Goal: Information Seeking & Learning: Learn about a topic

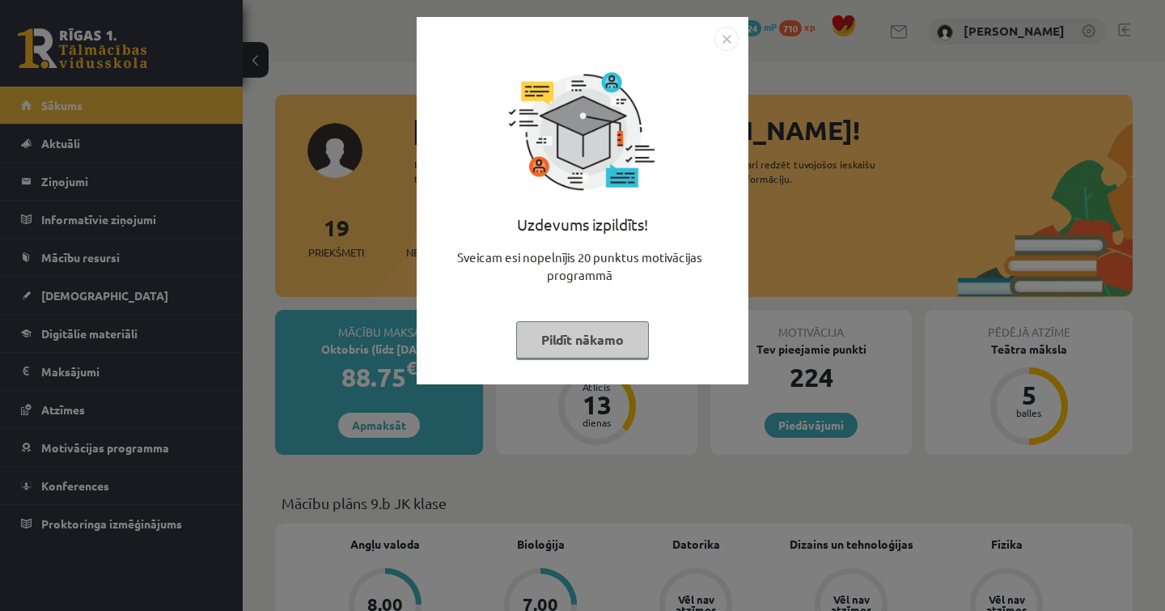
click at [578, 318] on div "Uzdevums izpildīts! Sveicam esi nopelnījis 20 punktus motivācijas programmā Pil…" at bounding box center [582, 213] width 312 height 324
click at [578, 324] on button "Pildīt nākamo" at bounding box center [582, 339] width 133 height 37
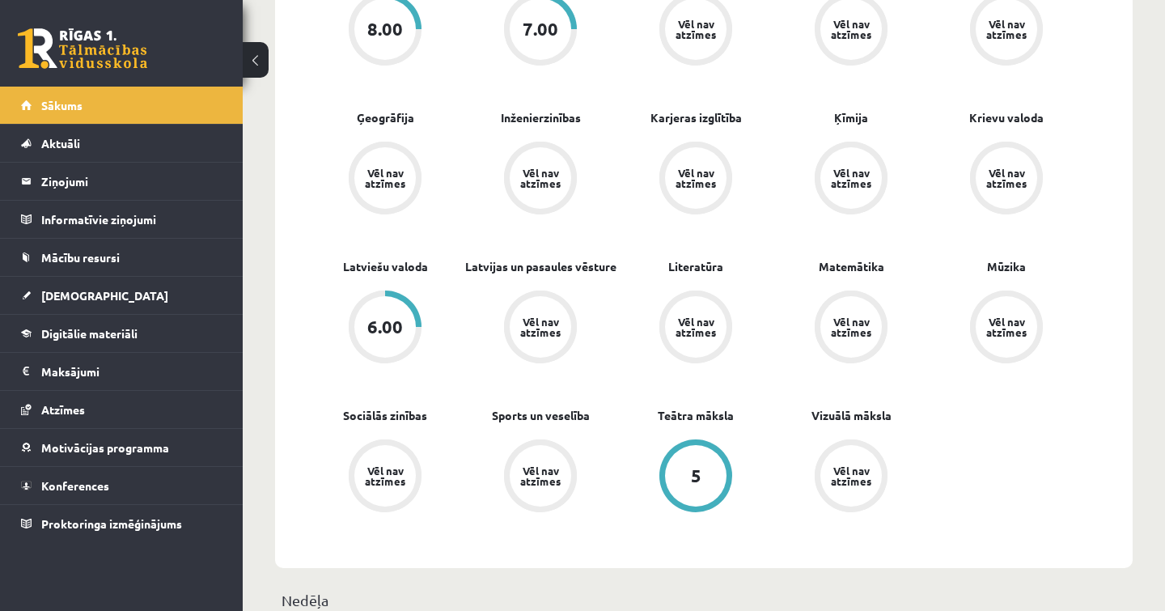
scroll to position [578, 0]
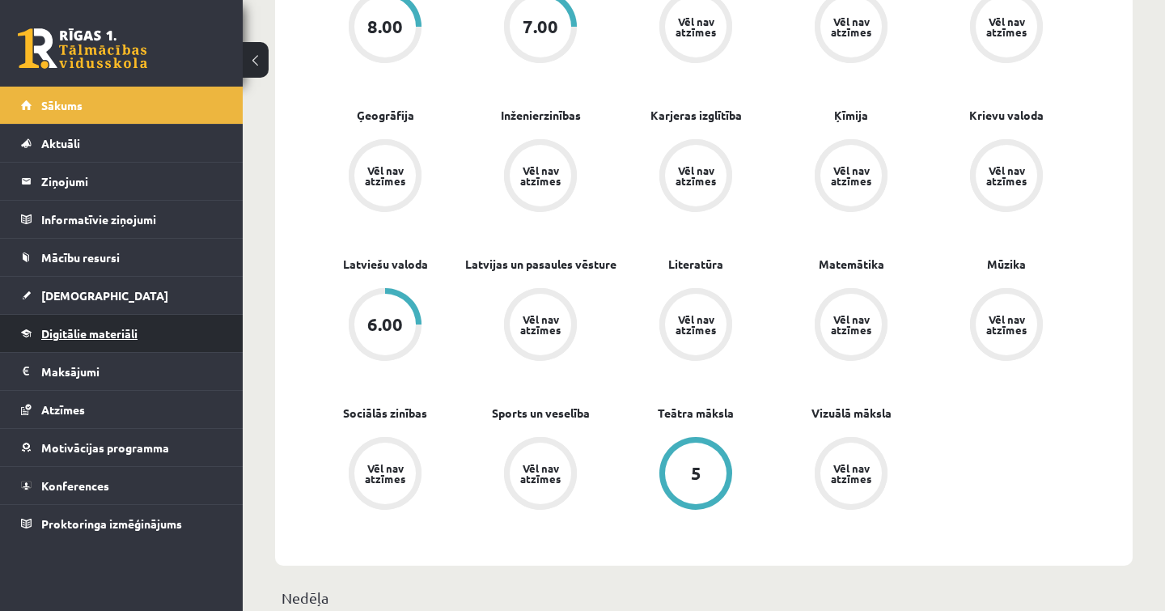
click at [92, 331] on span "Digitālie materiāli" at bounding box center [89, 333] width 96 height 15
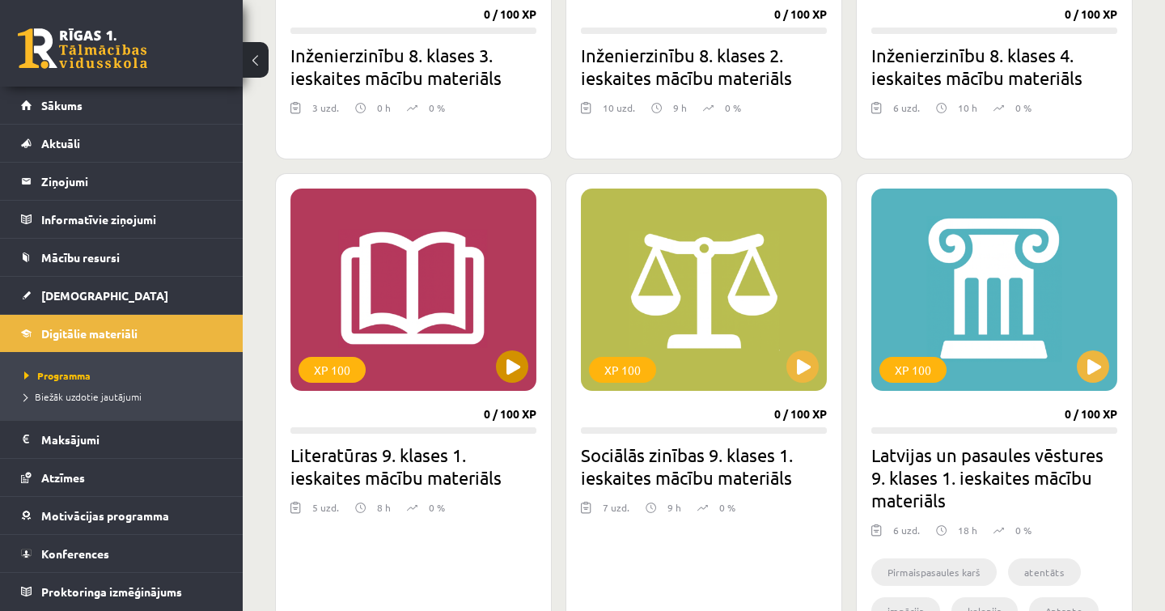
scroll to position [728, 0]
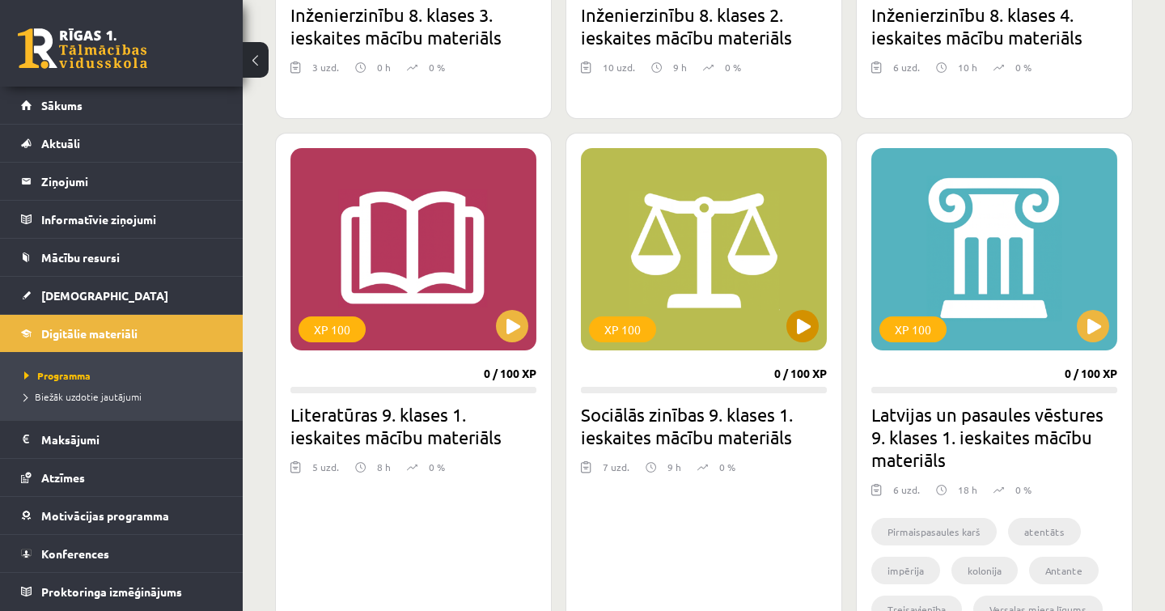
click at [804, 328] on button at bounding box center [802, 326] width 32 height 32
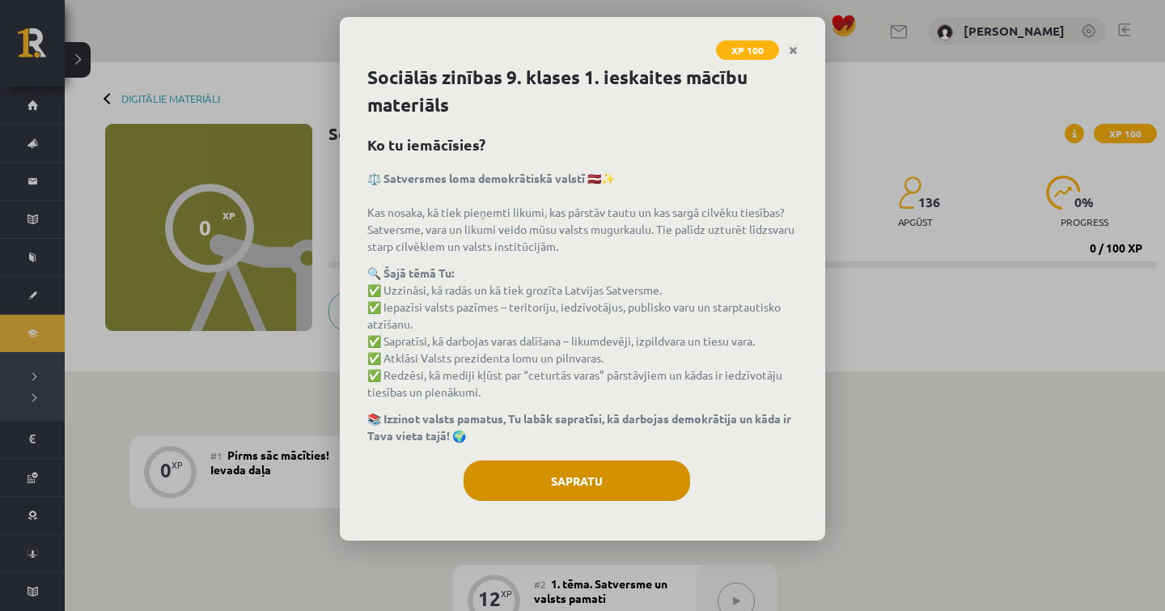
click at [625, 477] on button "Sapratu" at bounding box center [577, 480] width 227 height 40
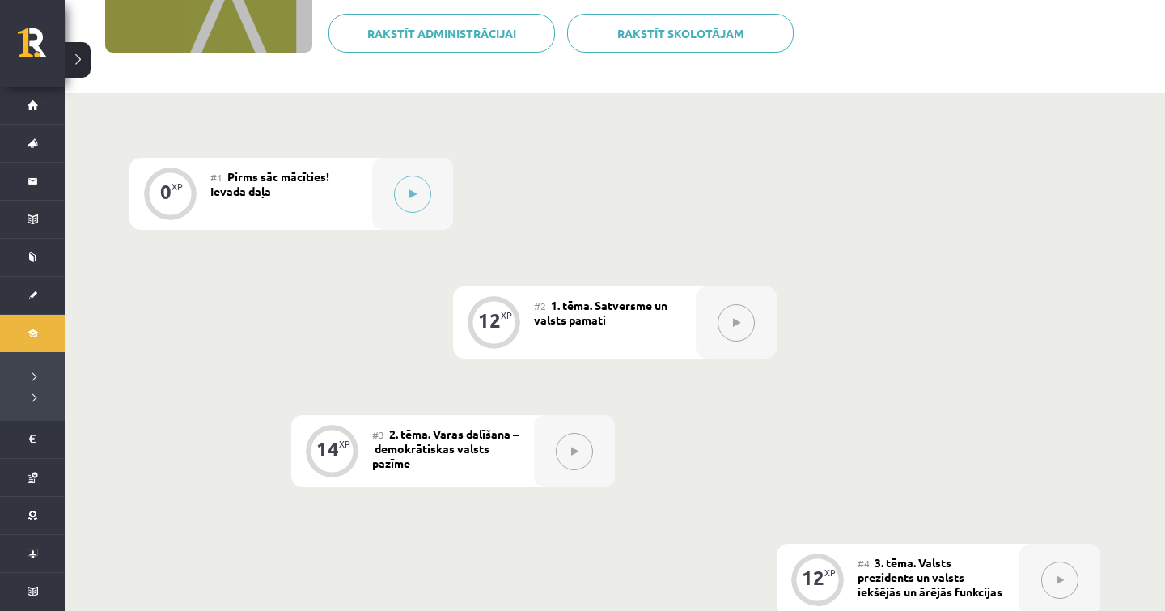
scroll to position [274, 0]
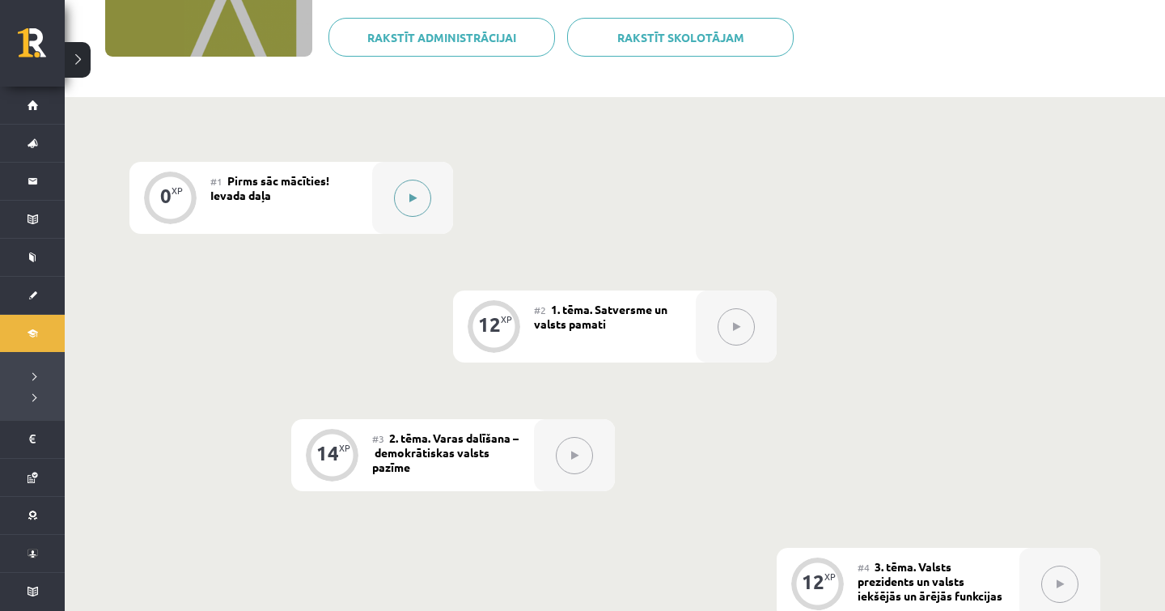
click at [397, 210] on div at bounding box center [412, 198] width 81 height 72
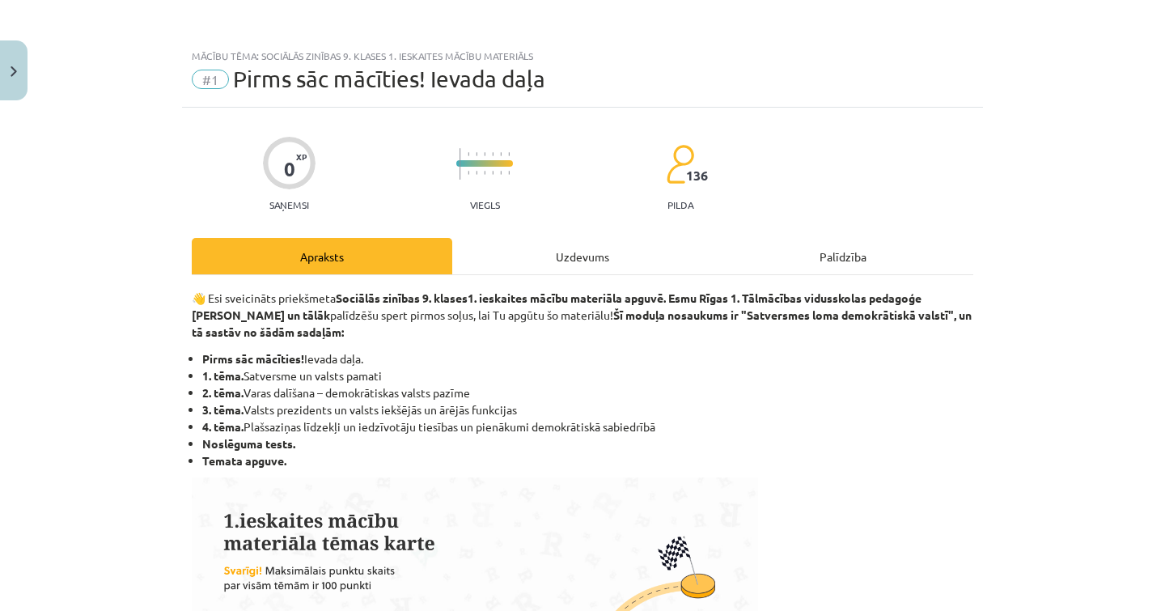
click at [530, 253] on div "Uzdevums" at bounding box center [582, 256] width 261 height 36
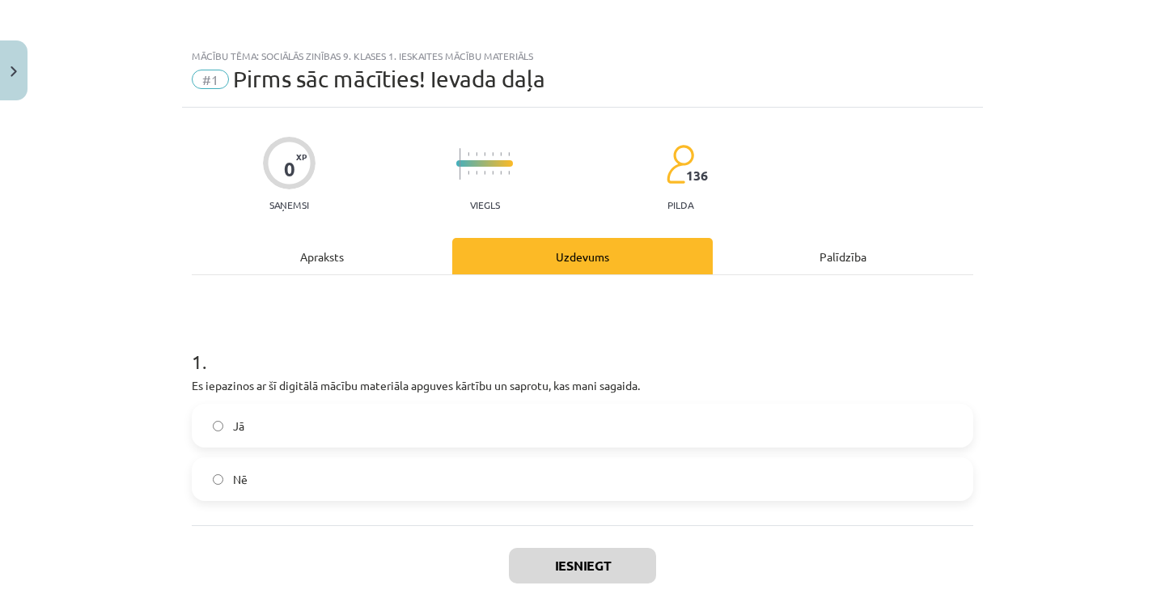
scroll to position [40, 0]
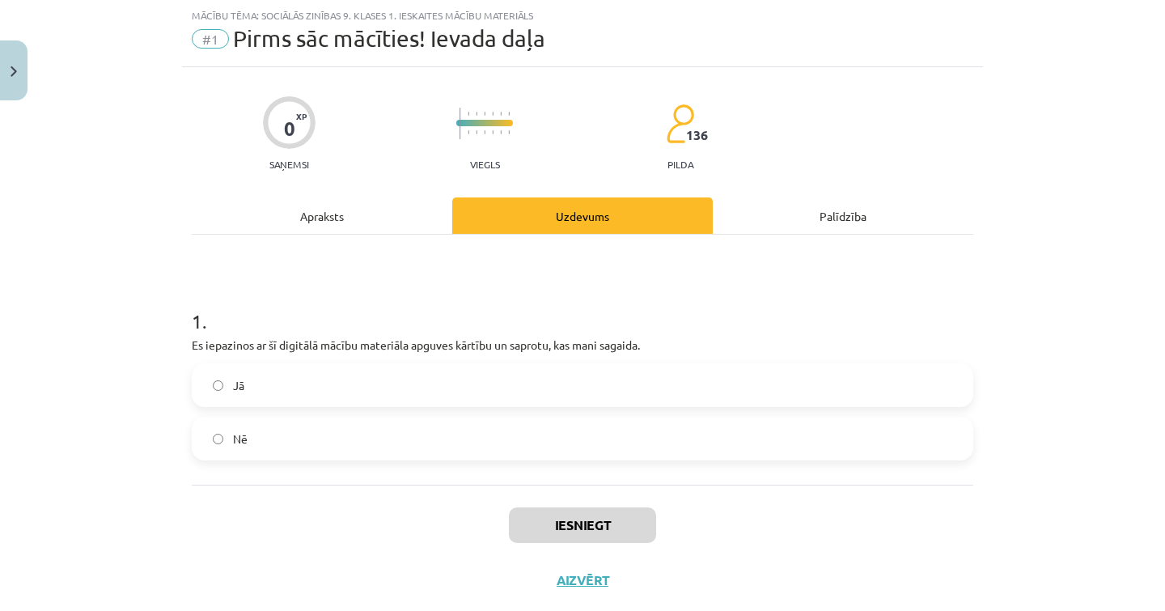
click at [364, 400] on label "Jā" at bounding box center [582, 385] width 778 height 40
click at [527, 510] on button "Iesniegt" at bounding box center [582, 525] width 147 height 36
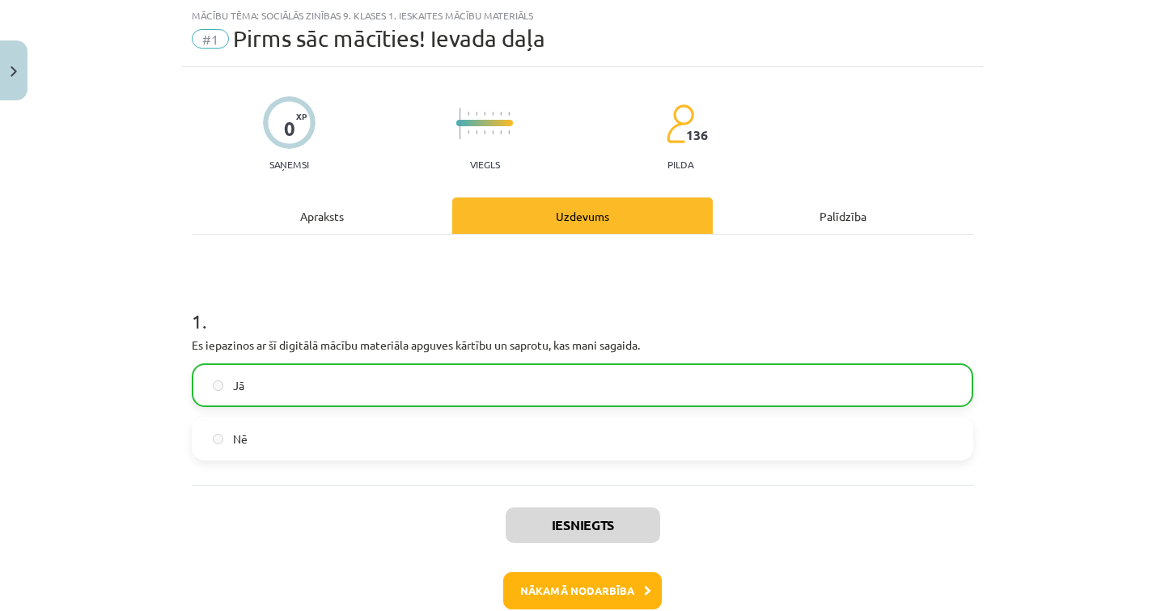
click at [587, 592] on button "Nākamā nodarbība" at bounding box center [582, 590] width 159 height 37
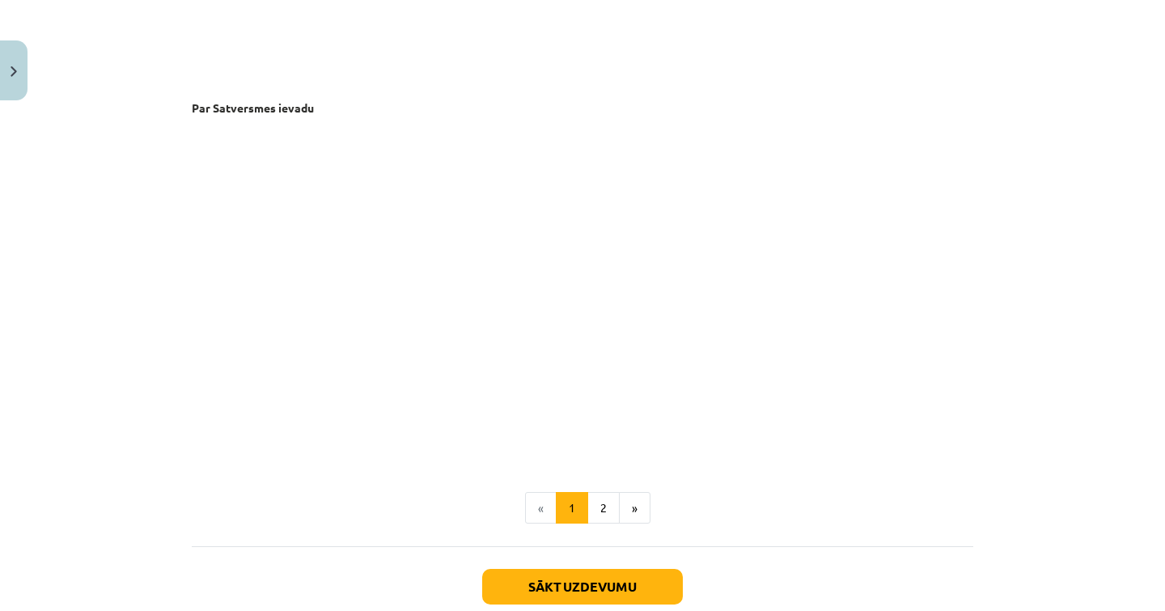
scroll to position [3322, 0]
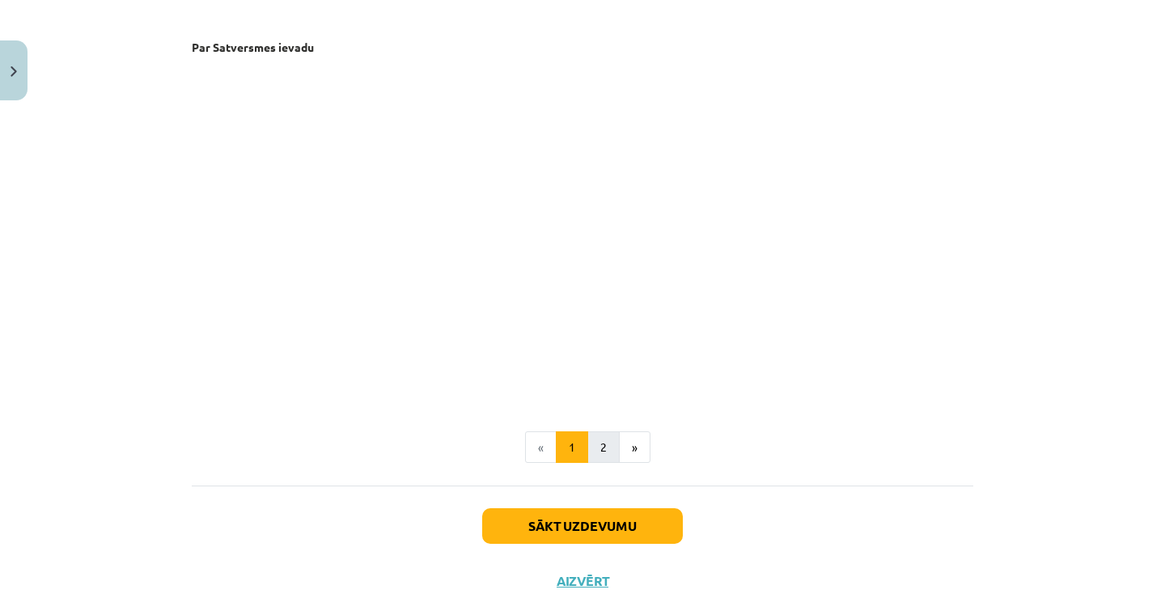
click at [596, 448] on button "2" at bounding box center [603, 447] width 32 height 32
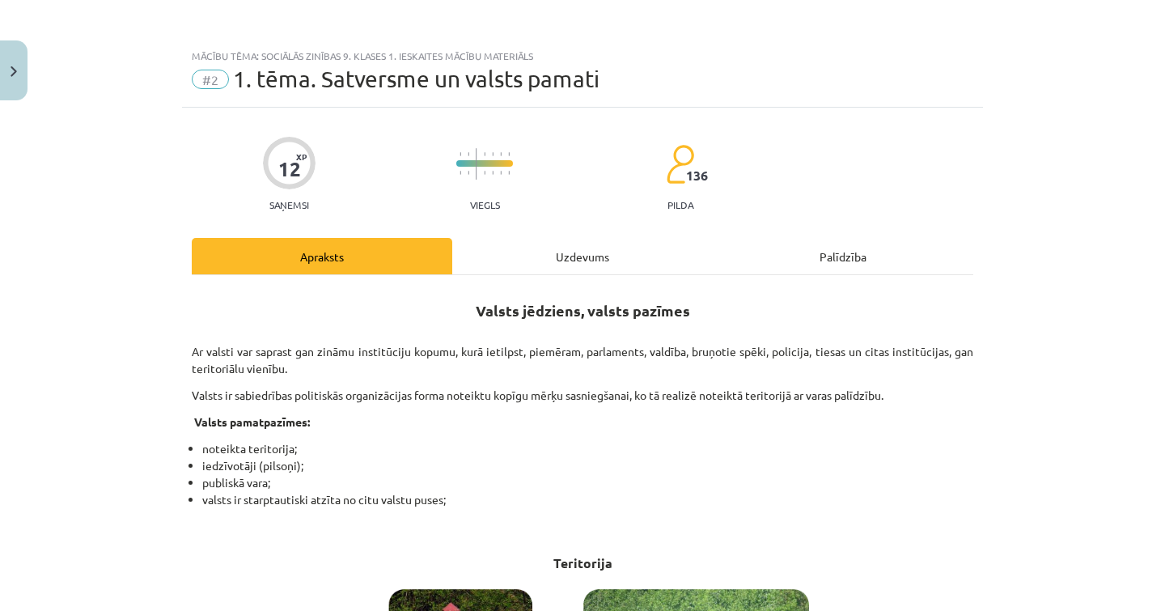
scroll to position [0, 0]
click at [580, 247] on div "Uzdevums" at bounding box center [582, 256] width 261 height 36
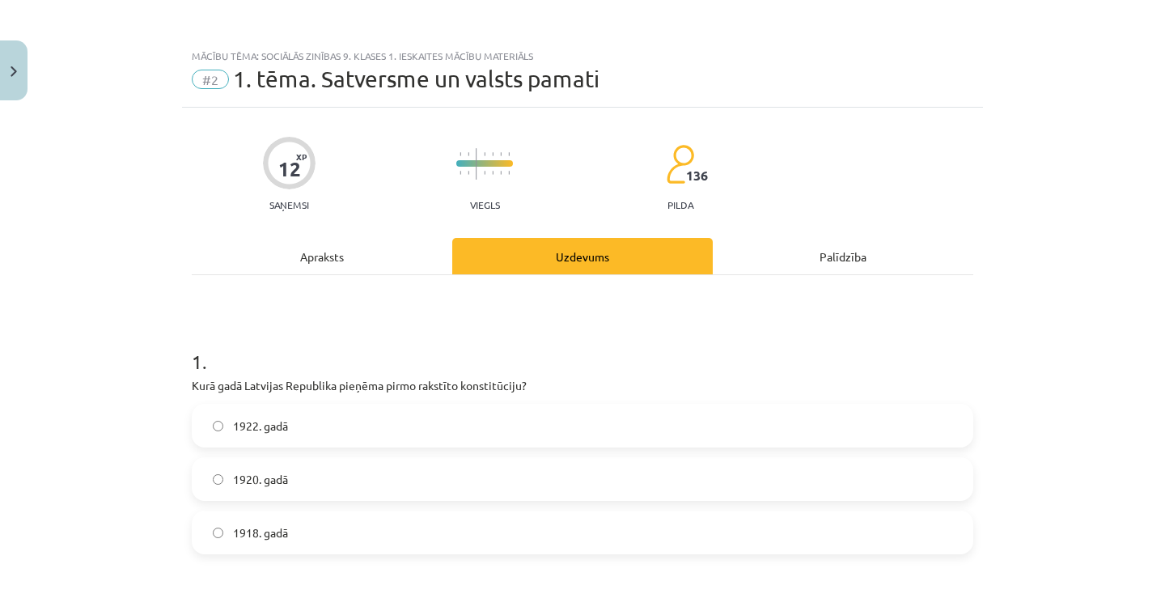
scroll to position [40, 0]
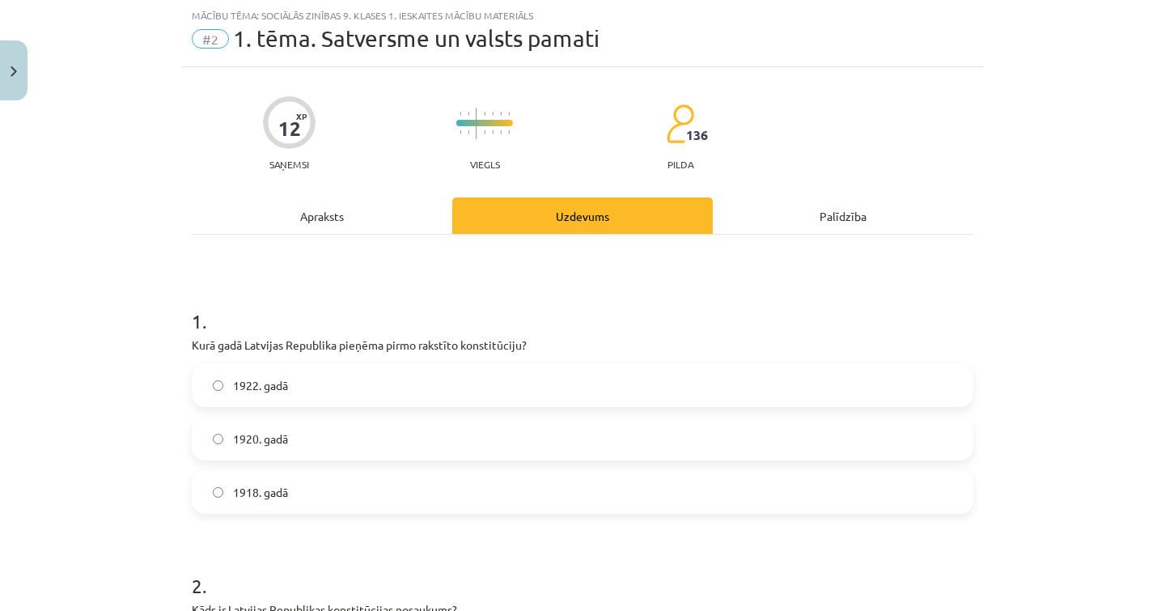
click at [338, 199] on div "Apraksts" at bounding box center [322, 215] width 261 height 36
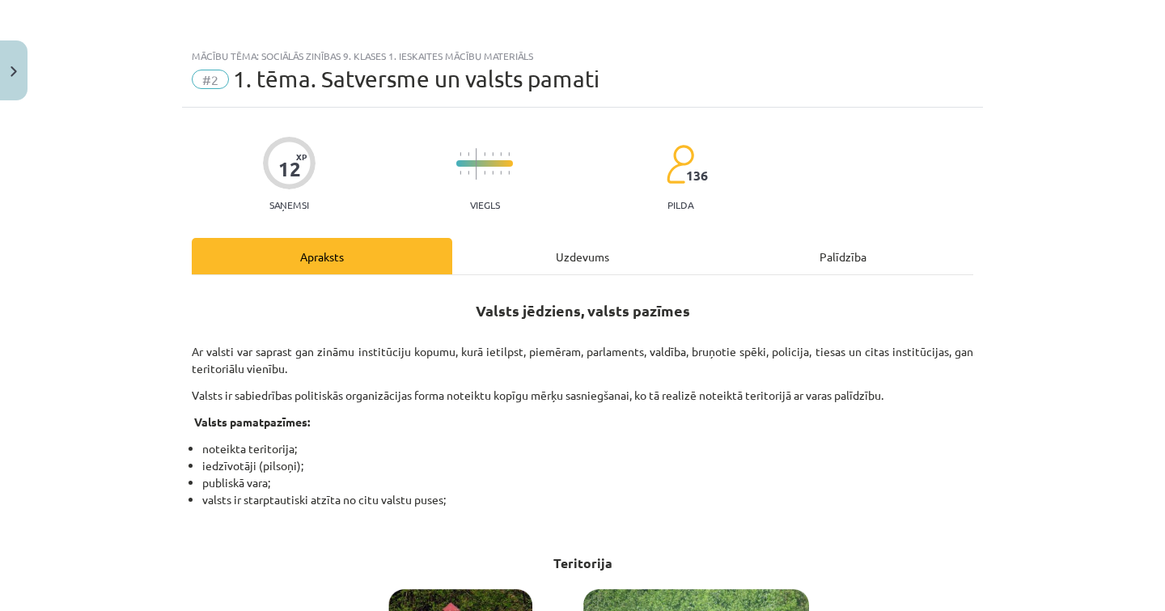
scroll to position [0, 0]
click at [554, 246] on div "Uzdevums" at bounding box center [582, 256] width 261 height 36
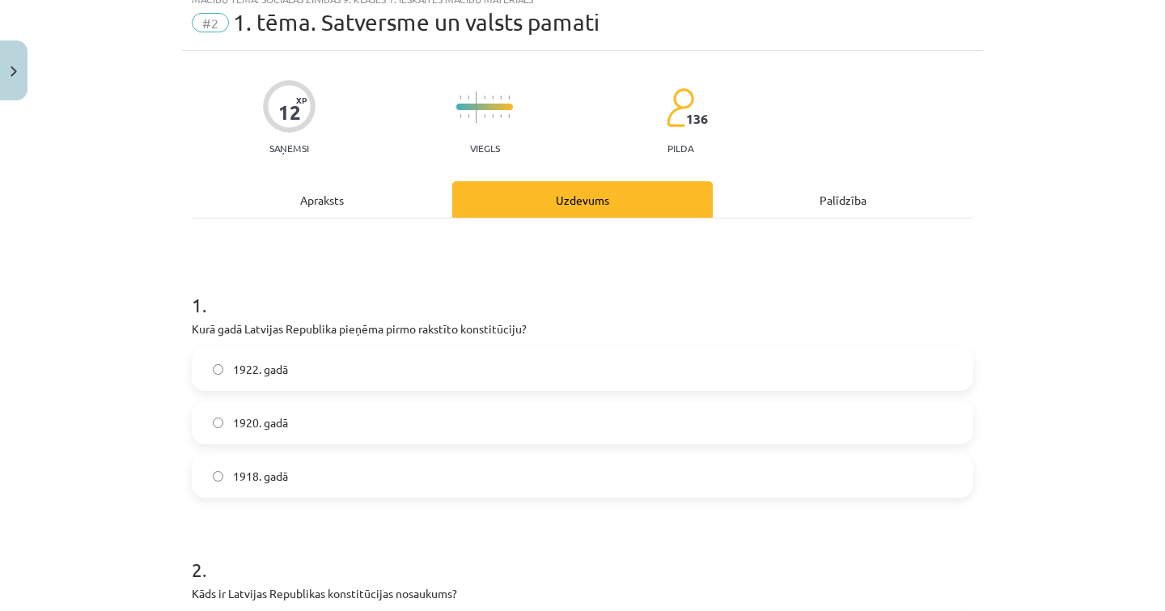
scroll to position [11, 0]
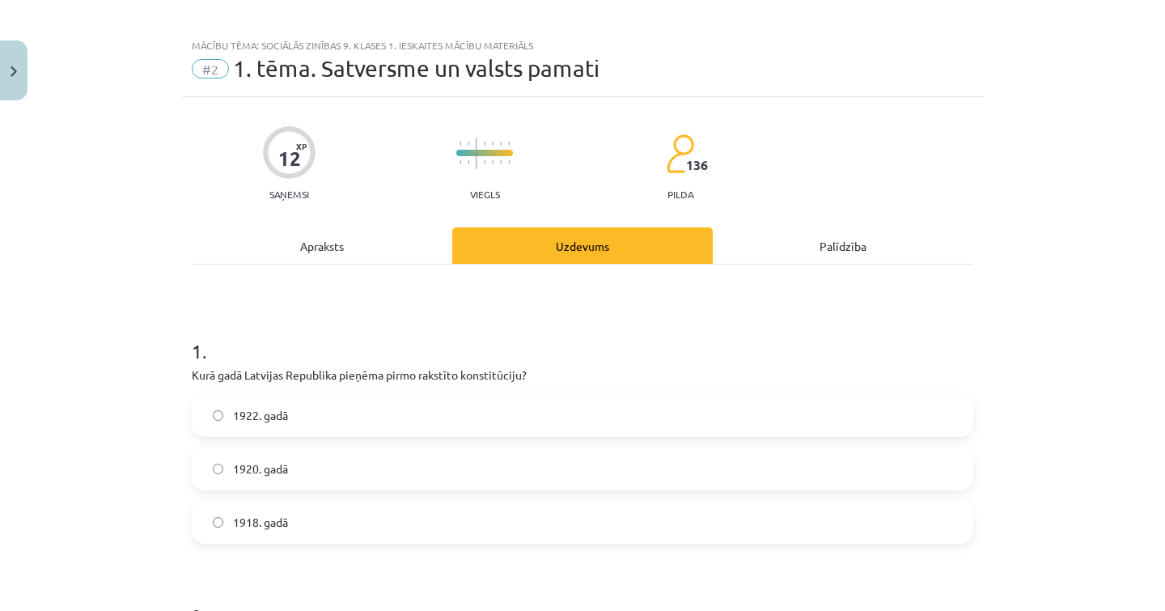
click at [324, 244] on div "Apraksts" at bounding box center [322, 245] width 261 height 36
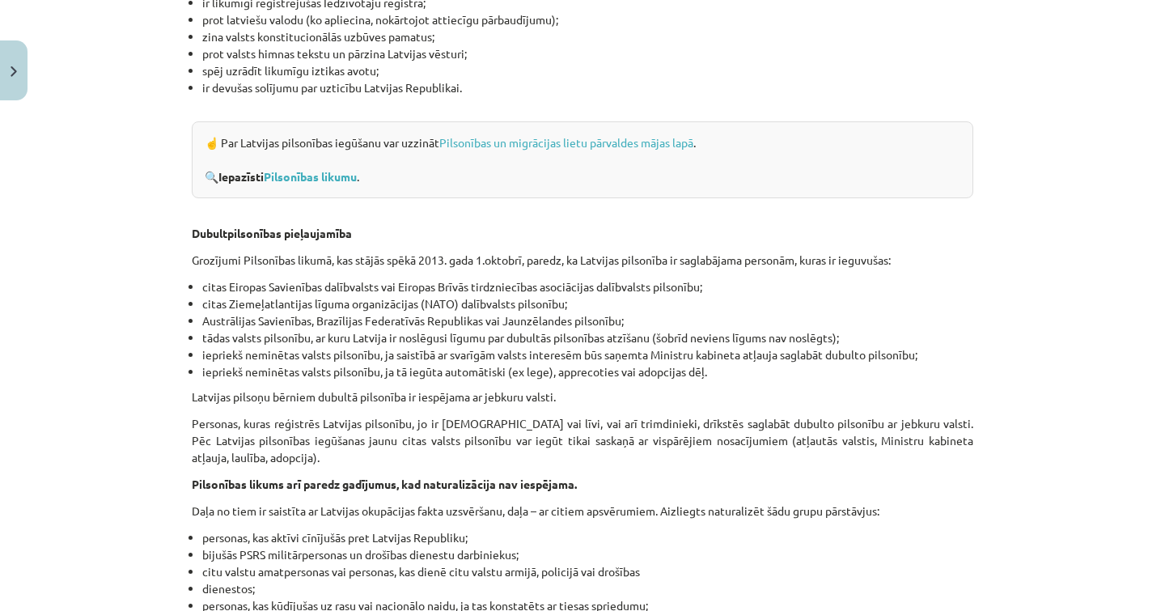
scroll to position [2412, 0]
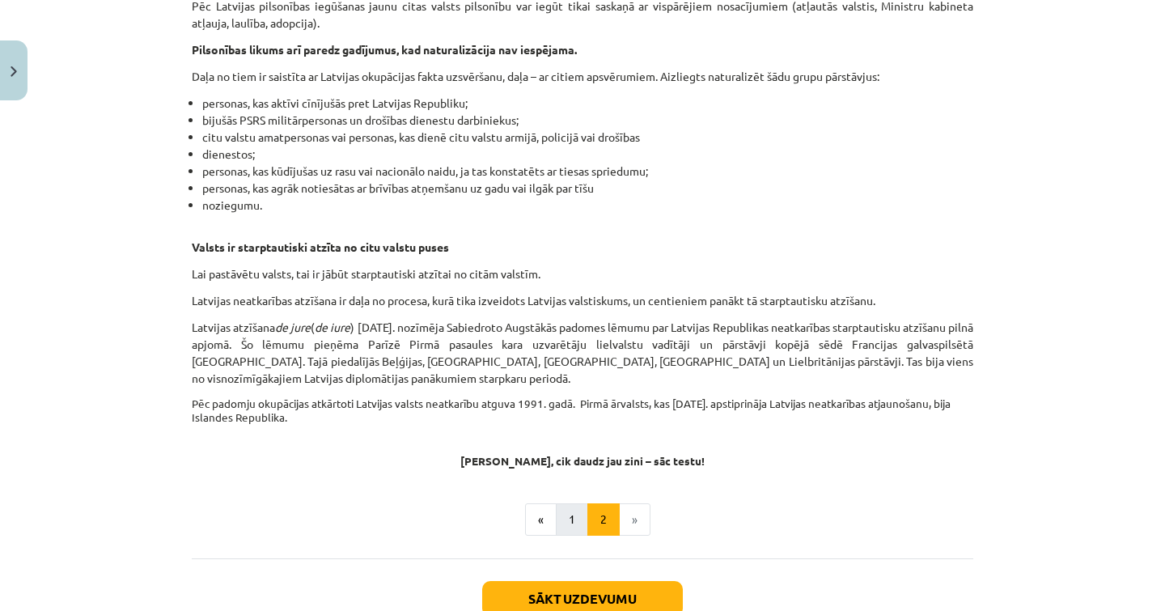
click at [571, 506] on button "1" at bounding box center [572, 519] width 32 height 32
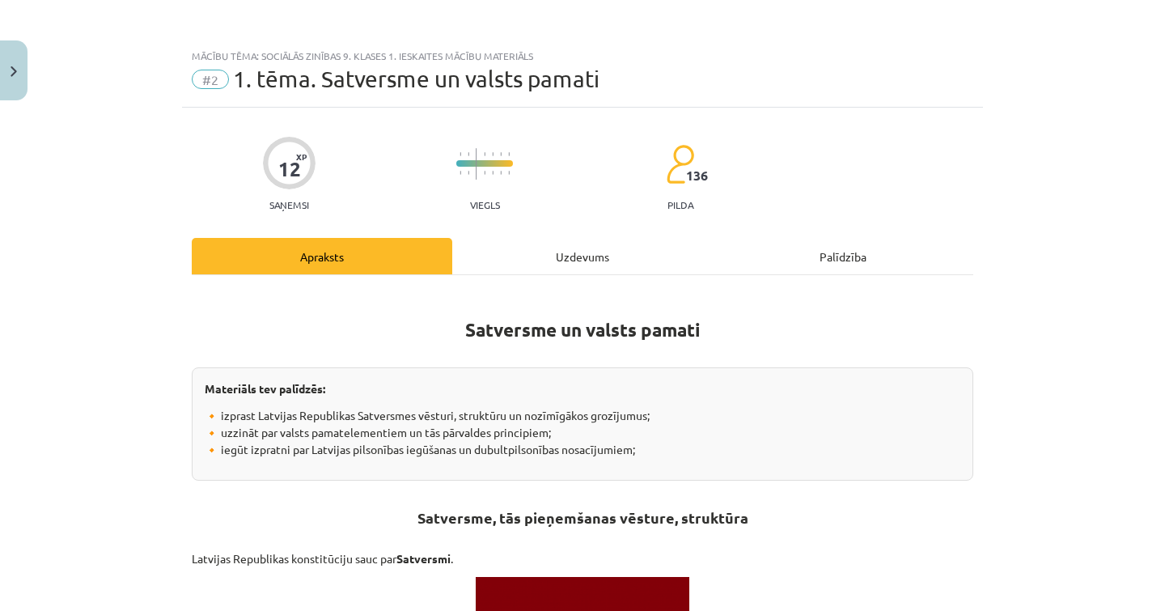
scroll to position [0, 0]
click at [527, 269] on div "Uzdevums" at bounding box center [582, 256] width 261 height 36
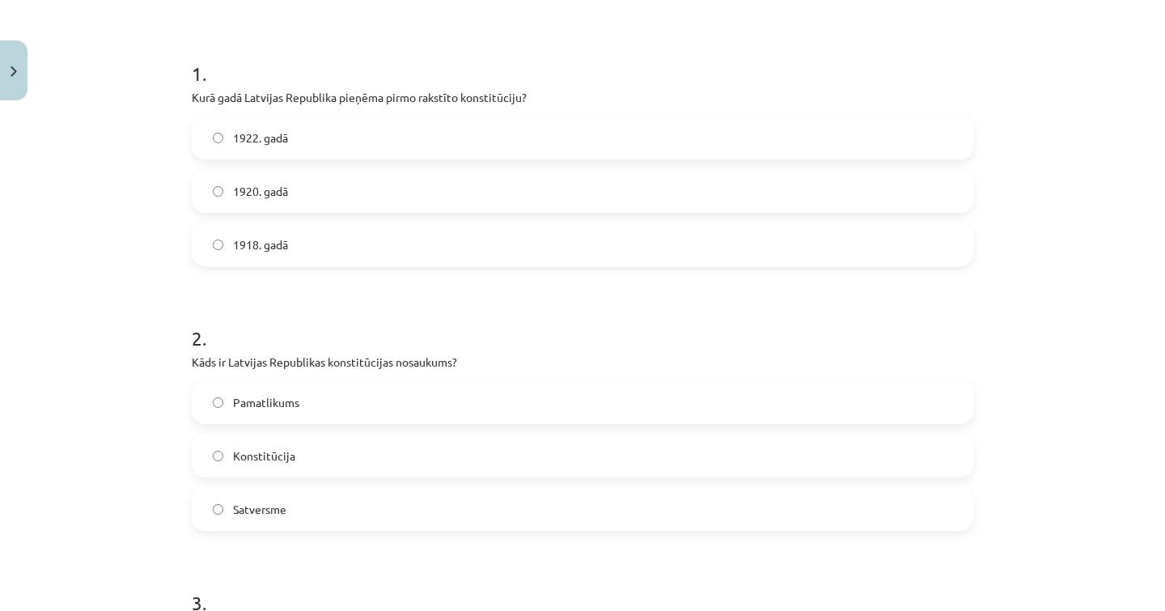
scroll to position [290, 0]
click at [349, 520] on label "Satversme" at bounding box center [582, 506] width 778 height 40
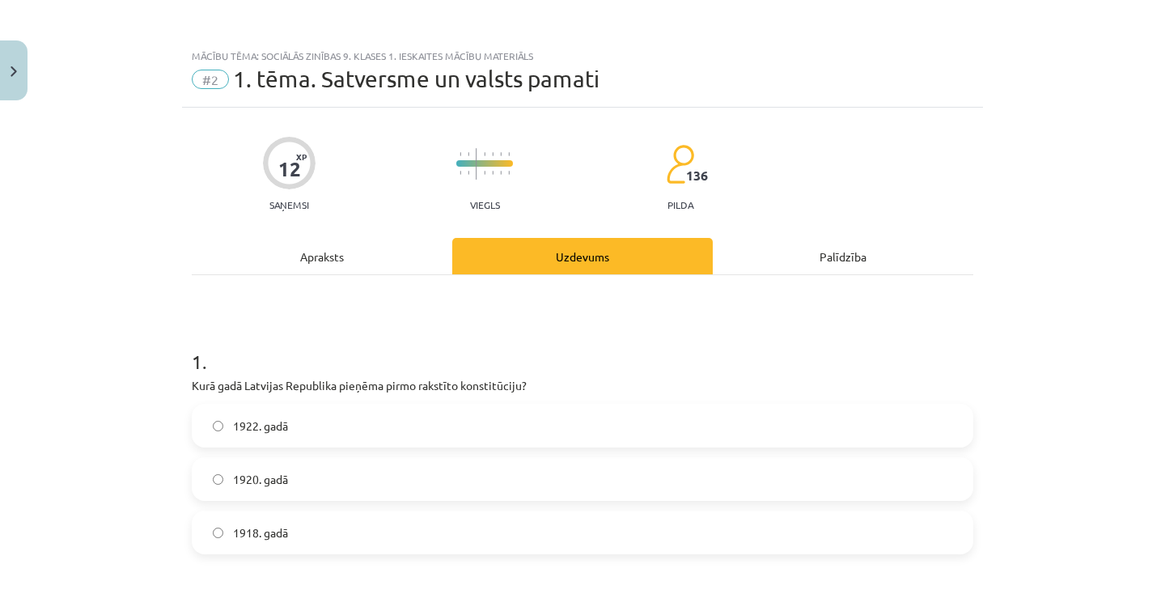
scroll to position [0, 0]
click at [351, 262] on div "Apraksts" at bounding box center [322, 256] width 261 height 36
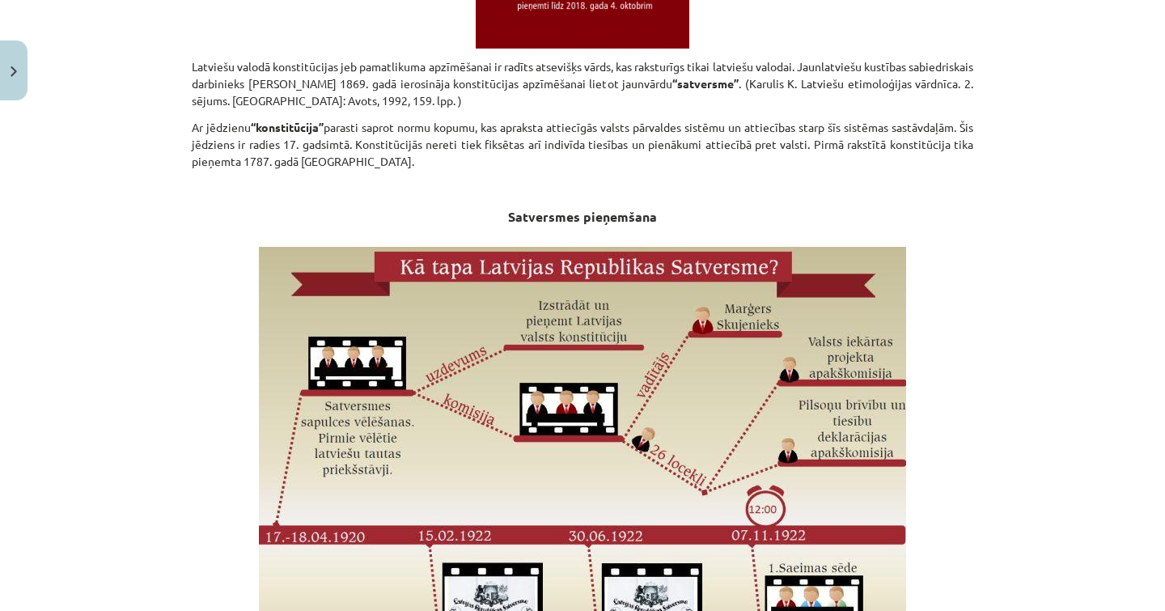
scroll to position [61, 0]
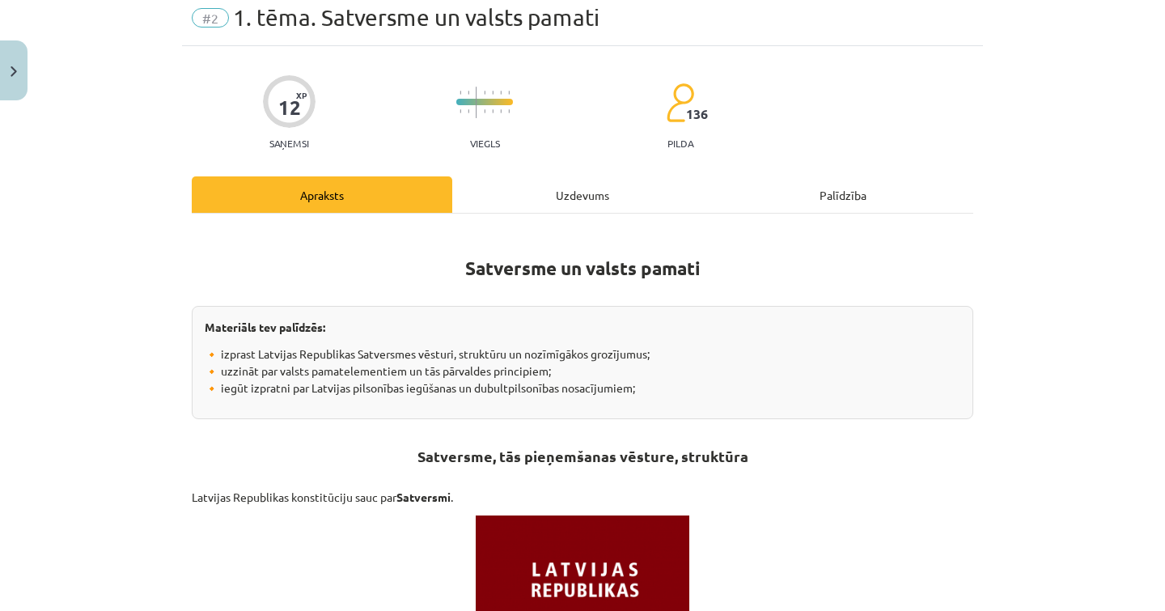
click at [526, 201] on div "Uzdevums" at bounding box center [582, 194] width 261 height 36
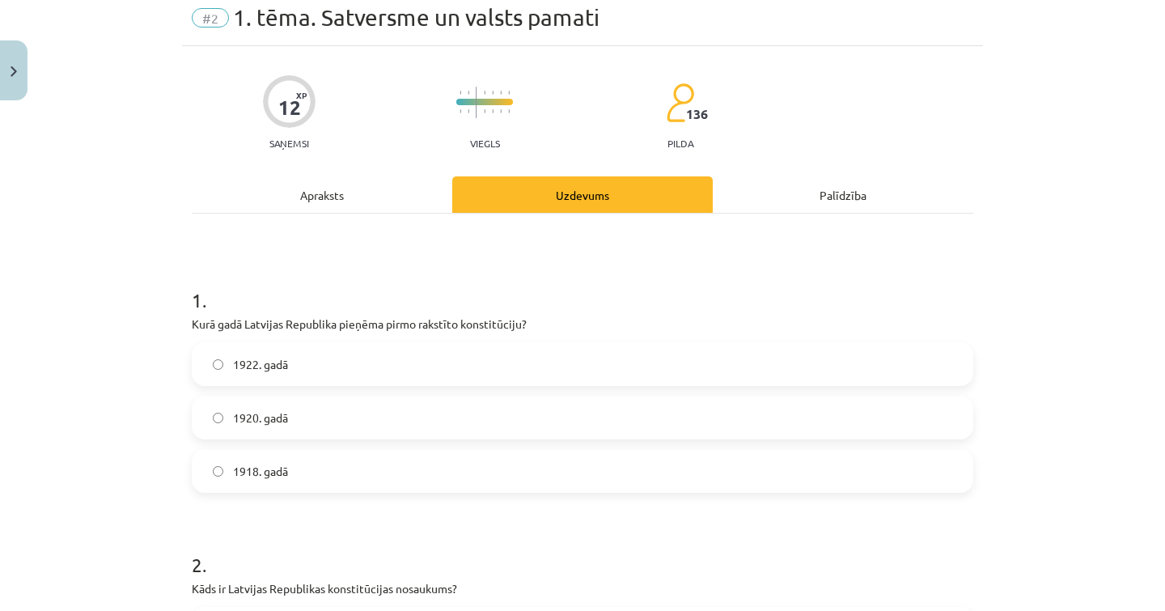
scroll to position [40, 0]
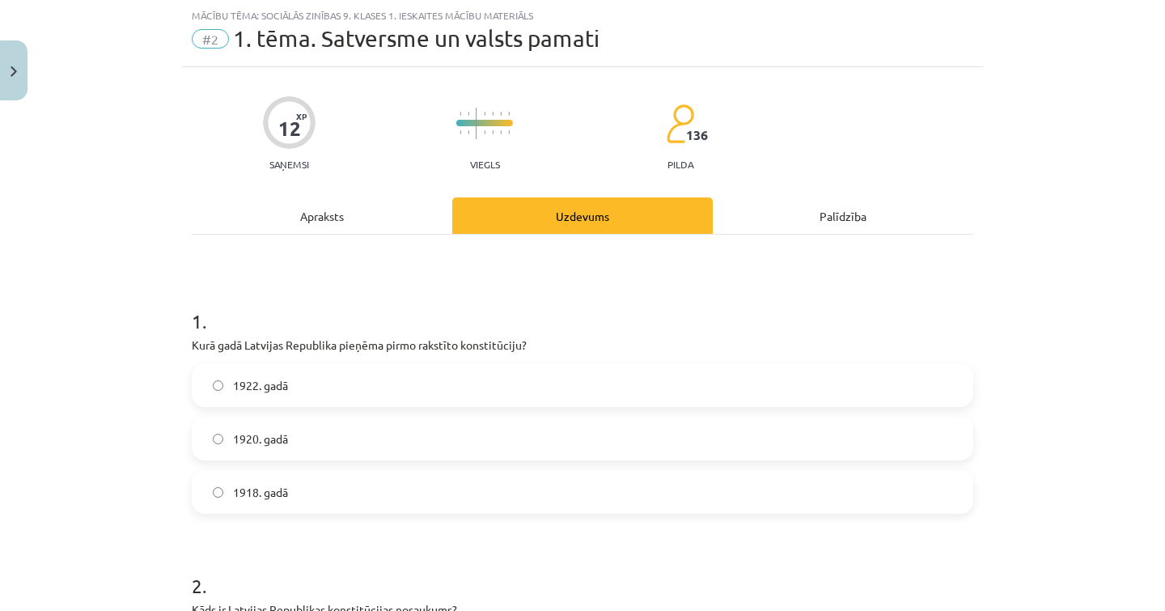
click at [347, 204] on div "Apraksts" at bounding box center [322, 215] width 261 height 36
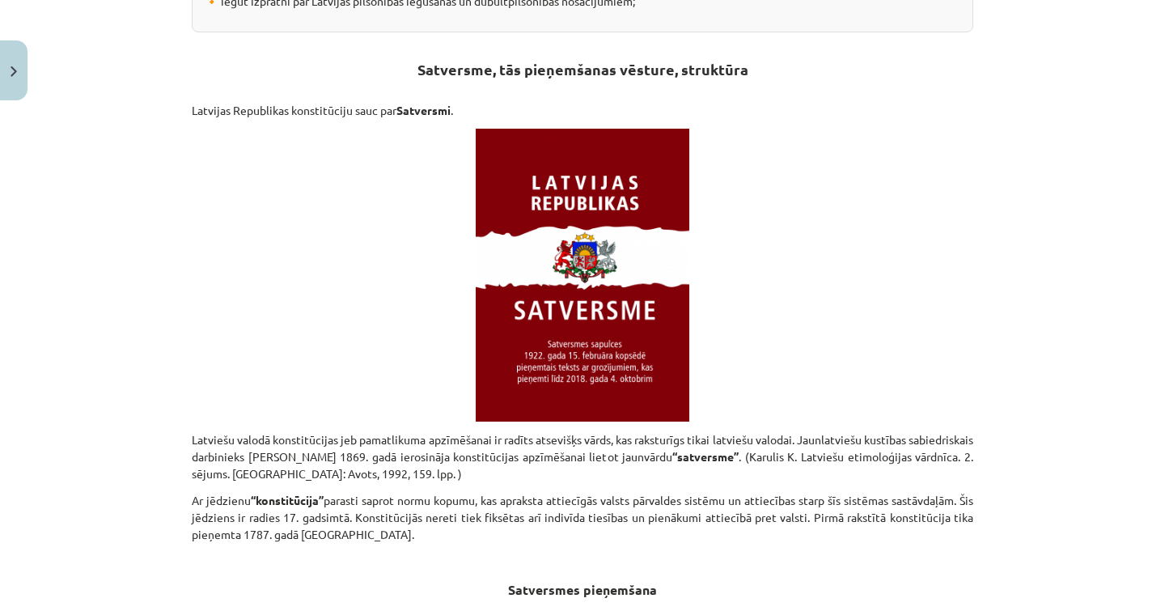
scroll to position [0, 0]
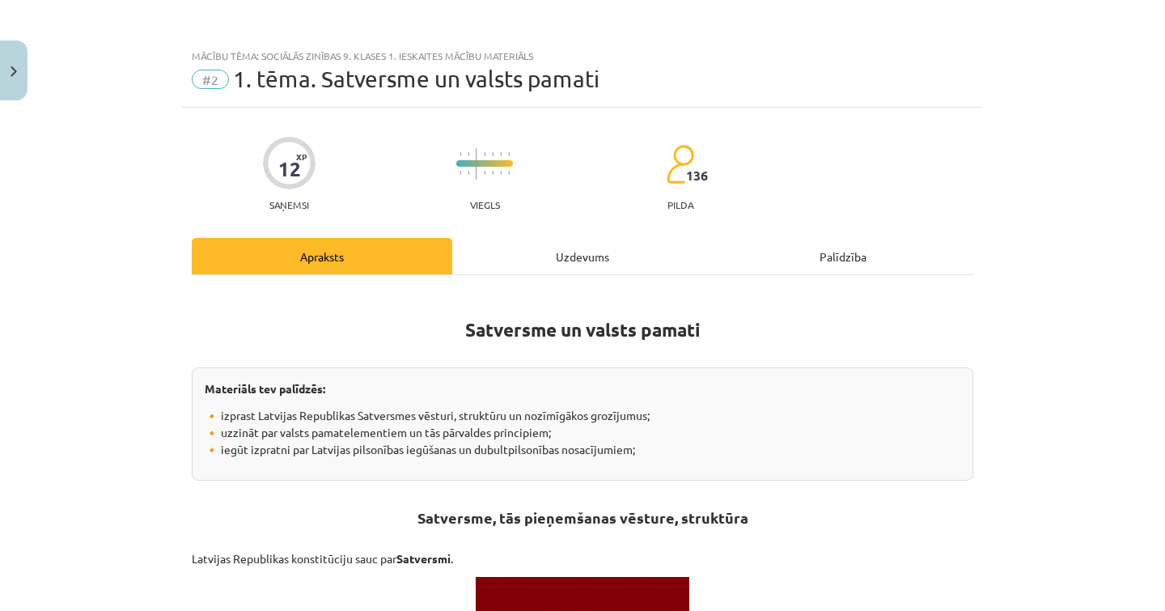
click at [523, 261] on div "Uzdevums" at bounding box center [582, 256] width 261 height 36
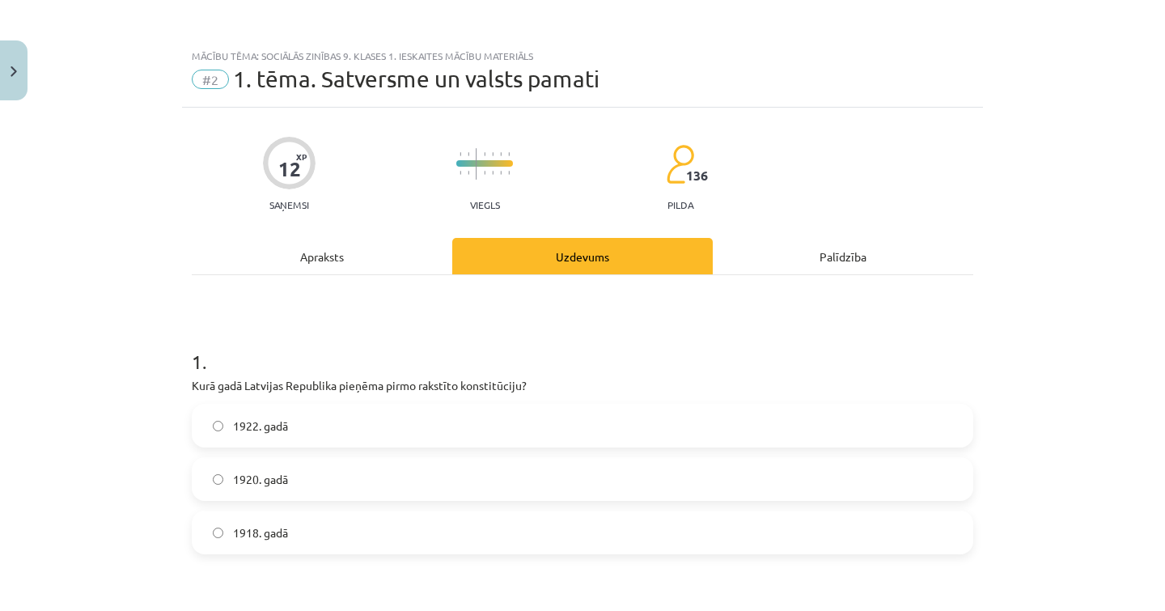
scroll to position [40, 0]
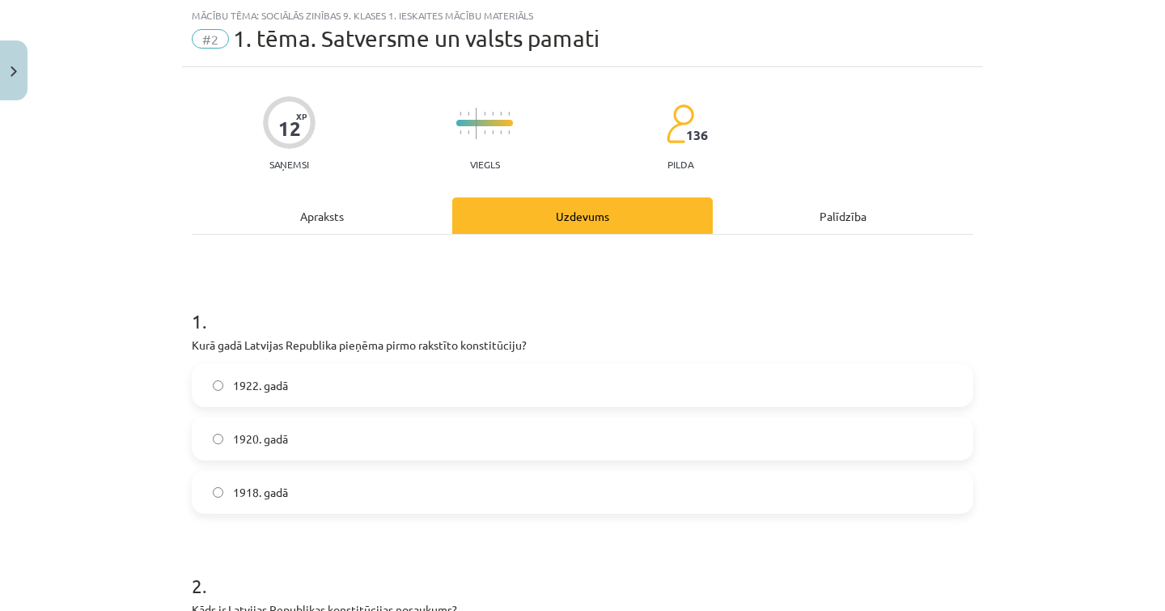
click at [352, 383] on label "1922. gadā" at bounding box center [582, 385] width 778 height 40
click at [345, 211] on div "Apraksts" at bounding box center [322, 215] width 261 height 36
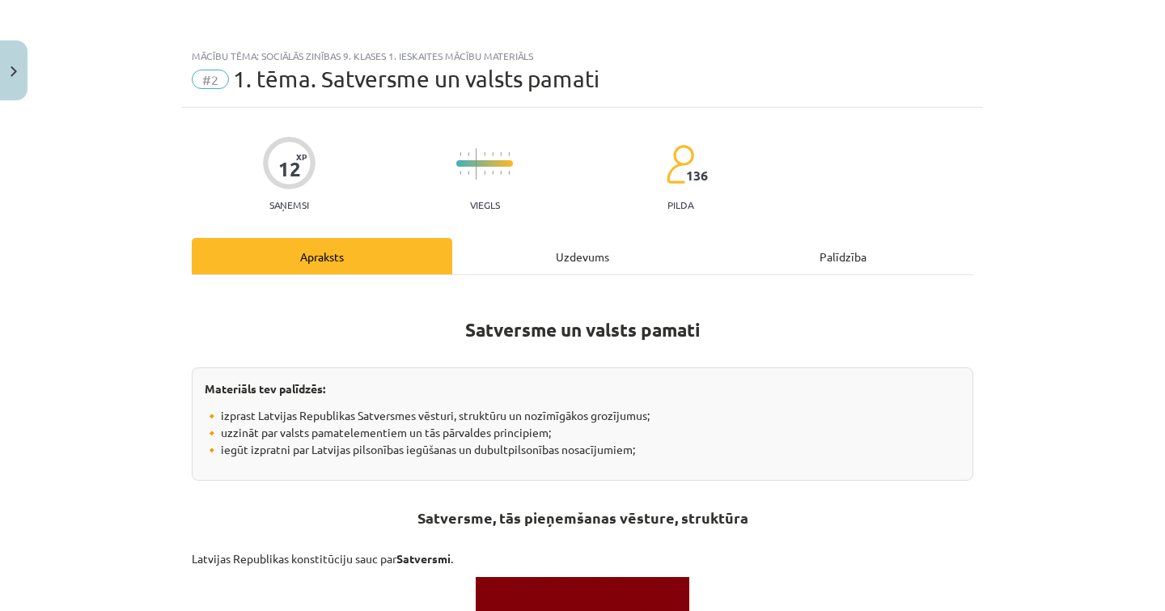
scroll to position [0, 0]
click at [498, 244] on div "Uzdevums" at bounding box center [582, 256] width 261 height 36
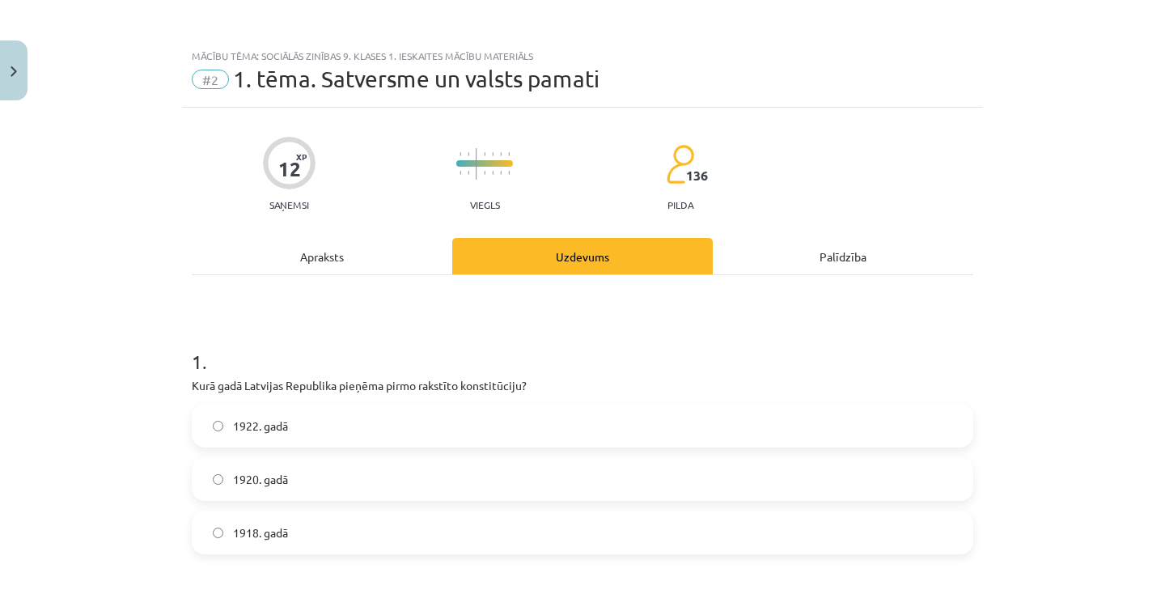
click at [303, 251] on div "Apraksts" at bounding box center [322, 256] width 261 height 36
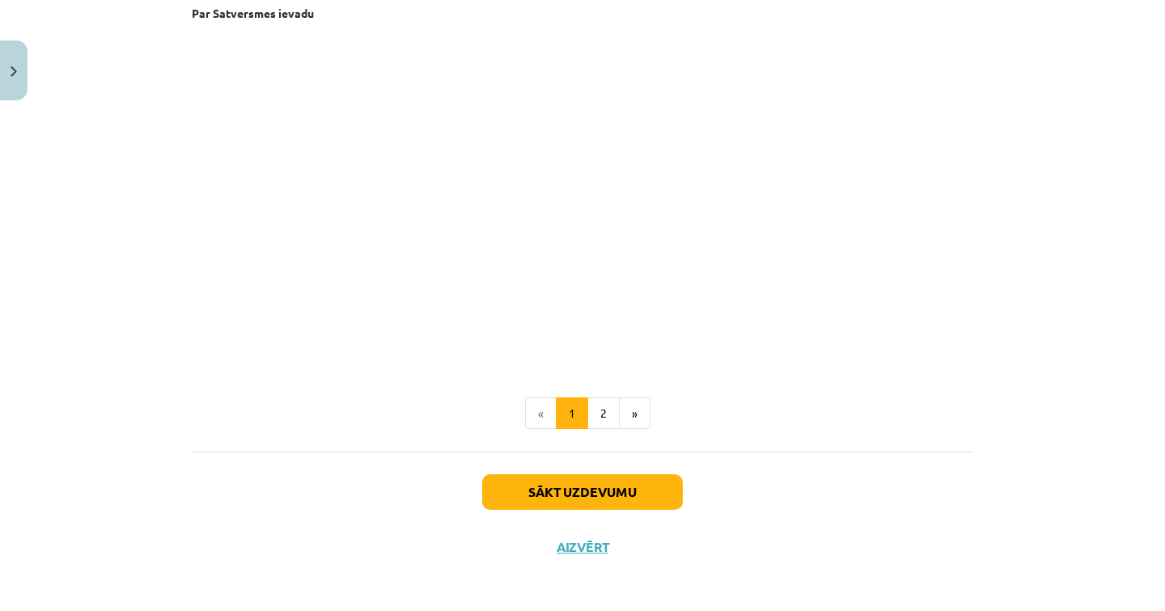
scroll to position [3356, 0]
click at [607, 413] on button "2" at bounding box center [603, 413] width 32 height 32
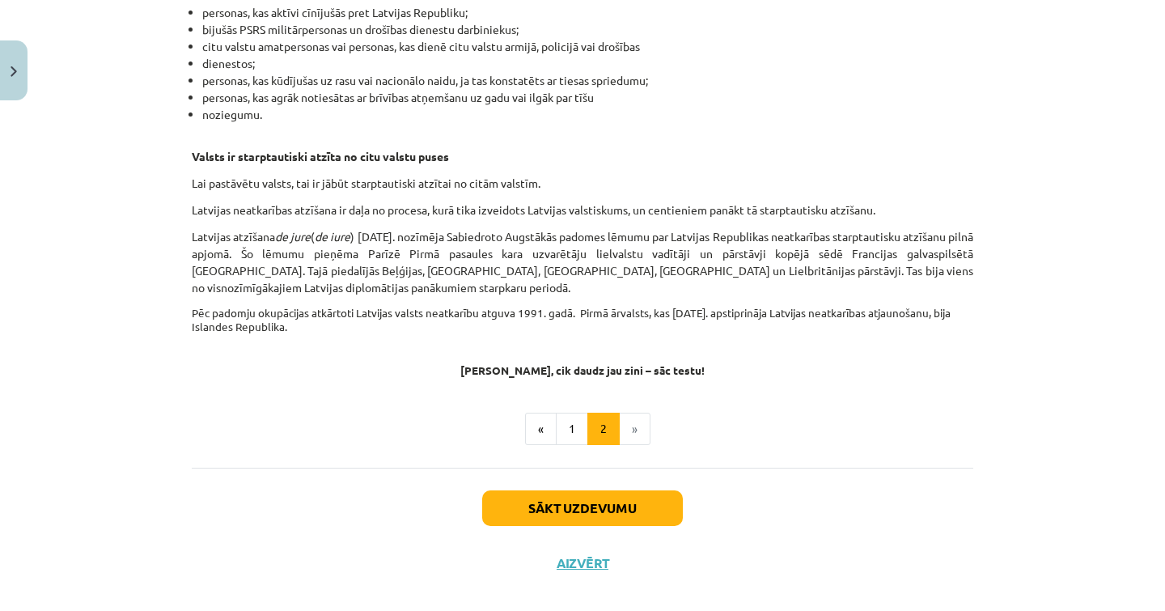
scroll to position [2502, 0]
click at [558, 413] on button "1" at bounding box center [572, 429] width 32 height 32
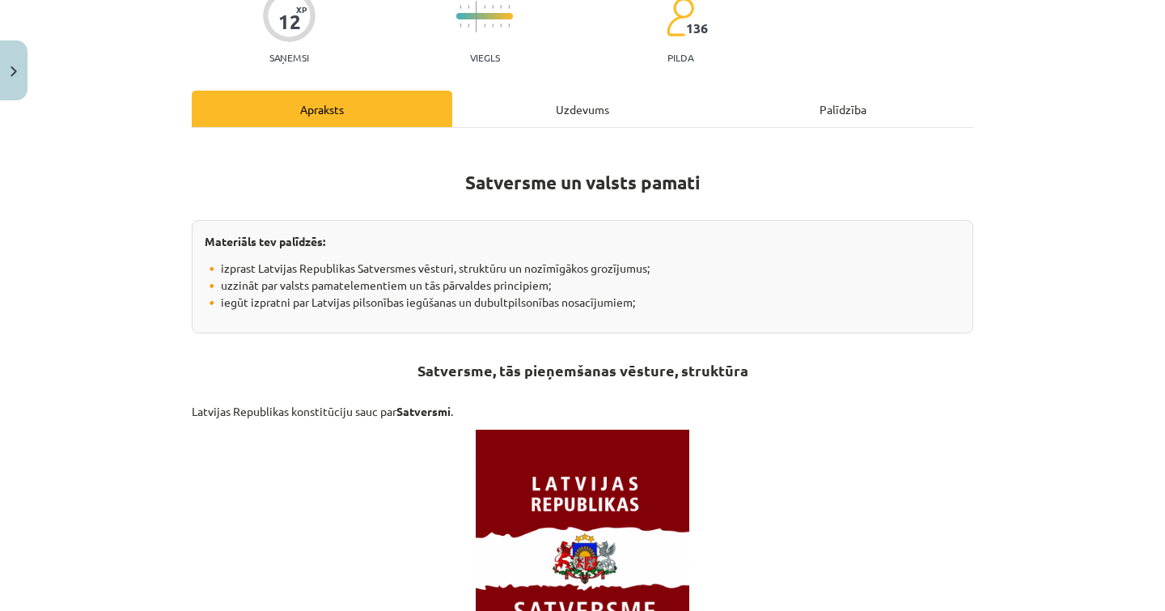
scroll to position [106, 0]
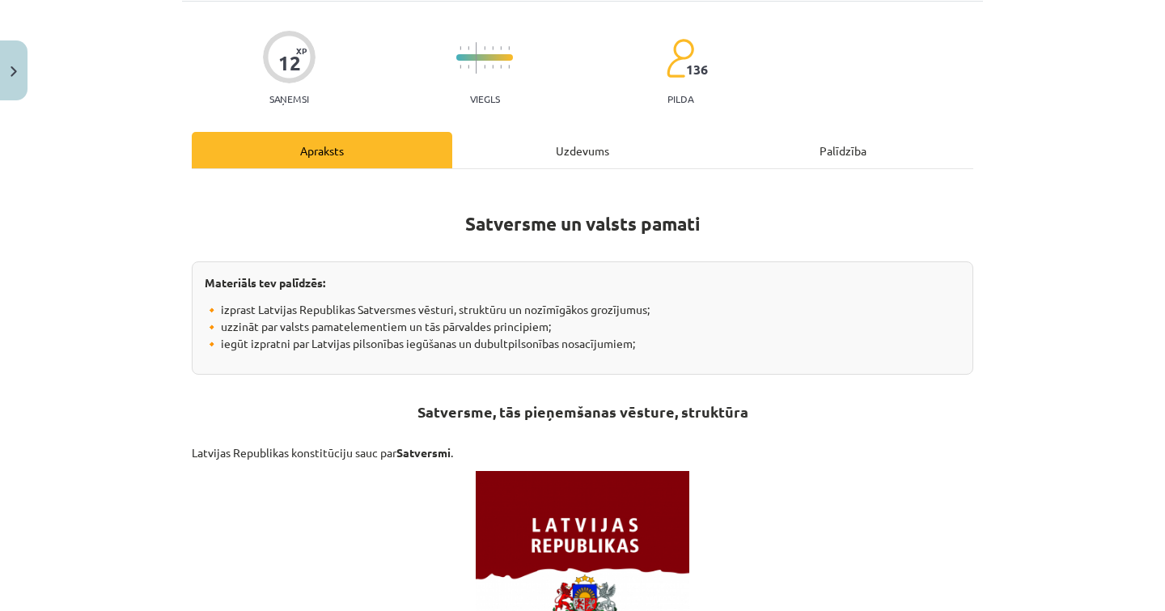
click at [577, 139] on div "Uzdevums" at bounding box center [582, 150] width 261 height 36
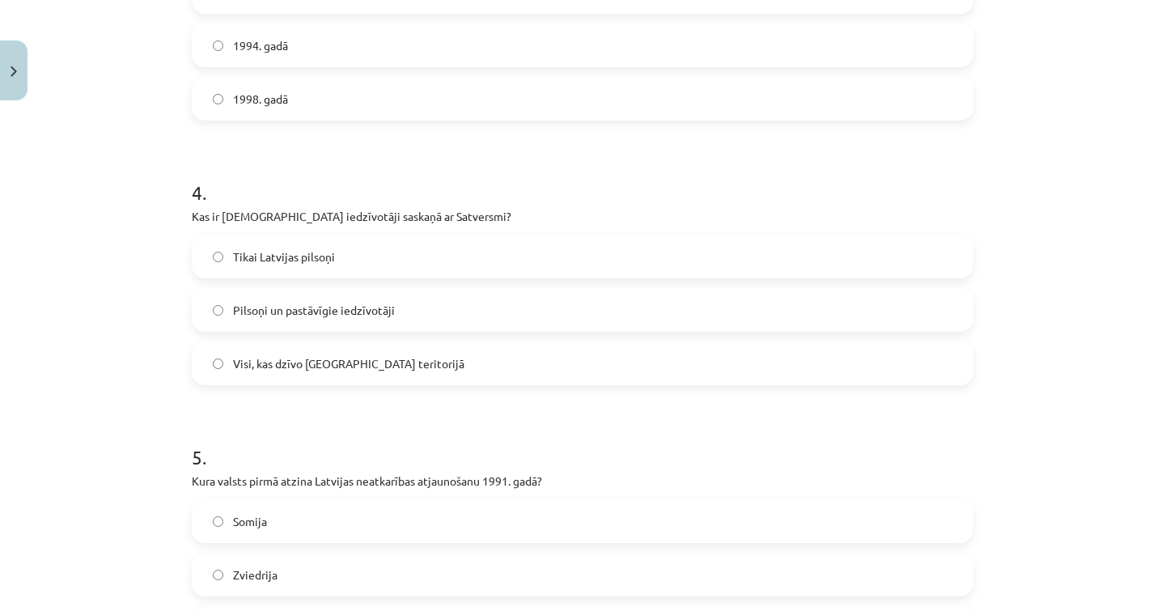
scroll to position [967, 0]
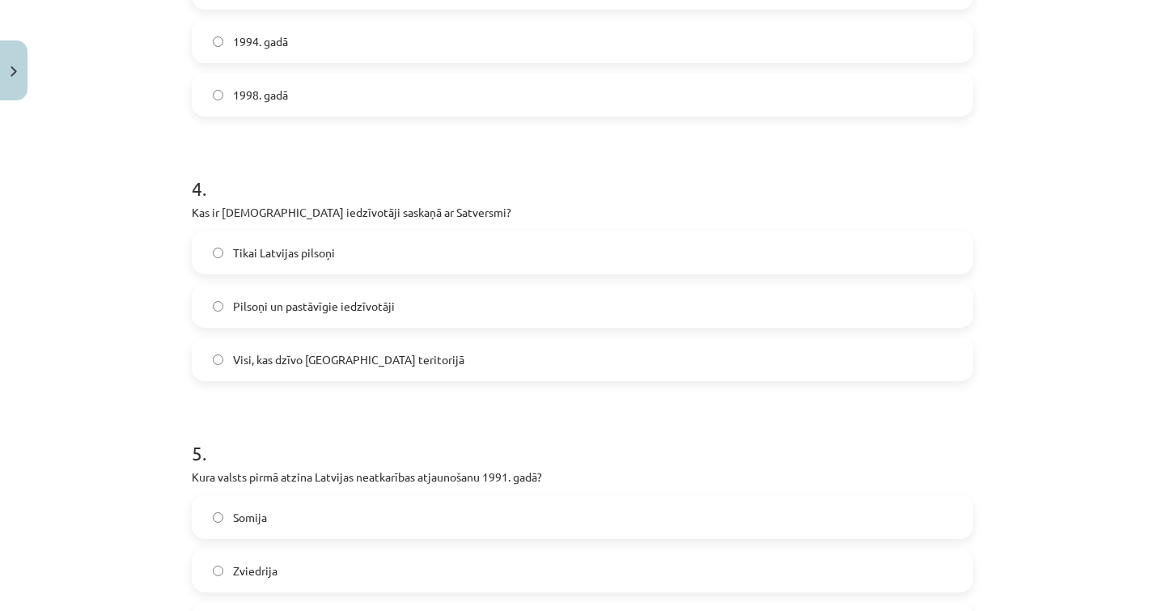
click at [392, 320] on label "Pilsoņi un pastāvīgie iedzīvotāji" at bounding box center [582, 306] width 778 height 40
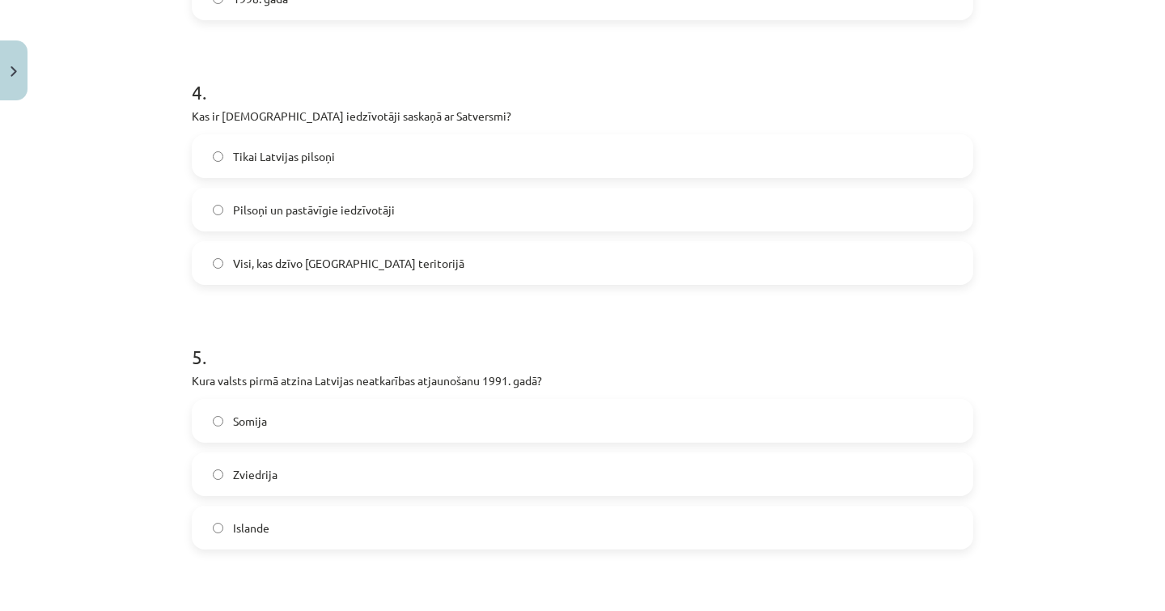
scroll to position [1064, 0]
click at [400, 475] on label "Zviedrija" at bounding box center [582, 473] width 778 height 40
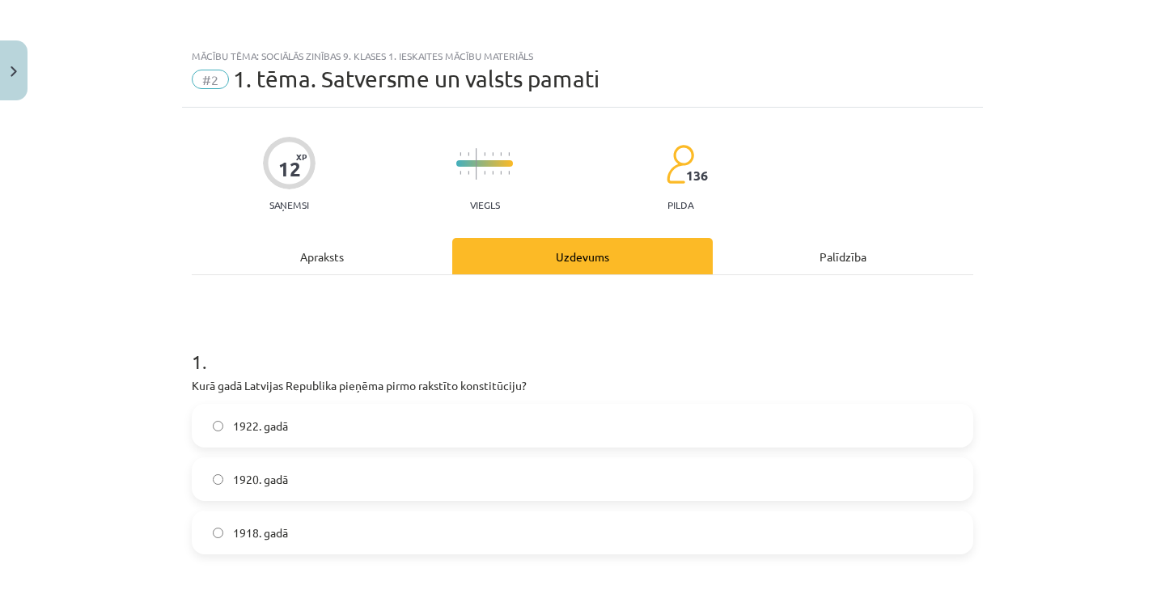
scroll to position [0, 0]
click at [369, 267] on div "Apraksts" at bounding box center [322, 256] width 261 height 36
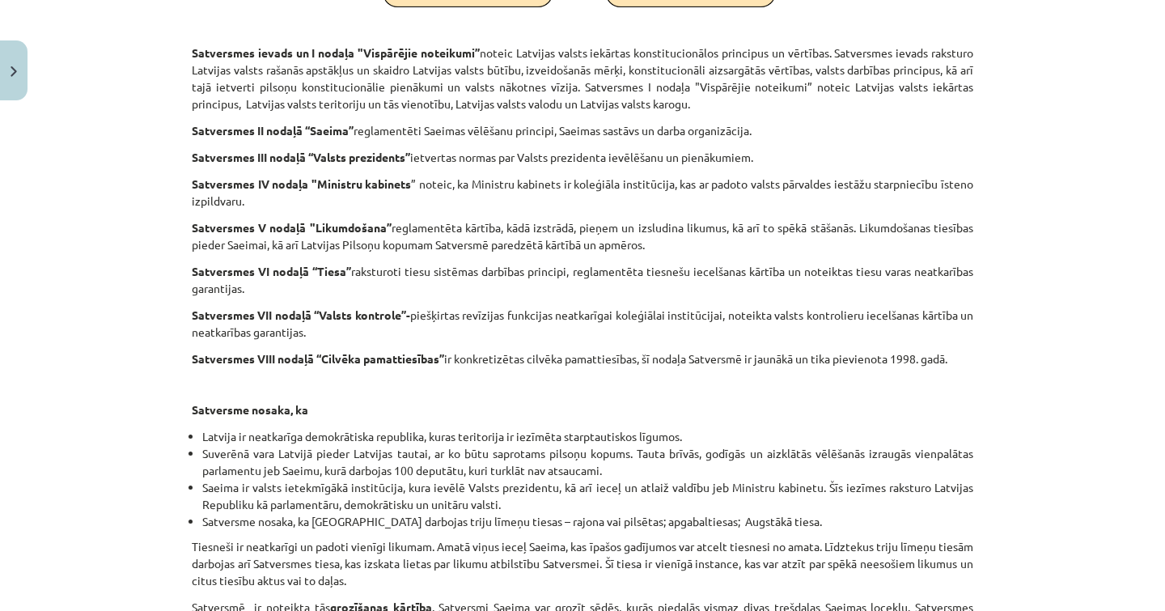
scroll to position [2053, 0]
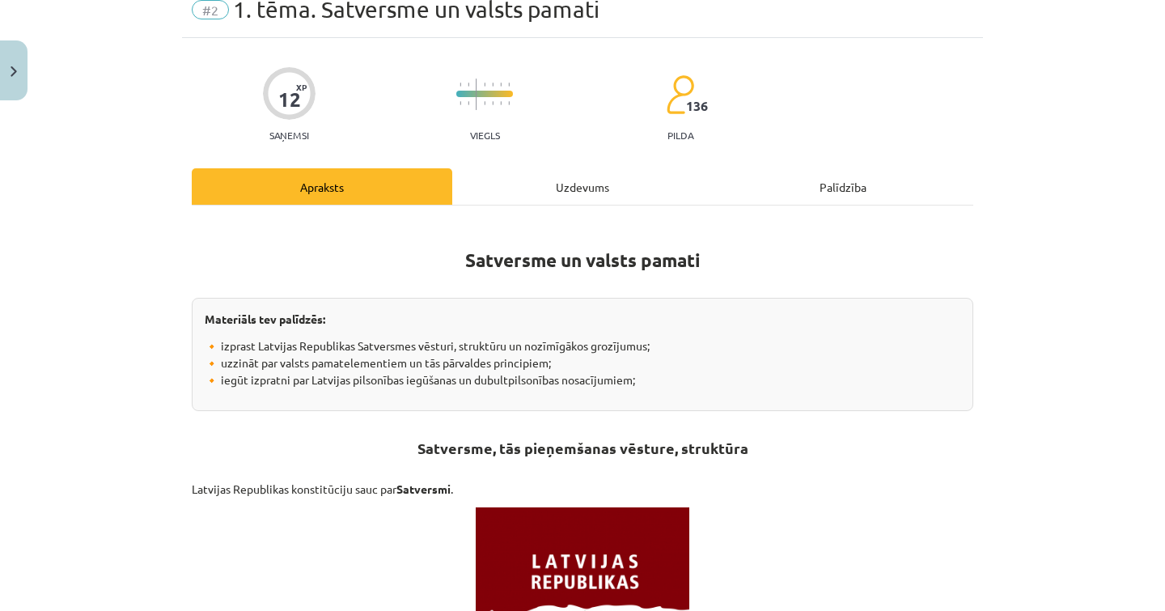
click at [549, 185] on div "Uzdevums" at bounding box center [582, 186] width 261 height 36
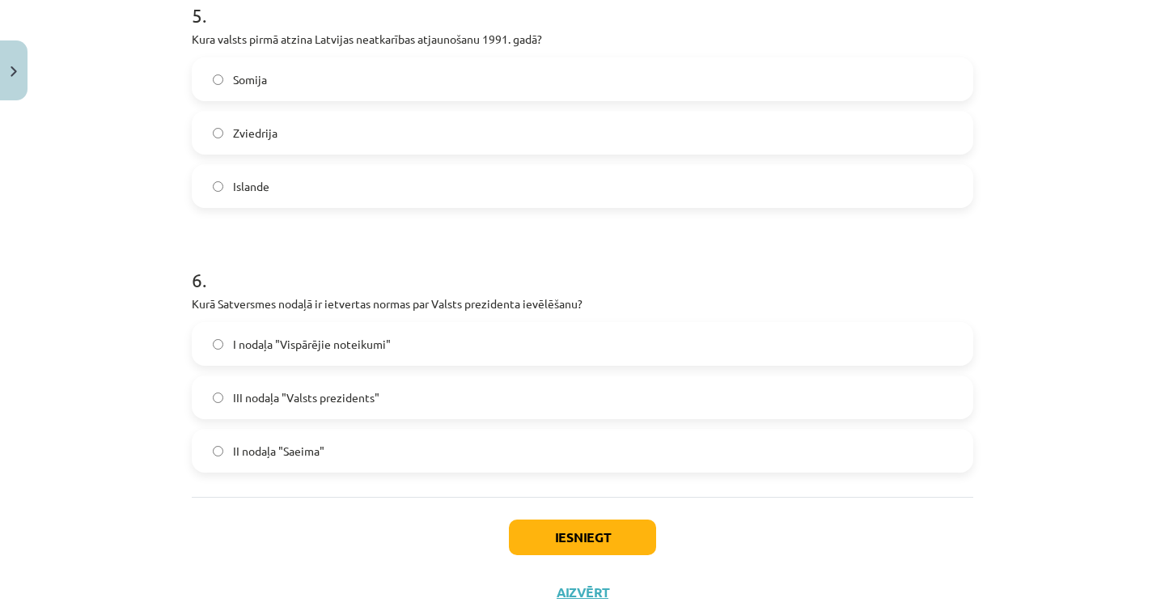
scroll to position [1423, 0]
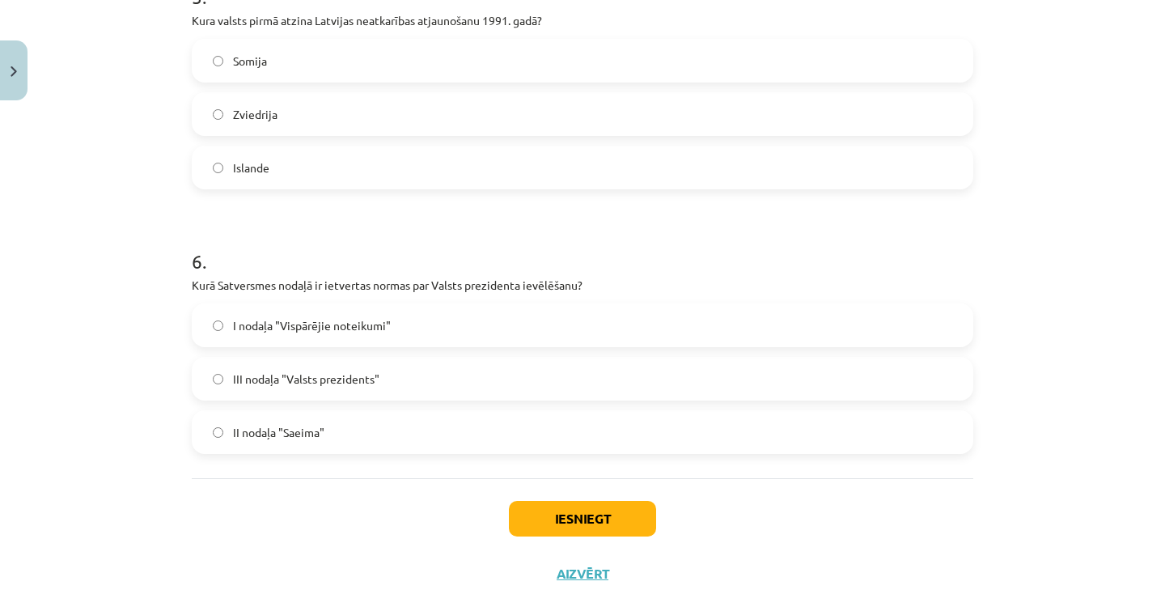
click at [396, 384] on label "III nodaļa "Valsts prezidents"" at bounding box center [582, 378] width 778 height 40
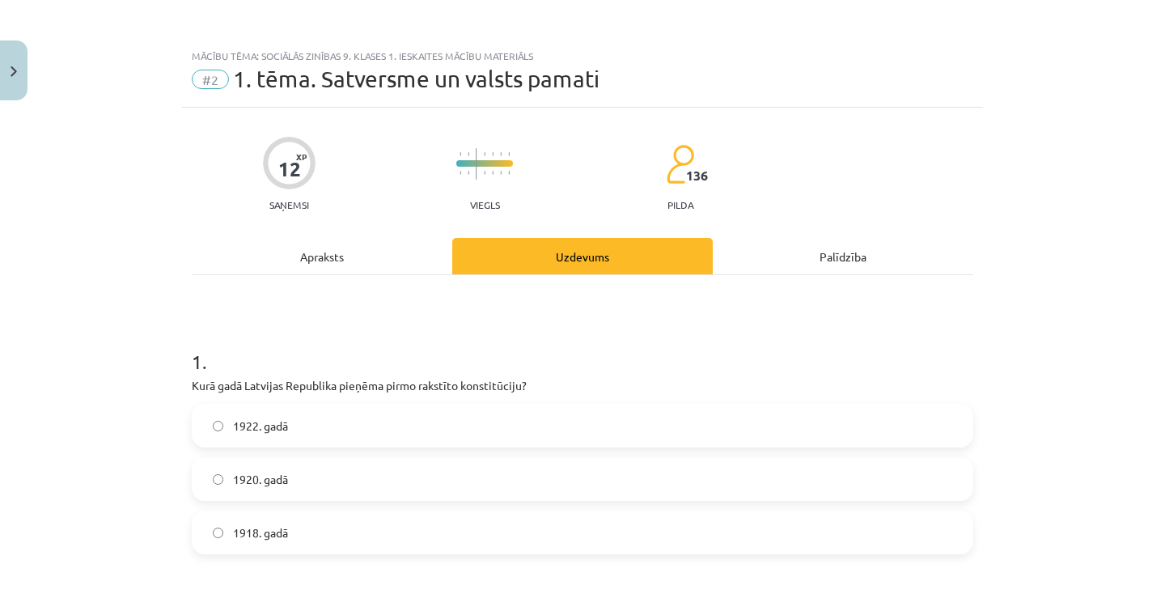
scroll to position [0, 0]
click at [328, 256] on div "Apraksts" at bounding box center [322, 254] width 261 height 36
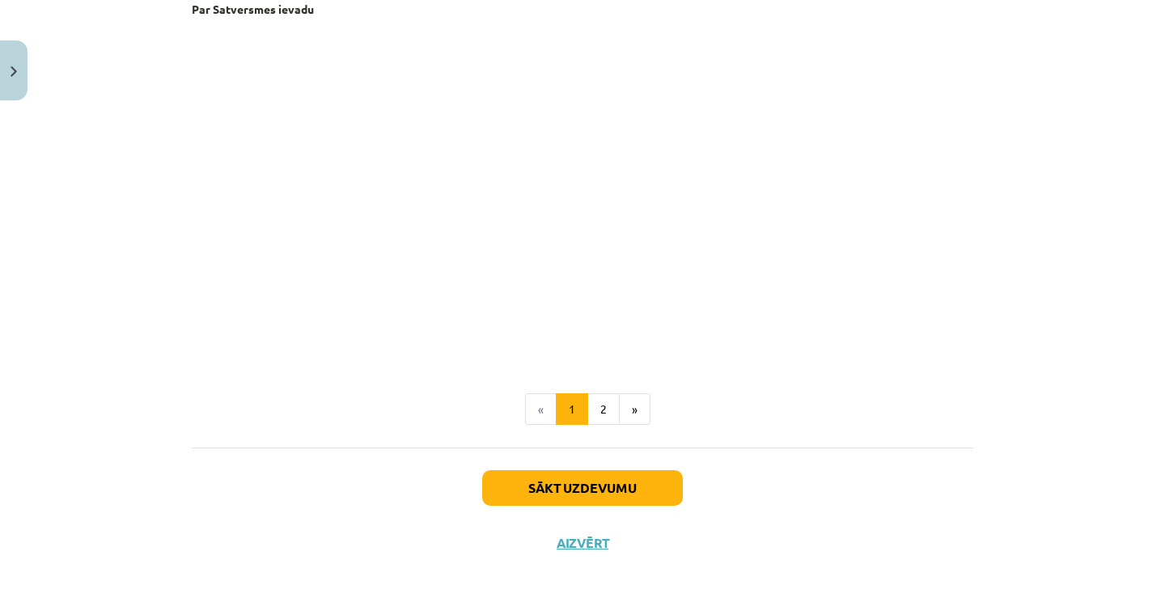
scroll to position [3356, 0]
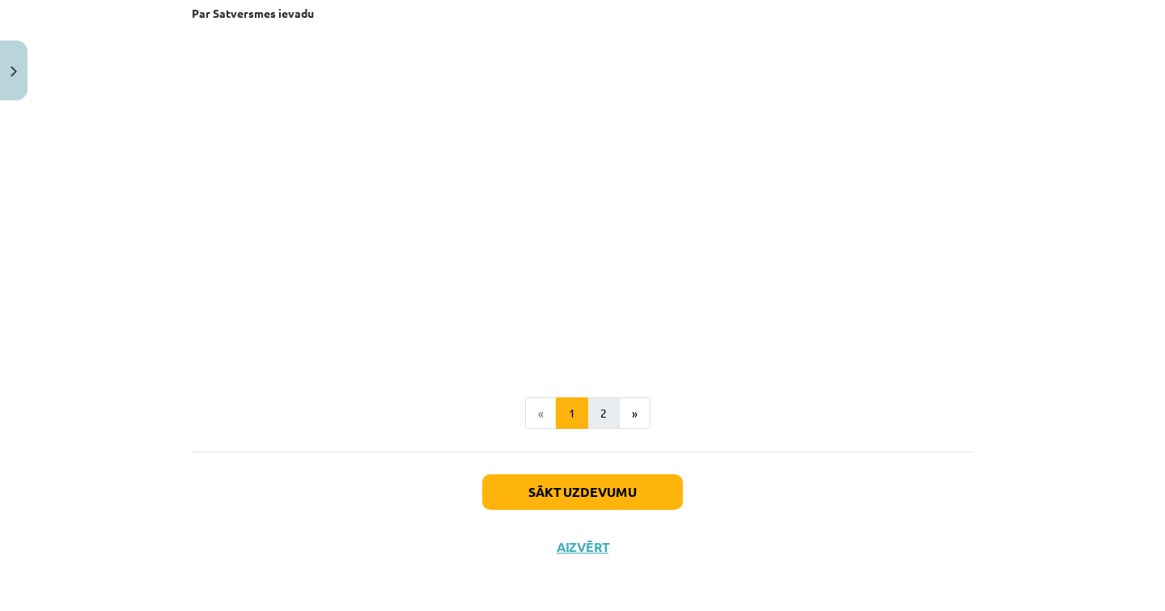
click at [607, 399] on button "2" at bounding box center [603, 413] width 32 height 32
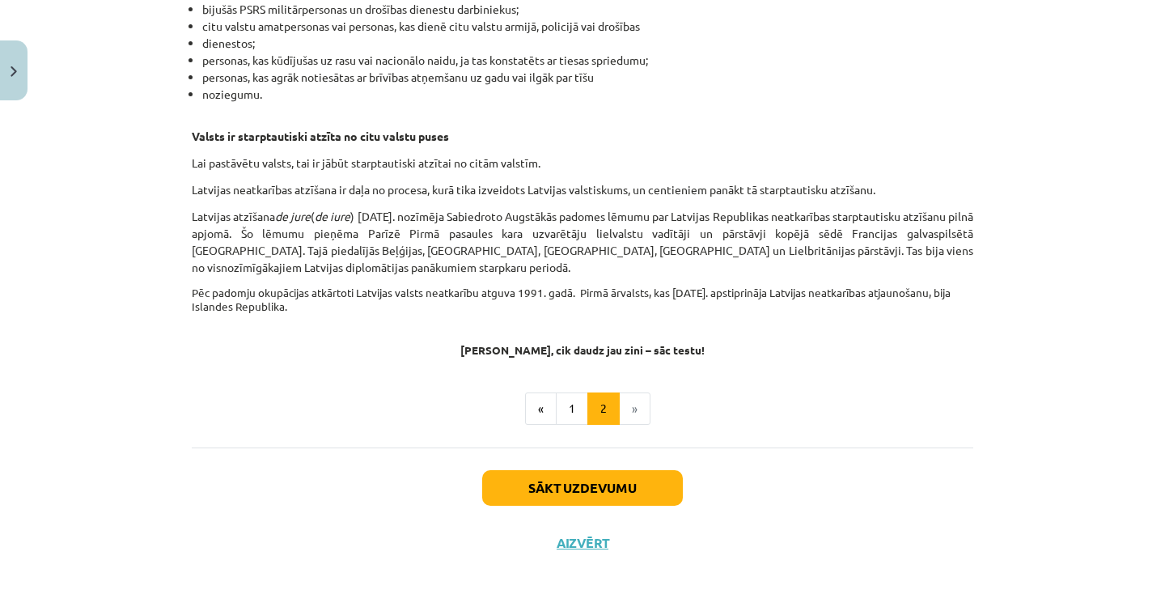
scroll to position [2516, 0]
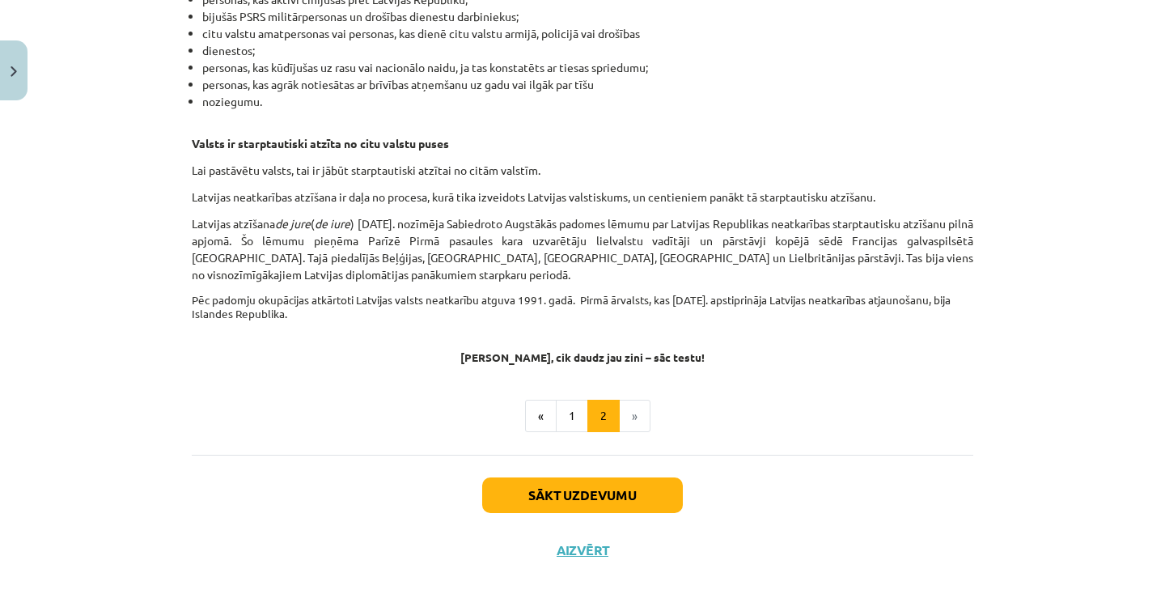
click at [642, 496] on button "Sākt uzdevumu" at bounding box center [582, 495] width 201 height 36
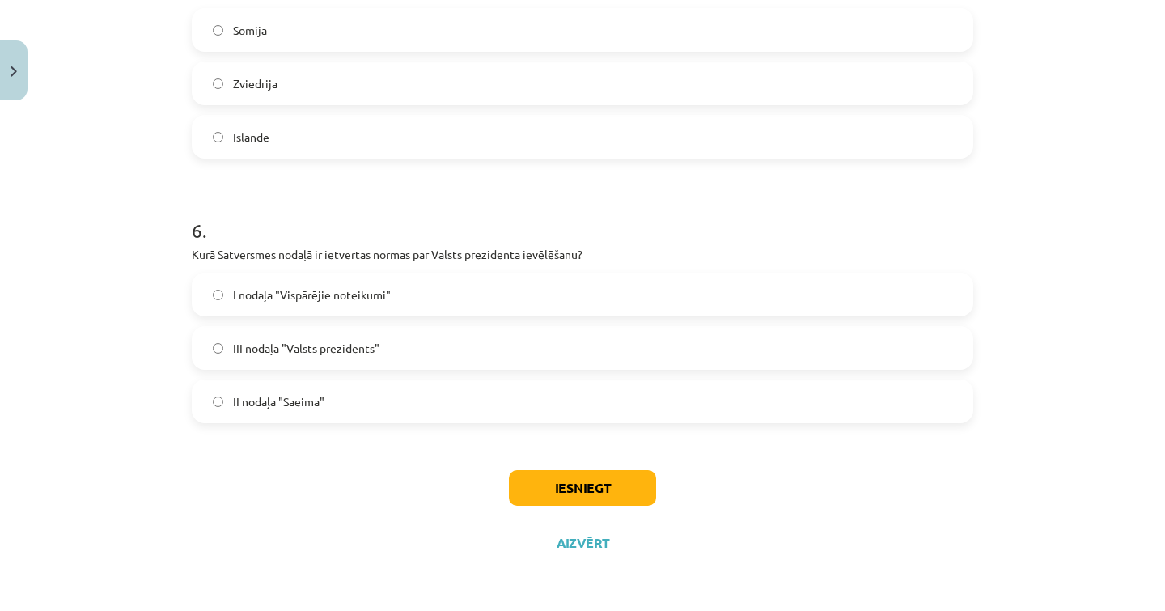
scroll to position [1456, 0]
click at [580, 447] on div "Iesniegt Aizvērt" at bounding box center [583, 503] width 782 height 113
click at [570, 481] on button "Iesniegt" at bounding box center [582, 488] width 147 height 36
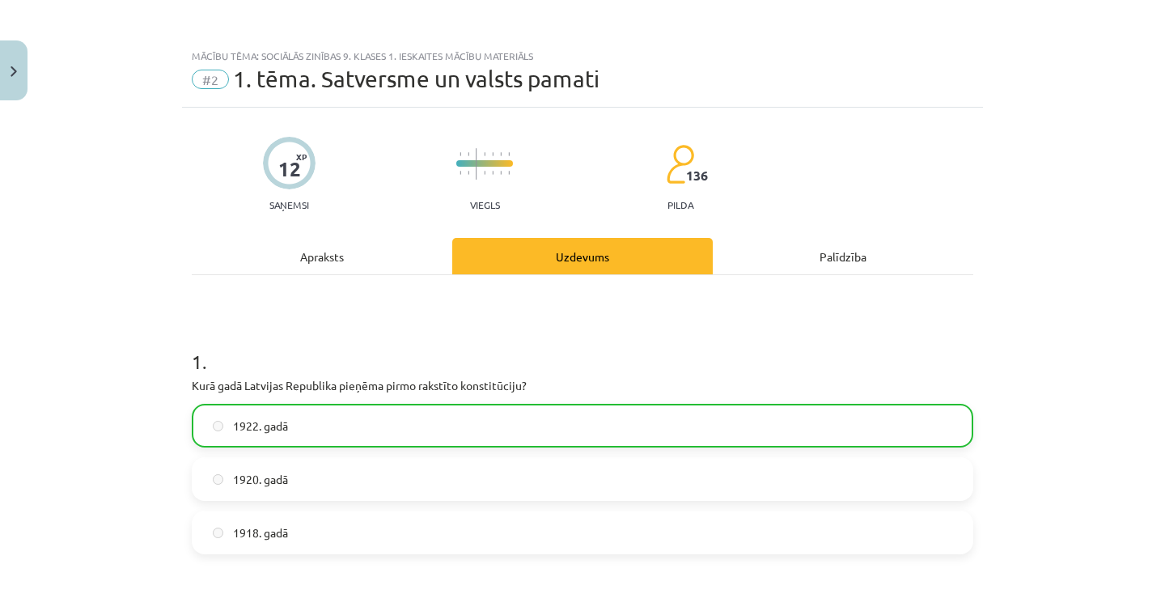
scroll to position [0, 0]
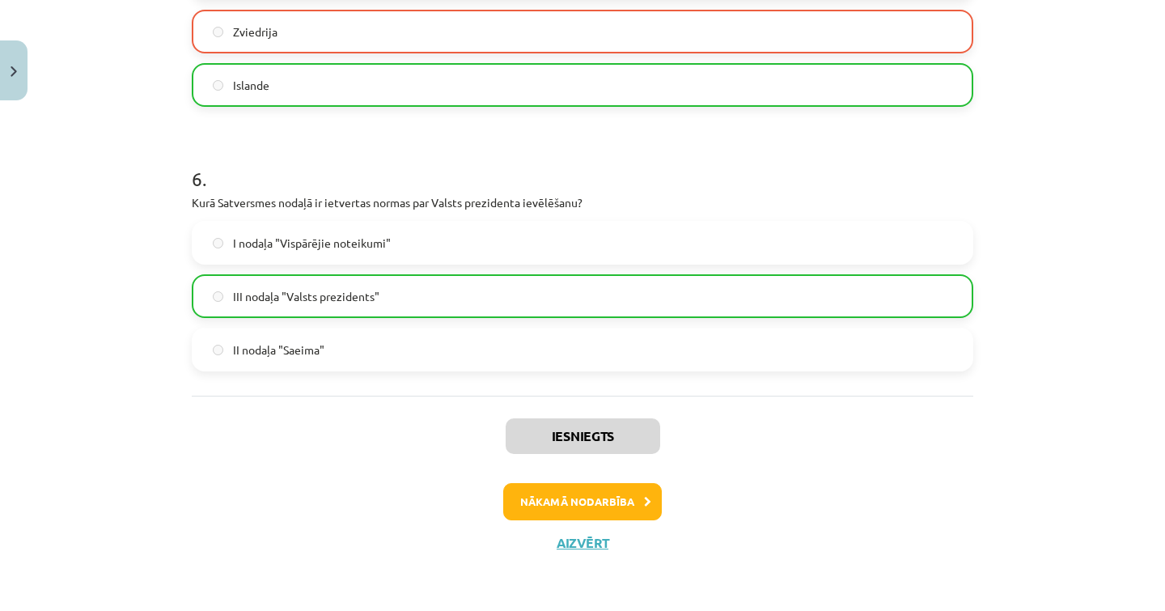
click at [616, 504] on button "Nākamā nodarbība" at bounding box center [582, 501] width 159 height 37
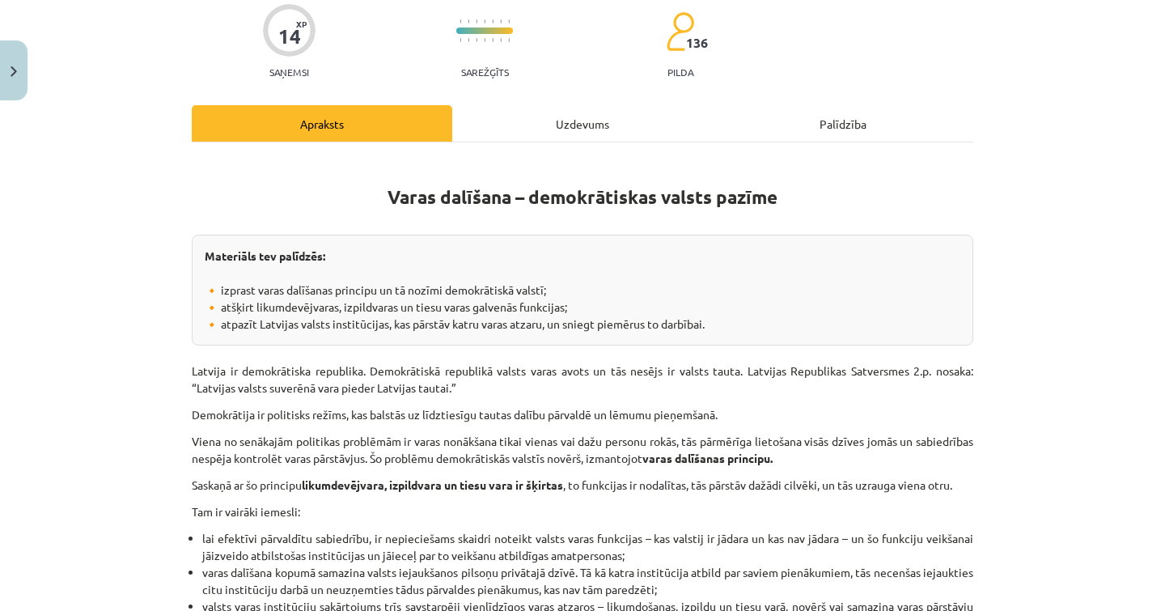
scroll to position [136, 0]
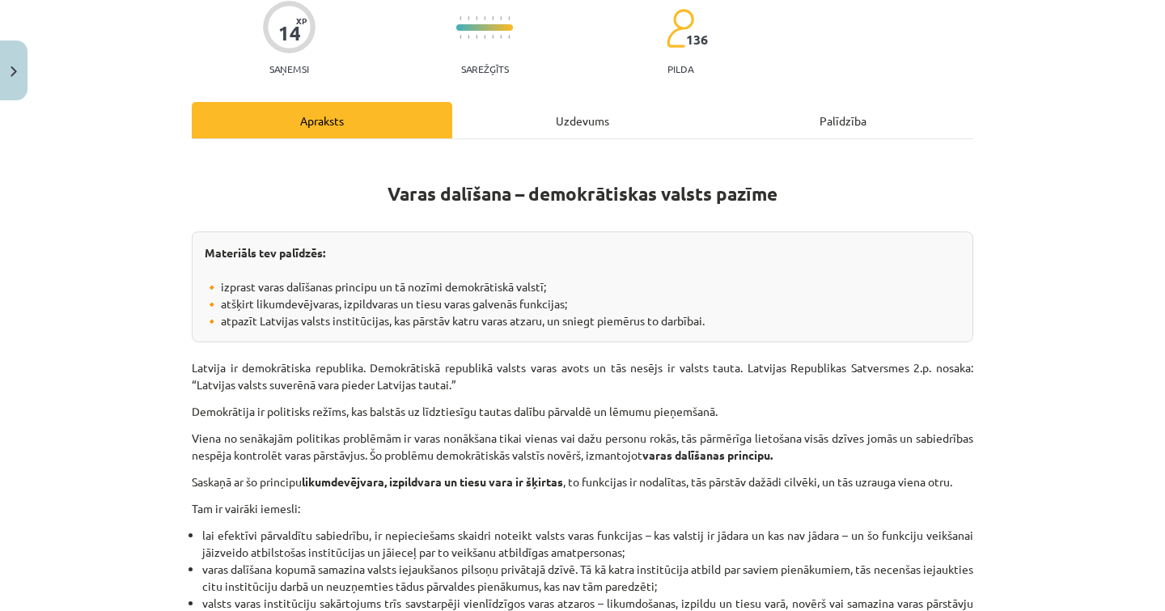
click at [546, 137] on div "Uzdevums" at bounding box center [582, 120] width 261 height 36
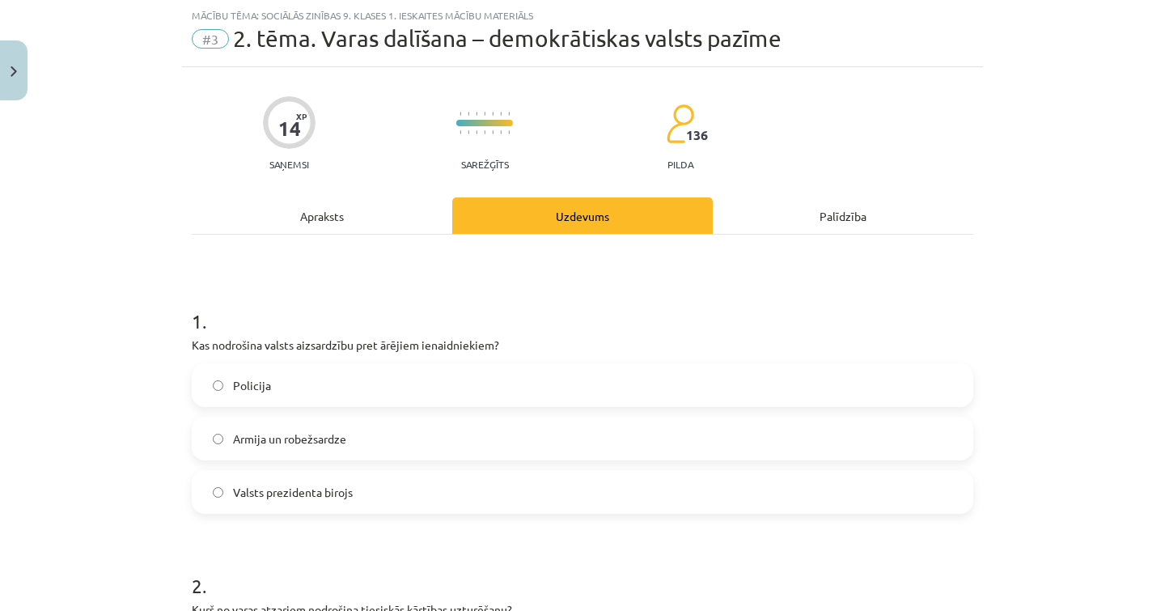
click at [364, 218] on div "Apraksts" at bounding box center [322, 215] width 261 height 36
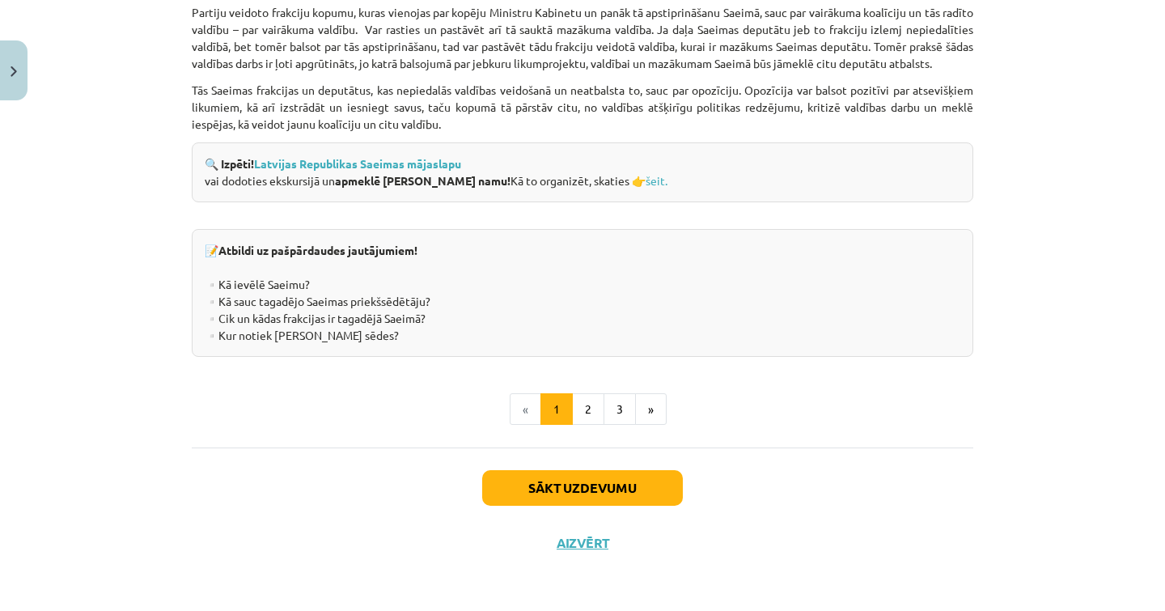
scroll to position [2221, 0]
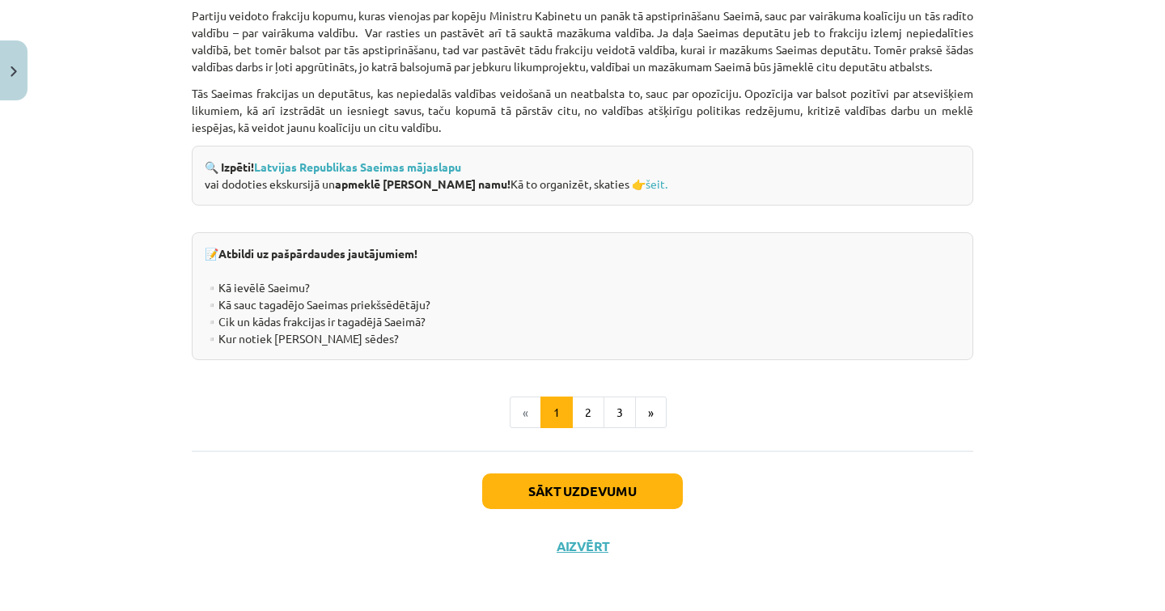
click at [215, 300] on div "📝 Atbildi uz pašpārdaudes jautājumiem! ▫️Kā ievēlē Saeimu? ▫️Kā sauc tagadējo S…" at bounding box center [583, 296] width 782 height 128
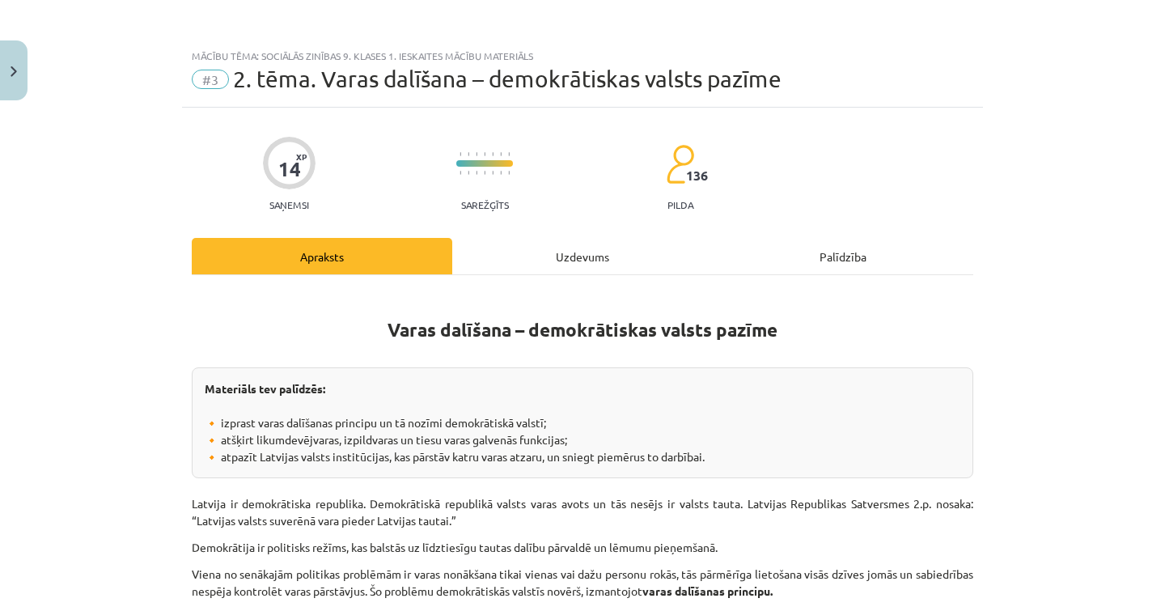
scroll to position [0, 0]
click at [555, 256] on div "Uzdevums" at bounding box center [582, 256] width 261 height 36
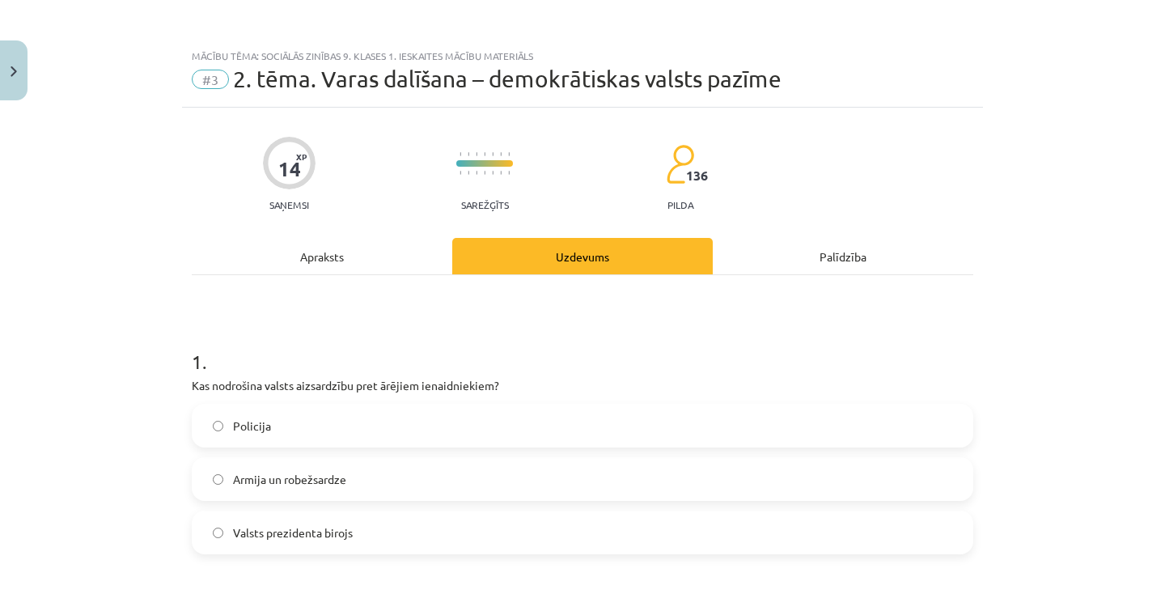
scroll to position [40, 0]
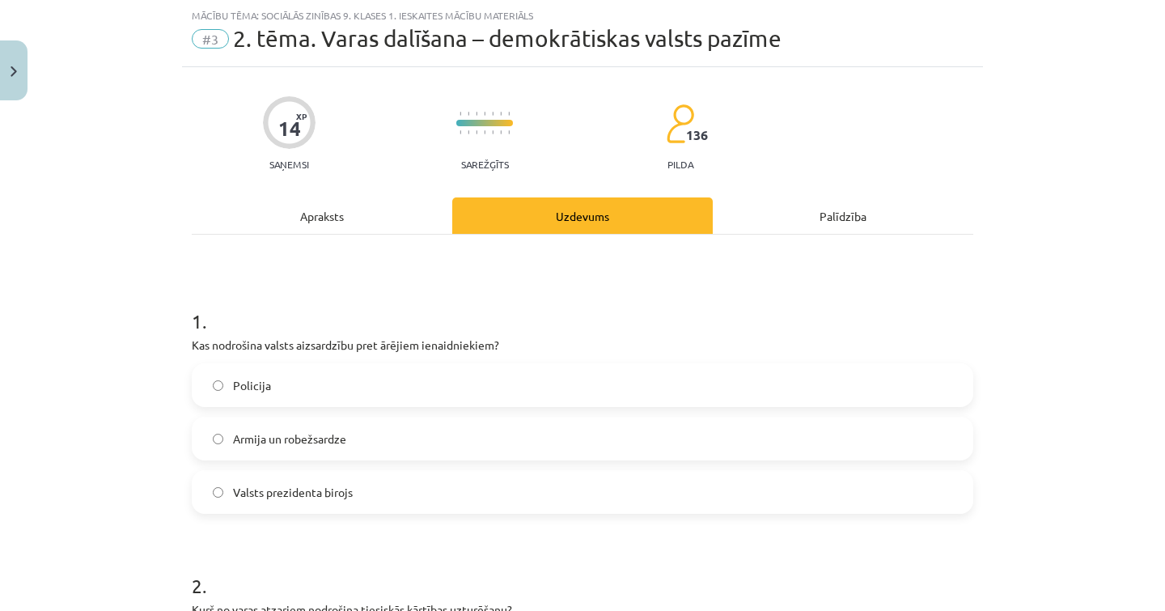
click at [340, 223] on div "Apraksts" at bounding box center [322, 215] width 261 height 36
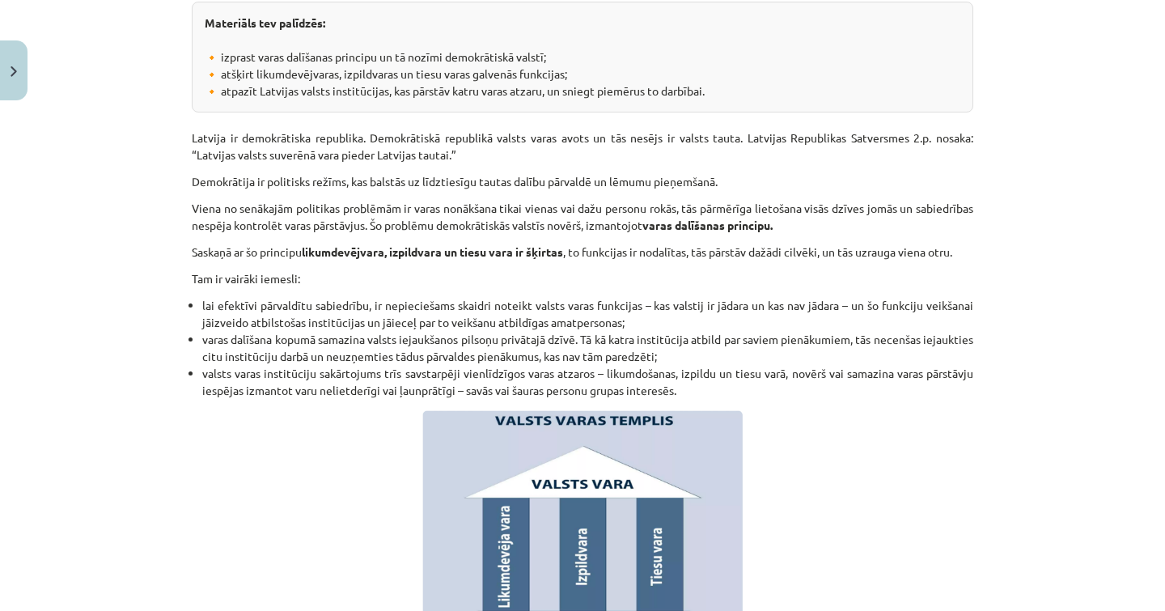
scroll to position [363, 0]
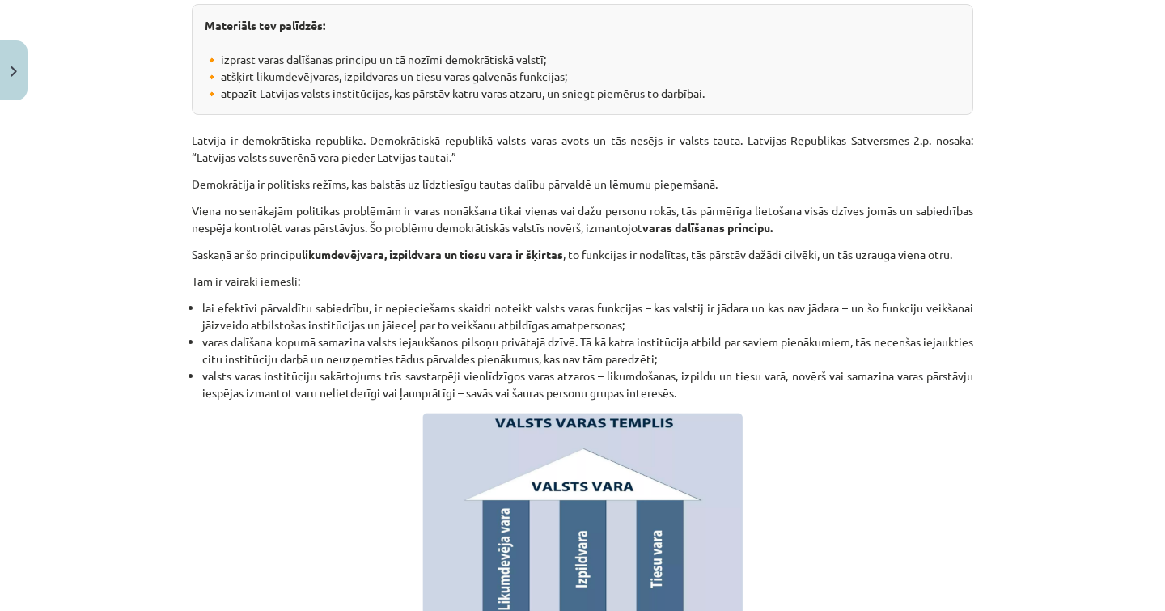
click at [540, 143] on p "Latvija ir demokrātiska republika. Demokrātiskā republikā valsts varas avots un…" at bounding box center [583, 140] width 782 height 51
click at [544, 205] on p "Viena no senākajām politikas problēmām ir varas nonākšana tikai vienas vai dažu…" at bounding box center [583, 219] width 782 height 34
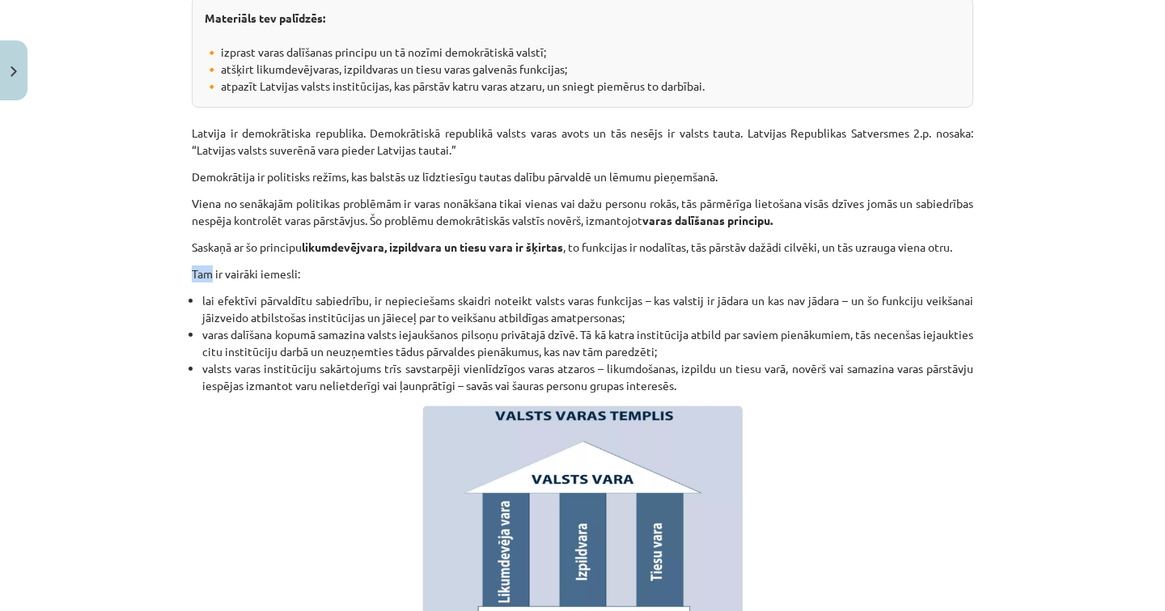
scroll to position [0, 0]
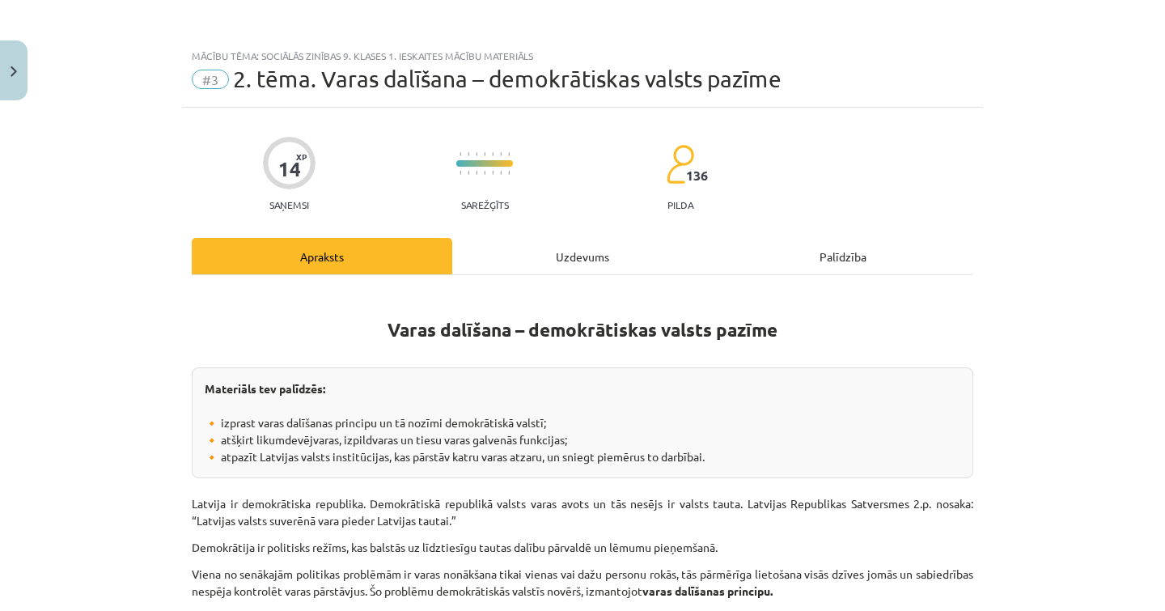
click at [533, 261] on div "Uzdevums" at bounding box center [582, 256] width 261 height 36
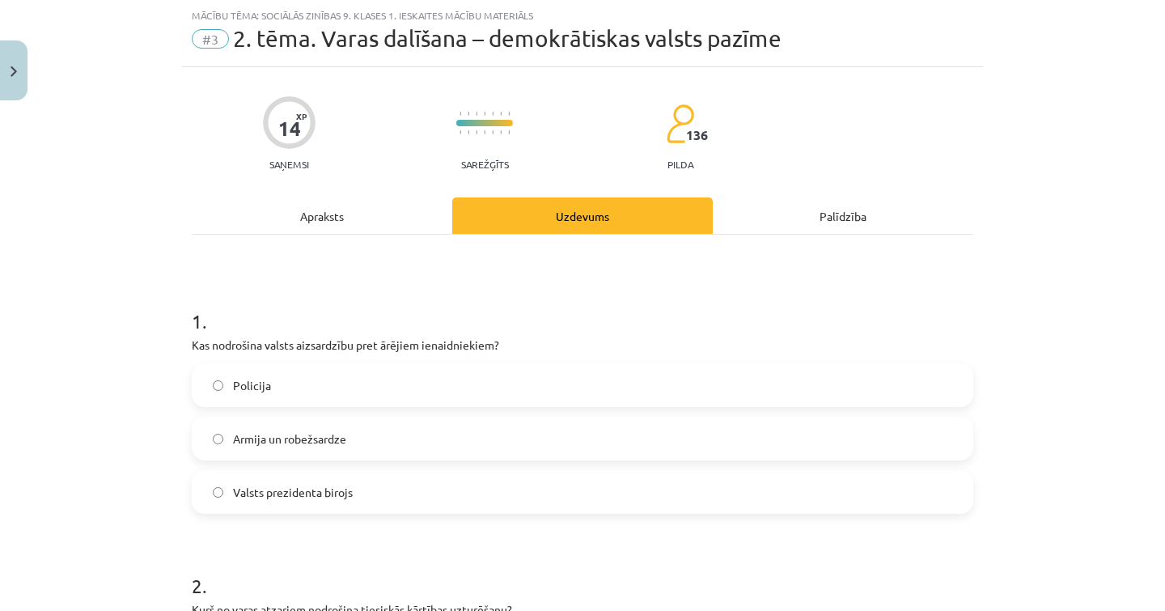
click at [373, 430] on label "Armija un robežsardze" at bounding box center [582, 438] width 778 height 40
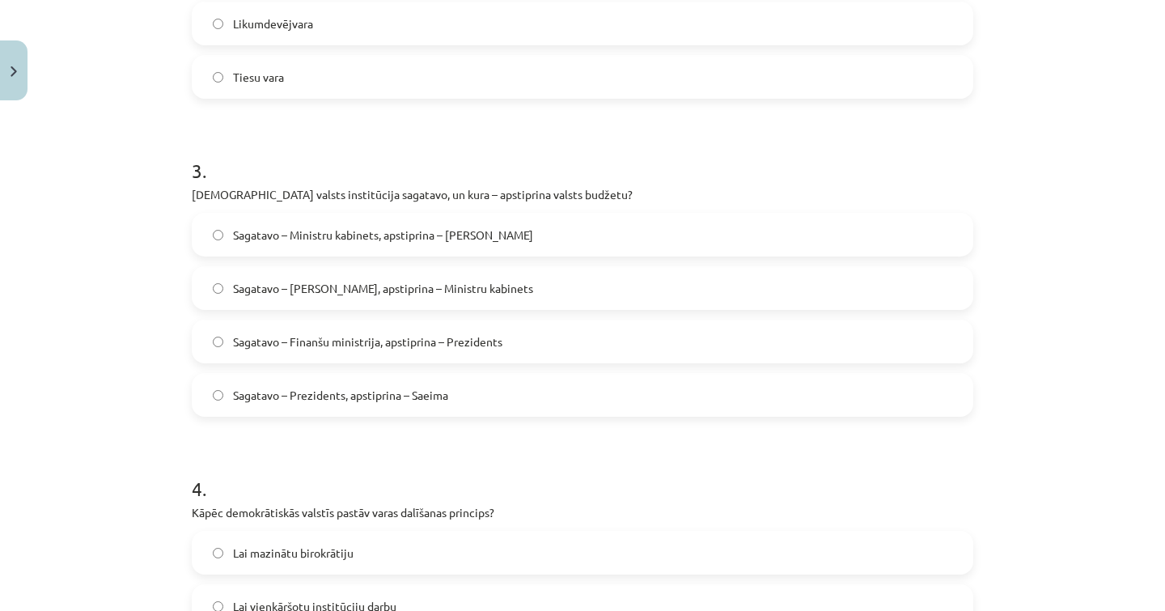
scroll to position [782, 0]
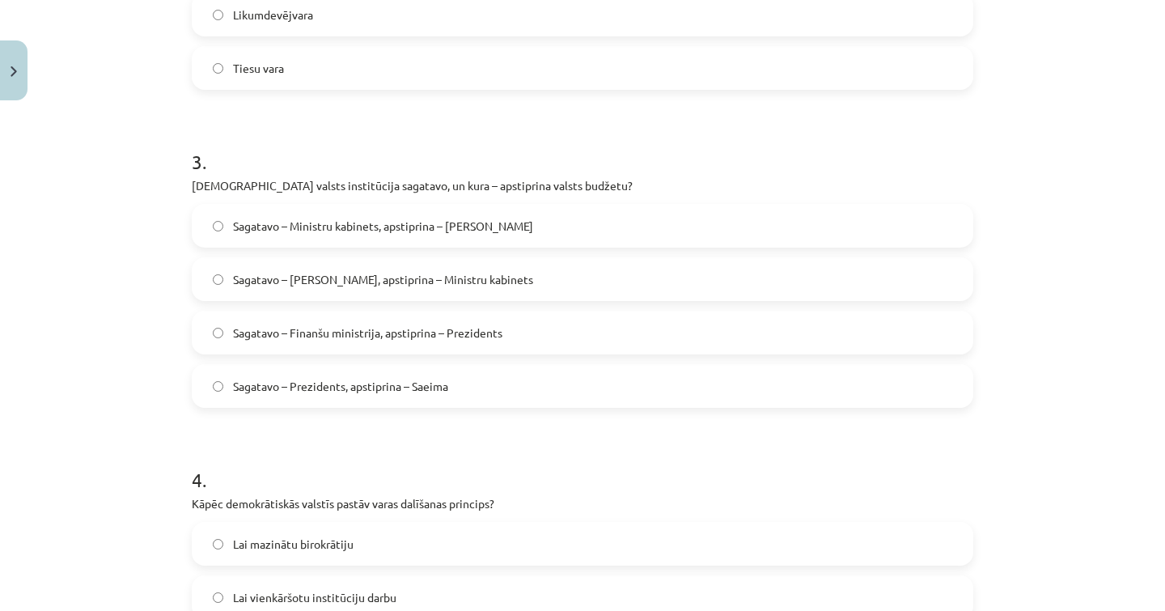
click at [446, 334] on span "Sagatavo – Finanšu ministrija, apstiprina – Prezidents" at bounding box center [367, 332] width 269 height 17
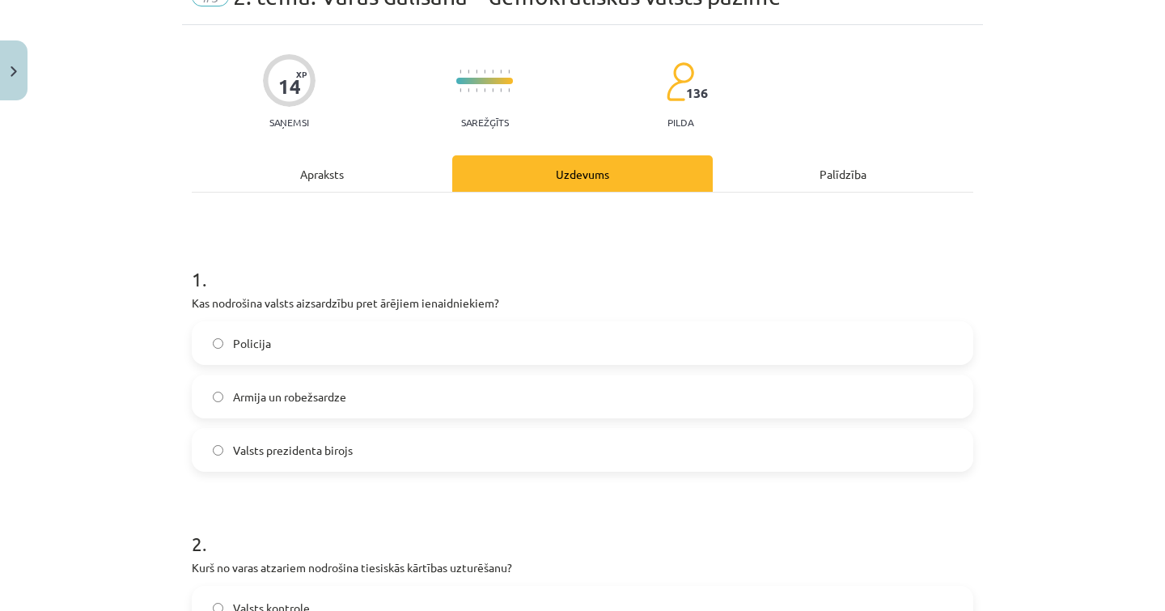
scroll to position [84, 0]
click at [340, 184] on div "Apraksts" at bounding box center [322, 172] width 261 height 36
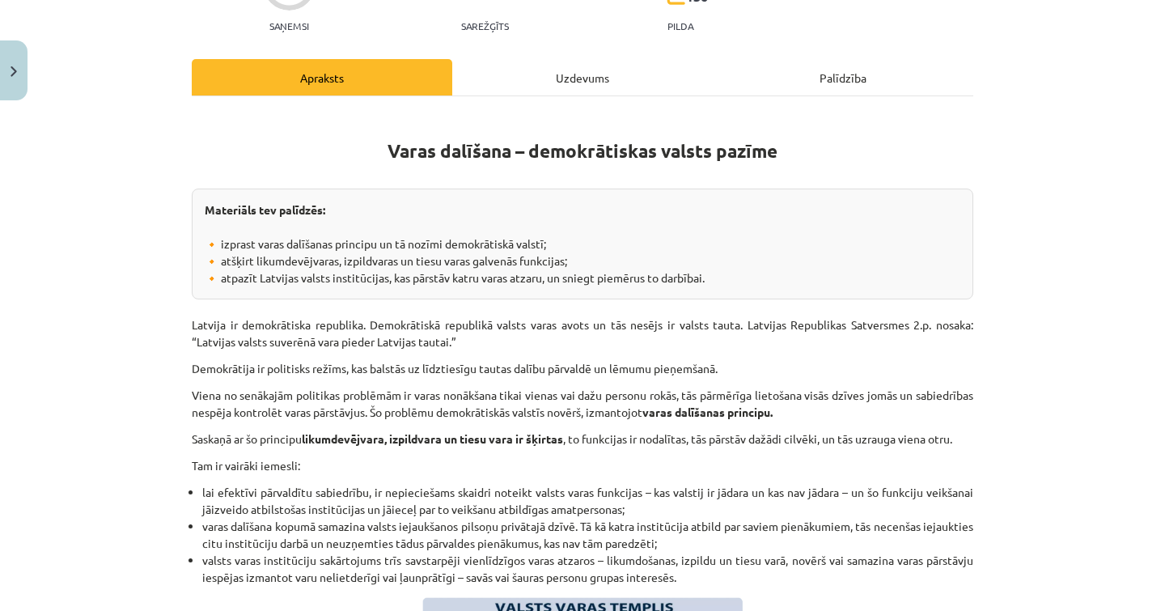
scroll to position [196, 0]
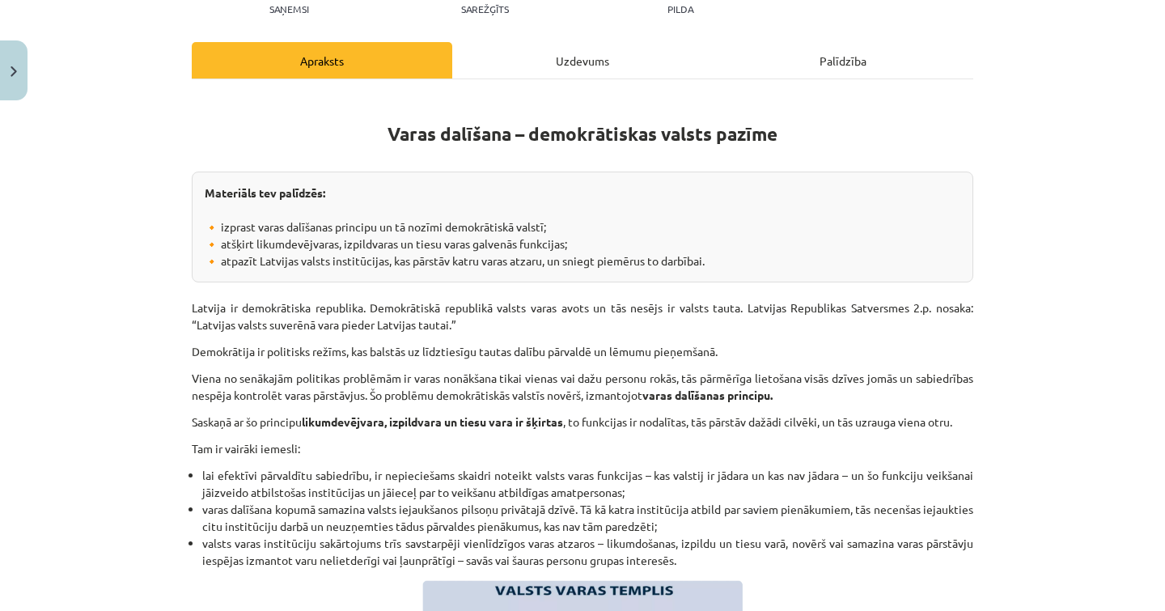
click at [465, 539] on li "valsts varas institūciju sakārtojums trīs savstarpēji vienlīdzīgos varas atzaro…" at bounding box center [587, 552] width 771 height 34
click at [299, 516] on li "varas dalīšana kopumā samazina valsts iejaukšanos pilsoņu privātajā dzīvē. Tā k…" at bounding box center [587, 518] width 771 height 34
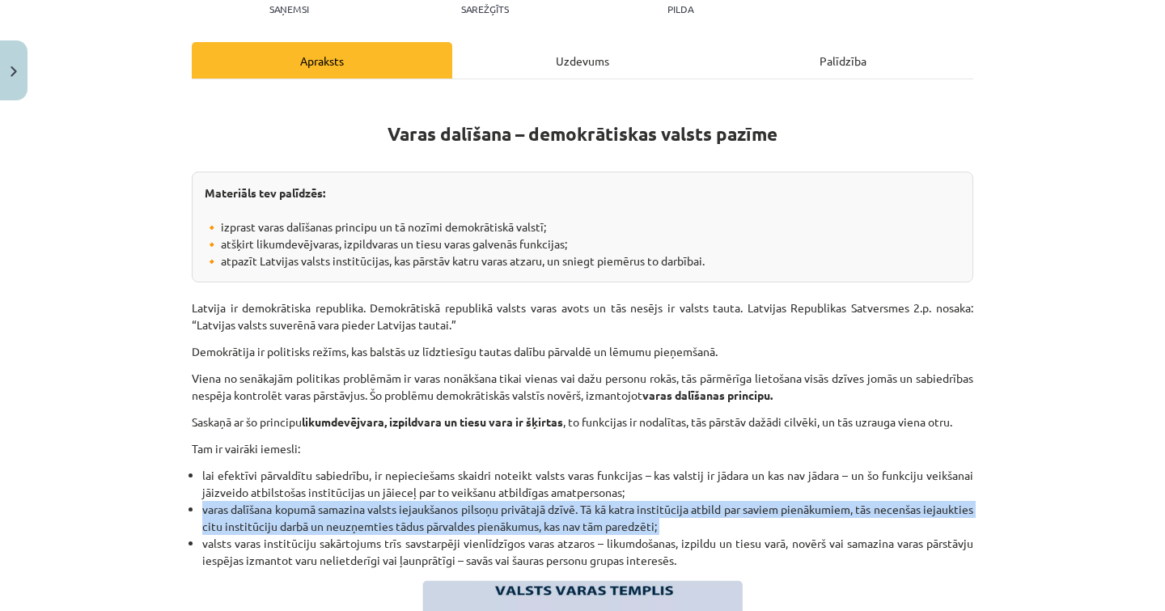
click at [299, 516] on li "varas dalīšana kopumā samazina valsts iejaukšanos pilsoņu privātajā dzīvē. Tā k…" at bounding box center [587, 518] width 771 height 34
click at [663, 532] on li "varas dalīšana kopumā samazina valsts iejaukšanos pilsoņu privātajā dzīvē. Tā k…" at bounding box center [587, 518] width 771 height 34
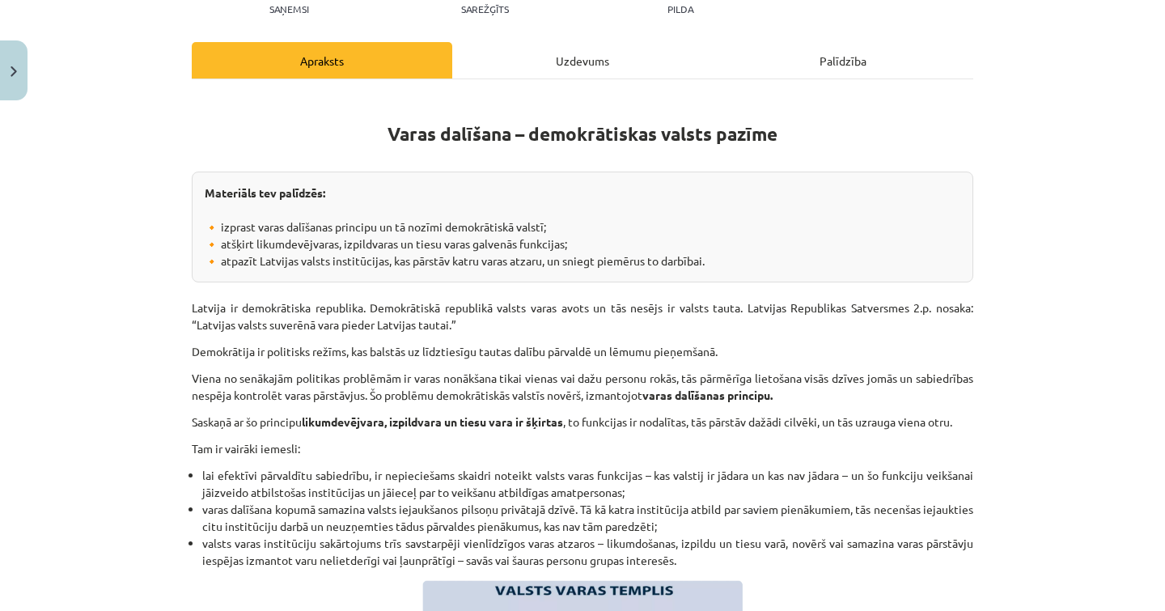
click at [726, 523] on li "varas dalīšana kopumā samazina valsts iejaukšanos pilsoņu privātajā dzīvē. Tā k…" at bounding box center [587, 518] width 771 height 34
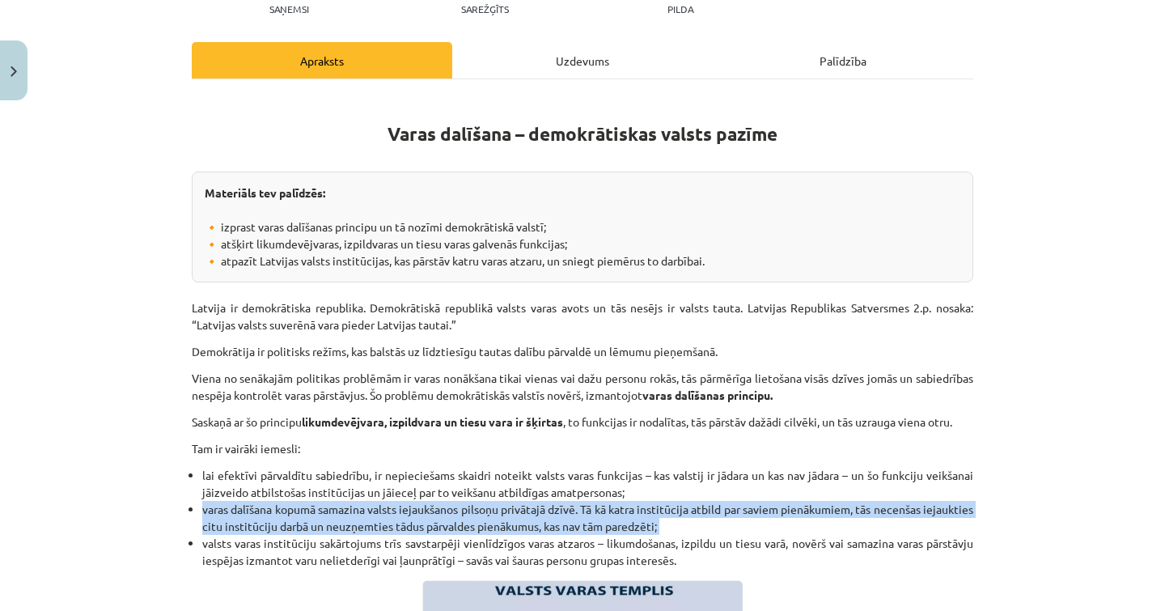
click at [726, 523] on li "varas dalīšana kopumā samazina valsts iejaukšanos pilsoņu privātajā dzīvē. Tā k…" at bounding box center [587, 518] width 771 height 34
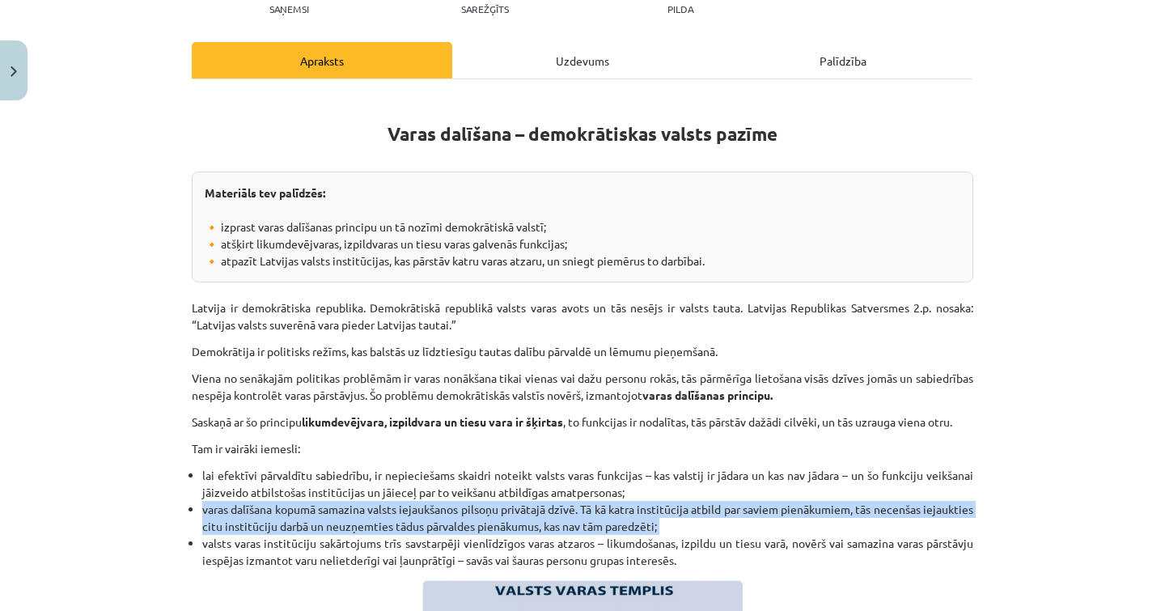
click at [726, 523] on li "varas dalīšana kopumā samazina valsts iejaukšanos pilsoņu privātajā dzīvē. Tā k…" at bounding box center [587, 518] width 771 height 34
click at [551, 505] on li "varas dalīšana kopumā samazina valsts iejaukšanos pilsoņu privātajā dzīvē. Tā k…" at bounding box center [587, 518] width 771 height 34
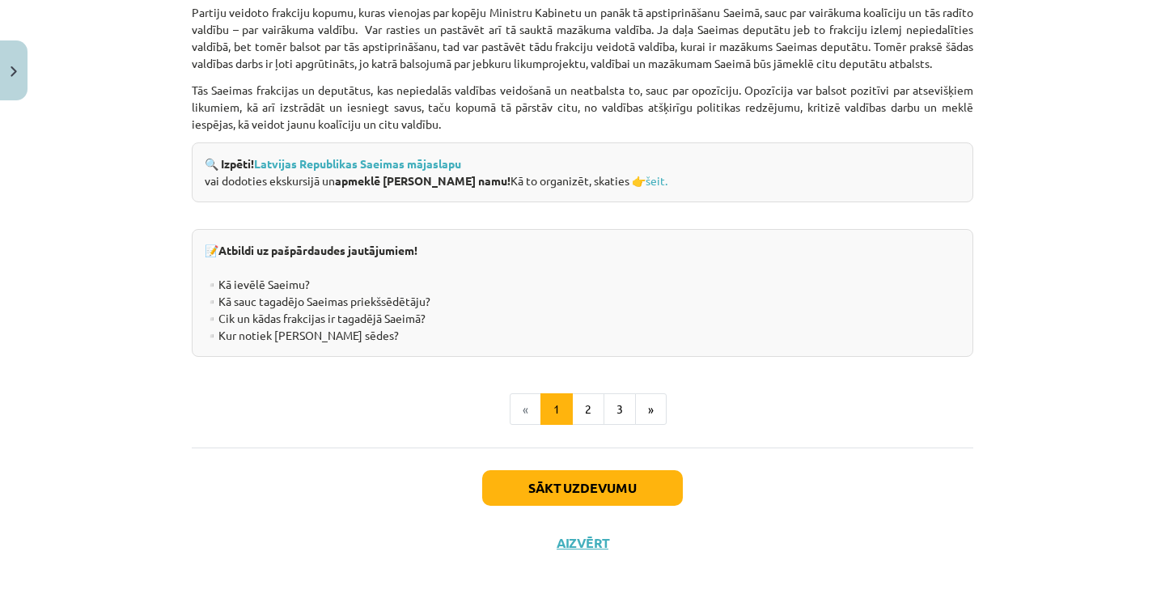
scroll to position [2237, 0]
click at [587, 398] on button "2" at bounding box center [588, 409] width 32 height 32
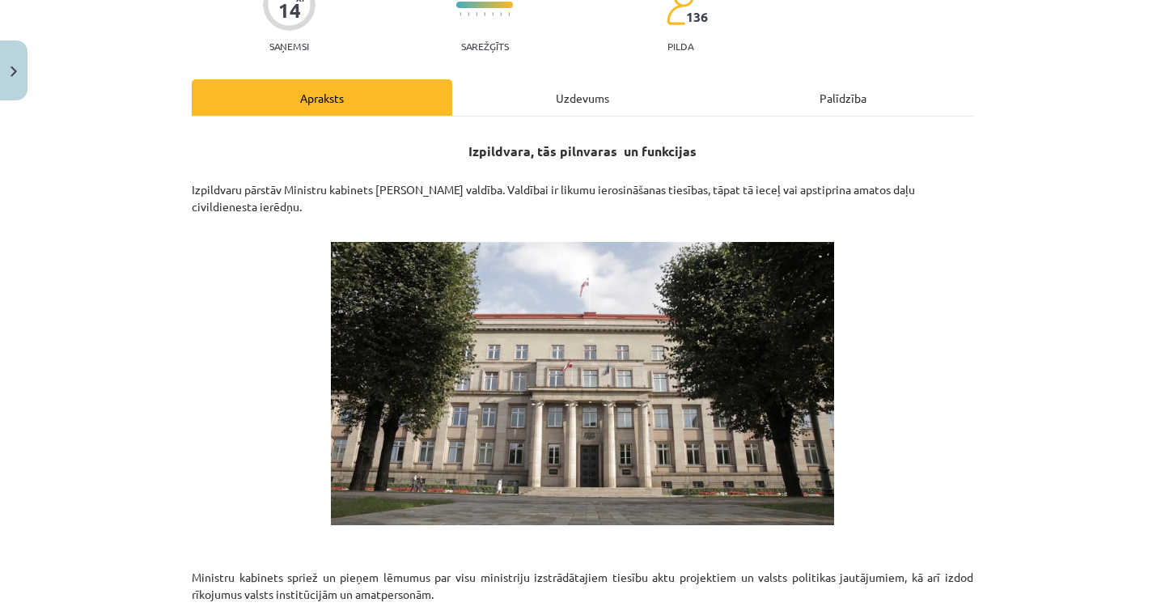
scroll to position [155, 0]
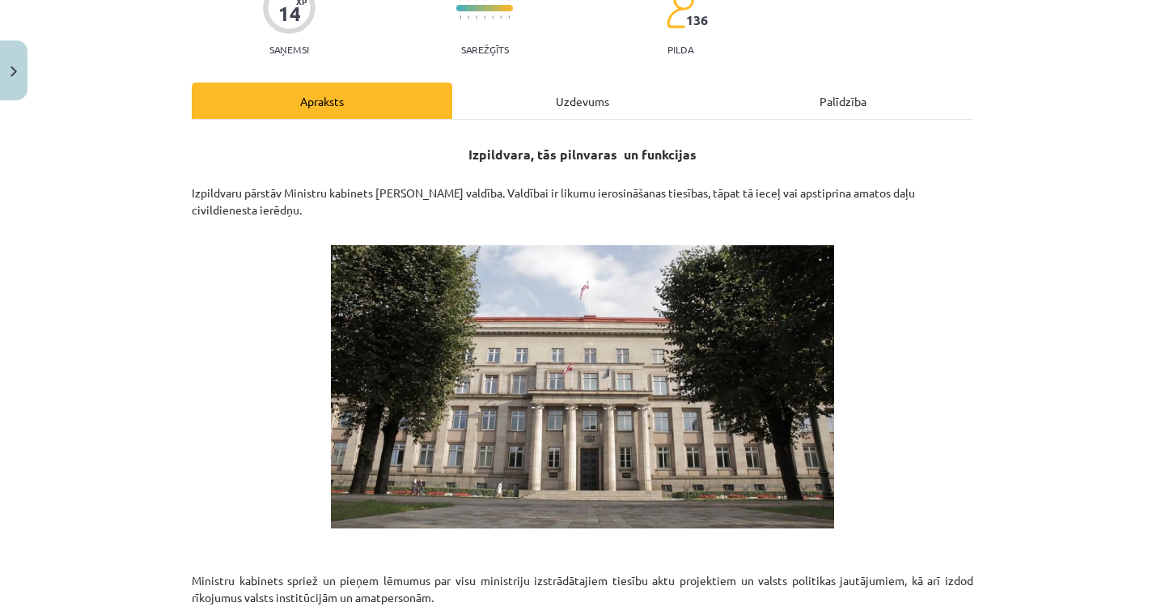
click at [600, 109] on div "Uzdevums" at bounding box center [582, 101] width 261 height 36
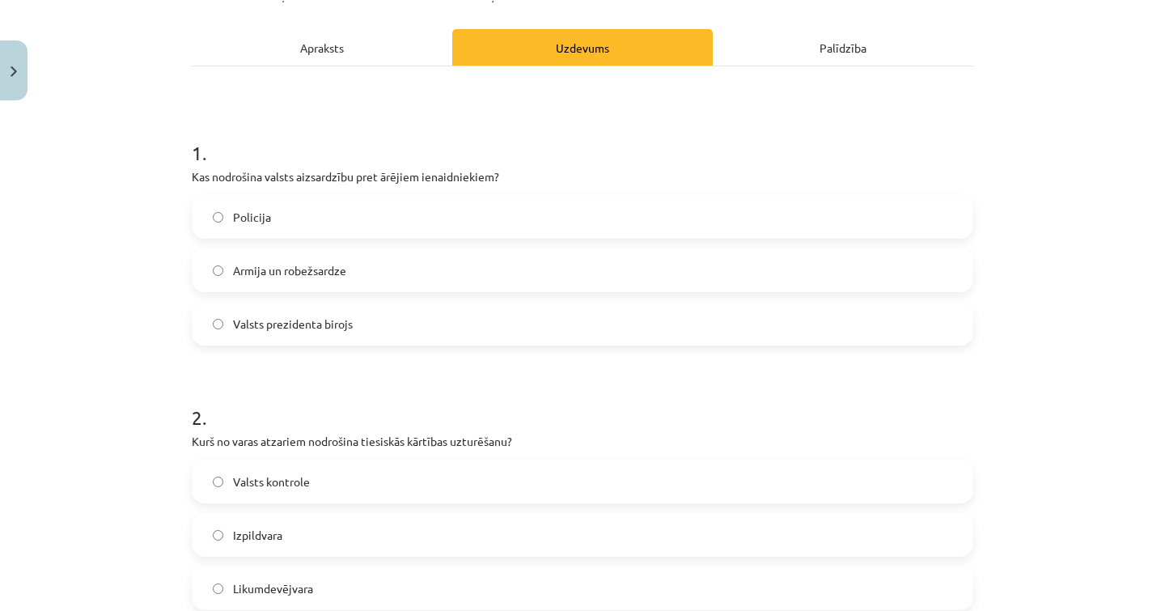
scroll to position [197, 0]
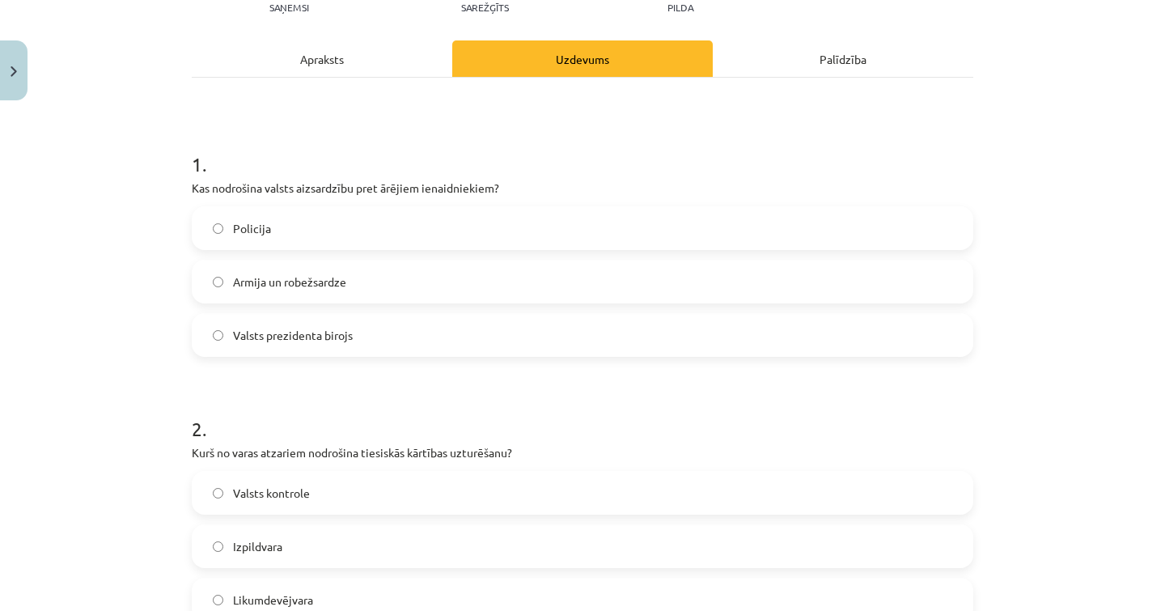
click at [355, 70] on div "Apraksts" at bounding box center [322, 58] width 261 height 36
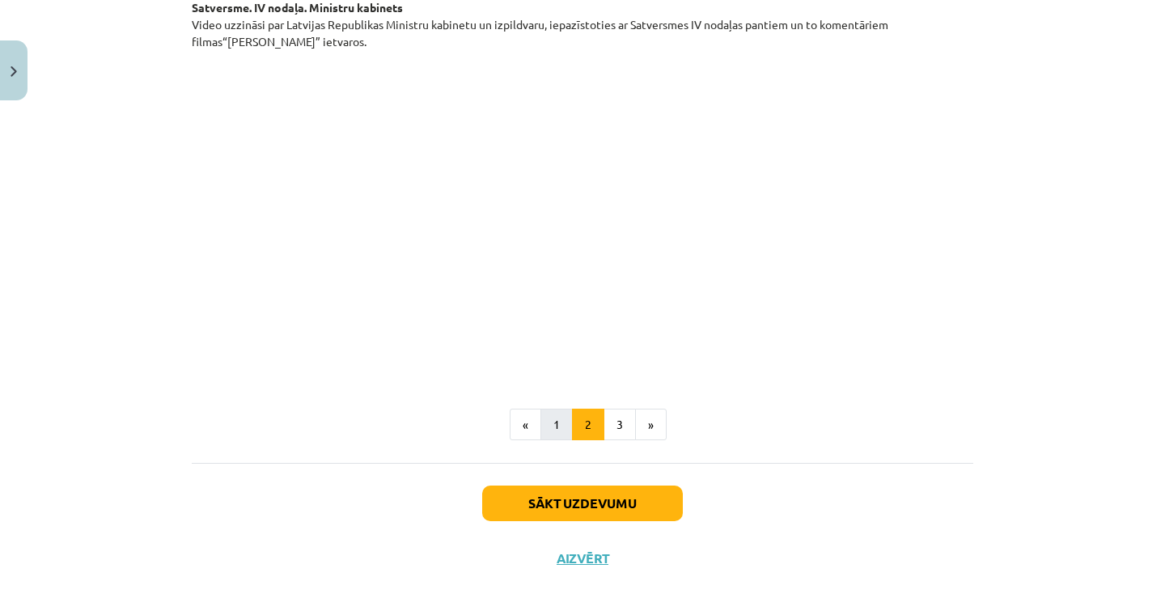
click at [544, 409] on button "1" at bounding box center [556, 425] width 32 height 32
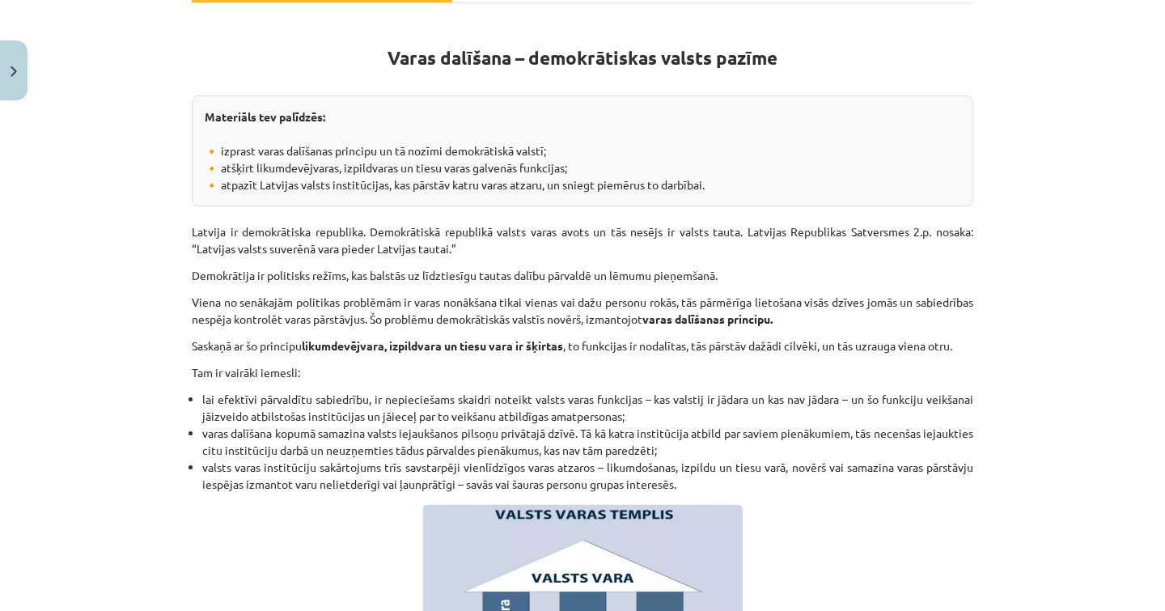
scroll to position [0, 0]
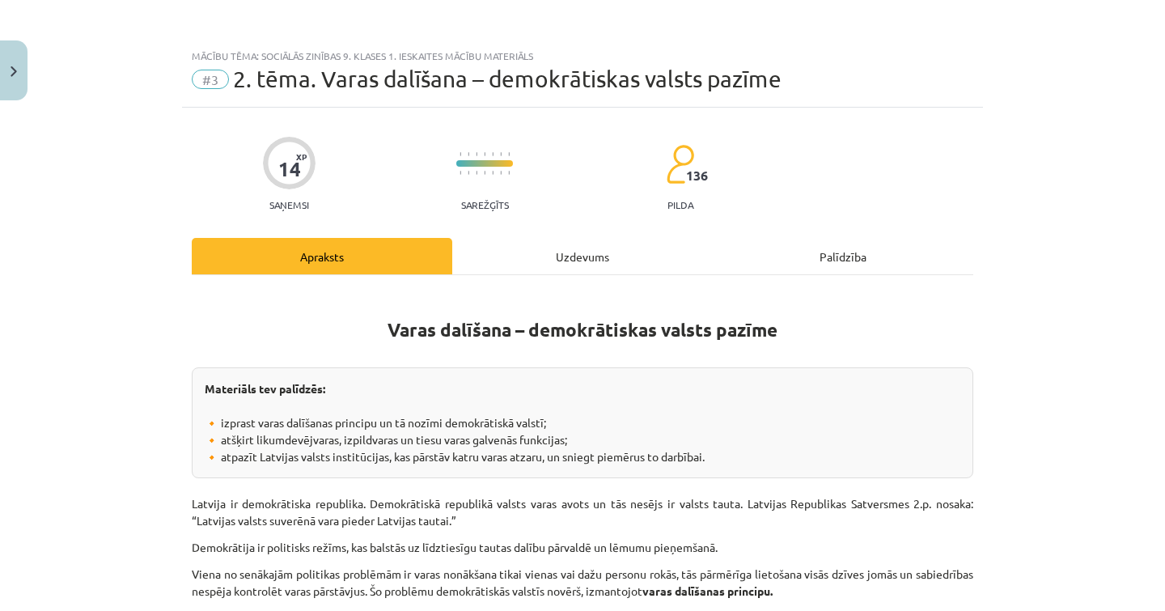
click at [561, 254] on div "Uzdevums" at bounding box center [582, 256] width 261 height 36
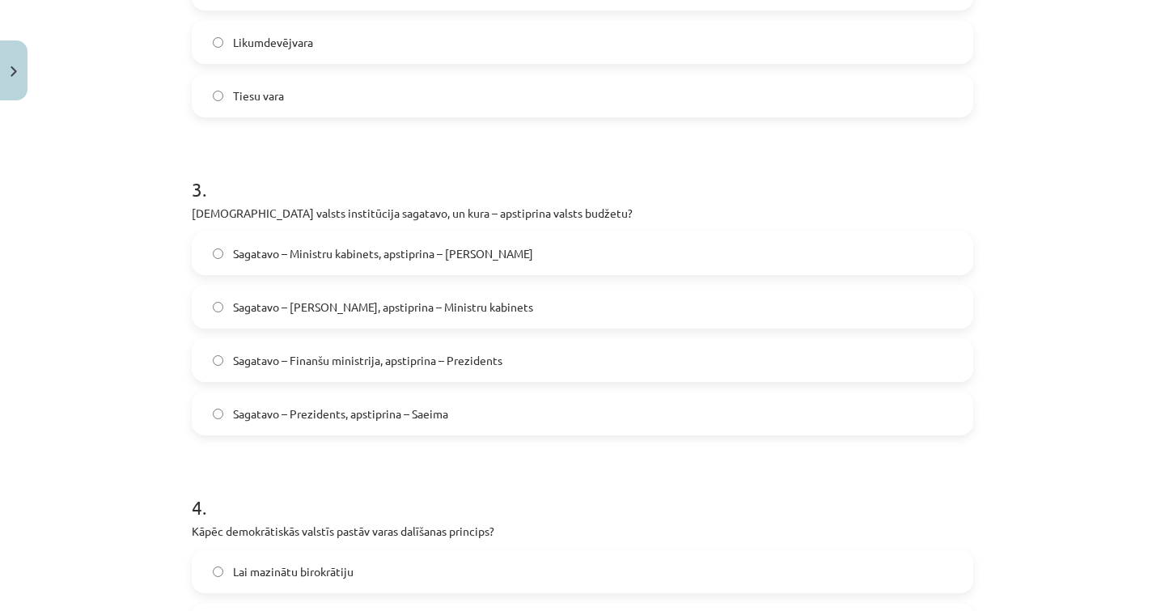
scroll to position [750, 0]
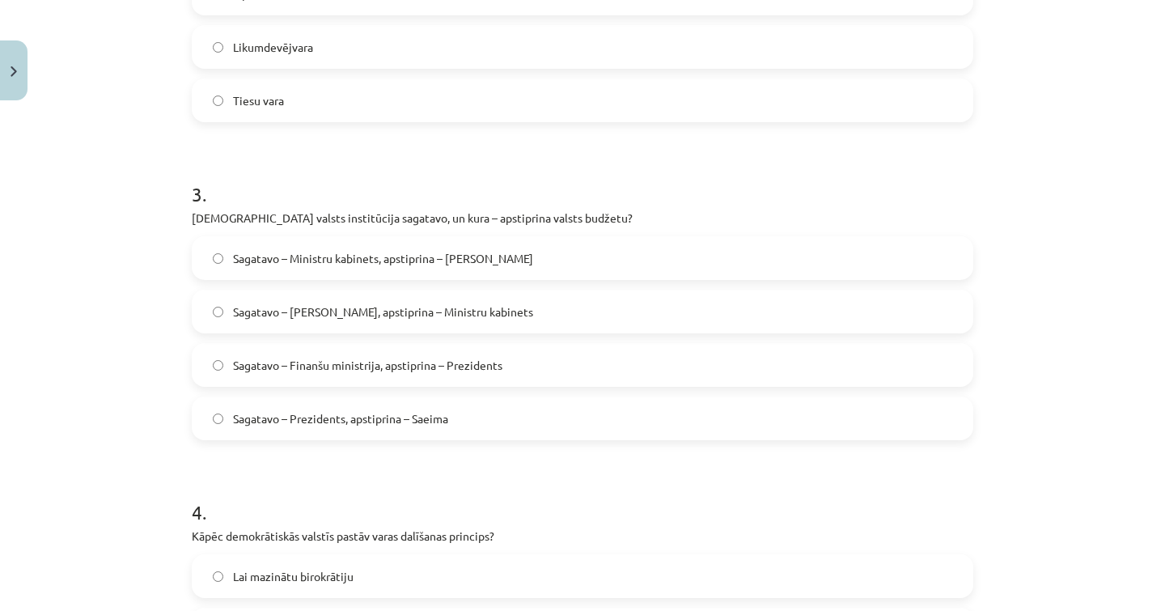
click at [383, 267] on label "Sagatavo – Ministru kabinets, apstiprina – Saeima" at bounding box center [582, 258] width 778 height 40
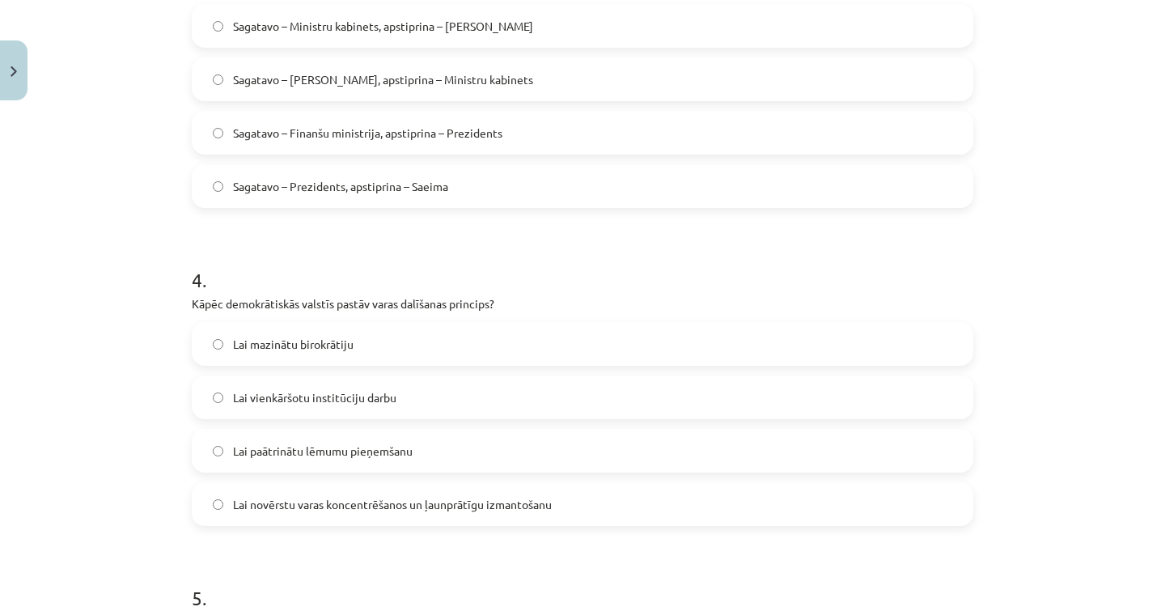
scroll to position [985, 0]
click at [396, 430] on label "Lai paātrinātu lēmumu pieņemšanu" at bounding box center [582, 448] width 778 height 40
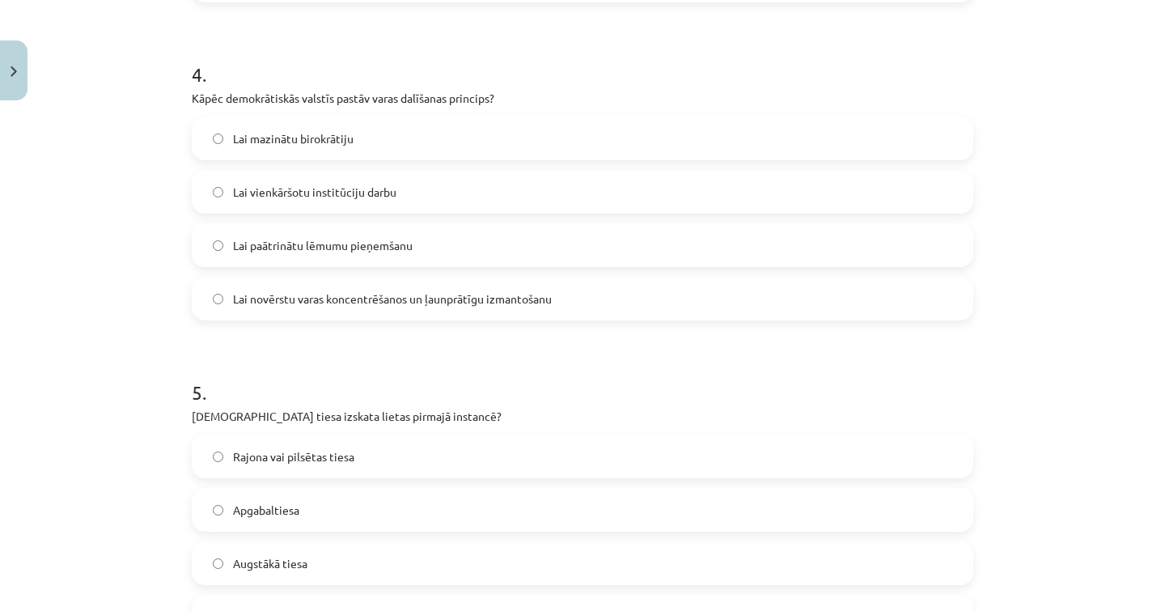
scroll to position [1188, 0]
click at [371, 463] on label "Rajona vai pilsētas tiesa" at bounding box center [582, 455] width 778 height 40
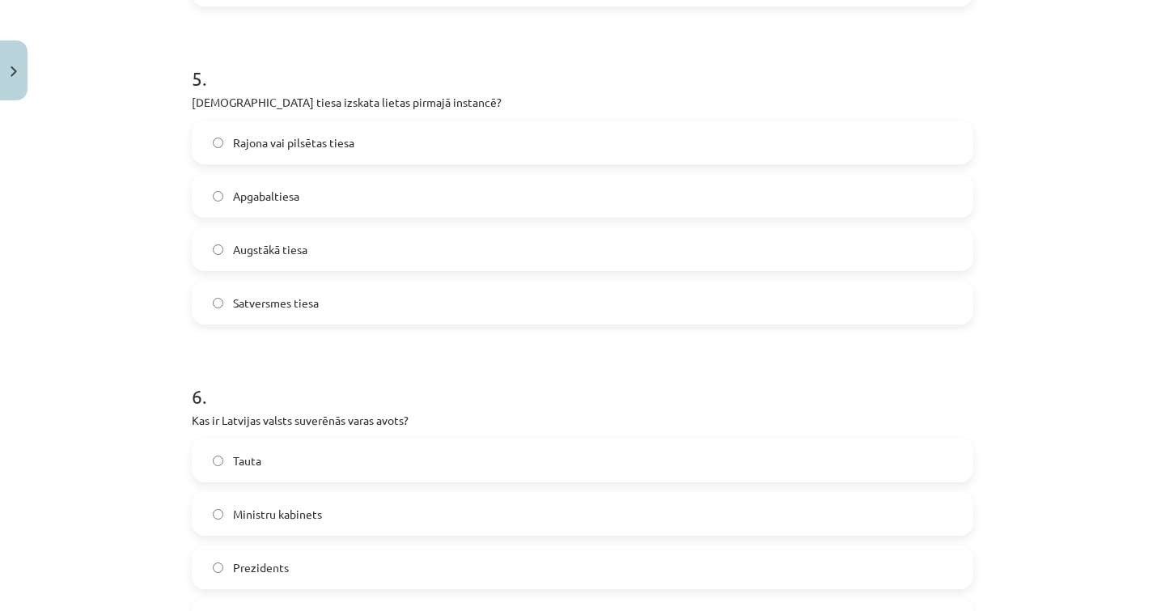
scroll to position [1503, 0]
click at [420, 469] on label "Tauta" at bounding box center [582, 458] width 778 height 40
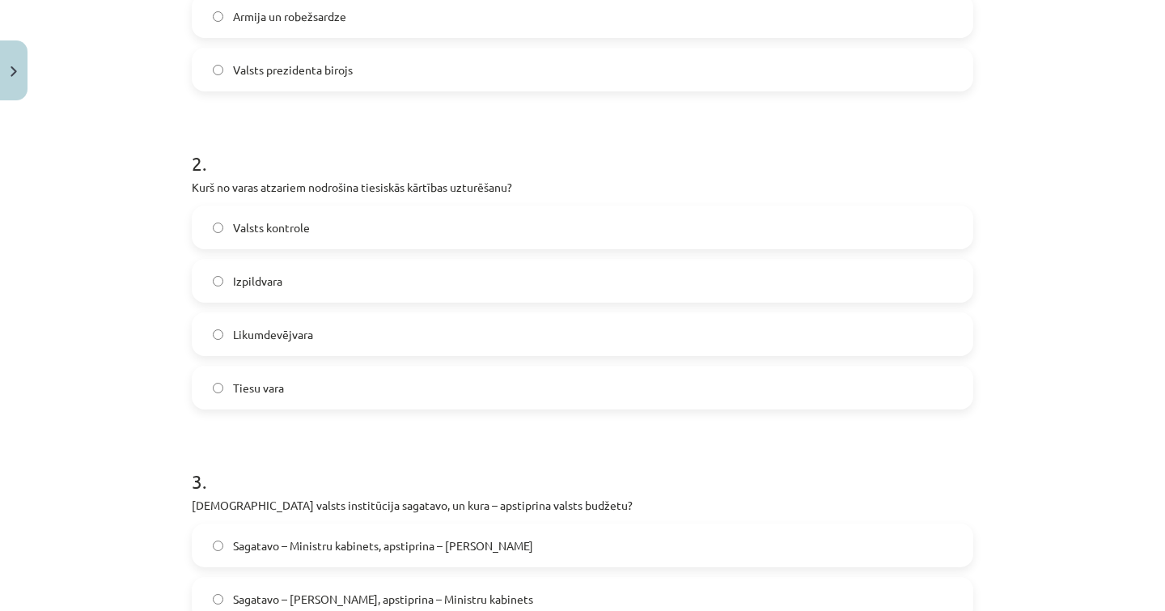
scroll to position [468, 0]
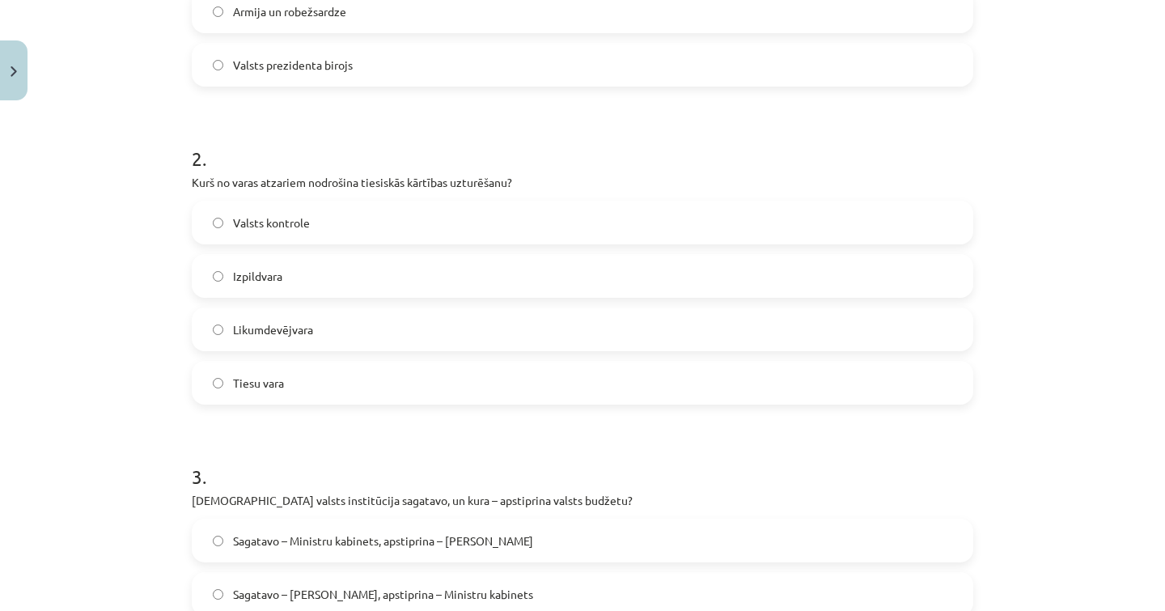
click at [429, 339] on label "Likumdevējvara" at bounding box center [582, 329] width 778 height 40
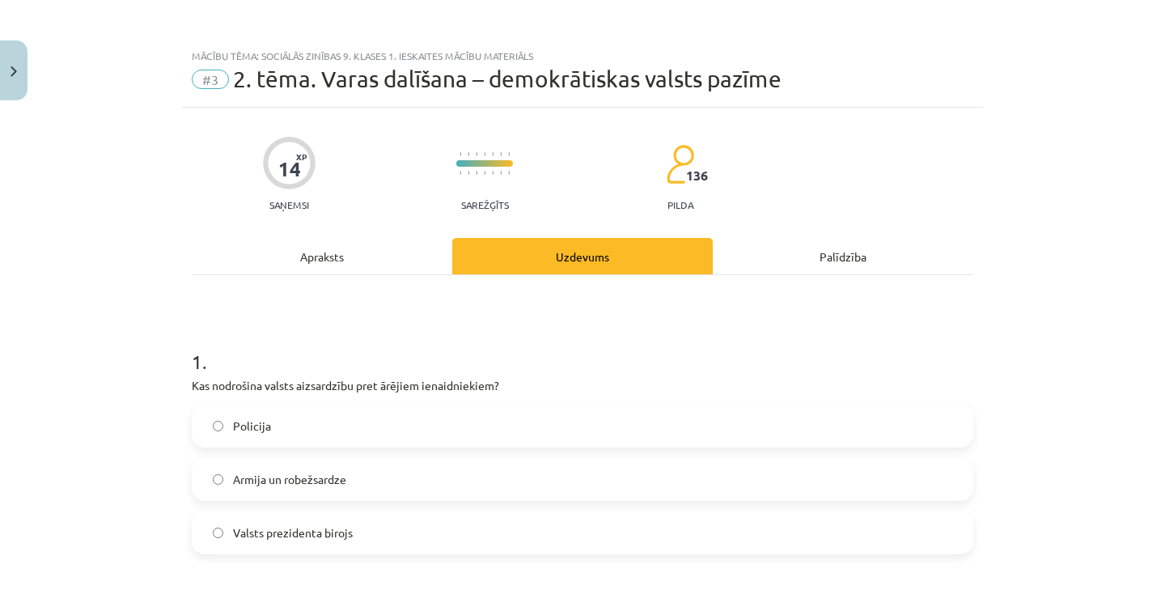
scroll to position [0, 0]
click at [396, 265] on div "Apraksts" at bounding box center [322, 256] width 261 height 36
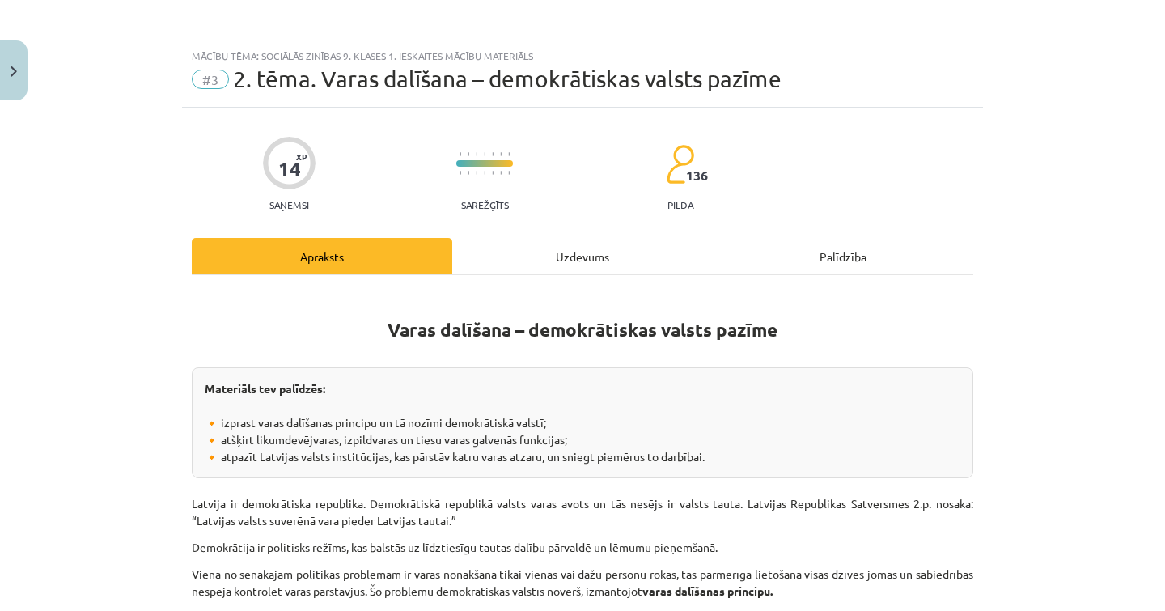
click at [523, 243] on div "Uzdevums" at bounding box center [582, 256] width 261 height 36
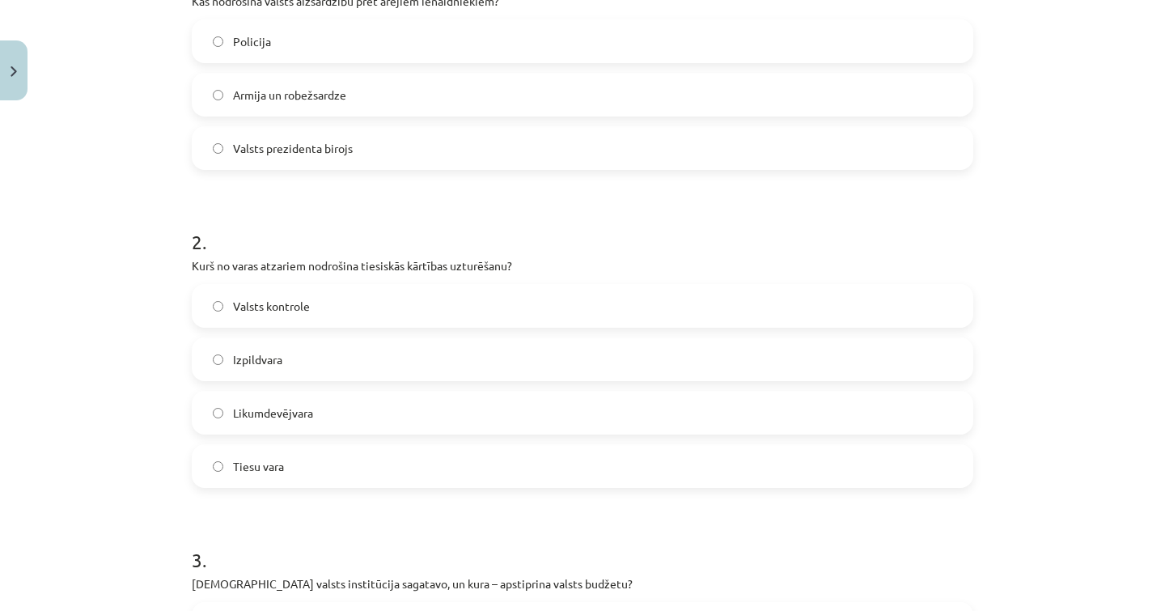
scroll to position [188, 0]
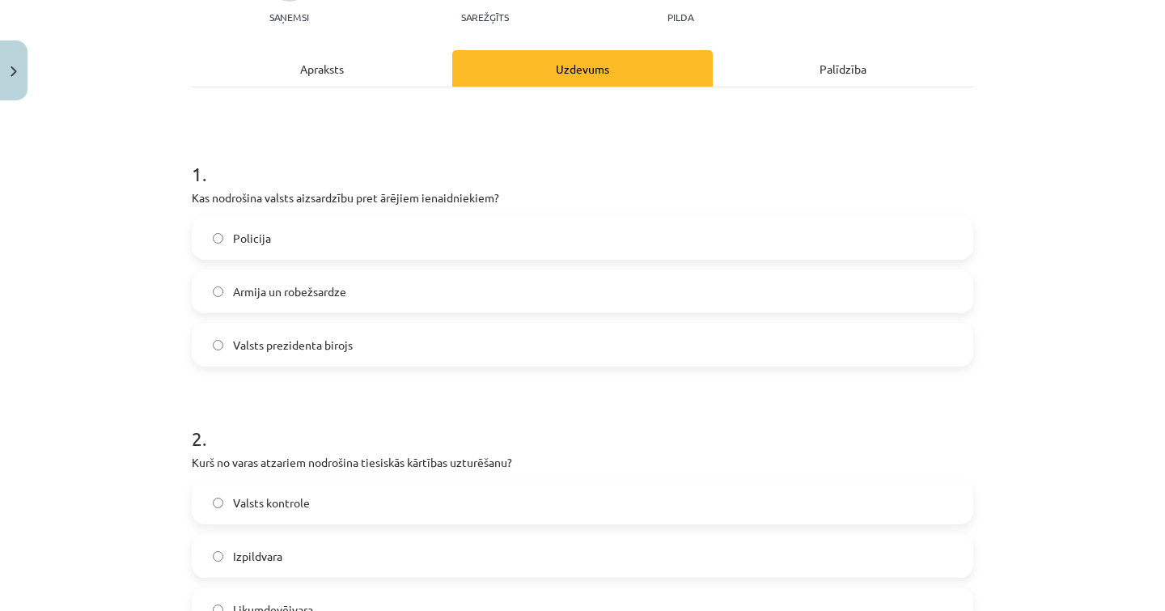
click at [371, 67] on div "Apraksts" at bounding box center [322, 68] width 261 height 36
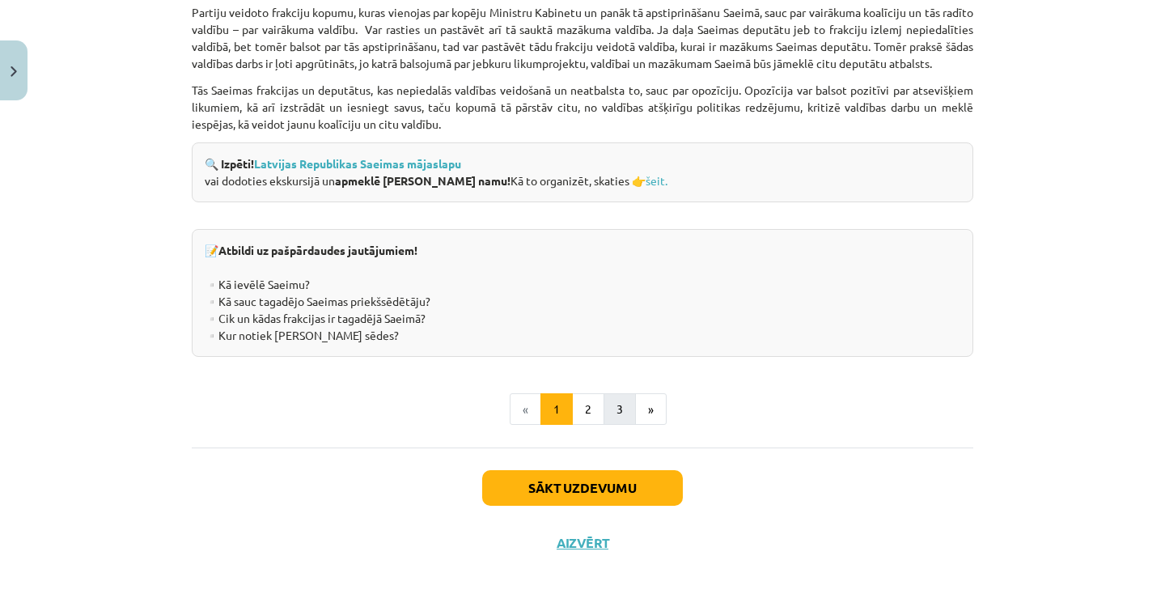
click at [628, 396] on button "3" at bounding box center [620, 409] width 32 height 32
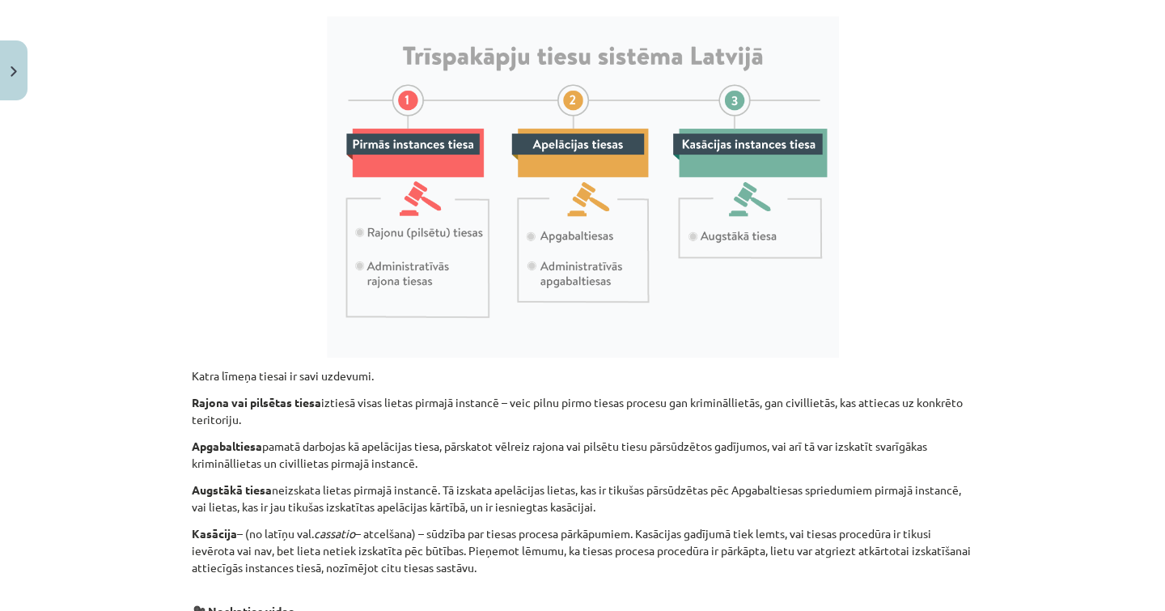
scroll to position [938, 0]
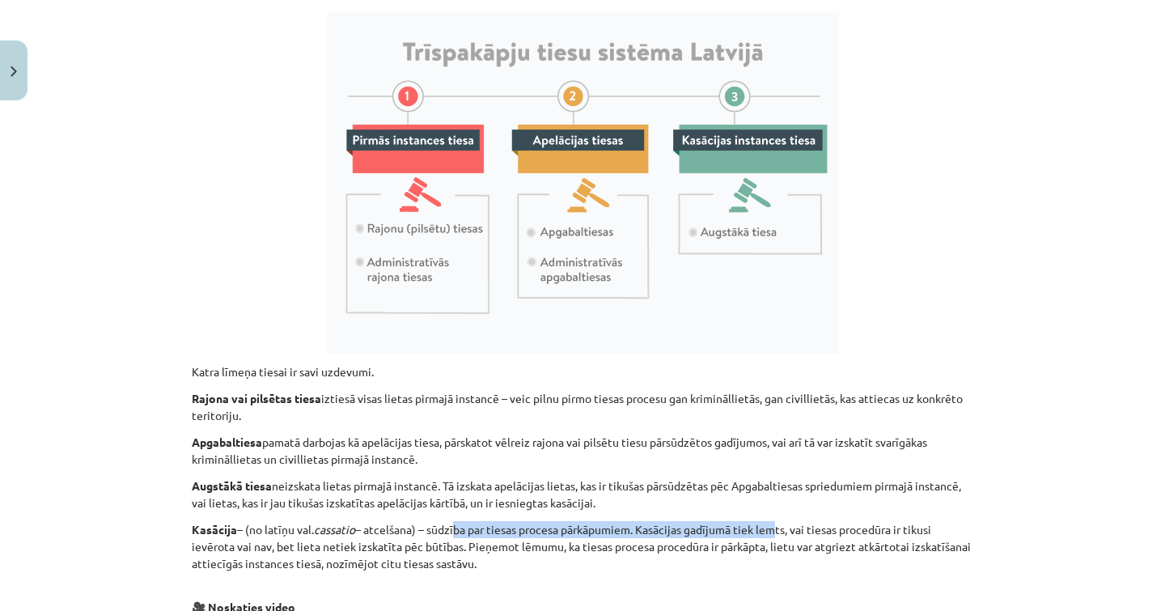
drag, startPoint x: 456, startPoint y: 528, endPoint x: 774, endPoint y: 519, distance: 318.1
click at [774, 521] on p "Kasācija – (no latīņu val. cassatio – atcelšana) – sūdzība par tiesas procesa p…" at bounding box center [583, 555] width 782 height 68
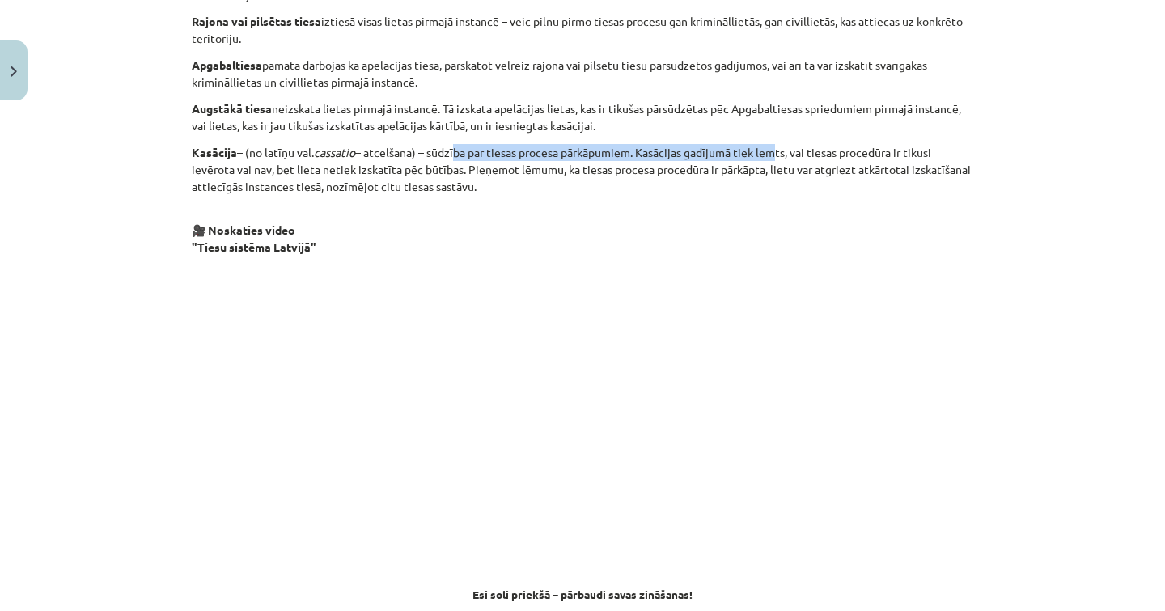
scroll to position [1323, 0]
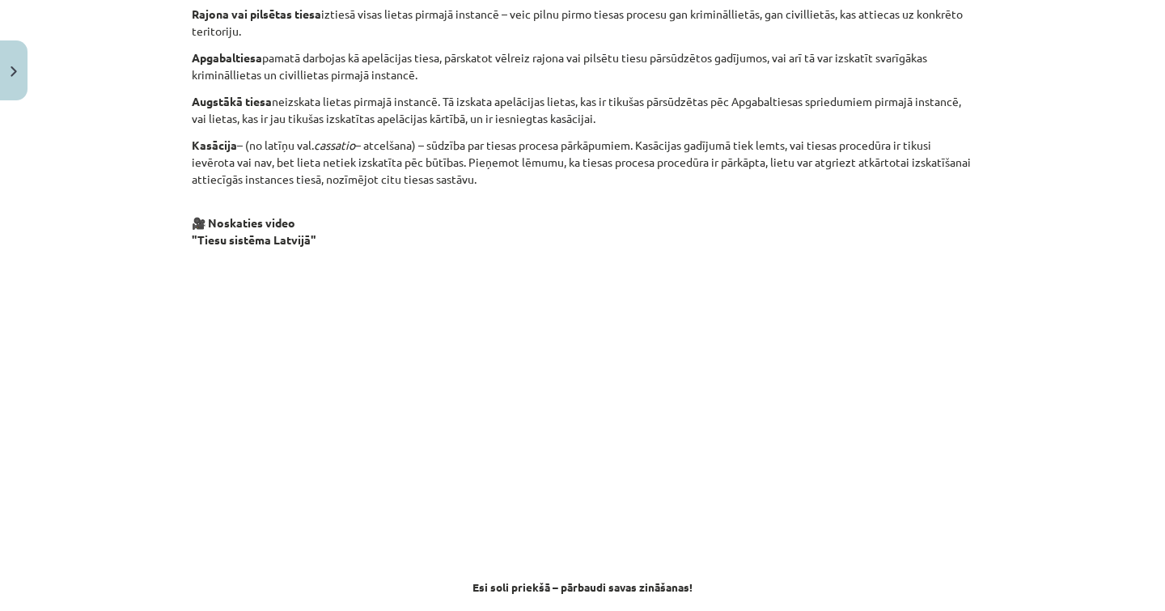
click at [623, 120] on p "Augstākā tiesa neizskata lietas pirmajā instancē. Tā izskata apelācijas lietas,…" at bounding box center [583, 110] width 782 height 34
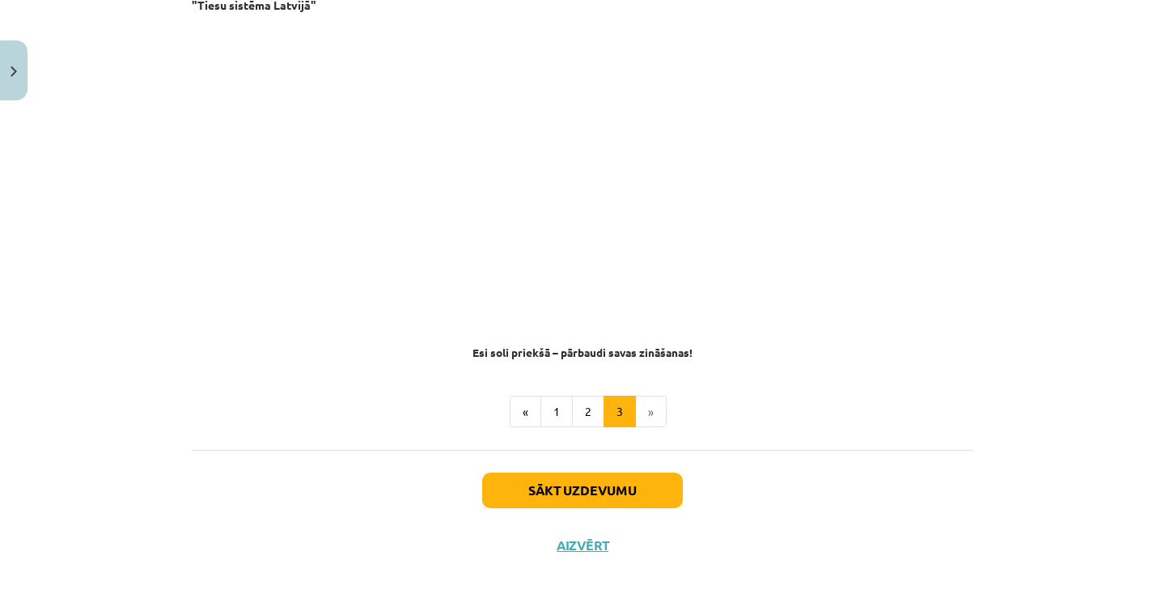
click at [614, 482] on button "Sākt uzdevumu" at bounding box center [582, 490] width 201 height 36
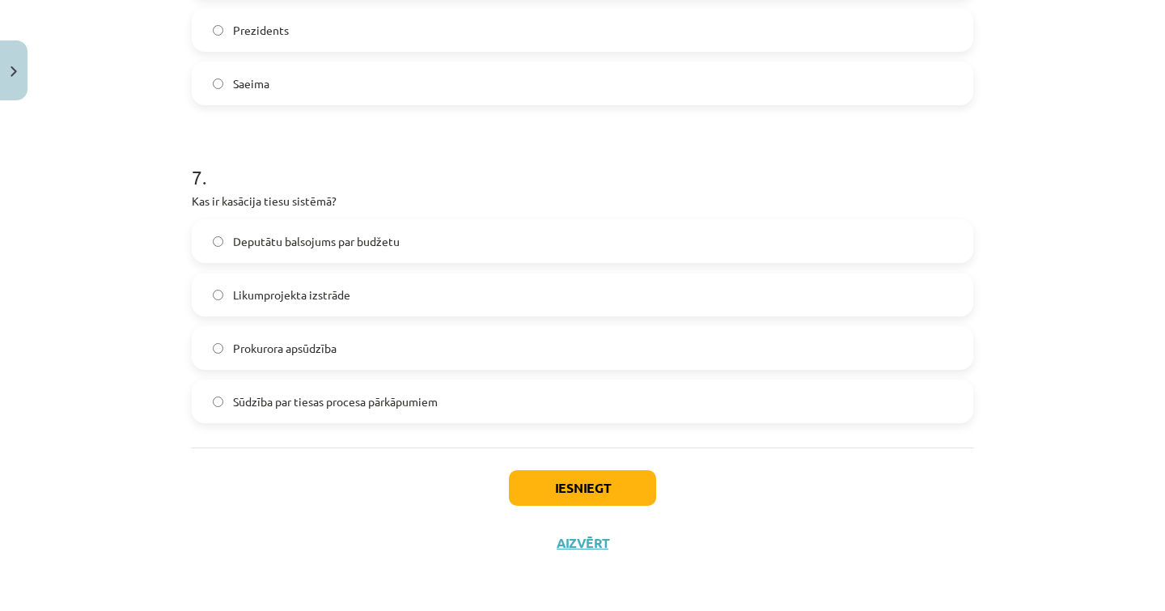
scroll to position [2041, 0]
click at [434, 398] on span "Sūdzība par tiesas procesa pārkāpumiem" at bounding box center [335, 401] width 205 height 17
click at [558, 481] on button "Iesniegt" at bounding box center [582, 488] width 147 height 36
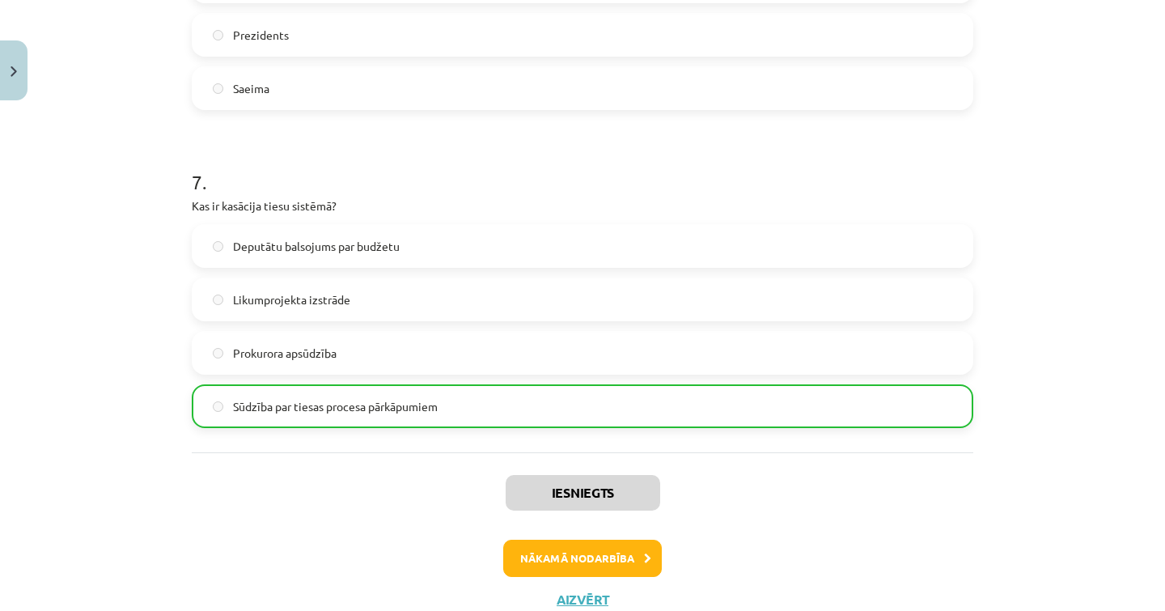
scroll to position [2046, 0]
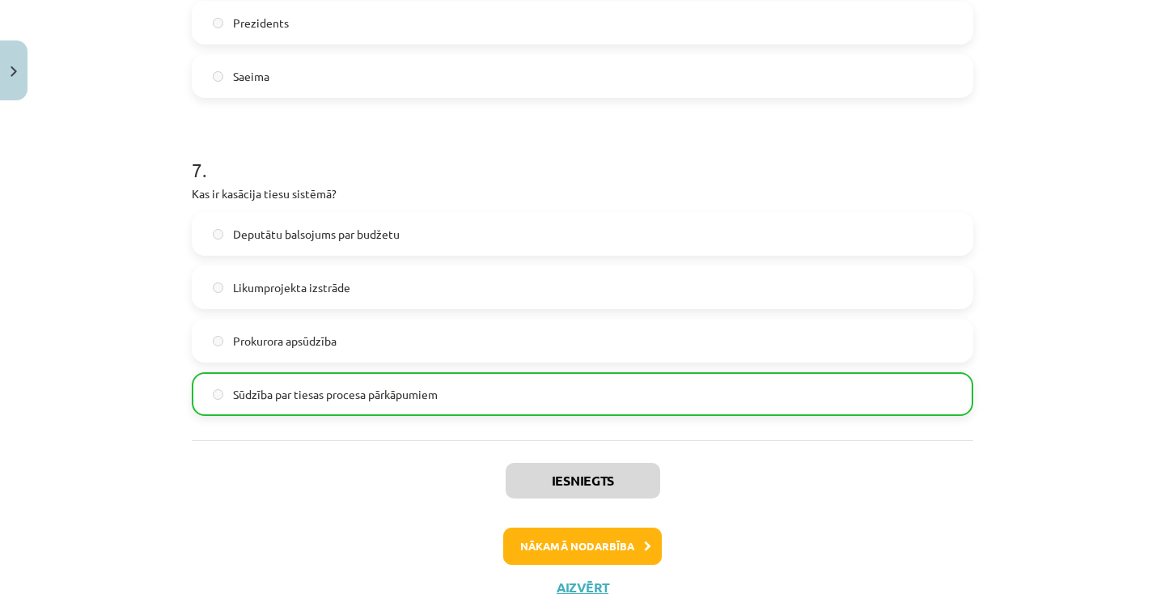
click at [573, 582] on button "Aizvērt" at bounding box center [582, 587] width 61 height 16
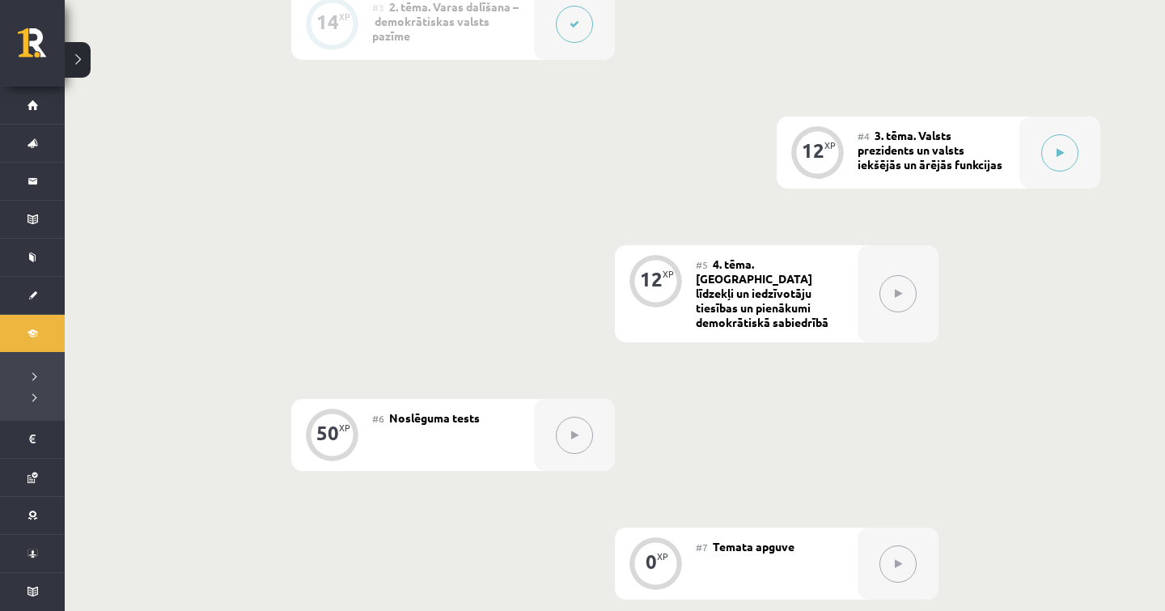
scroll to position [706, 0]
click at [1027, 147] on div at bounding box center [1059, 152] width 81 height 72
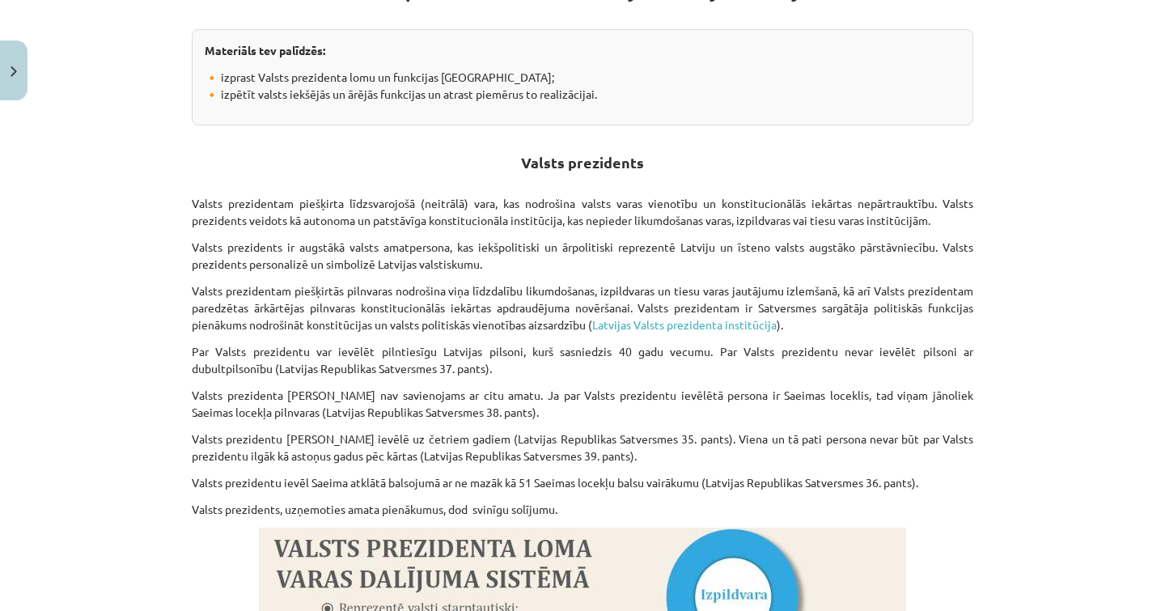
scroll to position [0, 0]
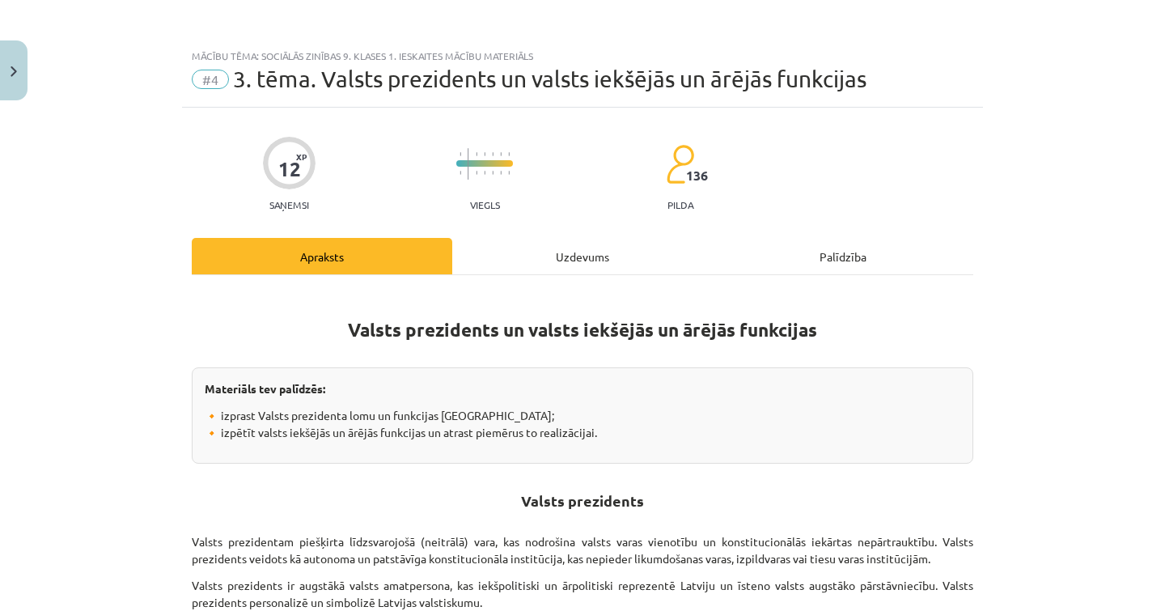
click at [530, 252] on div "Uzdevums" at bounding box center [582, 256] width 261 height 36
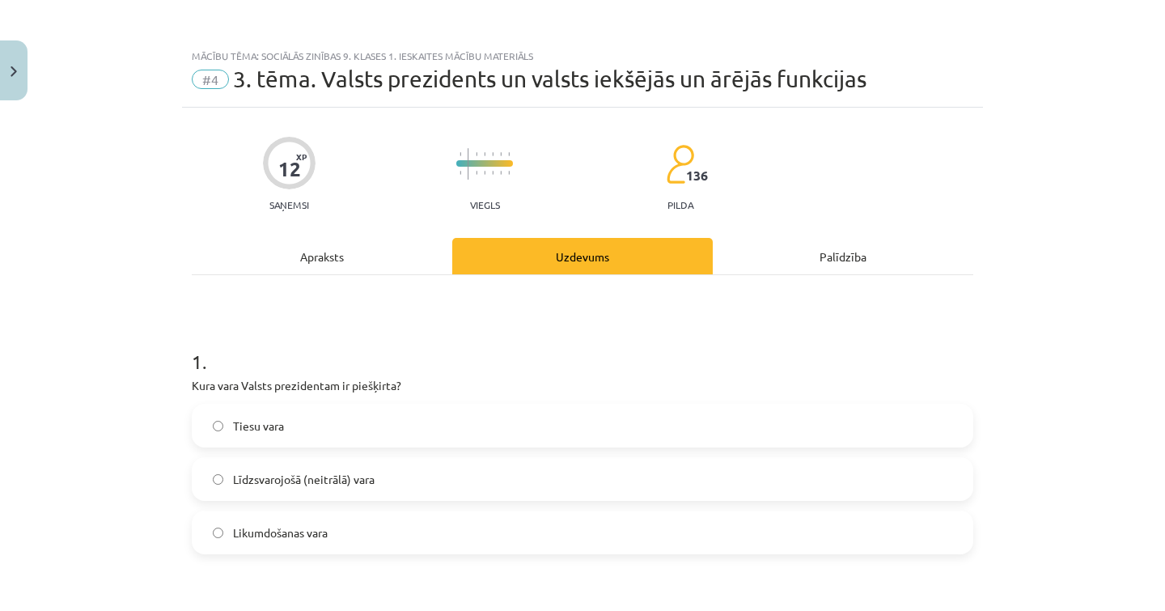
scroll to position [40, 0]
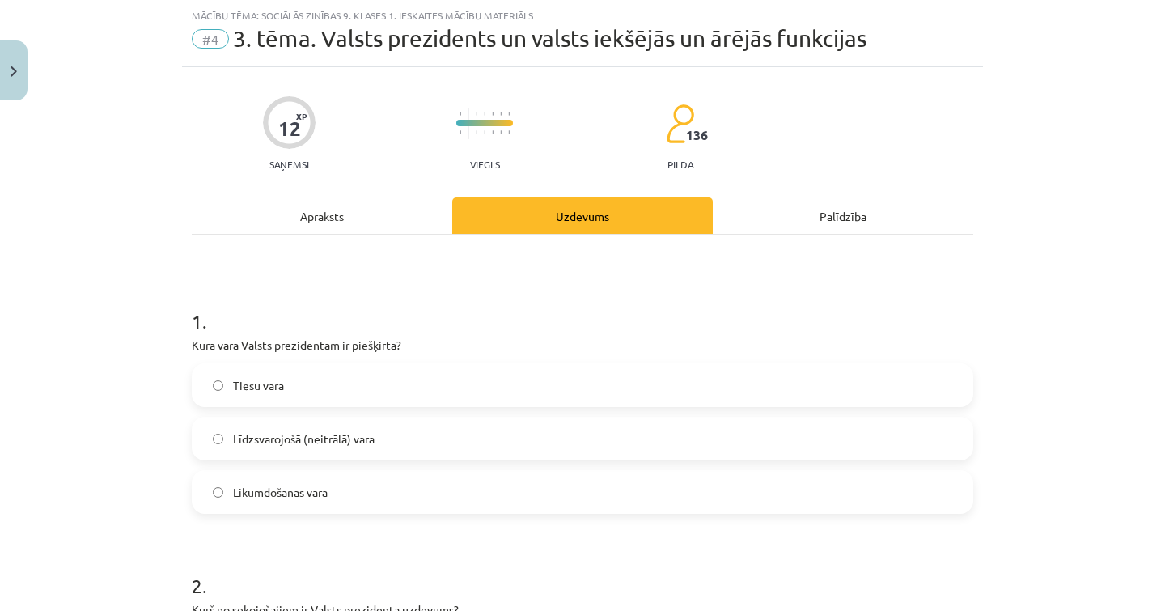
click at [371, 210] on div "Apraksts" at bounding box center [322, 215] width 261 height 36
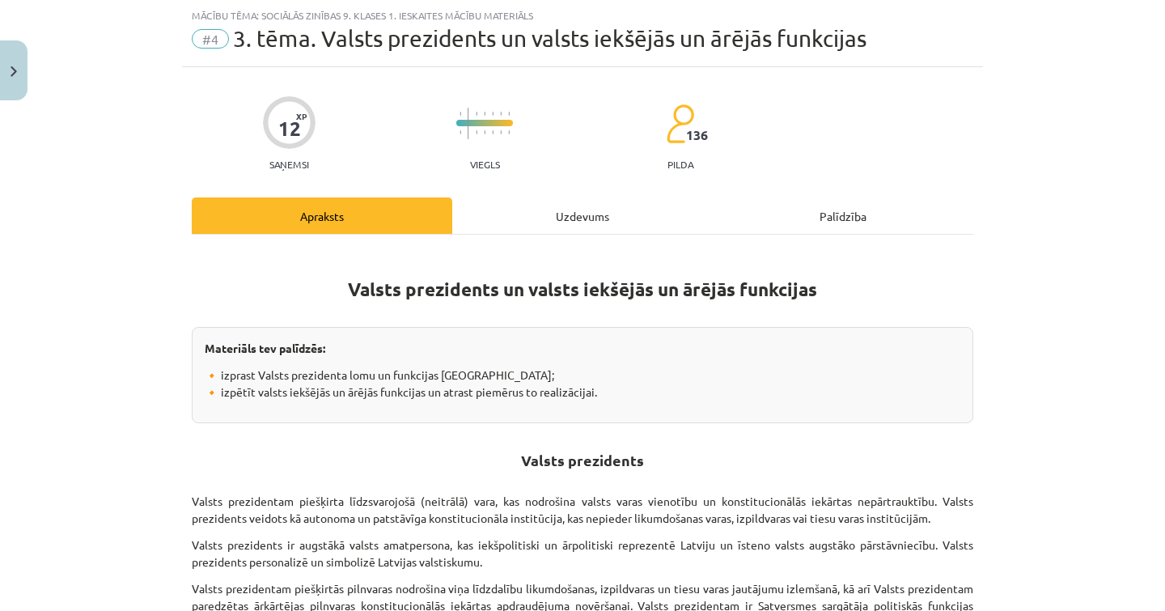
click at [526, 211] on div "Uzdevums" at bounding box center [582, 215] width 261 height 36
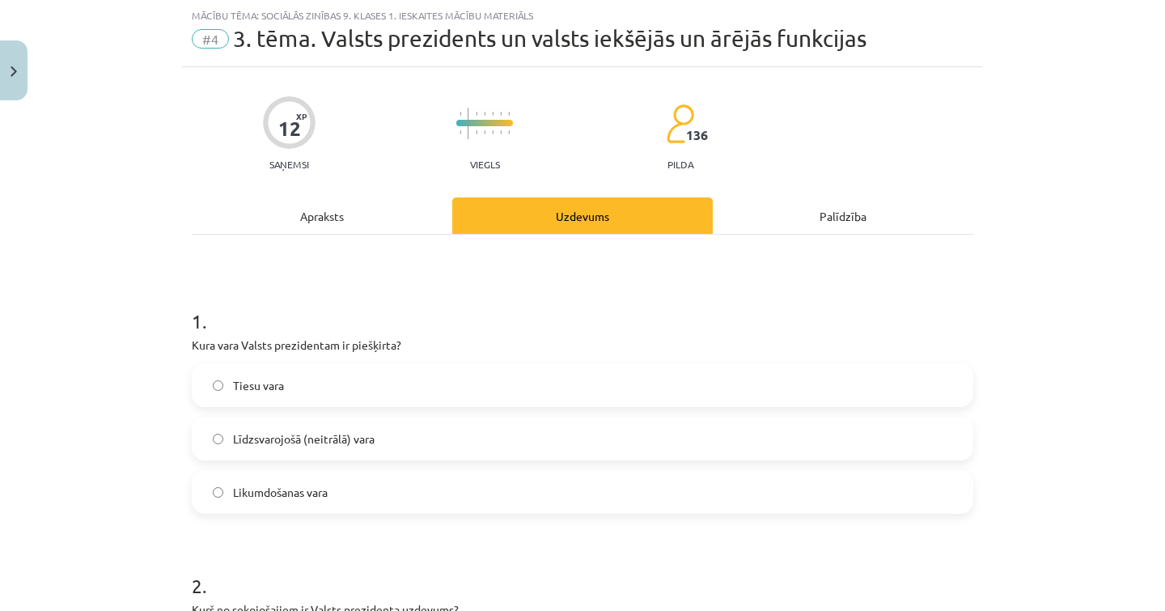
click at [461, 448] on label "Līdzsvarojošā (neitrālā) vara" at bounding box center [582, 438] width 778 height 40
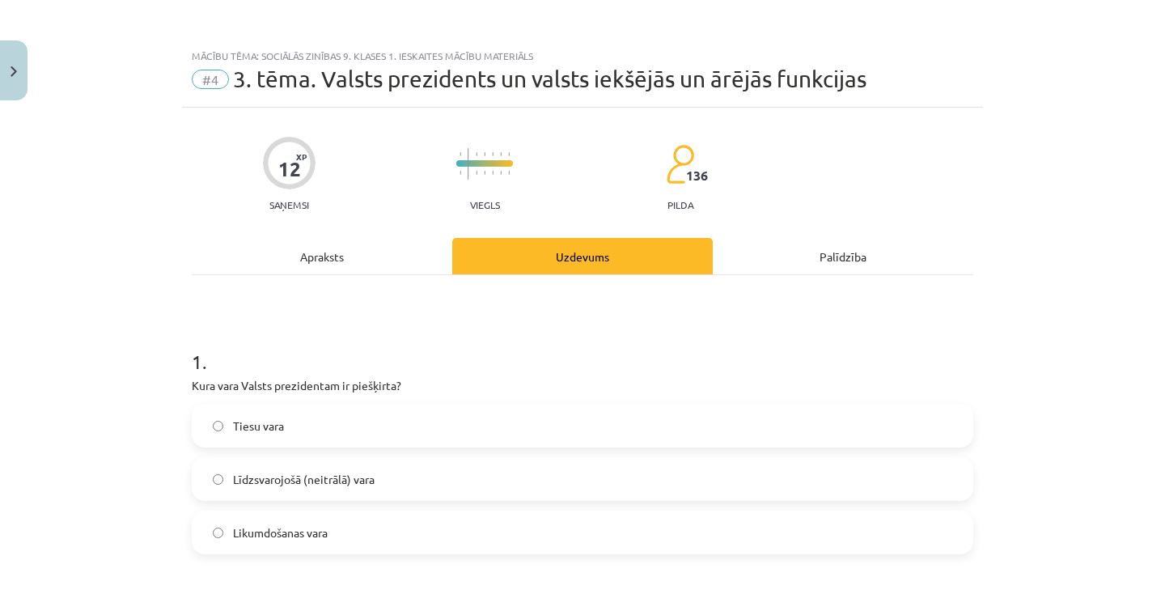
scroll to position [0, 0]
click at [354, 255] on div "Apraksts" at bounding box center [322, 256] width 261 height 36
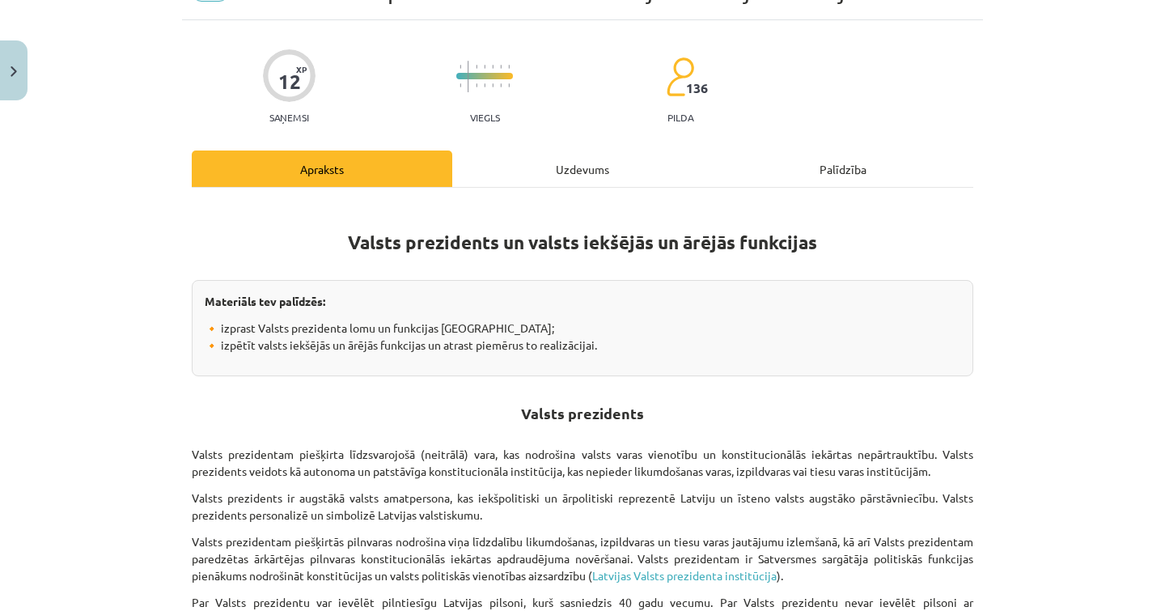
scroll to position [89, 0]
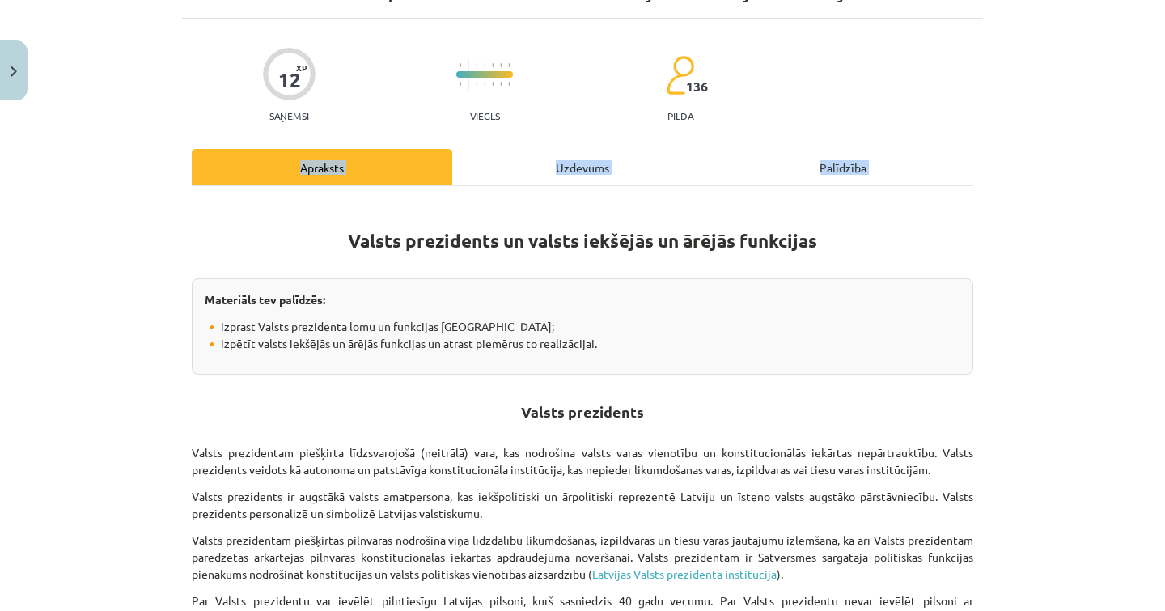
click at [488, 177] on div "Uzdevums" at bounding box center [582, 167] width 261 height 36
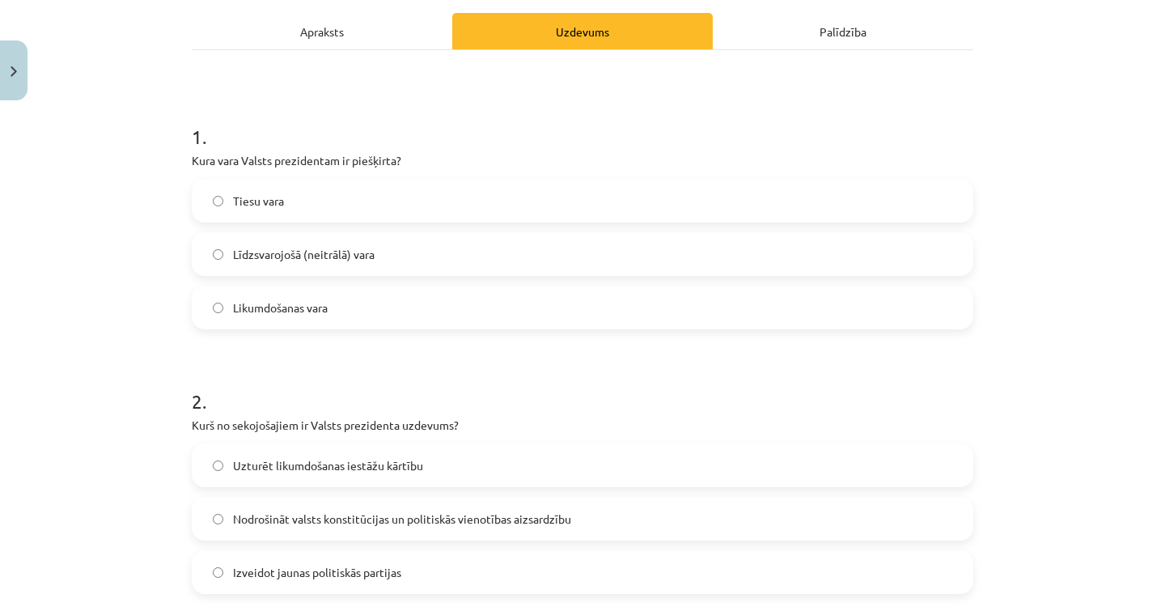
scroll to position [226, 0]
click at [358, 41] on div "Apraksts" at bounding box center [322, 30] width 261 height 36
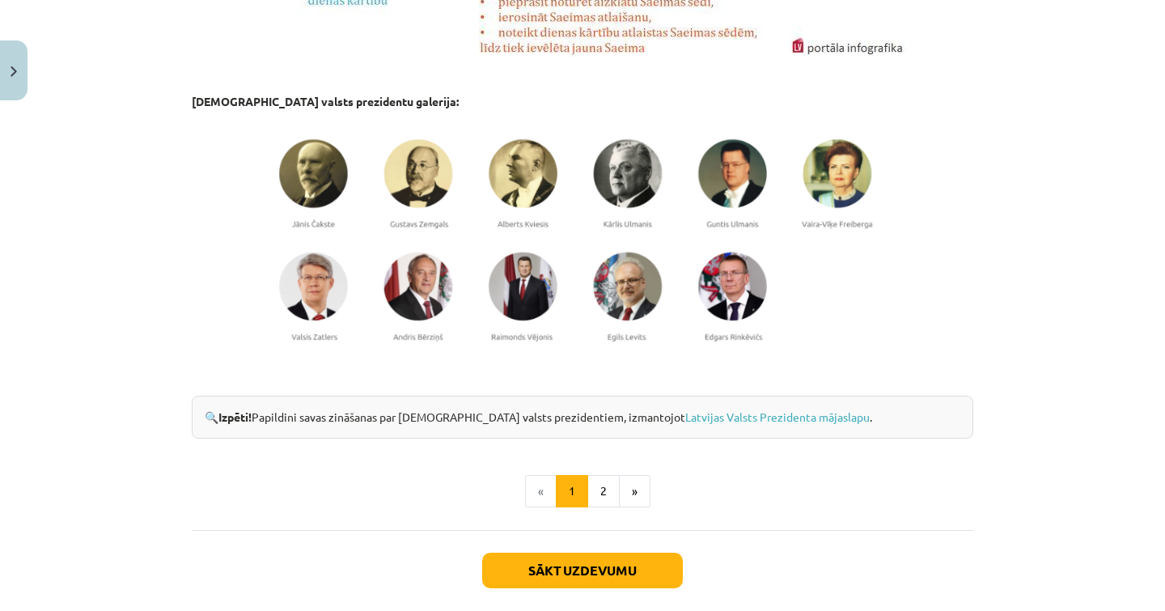
scroll to position [1238, 0]
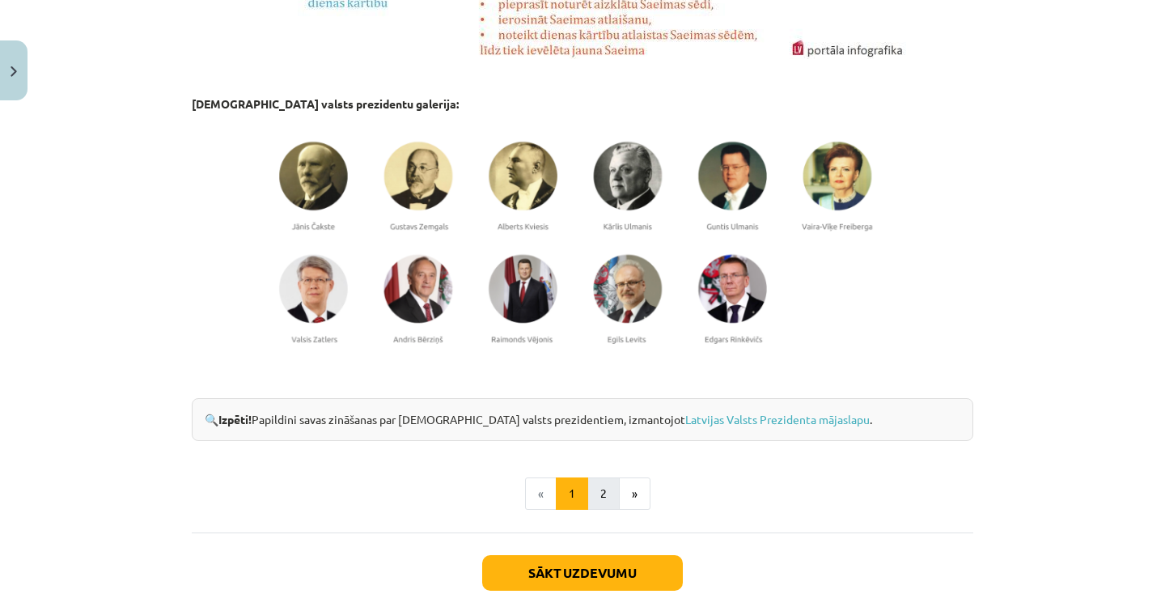
click at [598, 488] on button "2" at bounding box center [603, 493] width 32 height 32
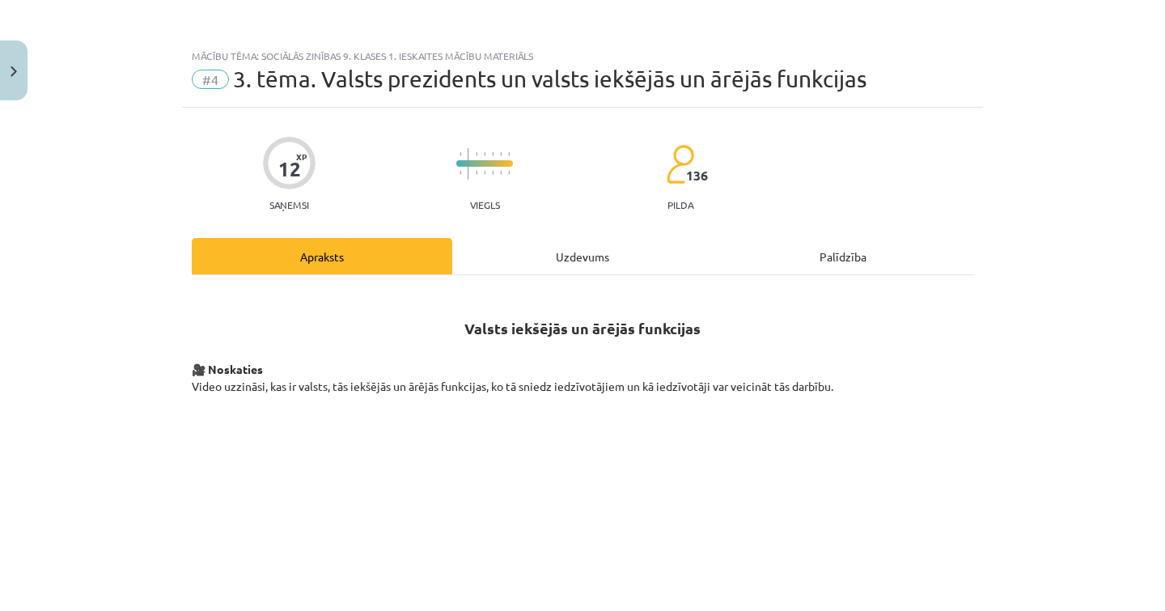
scroll to position [0, 0]
click at [511, 249] on div "Uzdevums" at bounding box center [582, 256] width 261 height 36
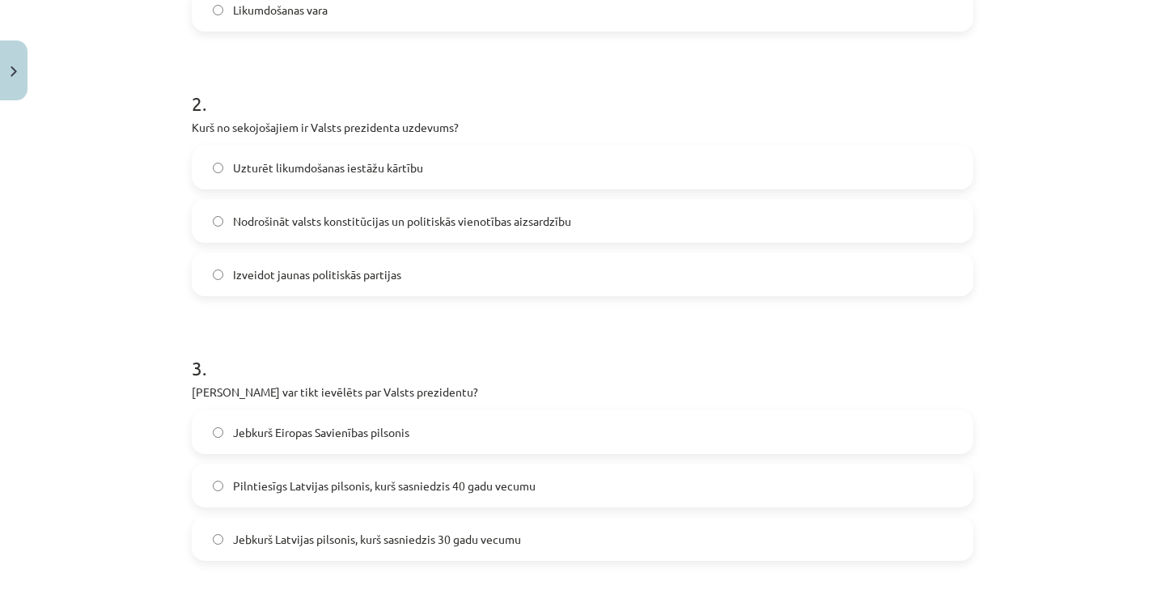
scroll to position [538, 0]
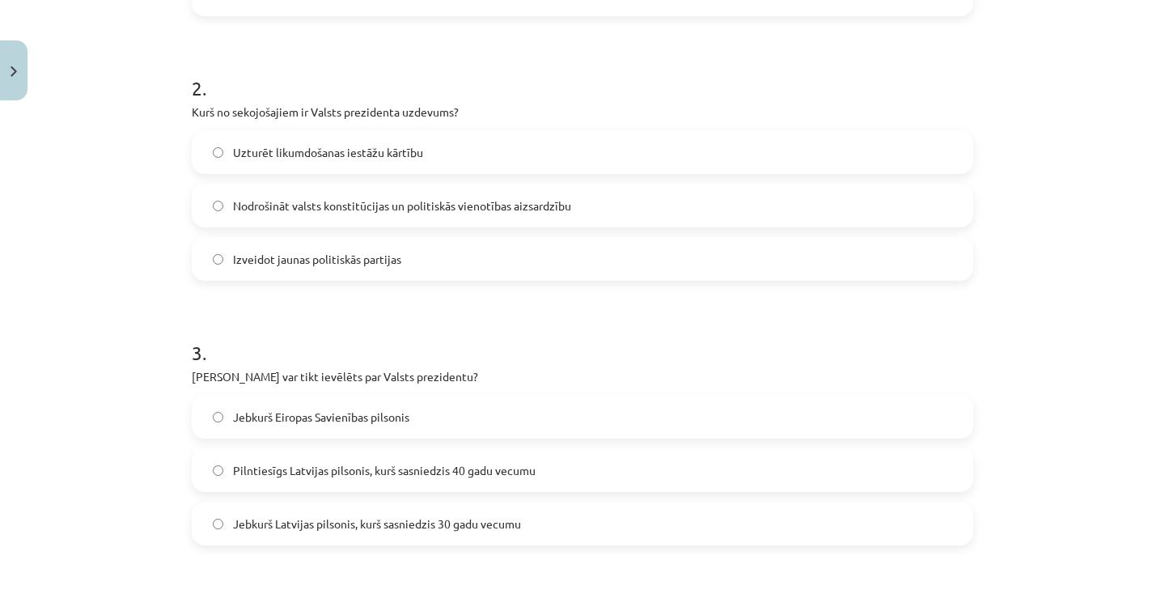
click at [457, 473] on span "Pilntiesīgs Latvijas pilsonis, kurš sasniedzis 40 gadu vecumu" at bounding box center [384, 470] width 303 height 17
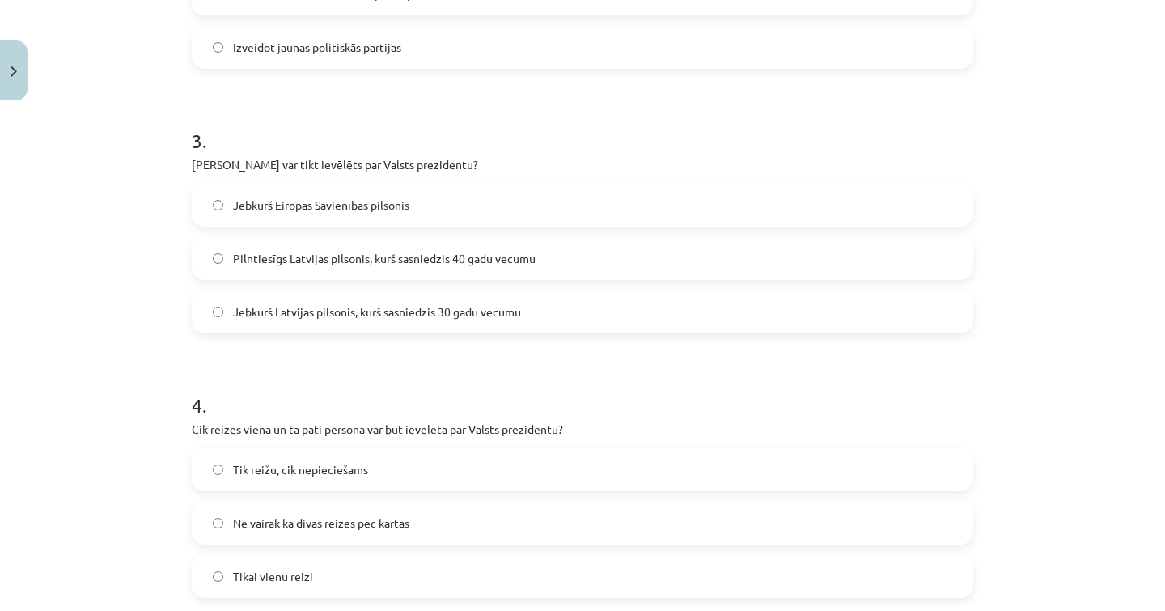
scroll to position [782, 0]
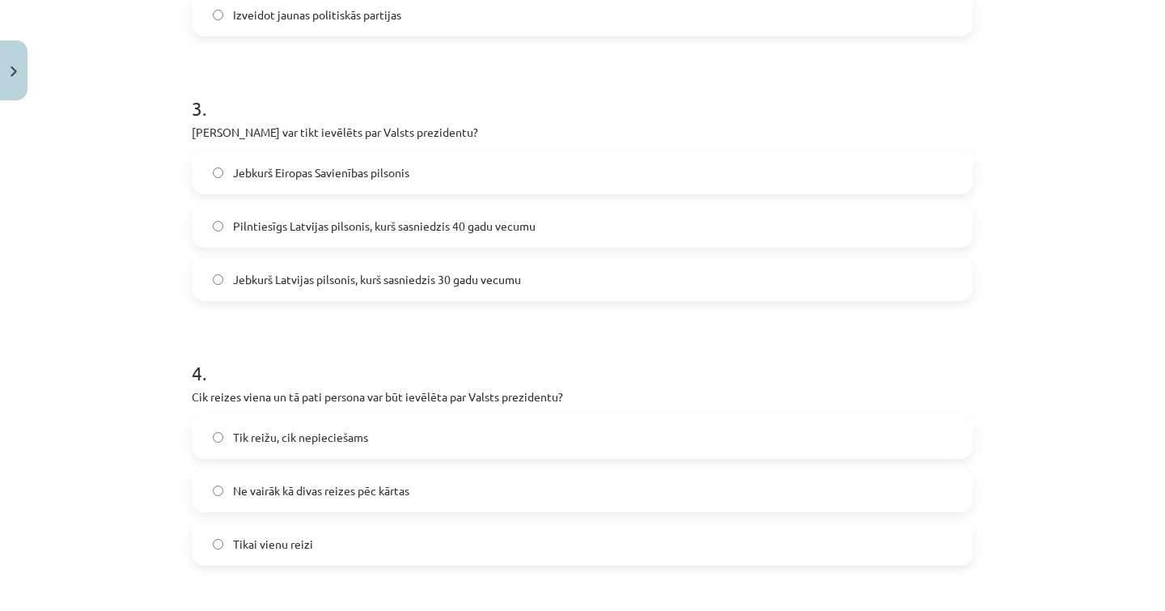
click at [430, 544] on label "Tikai vienu reizi" at bounding box center [582, 543] width 778 height 40
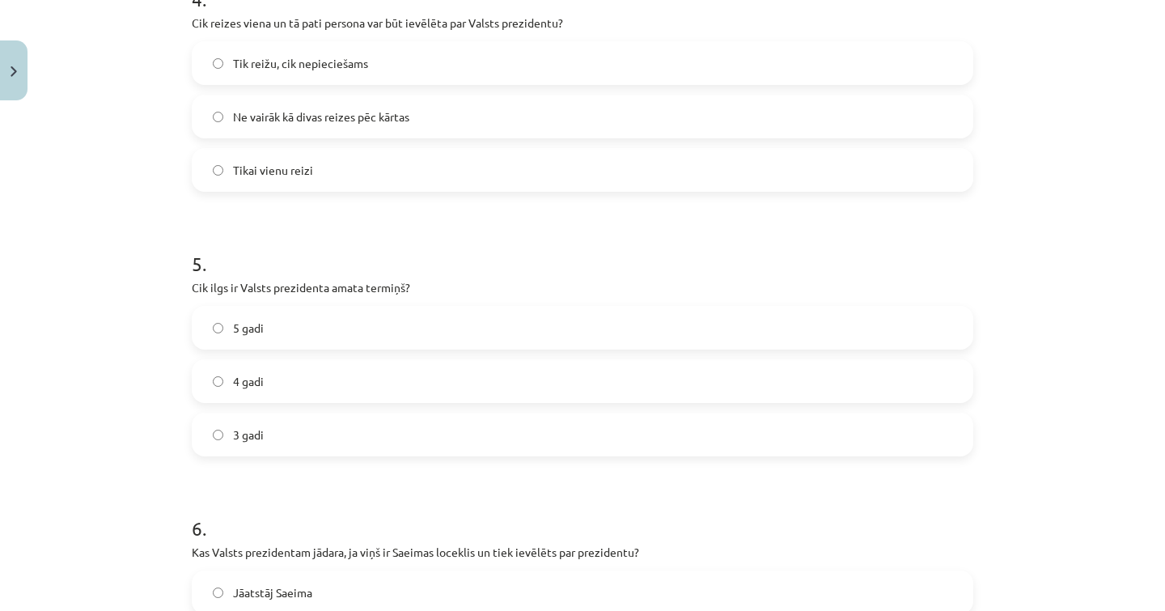
scroll to position [1157, 0]
click at [363, 371] on label "4 gadi" at bounding box center [582, 380] width 778 height 40
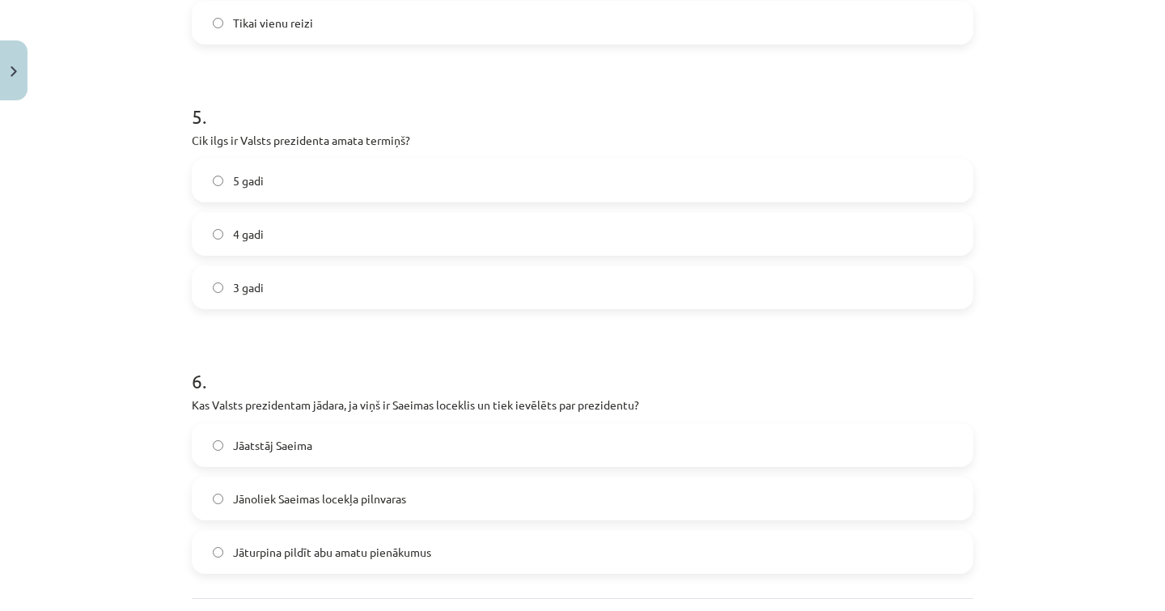
scroll to position [1315, 0]
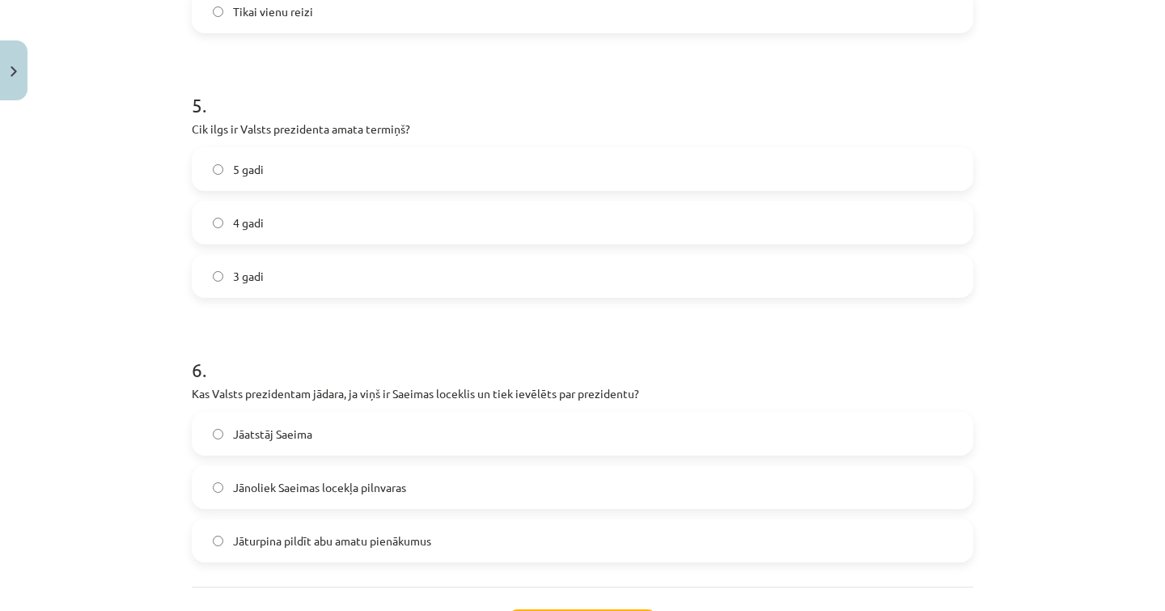
click at [414, 448] on label "Jāatstāj Saeima" at bounding box center [582, 433] width 778 height 40
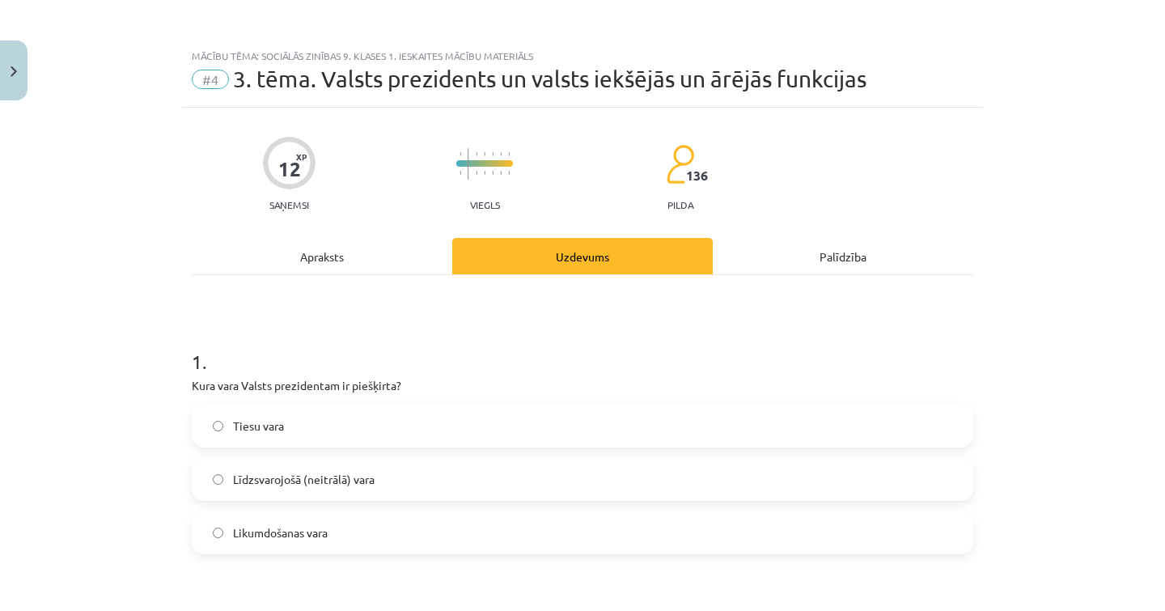
scroll to position [0, 0]
click at [358, 245] on div "Apraksts" at bounding box center [322, 256] width 261 height 36
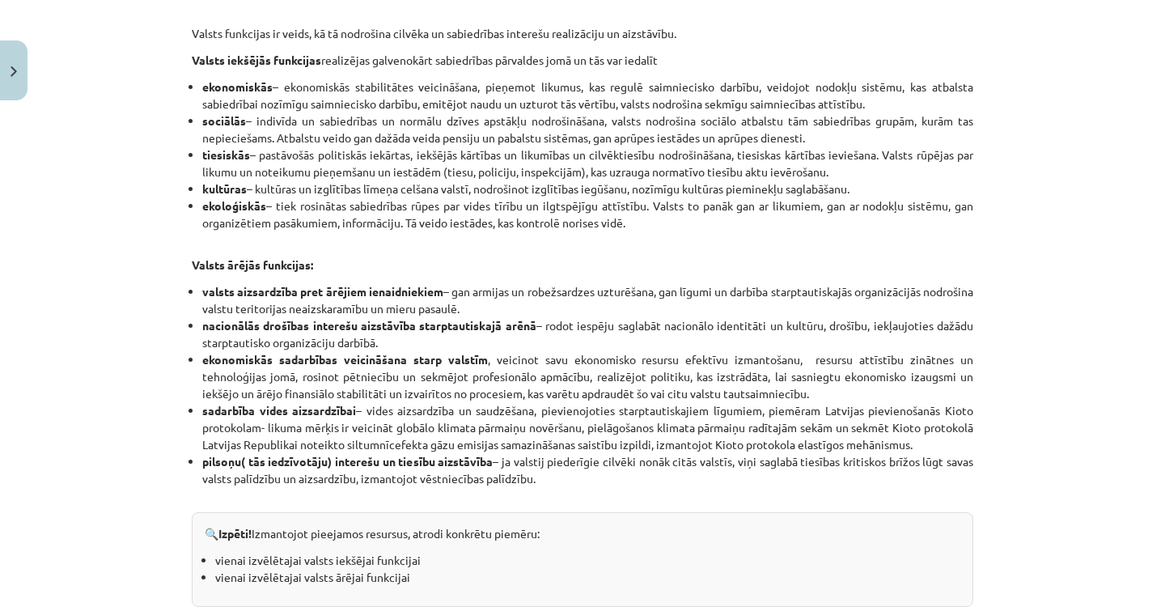
scroll to position [685, 0]
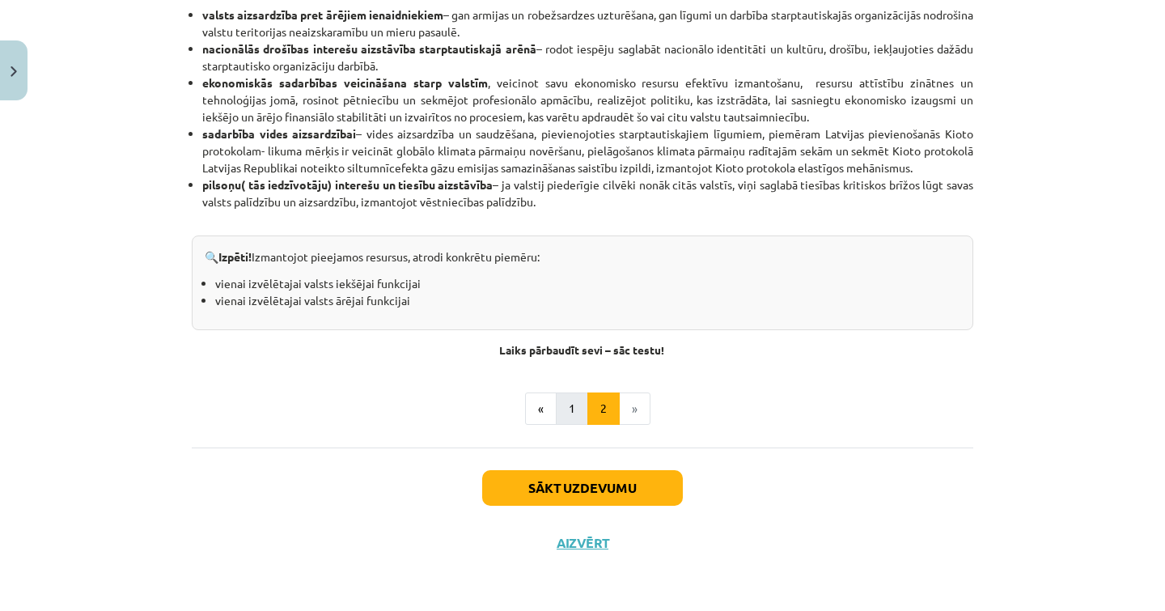
click at [566, 419] on button "1" at bounding box center [572, 408] width 32 height 32
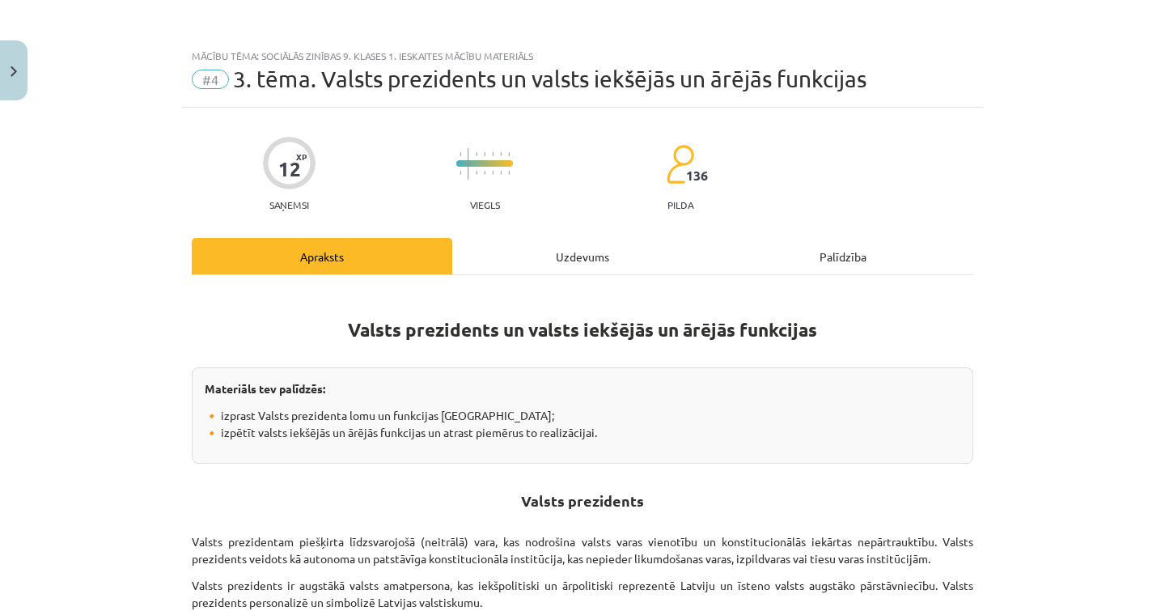
scroll to position [0, 0]
click at [557, 266] on div "Uzdevums" at bounding box center [582, 256] width 261 height 36
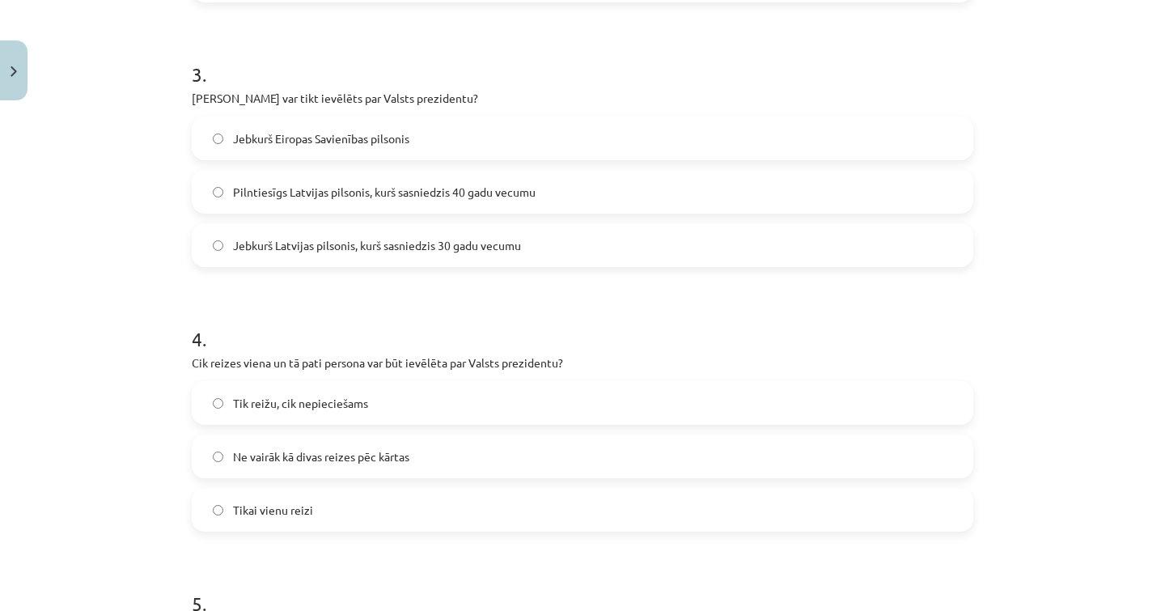
scroll to position [804, 0]
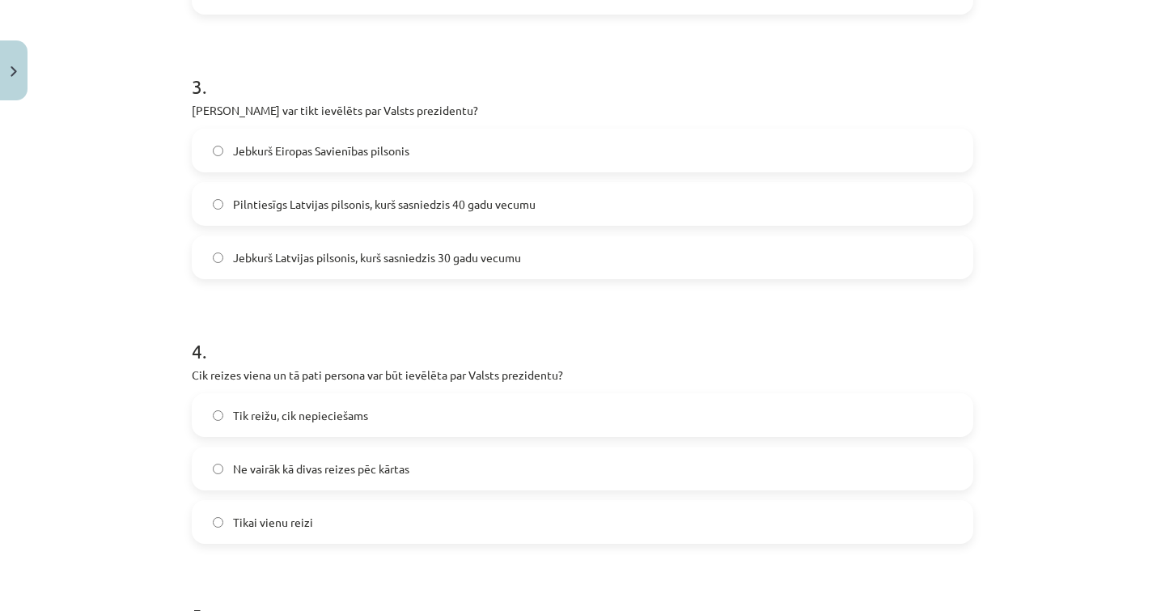
click at [386, 479] on label "Ne vairāk kā divas reizes pēc kārtas" at bounding box center [582, 468] width 778 height 40
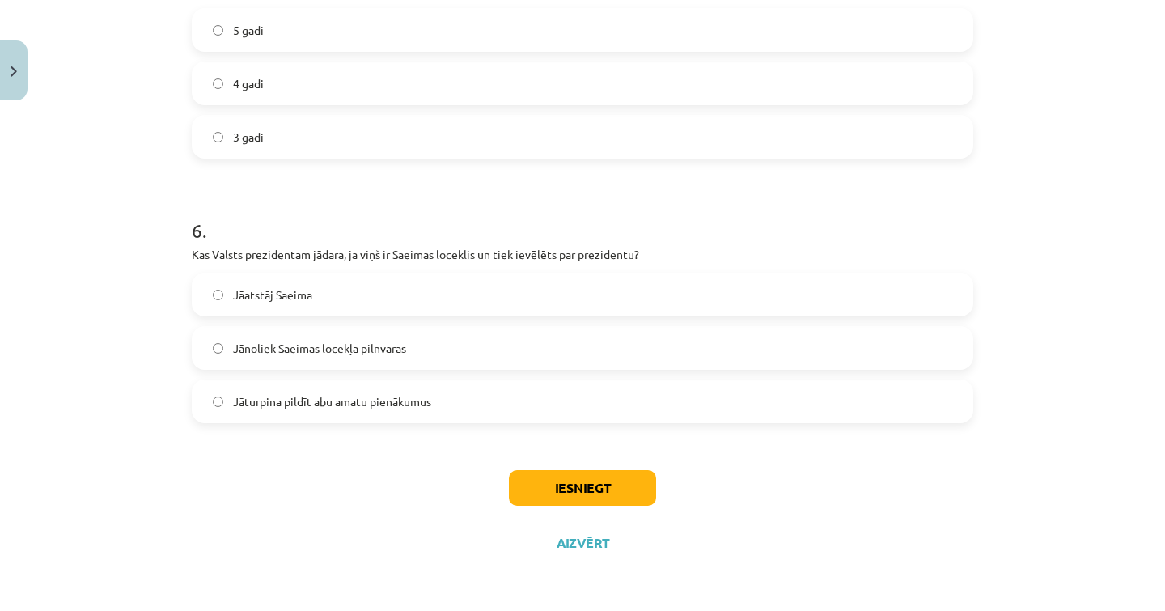
scroll to position [1456, 0]
click at [540, 475] on button "Iesniegt" at bounding box center [582, 488] width 147 height 36
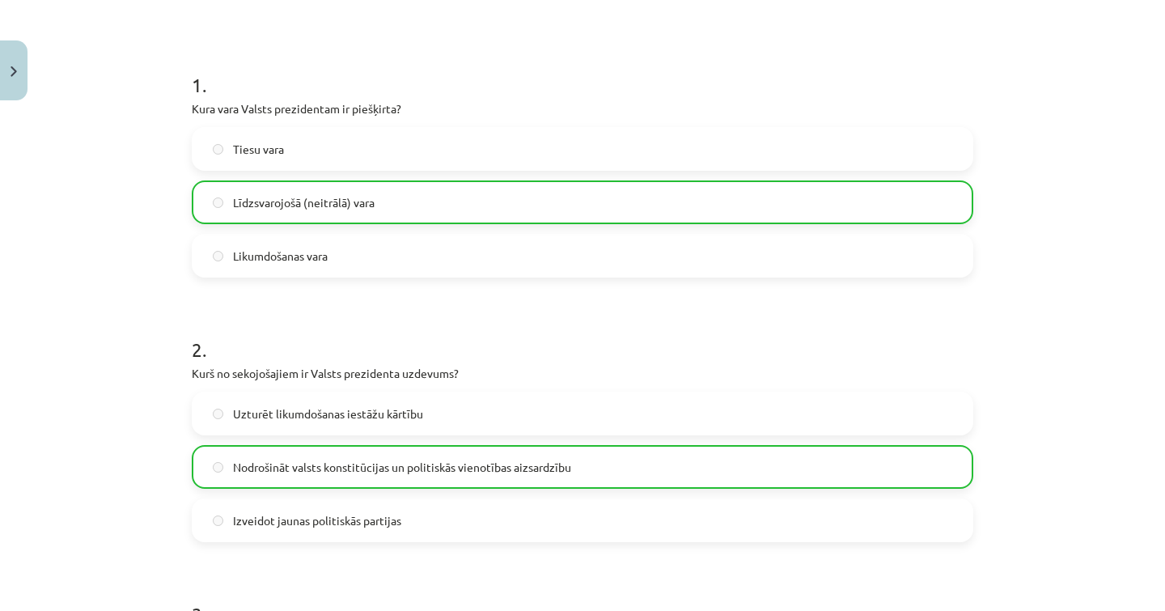
scroll to position [282, 0]
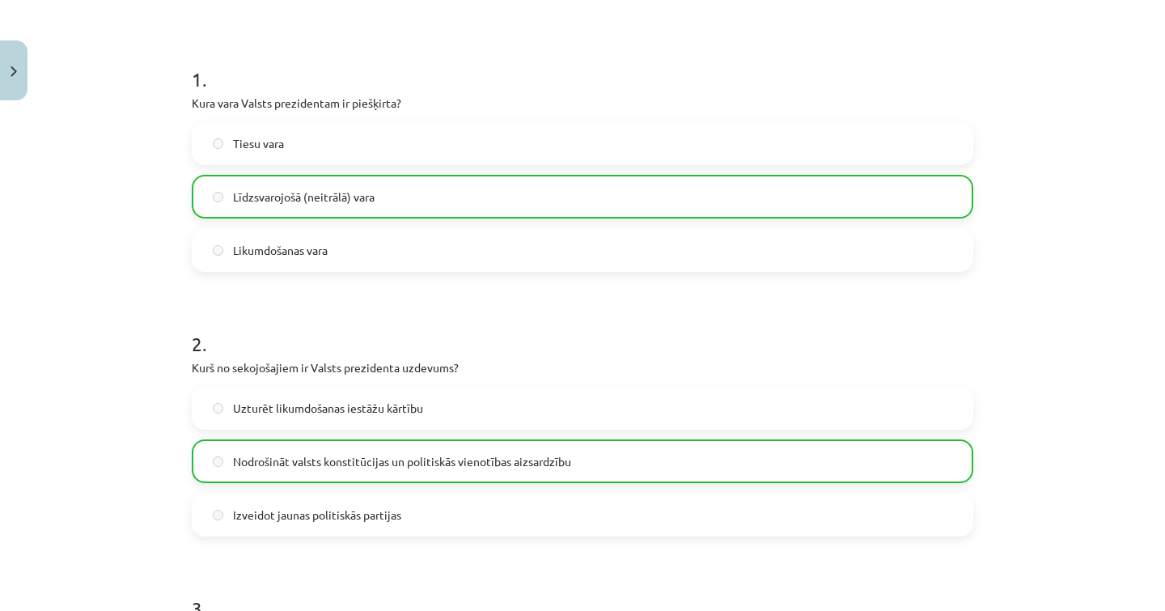
click at [456, 455] on span "Nodrošināt valsts konstitūcijas un politiskās vienotības aizsardzību" at bounding box center [402, 461] width 338 height 17
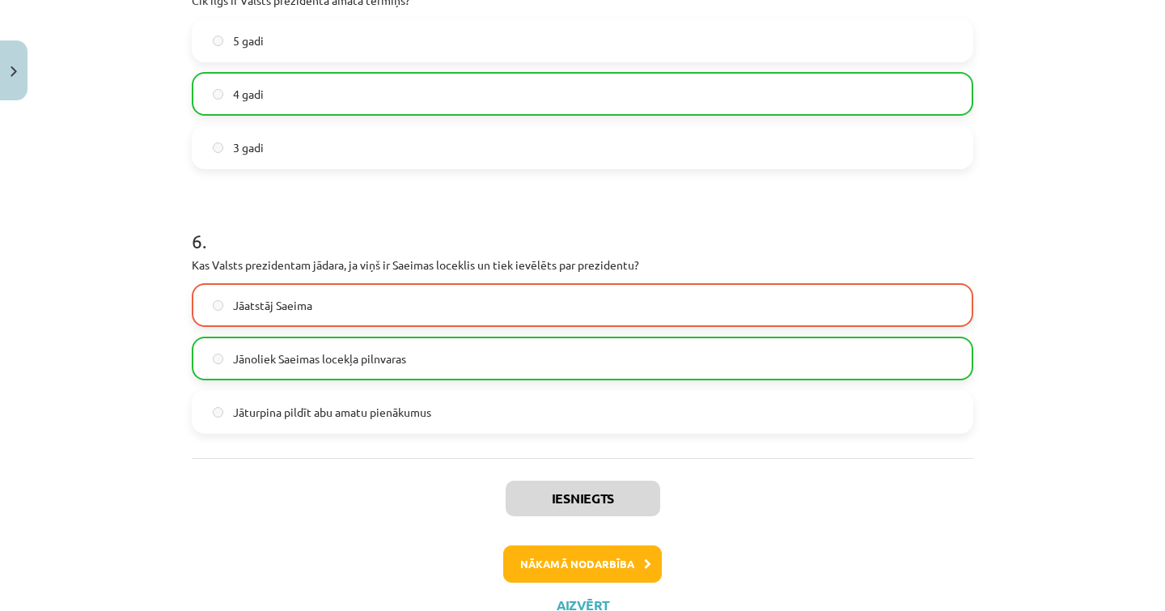
scroll to position [1476, 0]
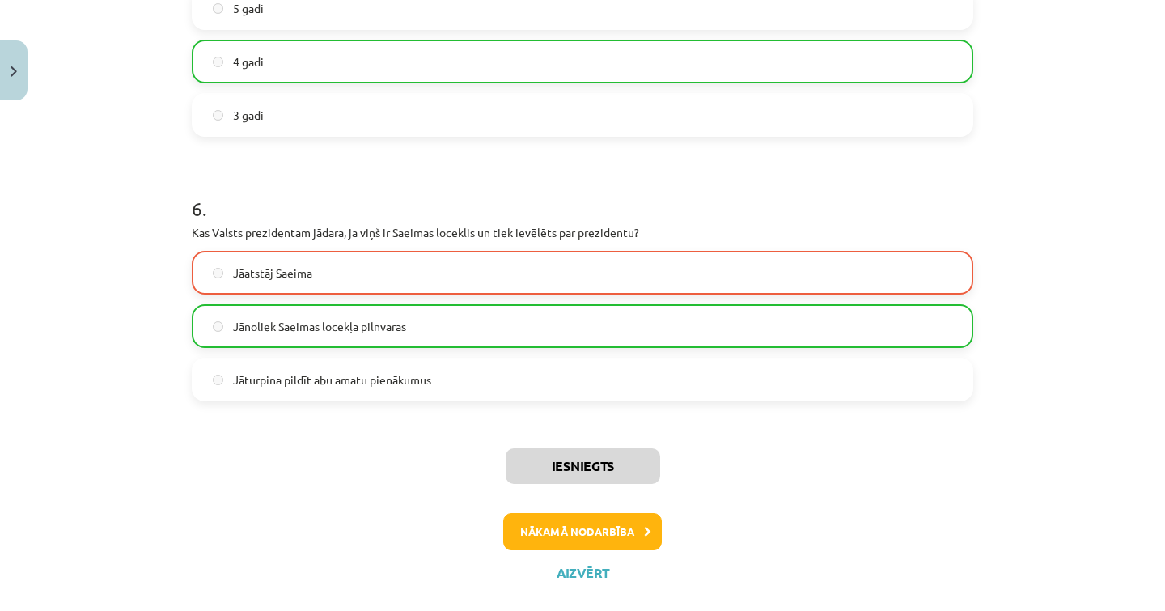
click at [579, 570] on button "Aizvērt" at bounding box center [582, 573] width 61 height 16
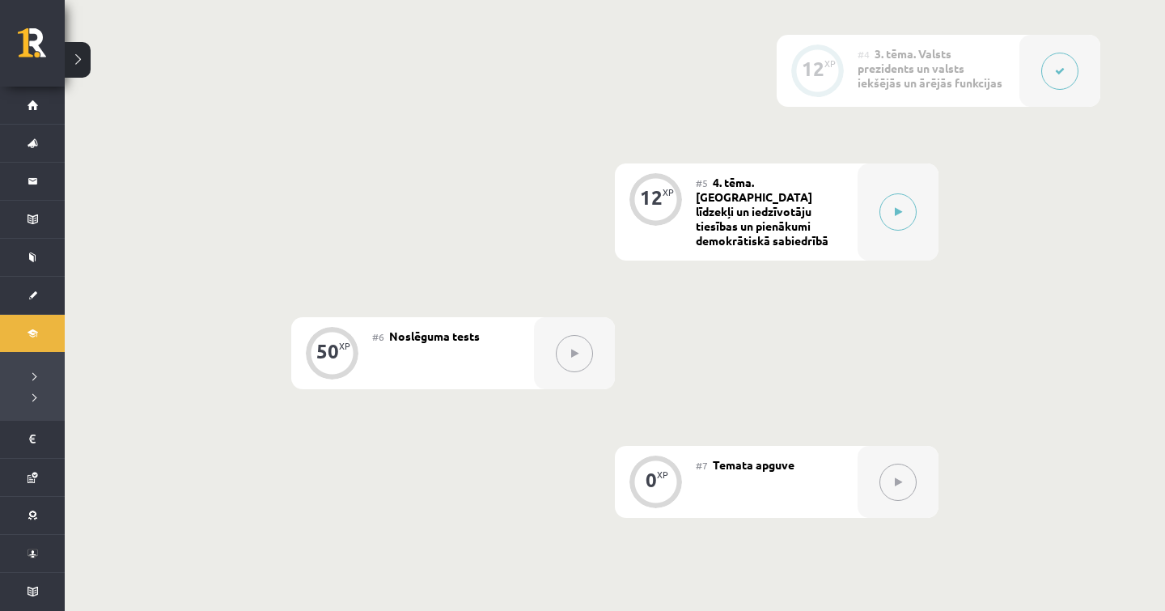
scroll to position [788, 0]
click at [866, 474] on div at bounding box center [898, 481] width 81 height 72
click at [892, 220] on button at bounding box center [897, 211] width 37 height 37
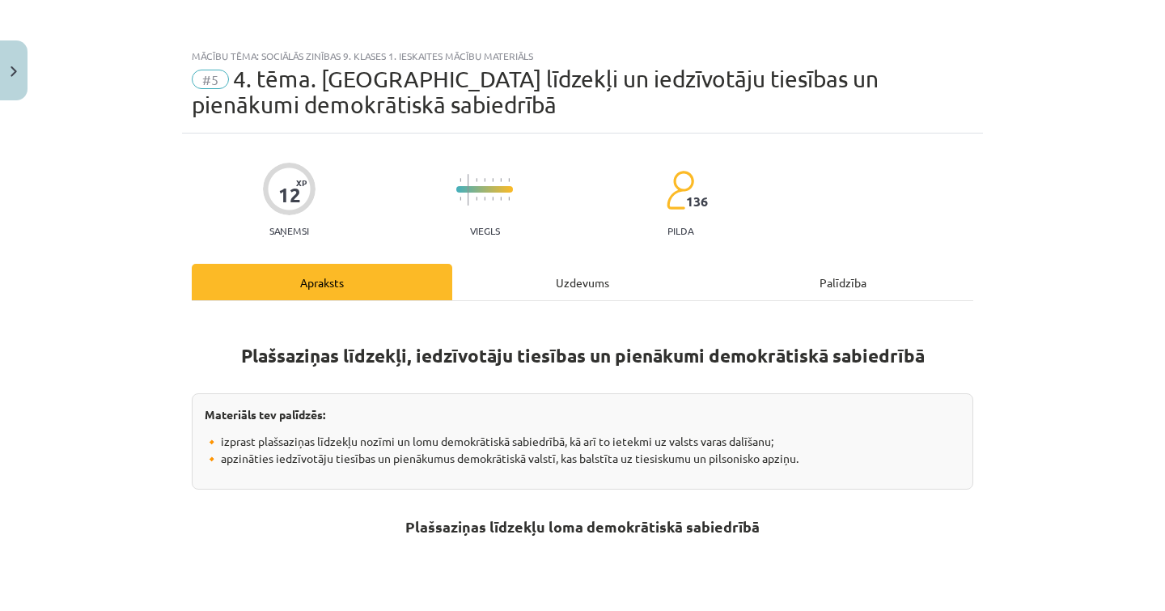
click at [585, 280] on div "Uzdevums" at bounding box center [582, 282] width 261 height 36
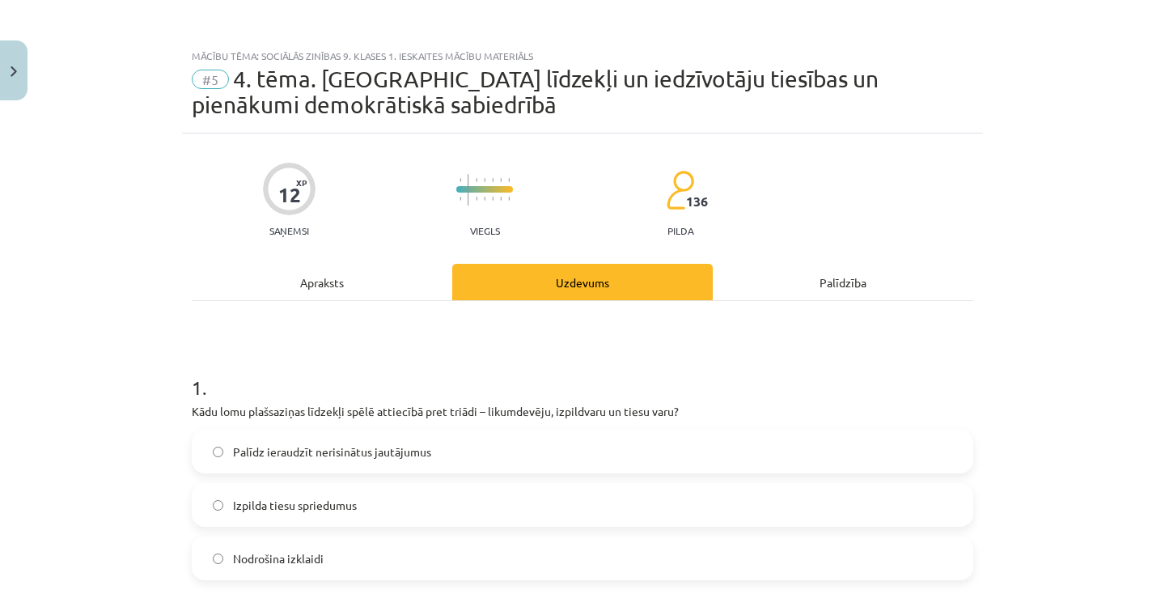
scroll to position [40, 0]
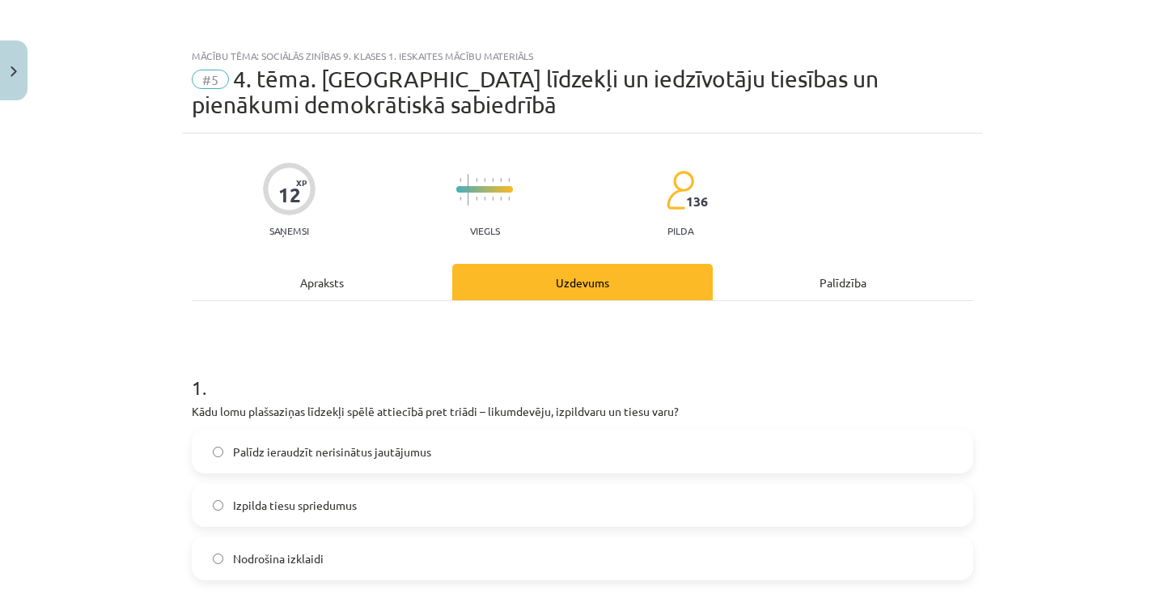
scroll to position [0, 0]
click at [361, 275] on div "Apraksts" at bounding box center [322, 282] width 261 height 36
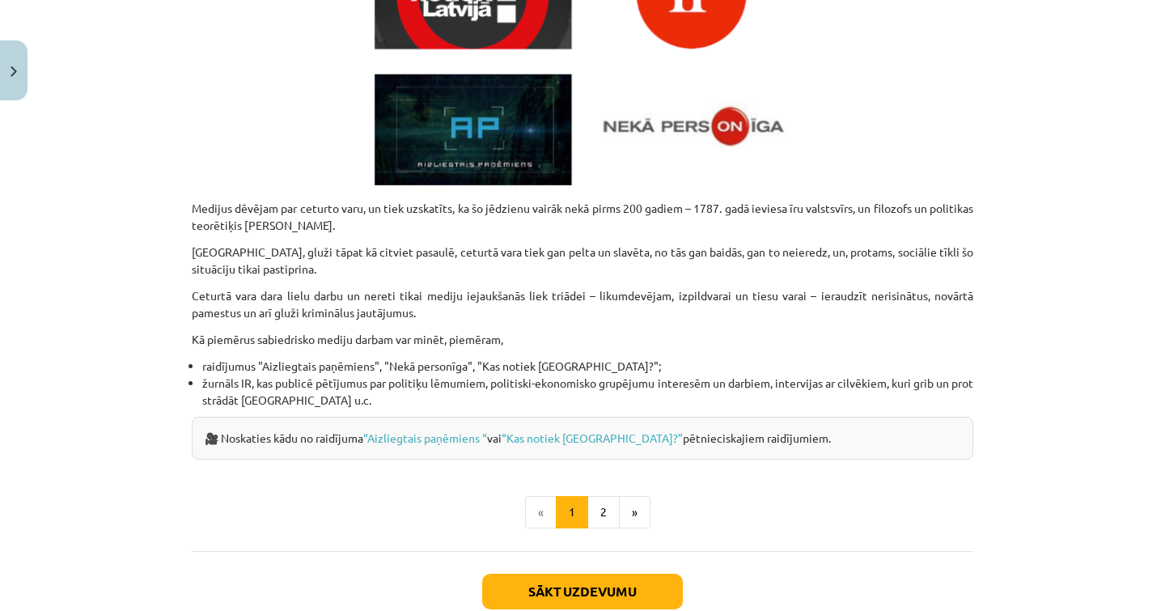
scroll to position [692, 0]
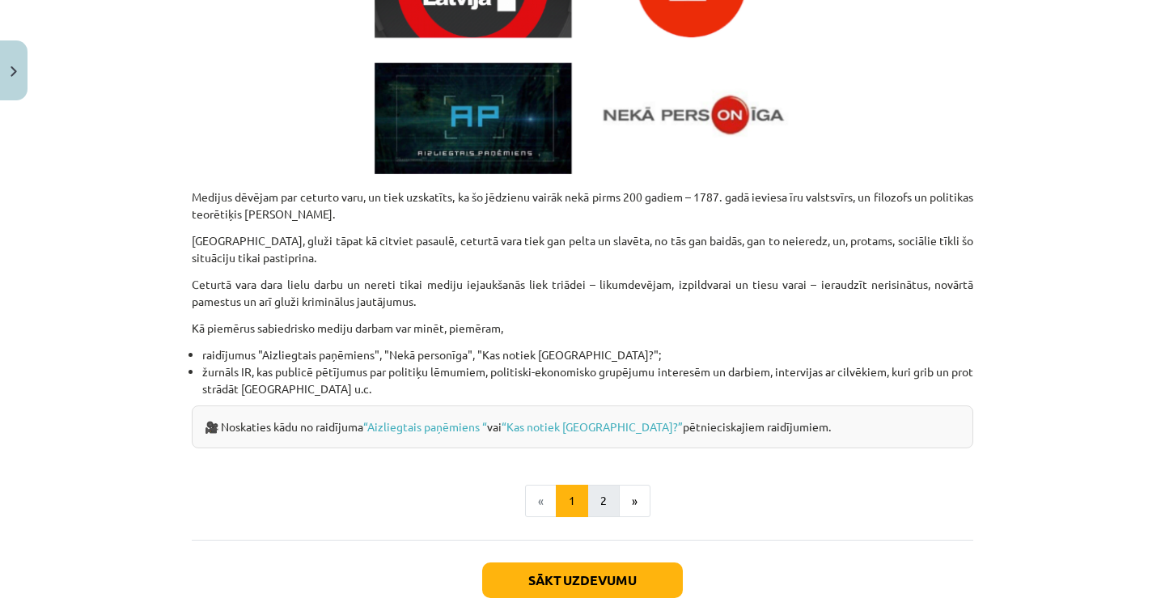
click at [594, 489] on button "2" at bounding box center [603, 501] width 32 height 32
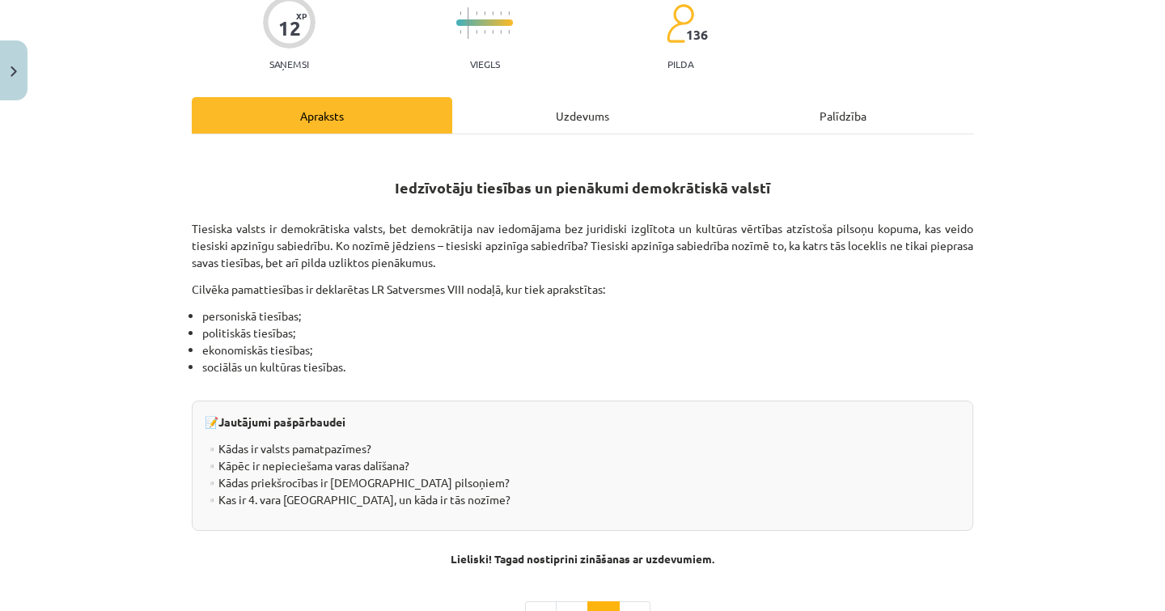
scroll to position [206, 0]
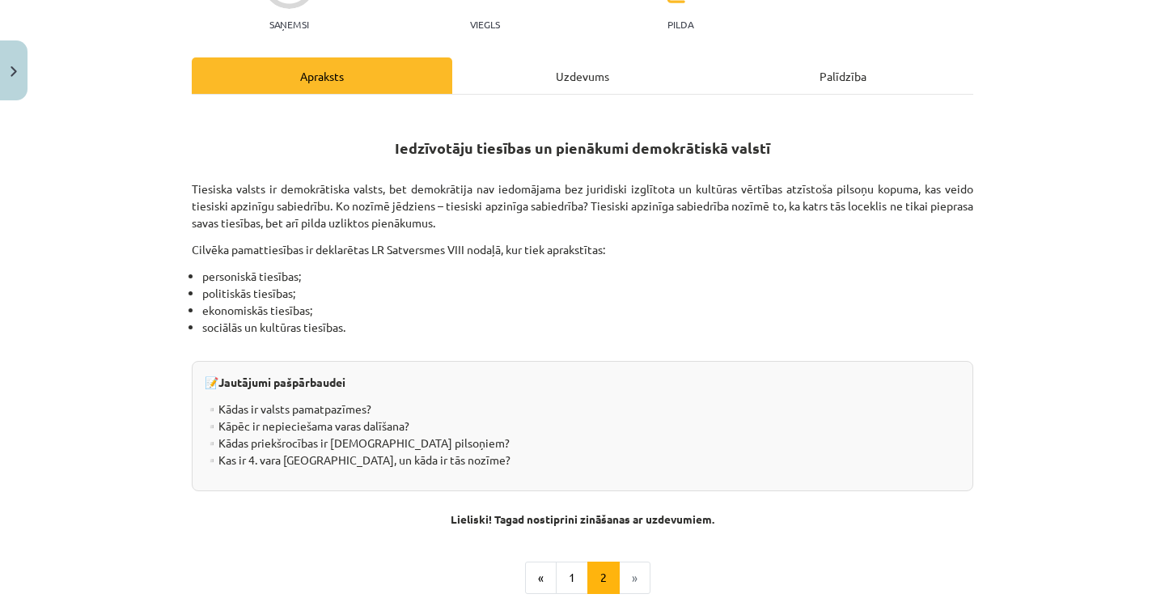
click at [218, 406] on p "▫️Kādas ir valsts pamatpazīmes? ▫️Kāpēc ir nepieciešama varas dalīšana? ▫️Kādas…" at bounding box center [583, 434] width 756 height 68
click at [510, 70] on div "Uzdevums" at bounding box center [582, 75] width 261 height 36
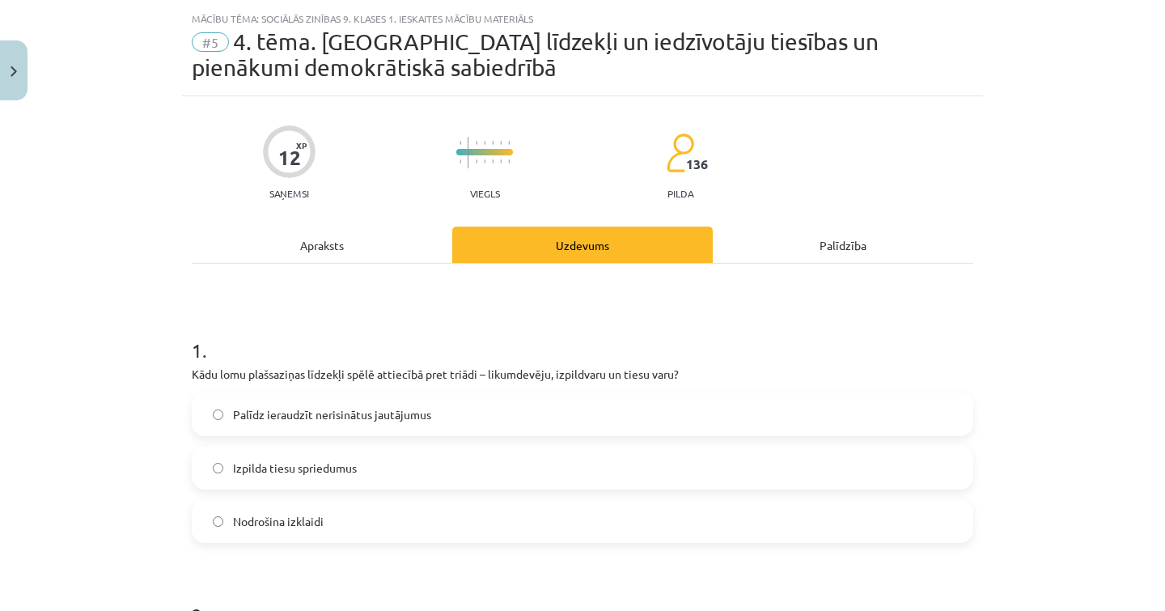
scroll to position [49, 0]
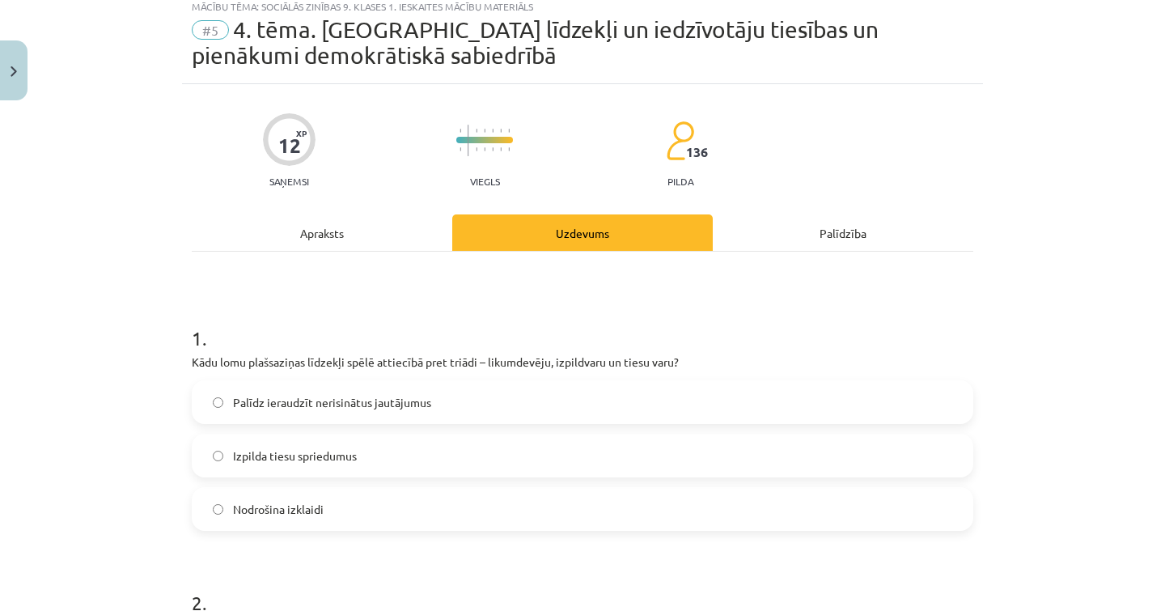
click at [359, 242] on div "Apraksts" at bounding box center [322, 232] width 261 height 36
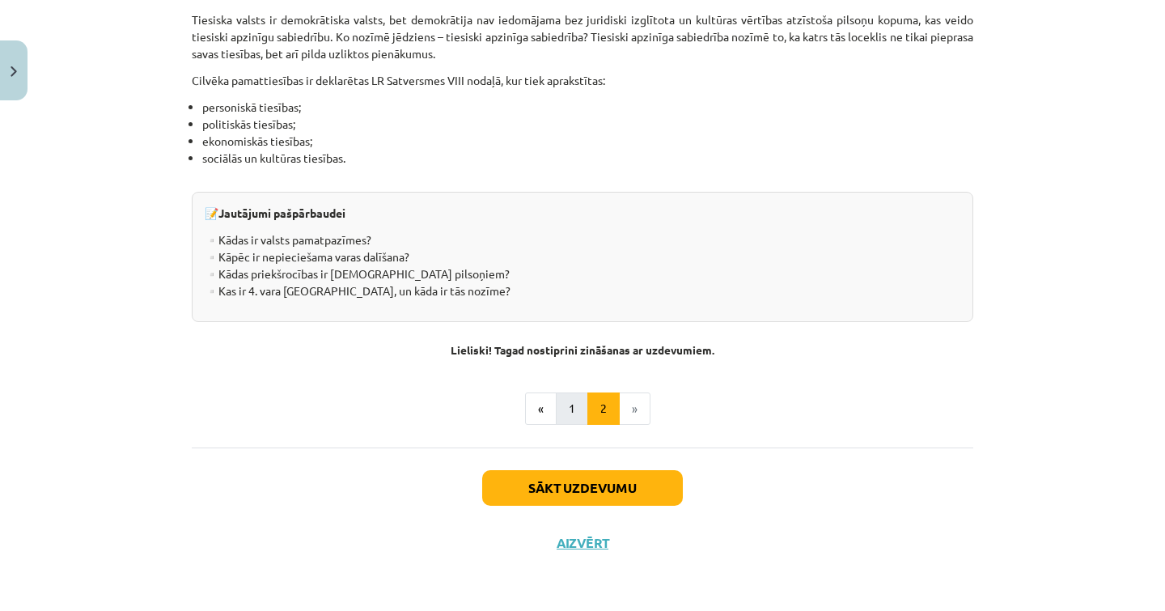
click at [570, 399] on button "1" at bounding box center [572, 408] width 32 height 32
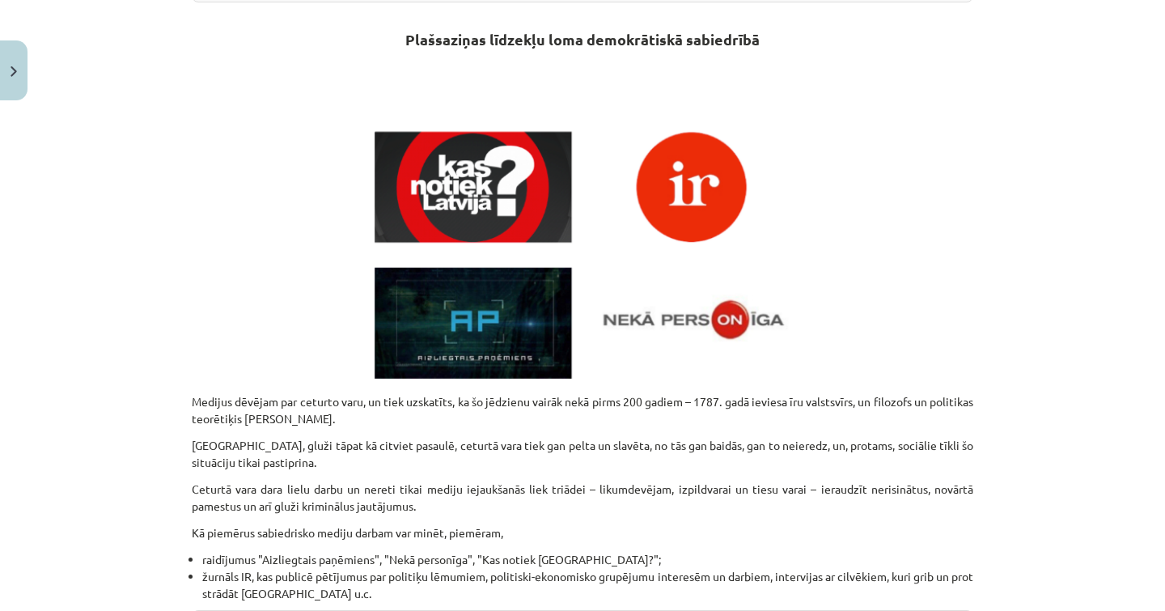
scroll to position [527, 0]
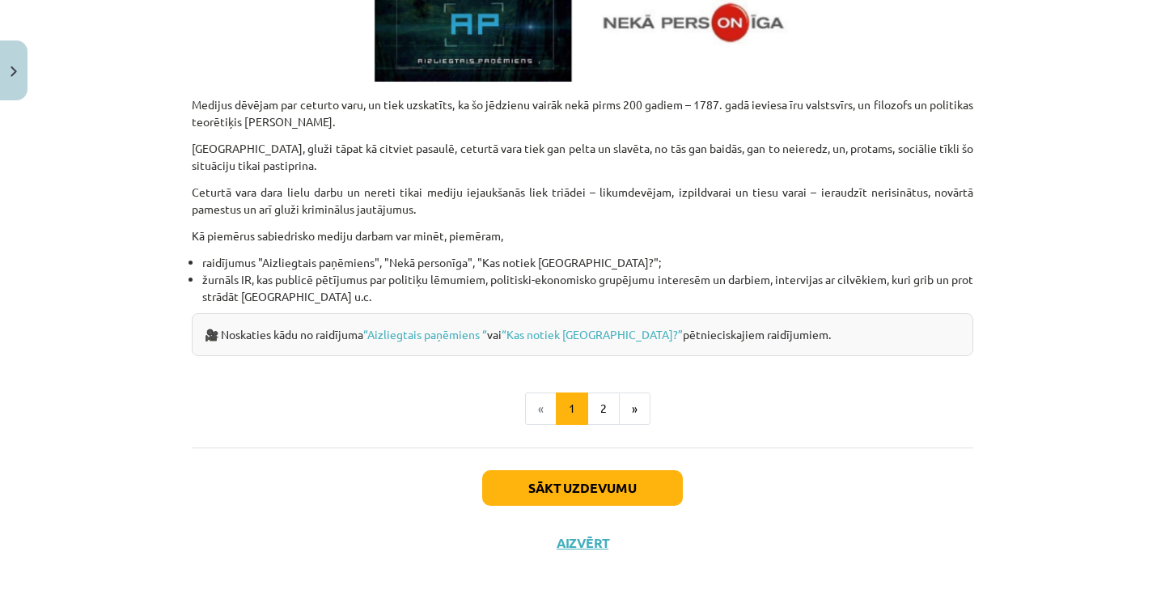
click at [551, 471] on button "Sākt uzdevumu" at bounding box center [582, 488] width 201 height 36
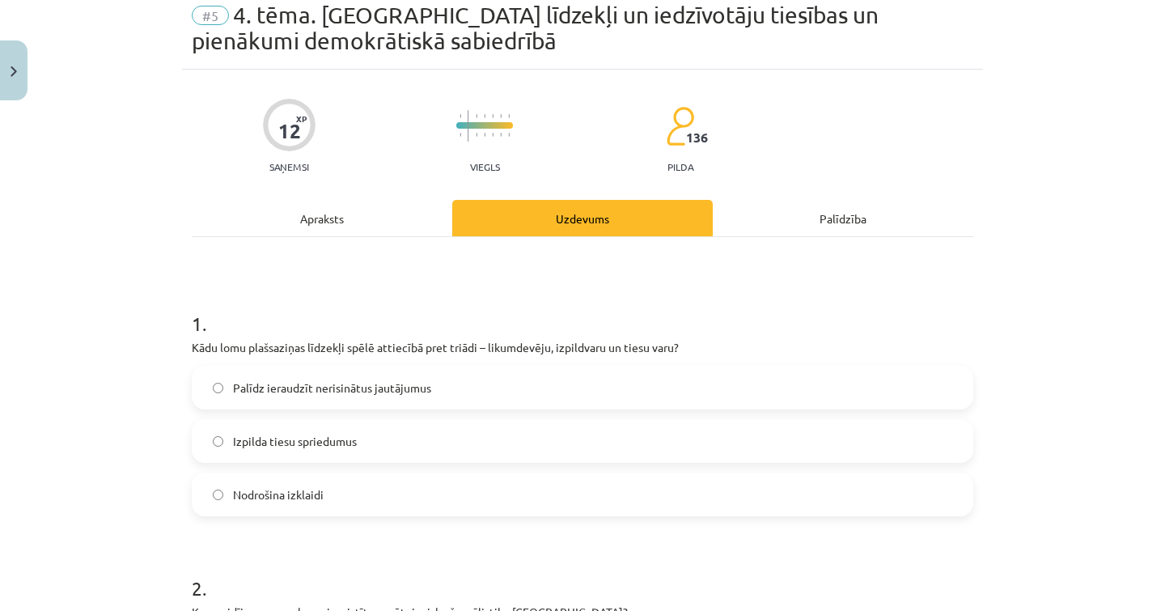
scroll to position [68, 0]
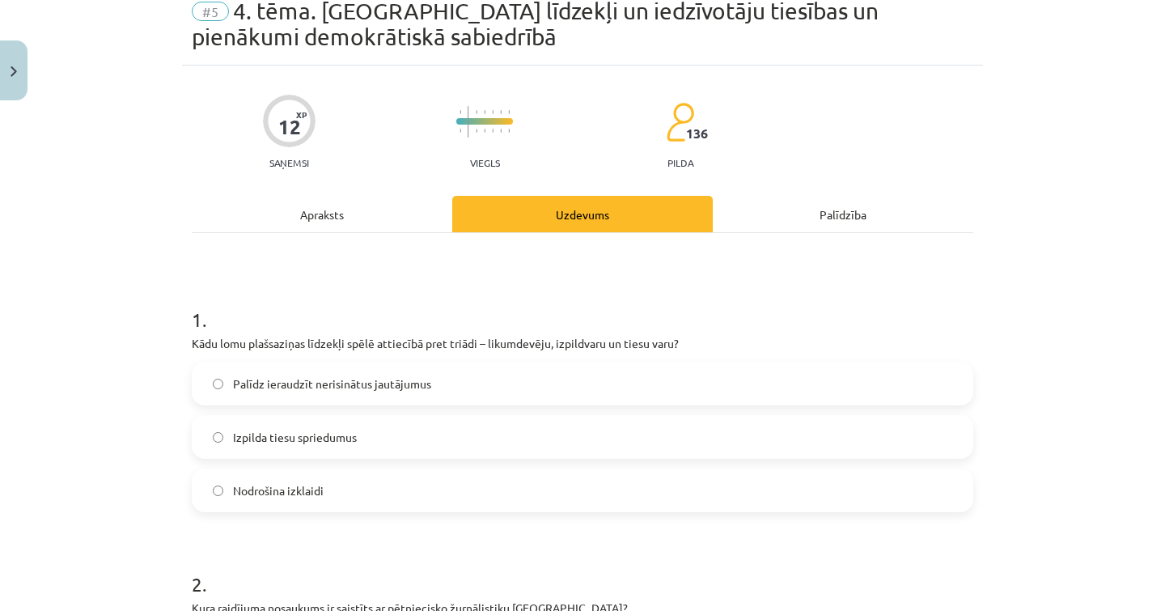
click at [395, 401] on label "Palīdz ieraudzīt nerisinātus jautājumus" at bounding box center [582, 383] width 778 height 40
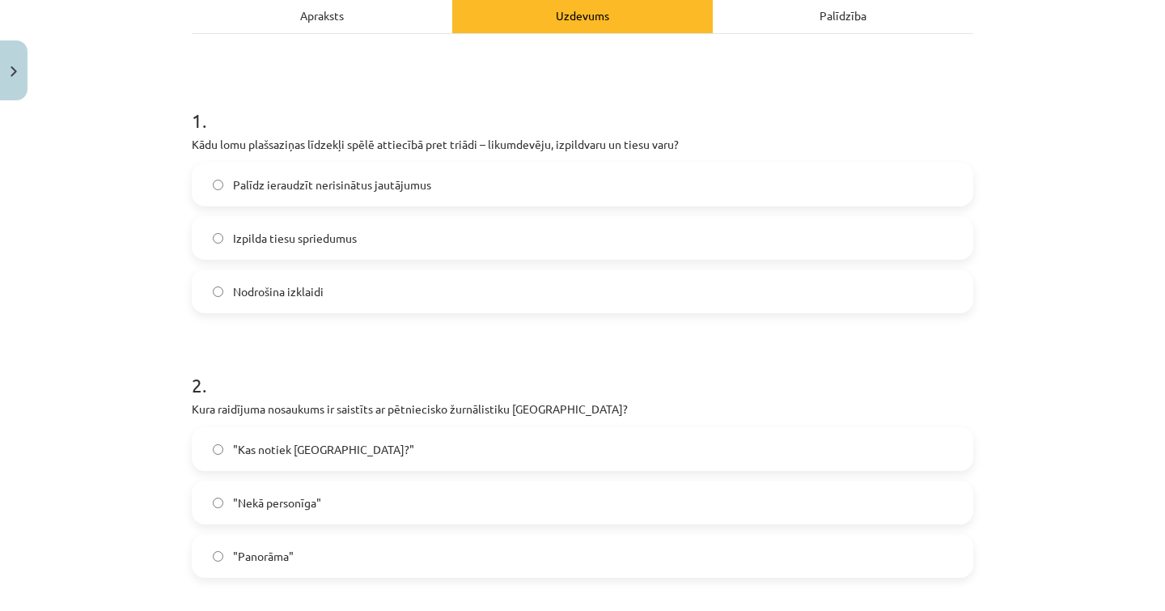
scroll to position [270, 0]
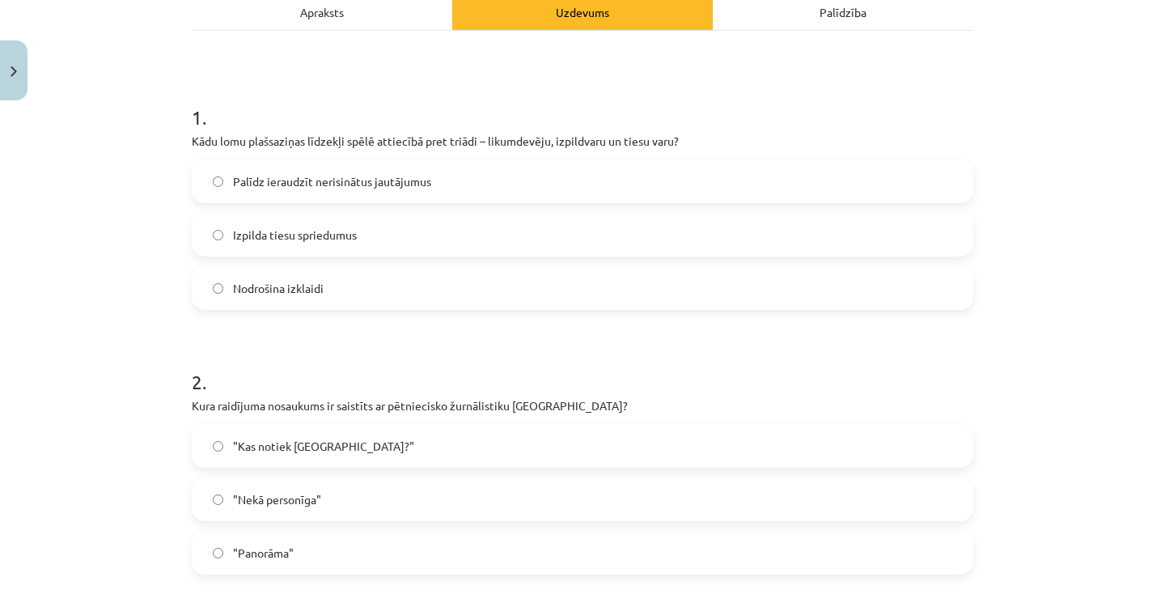
click at [386, 450] on label ""Kas notiek Latvijā?"" at bounding box center [582, 446] width 778 height 40
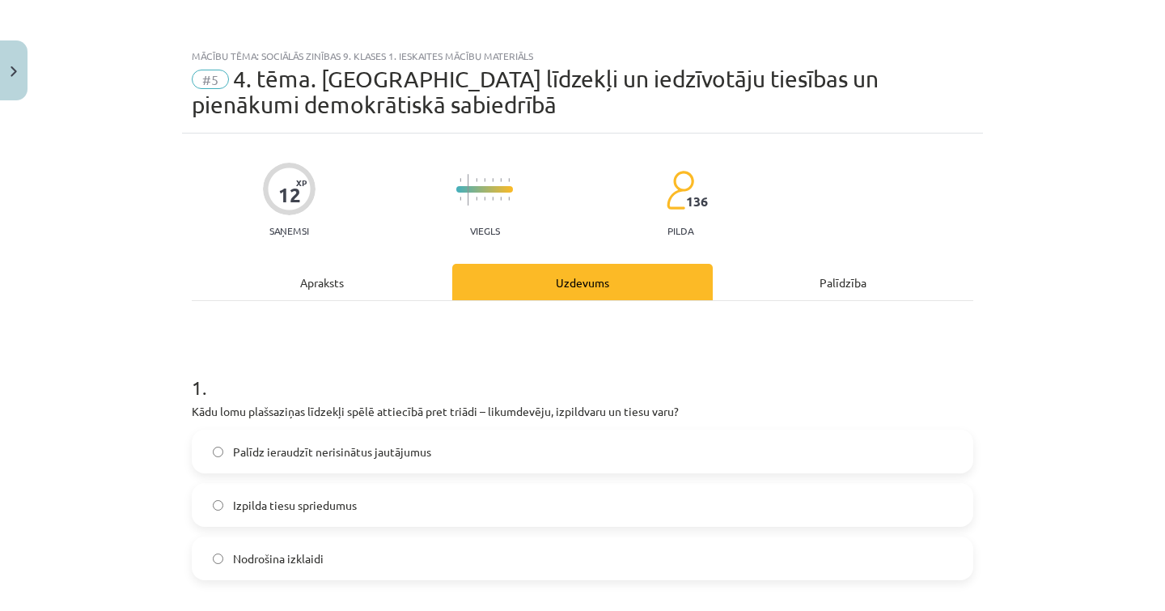
scroll to position [0, 0]
click at [373, 271] on div "Apraksts" at bounding box center [322, 282] width 261 height 36
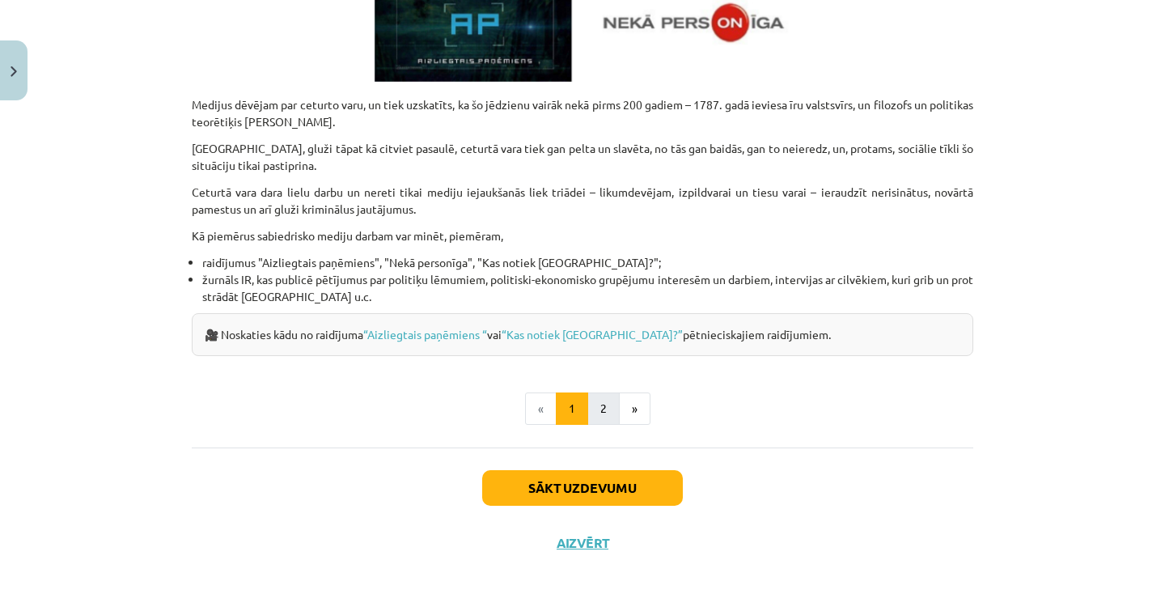
click at [601, 407] on button "2" at bounding box center [603, 408] width 32 height 32
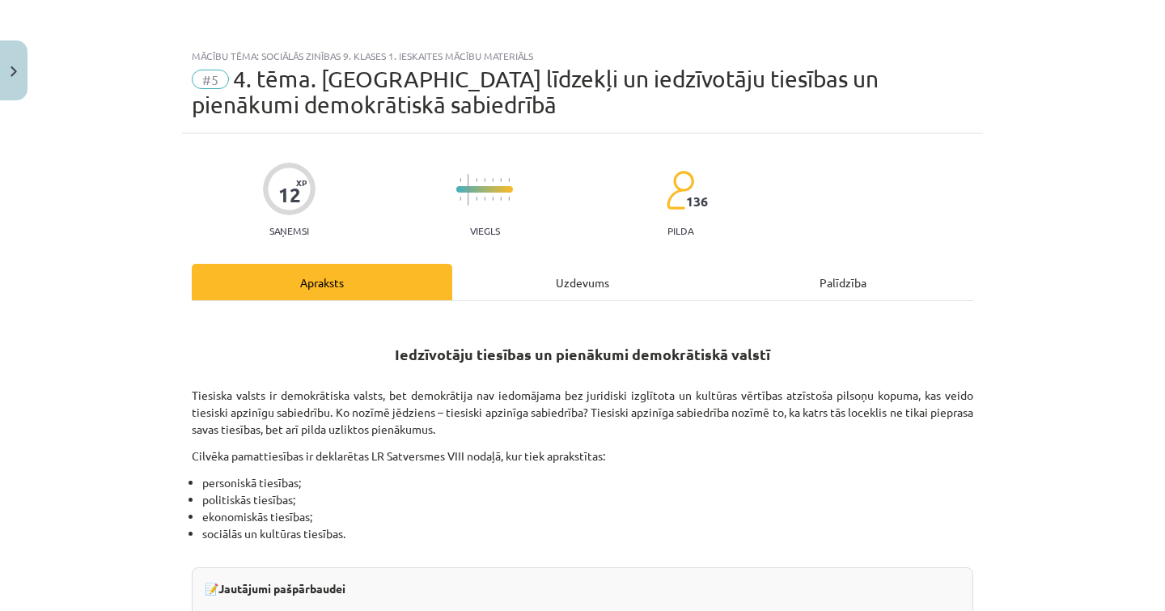
click at [579, 294] on div "Uzdevums" at bounding box center [582, 282] width 261 height 36
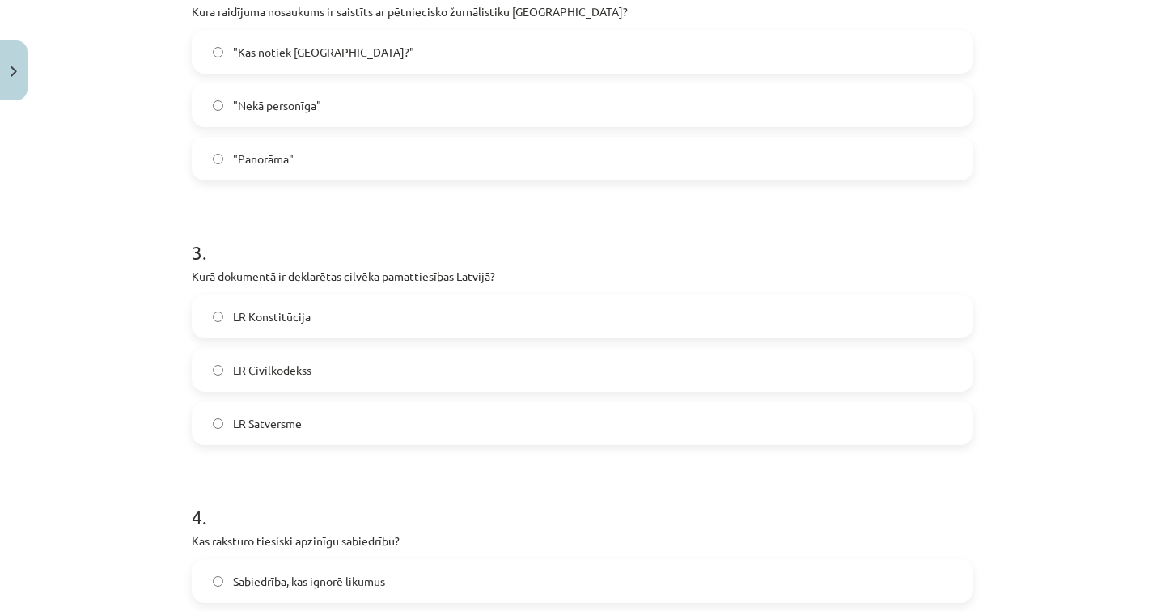
scroll to position [663, 0]
click at [455, 430] on label "LR Satversme" at bounding box center [582, 424] width 778 height 40
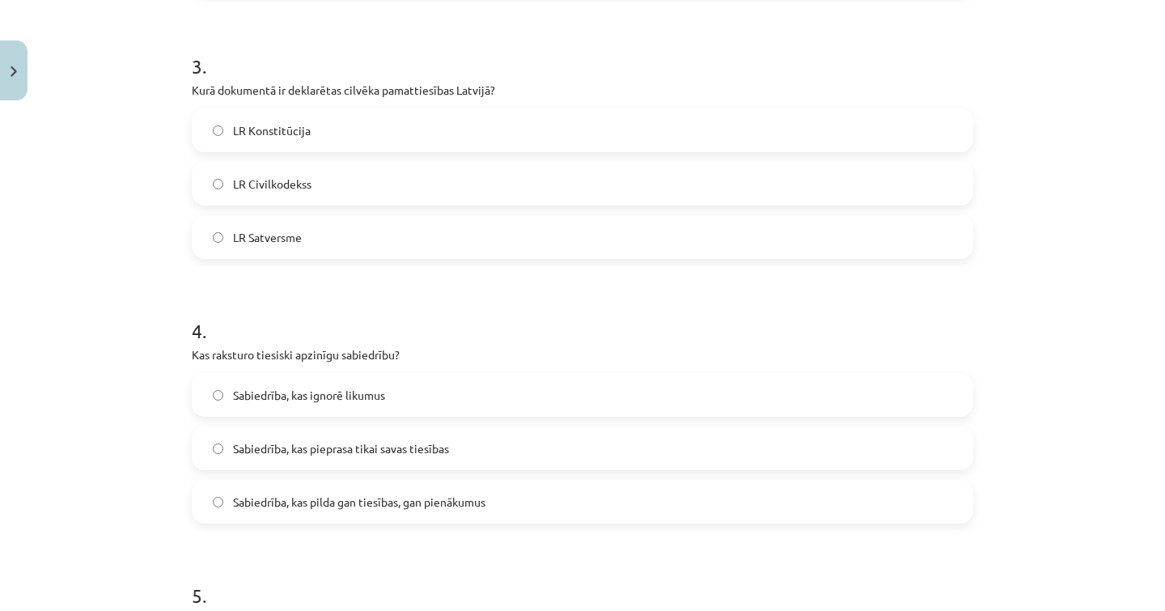
scroll to position [847, 0]
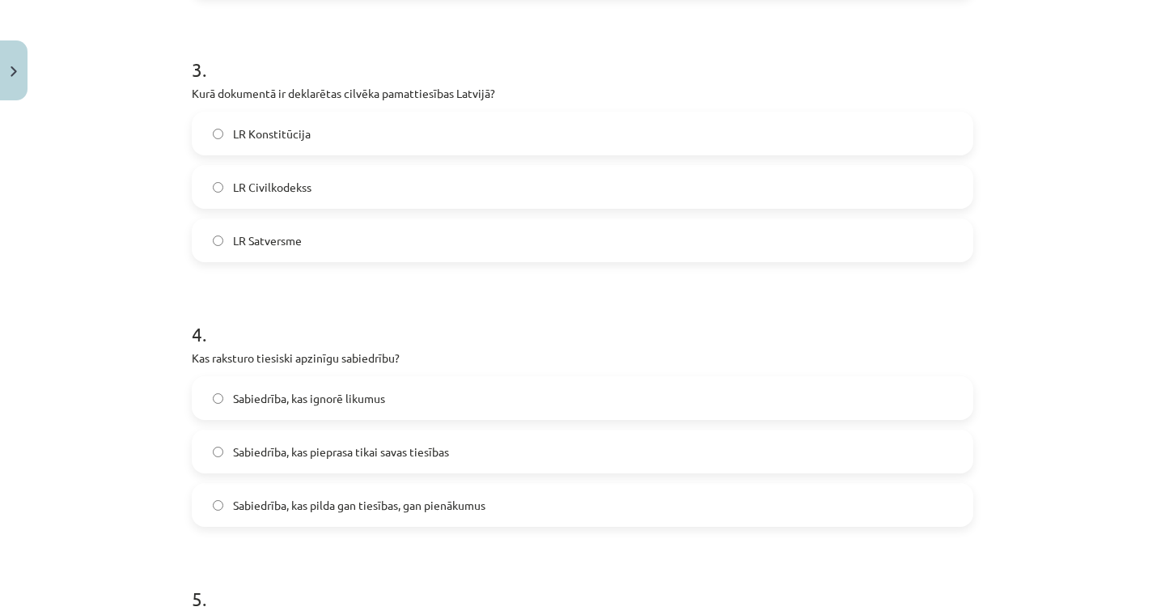
click at [449, 455] on span "Sabiedrība, kas pieprasa tikai savas tiesības" at bounding box center [341, 451] width 216 height 17
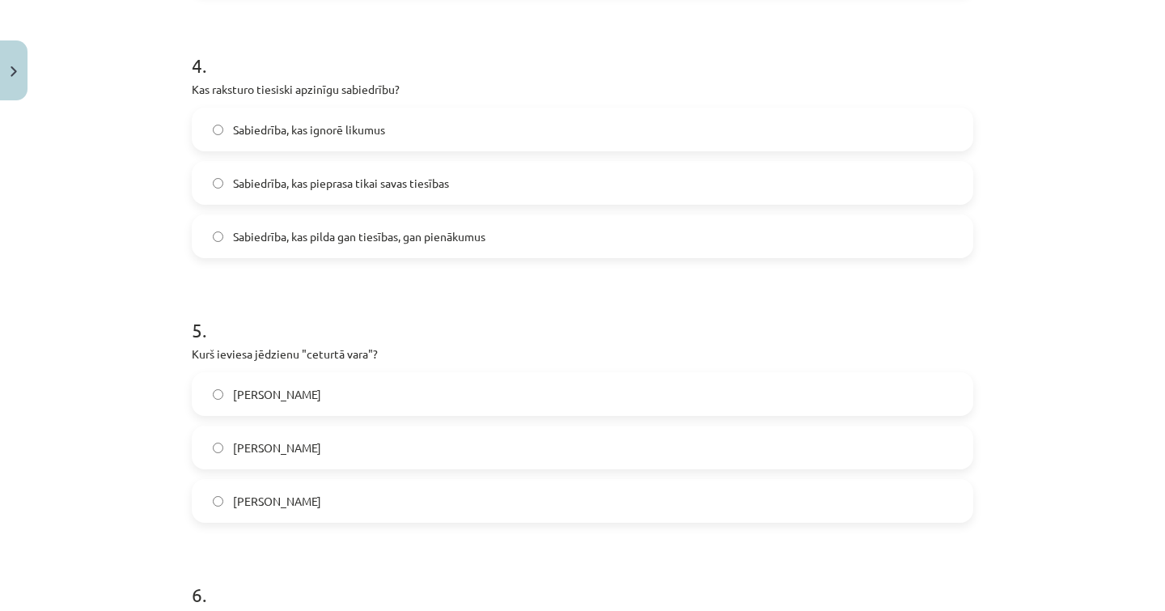
scroll to position [1118, 0]
click at [498, 231] on label "Sabiedrība, kas pilda gan tiesības, gan pienākumus" at bounding box center [582, 234] width 778 height 40
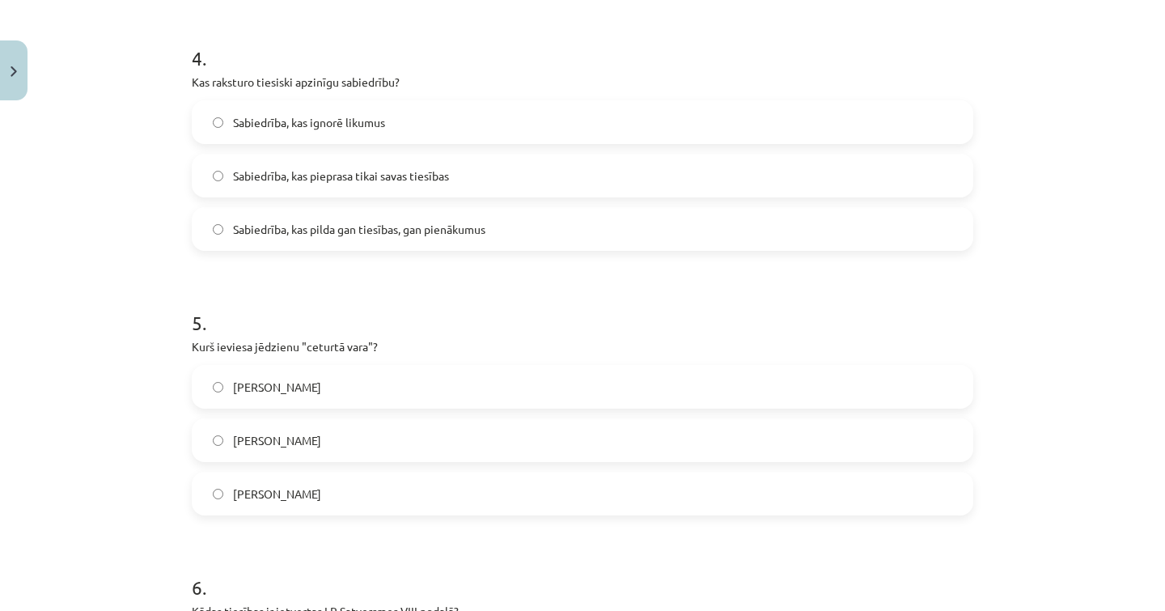
scroll to position [1125, 0]
drag, startPoint x: 165, startPoint y: 345, endPoint x: 486, endPoint y: 485, distance: 350.7
click at [486, 485] on div "Mācību tēma: Sociālās zinības 9. klases 1. ieskaites mācību materiāls #5 4. tēm…" at bounding box center [582, 305] width 1165 height 611
drag, startPoint x: 486, startPoint y: 485, endPoint x: 468, endPoint y: 500, distance: 23.0
click at [486, 485] on label "Johans Volfgangs fon Gēte" at bounding box center [582, 491] width 778 height 40
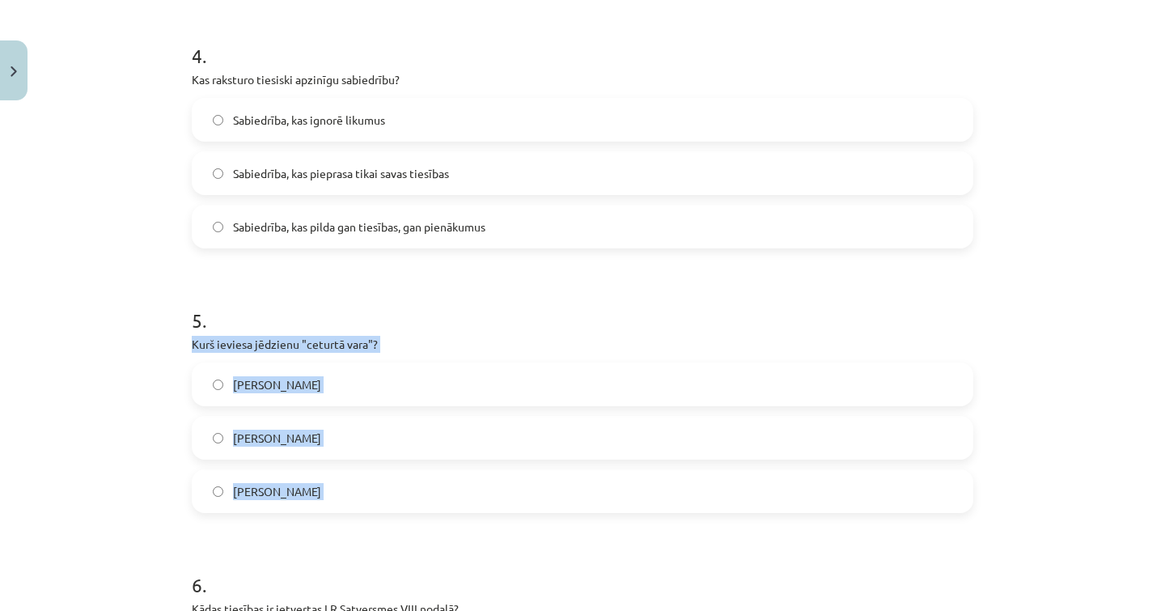
drag, startPoint x: 452, startPoint y: 528, endPoint x: 188, endPoint y: 336, distance: 327.2
copy div "Kurš ieviesa jēdzienu "ceturtā vara"? Edmunds Bērks Žans Žaks Ruso Johans Volfg…"
click at [306, 433] on span "Žans Žaks Ruso" at bounding box center [277, 438] width 88 height 17
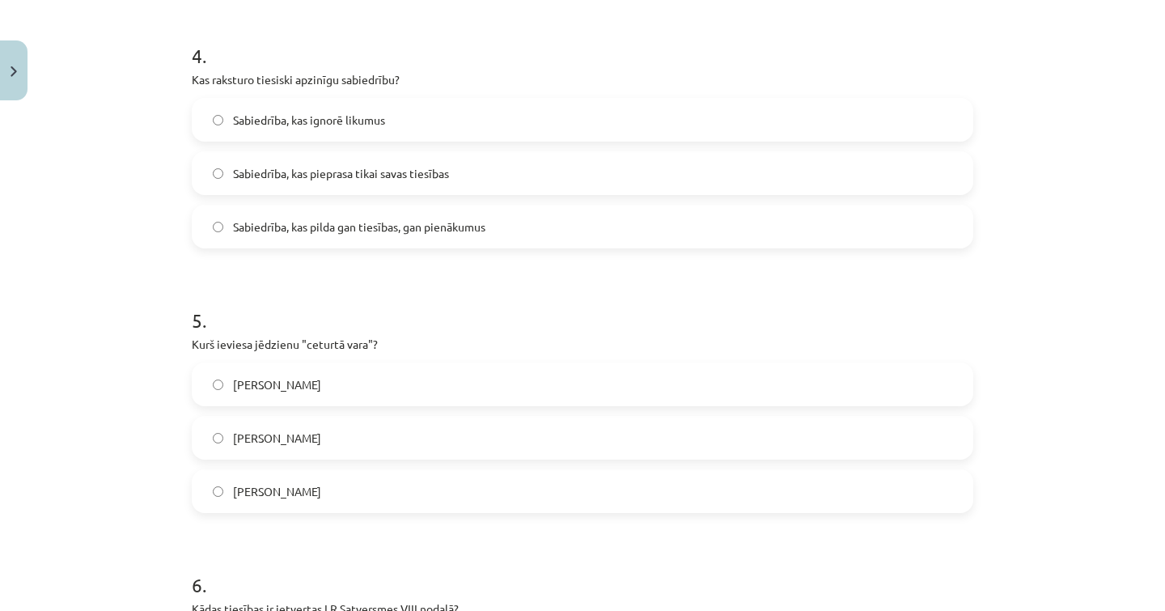
click at [311, 382] on span "Edmunds Bērks" at bounding box center [277, 384] width 88 height 17
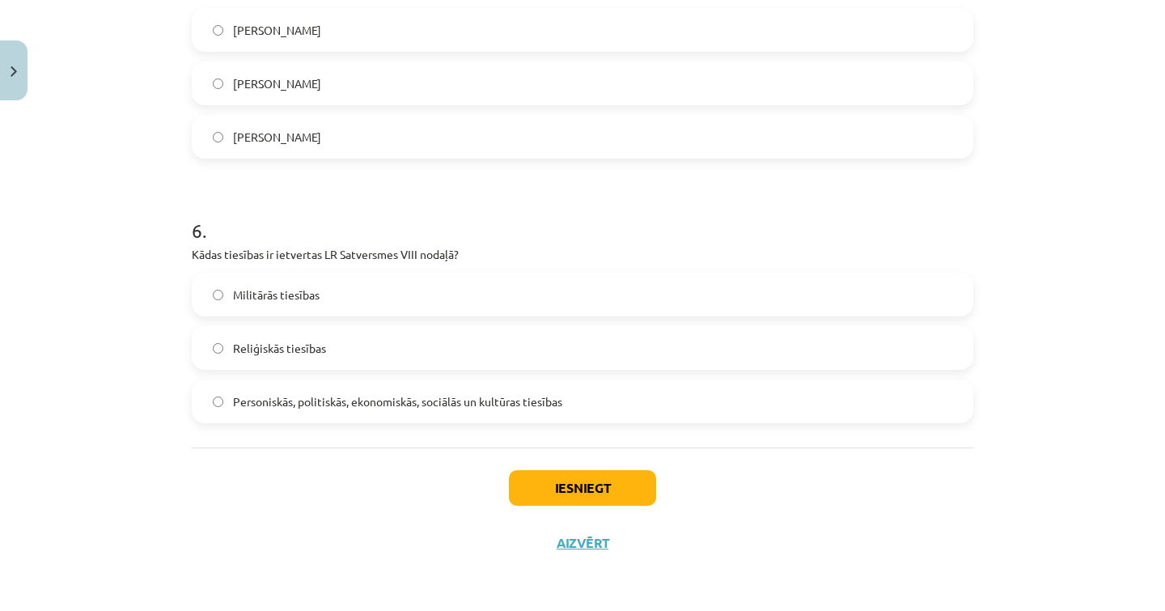
scroll to position [1482, 0]
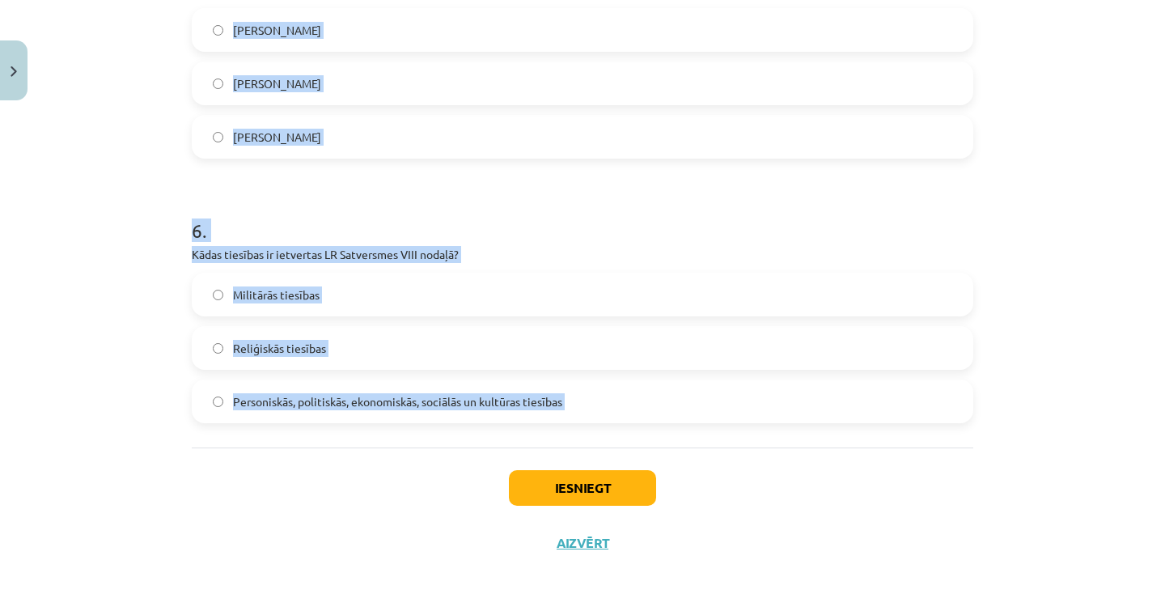
drag, startPoint x: 175, startPoint y: 246, endPoint x: 506, endPoint y: 449, distance: 388.2
click at [519, 452] on div "Mācību tēma: Sociālās zinības 9. klases 1. ieskaites mācību materiāls #5 4. tēm…" at bounding box center [582, 305] width 1165 height 611
drag, startPoint x: 574, startPoint y: 420, endPoint x: 189, endPoint y: 256, distance: 417.9
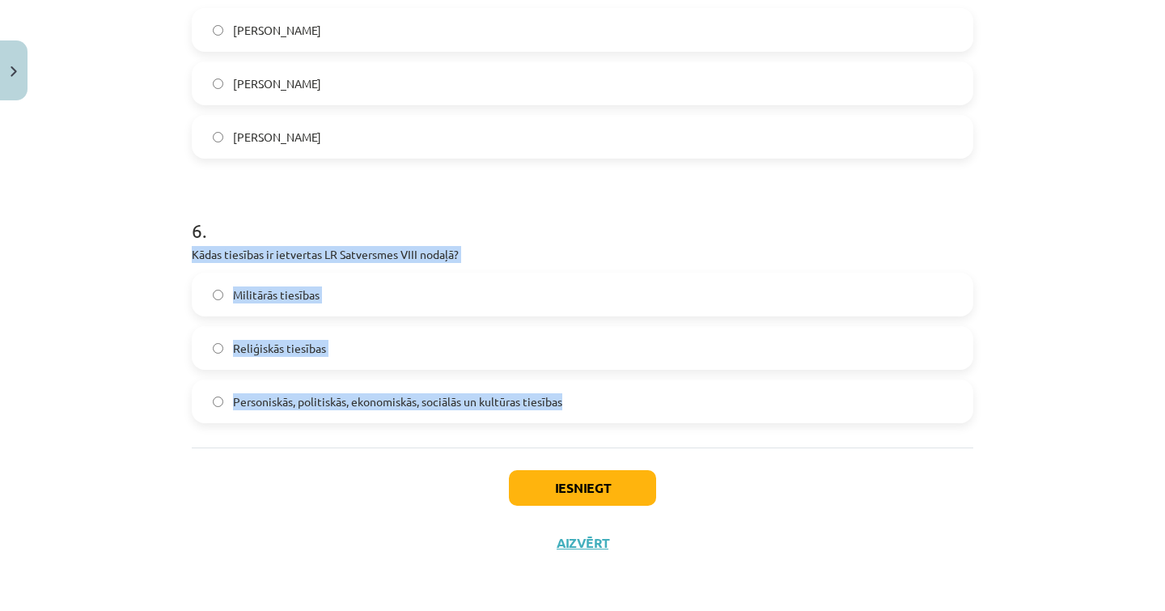
copy div "Kādas tiesības ir ietvertas LR Satversmes VIII nodaļā? Militārās tiesības Reliģ…"
click at [256, 379] on div "Personiskās, politiskās, ekonomiskās, sociālās un kultūras tiesības" at bounding box center [583, 401] width 782 height 44
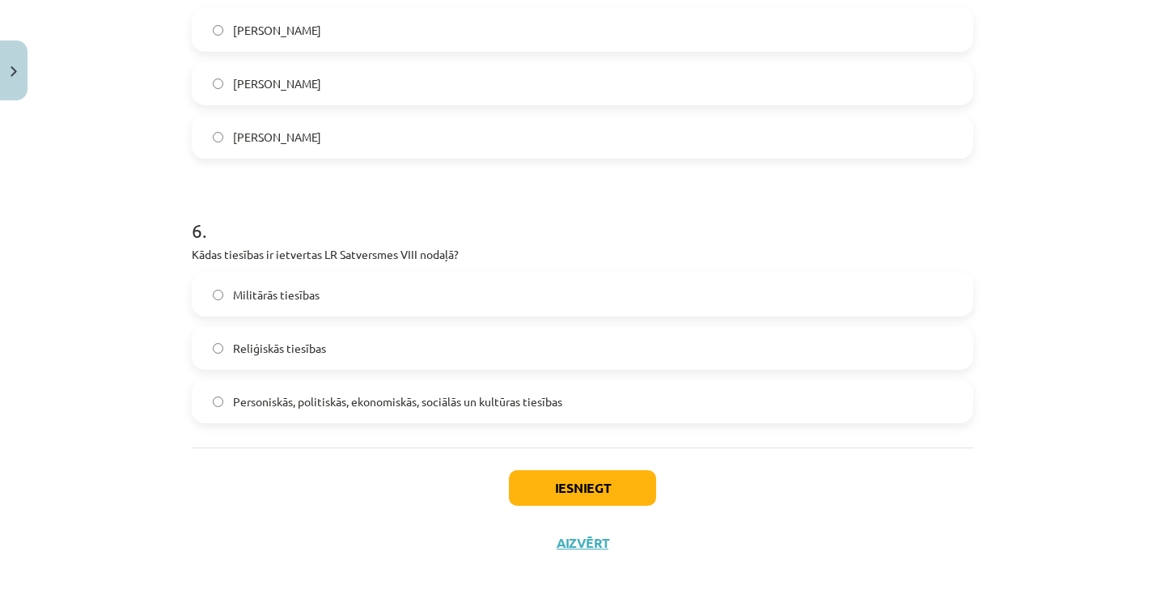
click at [259, 389] on label "Personiskās, politiskās, ekonomiskās, sociālās un kultūras tiesības" at bounding box center [582, 401] width 778 height 40
click at [639, 491] on button "Iesniegt" at bounding box center [582, 488] width 147 height 36
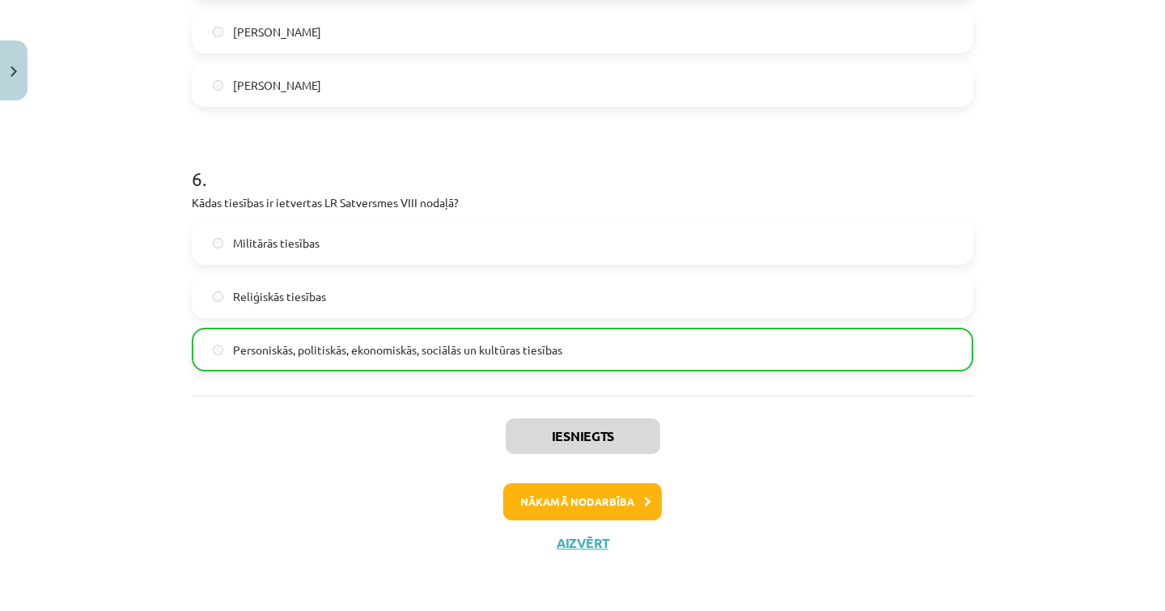
scroll to position [1533, 0]
click at [583, 538] on button "Aizvērt" at bounding box center [582, 543] width 61 height 16
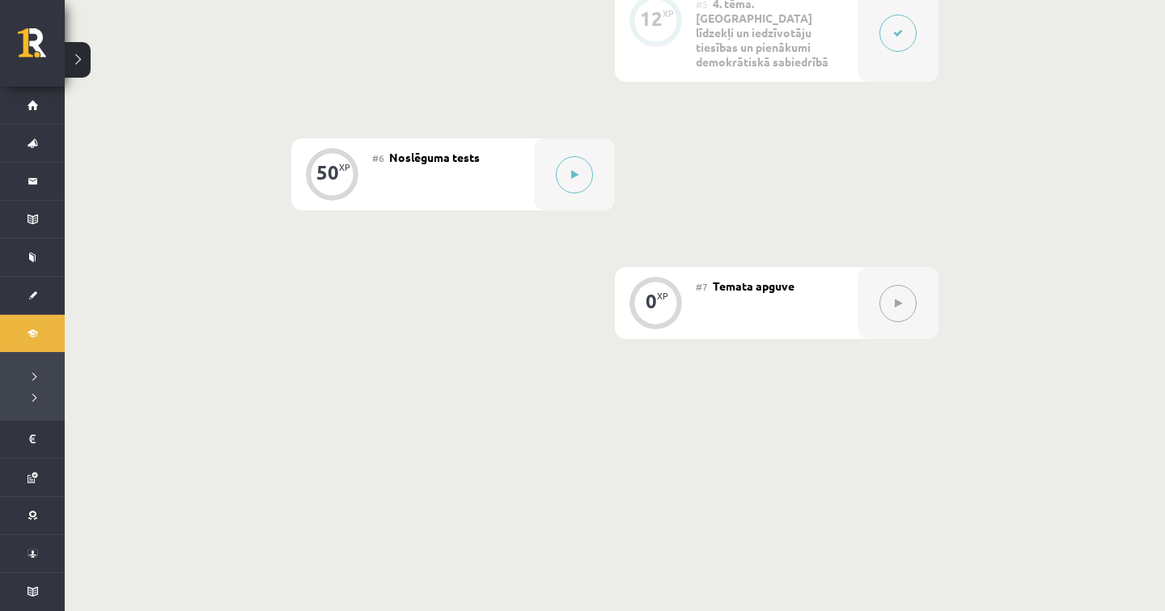
scroll to position [963, 0]
click at [589, 159] on button at bounding box center [574, 177] width 37 height 37
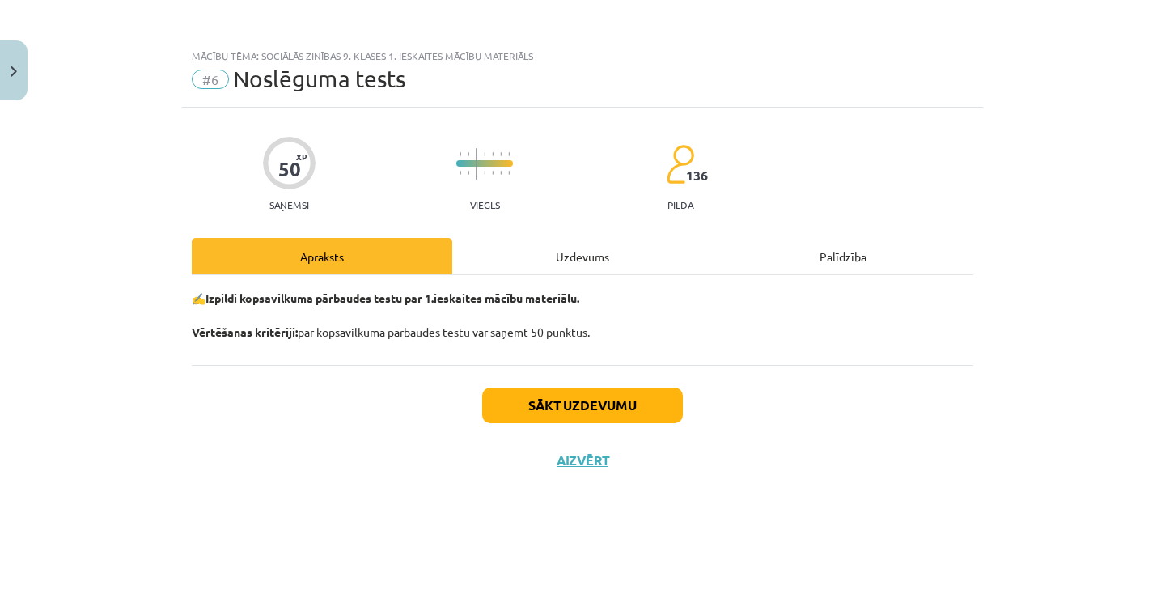
click at [594, 255] on div "Uzdevums" at bounding box center [582, 256] width 261 height 36
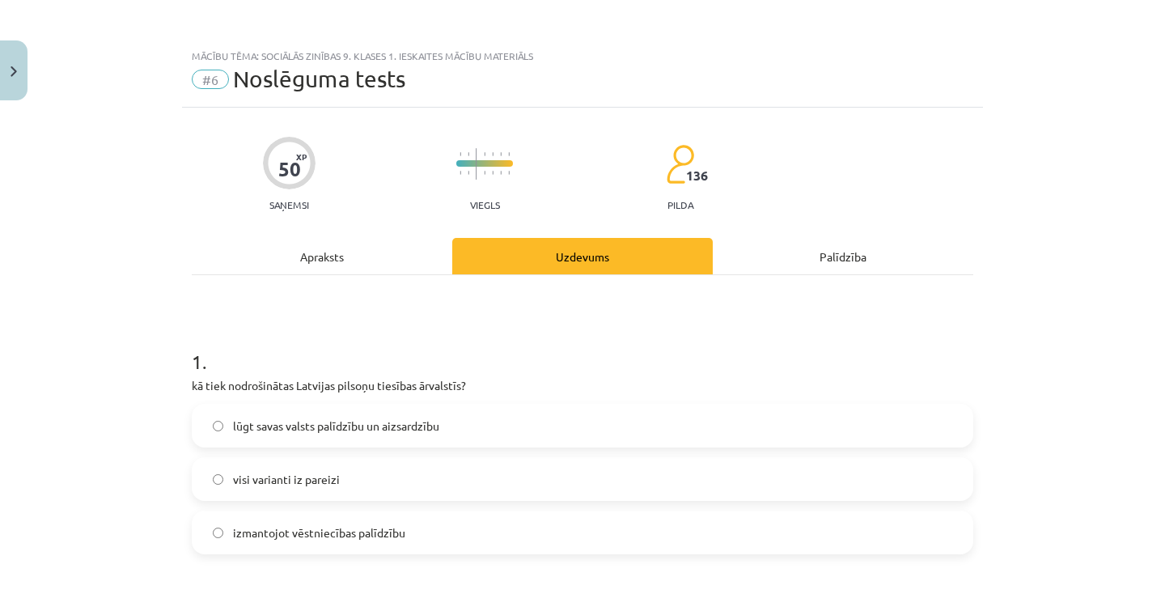
scroll to position [0, 0]
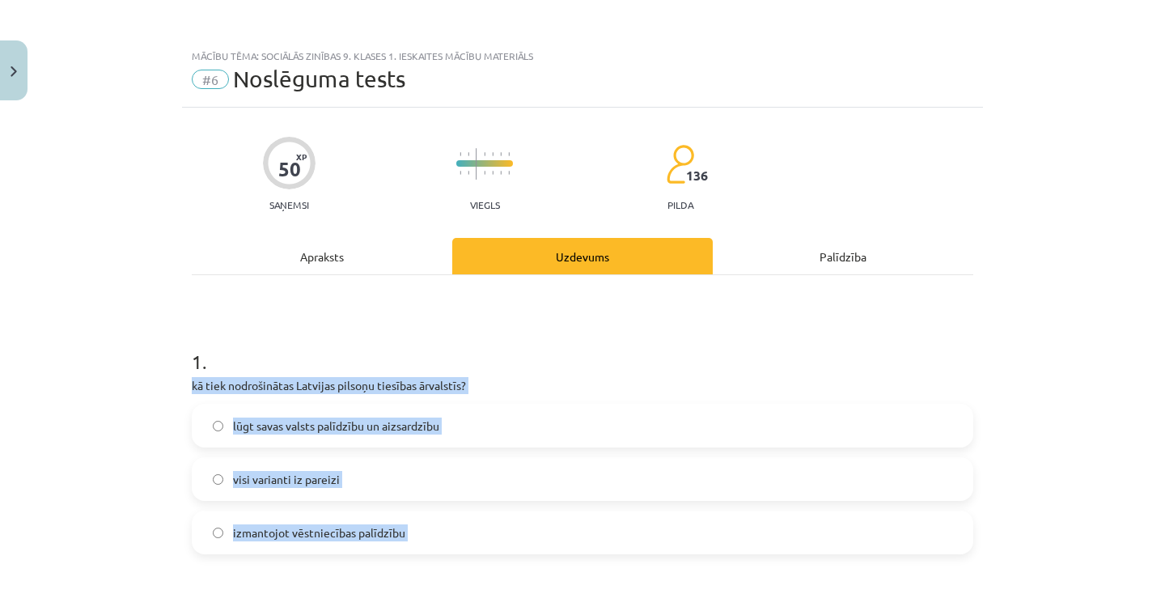
drag, startPoint x: 180, startPoint y: 376, endPoint x: 426, endPoint y: 561, distance: 307.3
click at [426, 561] on div "**********" at bounding box center [582, 305] width 1165 height 611
copy div "kā tiek nodrošinātas Latvijas pilsoņu tiesības ārvalstīs? lūgt savas valsts pal…"
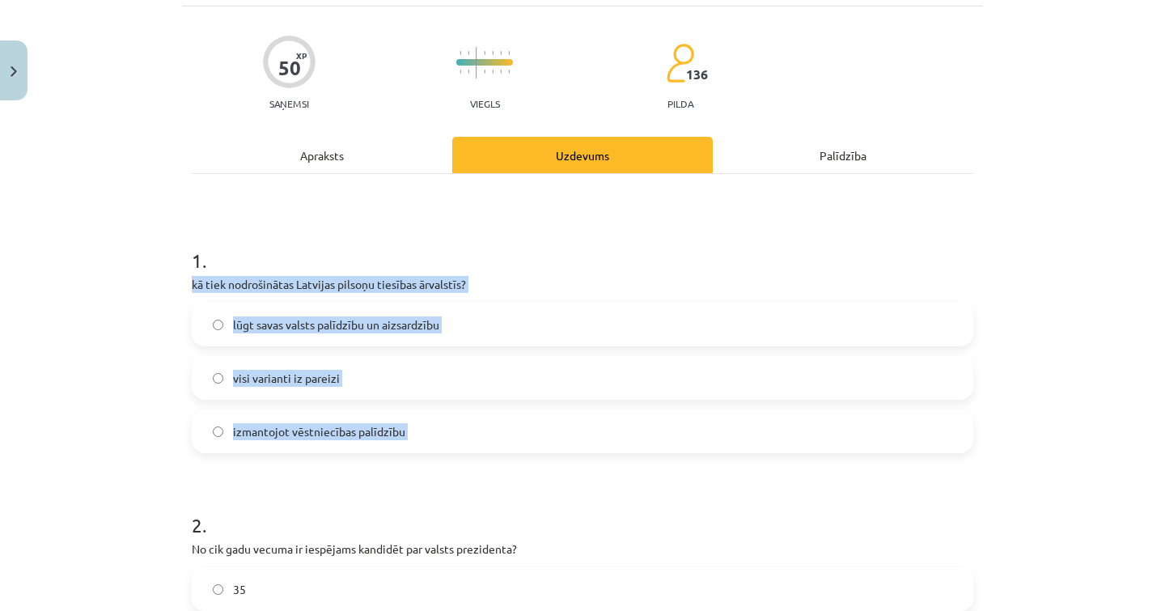
scroll to position [103, 0]
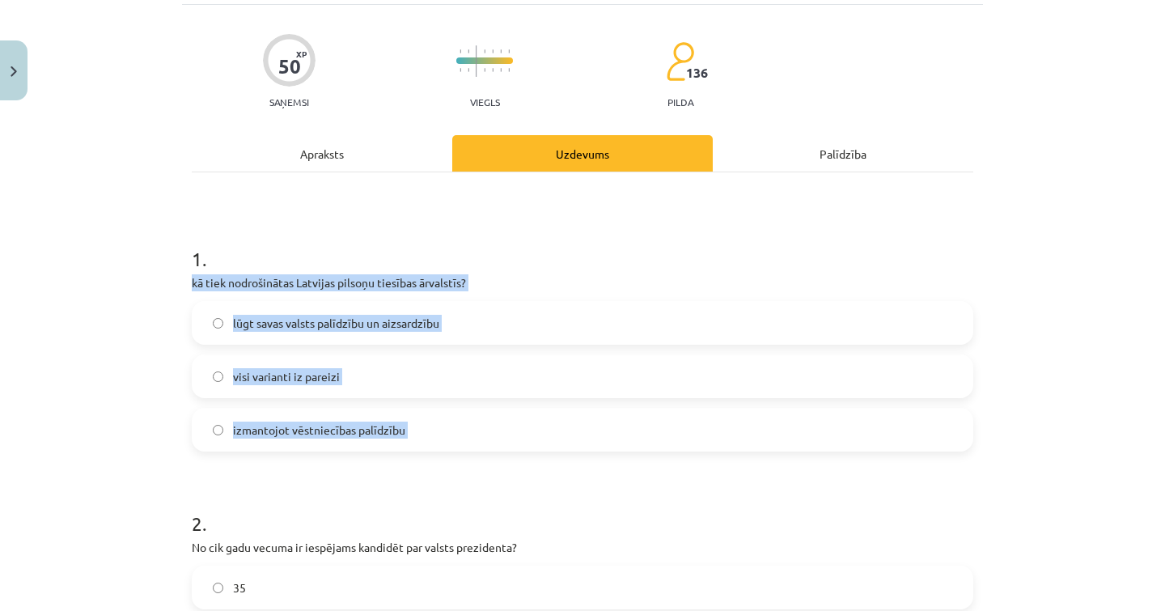
click at [472, 354] on div "visi varianti iz pareizi" at bounding box center [583, 376] width 782 height 44
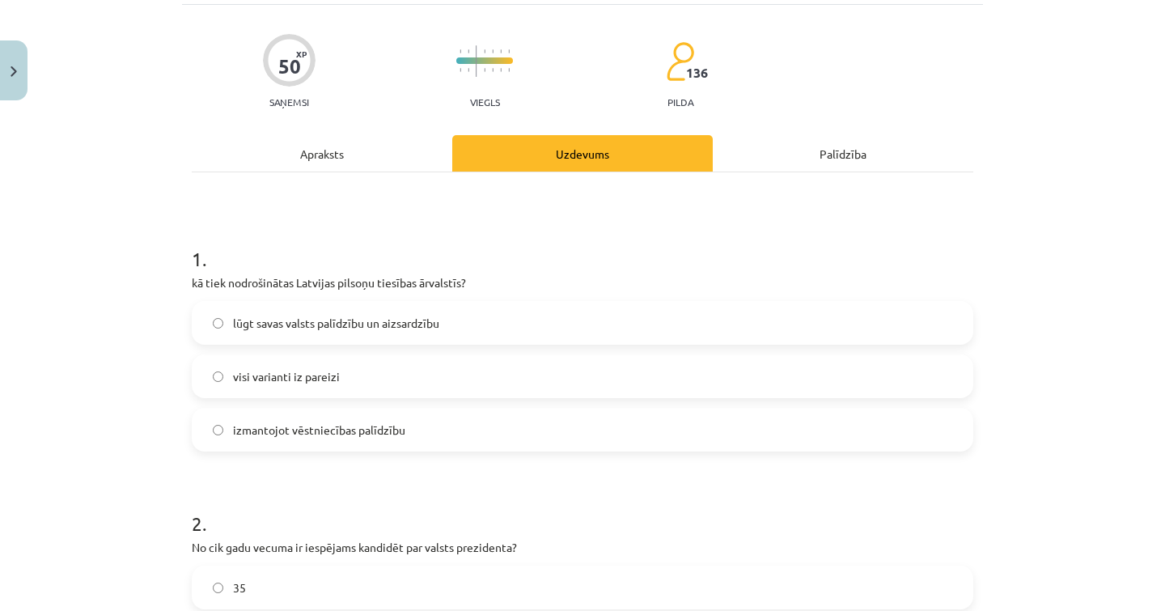
click at [467, 375] on label "visi varianti iz pareizi" at bounding box center [582, 376] width 778 height 40
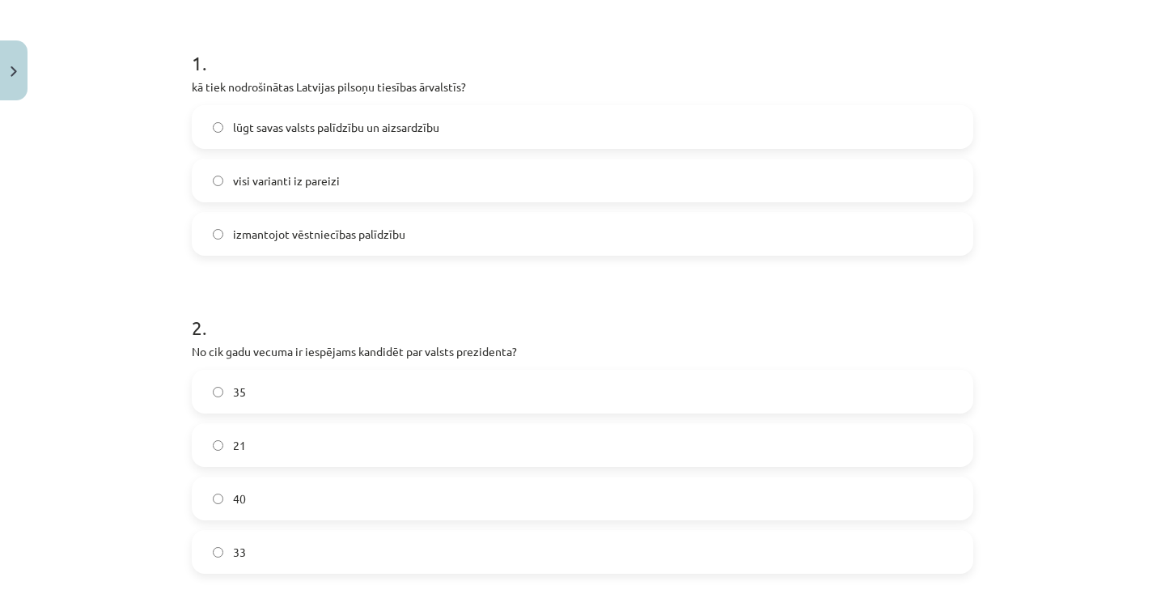
scroll to position [338, 0]
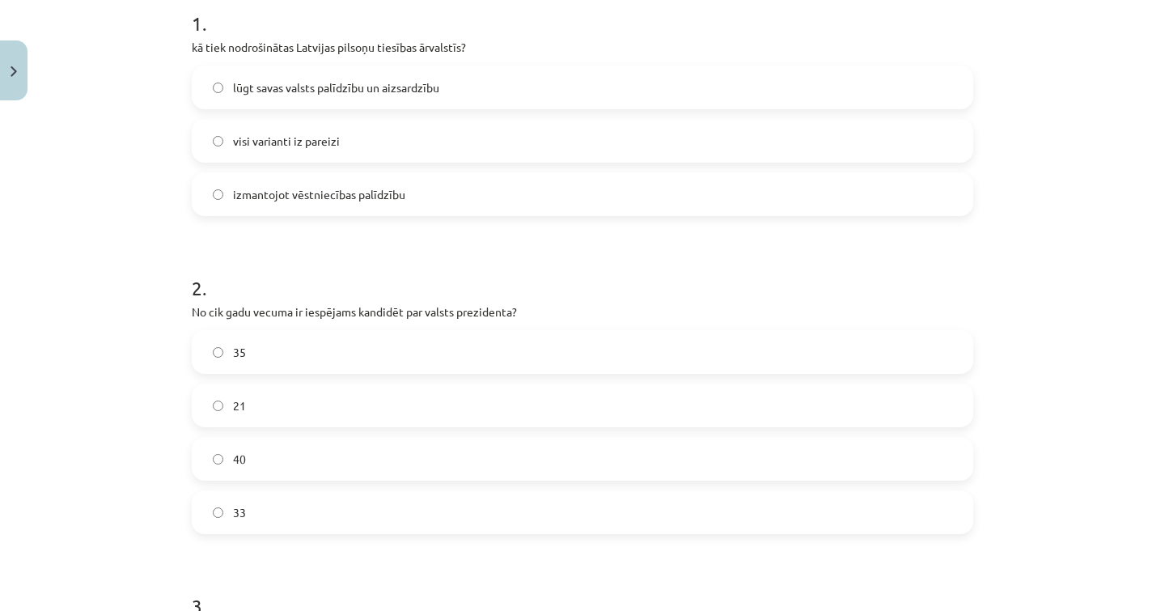
click at [272, 464] on label "40" at bounding box center [582, 458] width 778 height 40
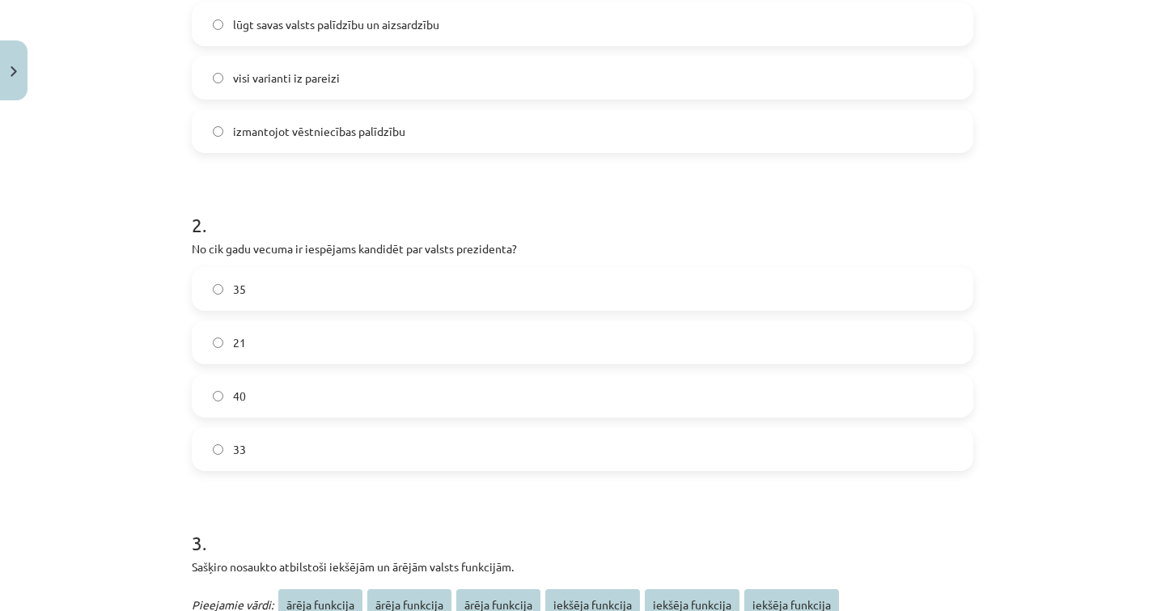
scroll to position [413, 0]
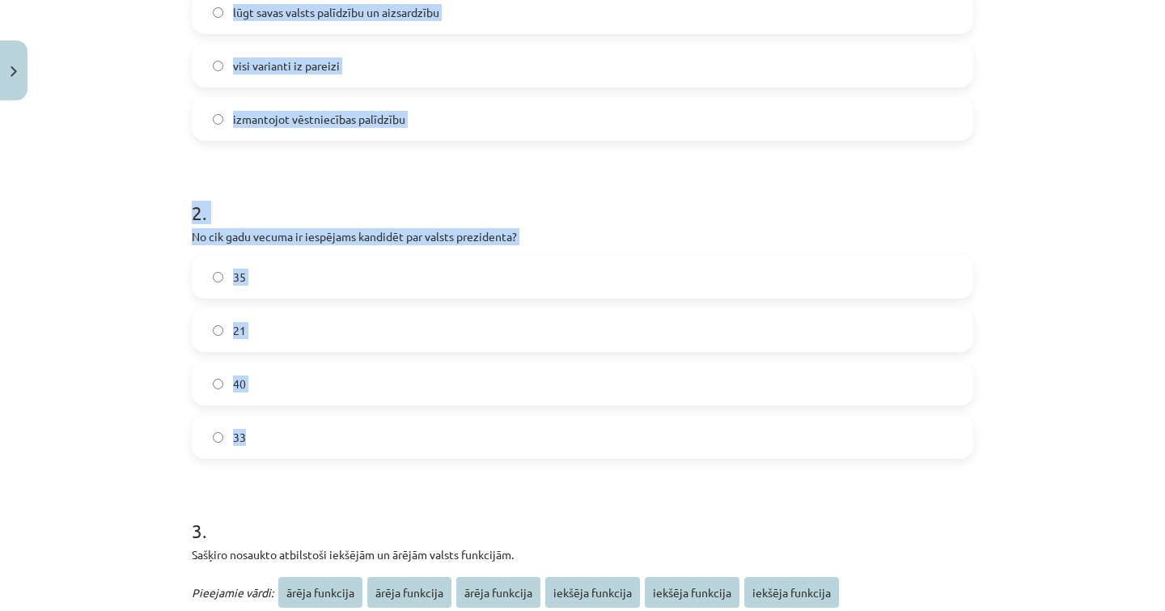
drag, startPoint x: 179, startPoint y: 242, endPoint x: 328, endPoint y: 429, distance: 239.4
click at [348, 430] on div "**********" at bounding box center [582, 305] width 1165 height 611
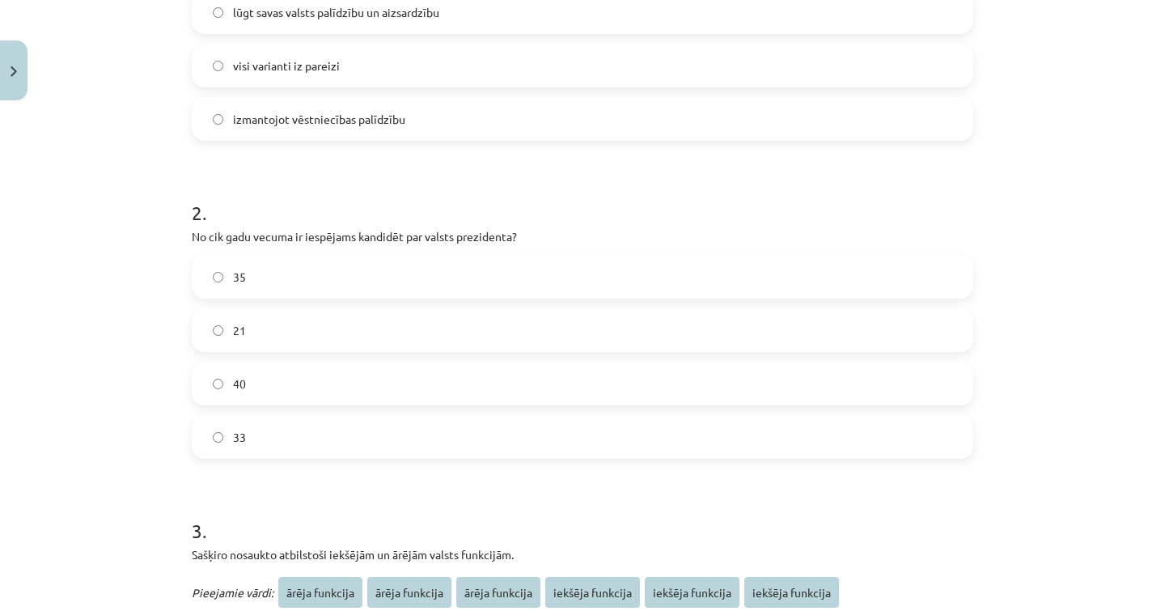
click at [321, 492] on h1 "3 ." at bounding box center [583, 516] width 782 height 50
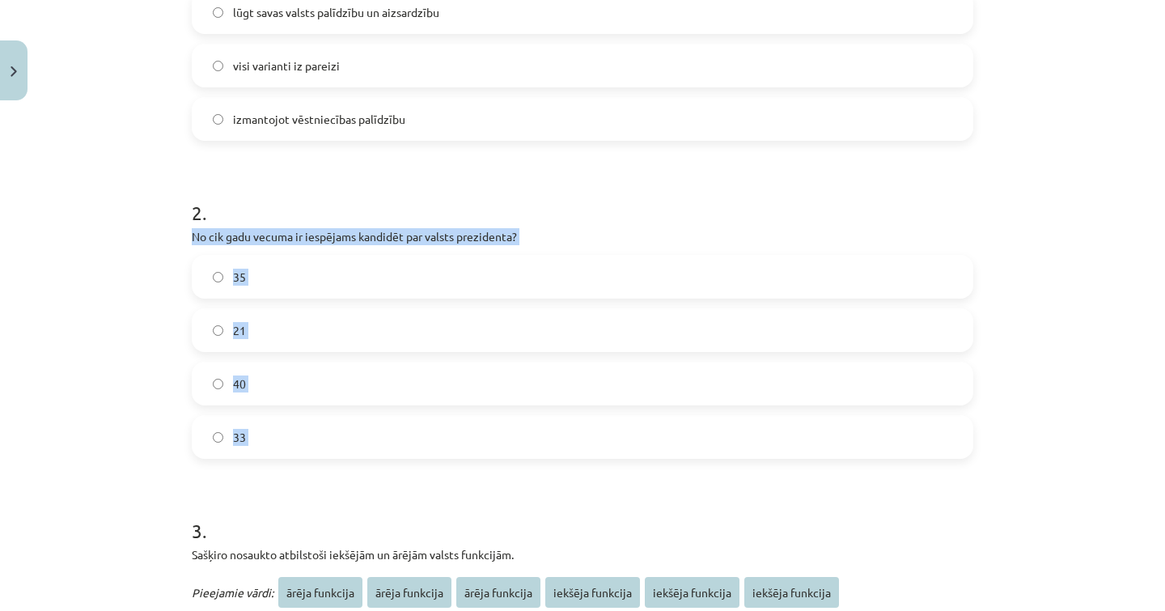
drag, startPoint x: 320, startPoint y: 489, endPoint x: 193, endPoint y: 228, distance: 290.2
copy div "No cik gadu vecuma ir iespējams kandidēt par valsts prezidenta? 35 21 40 33"
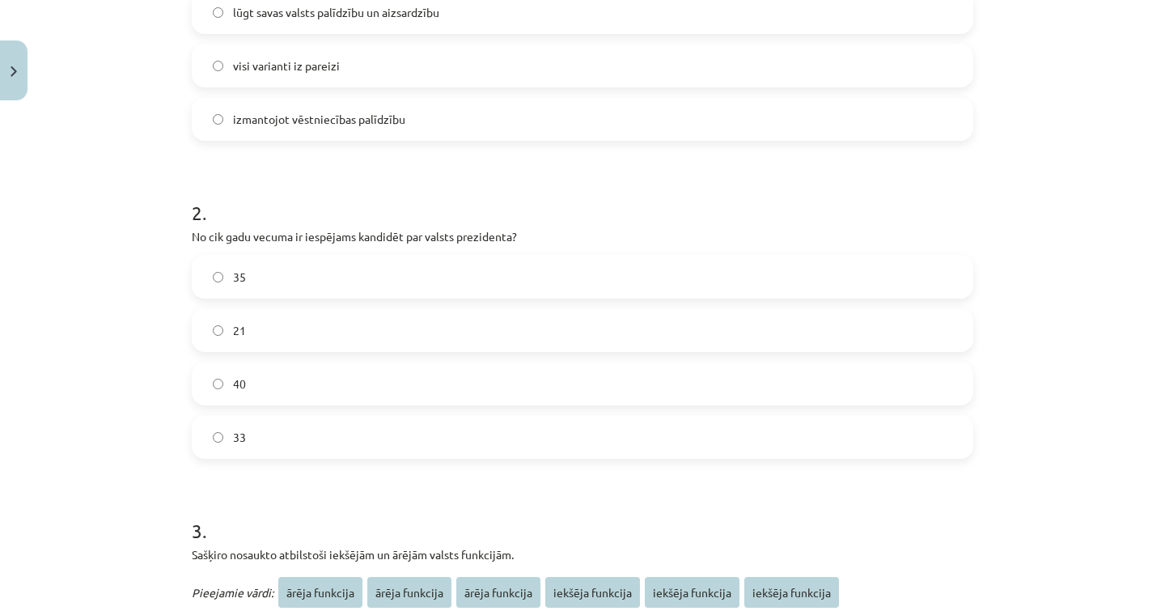
click at [959, 358] on div "35 21 40 33" at bounding box center [583, 357] width 782 height 204
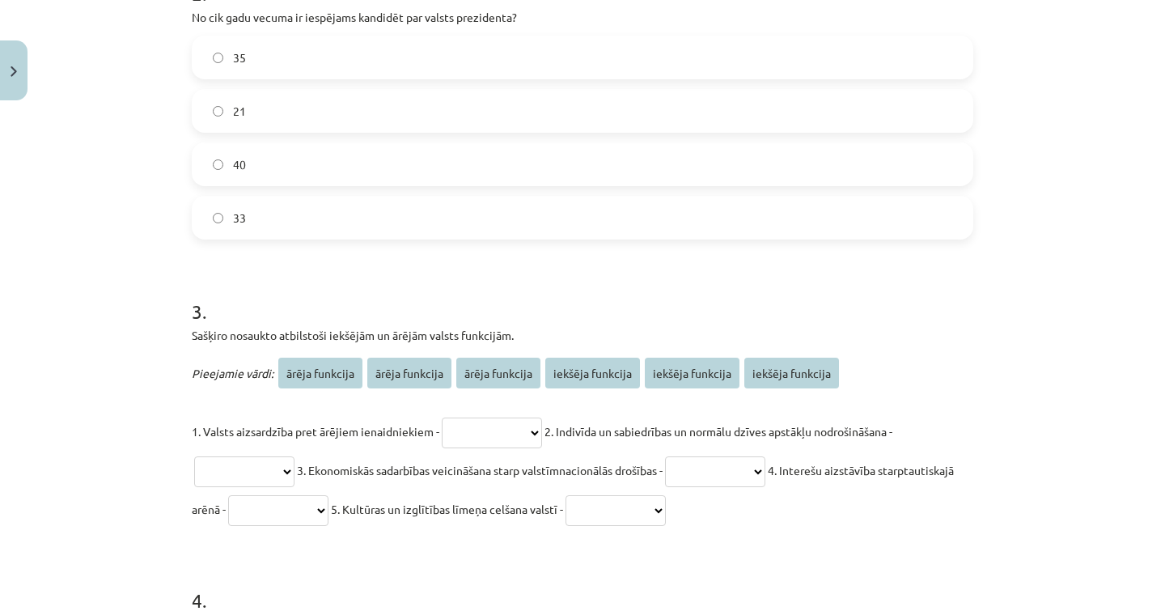
scroll to position [633, 0]
click at [252, 371] on span "Pieejamie vārdi:" at bounding box center [233, 372] width 82 height 15
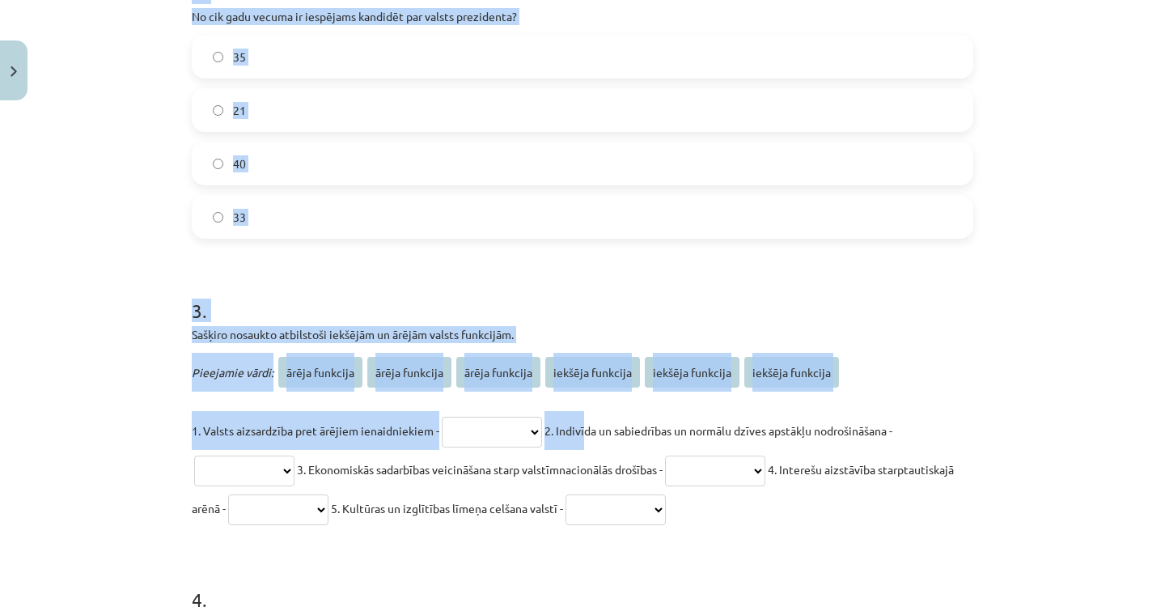
drag, startPoint x: 176, startPoint y: 376, endPoint x: 585, endPoint y: 425, distance: 411.4
click at [585, 425] on div "**********" at bounding box center [582, 305] width 1165 height 611
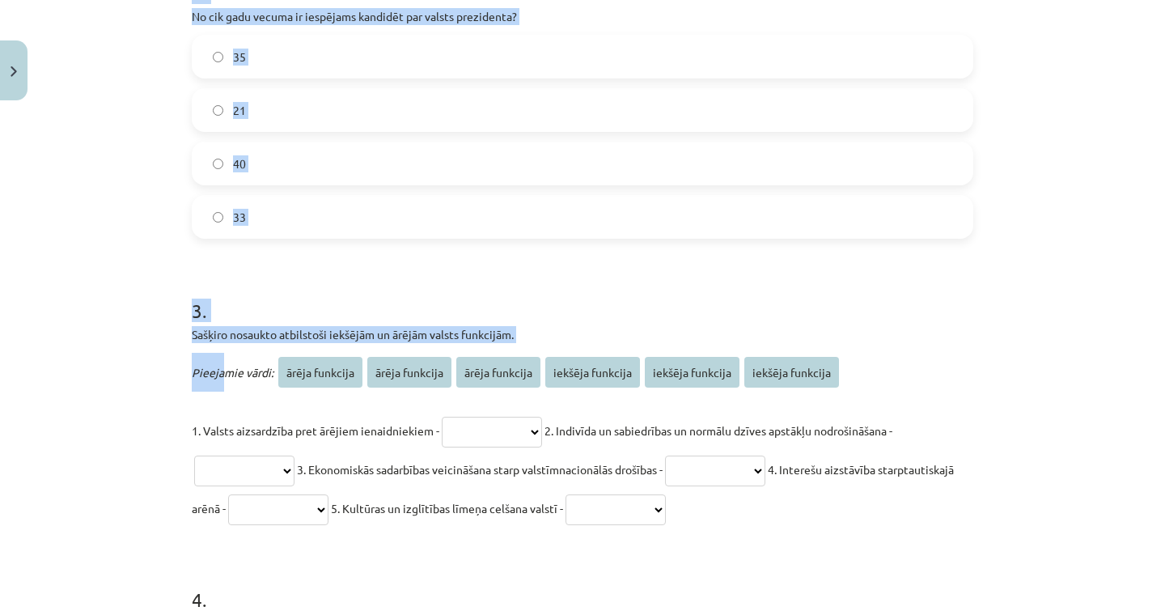
drag, startPoint x: 177, startPoint y: 359, endPoint x: 223, endPoint y: 360, distance: 46.1
click at [223, 360] on div "**********" at bounding box center [582, 305] width 1165 height 611
click at [193, 341] on p "Sašķiro nosaukto atbilstoši iekšējām un ārējām valsts funkcijām." at bounding box center [583, 334] width 782 height 17
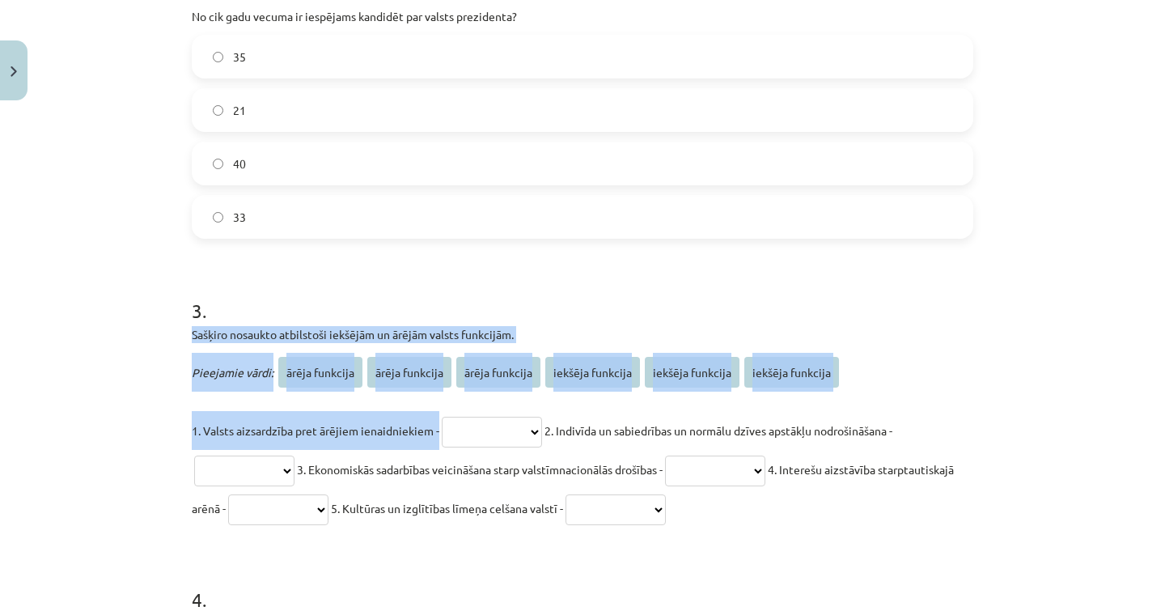
drag, startPoint x: 190, startPoint y: 336, endPoint x: 552, endPoint y: 432, distance: 374.2
copy div "Sašķiro nosaukto atbilstoši iekšējām un ārējām valsts funkcijām. Pieejamie vārd…"
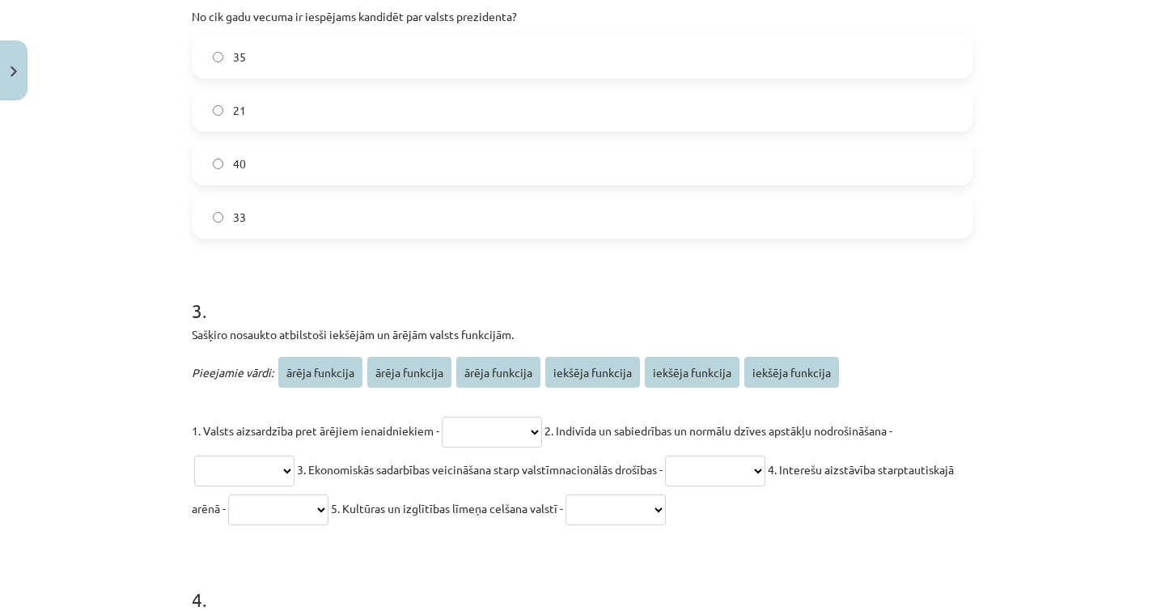
click at [497, 420] on p "**********" at bounding box center [583, 469] width 782 height 116
select select "**********"
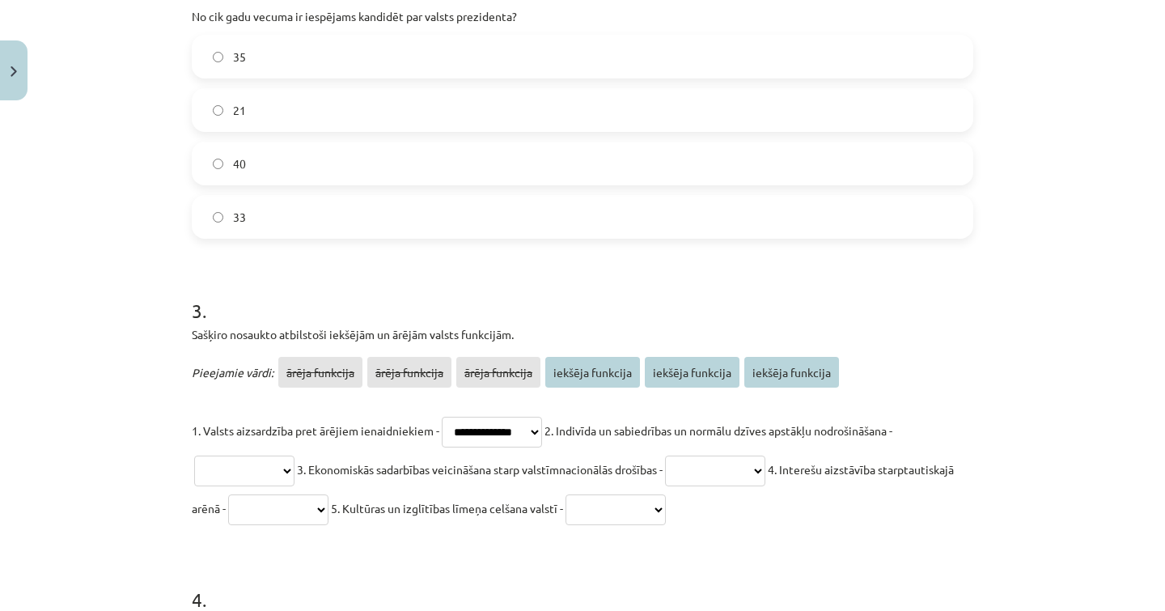
select select "**********"
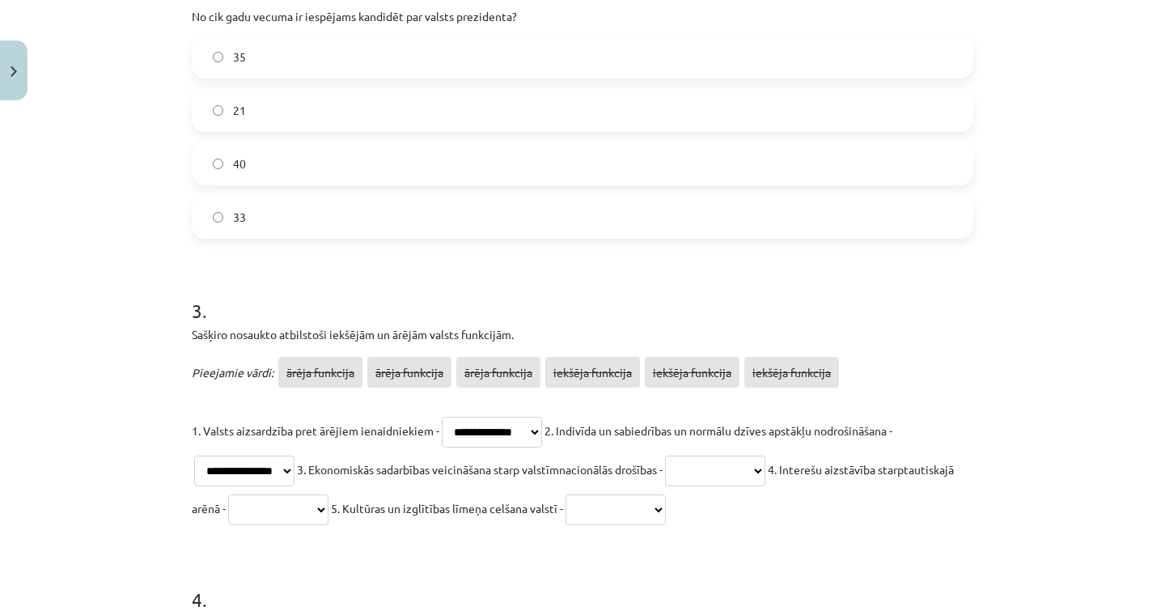
select select "**********"
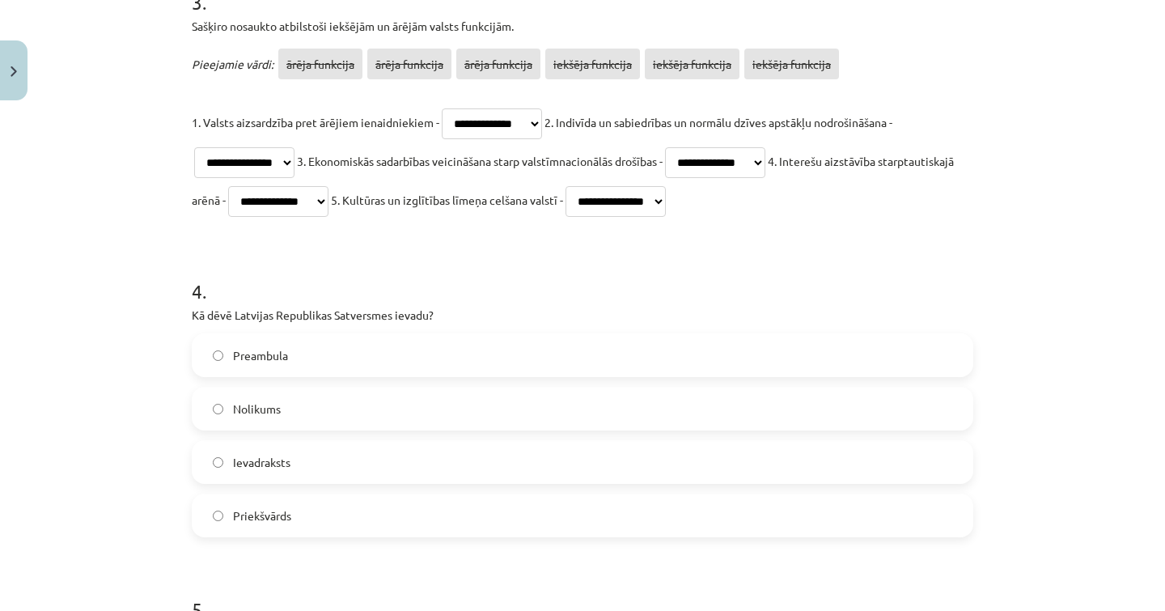
scroll to position [943, 0]
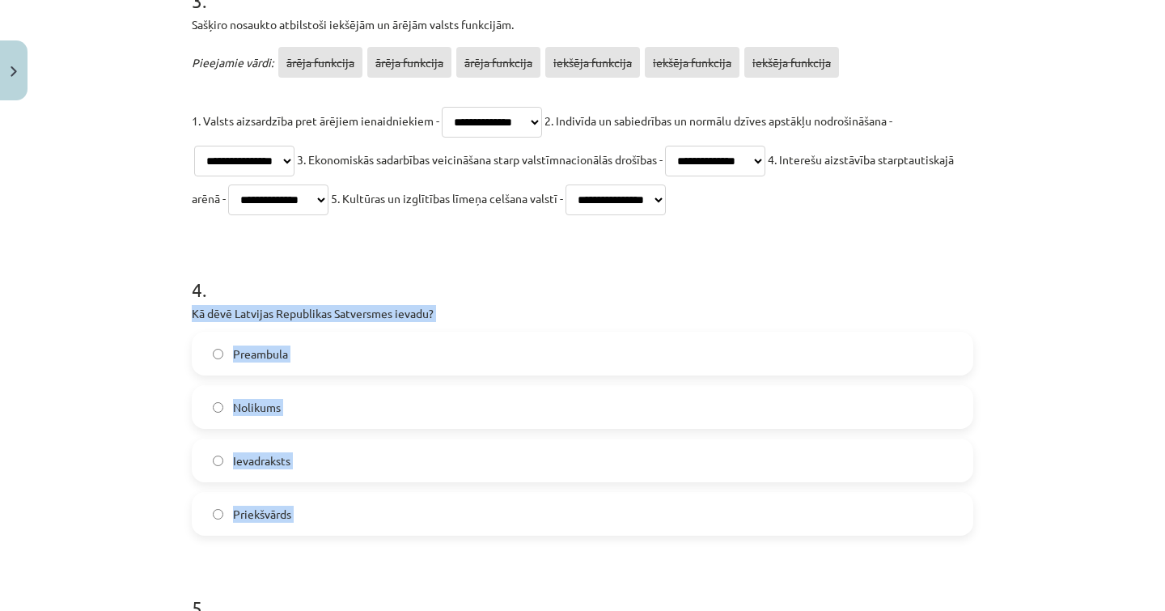
drag, startPoint x: 192, startPoint y: 318, endPoint x: 330, endPoint y: 562, distance: 280.8
copy div "Kā dēvē Latvijas Republikas Satversmes ievadu? Preambula Nolikums Ievadraksts P…"
click at [385, 370] on label "Preambula" at bounding box center [582, 353] width 778 height 40
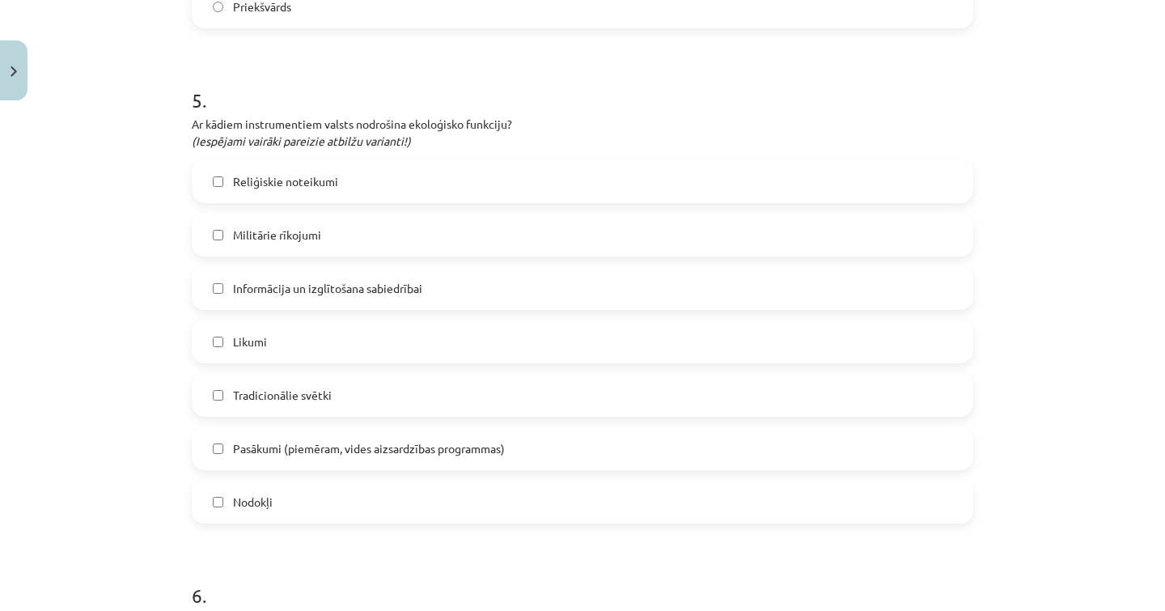
scroll to position [1442, 0]
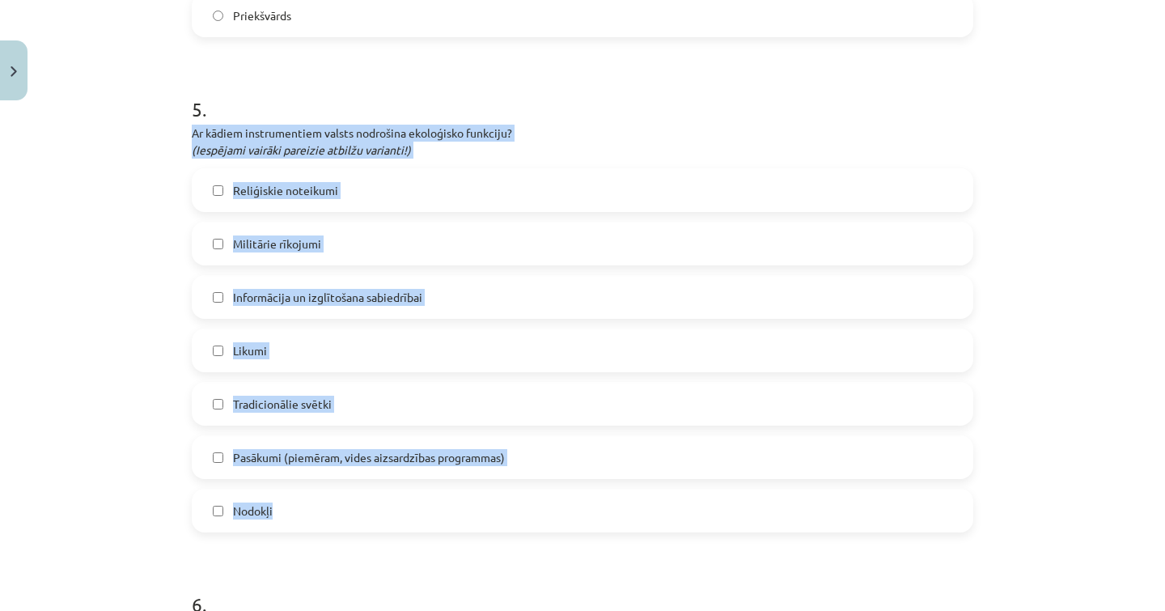
drag, startPoint x: 191, startPoint y: 125, endPoint x: 375, endPoint y: 524, distance: 439.1
copy div "Ar kādiem instrumentiem valsts nodrošina ekoloģisko funkciju? (Iespējami vairāk…"
click at [744, 464] on label "Pasākumi (piemēram, vides aizsardzības programmas)" at bounding box center [582, 457] width 778 height 40
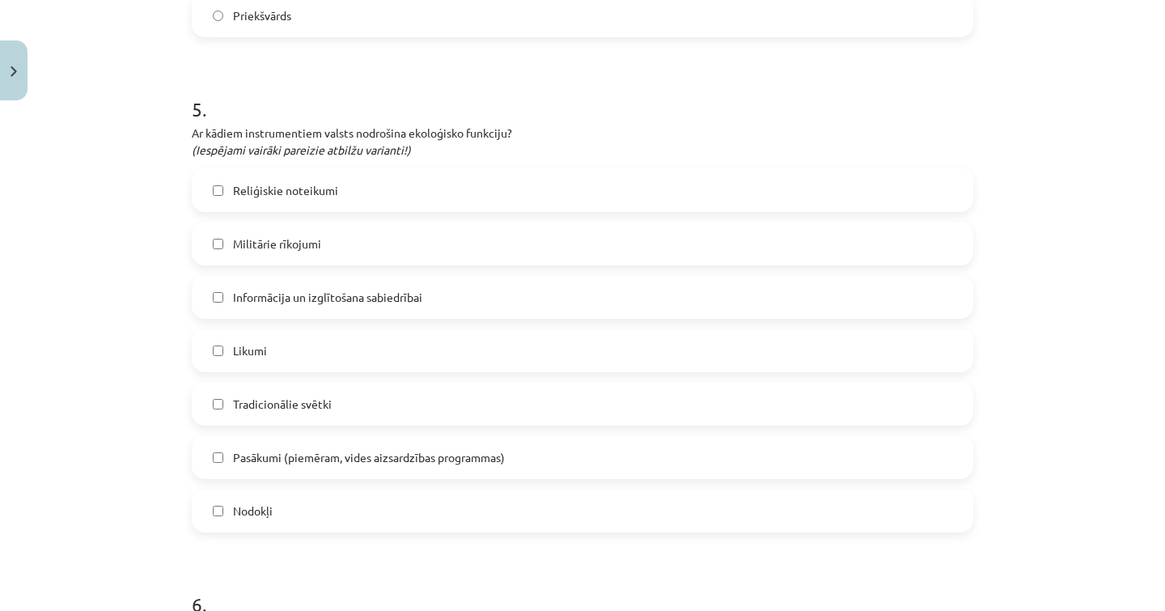
click at [617, 377] on div "Reliģiskie noteikumi Militārie rīkojumi Informācija un izglītošana sabiedrībai …" at bounding box center [583, 350] width 782 height 364
click at [515, 329] on div "Likumi" at bounding box center [583, 350] width 782 height 44
click at [507, 350] on label "Likumi" at bounding box center [582, 350] width 778 height 40
click at [511, 312] on label "Informācija un izglītošana sabiedrībai" at bounding box center [582, 297] width 778 height 40
click at [742, 513] on label "Nodokļi" at bounding box center [582, 510] width 778 height 40
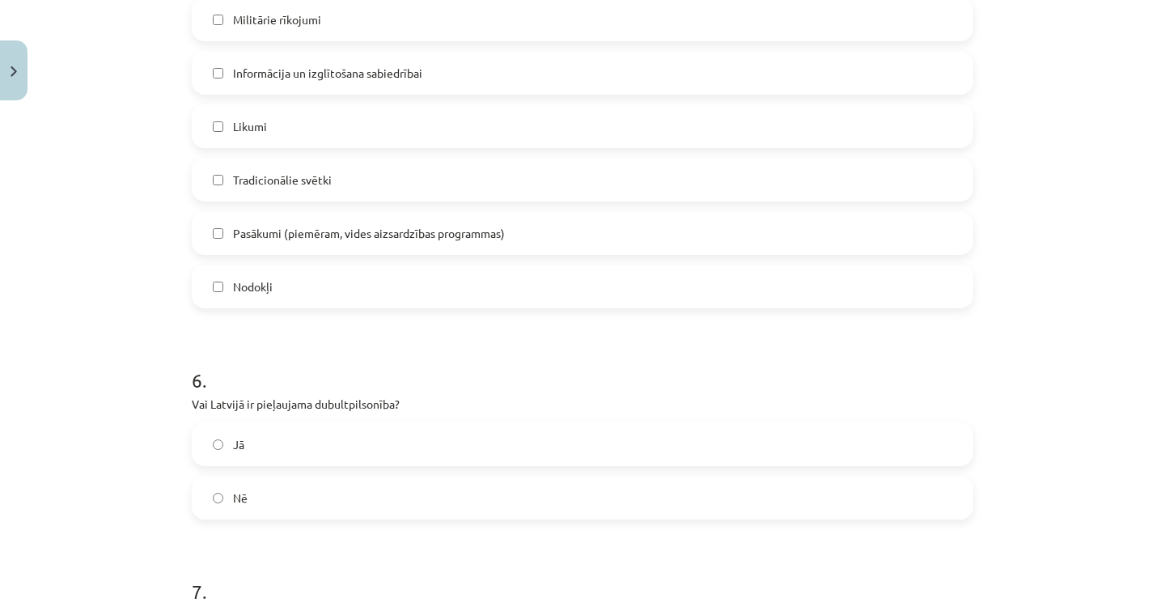
scroll to position [1673, 0]
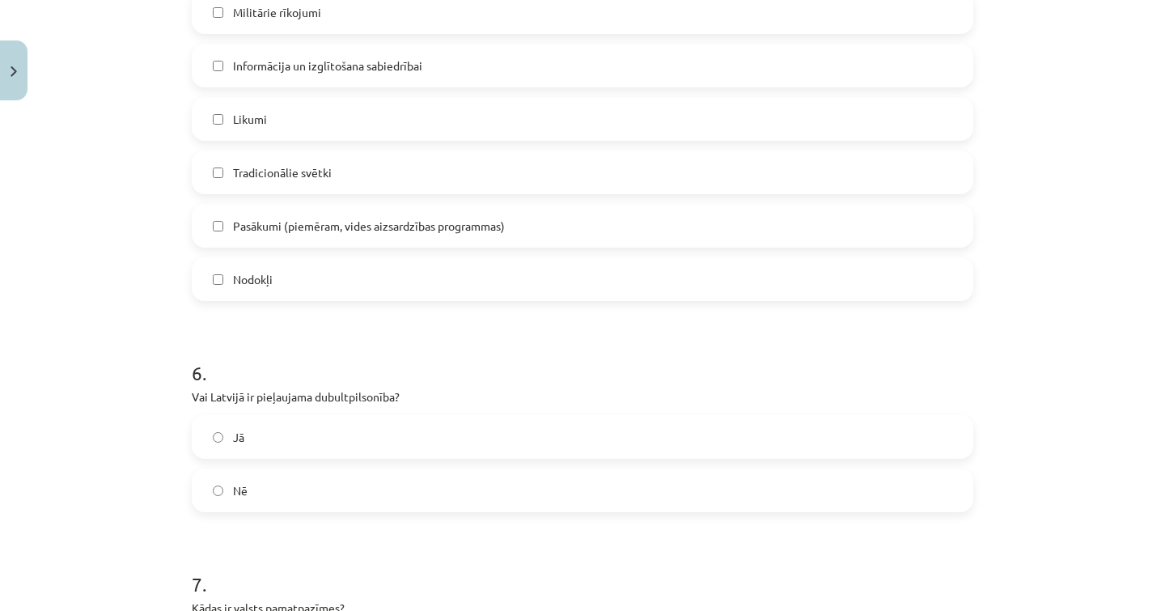
click at [631, 439] on label "Jā" at bounding box center [582, 437] width 778 height 40
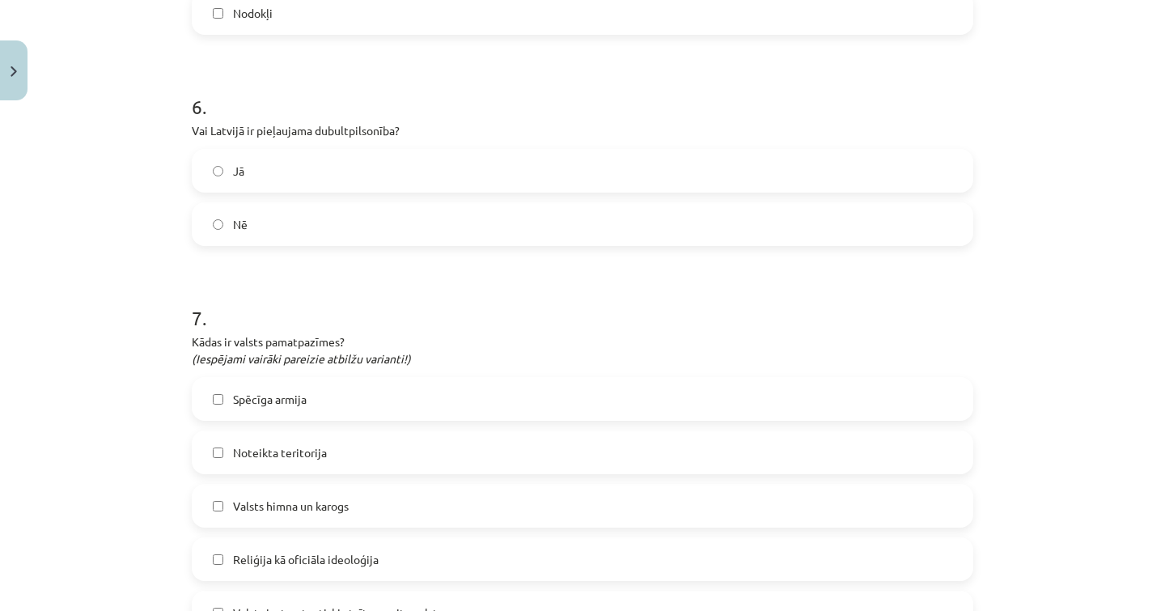
scroll to position [1976, 0]
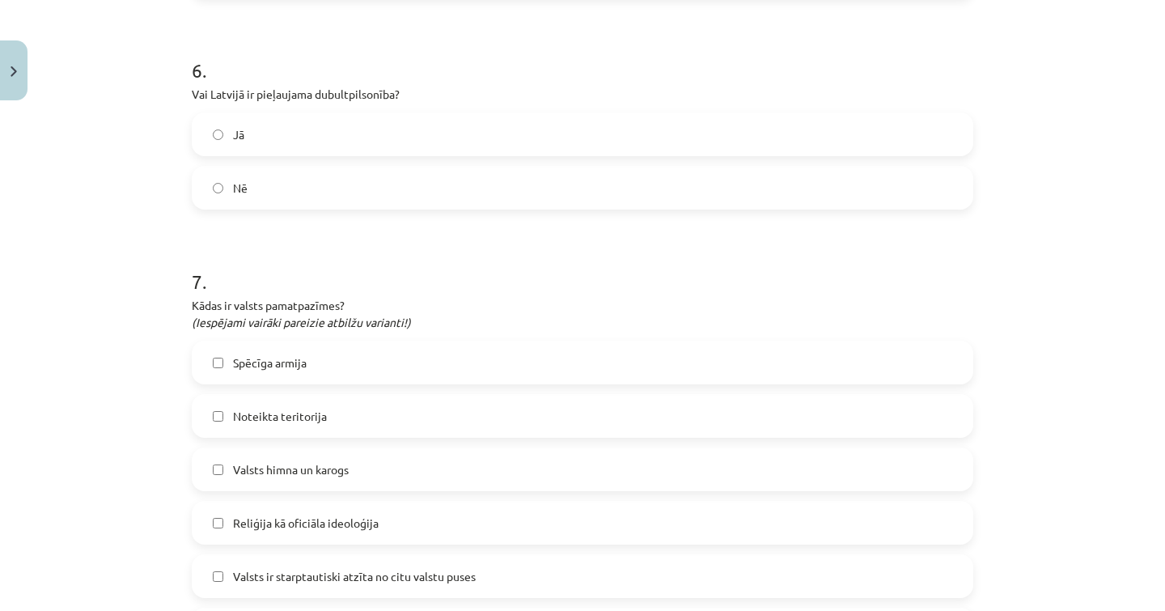
click at [553, 468] on label "Valsts himna un karogs" at bounding box center [582, 469] width 778 height 40
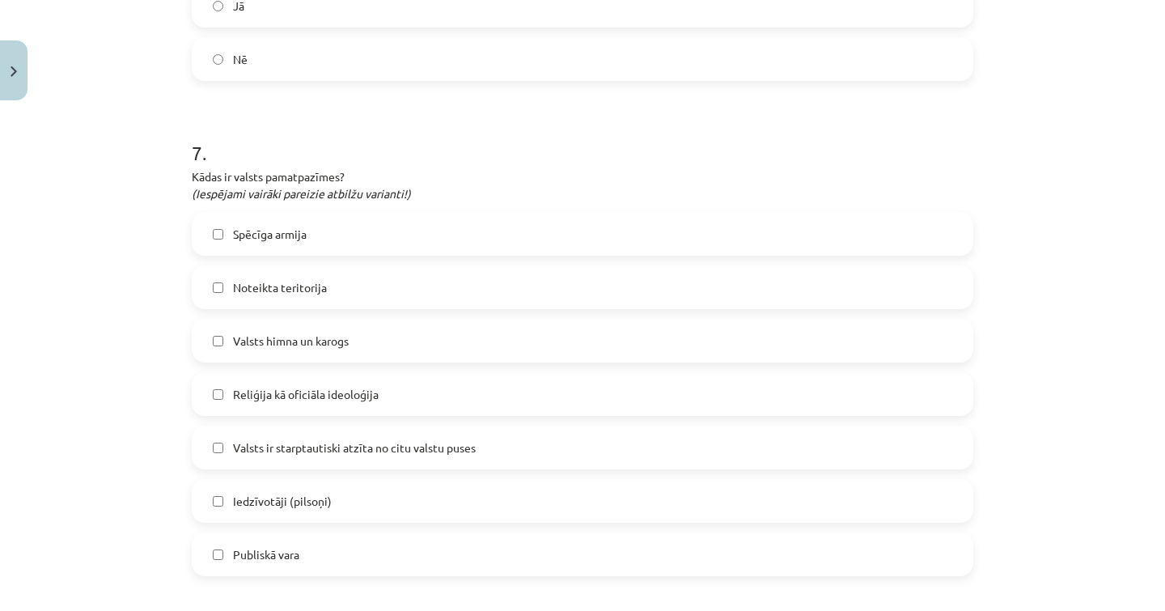
scroll to position [2112, 0]
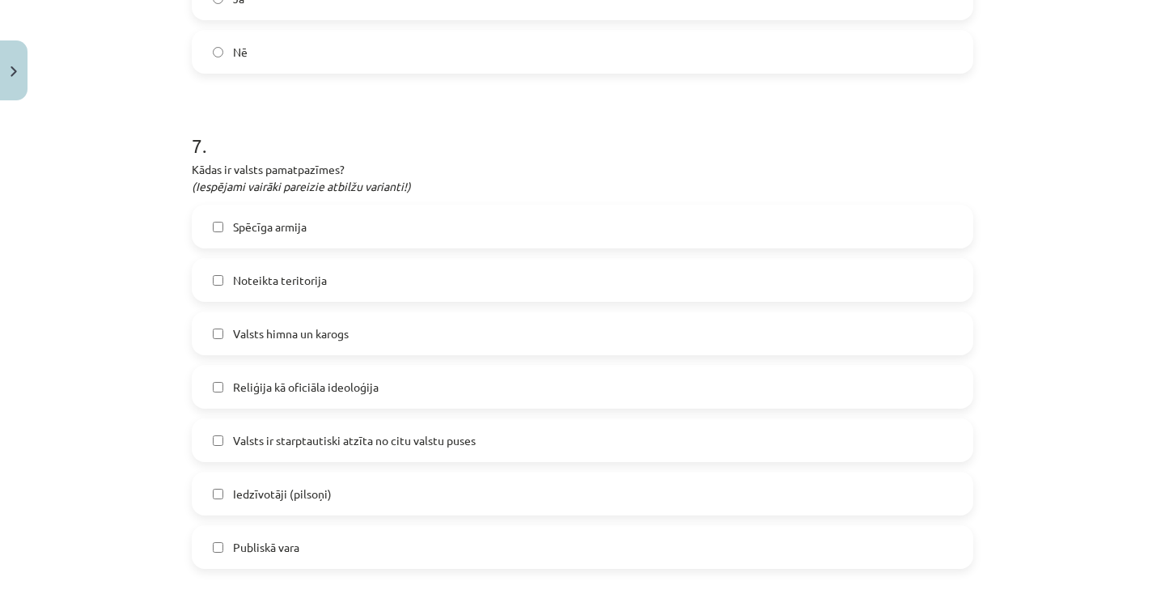
click at [544, 530] on label "Publiskā vara" at bounding box center [582, 547] width 778 height 40
click at [336, 274] on label "Noteikta teritorija" at bounding box center [582, 280] width 778 height 40
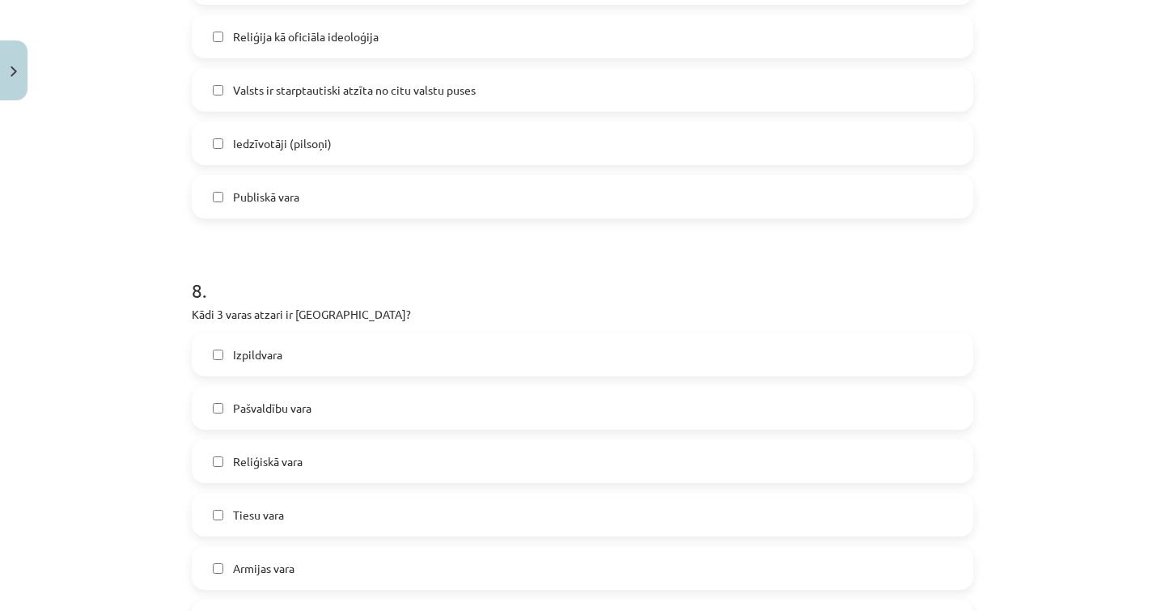
scroll to position [2463, 0]
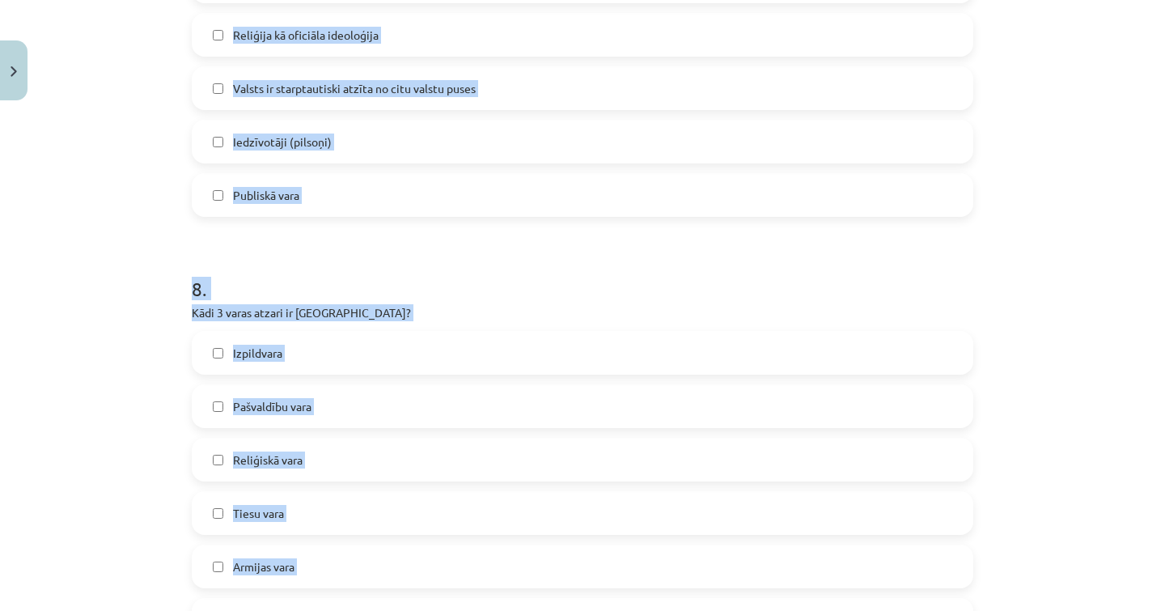
drag, startPoint x: 180, startPoint y: 311, endPoint x: 370, endPoint y: 595, distance: 341.7
click at [370, 595] on div "**********" at bounding box center [582, 305] width 1165 height 611
click at [153, 309] on div "**********" at bounding box center [582, 305] width 1165 height 611
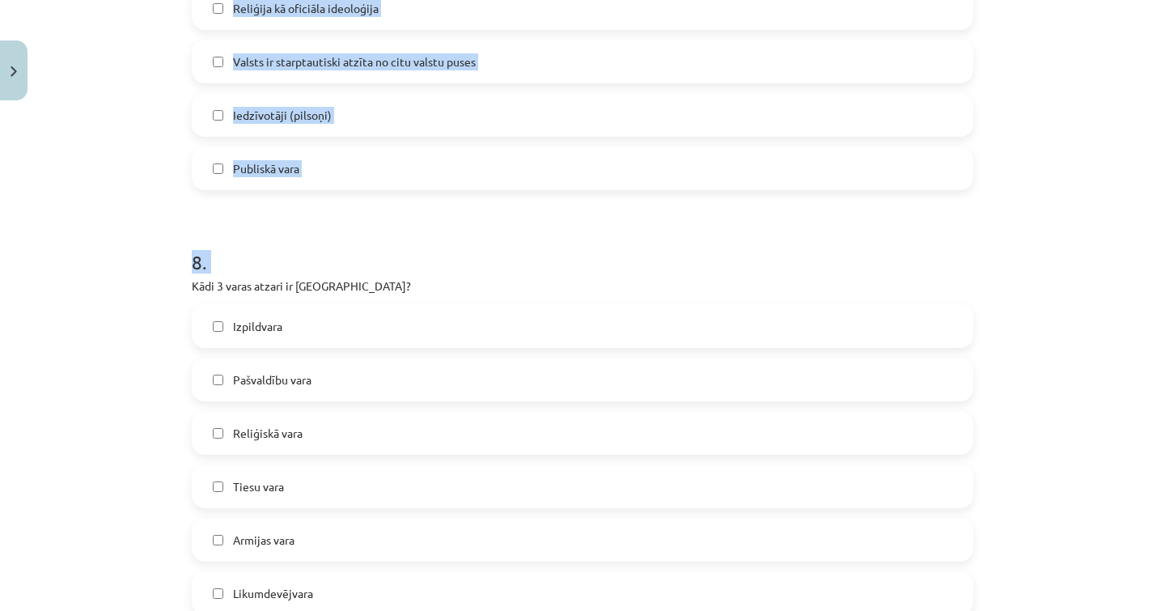
scroll to position [2785, 0]
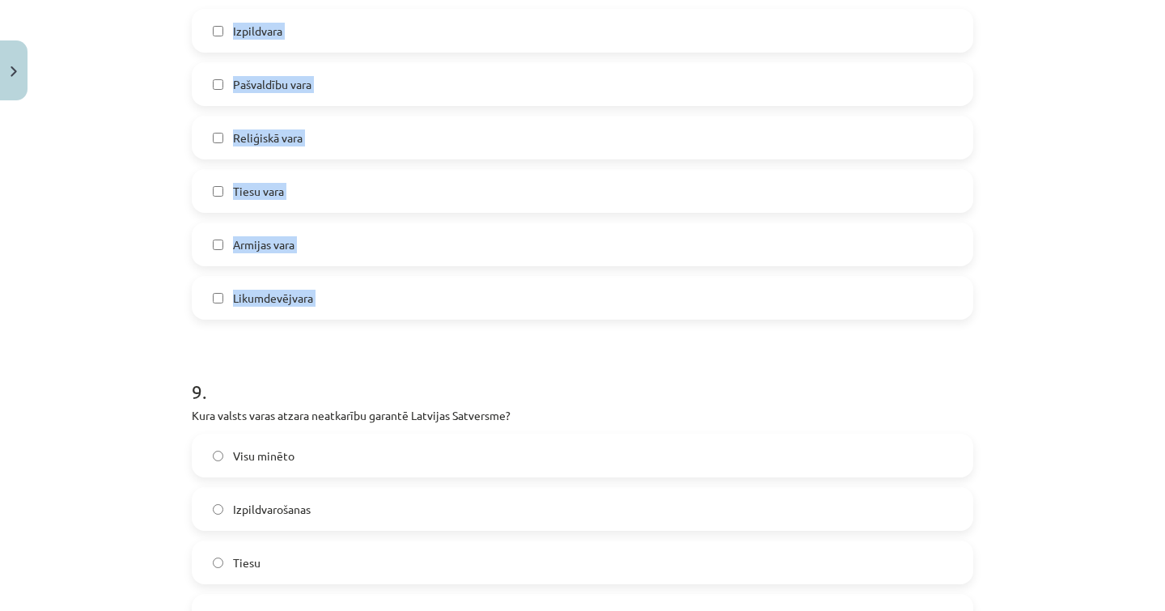
drag, startPoint x: 188, startPoint y: 309, endPoint x: 499, endPoint y: 325, distance: 311.9
copy div "Kādi 3 varas atzari ir Latvijā? Izpildvara Pašvaldību vara Reliģiskā vara Tiesu…"
click at [506, 306] on label "Likumdevējvara" at bounding box center [582, 297] width 778 height 40
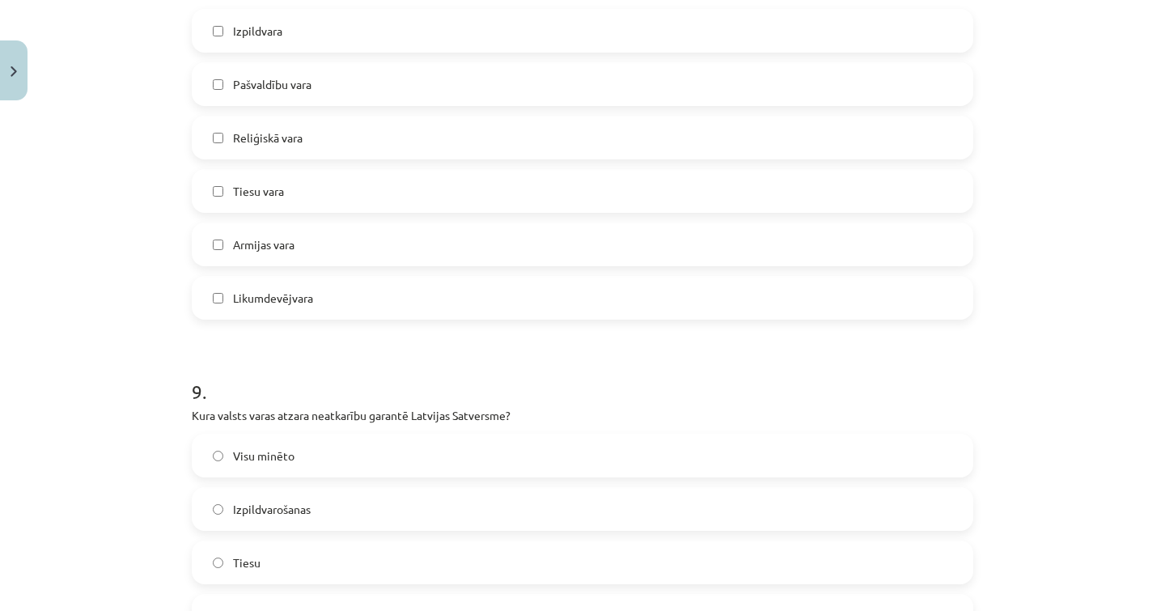
click at [456, 163] on div "Izpildvara Pašvaldību vara Reliģiskā vara Tiesu vara Armijas vara Likumdevējvara" at bounding box center [583, 164] width 782 height 311
click at [454, 176] on label "Tiesu vara" at bounding box center [582, 191] width 778 height 40
click at [454, 94] on label "Pašvaldību vara" at bounding box center [582, 84] width 778 height 40
click at [454, 80] on label "Pašvaldību vara" at bounding box center [582, 84] width 778 height 40
click at [482, 32] on label "Izpildvara" at bounding box center [582, 31] width 778 height 40
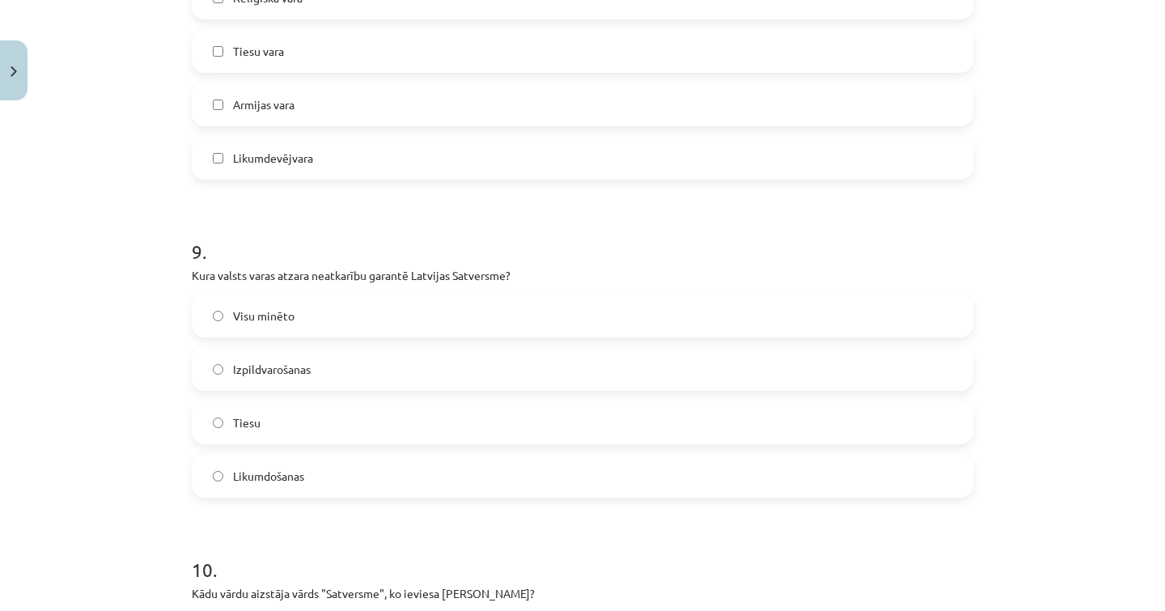
scroll to position [2927, 0]
click at [368, 440] on label "Tiesu" at bounding box center [582, 420] width 778 height 40
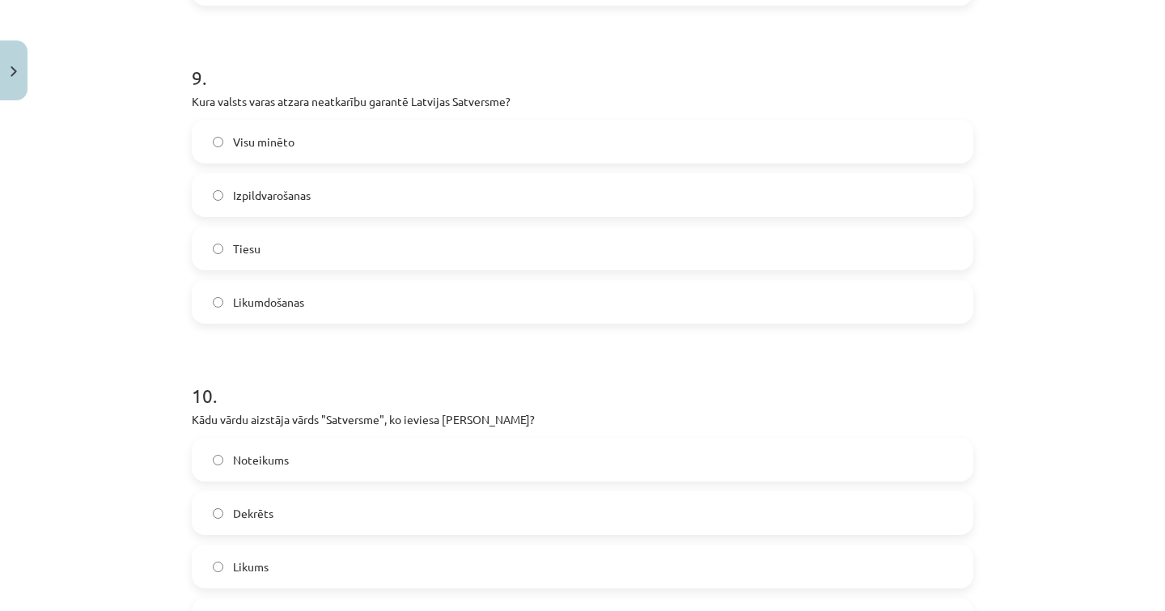
scroll to position [3111, 0]
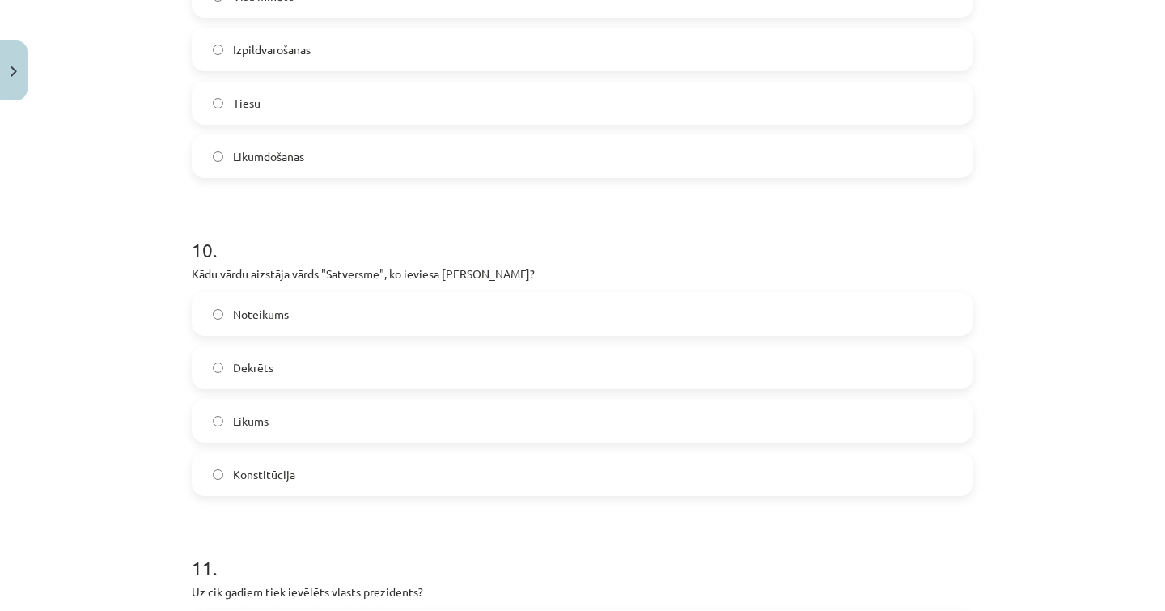
click at [328, 467] on label "Konstitūcija" at bounding box center [582, 474] width 778 height 40
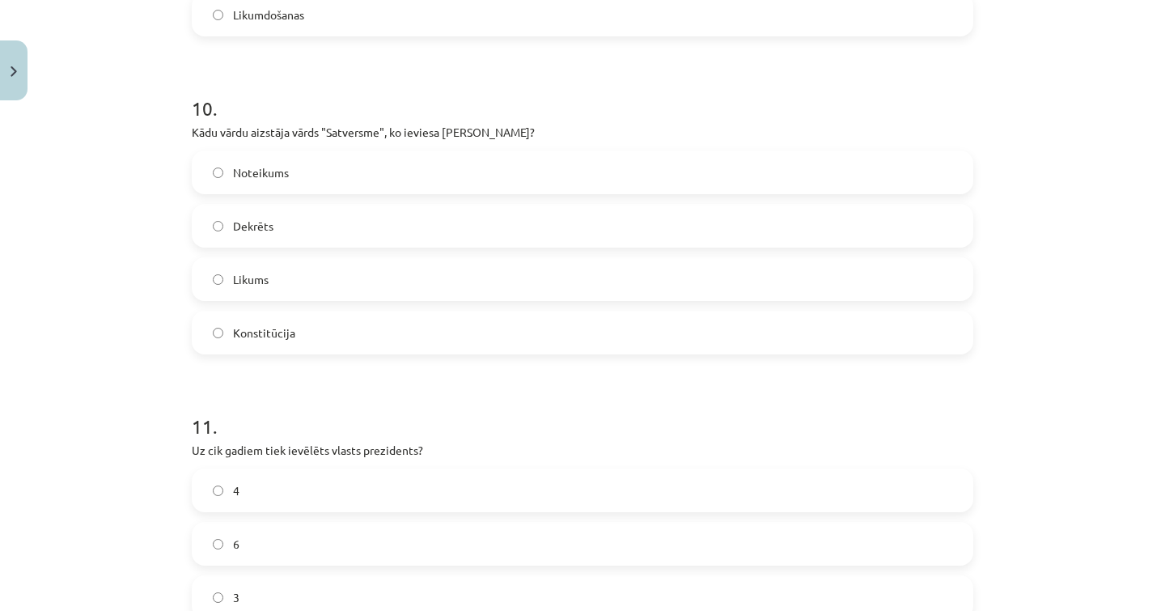
scroll to position [3422, 0]
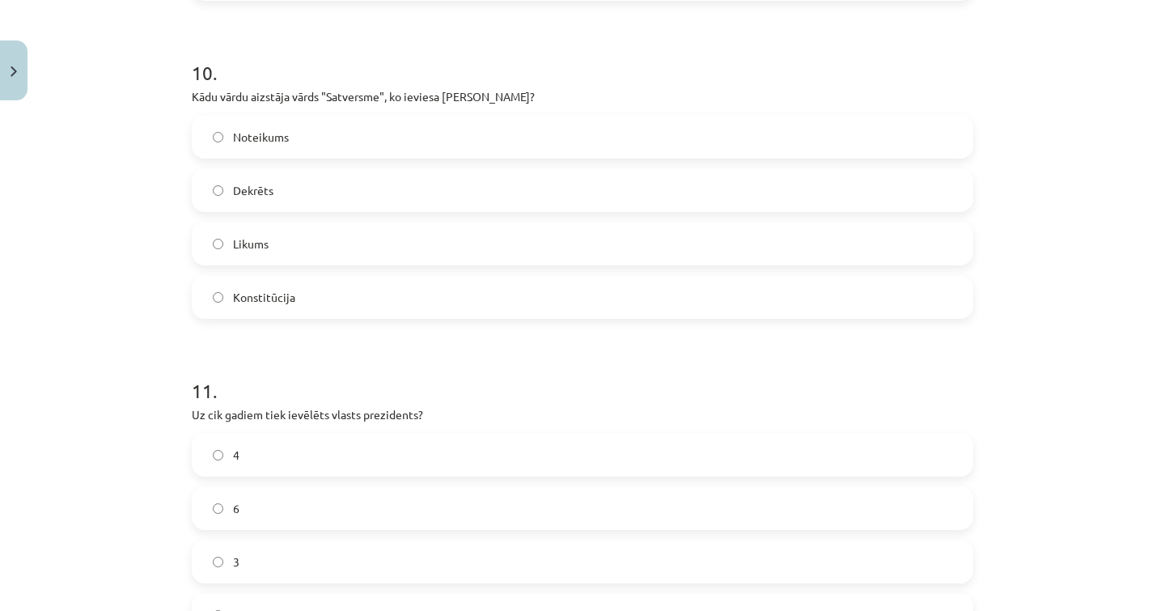
click at [333, 460] on label "4" at bounding box center [582, 454] width 778 height 40
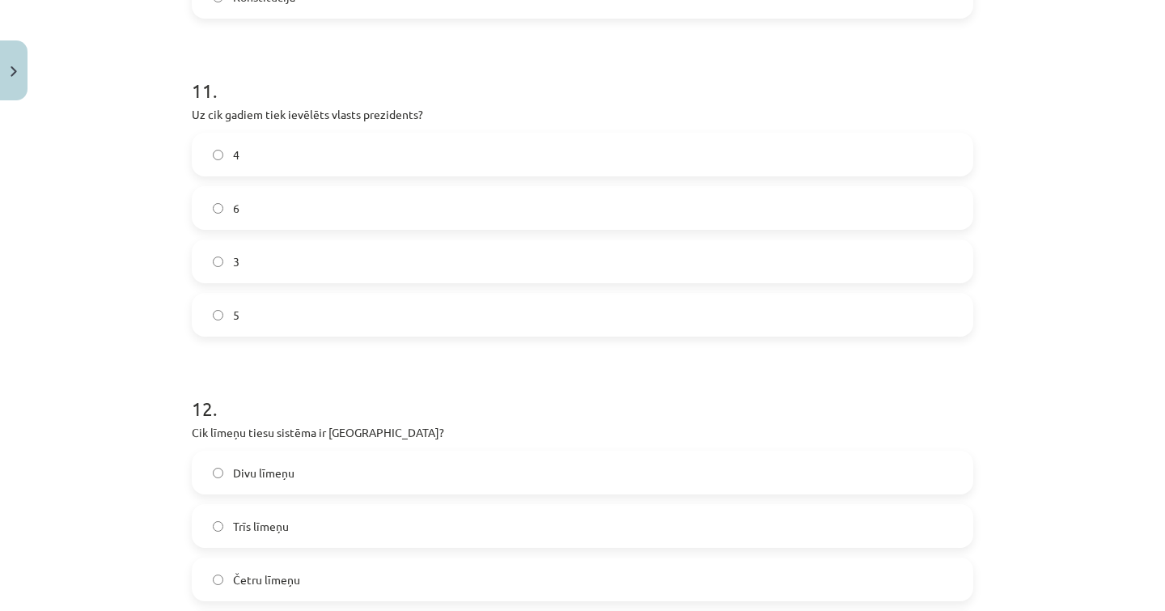
scroll to position [3733, 0]
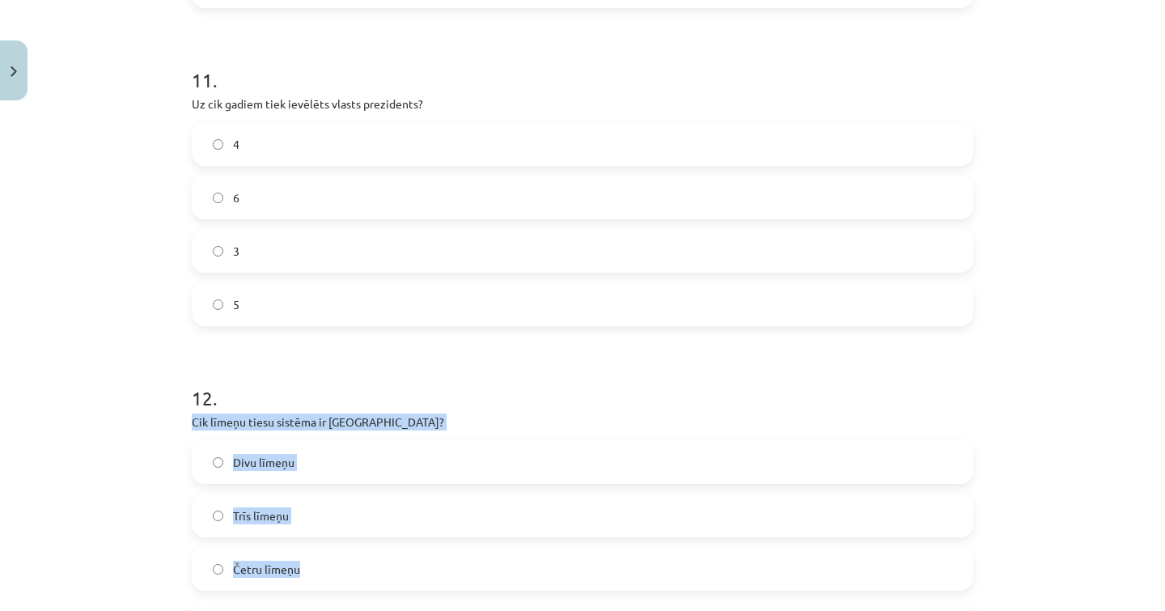
drag, startPoint x: 184, startPoint y: 421, endPoint x: 321, endPoint y: 561, distance: 196.2
copy div "Cik līmeņu tiesu sistēma ir Latvijā? Divu līmeņu Trīs līmeņu Četru līmeņu"
click at [477, 524] on label "Trīs līmeņu" at bounding box center [582, 515] width 778 height 40
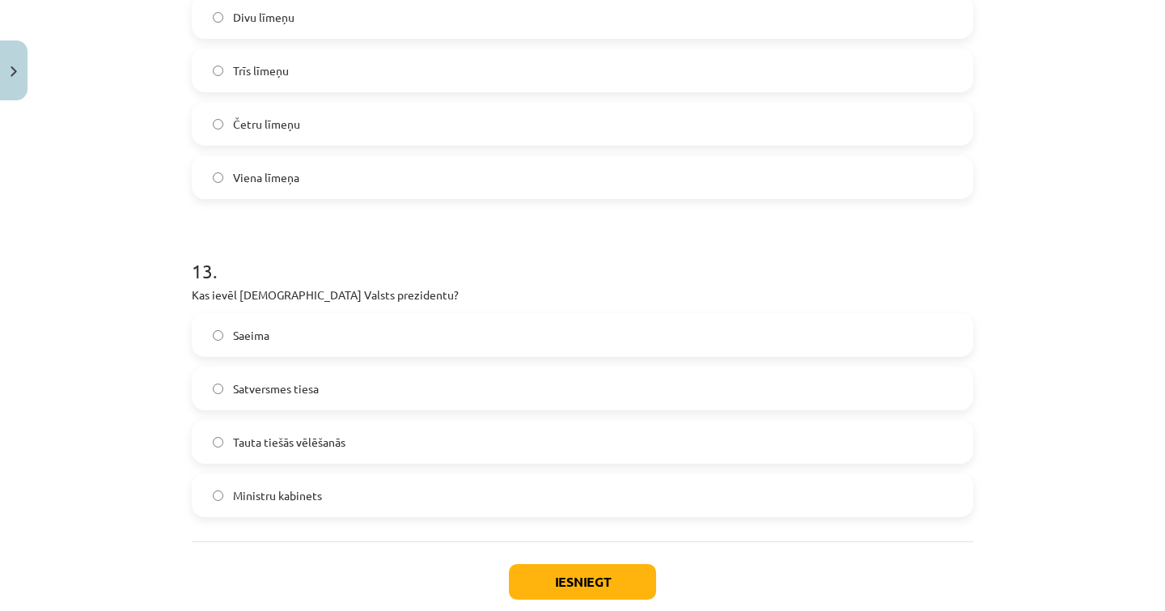
scroll to position [4181, 0]
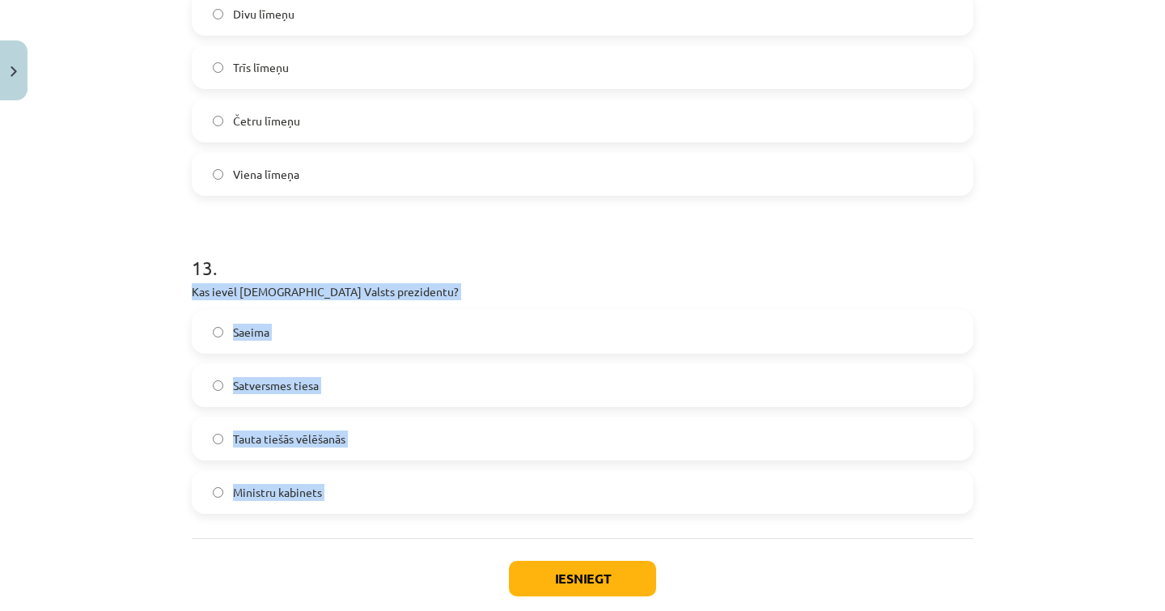
drag, startPoint x: 184, startPoint y: 288, endPoint x: 387, endPoint y: 543, distance: 325.8
copy div "Kas ievēl Latvijas Valsts prezidentu? Saeima Satversmes tiesa Tauta tiešās vēlē…"
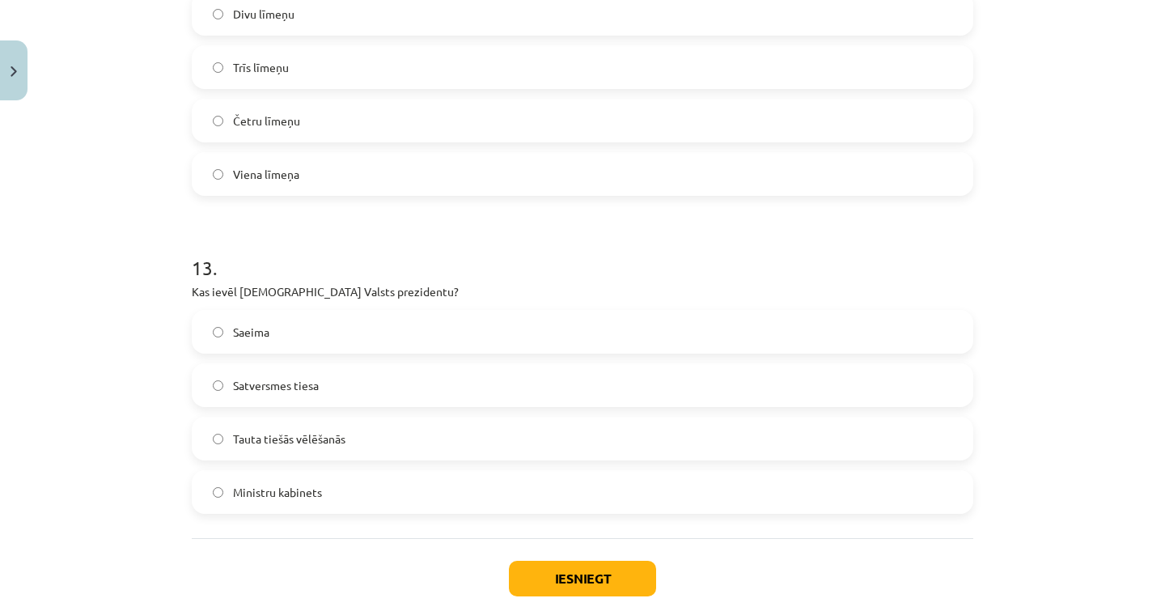
click at [945, 332] on label "Saeima" at bounding box center [582, 331] width 778 height 40
click at [601, 570] on button "Iesniegt" at bounding box center [582, 579] width 147 height 36
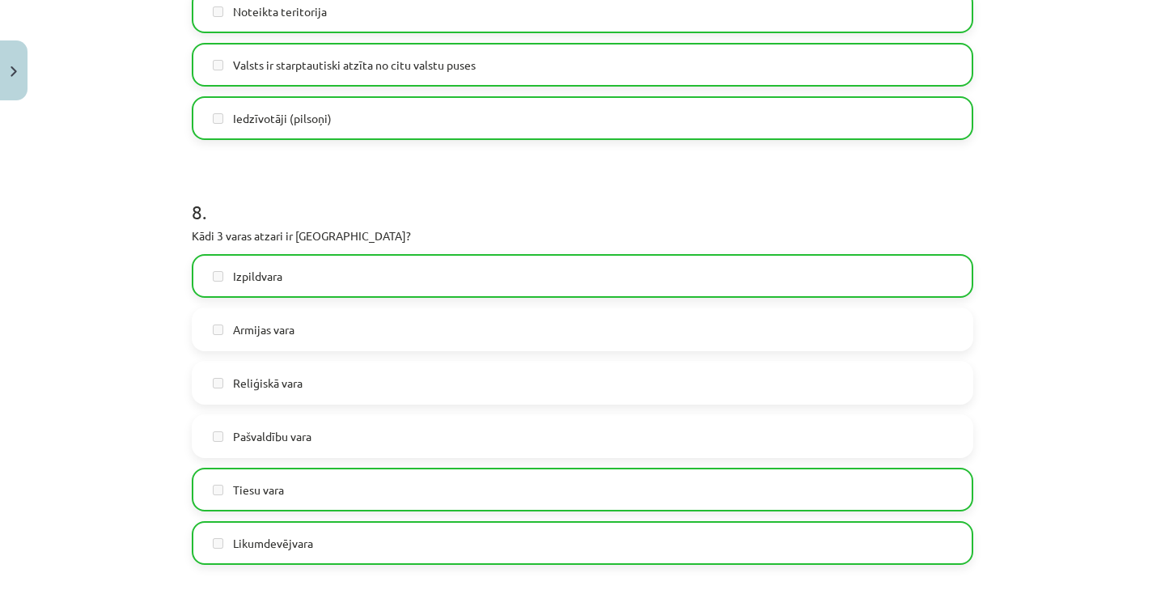
scroll to position [2684, 0]
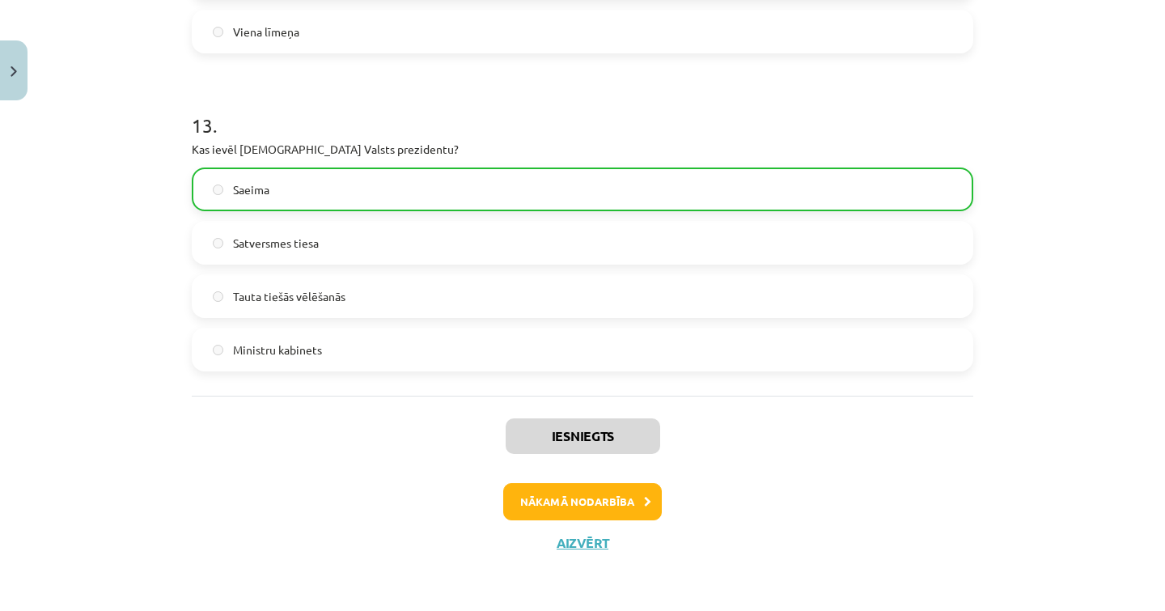
click at [607, 492] on button "Nākamā nodarbība" at bounding box center [582, 501] width 159 height 37
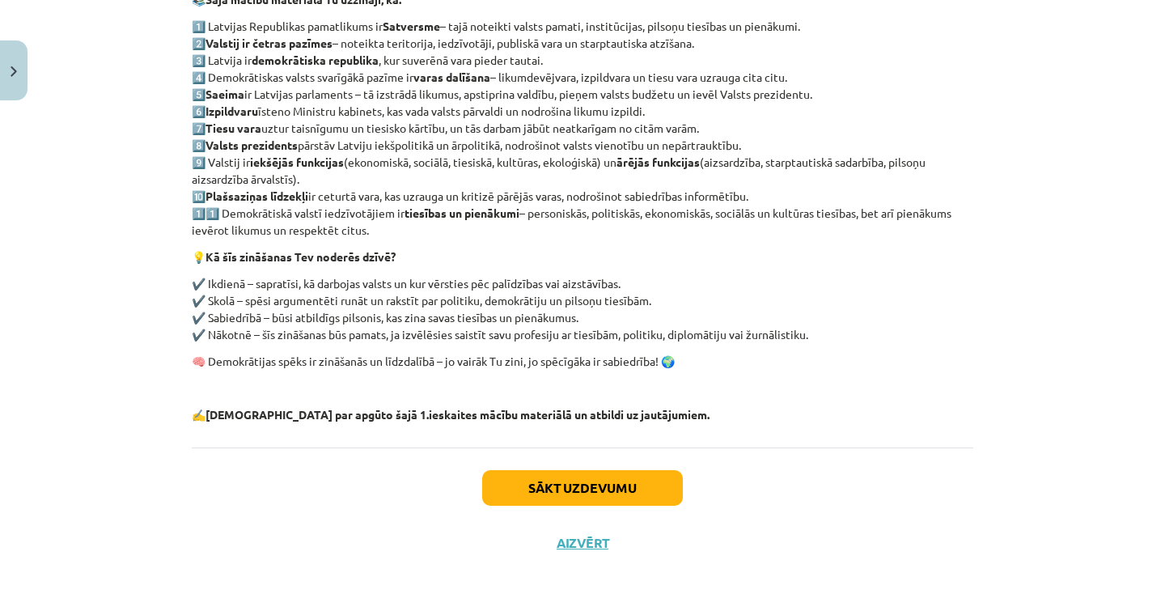
scroll to position [328, 0]
click at [570, 476] on button "Sākt uzdevumu" at bounding box center [582, 488] width 201 height 36
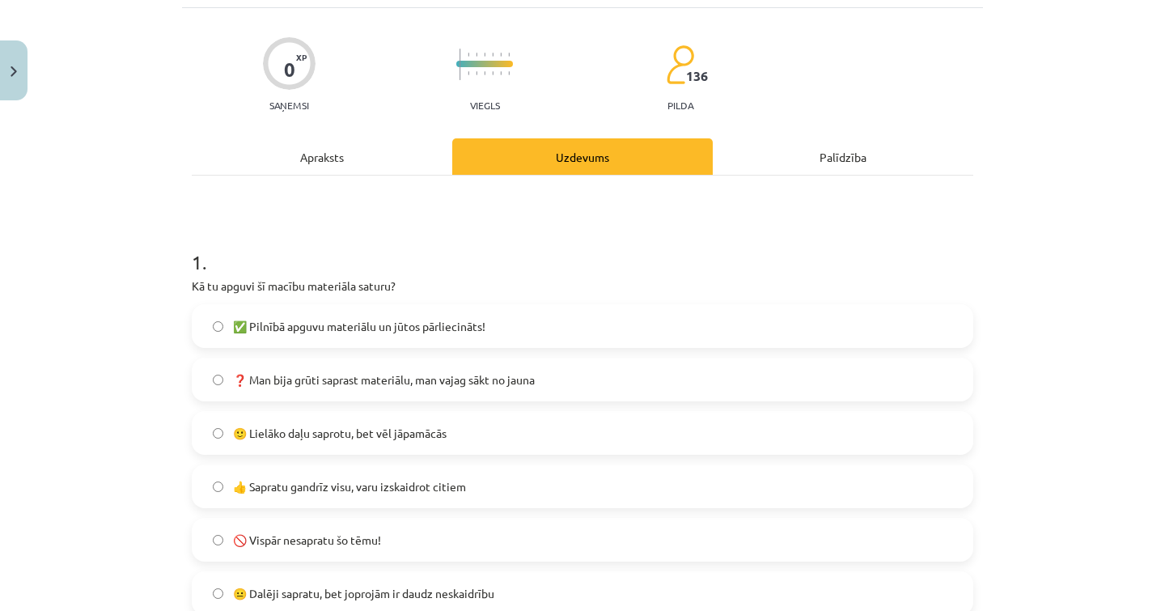
scroll to position [101, 0]
click at [458, 426] on label "🙂 Lielāko daļu saprotu, bet vēl jāpamācās" at bounding box center [582, 431] width 778 height 40
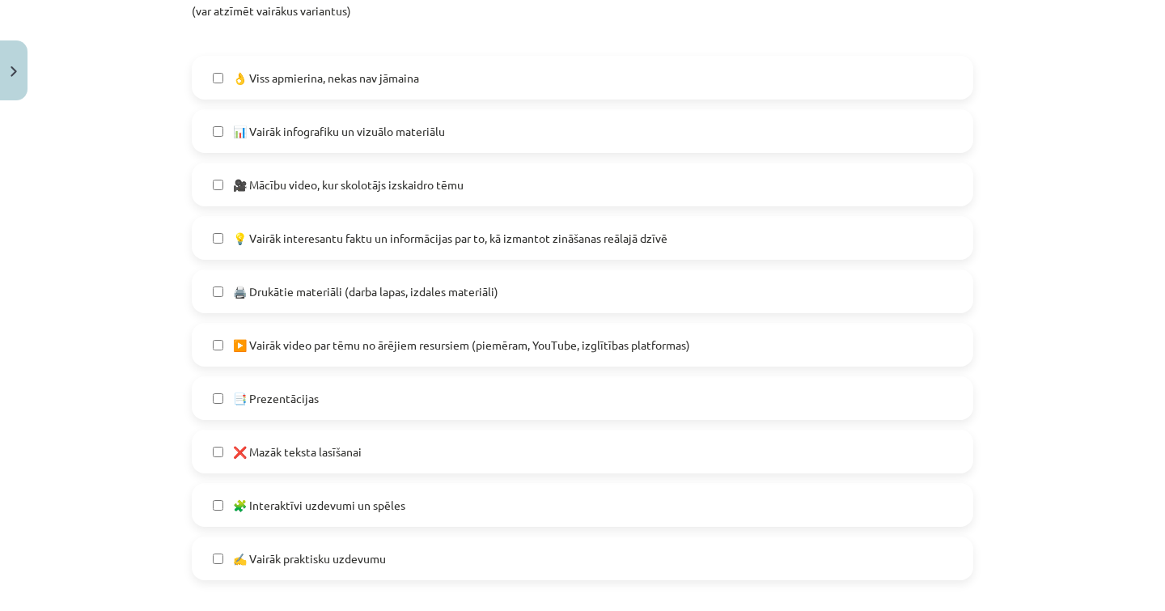
scroll to position [853, 0]
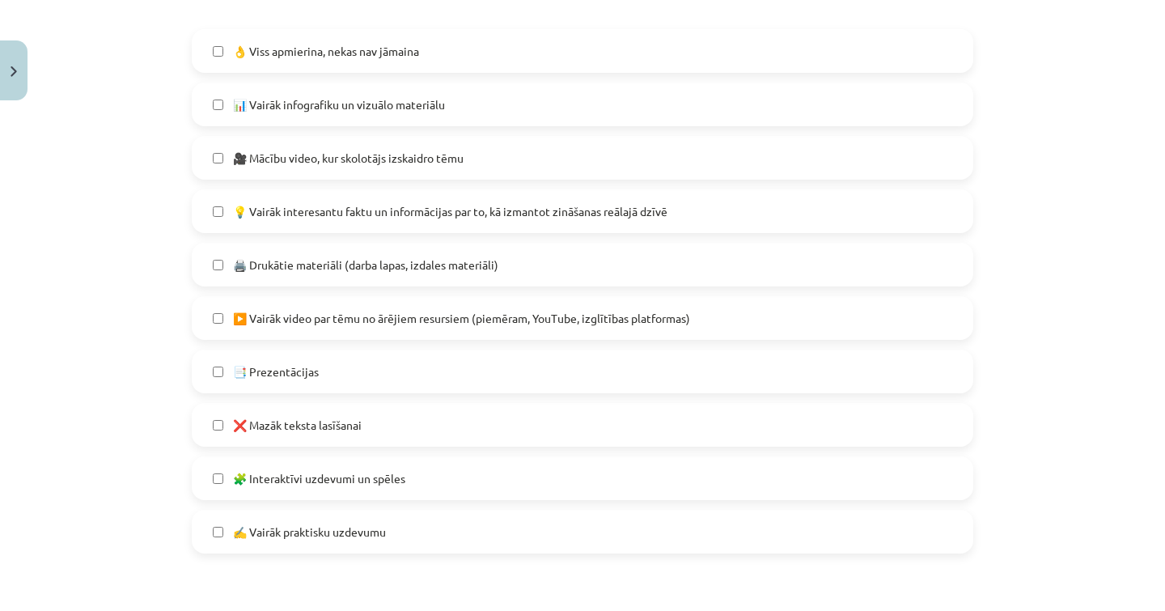
click at [456, 383] on label "📑 Prezentācijas" at bounding box center [582, 371] width 778 height 40
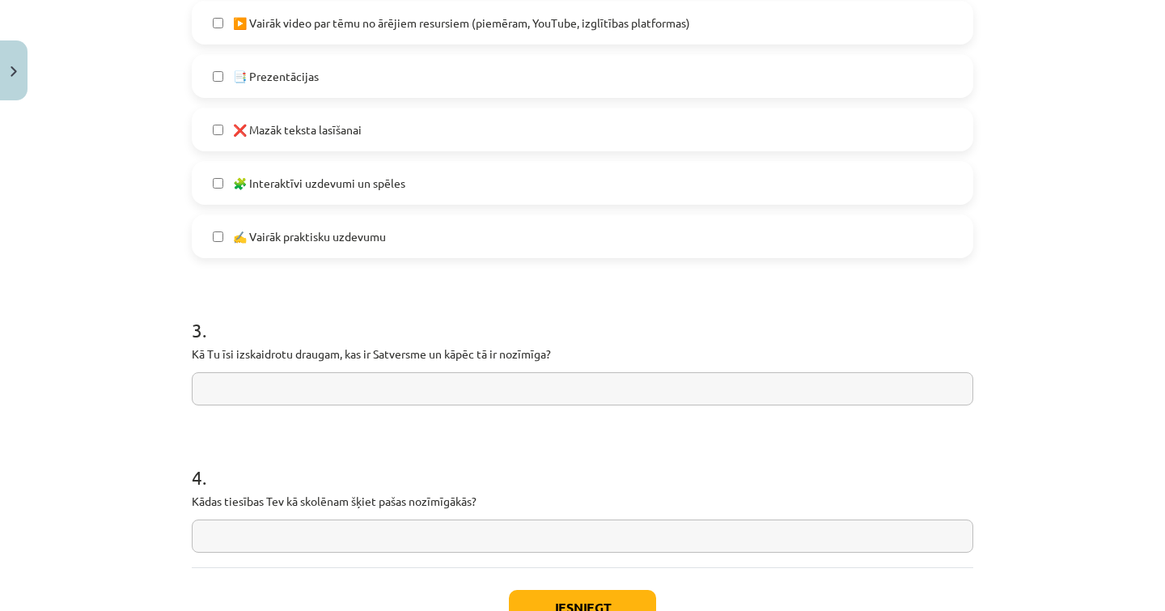
scroll to position [1150, 0]
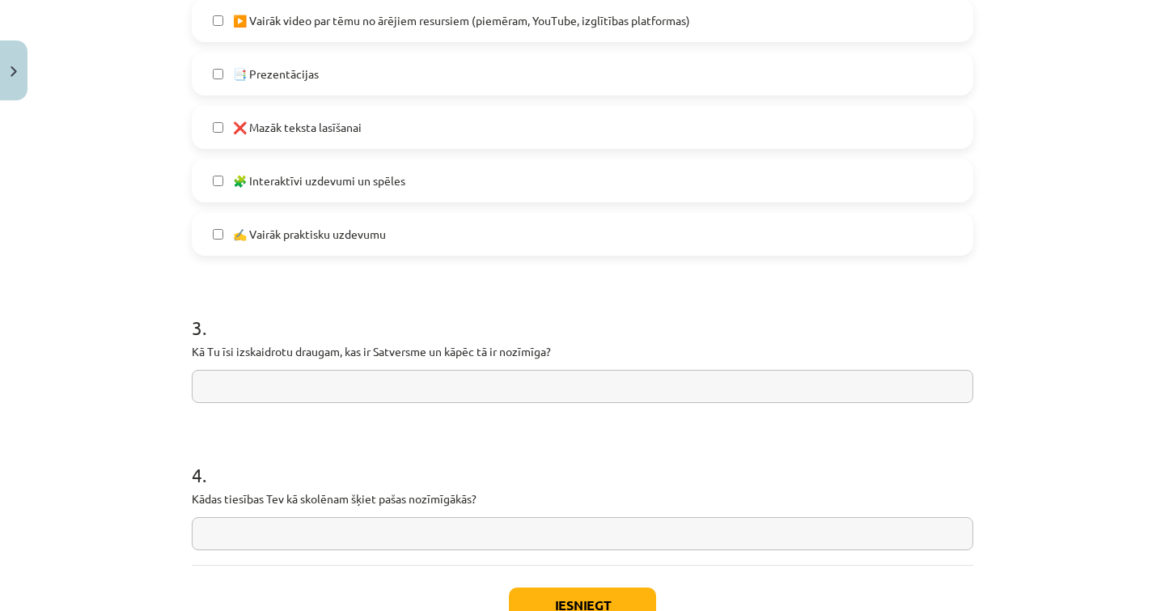
click at [443, 392] on input "text" at bounding box center [583, 386] width 782 height 33
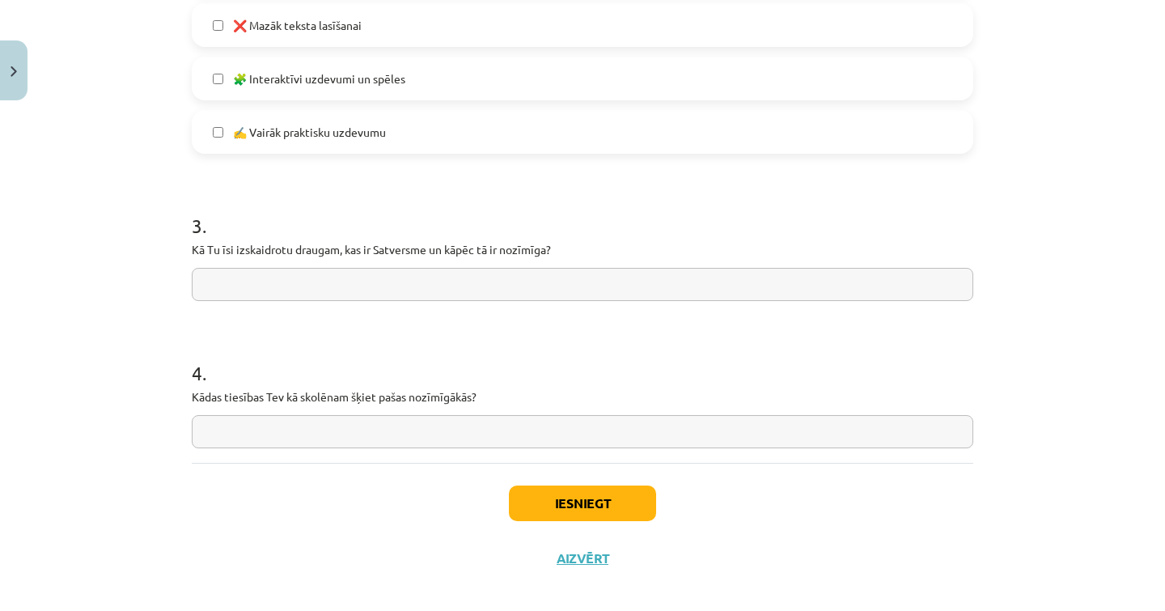
scroll to position [1254, 0]
click at [455, 428] on input "text" at bounding box center [583, 429] width 782 height 33
type input "*******"
click at [626, 488] on button "Iesniegt" at bounding box center [582, 502] width 147 height 36
click at [626, 496] on button "Iesniegt" at bounding box center [582, 502] width 147 height 36
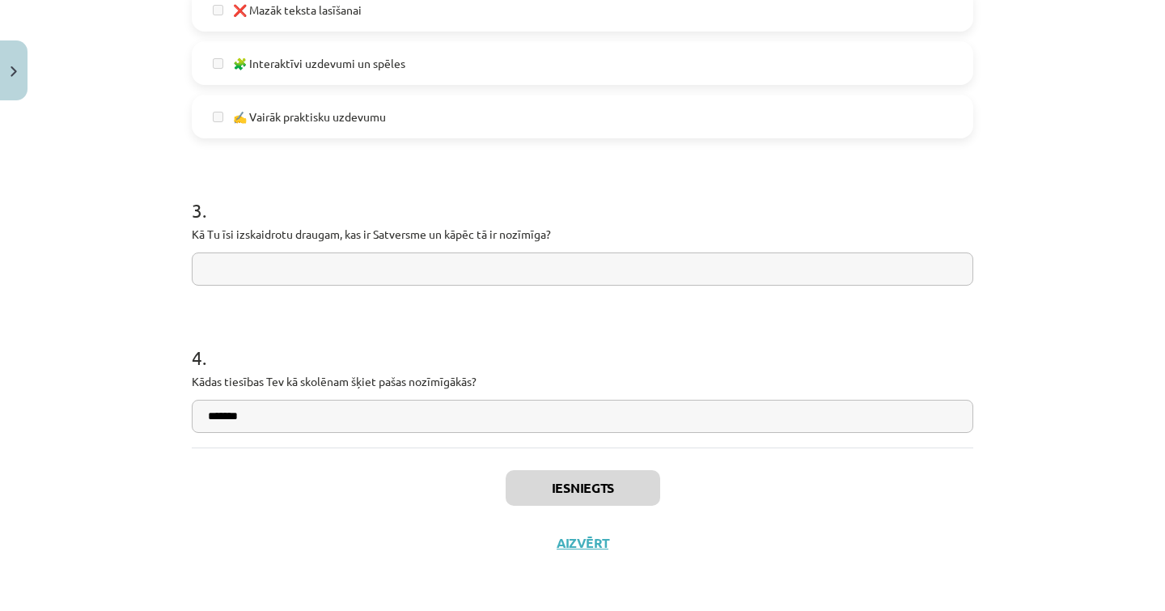
scroll to position [1270, 0]
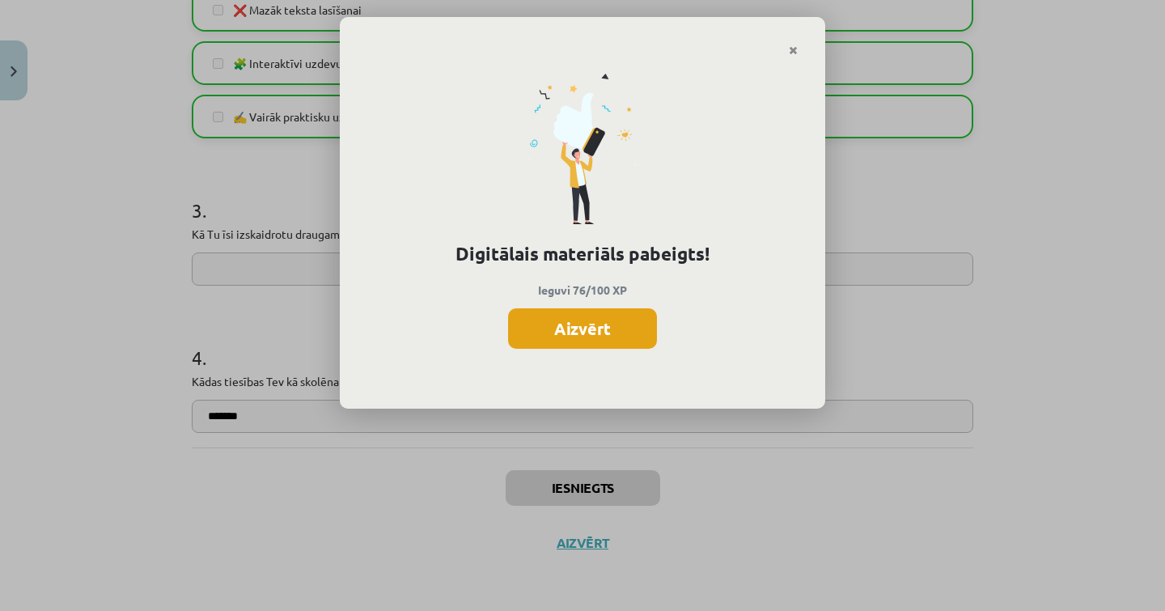
click at [604, 337] on button "Aizvērt" at bounding box center [582, 328] width 149 height 40
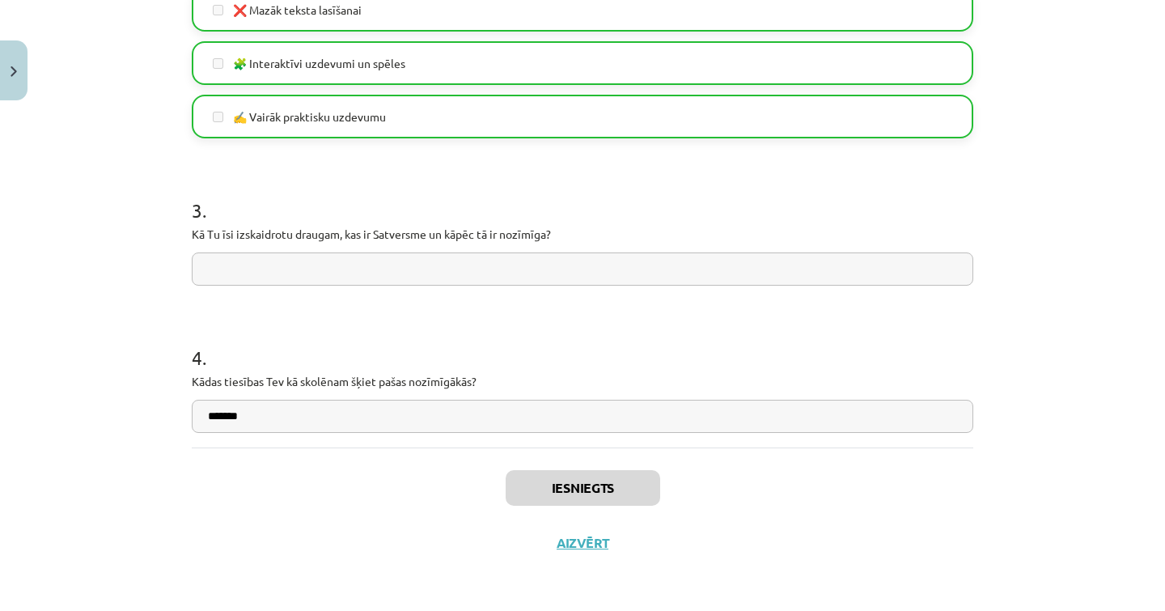
click at [582, 539] on button "Aizvērt" at bounding box center [582, 543] width 61 height 16
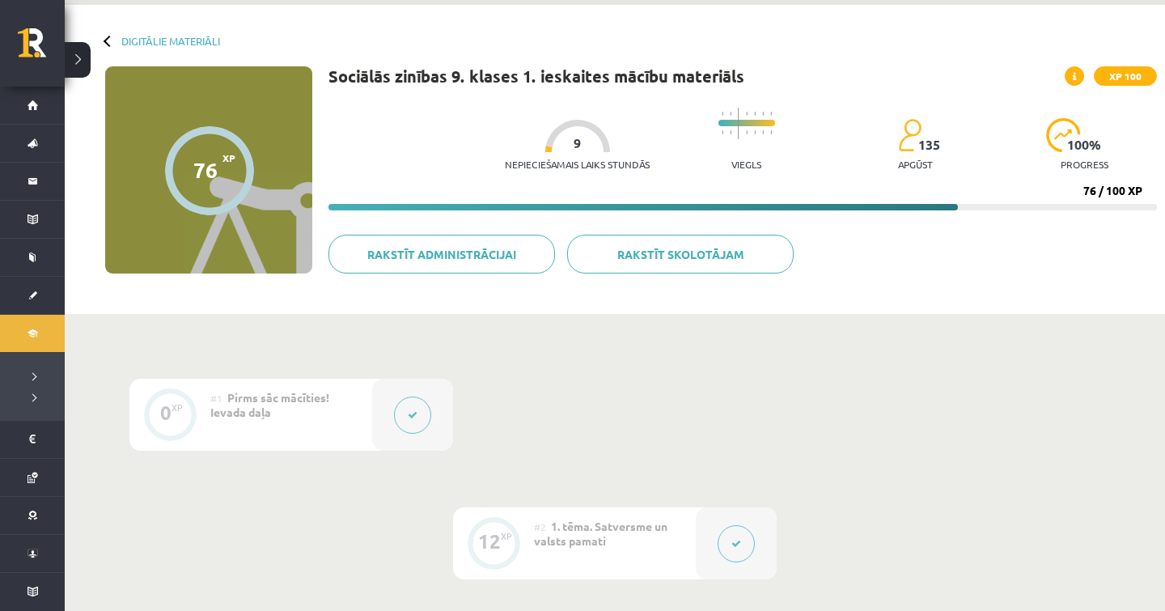
scroll to position [0, 0]
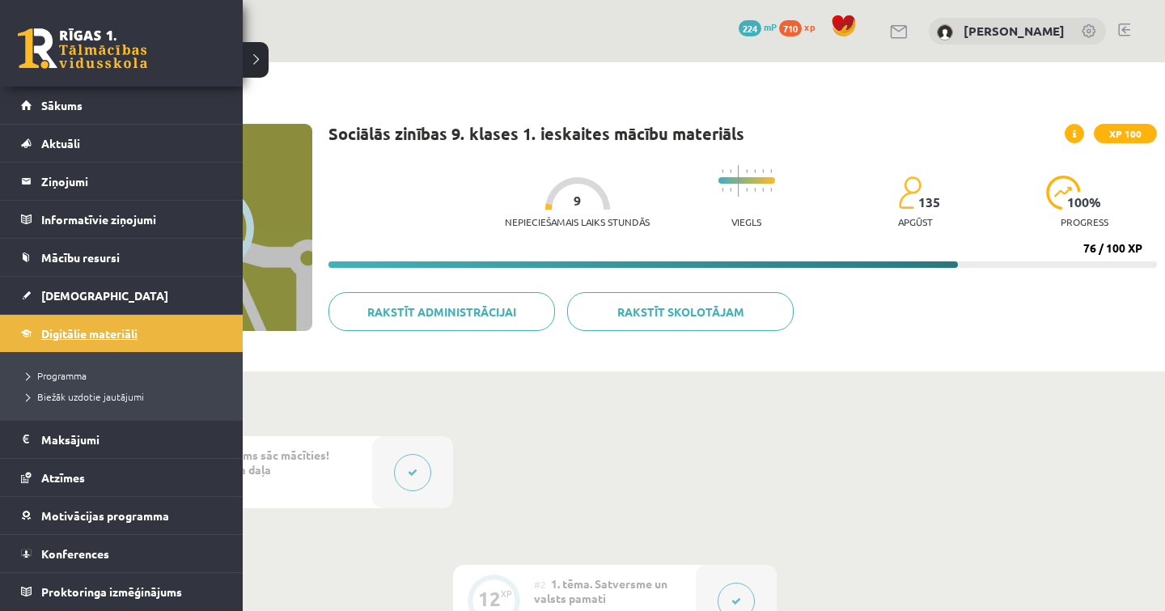
click at [82, 344] on link "Digitālie materiāli" at bounding box center [121, 333] width 201 height 37
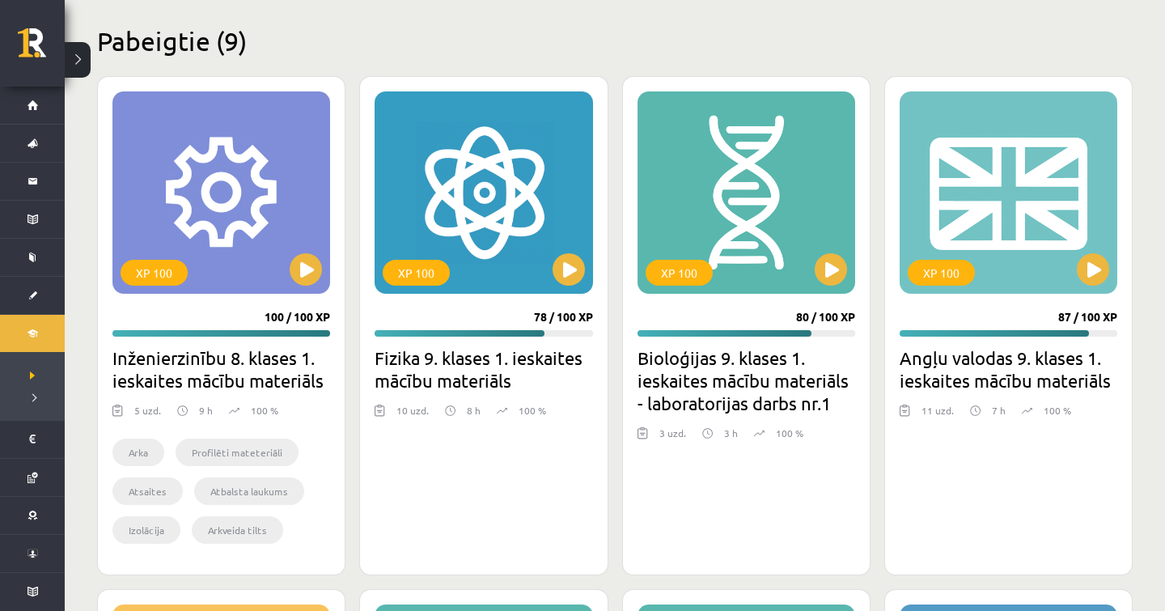
scroll to position [1403, 0]
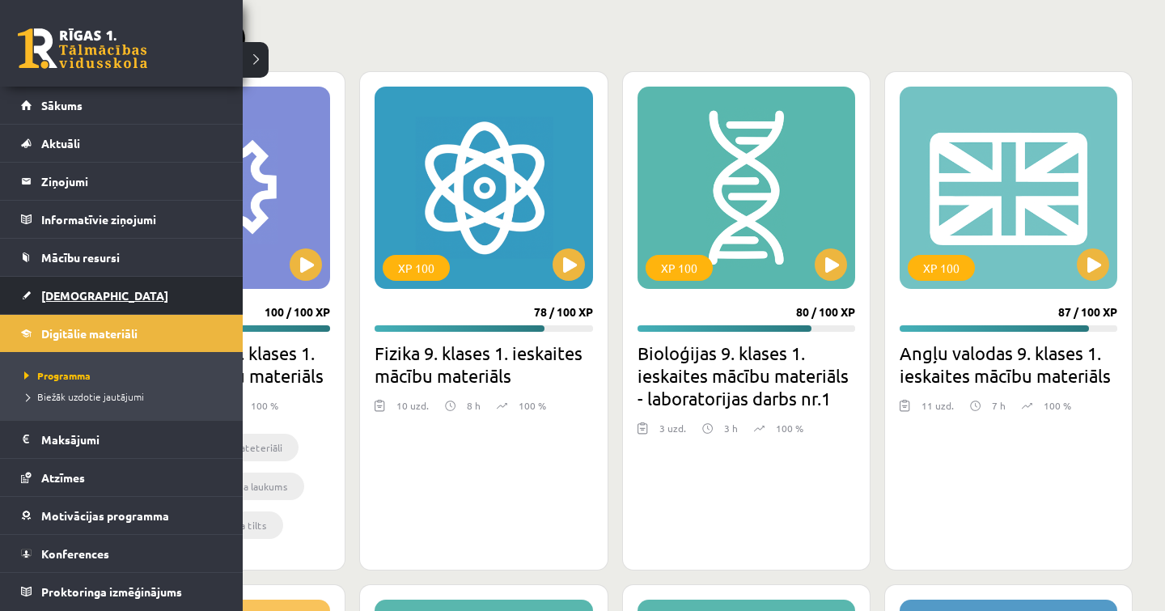
click at [34, 296] on link "[DEMOGRAPHIC_DATA]" at bounding box center [121, 295] width 201 height 37
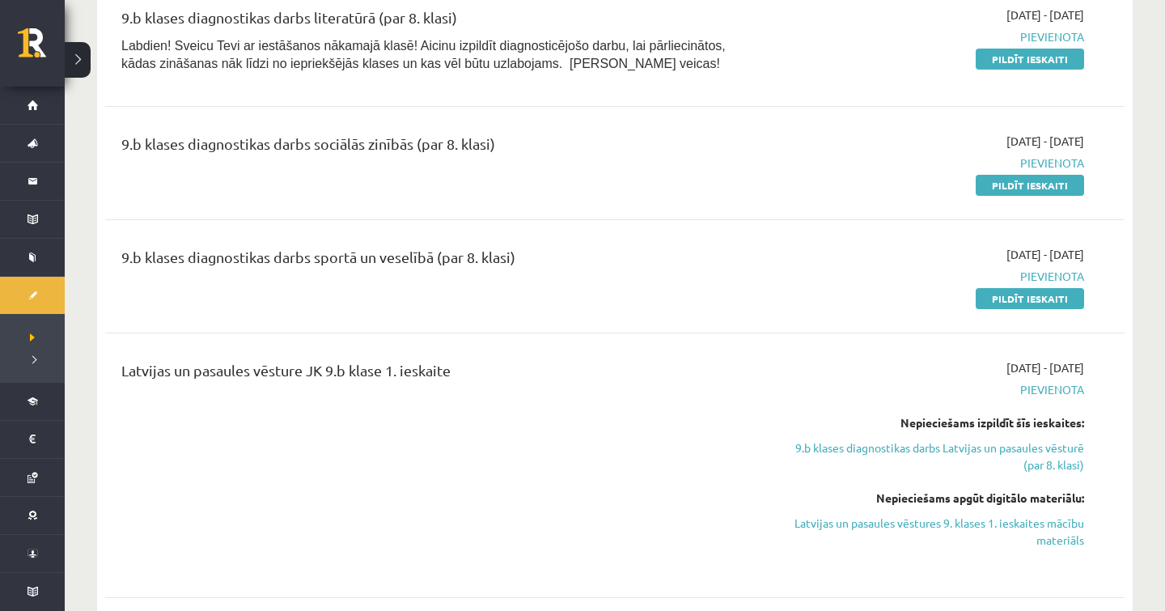
scroll to position [557, 0]
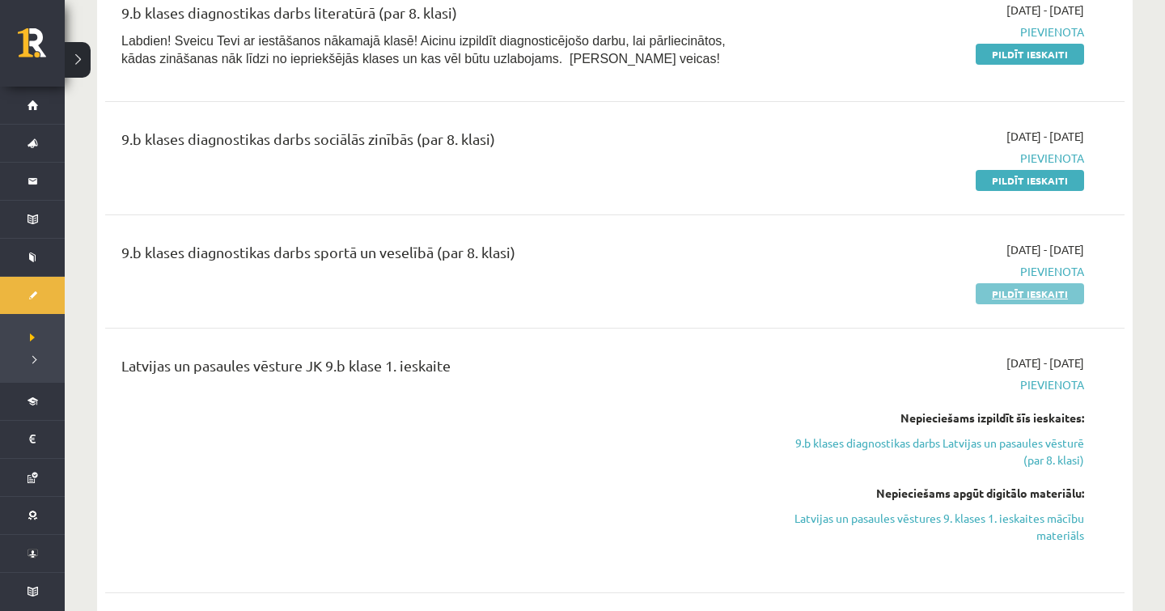
click at [1015, 299] on link "Pildīt ieskaiti" at bounding box center [1030, 293] width 108 height 21
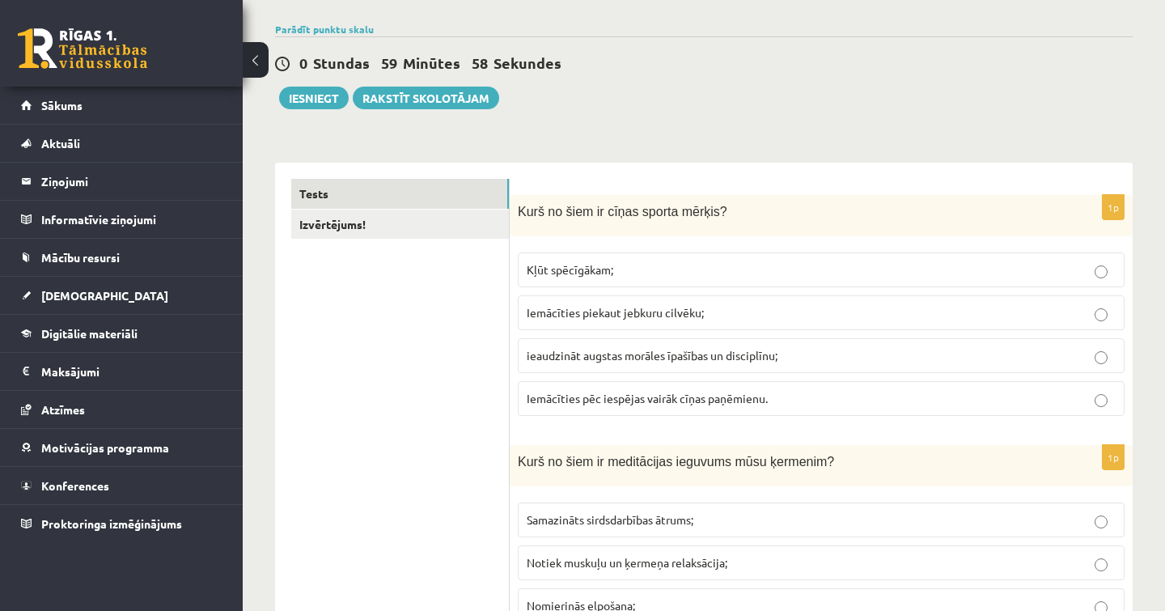
scroll to position [113, 0]
click at [697, 357] on span "ieaudzināt augstas morāles īpašības un disciplīnu;" at bounding box center [652, 353] width 251 height 15
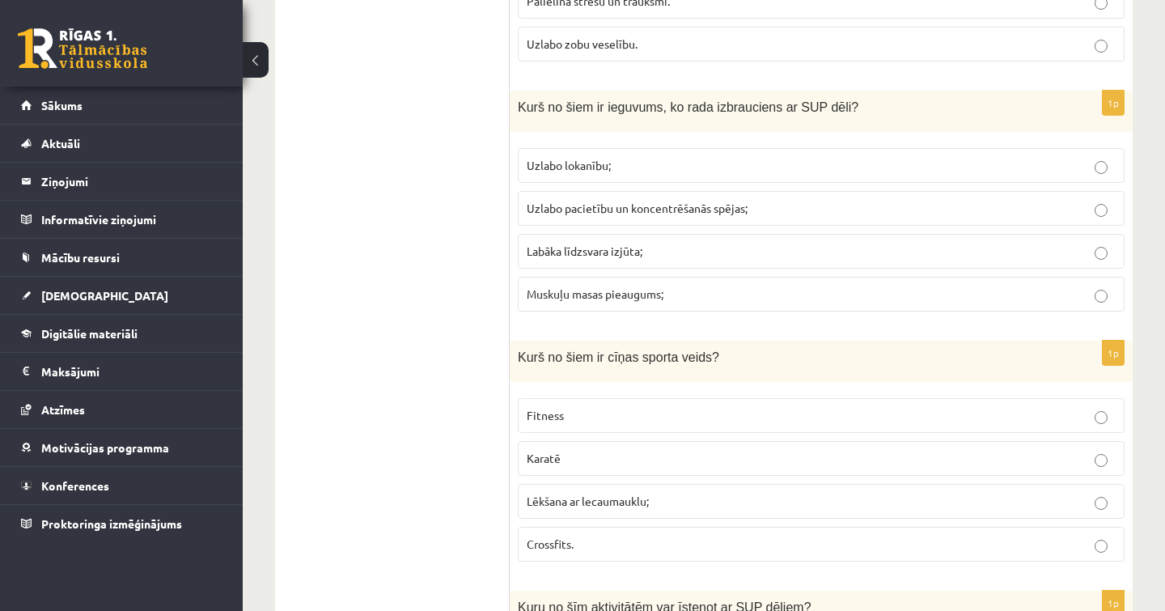
scroll to position [7236, 0]
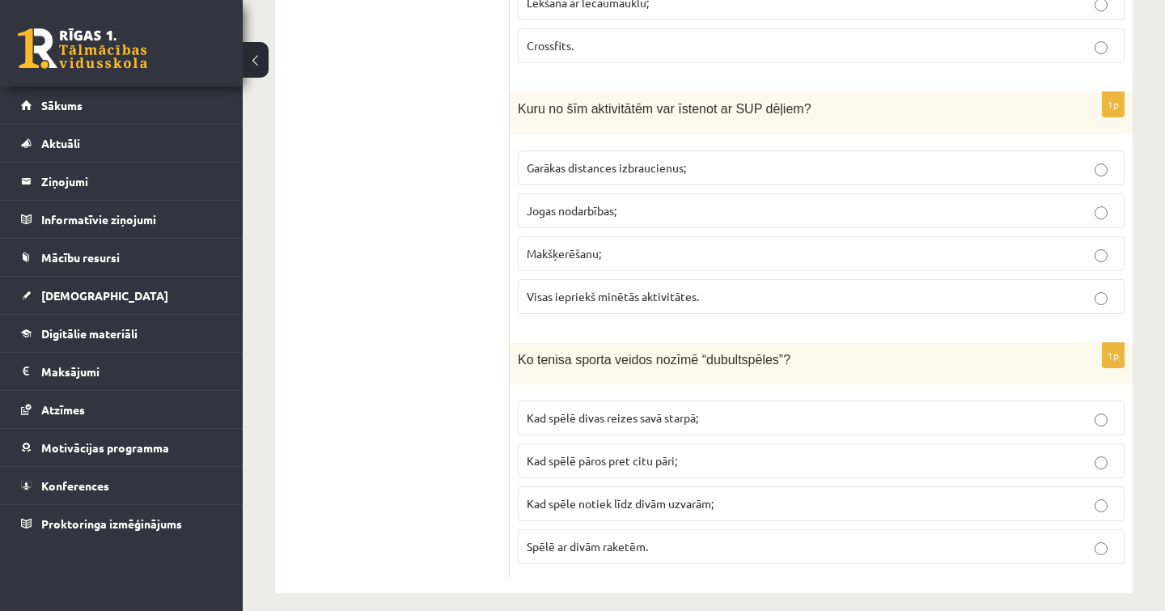
click at [697, 452] on p "Kad spēlē pāros pret citu pāri;" at bounding box center [821, 460] width 589 height 17
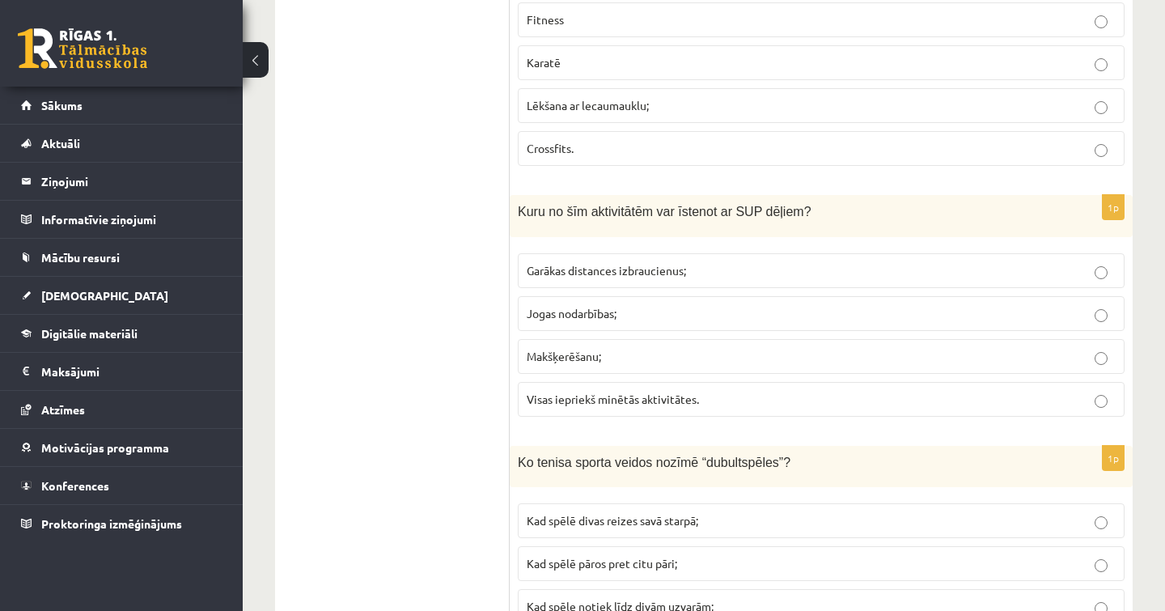
scroll to position [7131, 0]
click at [651, 269] on label "Garākas distances izbraucienus;" at bounding box center [821, 273] width 607 height 35
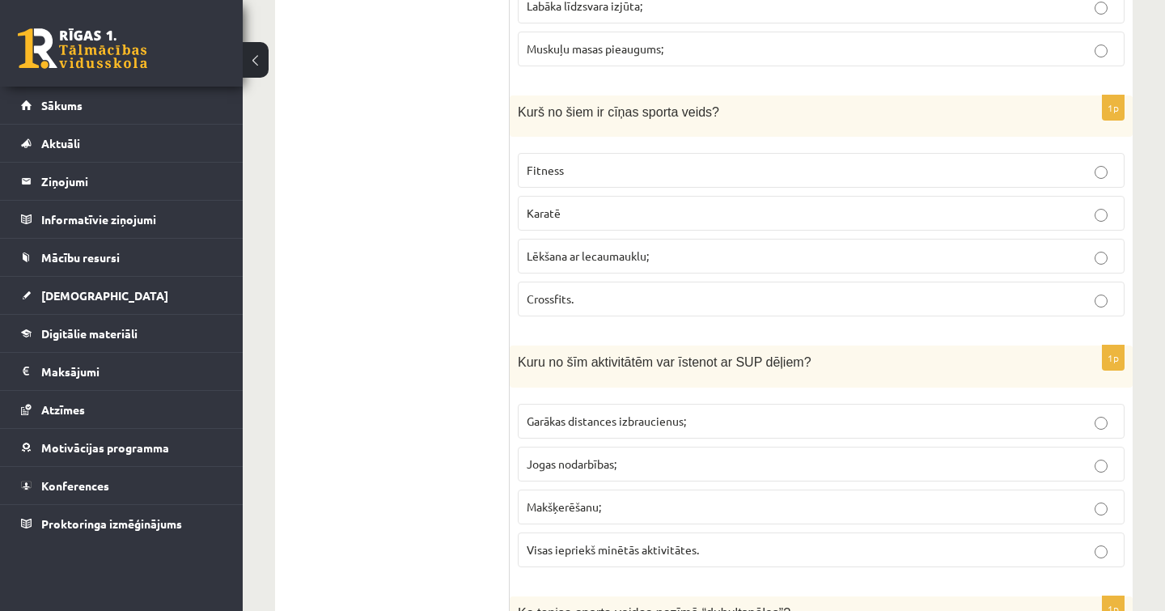
scroll to position [6982, 0]
click at [587, 210] on label "Karatē" at bounding box center [821, 214] width 607 height 35
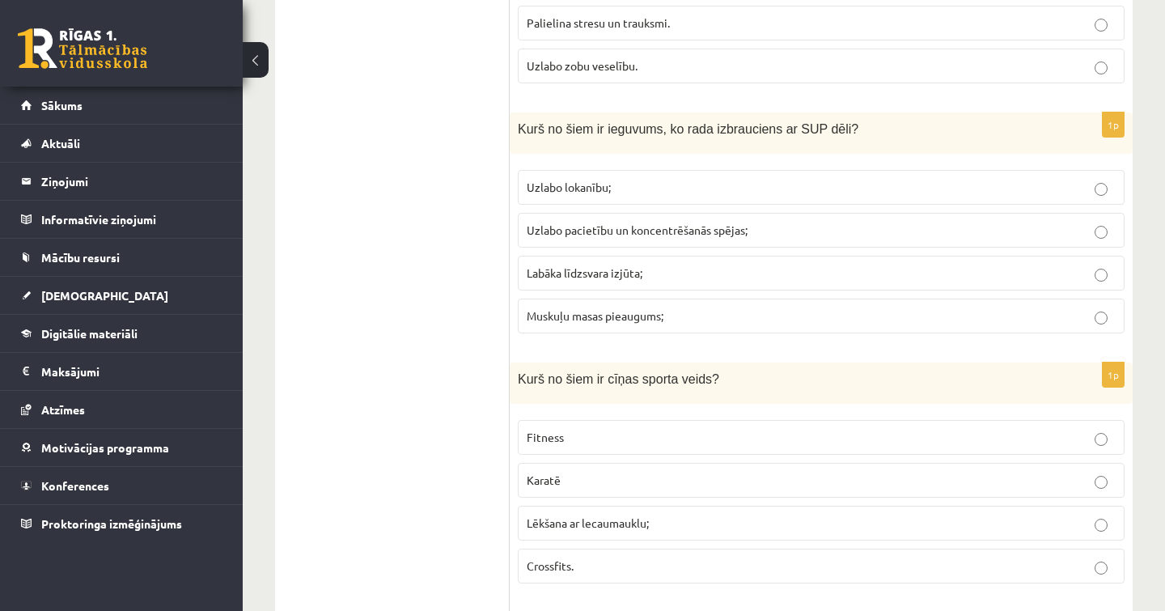
scroll to position [6714, 0]
click at [673, 224] on span "Uzlabo pacietību un koncentrēšanās spējas;" at bounding box center [637, 231] width 221 height 15
click at [671, 270] on label "Labāka līdzsvara izjūta;" at bounding box center [821, 274] width 607 height 35
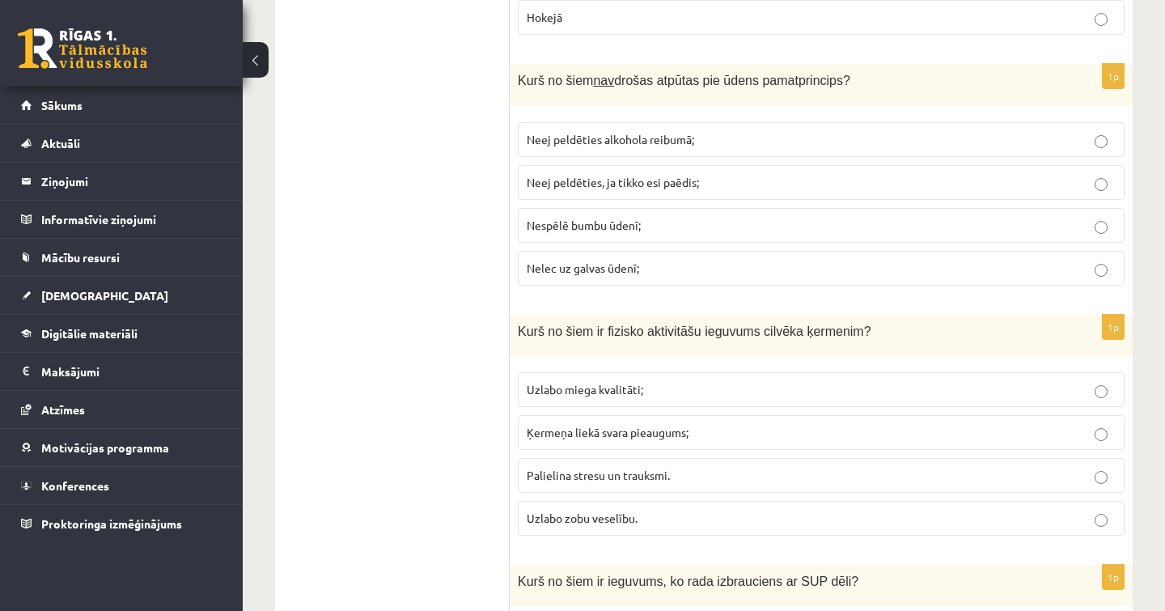
scroll to position [6262, 0]
click at [646, 133] on span "Neej peldēties alkohola reibumā;" at bounding box center [610, 140] width 167 height 15
click at [659, 262] on p "Nelec uz galvas ūdenī;" at bounding box center [821, 269] width 589 height 17
click at [606, 219] on span "Nespēlē bumbu ūdenī;" at bounding box center [584, 226] width 114 height 15
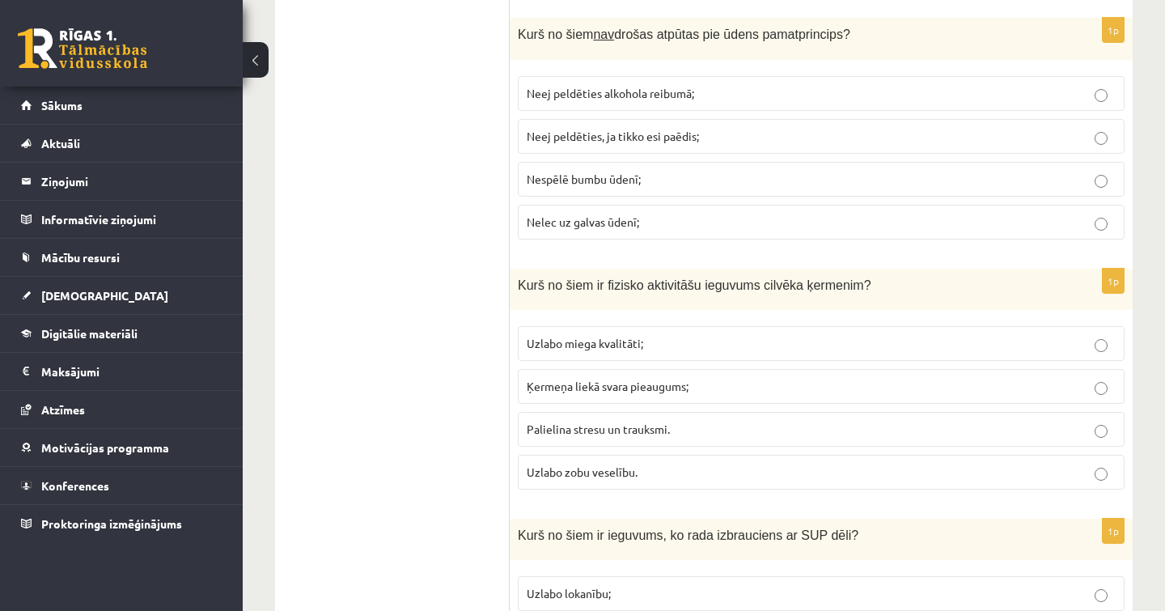
scroll to position [6312, 0]
click at [669, 377] on span "Ķermeņa liekā svara pieaugums;" at bounding box center [608, 383] width 162 height 15
click at [667, 338] on label "Uzlabo miega kvalitāti;" at bounding box center [821, 341] width 607 height 35
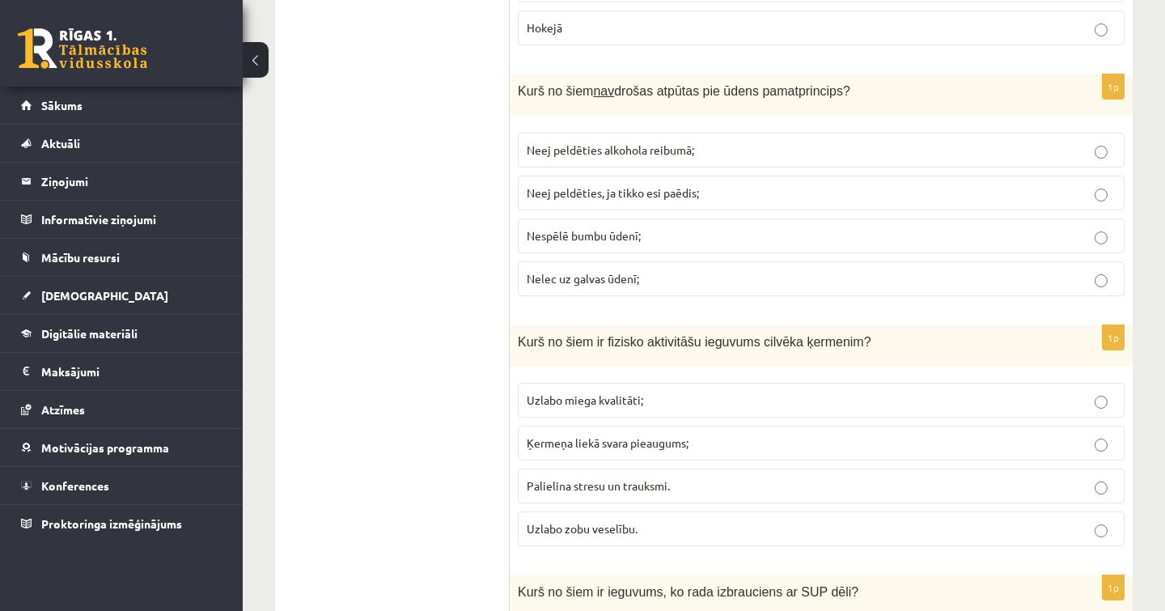
scroll to position [6236, 0]
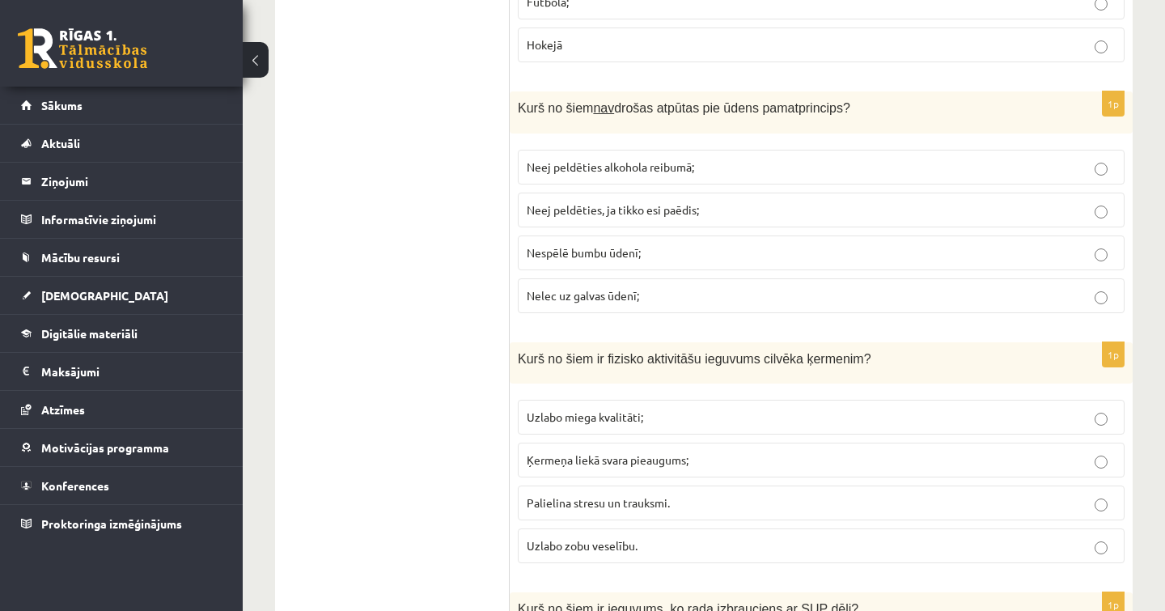
drag, startPoint x: 509, startPoint y: 98, endPoint x: 645, endPoint y: 294, distance: 239.0
click at [645, 294] on label "Nelec uz galvas ūdenī;" at bounding box center [821, 295] width 607 height 35
click at [616, 235] on label "Nespēlē bumbu ūdenī;" at bounding box center [821, 252] width 607 height 35
click at [626, 265] on fieldset "Neej peldēties alkohola reibumā; Neej peldēties, ja tikko esi paēdis; Nespēlē b…" at bounding box center [821, 230] width 607 height 176
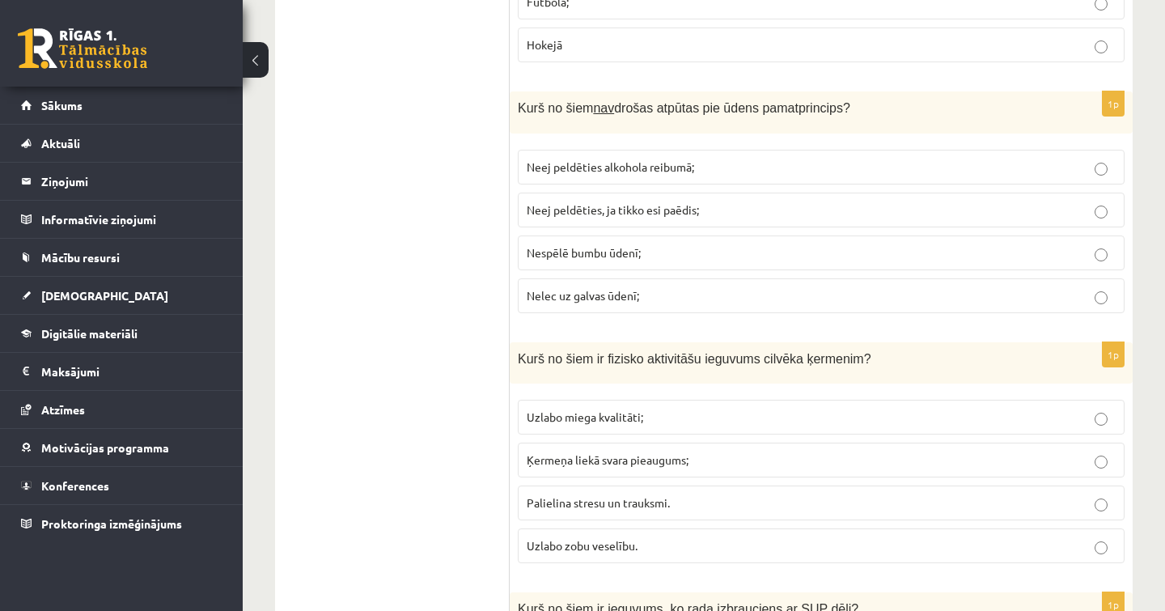
click at [616, 288] on span "Nelec uz galvas ūdenī;" at bounding box center [583, 295] width 112 height 15
click at [616, 256] on label "Nespēlē bumbu ūdenī;" at bounding box center [821, 252] width 607 height 35
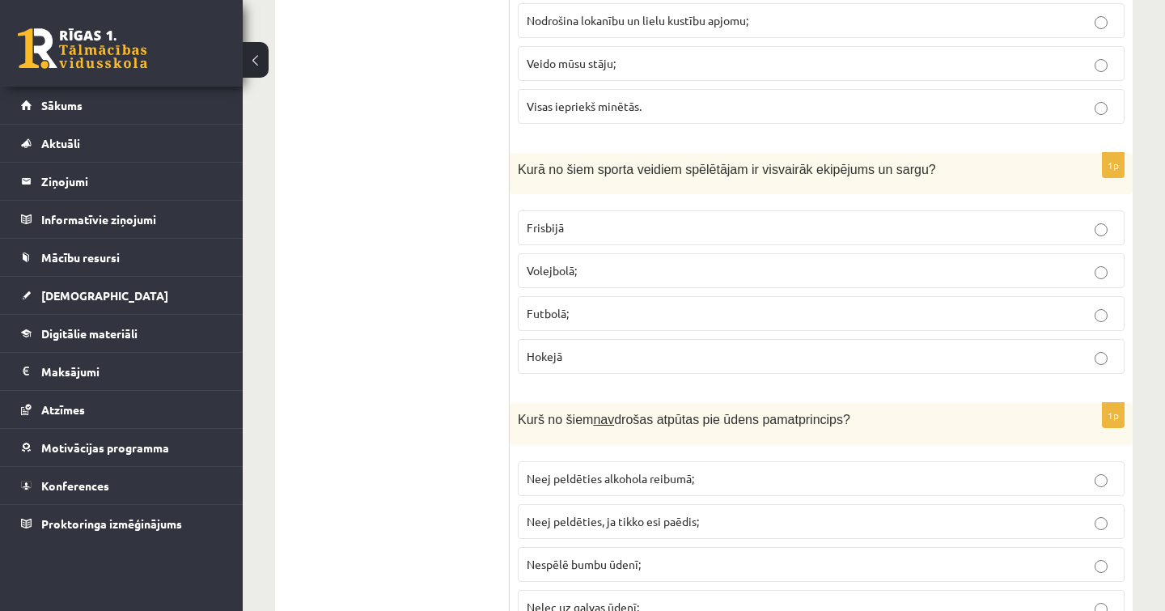
scroll to position [5925, 0]
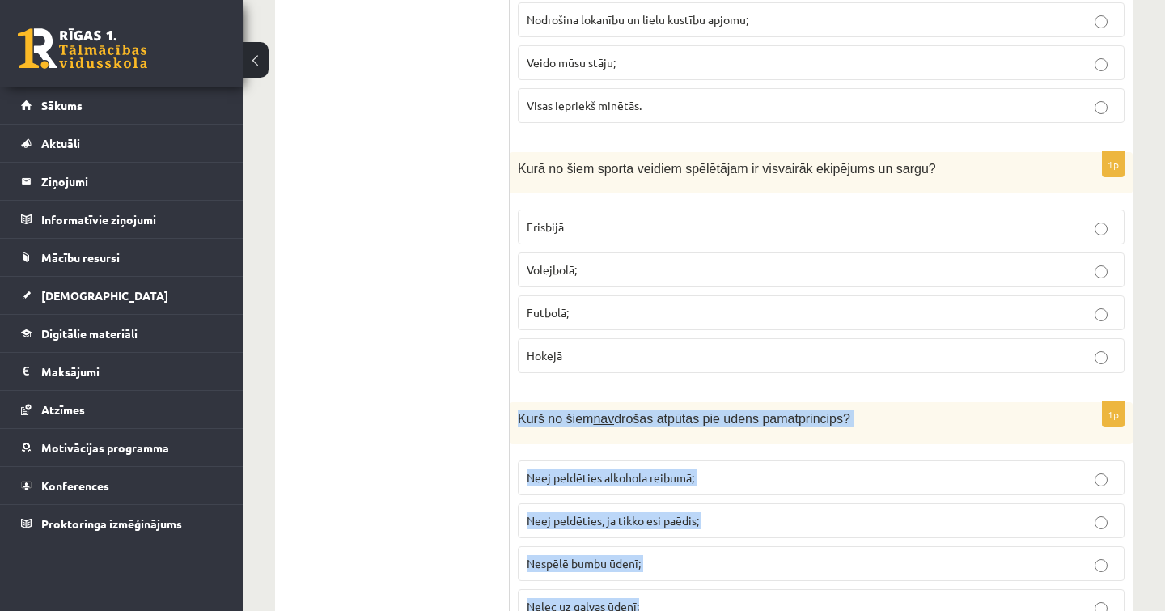
drag, startPoint x: 519, startPoint y: 402, endPoint x: 673, endPoint y: 587, distance: 241.2
click at [673, 587] on div "1p Kurš no šiem nav drošas atpūtas pie ūdens pamatprincips? Neej peldēties alko…" at bounding box center [821, 519] width 623 height 234
copy div "Kurš no šiem nav drošas atpūtas pie ūdens pamatprincips? Neej peldēties alkohol…"
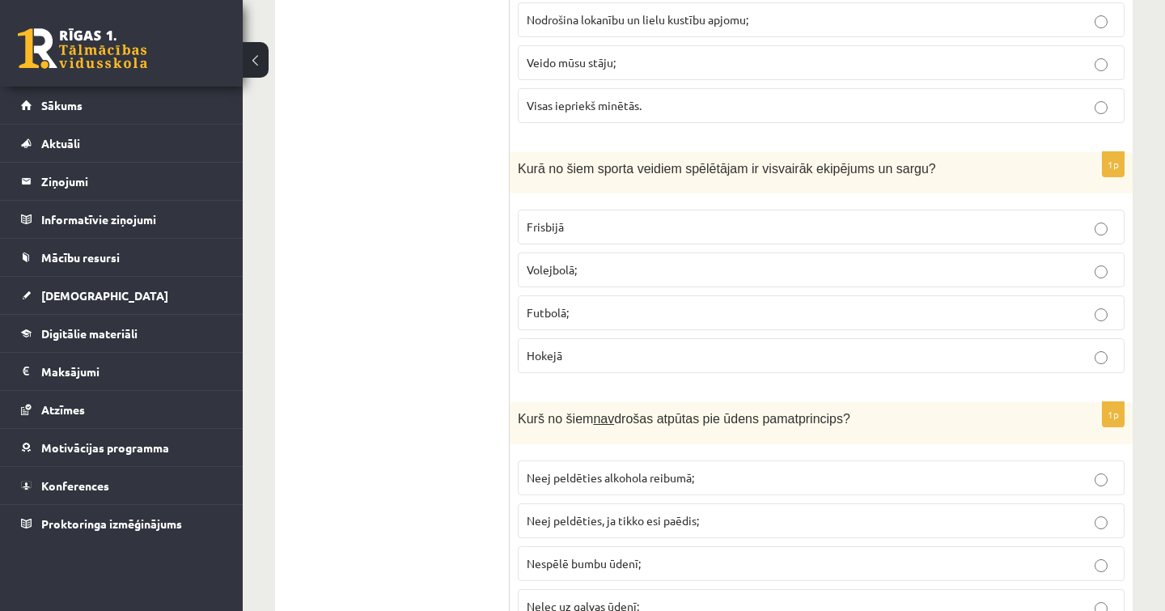
click at [693, 350] on p "Hokejā" at bounding box center [821, 355] width 589 height 17
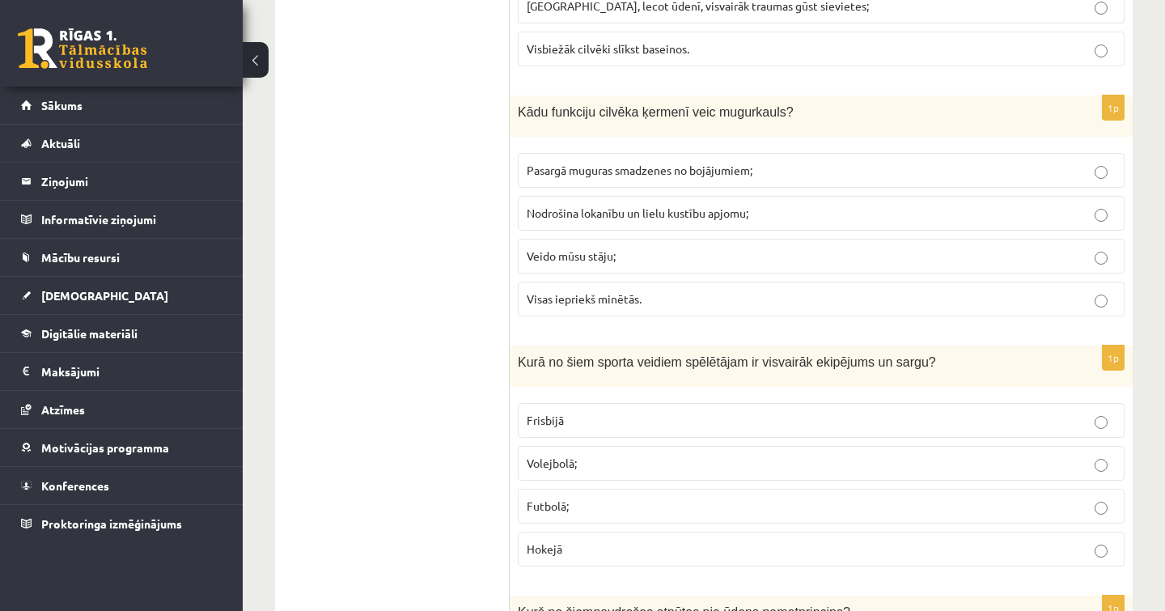
scroll to position [5729, 0]
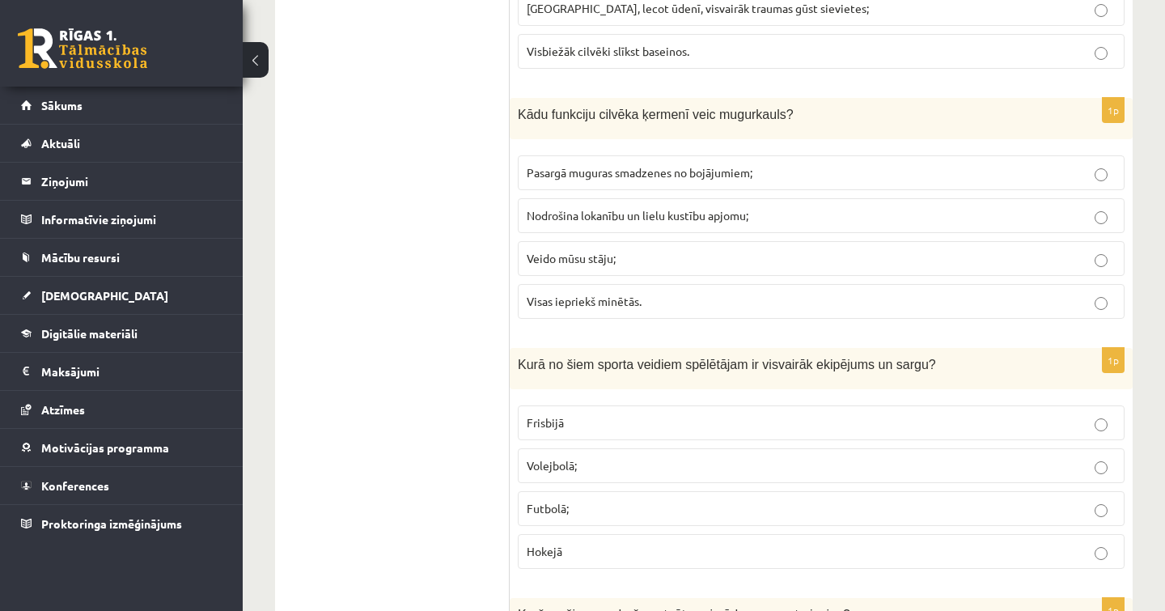
click at [701, 165] on span "Pasargā muguras smadzenes no bojājumiem;" at bounding box center [640, 172] width 226 height 15
click at [709, 209] on span "Nodrošina lokanību un lielu kustību apjomu;" at bounding box center [638, 215] width 222 height 15
click at [625, 257] on label "Veido mūsu stāju;" at bounding box center [821, 258] width 607 height 35
click at [638, 284] on label "Visas iepriekš minētās." at bounding box center [821, 301] width 607 height 35
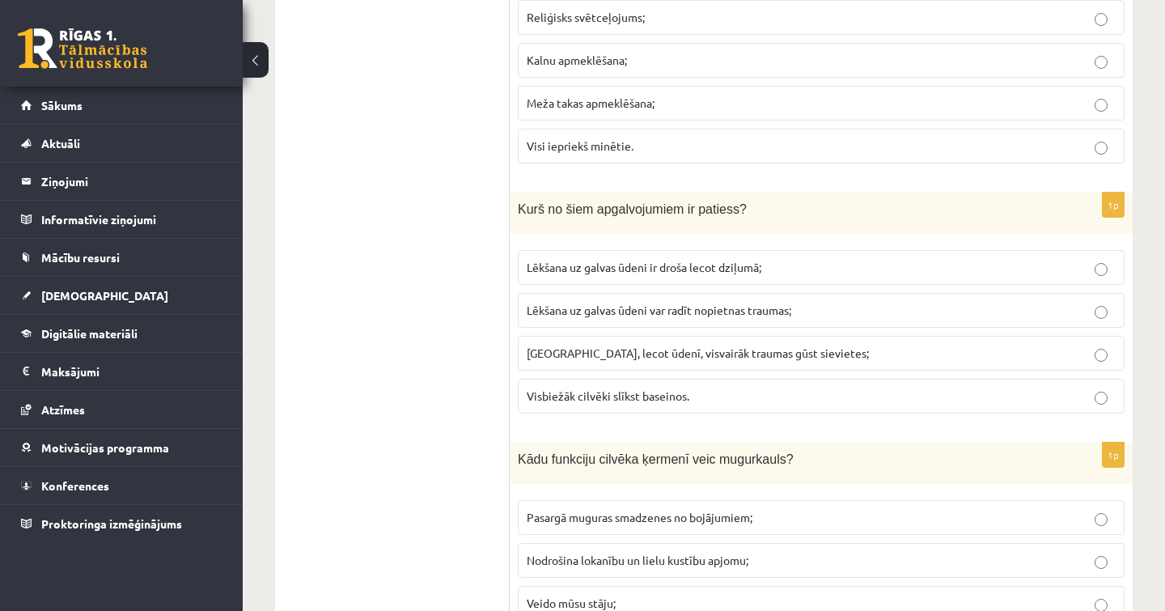
scroll to position [5371, 0]
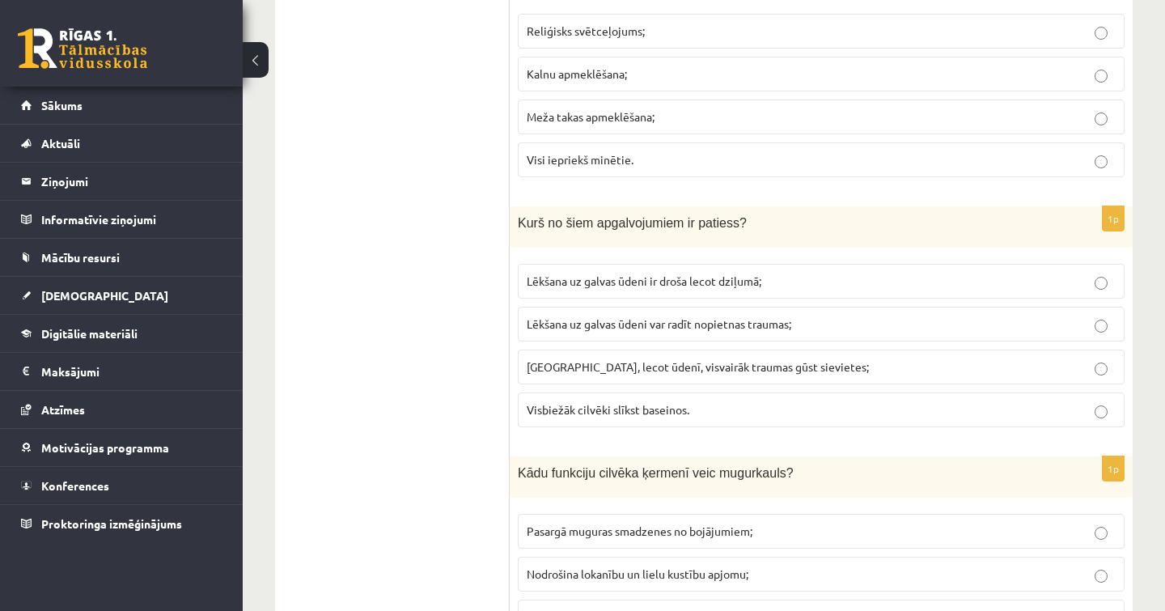
click at [698, 324] on label "Lēkšana uz galvas ūdeni var radīt nopietnas traumas;" at bounding box center [821, 324] width 607 height 35
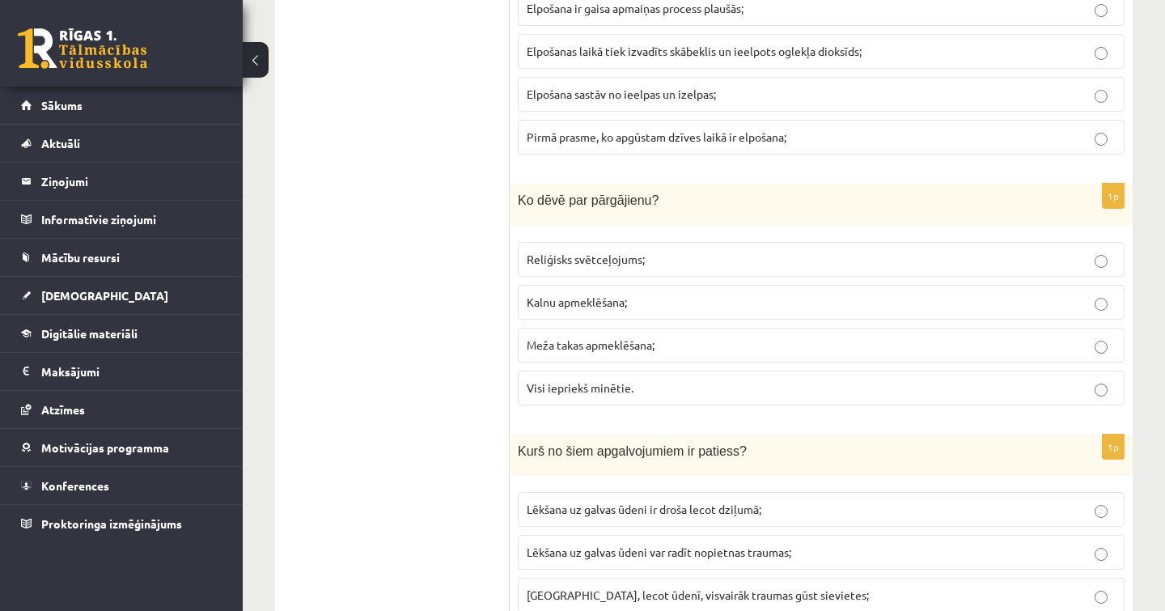
scroll to position [5140, 0]
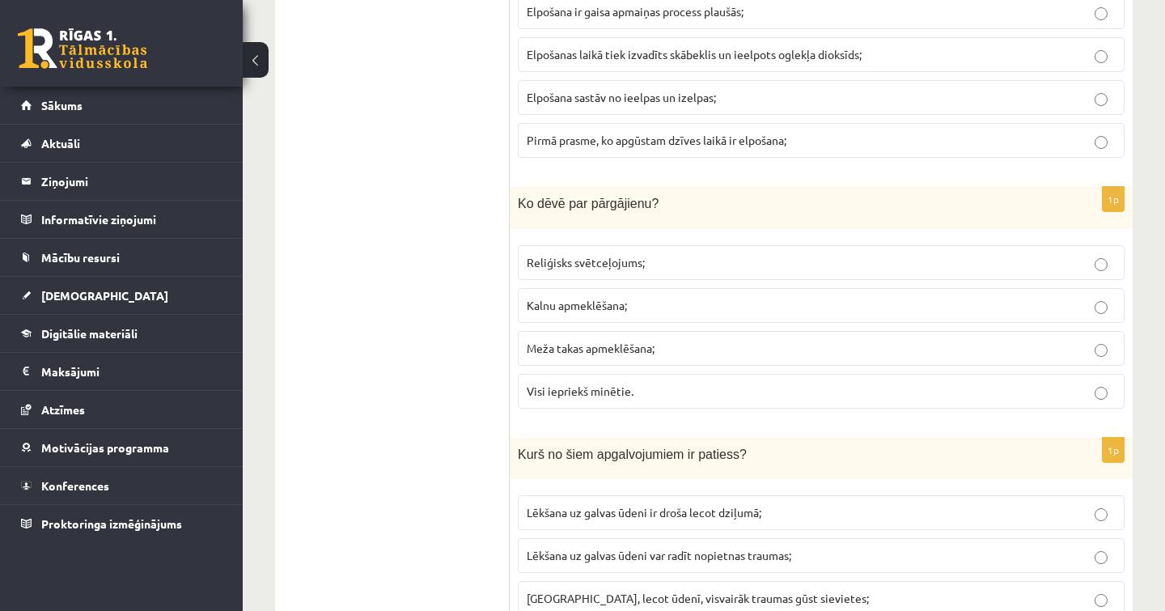
click at [659, 383] on p "Visi iepriekš minētie." at bounding box center [821, 391] width 589 height 17
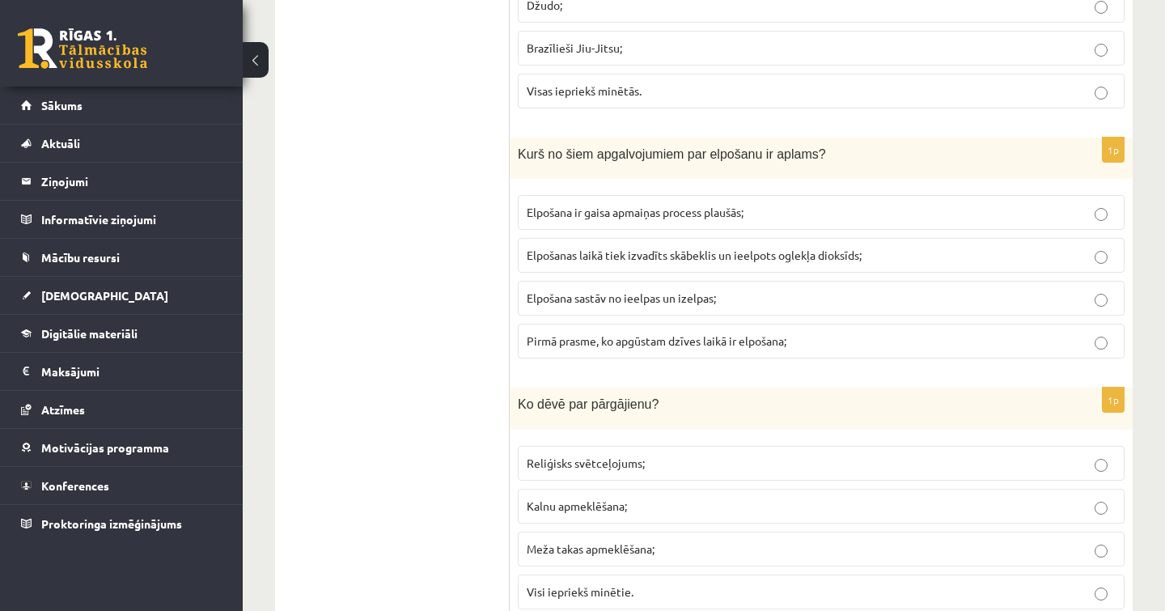
scroll to position [4831, 0]
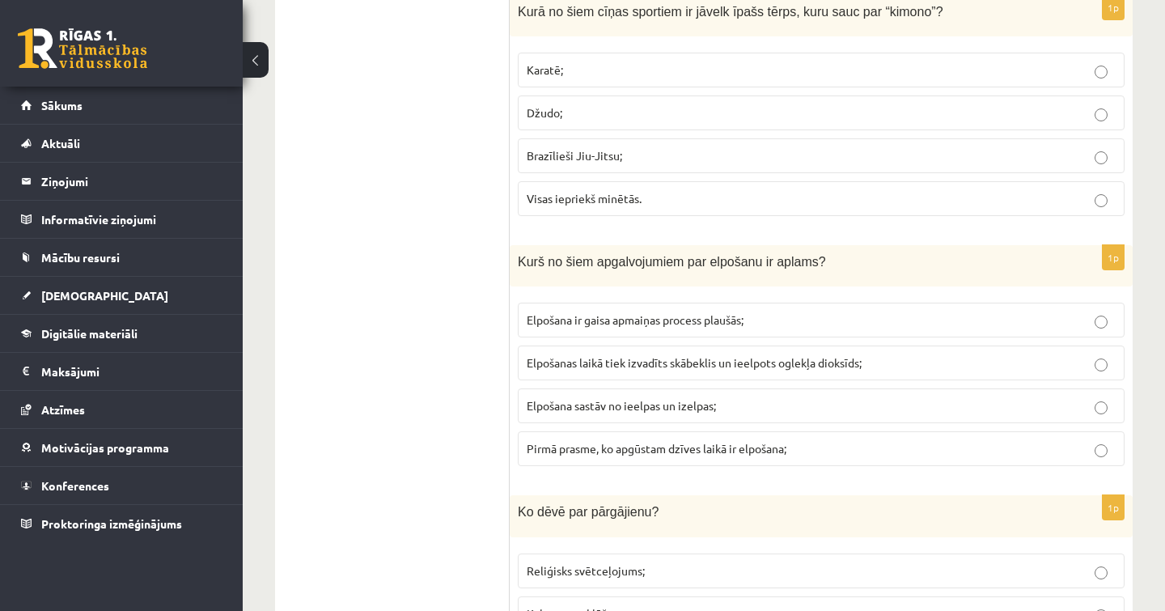
click at [720, 355] on span "Elpošanas laikā tiek izvadīts skābeklis un ieelpots oglekļa dioksīds;" at bounding box center [694, 362] width 335 height 15
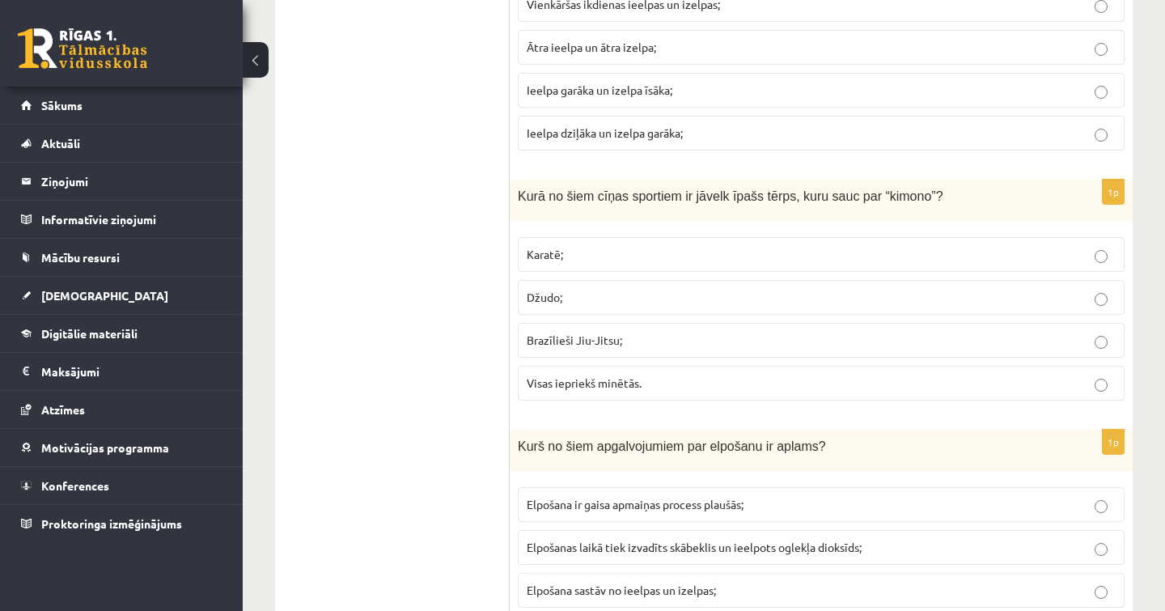
scroll to position [4645, 0]
click at [587, 335] on span "Brazīlieši Jiu-Jitsu;" at bounding box center [574, 342] width 95 height 15
click at [580, 291] on p "Džudo;" at bounding box center [821, 299] width 589 height 17
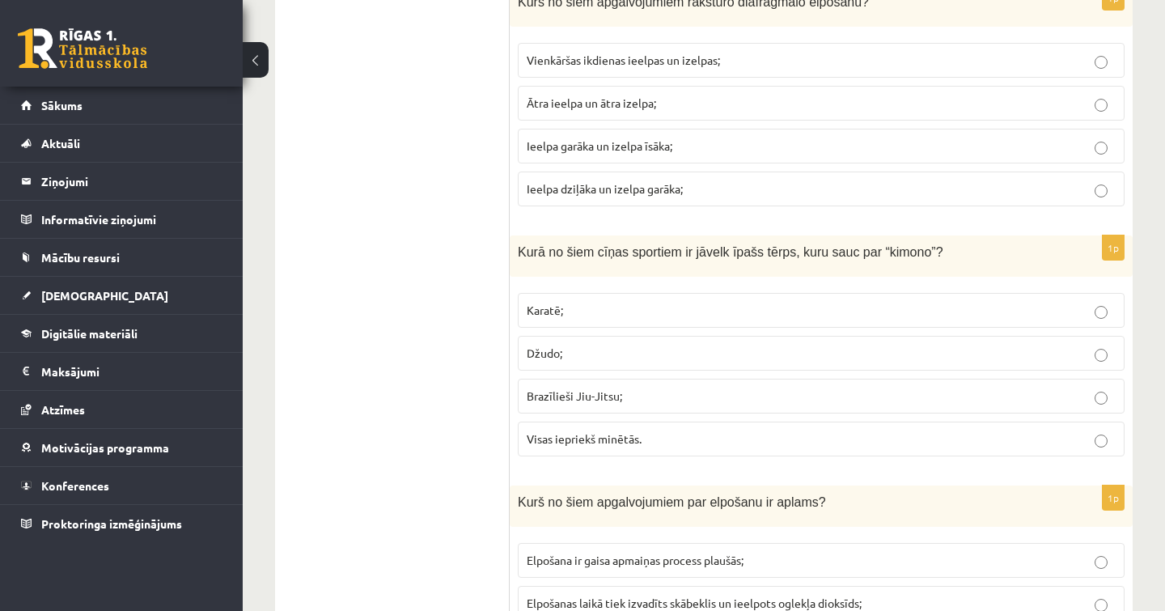
scroll to position [4593, 0]
click at [586, 352] on label "Džudo;" at bounding box center [821, 351] width 607 height 35
click at [643, 386] on p "Brazīlieši Jiu-Jitsu;" at bounding box center [821, 394] width 589 height 17
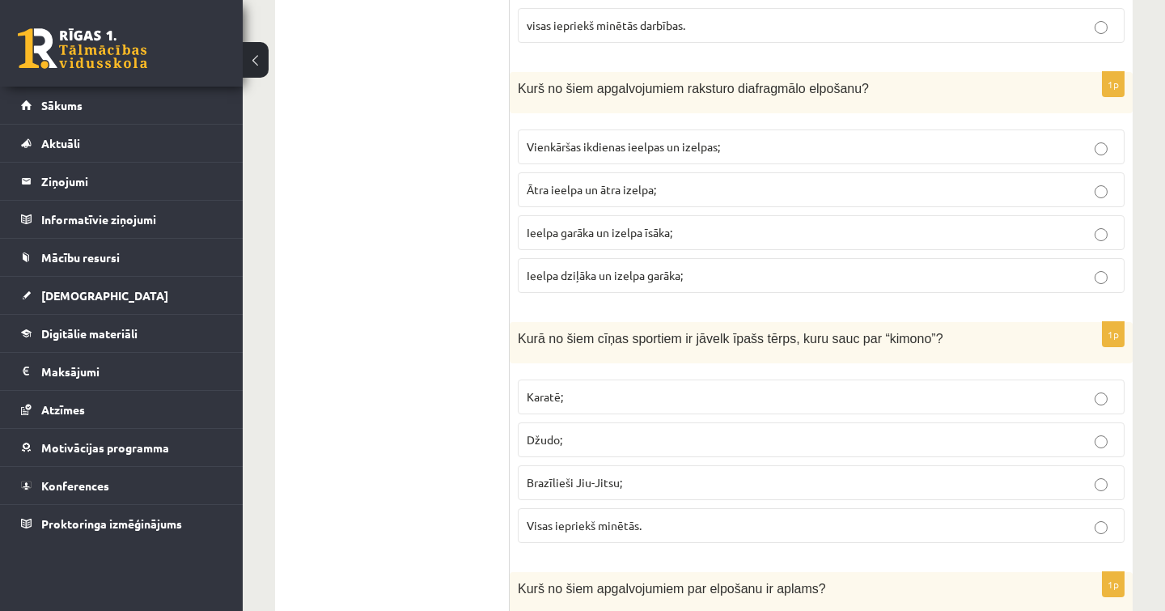
scroll to position [4334, 0]
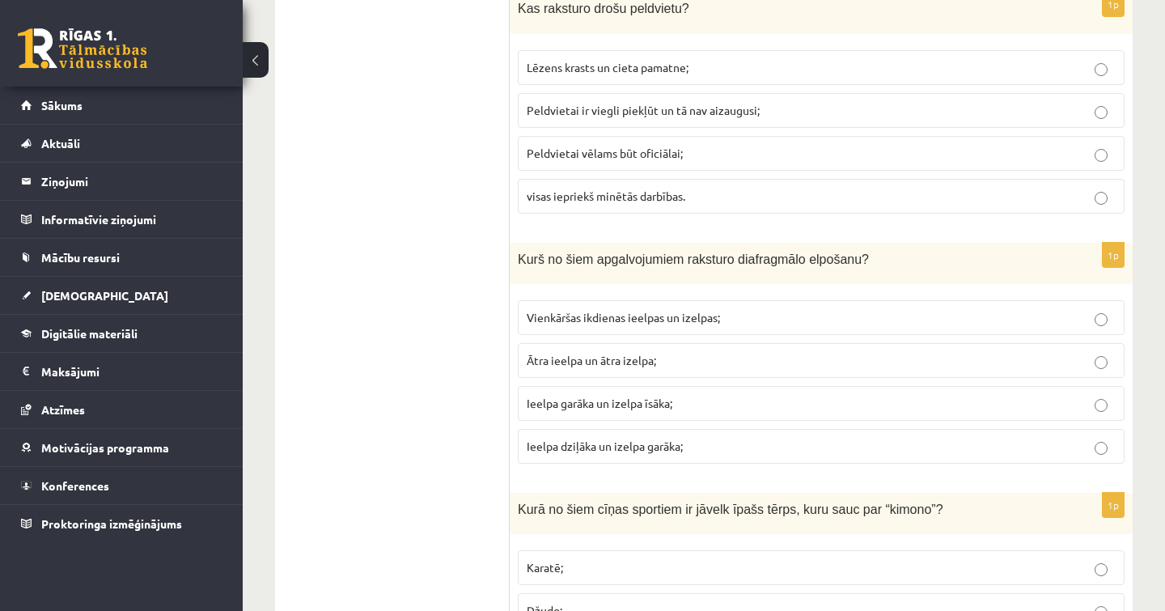
click at [659, 450] on label "Ieelpa dziļāka un izelpa garāka;" at bounding box center [821, 446] width 607 height 35
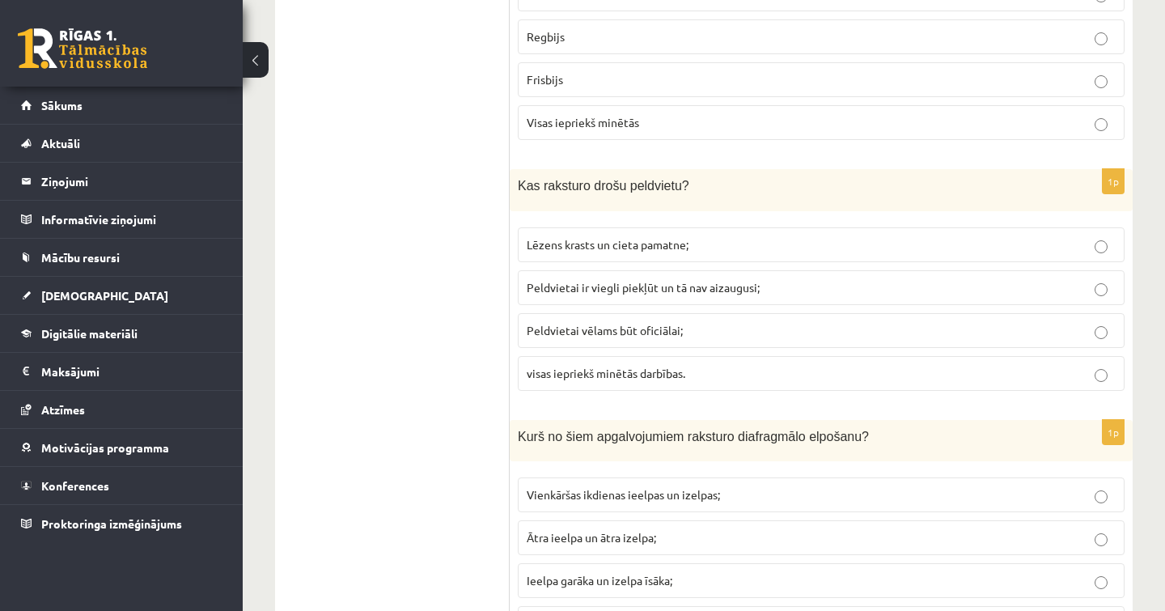
scroll to position [4157, 0]
click at [673, 323] on span "Peldvietai vēlams būt oficiālai;" at bounding box center [605, 330] width 156 height 15
click at [714, 365] on p "visas iepriekš minētās darbības." at bounding box center [821, 373] width 589 height 17
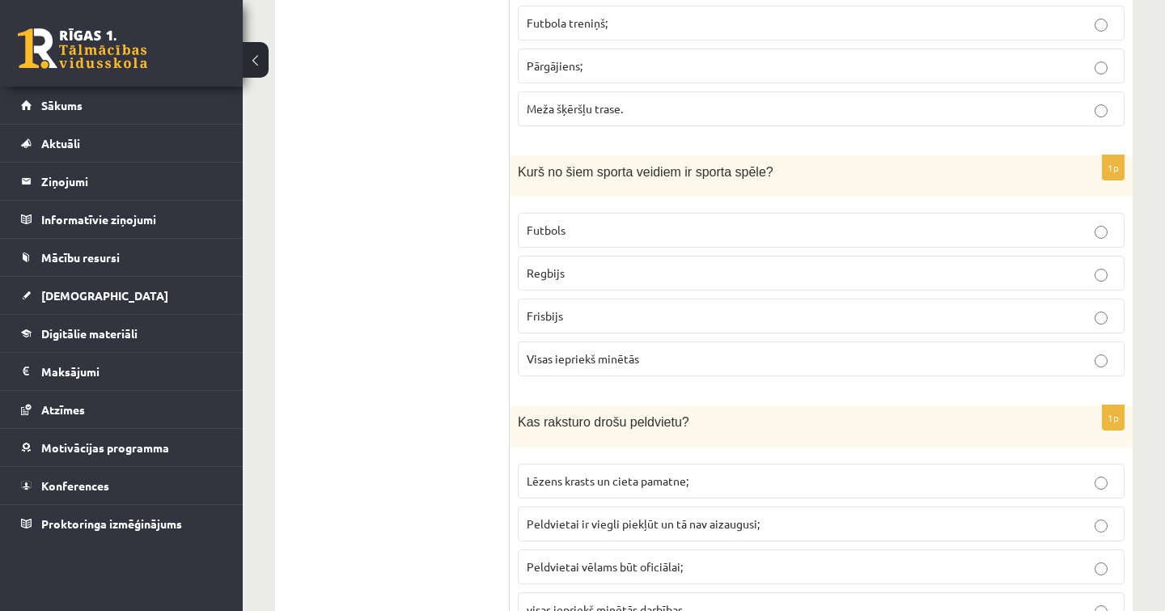
scroll to position [3918, 0]
click at [632, 362] on label "Visas iepriekš minētās" at bounding box center [821, 361] width 607 height 35
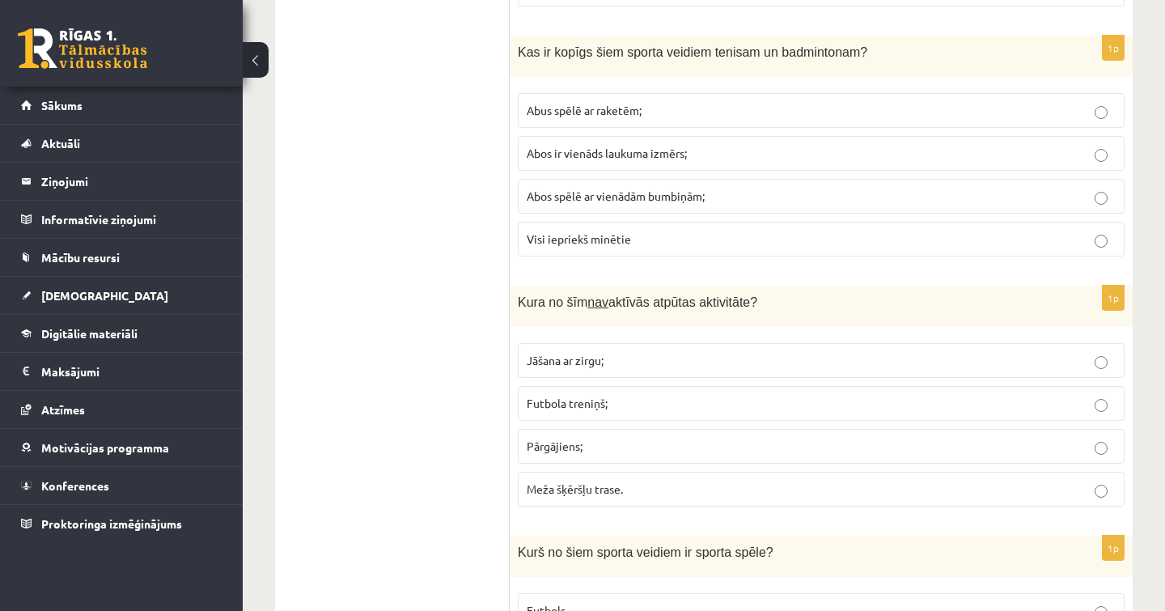
scroll to position [3545, 0]
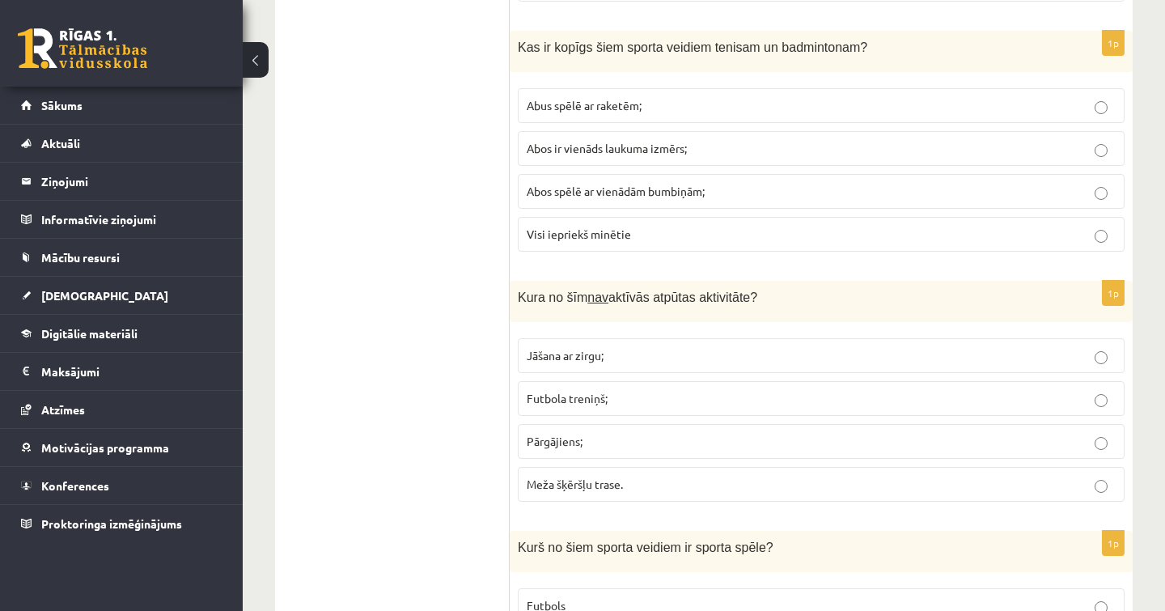
click at [604, 477] on span "Meža šķēršļu trase." at bounding box center [575, 484] width 96 height 15
click at [650, 396] on p "Futbola treniņš;" at bounding box center [821, 398] width 589 height 17
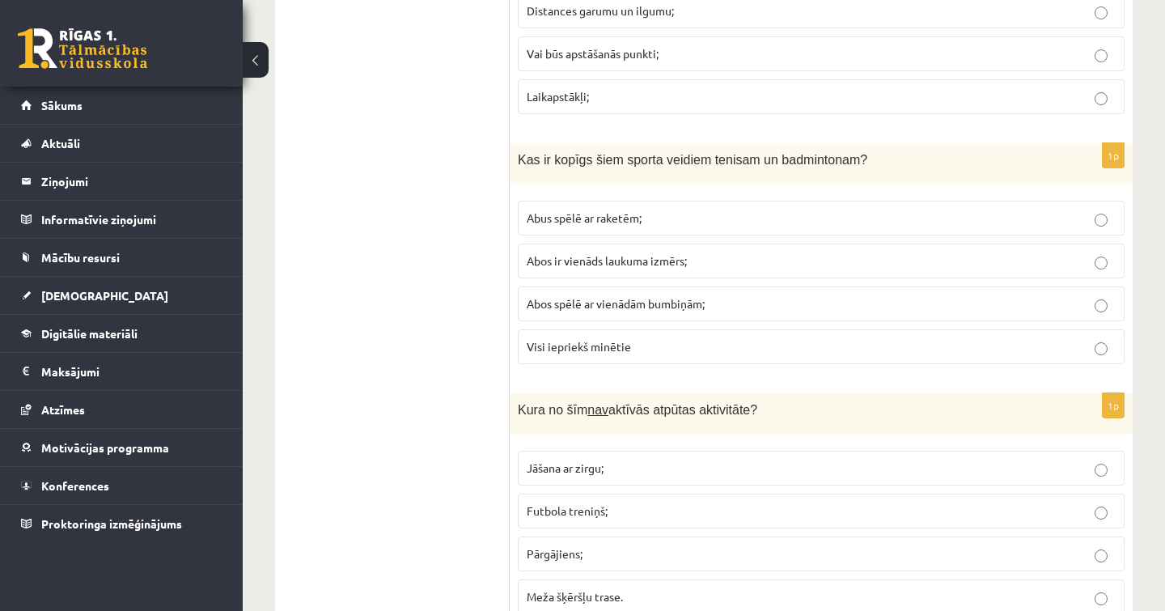
scroll to position [3434, 0]
click at [651, 199] on label "Abus spēlē ar raketēm;" at bounding box center [821, 216] width 607 height 35
click at [643, 337] on p "Visi iepriekš minētie" at bounding box center [821, 345] width 589 height 17
click at [651, 262] on label "Abos ir vienāds laukuma izmērs;" at bounding box center [821, 259] width 607 height 35
click at [661, 298] on span "Abos spēlē ar vienādām bumbiņām;" at bounding box center [616, 301] width 178 height 15
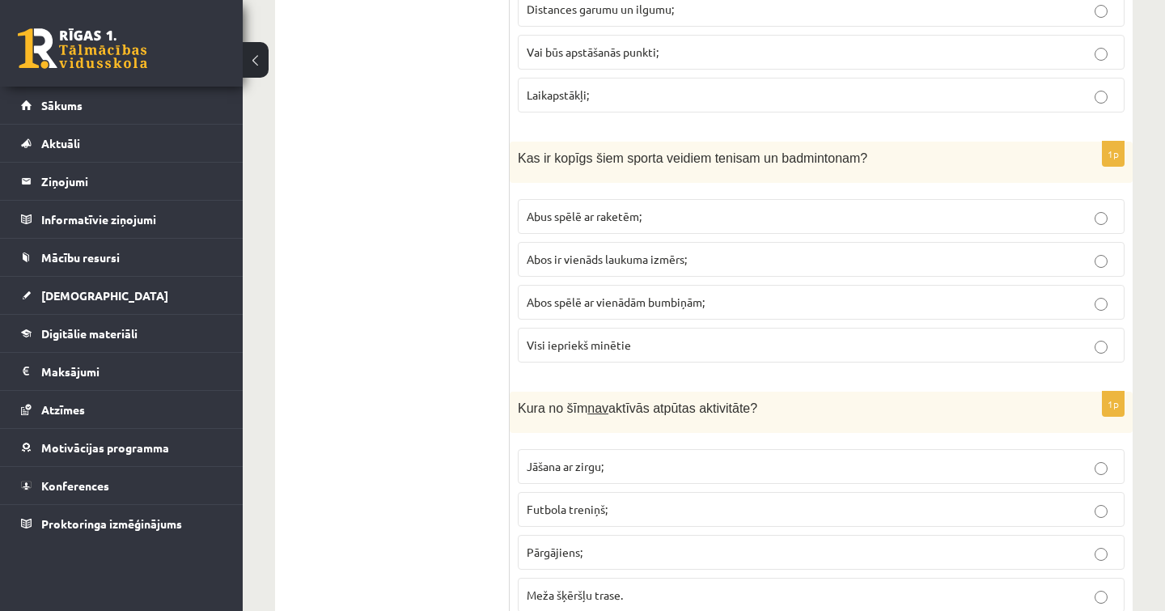
click at [654, 214] on p "Abus spēlē ar raketēm;" at bounding box center [821, 216] width 589 height 17
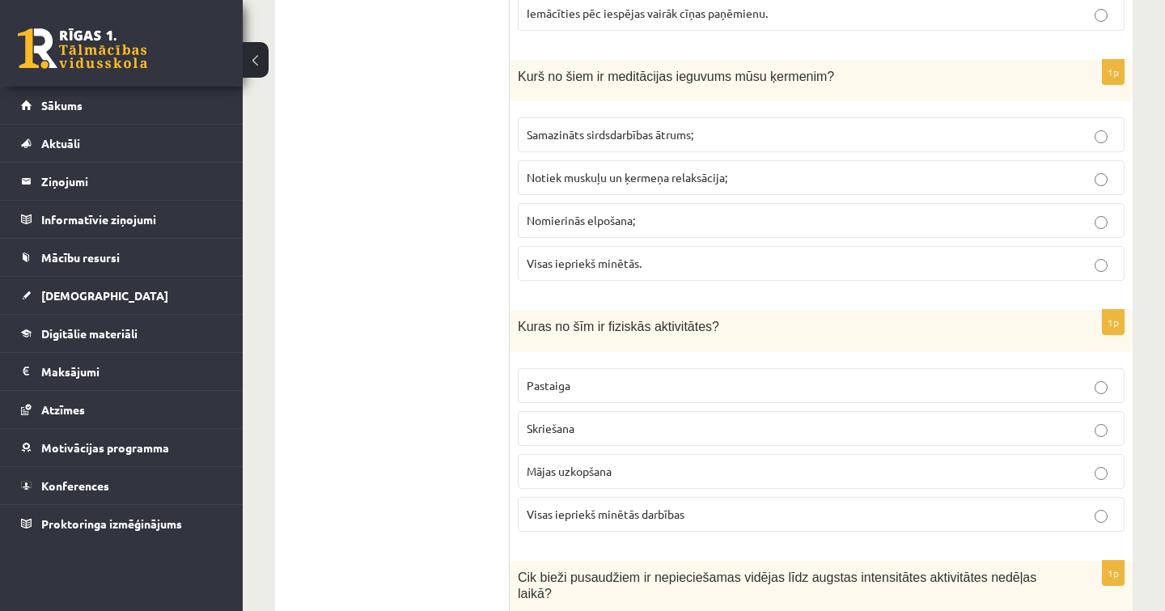
scroll to position [503, 0]
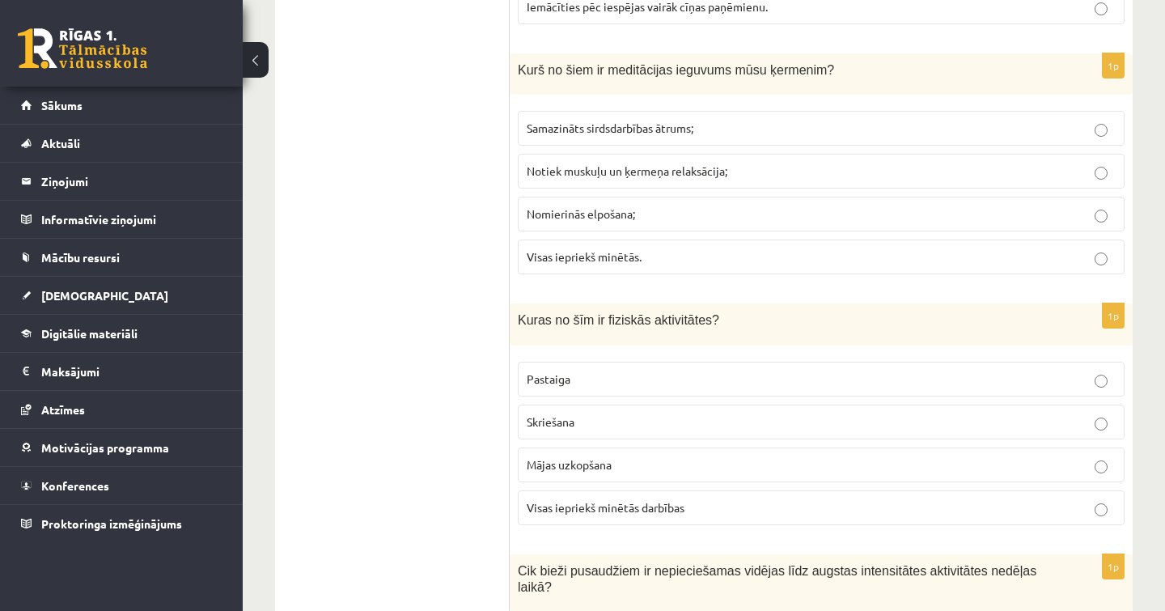
click at [639, 248] on p "Visas iepriekš minētās." at bounding box center [821, 256] width 589 height 17
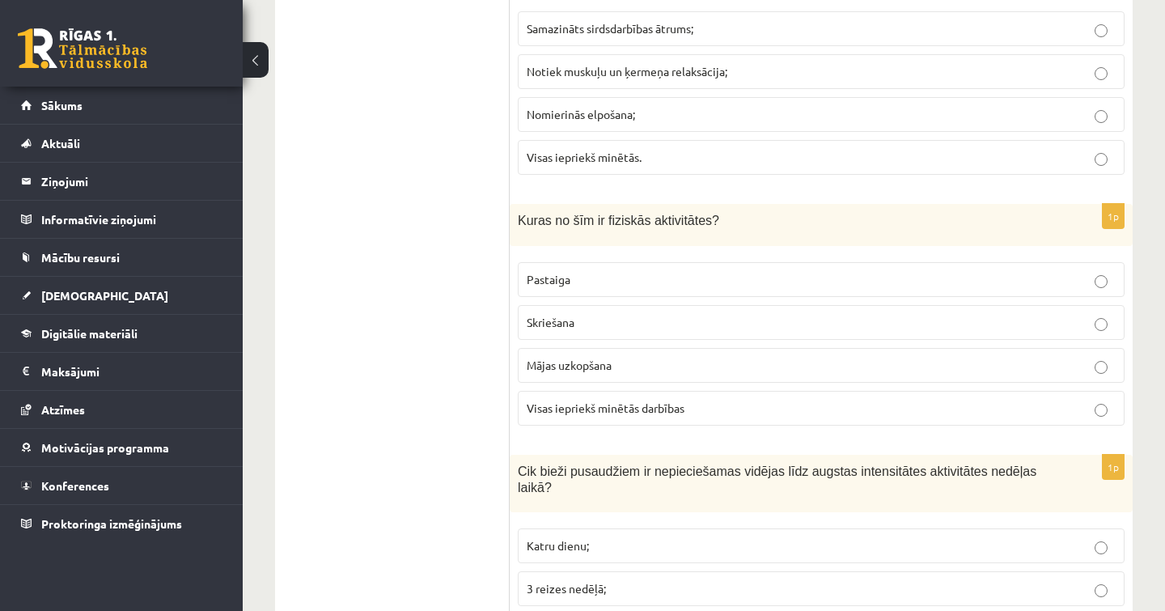
scroll to position [608, 0]
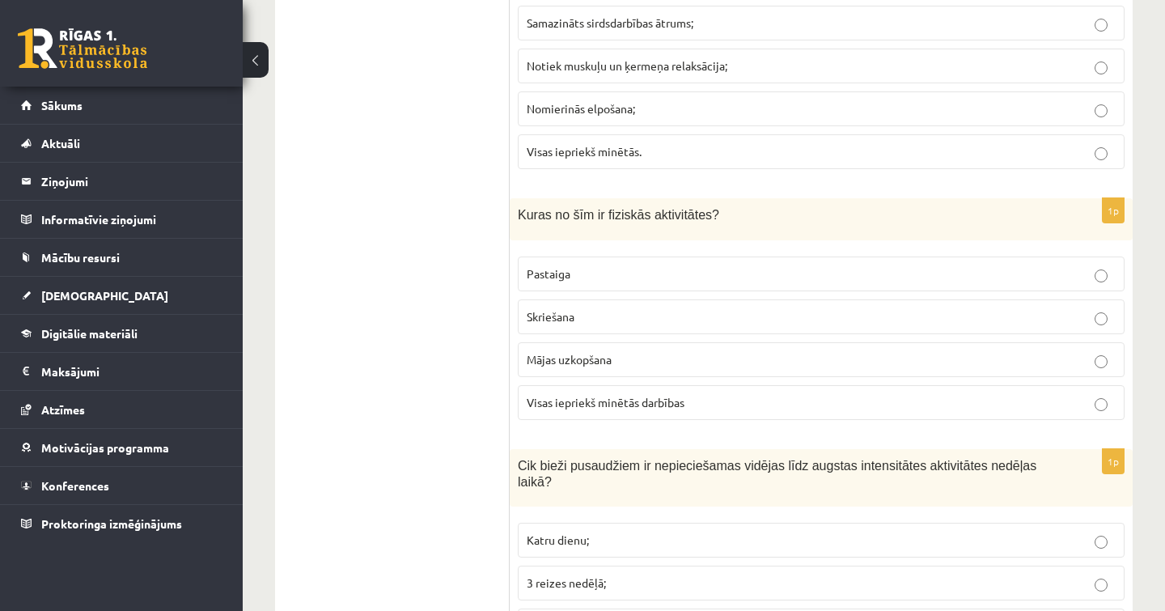
click at [582, 325] on label "Skriešana" at bounding box center [821, 316] width 607 height 35
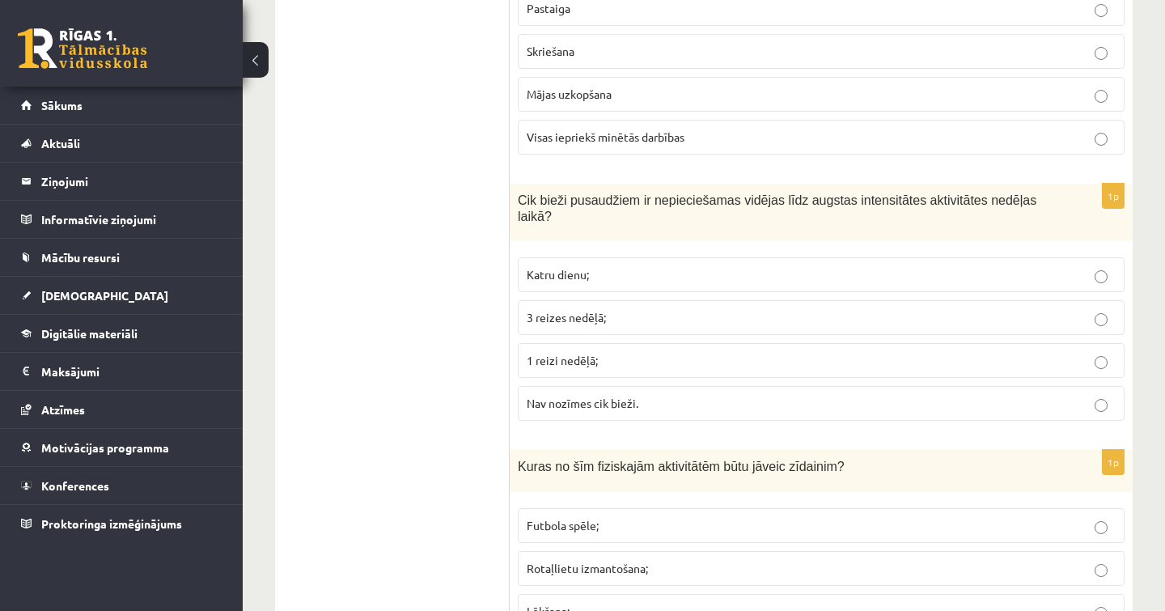
scroll to position [883, 0]
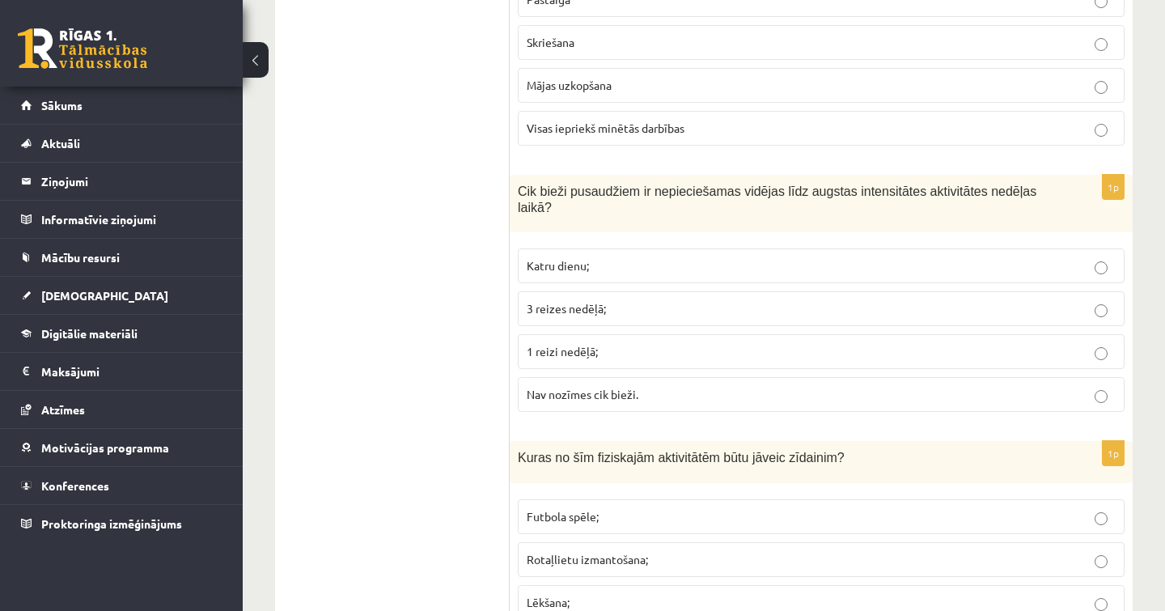
click at [748, 316] on label "3 reizes nedēļā;" at bounding box center [821, 308] width 607 height 35
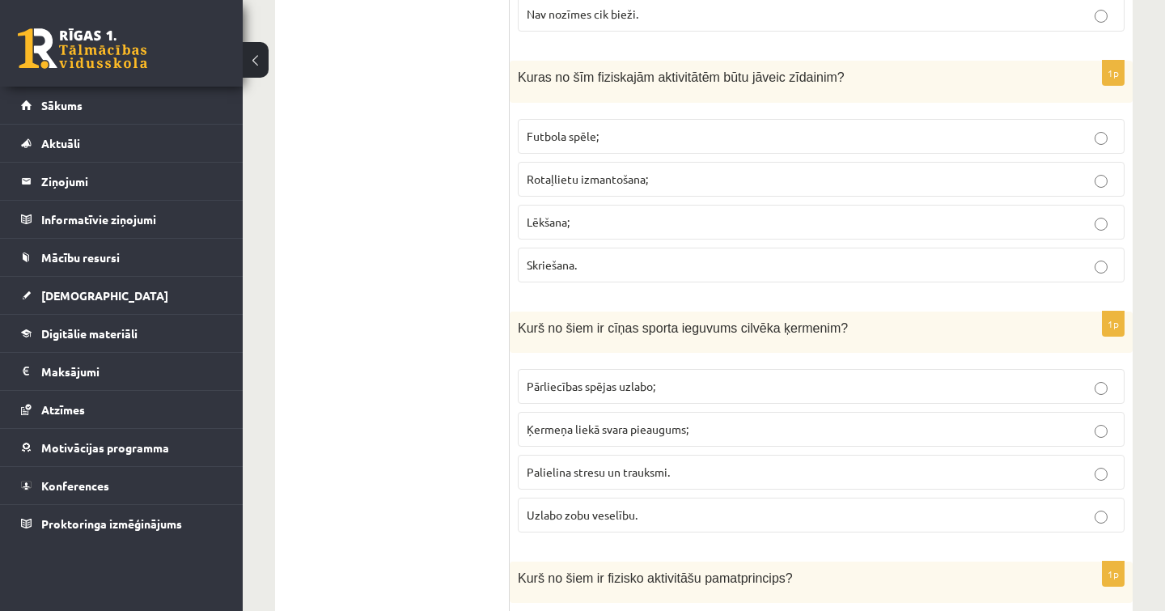
scroll to position [1264, 0]
click at [667, 169] on p "Rotaļlietu izmantošana;" at bounding box center [821, 177] width 589 height 17
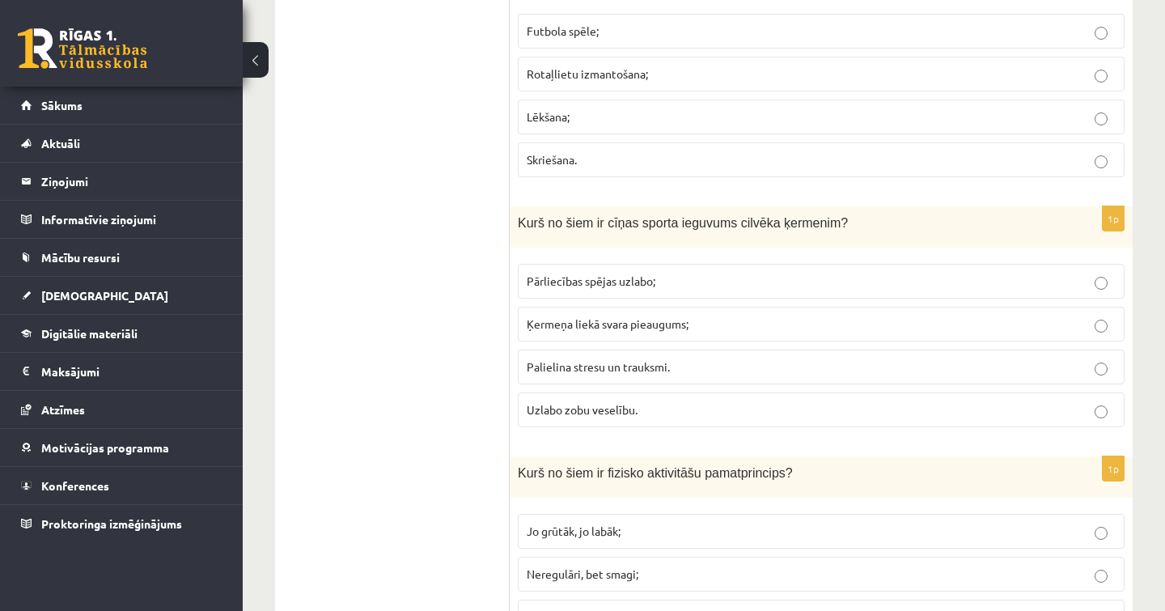
scroll to position [1370, 0]
click at [657, 286] on label "Pārliecības spējas uzlabo;" at bounding box center [821, 279] width 607 height 35
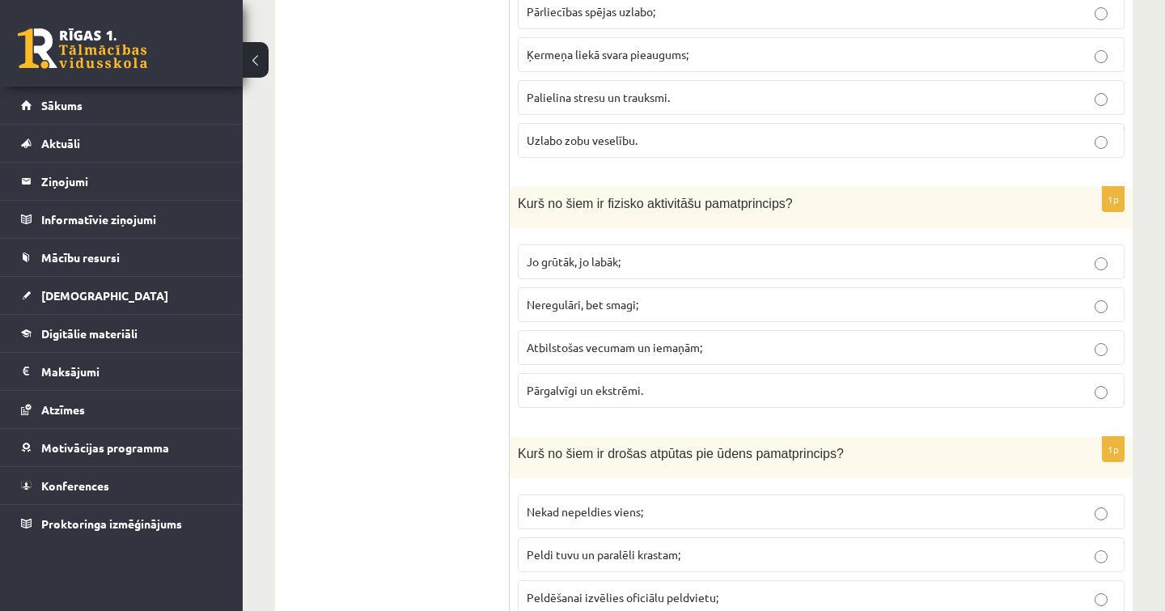
scroll to position [1638, 0]
click at [652, 261] on p "Jo grūtāk, jo labāk;" at bounding box center [821, 260] width 589 height 17
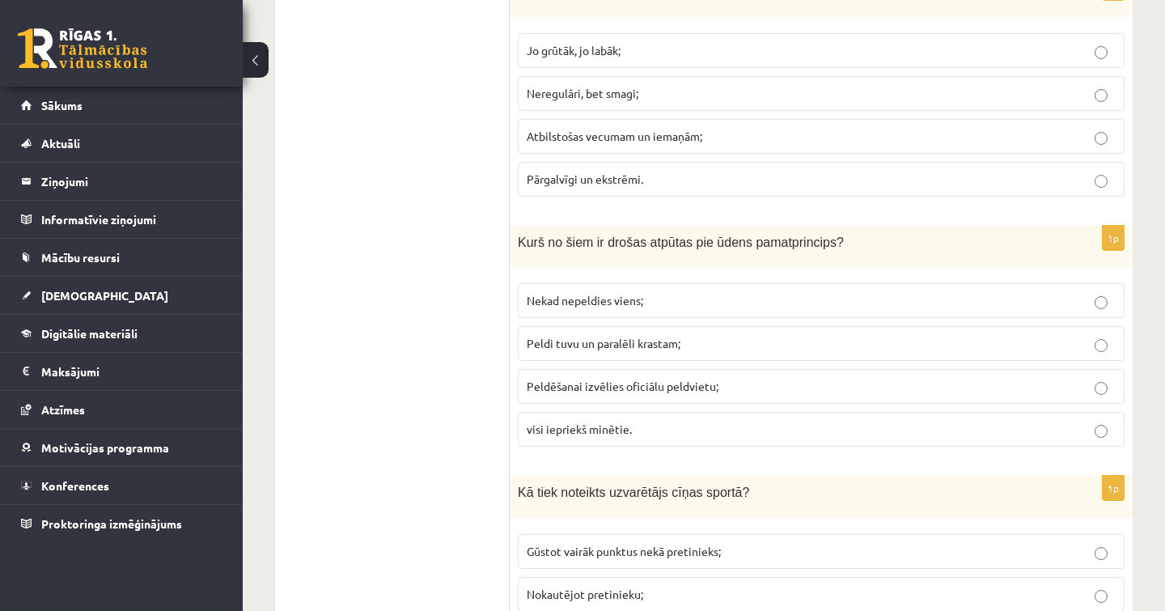
scroll to position [1849, 0]
click at [643, 131] on span "Atbilstošas vecumam un iemaņām;" at bounding box center [615, 135] width 176 height 15
click at [634, 56] on label "Jo grūtāk, jo labāk;" at bounding box center [821, 49] width 607 height 35
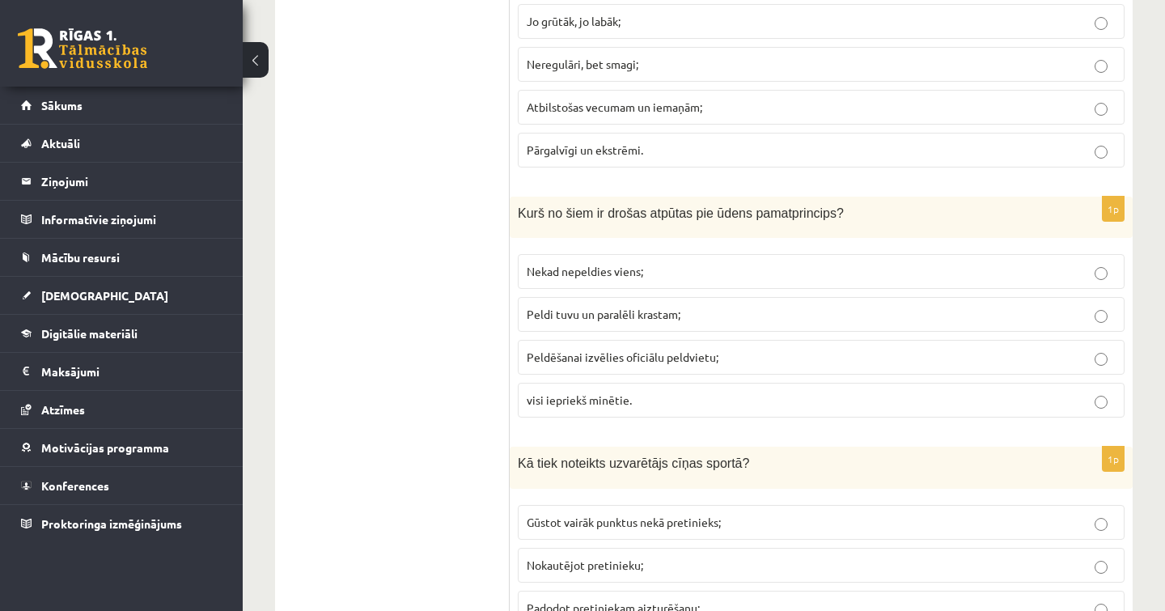
scroll to position [1884, 0]
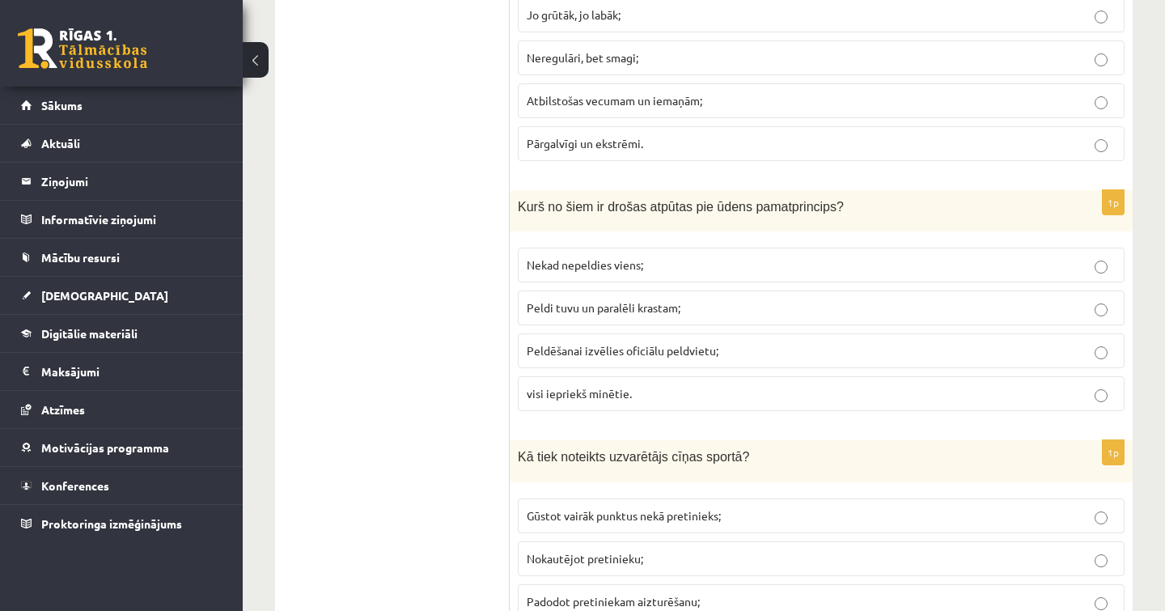
click at [700, 376] on label "visi iepriekš minētie." at bounding box center [821, 393] width 607 height 35
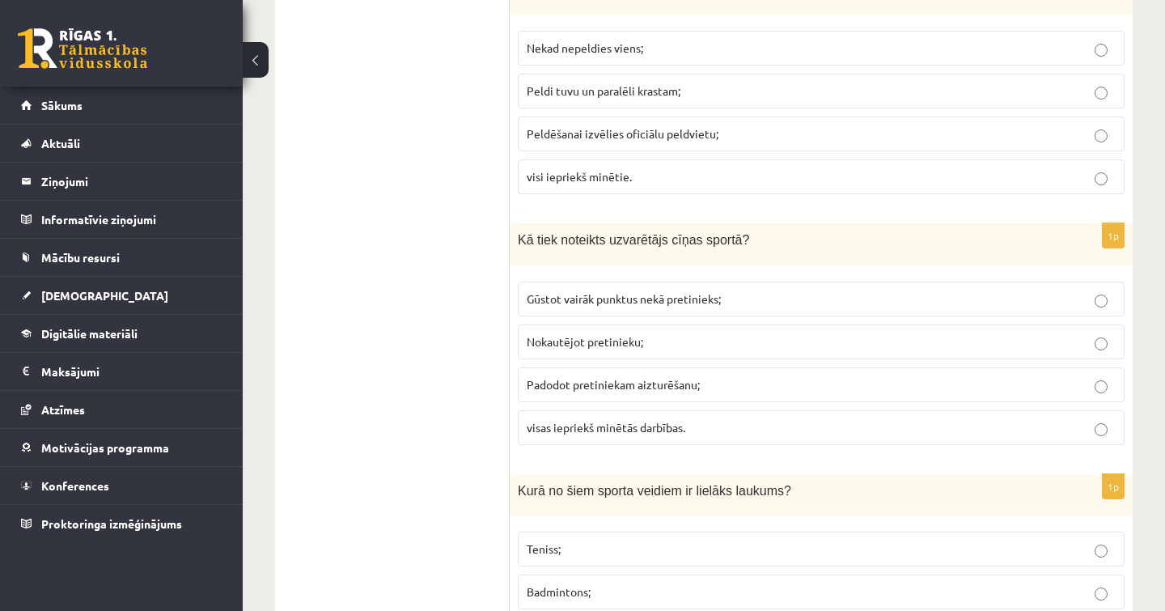
scroll to position [2102, 0]
click at [701, 303] on label "Gūstot vairāk punktus nekā pretinieks;" at bounding box center [821, 298] width 607 height 35
click at [604, 430] on p "visas iepriekš minētās darbības." at bounding box center [821, 426] width 589 height 17
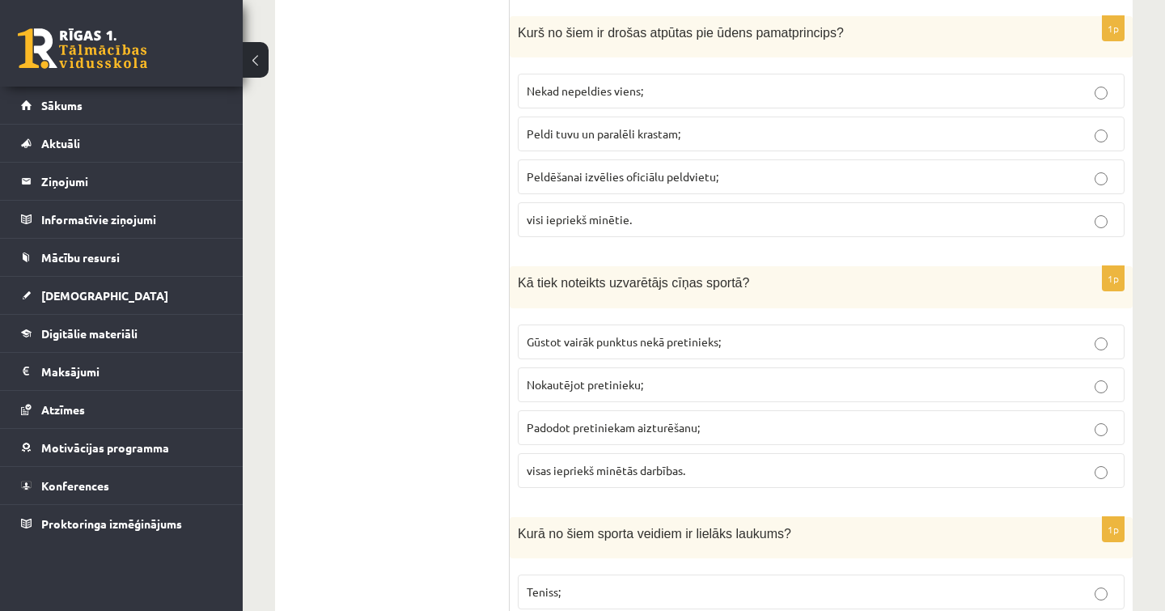
scroll to position [2058, 0]
click at [592, 119] on label "Peldi tuvu un paralēli krastam;" at bounding box center [821, 133] width 607 height 35
click at [588, 214] on span "visi iepriekš minētie." at bounding box center [579, 219] width 105 height 15
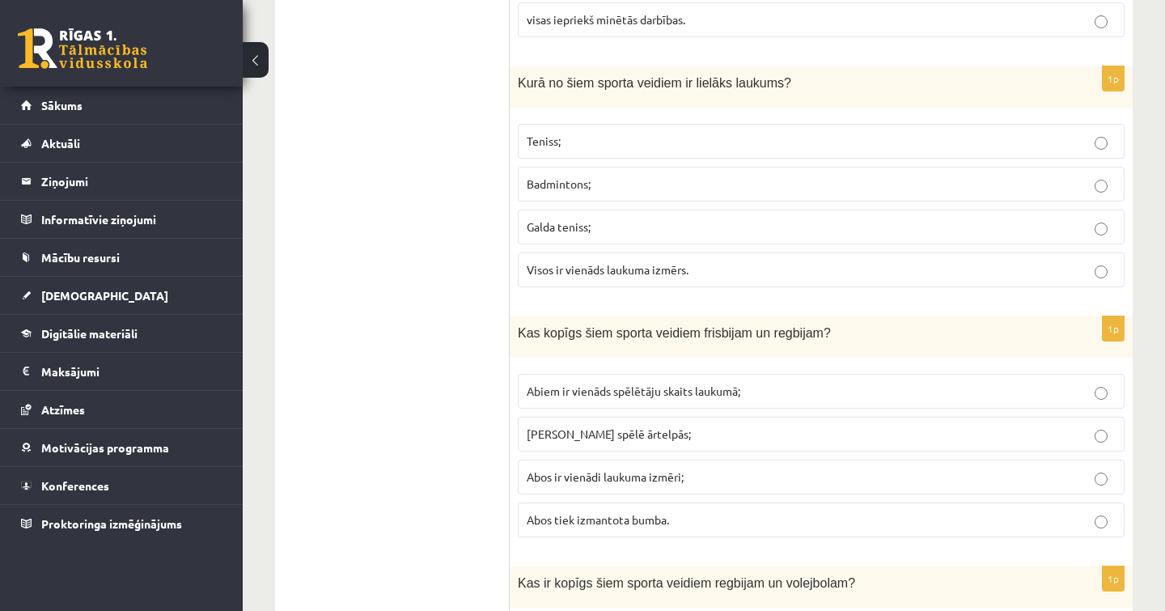
scroll to position [2510, 0]
click at [626, 166] on label "Badmintons;" at bounding box center [821, 183] width 607 height 35
click at [626, 139] on p "Teniss;" at bounding box center [821, 140] width 589 height 17
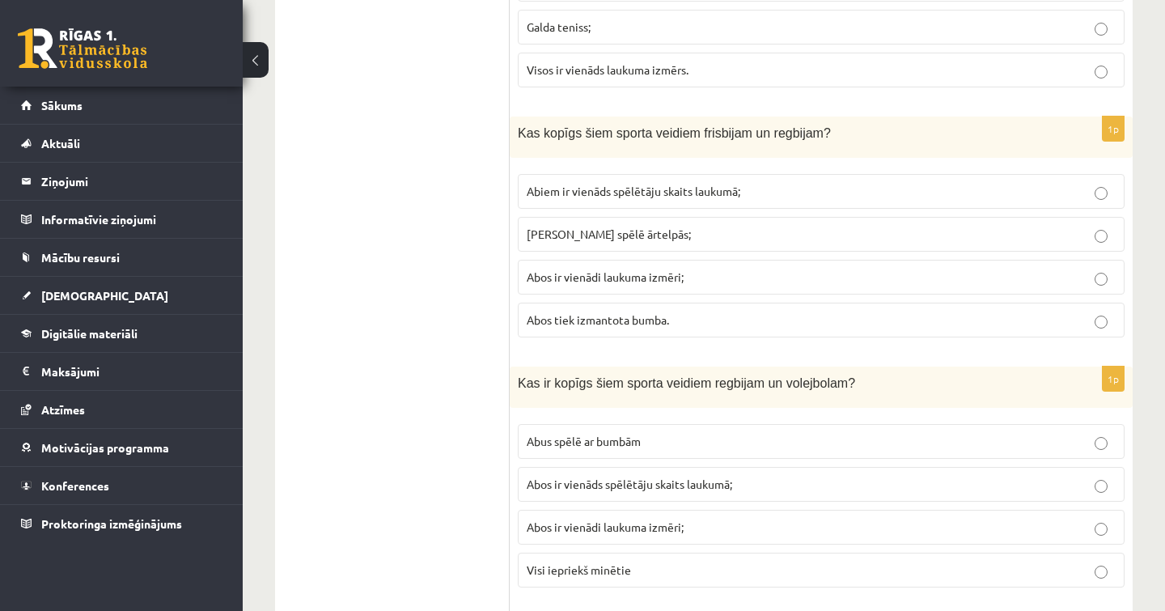
scroll to position [2723, 0]
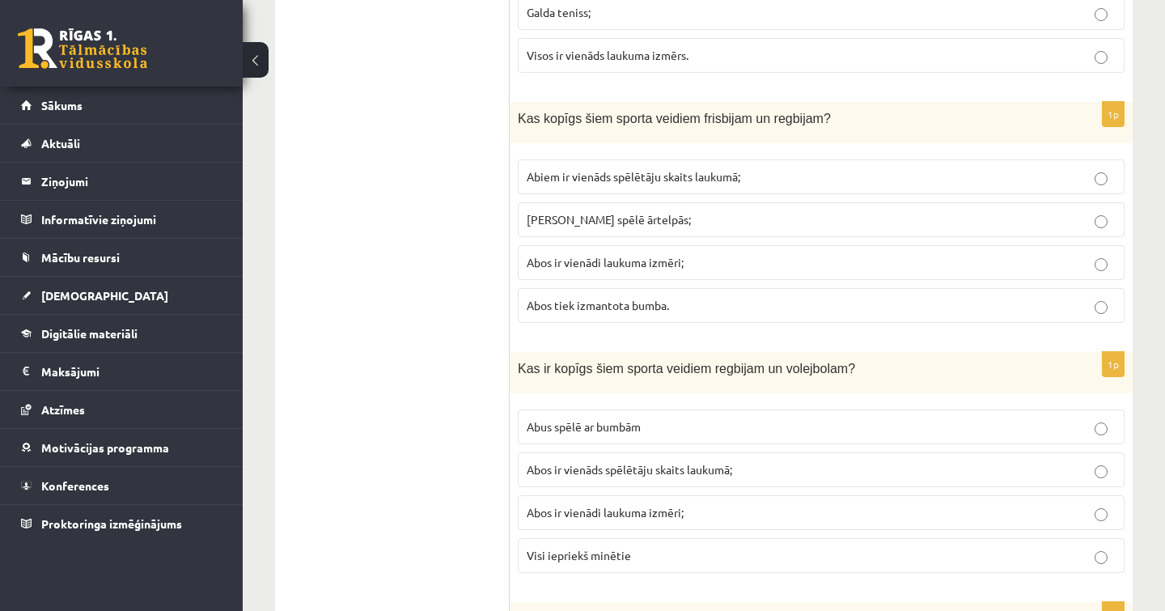
click at [672, 223] on label "Abus spēlē ārtelpās;" at bounding box center [821, 219] width 607 height 35
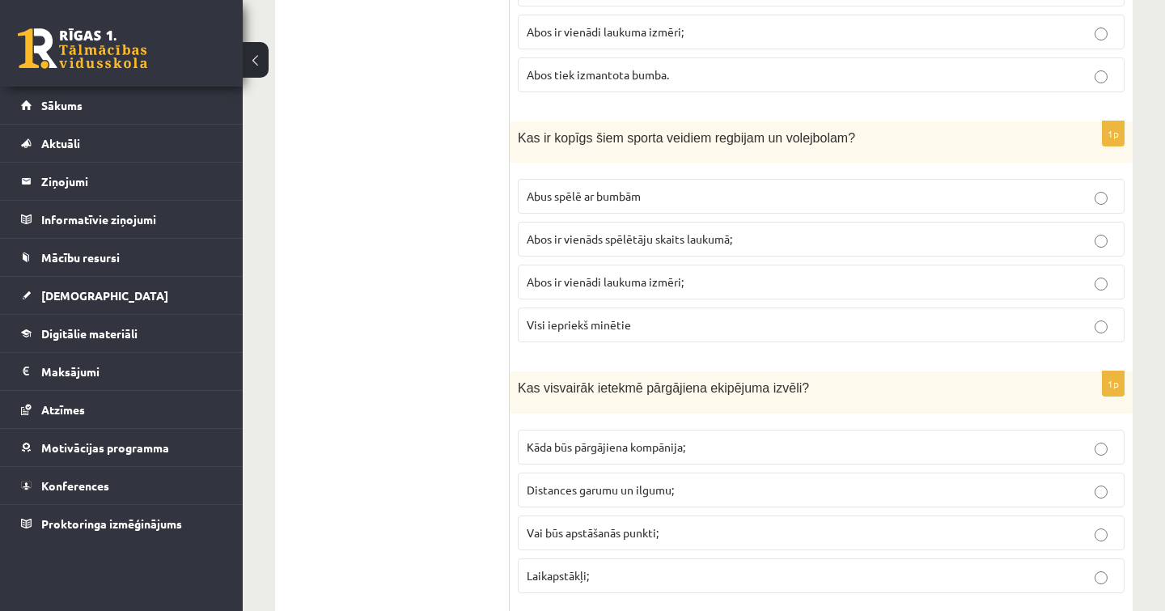
scroll to position [2955, 0]
click at [644, 195] on p "Abus spēlē ar bumbām" at bounding box center [821, 194] width 589 height 17
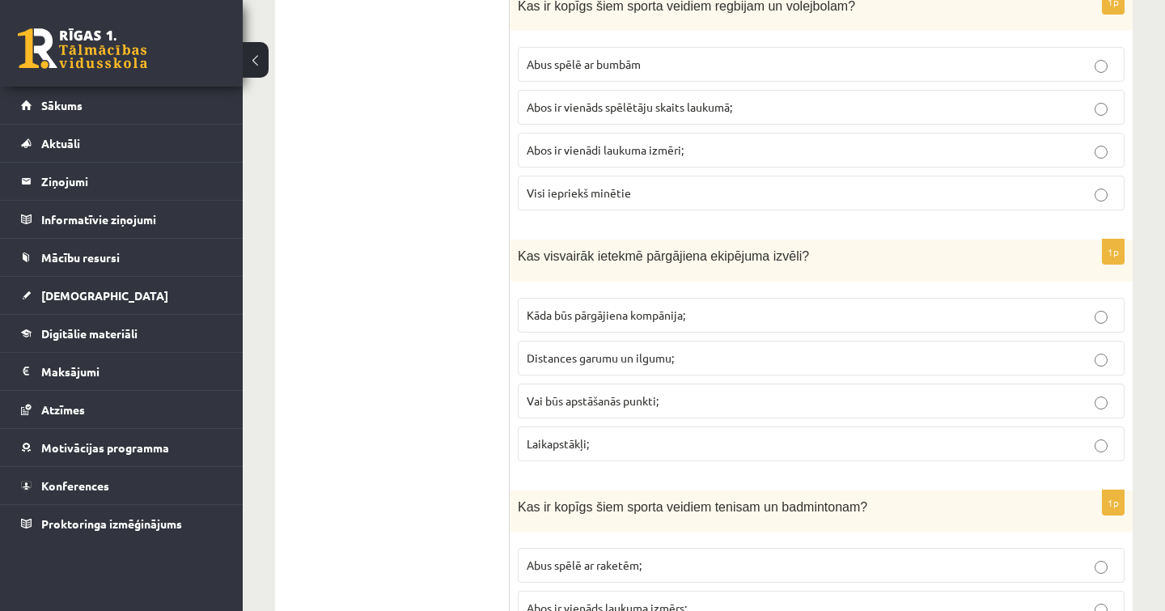
scroll to position [3090, 0]
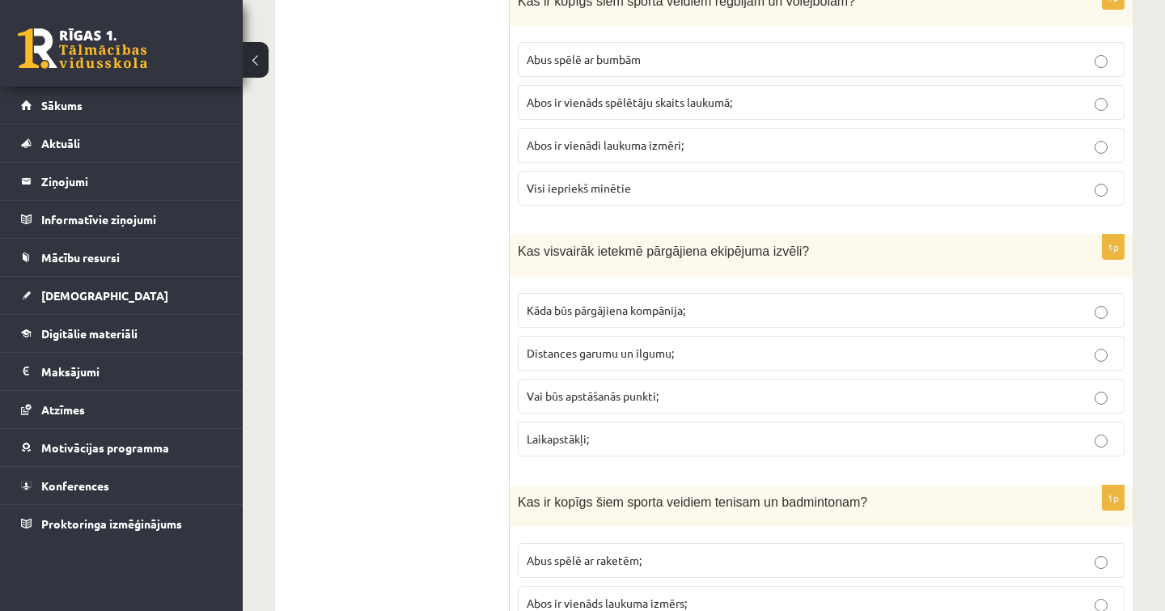
click at [638, 349] on span "Distances garumu un ilgumu;" at bounding box center [600, 352] width 147 height 15
click at [651, 430] on p "Laikapstākļi;" at bounding box center [821, 438] width 589 height 17
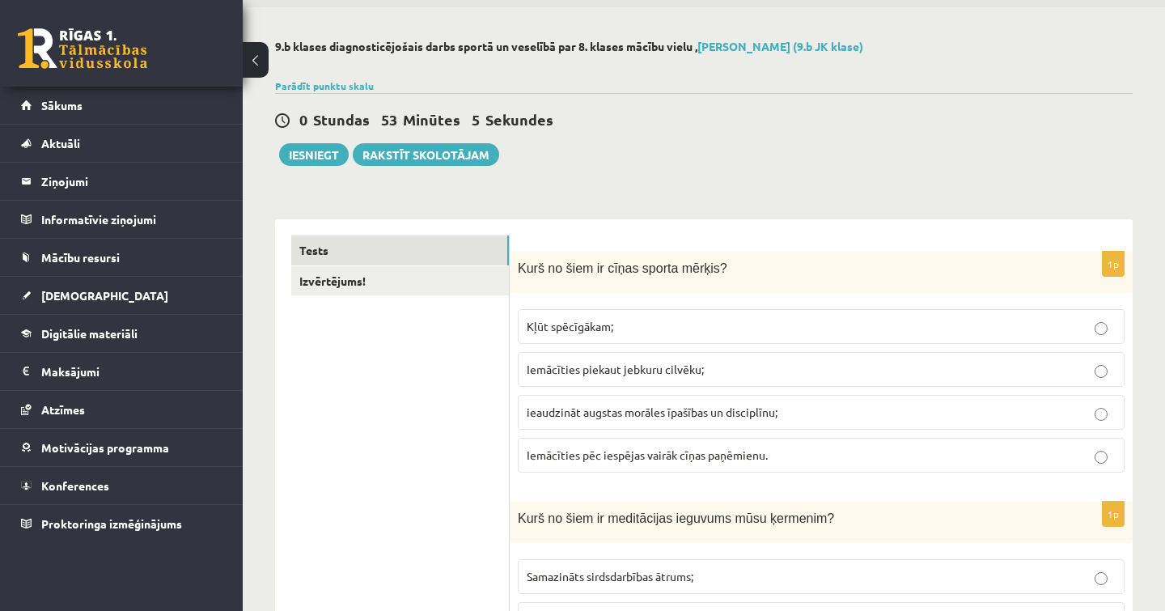
scroll to position [0, 0]
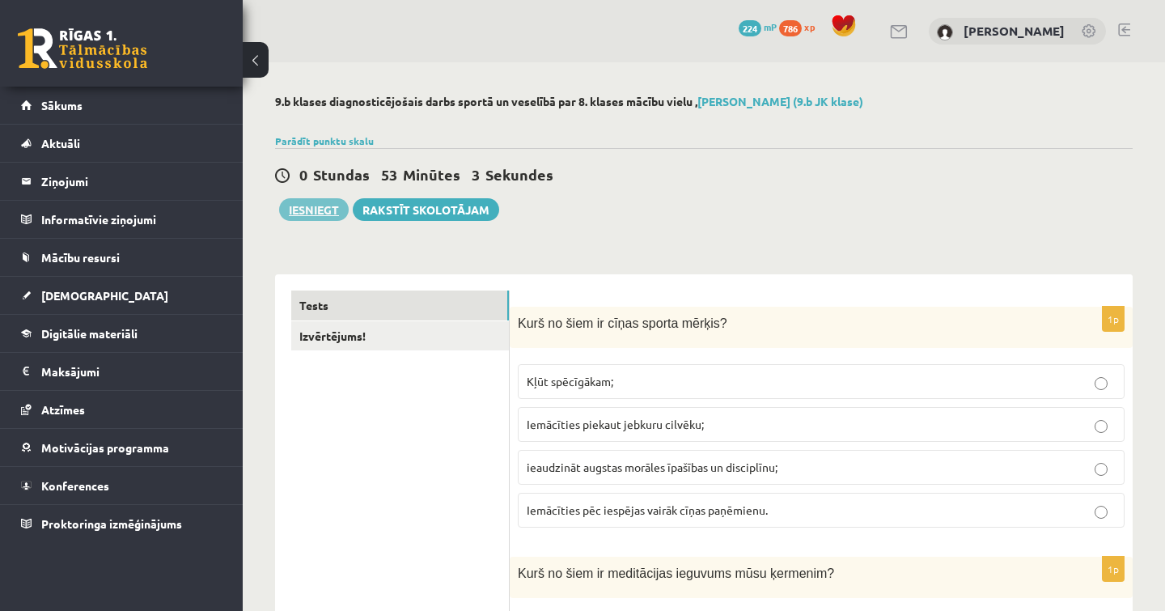
click at [333, 205] on button "Iesniegt" at bounding box center [314, 209] width 70 height 23
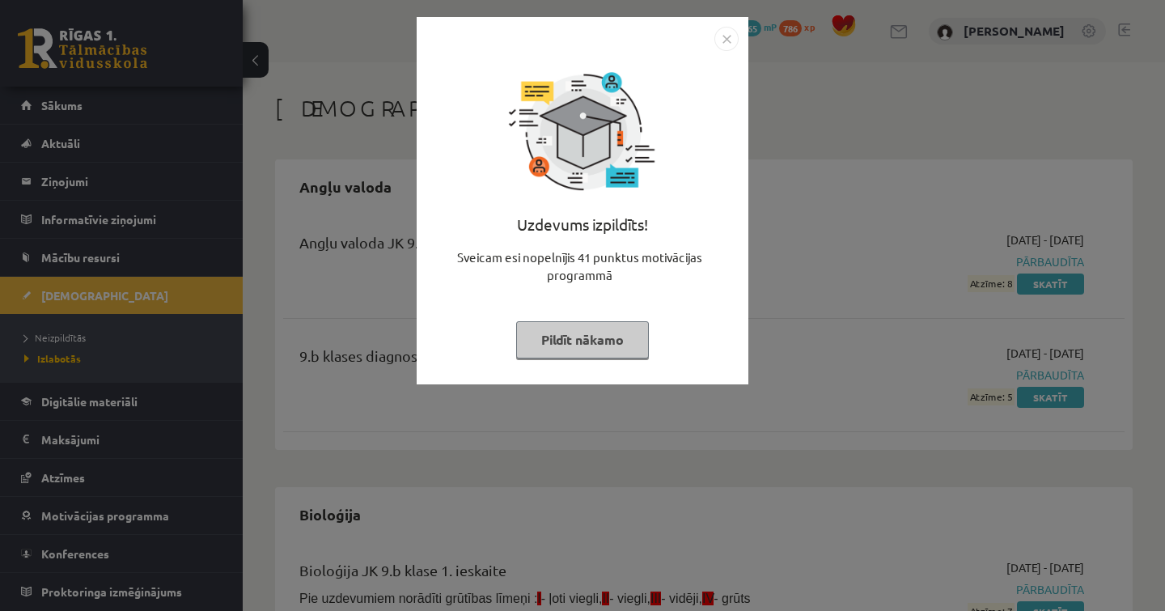
click at [613, 333] on button "Pildīt nākamo" at bounding box center [582, 339] width 133 height 37
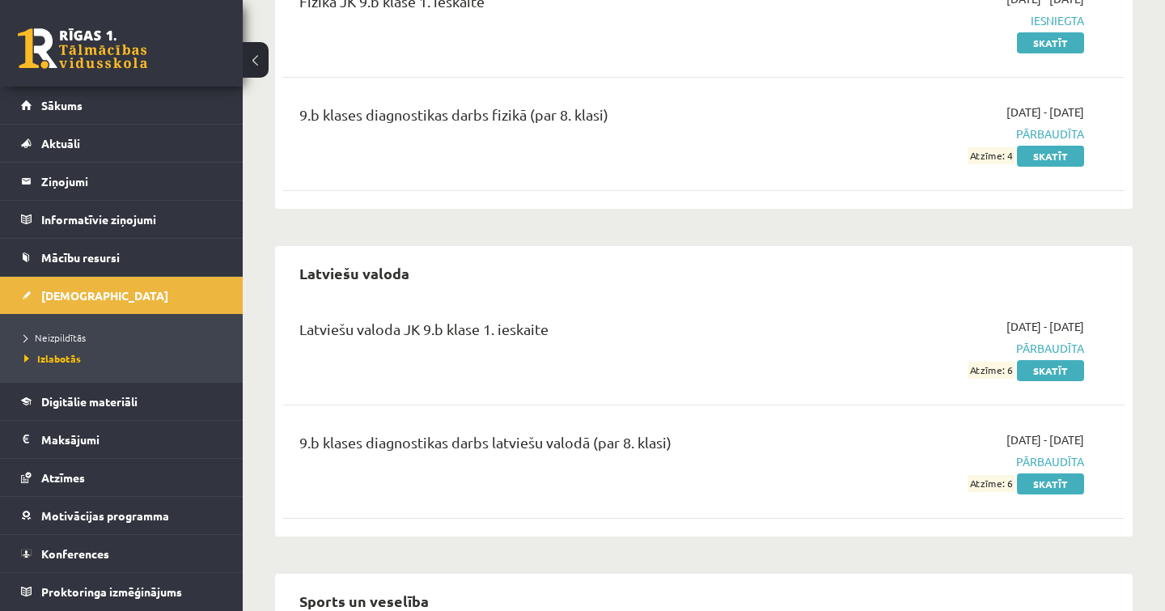
scroll to position [1068, 0]
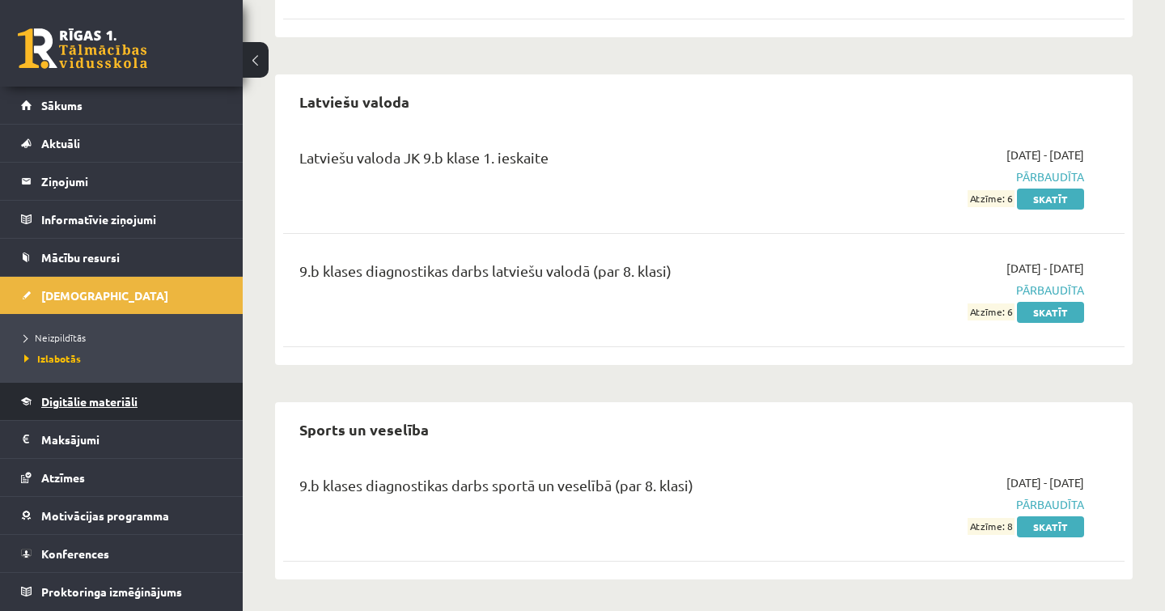
click at [105, 397] on span "Digitālie materiāli" at bounding box center [89, 401] width 96 height 15
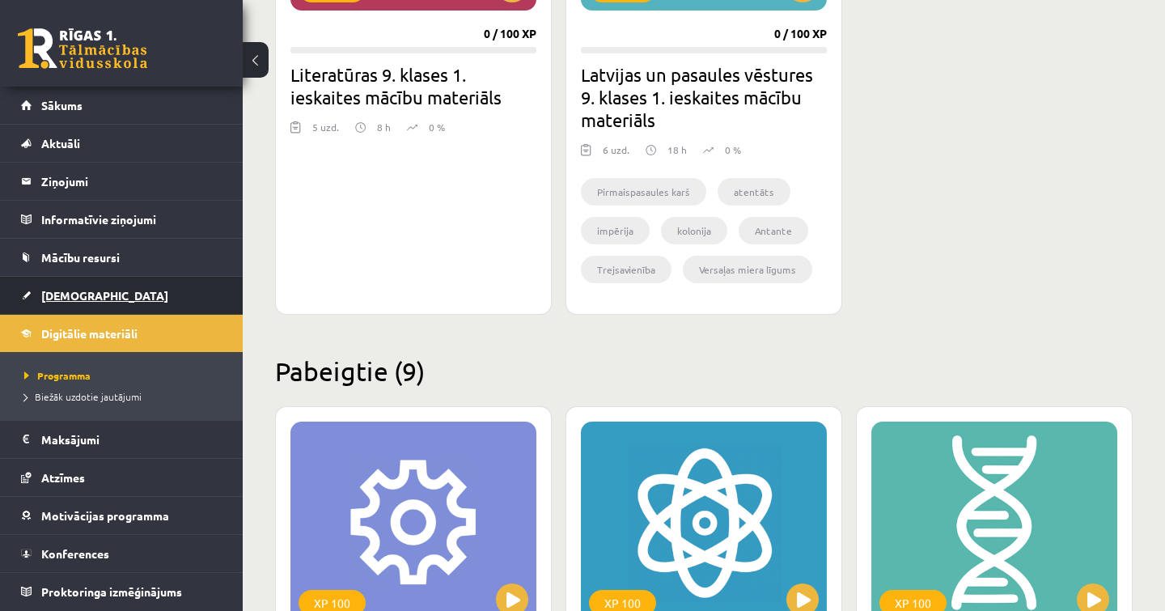
click at [82, 296] on span "[DEMOGRAPHIC_DATA]" at bounding box center [104, 295] width 127 height 15
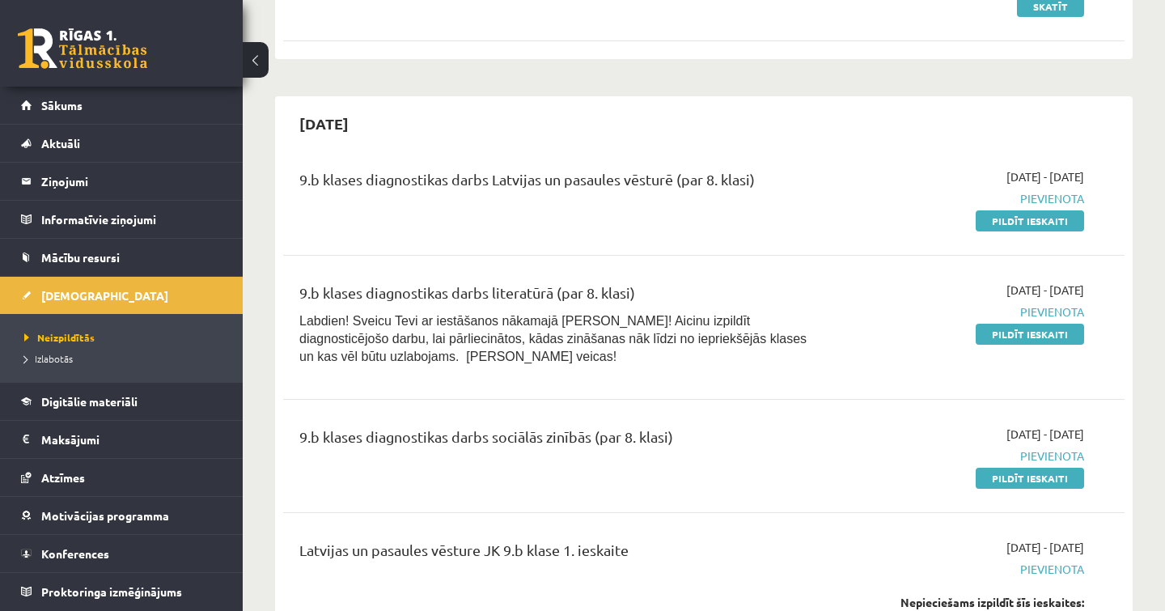
scroll to position [280, 0]
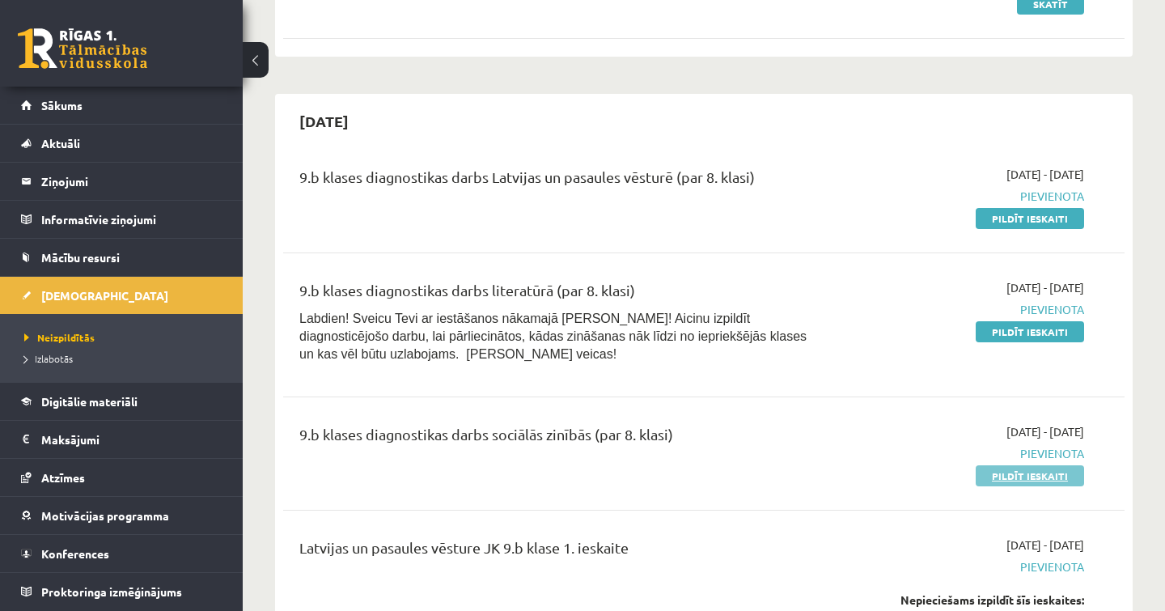
click at [1039, 465] on link "Pildīt ieskaiti" at bounding box center [1030, 475] width 108 height 21
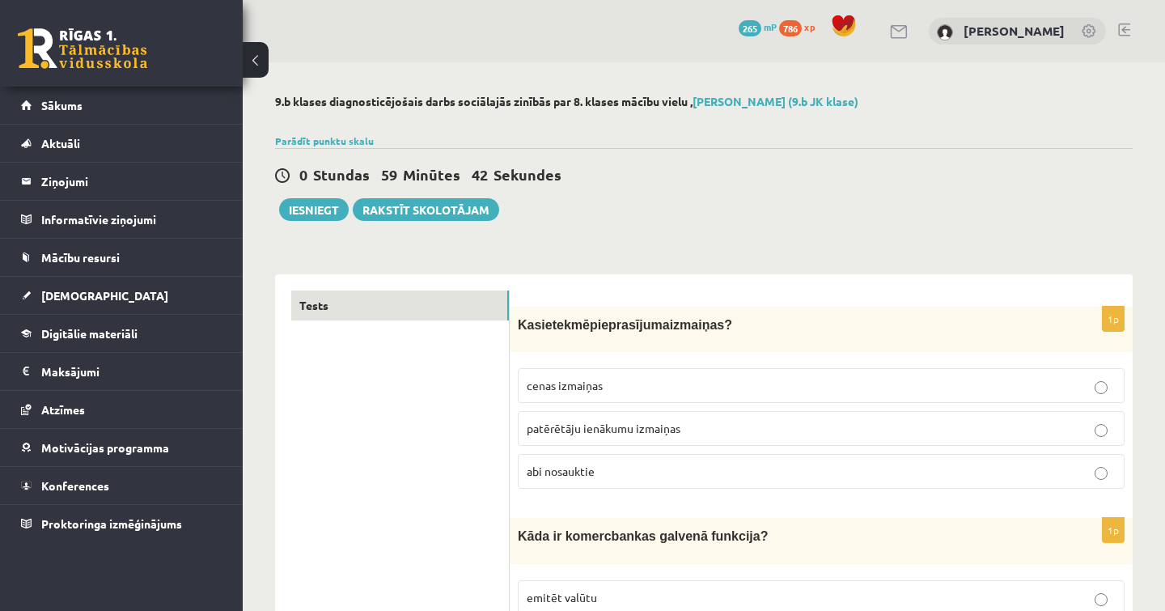
click at [653, 430] on span "patērētāju ienākumu izmaiņas" at bounding box center [604, 428] width 154 height 15
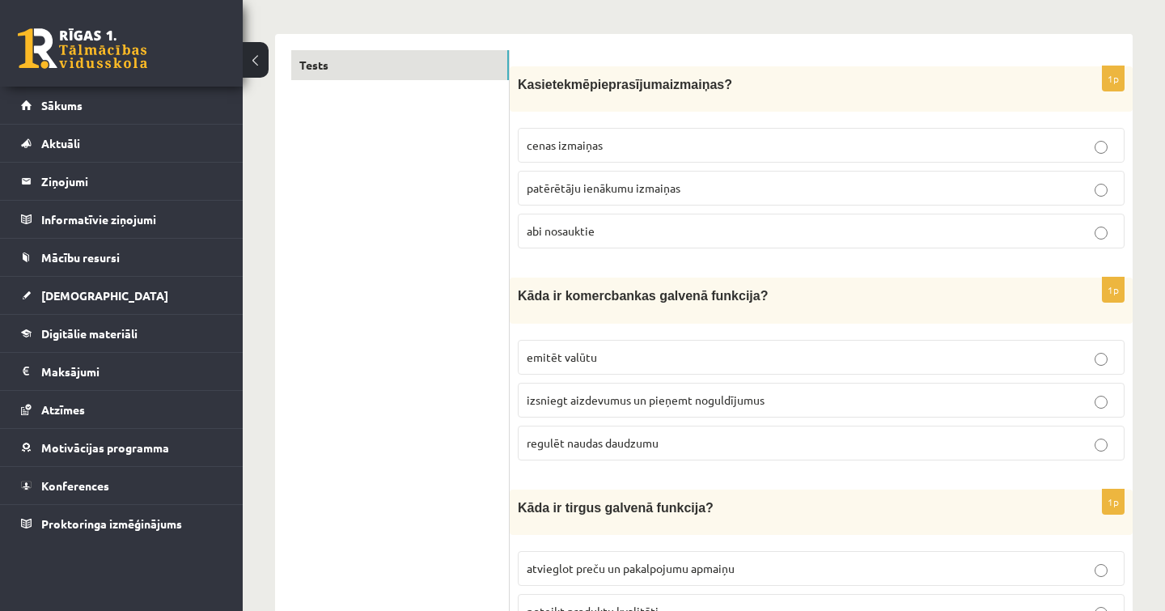
scroll to position [244, 0]
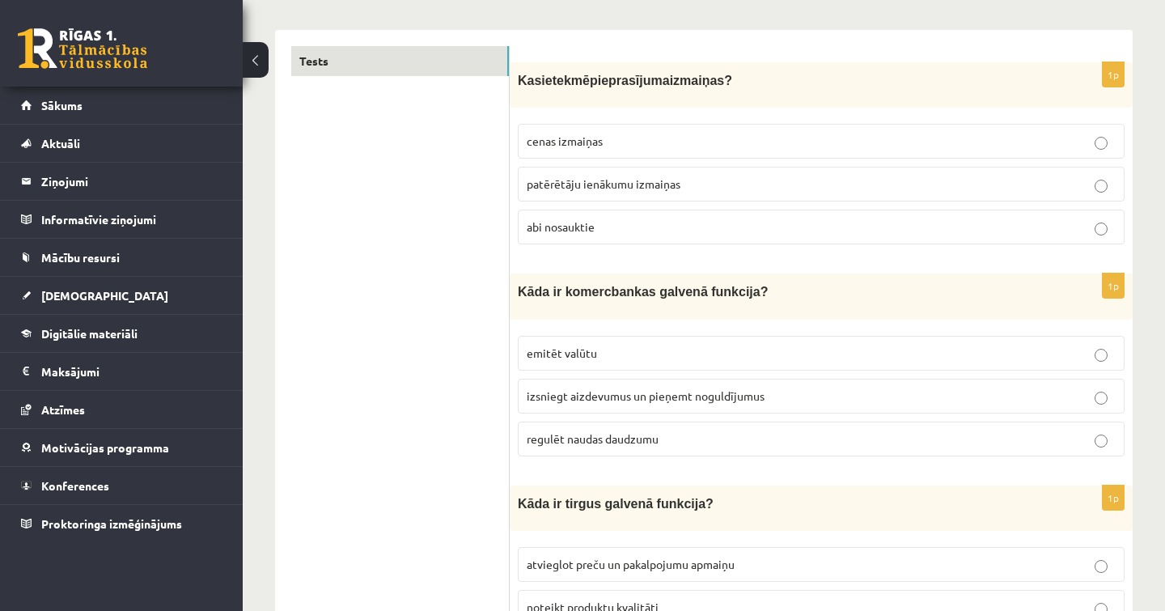
click at [701, 409] on label "izsniegt aizdevumus un pieņemt noguldījumus" at bounding box center [821, 396] width 607 height 35
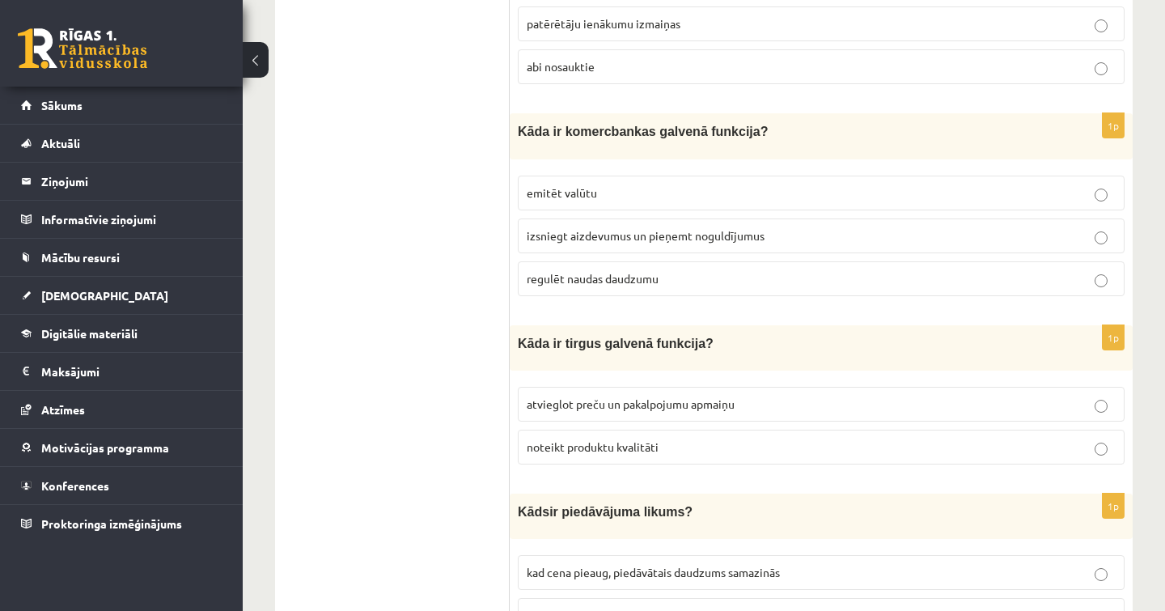
scroll to position [413, 0]
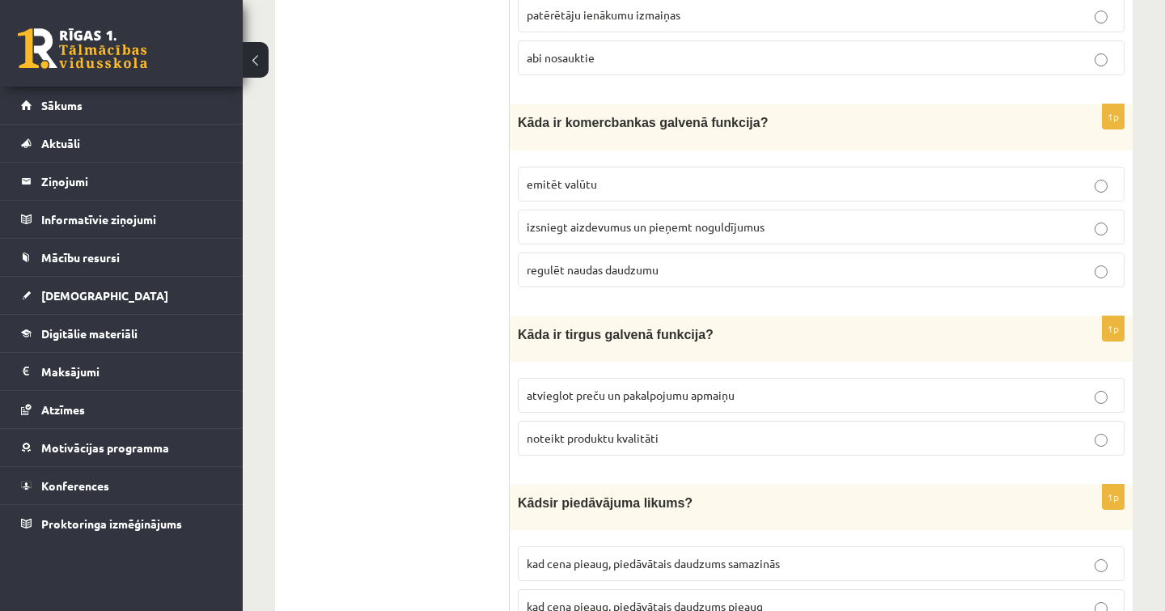
click at [688, 402] on label "atvieglot preču un pakalpojumu apmaiņu" at bounding box center [821, 395] width 607 height 35
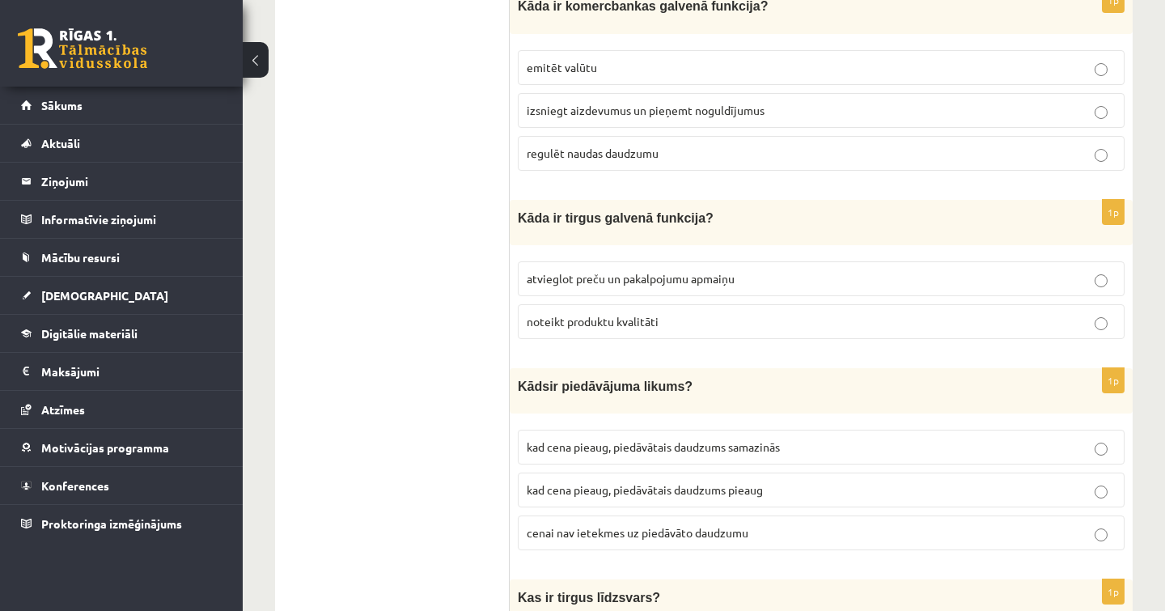
scroll to position [530, 0]
click at [662, 535] on p "cenai nav ietekmes uz piedāvāto daudzumu" at bounding box center [821, 532] width 589 height 17
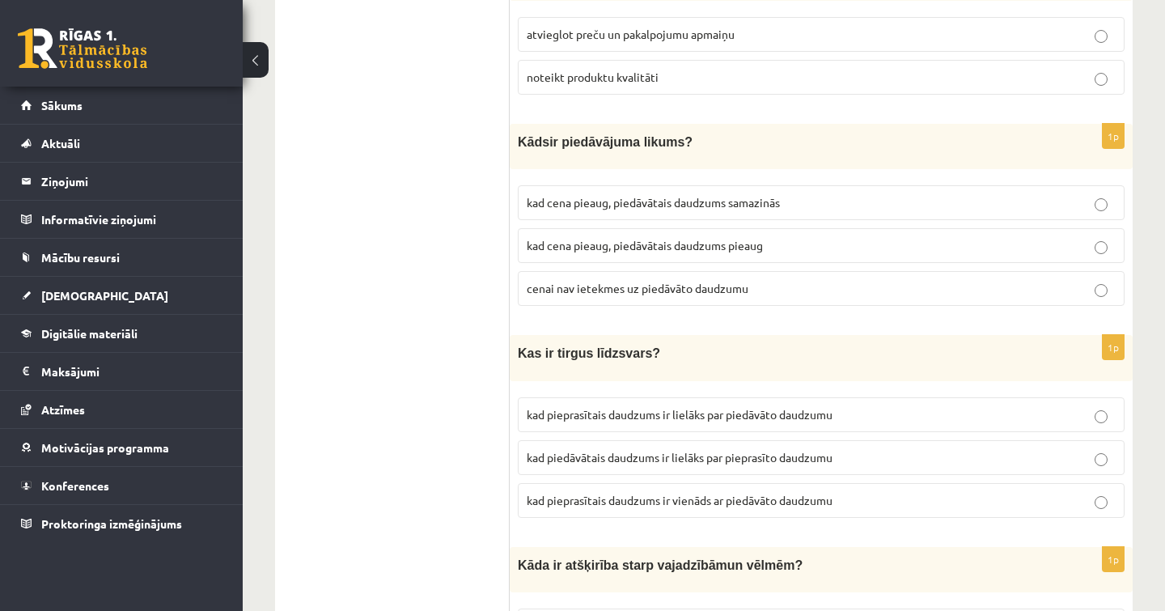
scroll to position [786, 0]
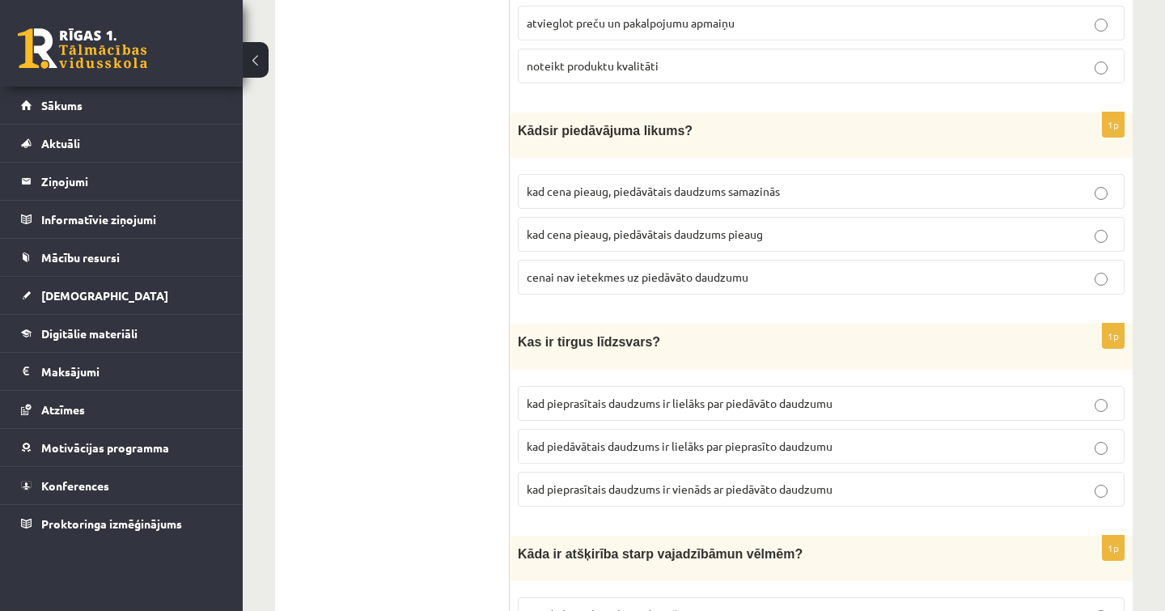
click at [698, 474] on label "kad pieprasītais daudzums ir vienāds ar piedāvāto daudzumu" at bounding box center [821, 489] width 607 height 35
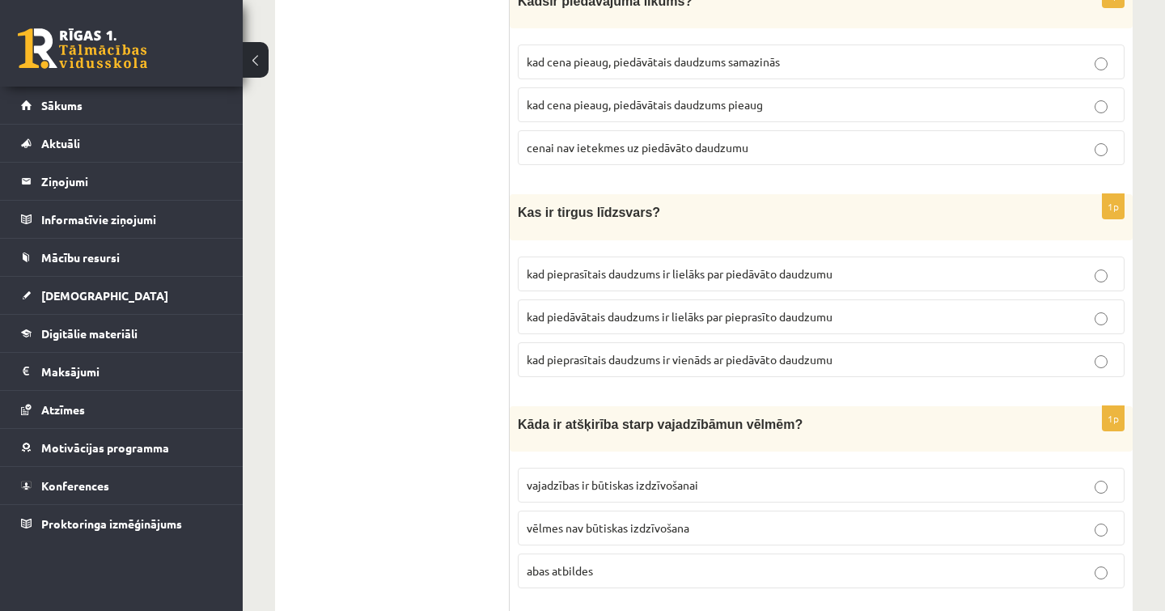
scroll to position [917, 0]
click at [705, 477] on p "vajadzības ir būtiskas izdzīvošanai" at bounding box center [821, 483] width 589 height 17
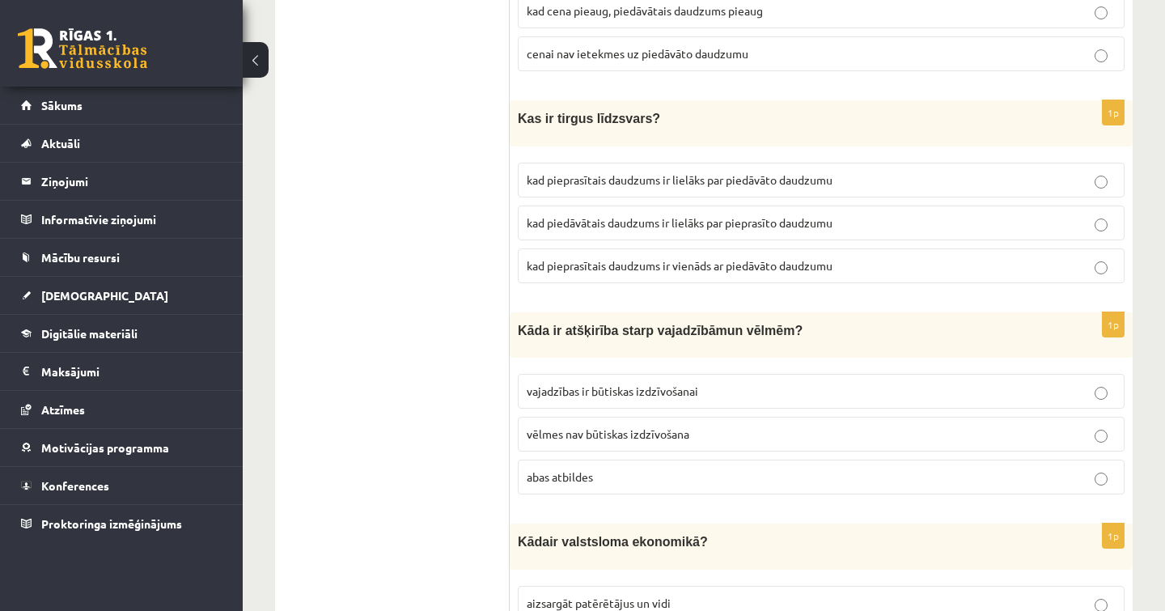
scroll to position [1010, 0]
click at [706, 477] on p "abas atbildes" at bounding box center [821, 476] width 589 height 17
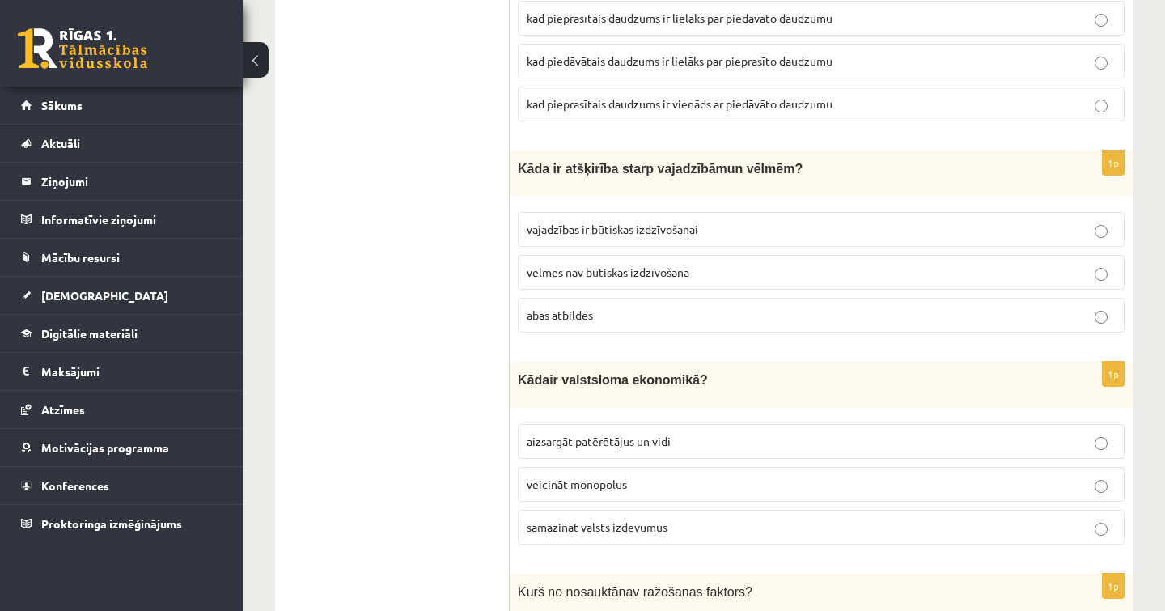
scroll to position [1174, 0]
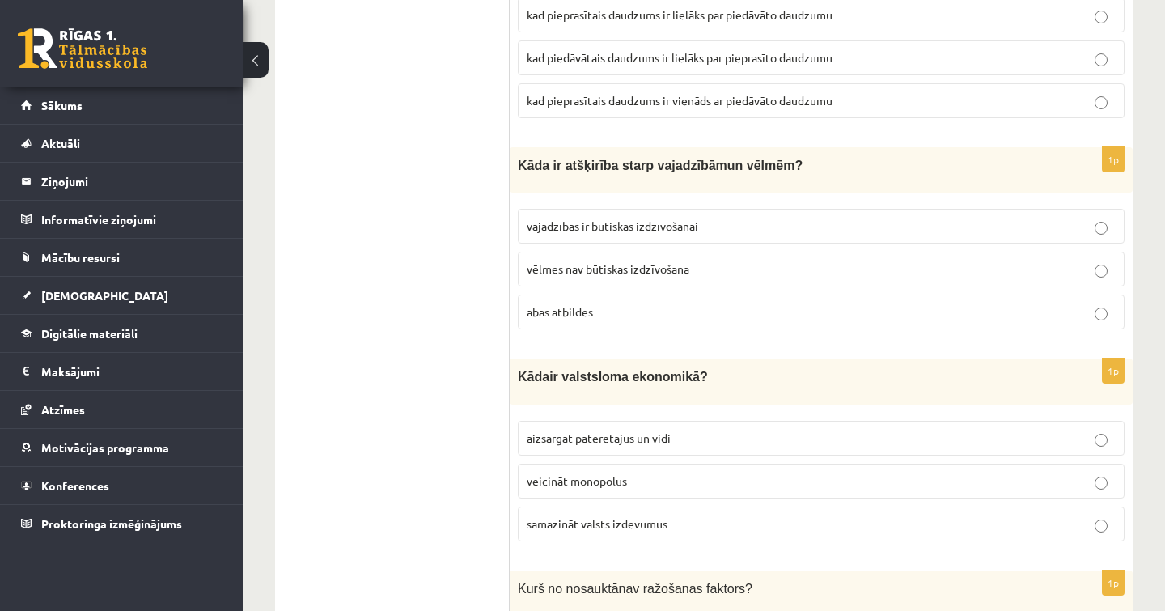
click at [658, 430] on span "aizsargāt patērētājus un vidi" at bounding box center [599, 437] width 144 height 15
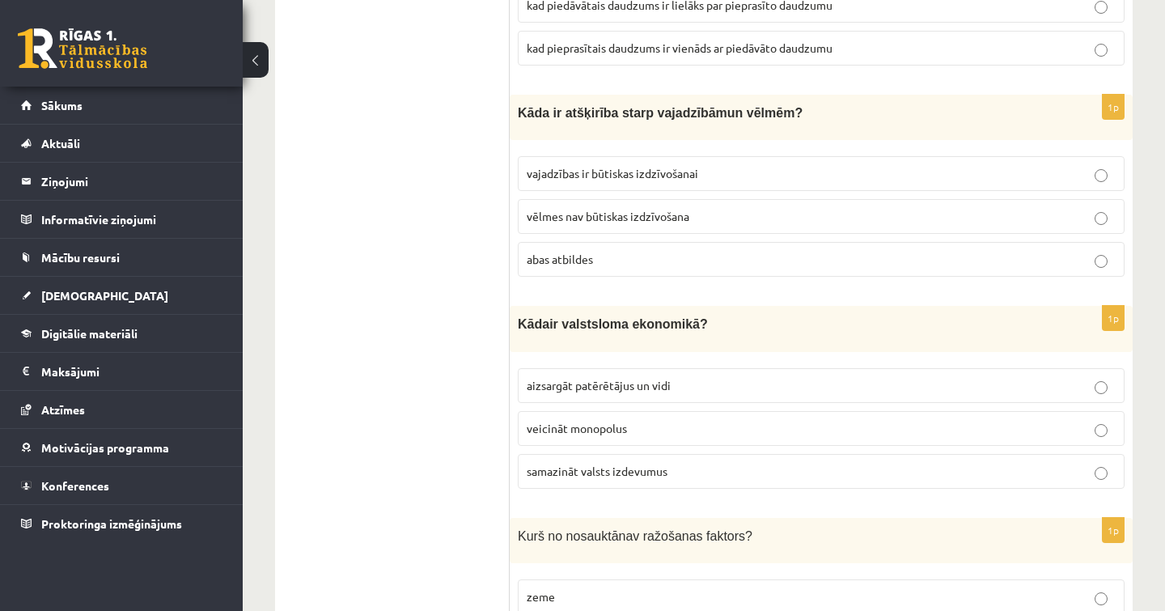
scroll to position [1228, 0]
click at [696, 480] on fieldset "aizsargāt patērētājus un vidi veicināt monopolus samazināt valsts izdevumus" at bounding box center [821, 424] width 607 height 133
click at [692, 461] on p "samazināt valsts izdevumus" at bounding box center [821, 469] width 589 height 17
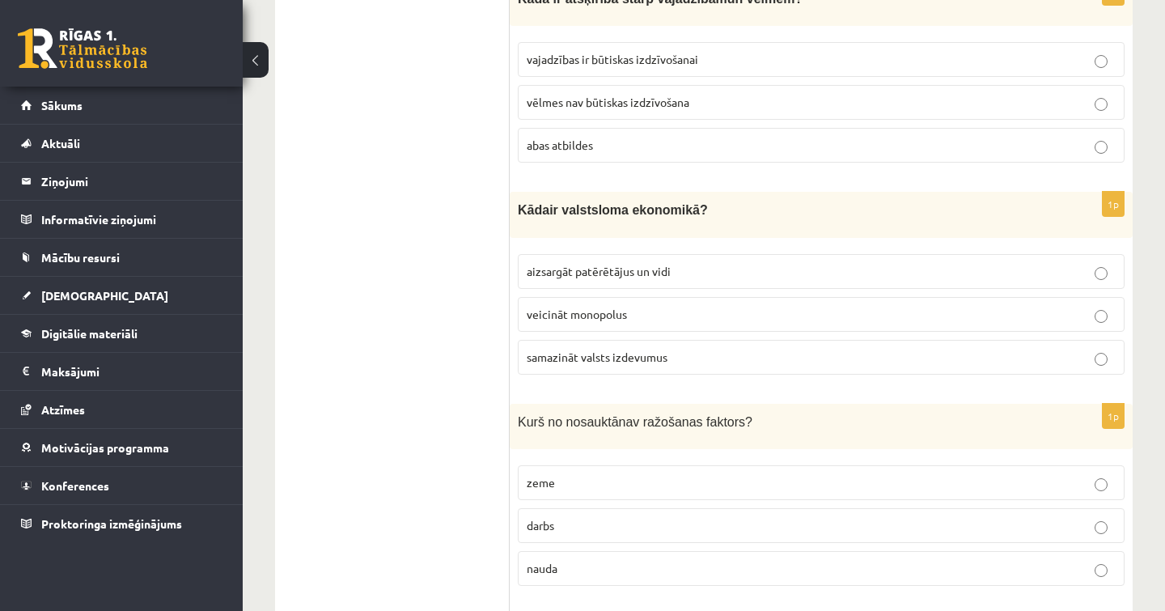
scroll to position [1341, 0]
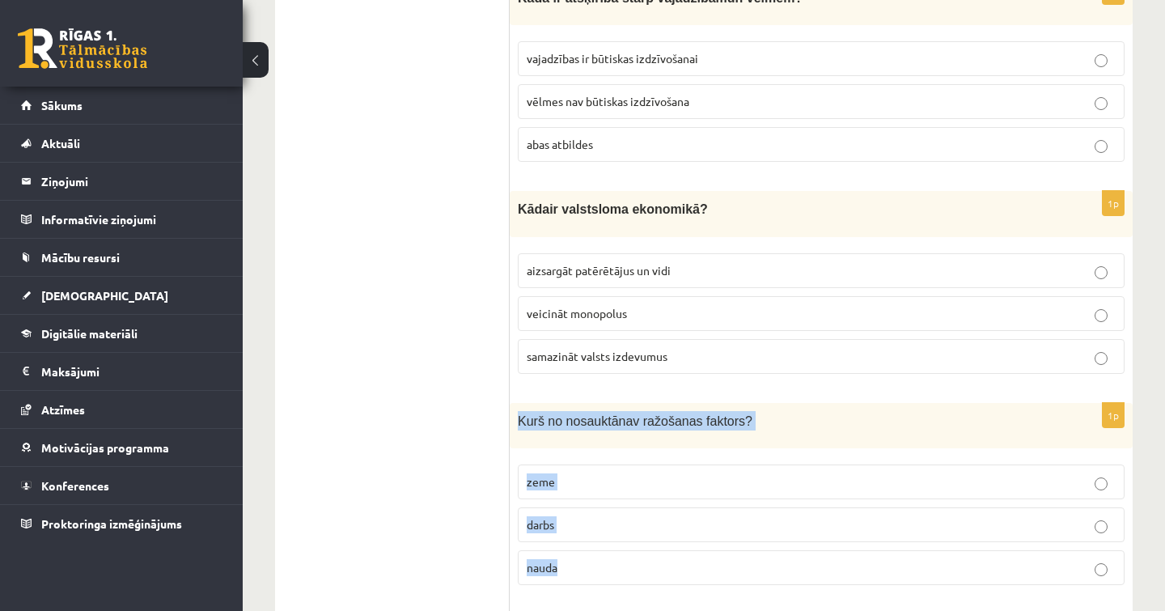
drag, startPoint x: 512, startPoint y: 409, endPoint x: 595, endPoint y: 560, distance: 172.3
click at [595, 560] on div "1p K urš no nosauktā nav ražošanas faktors? zeme darbs nauda" at bounding box center [821, 500] width 623 height 195
click at [595, 560] on p "nauda" at bounding box center [821, 567] width 589 height 17
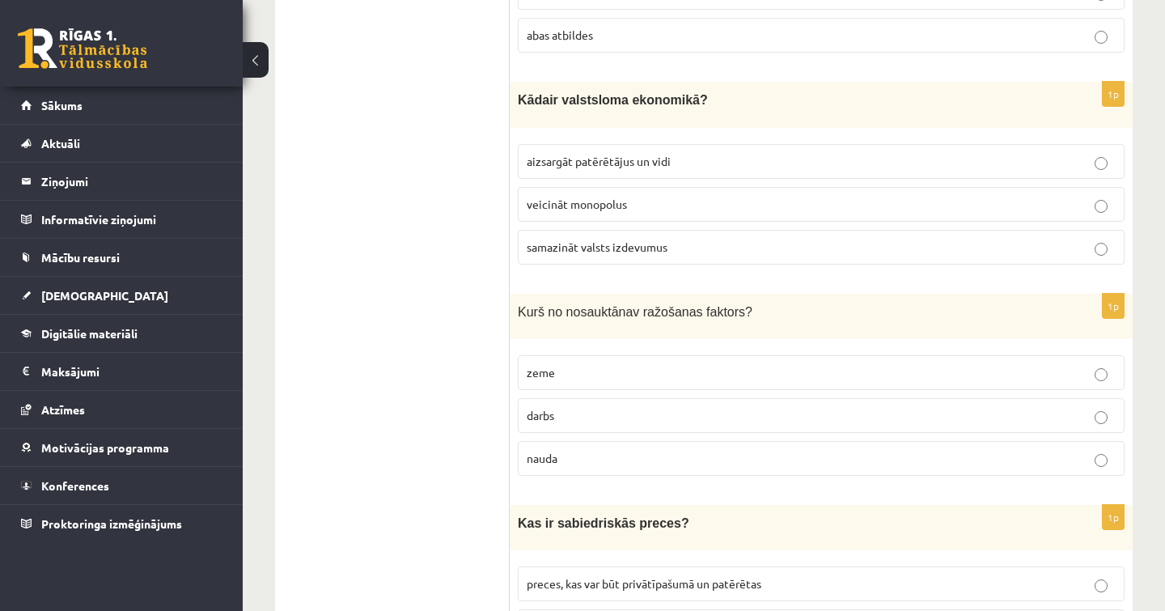
scroll to position [1456, 0]
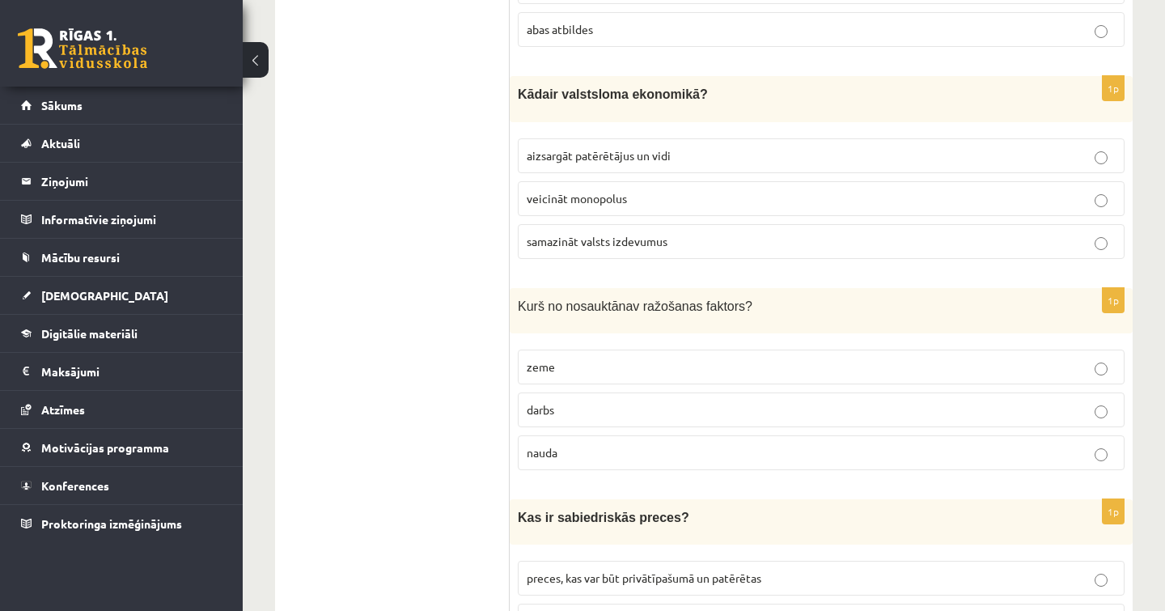
click at [546, 435] on label "nauda" at bounding box center [821, 452] width 607 height 35
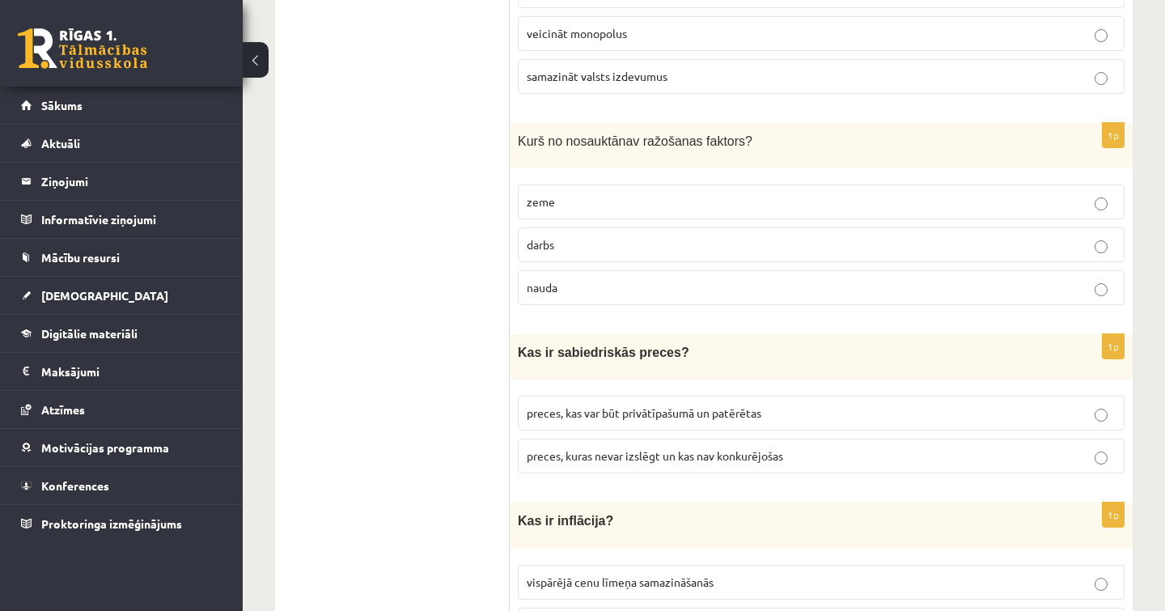
scroll to position [1625, 0]
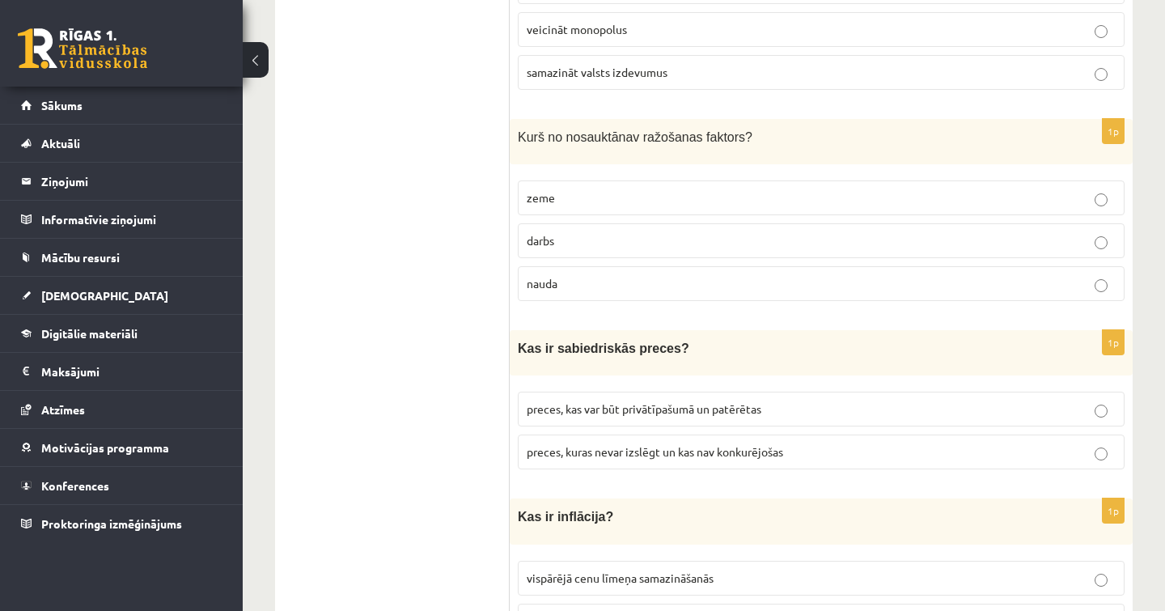
click at [561, 204] on label "zeme" at bounding box center [821, 197] width 607 height 35
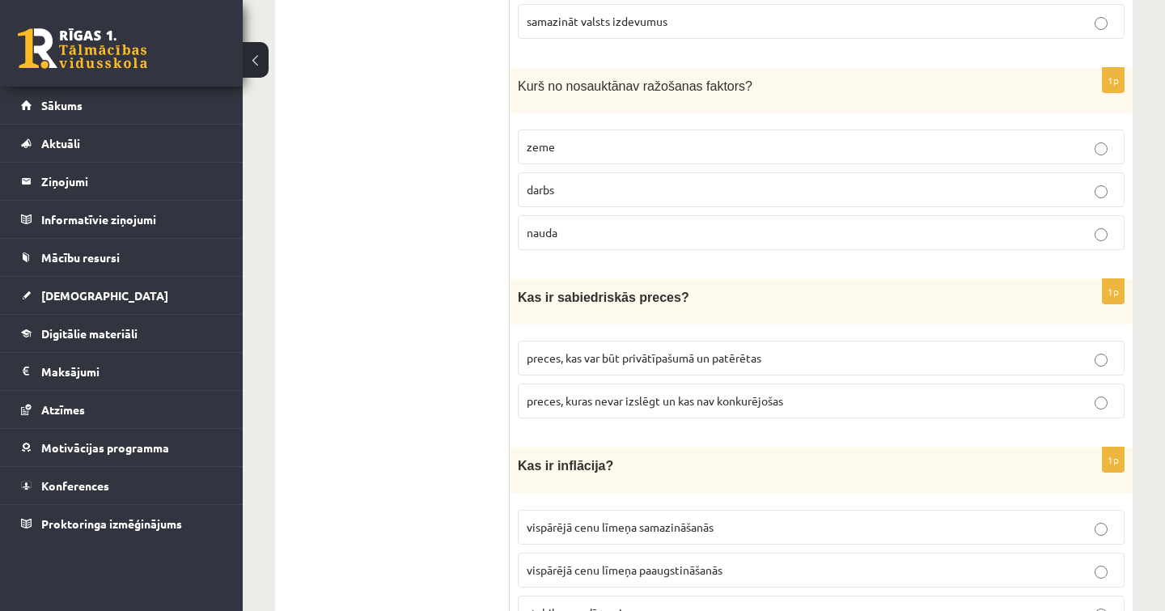
scroll to position [1683, 0]
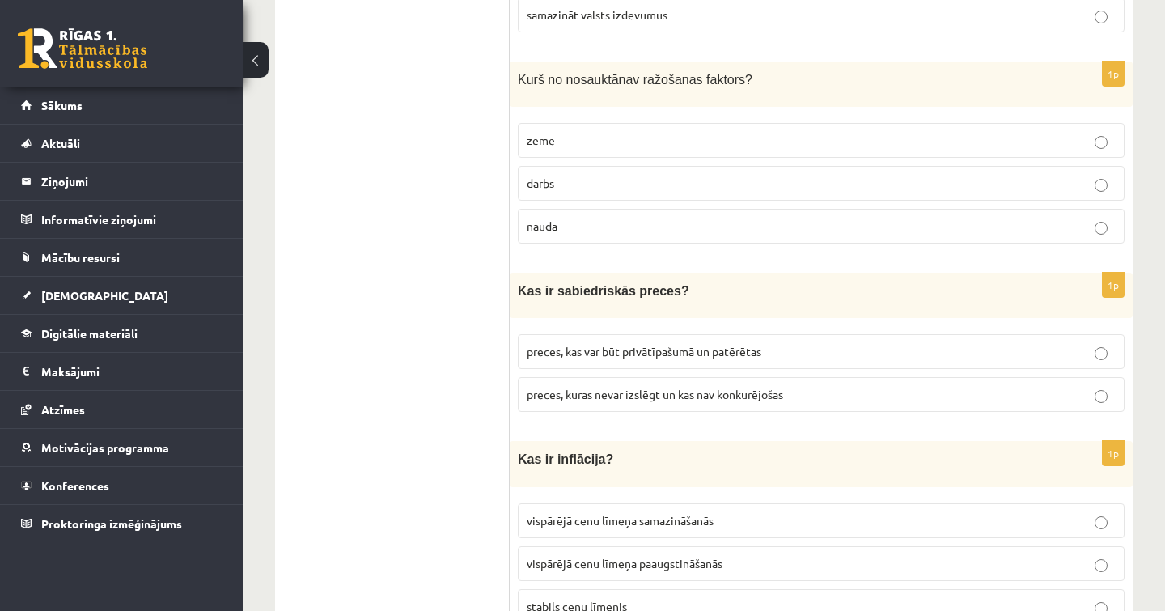
click at [662, 348] on p "preces, kas var būt privātīpašumā un patērētas" at bounding box center [821, 351] width 589 height 17
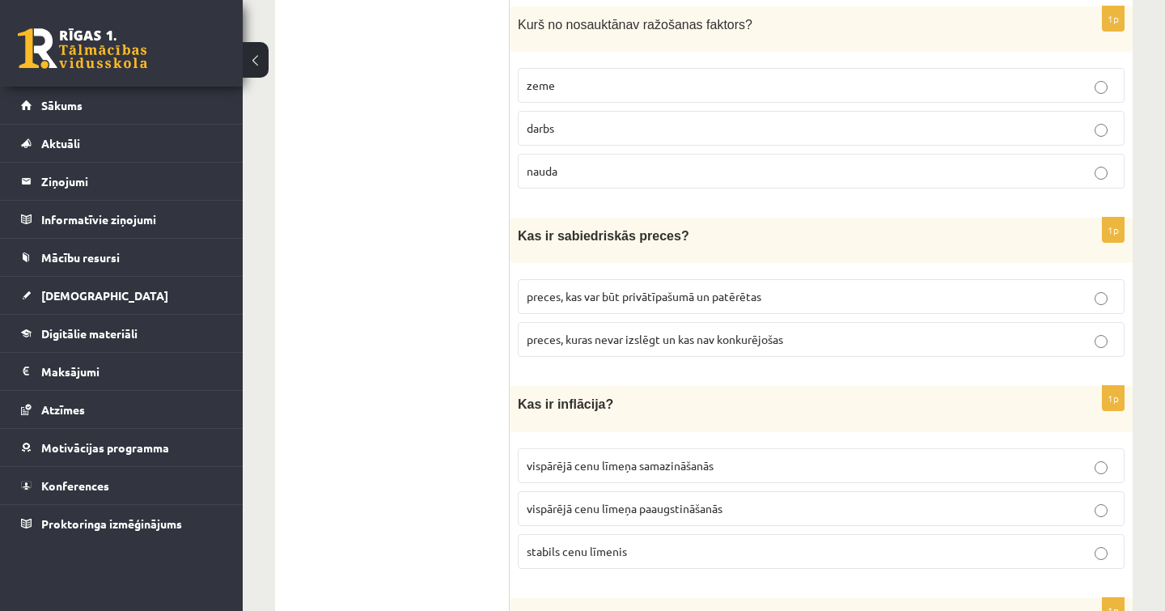
scroll to position [1743, 0]
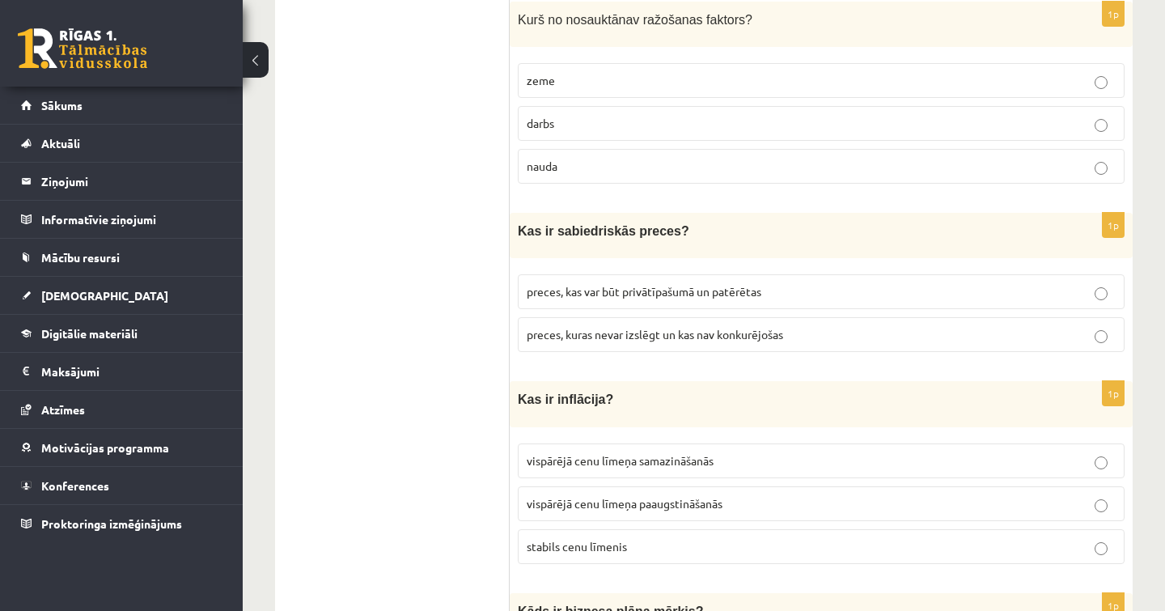
click at [653, 327] on span "preces, kuras nevar izslēgt un kas nav konkurējošas" at bounding box center [655, 334] width 256 height 15
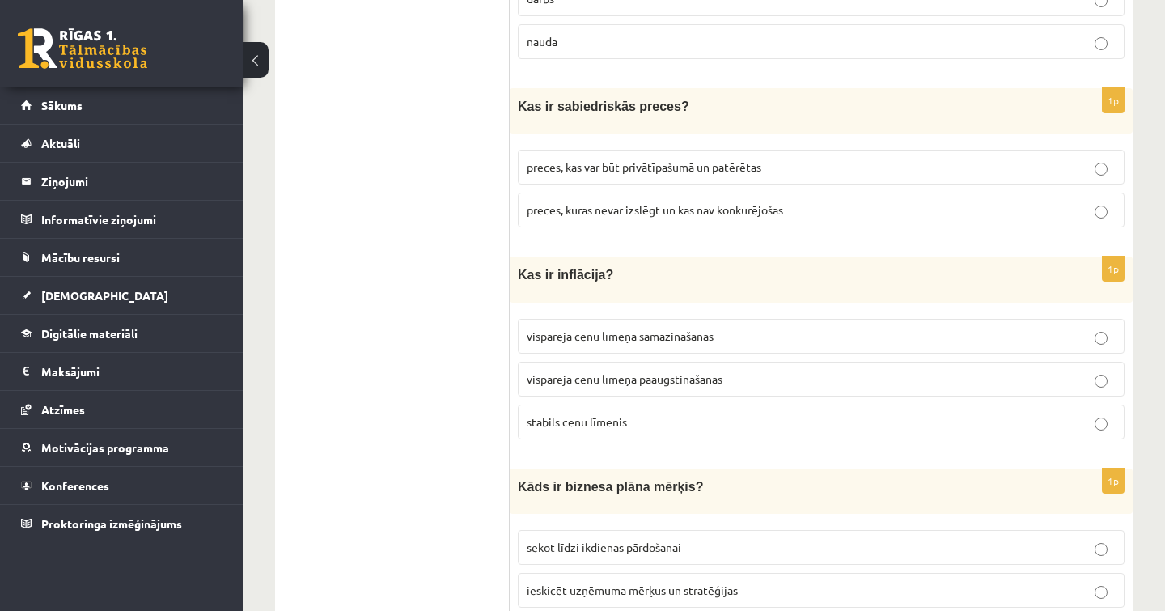
scroll to position [1868, 0]
click at [649, 371] on span "vispārējā cenu līmeņa paaugstināšanās" at bounding box center [625, 378] width 196 height 15
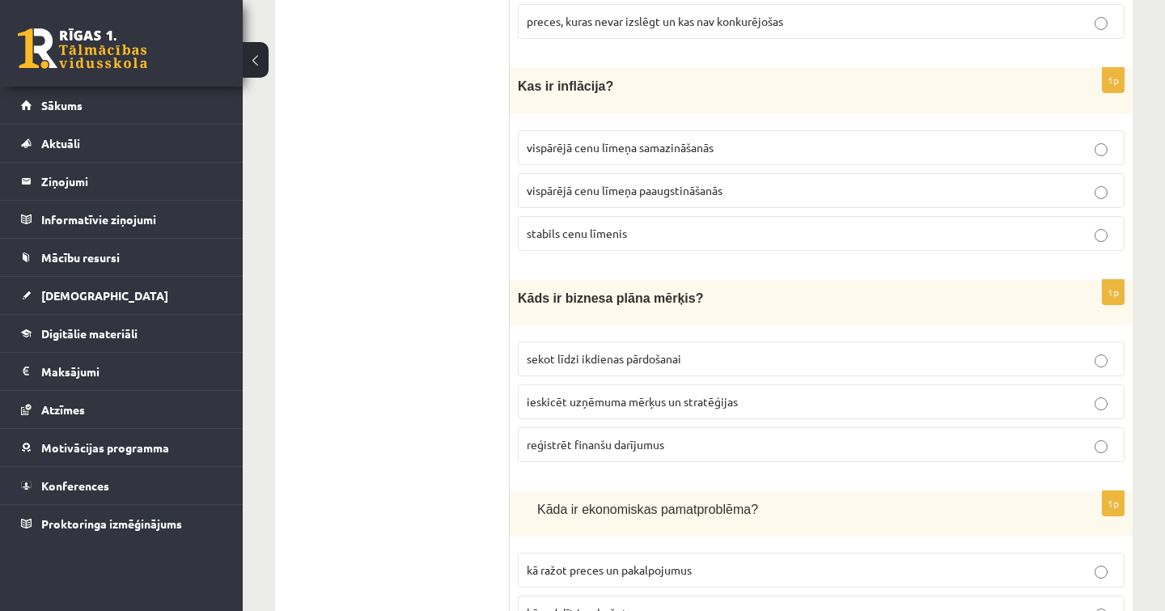
scroll to position [2071, 0]
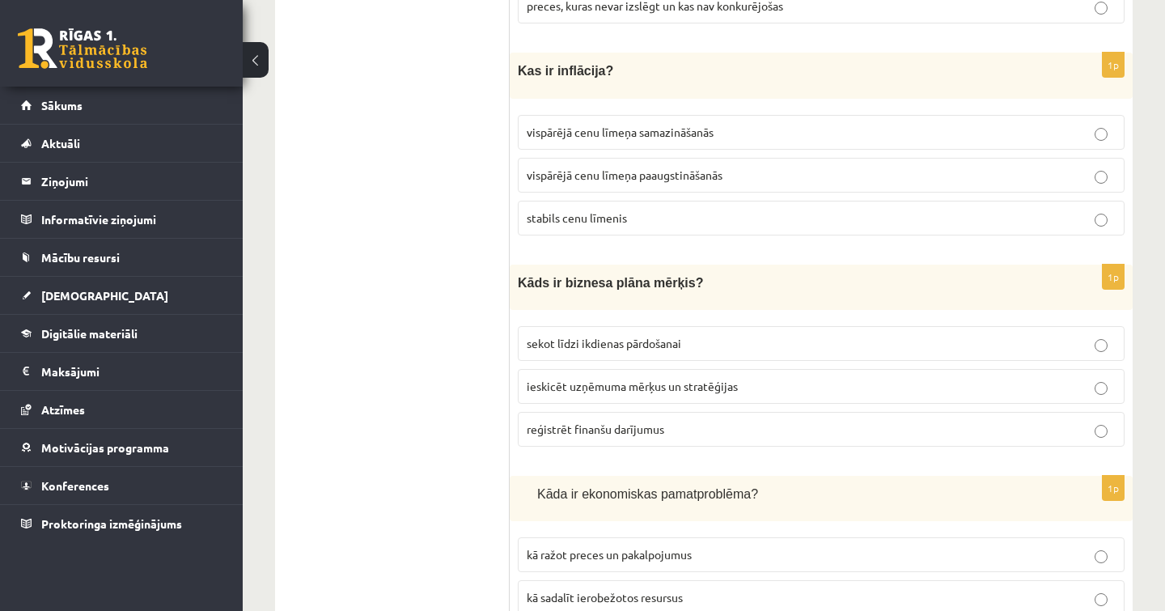
click at [679, 383] on label "ieskicēt uzņēmuma mērķus un stratēģijas" at bounding box center [821, 386] width 607 height 35
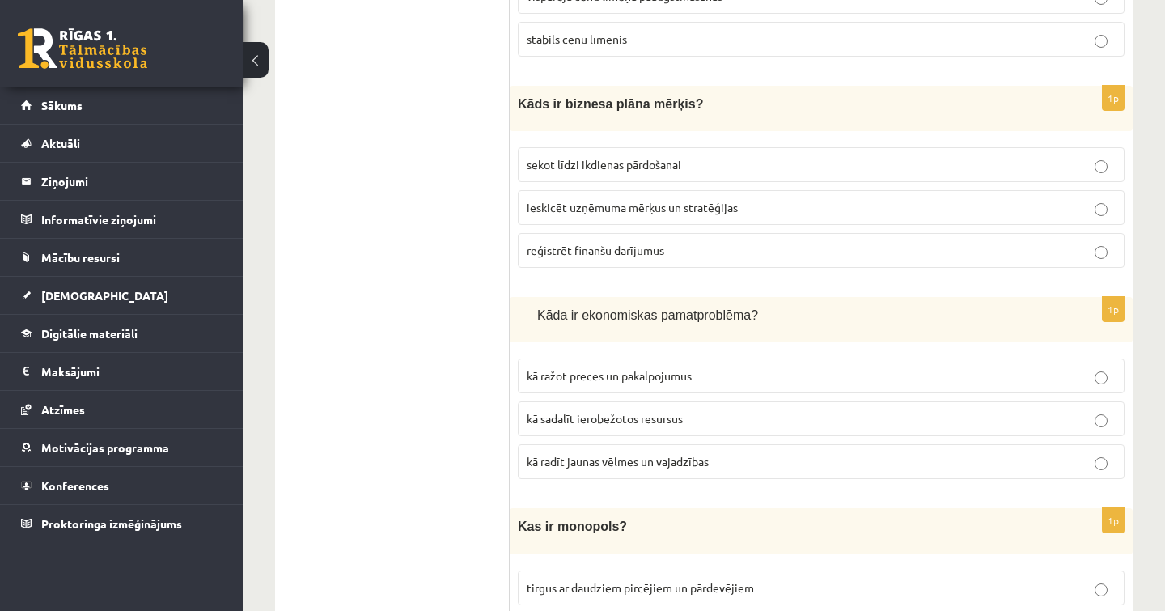
scroll to position [2253, 0]
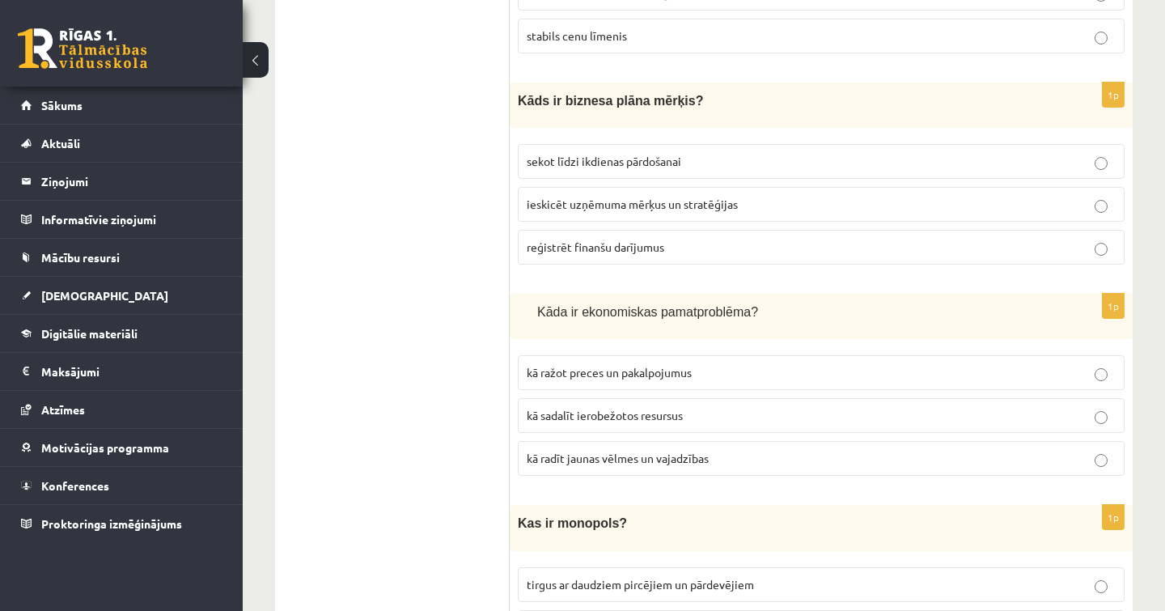
click at [676, 441] on label "kā radīt jaunas vēlmes un vajadzības" at bounding box center [821, 458] width 607 height 35
click at [676, 409] on p "kā sadalīt ierobežotos resursus" at bounding box center [821, 415] width 589 height 17
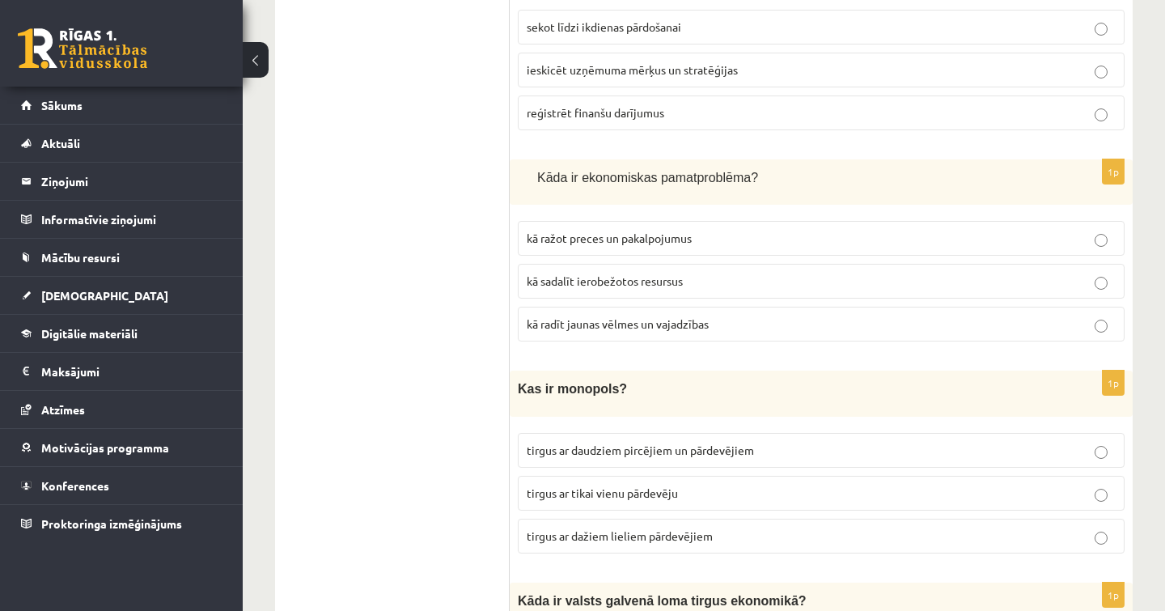
scroll to position [2395, 0]
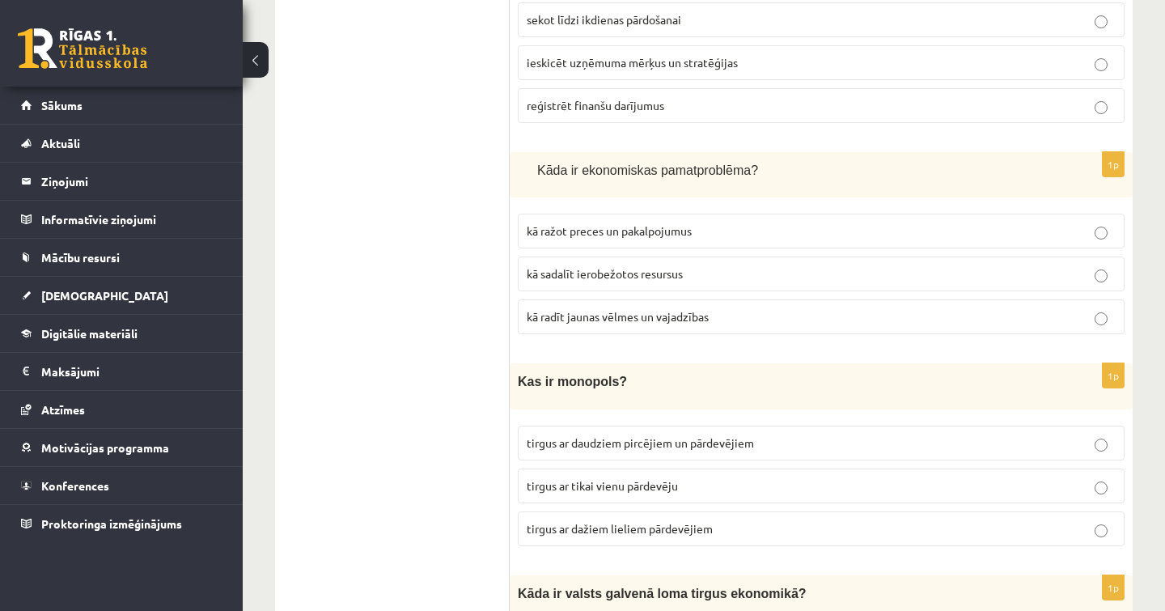
click at [675, 435] on span "tirgus ar daudziem pircējiem un pārdevējiem" at bounding box center [640, 442] width 227 height 15
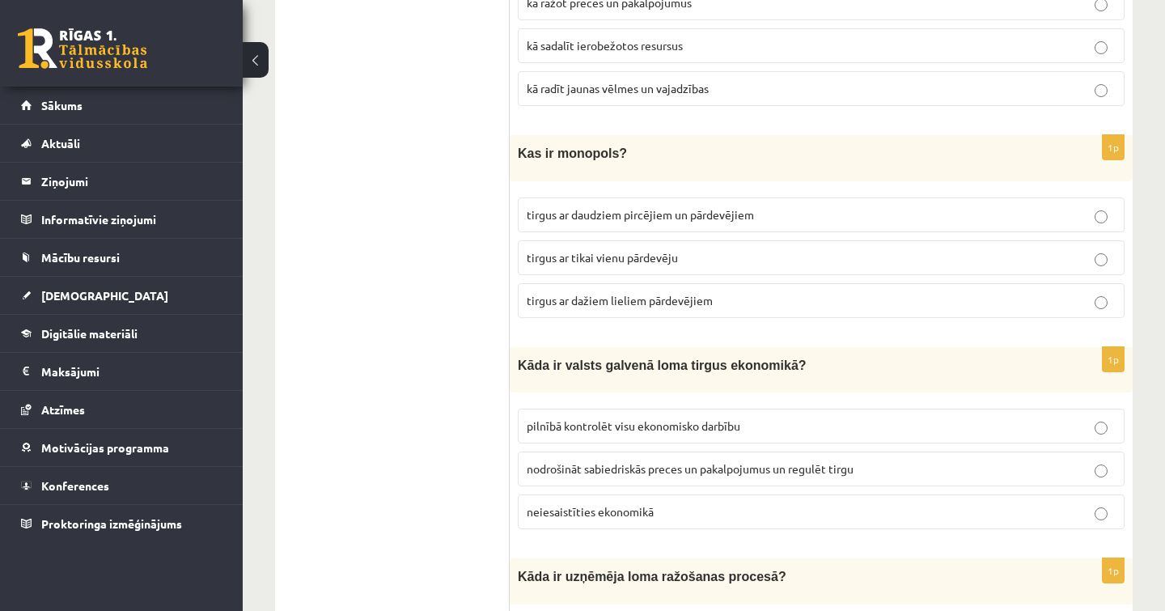
scroll to position [2626, 0]
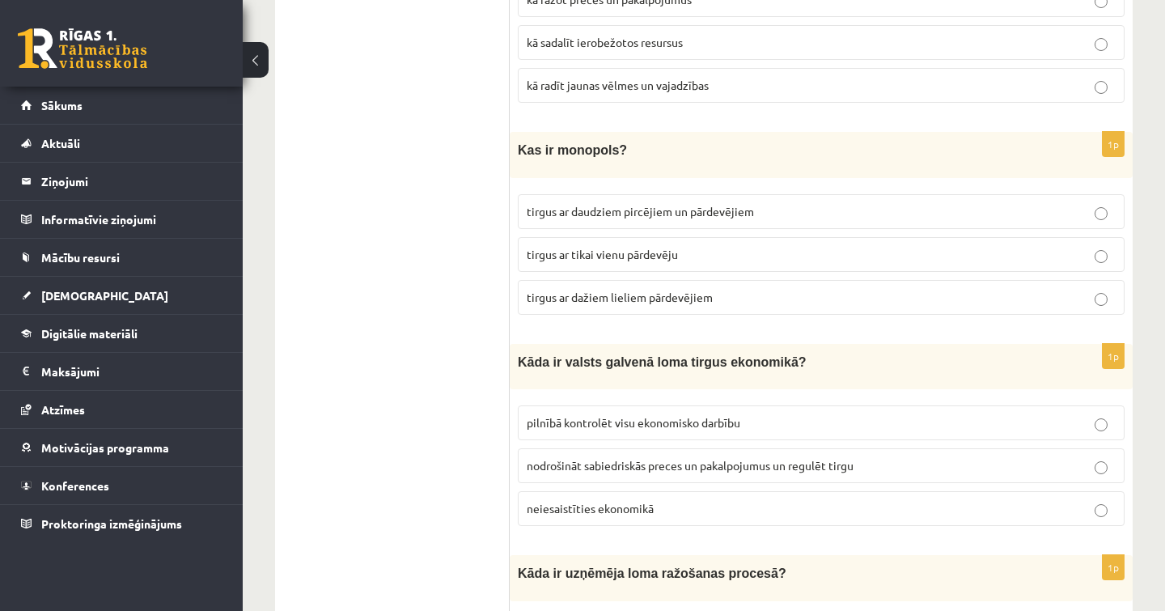
click at [674, 448] on label "nodrošināt sabiedriskās preces un pakalpojumus un regulēt tirgu" at bounding box center [821, 465] width 607 height 35
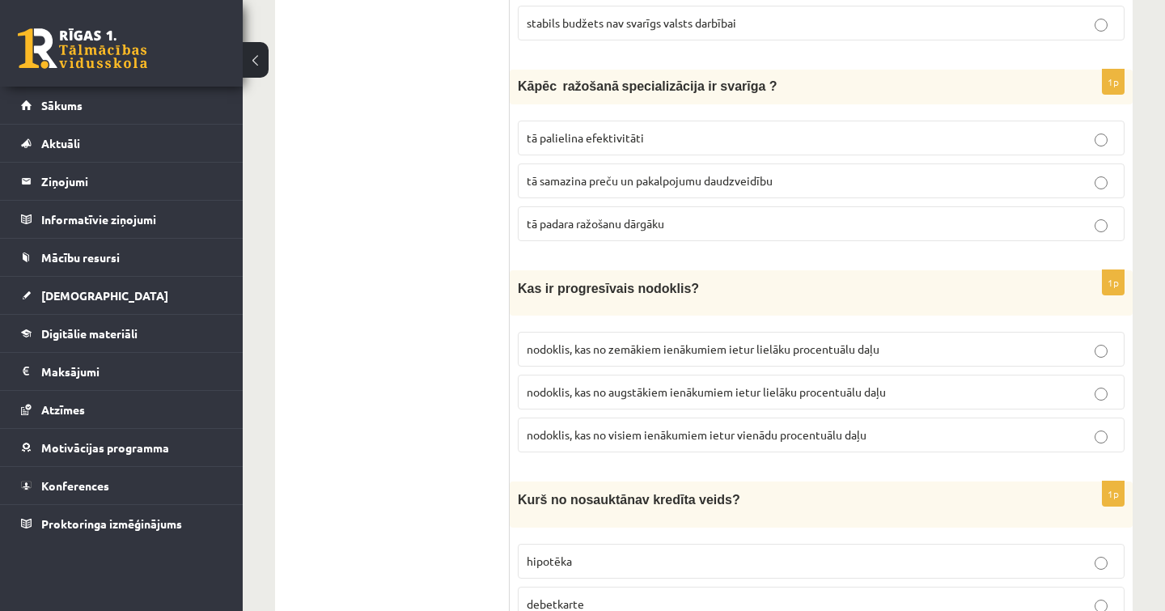
scroll to position [5760, 0]
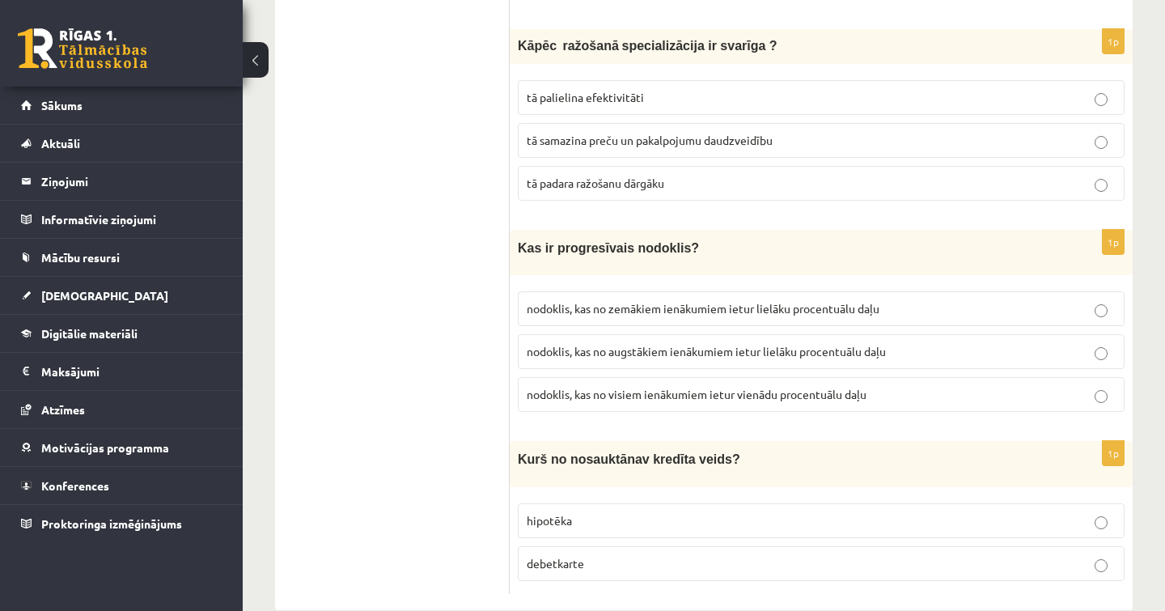
click at [671, 503] on label "hipotēka" at bounding box center [821, 520] width 607 height 35
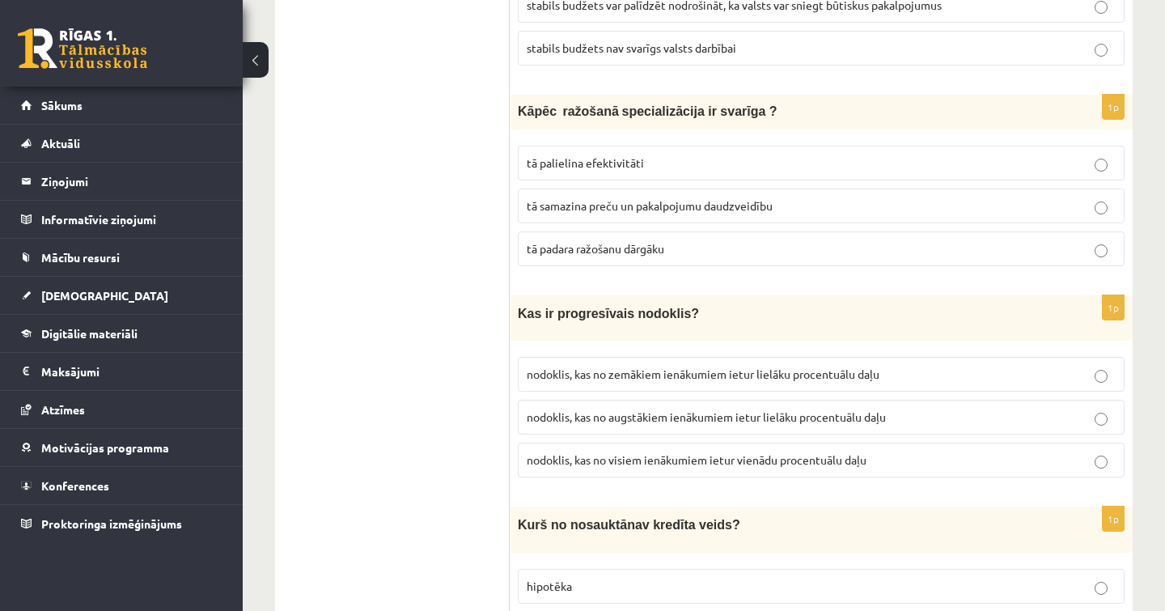
scroll to position [5691, 0]
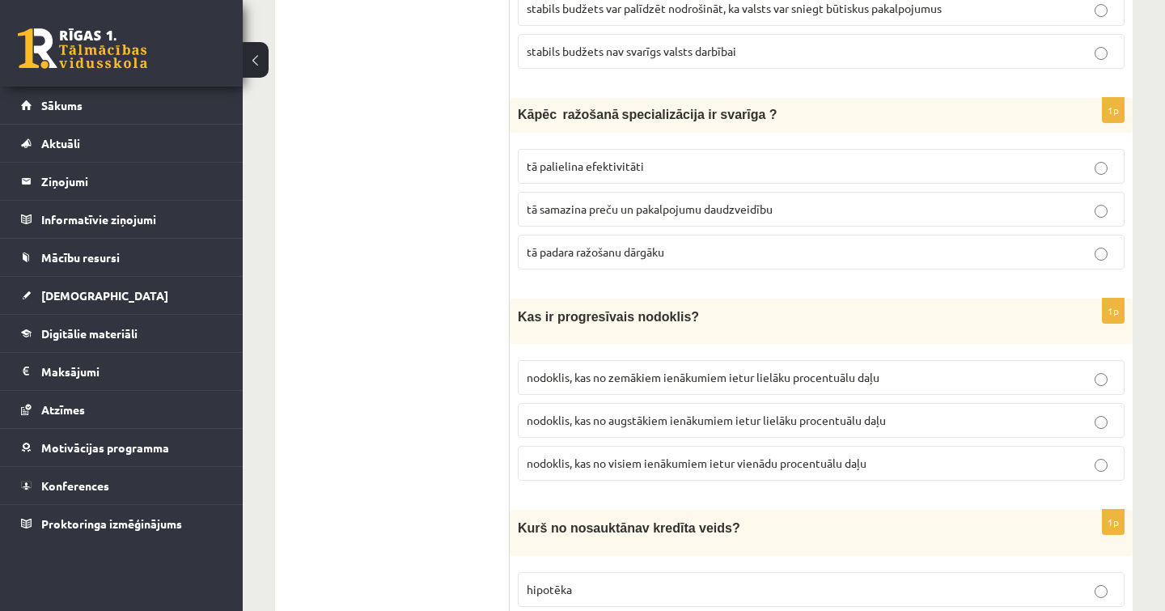
click at [692, 370] on span "nodoklis, kas no zemākiem ienākumiem ietur lielāku procentuālu daļu" at bounding box center [703, 377] width 353 height 15
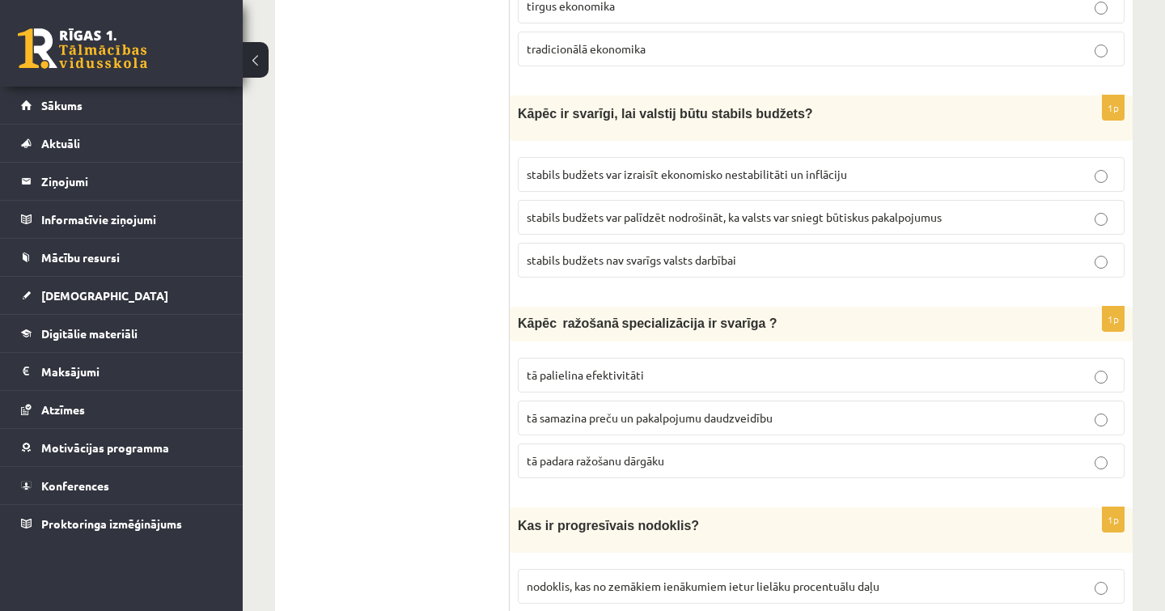
scroll to position [5470, 0]
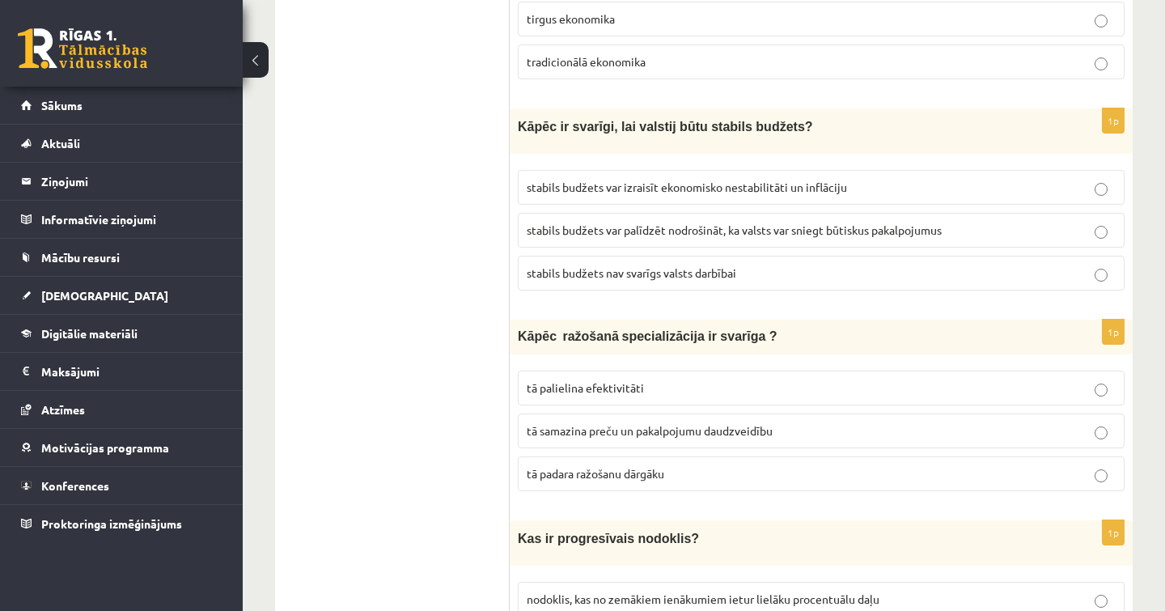
click at [696, 379] on p "tā palielina efektivitāti" at bounding box center [821, 387] width 589 height 17
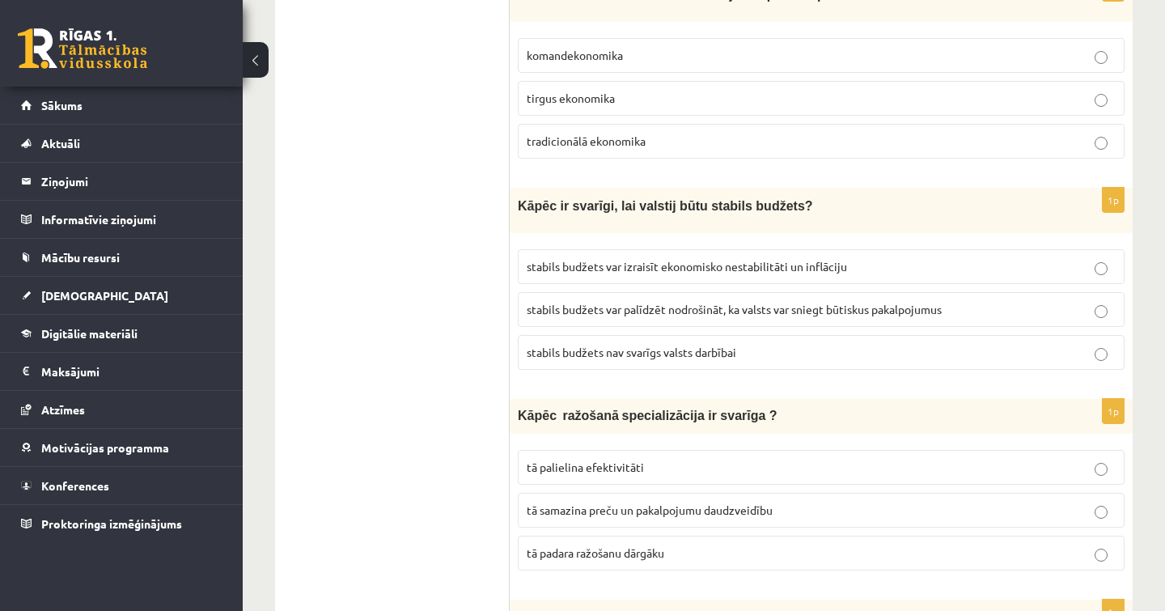
scroll to position [5391, 0]
click at [796, 300] on p "stabils budžets var palīdzēt nodrošināt, ka valsts var sniegt būtiskus pakalpoj…" at bounding box center [821, 308] width 589 height 17
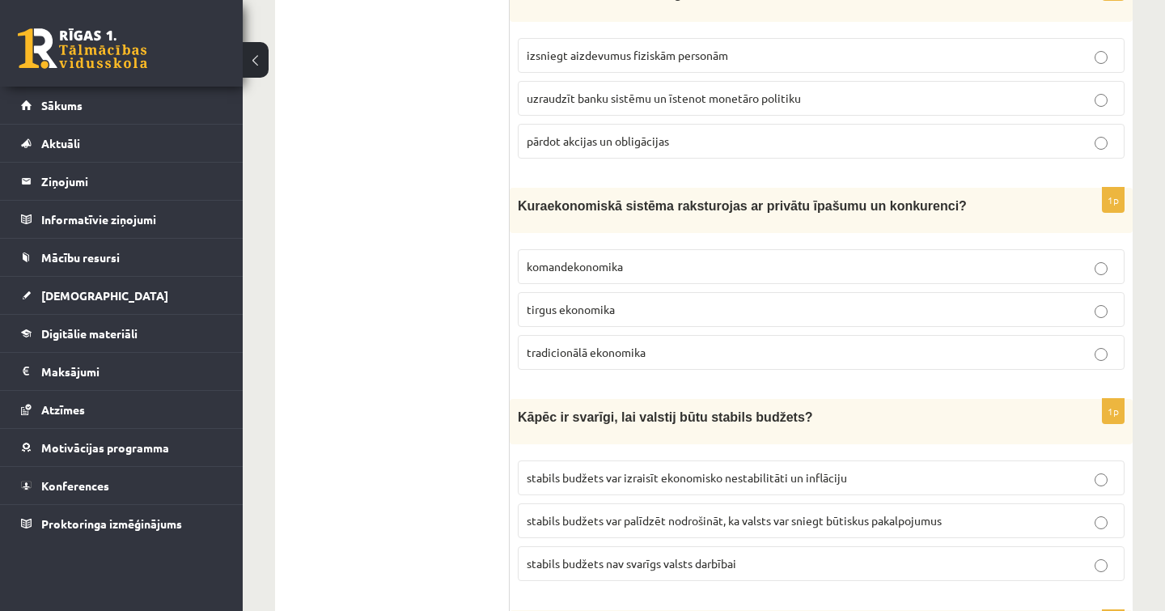
scroll to position [5166, 0]
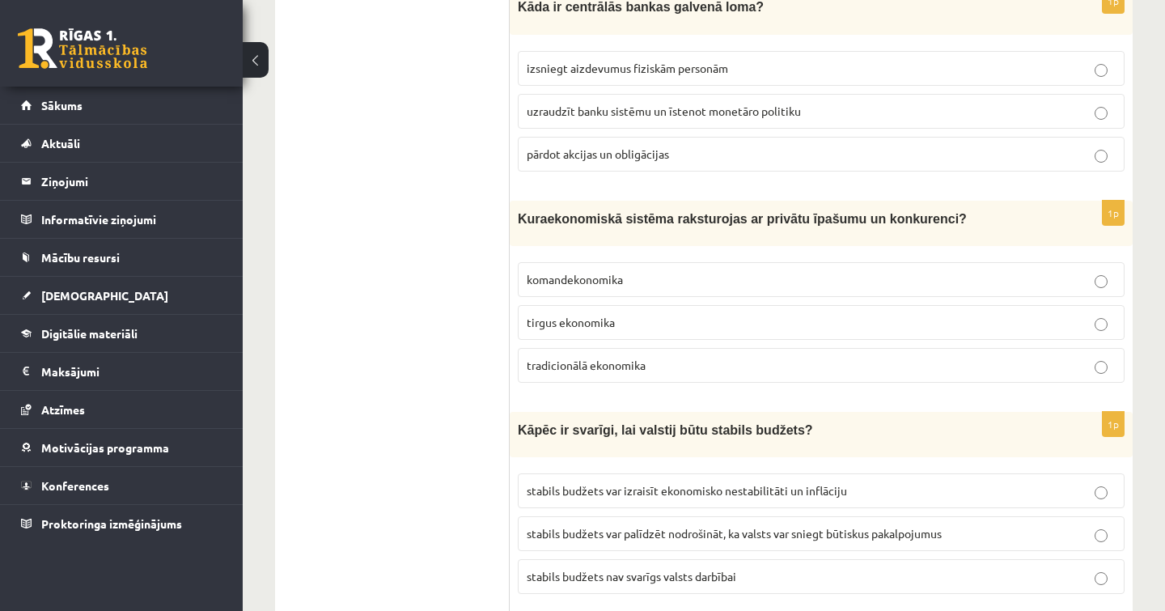
click at [650, 271] on p "komandekonomika" at bounding box center [821, 279] width 589 height 17
click at [641, 305] on label "tirgus ekonomika" at bounding box center [821, 322] width 607 height 35
click at [625, 348] on label "tradicionālā ekonomika" at bounding box center [821, 365] width 607 height 35
click at [622, 271] on p "komandekonomika" at bounding box center [821, 279] width 589 height 17
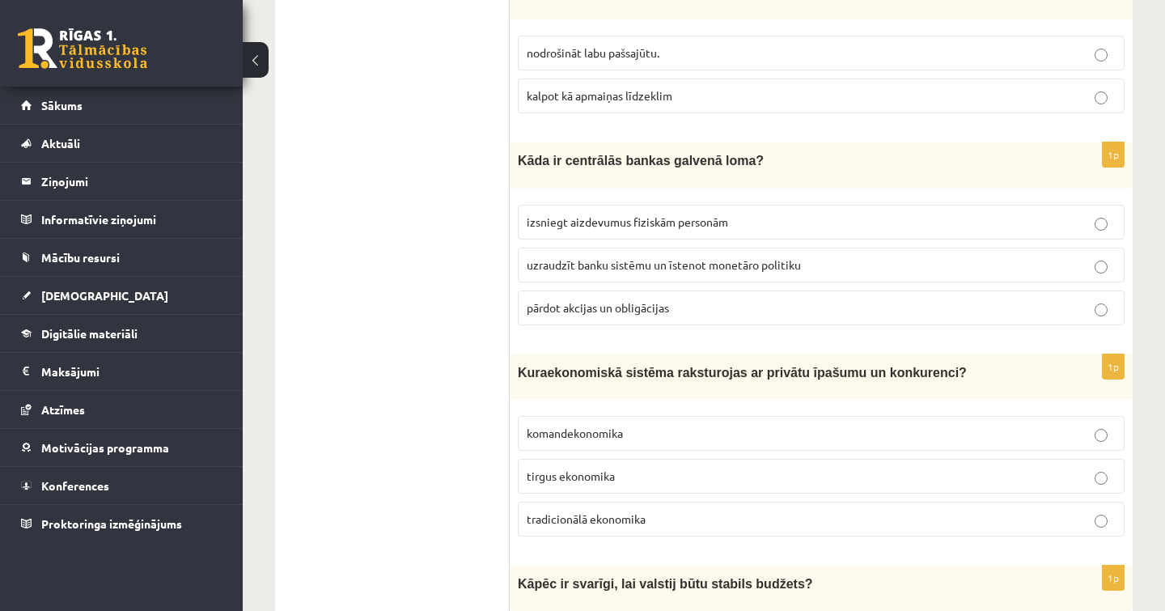
scroll to position [5013, 0]
click at [688, 504] on label "tradicionālā ekonomika" at bounding box center [821, 518] width 607 height 35
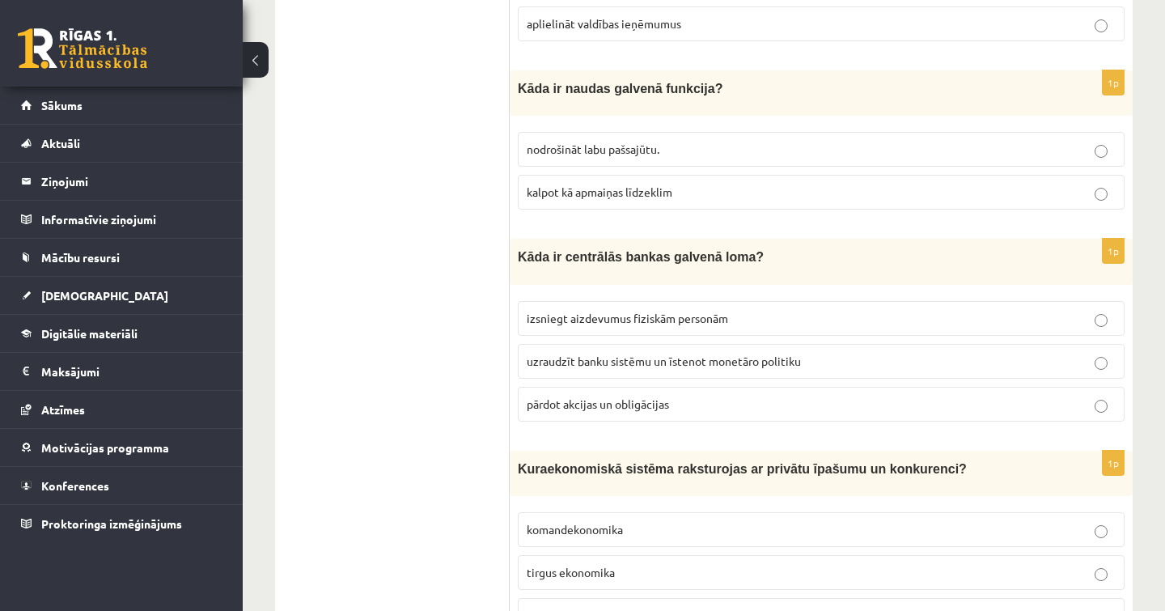
scroll to position [4912, 0]
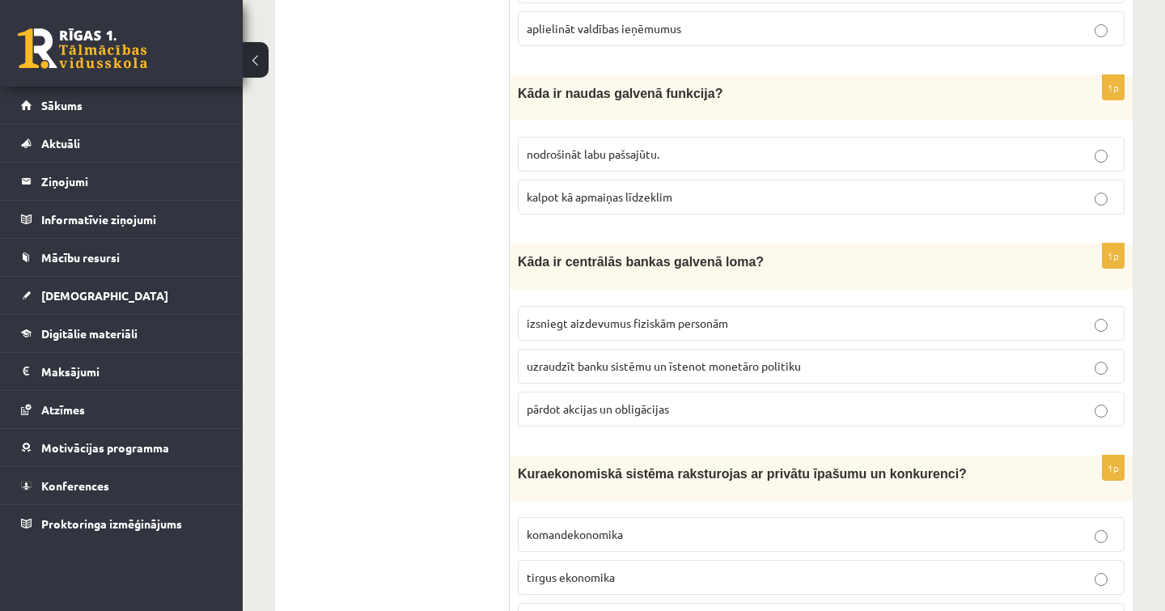
click at [686, 349] on label "uzraudzīt banku sistēmu un īstenot monetāro politiku" at bounding box center [821, 366] width 607 height 35
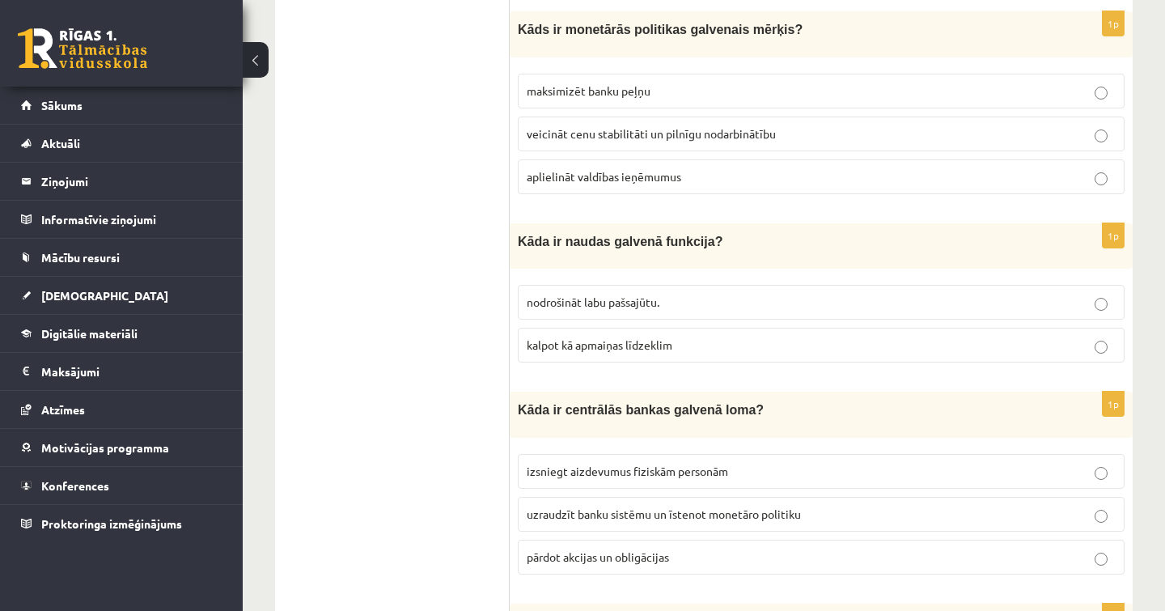
scroll to position [4755, 0]
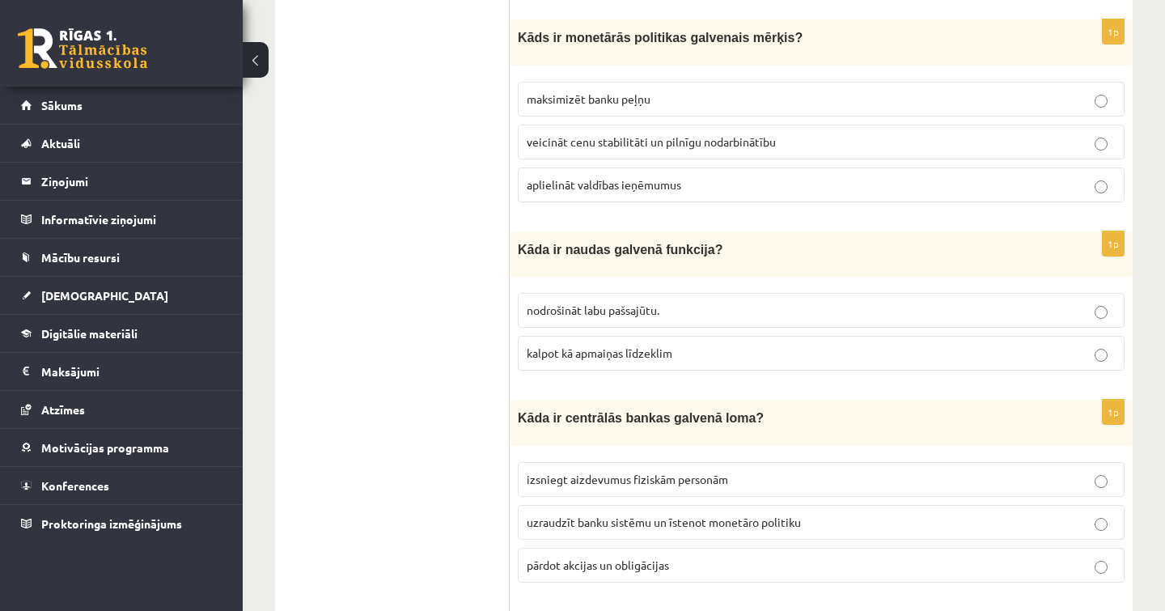
click at [666, 345] on span "kalpot kā apmaiņas līdzeklim" at bounding box center [600, 352] width 146 height 15
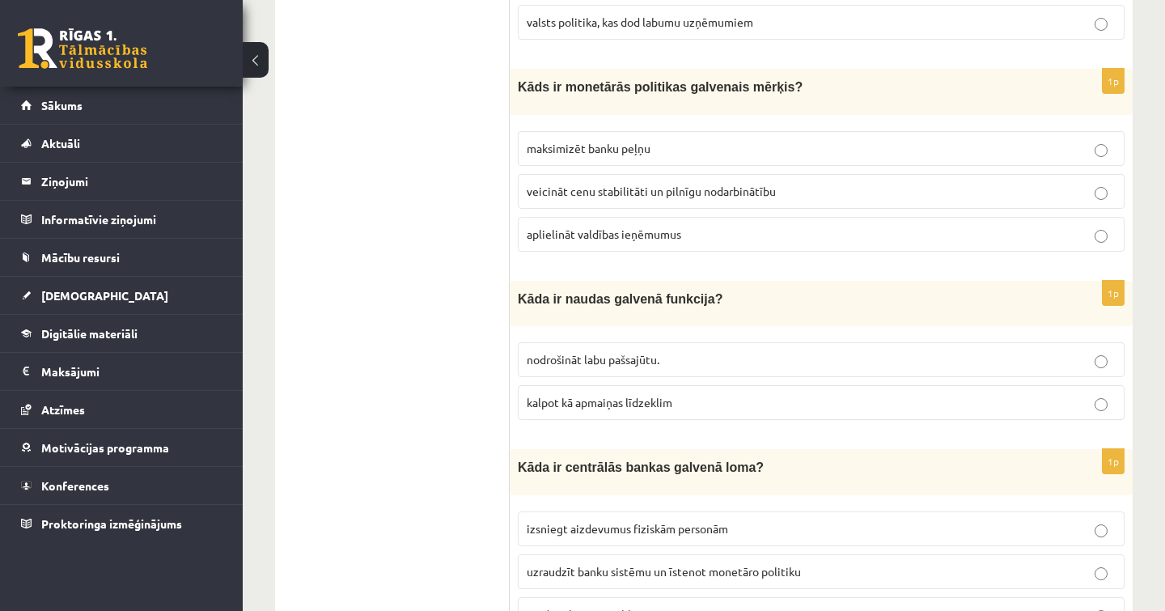
scroll to position [4687, 0]
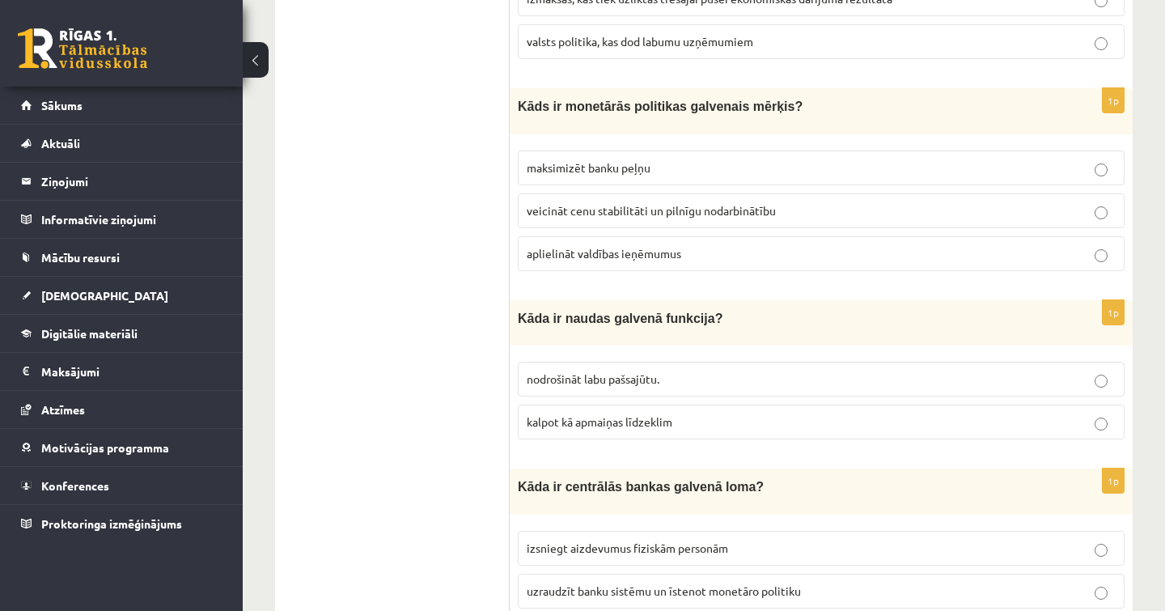
click at [647, 199] on label "veicināt cenu stabilitāti un pilnīgu nodarbinātību" at bounding box center [821, 210] width 607 height 35
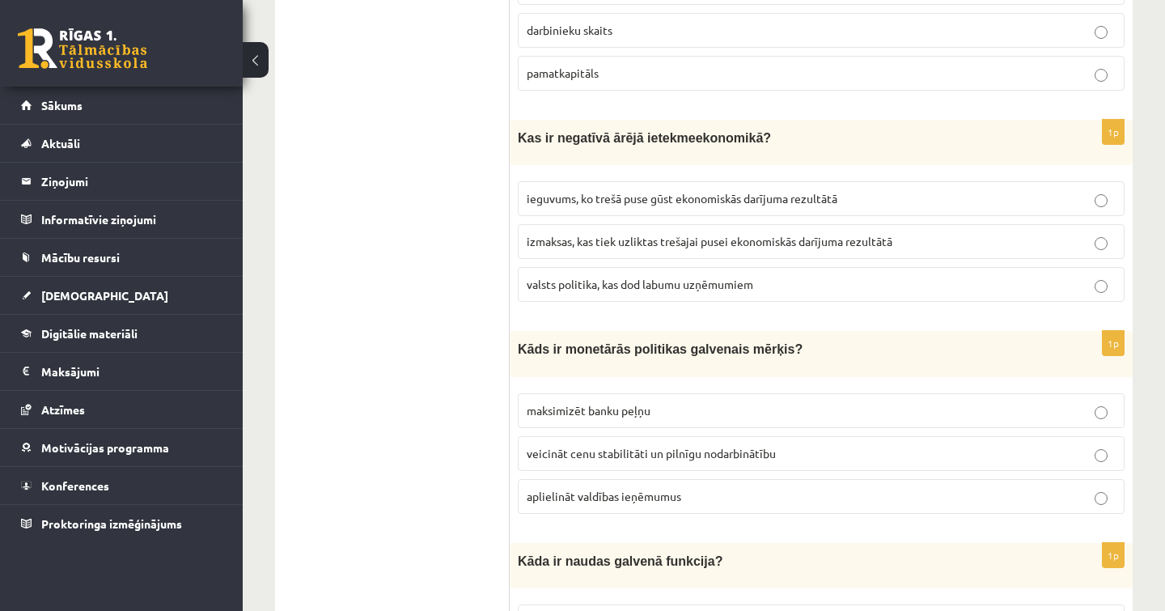
scroll to position [4437, 0]
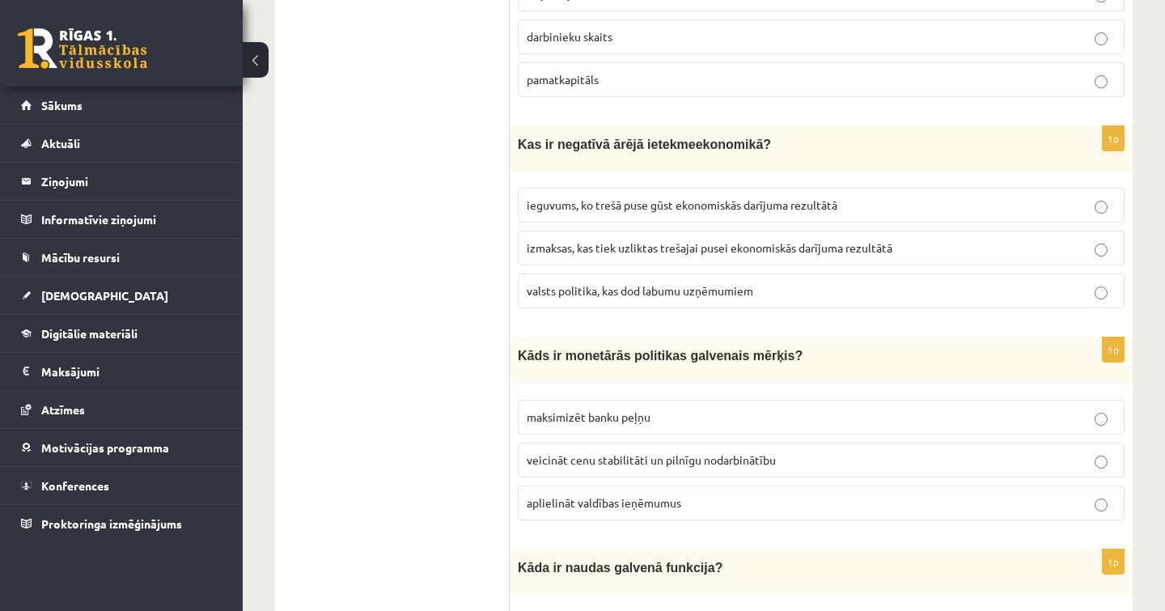
click at [663, 239] on p "izmaksas, kas tiek uzliktas trešajai pusei ekonomiskās darījuma rezultātā" at bounding box center [821, 247] width 589 height 17
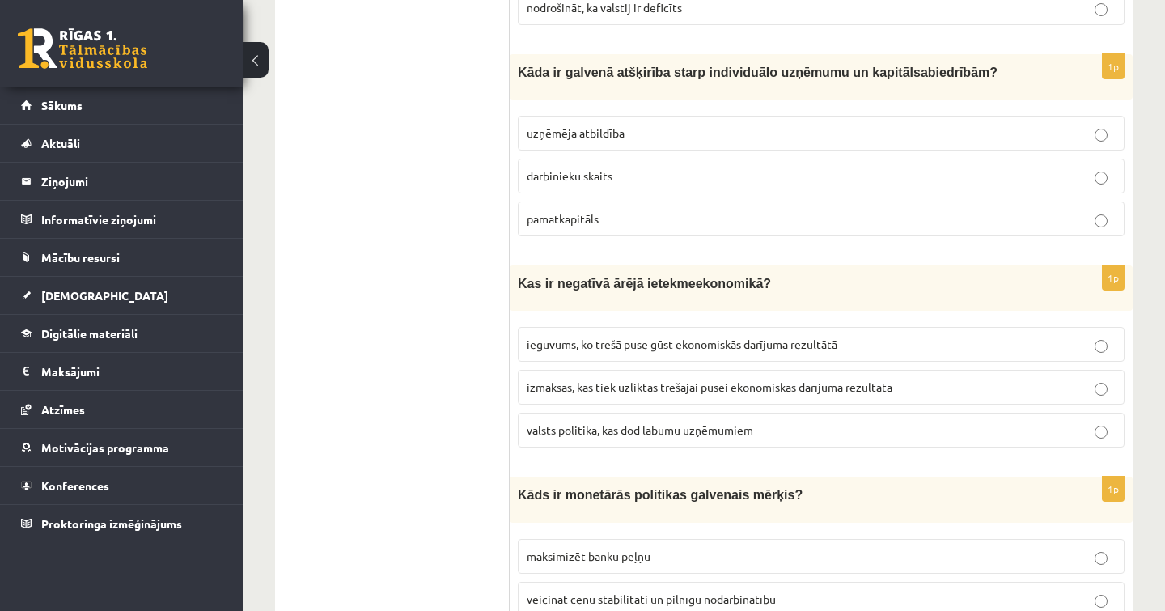
scroll to position [4229, 0]
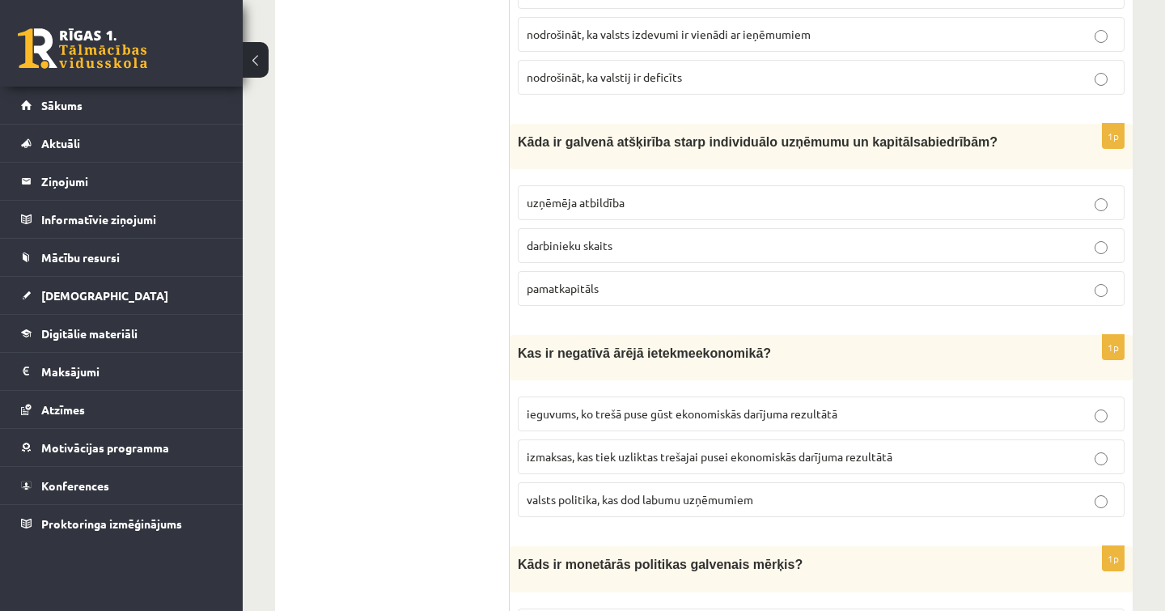
click at [616, 237] on p "darbinieku skaits" at bounding box center [821, 245] width 589 height 17
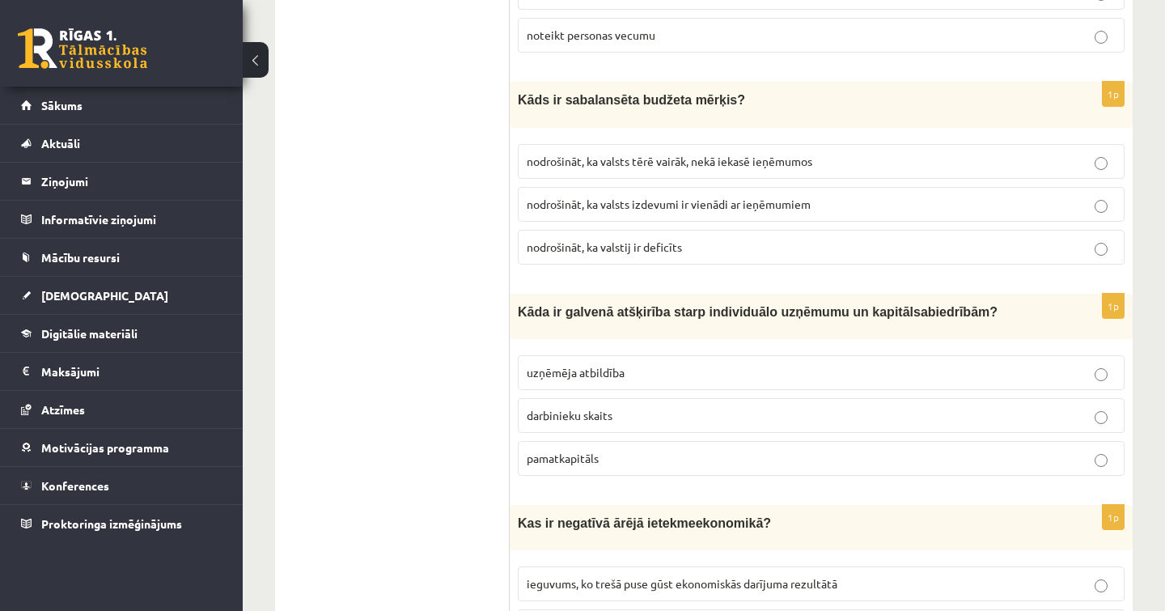
scroll to position [4059, 0]
click at [595, 441] on label "pamatkapitāls" at bounding box center [821, 458] width 607 height 35
click at [603, 405] on label "darbinieku skaits" at bounding box center [821, 415] width 607 height 35
click at [607, 450] on p "pamatkapitāls" at bounding box center [821, 458] width 589 height 17
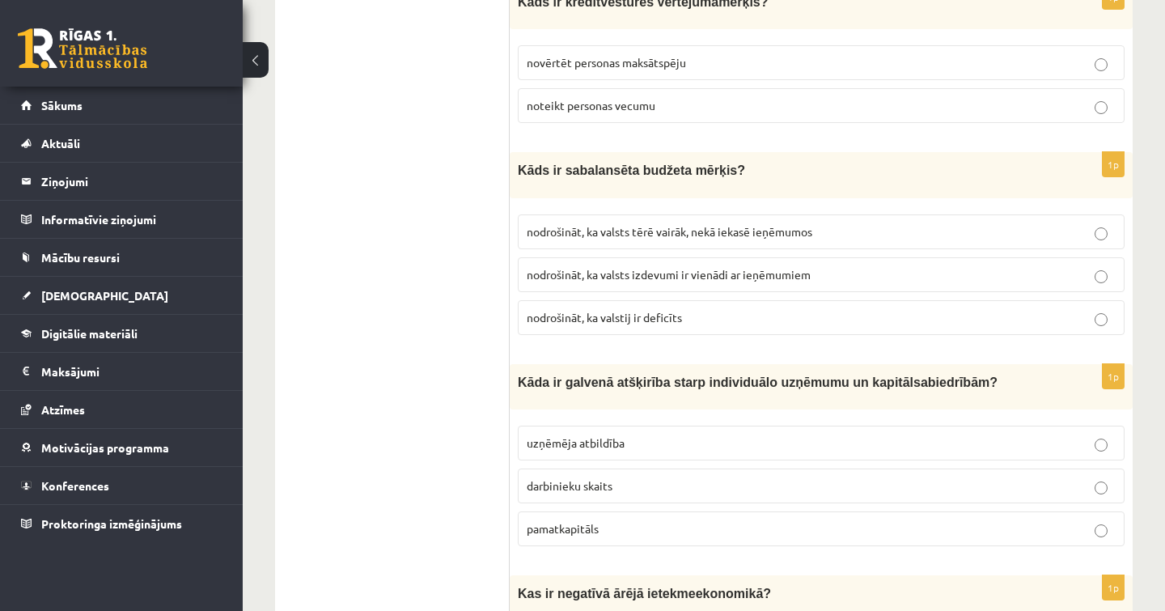
scroll to position [3982, 0]
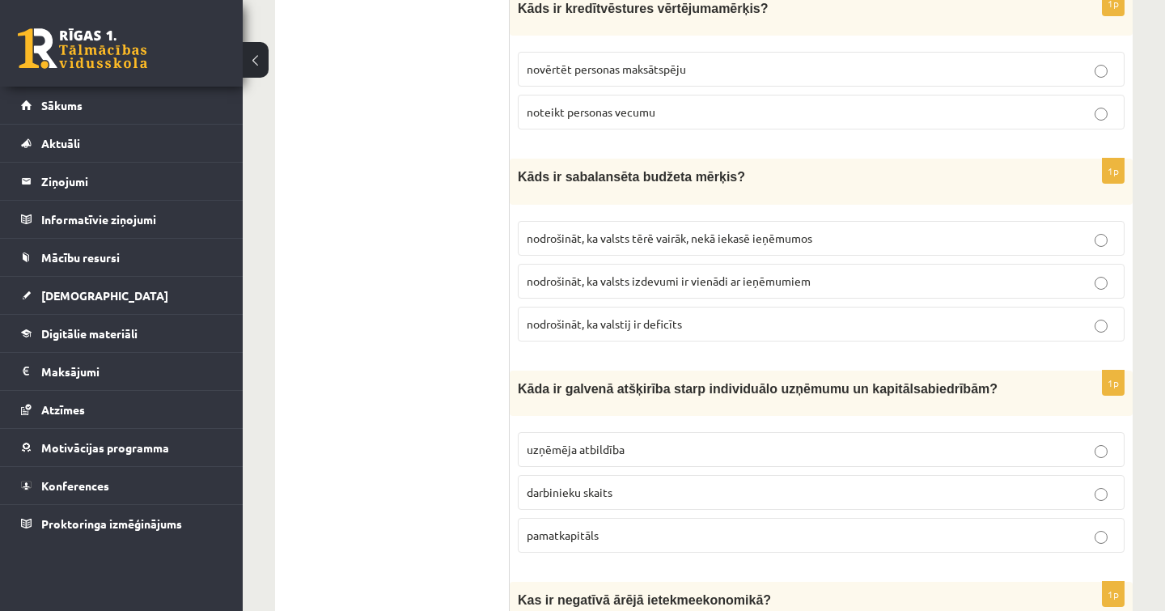
click at [705, 270] on label "nodrošināt, ka valsts izdevumi ir vienādi ar ieņēmumiem" at bounding box center [821, 281] width 607 height 35
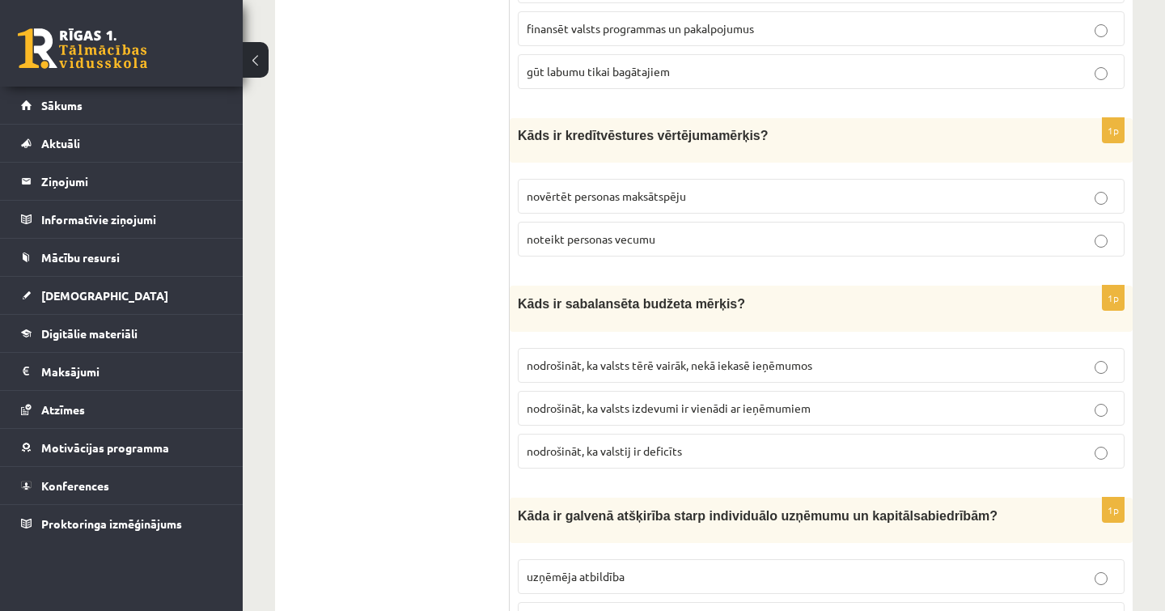
scroll to position [3815, 0]
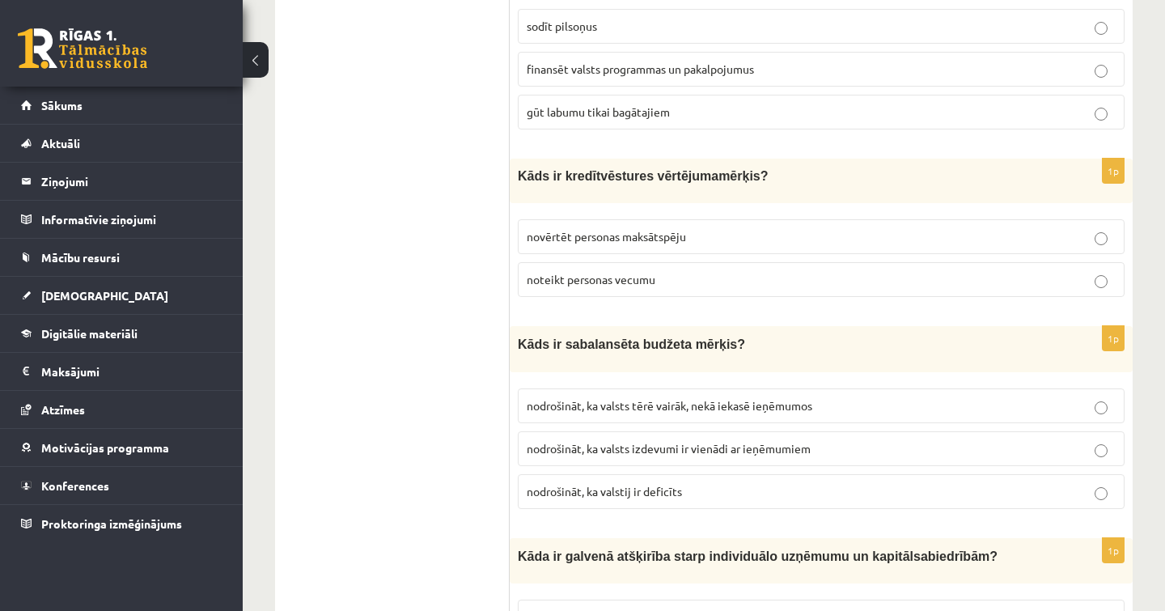
click at [672, 229] on span "novērtēt personas maksātspēju" at bounding box center [606, 236] width 159 height 15
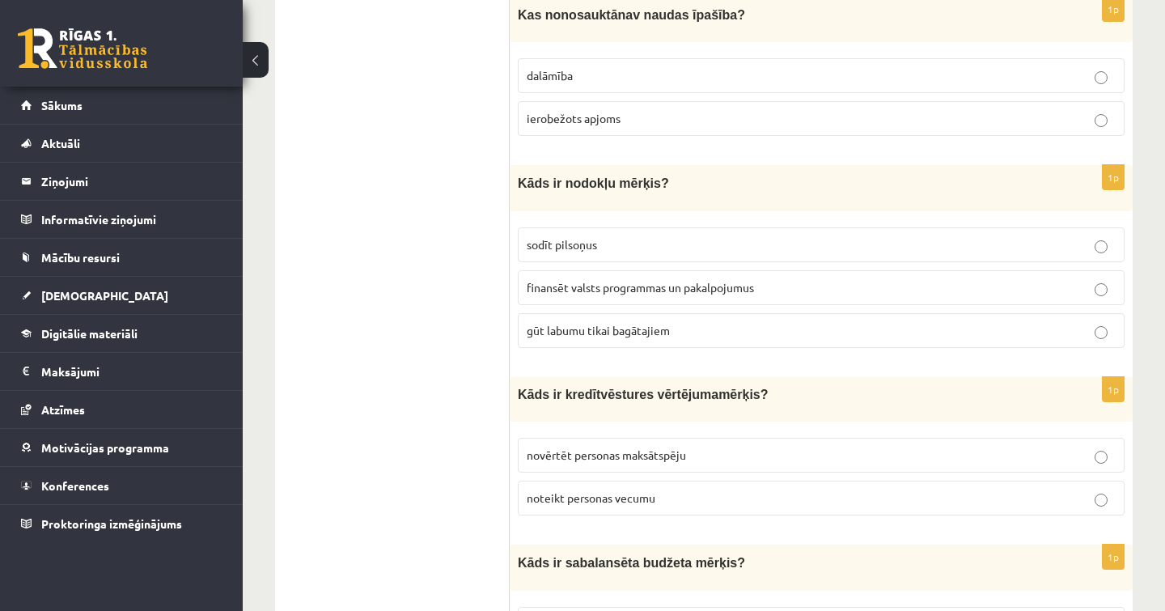
scroll to position [3596, 0]
click at [698, 279] on p "finansēt valsts programmas un pakalpojumus" at bounding box center [821, 287] width 589 height 17
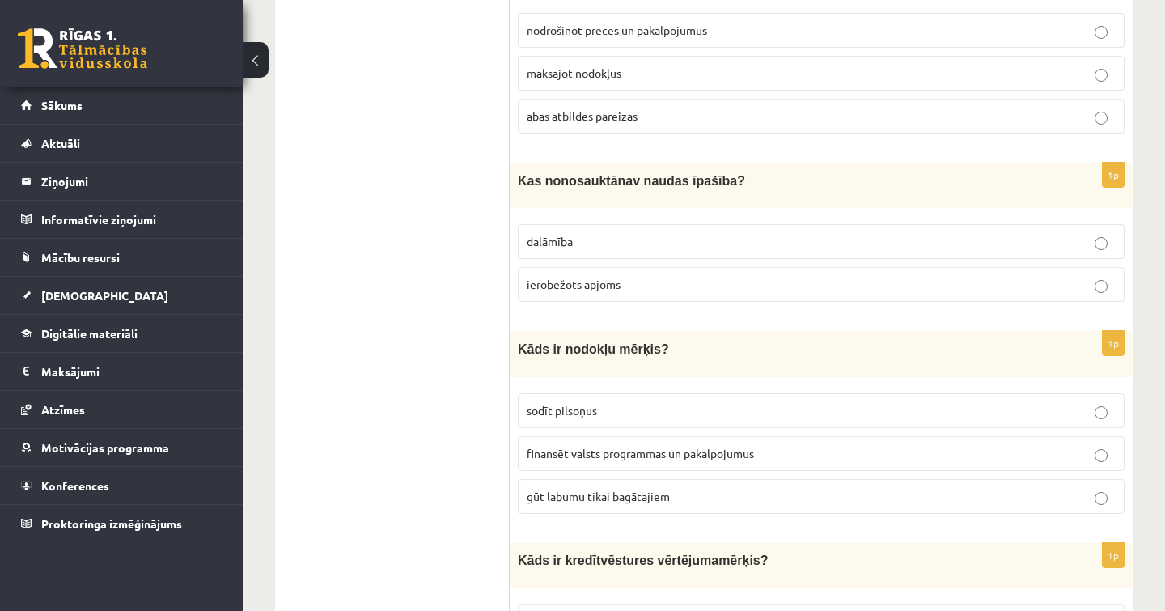
scroll to position [3416, 0]
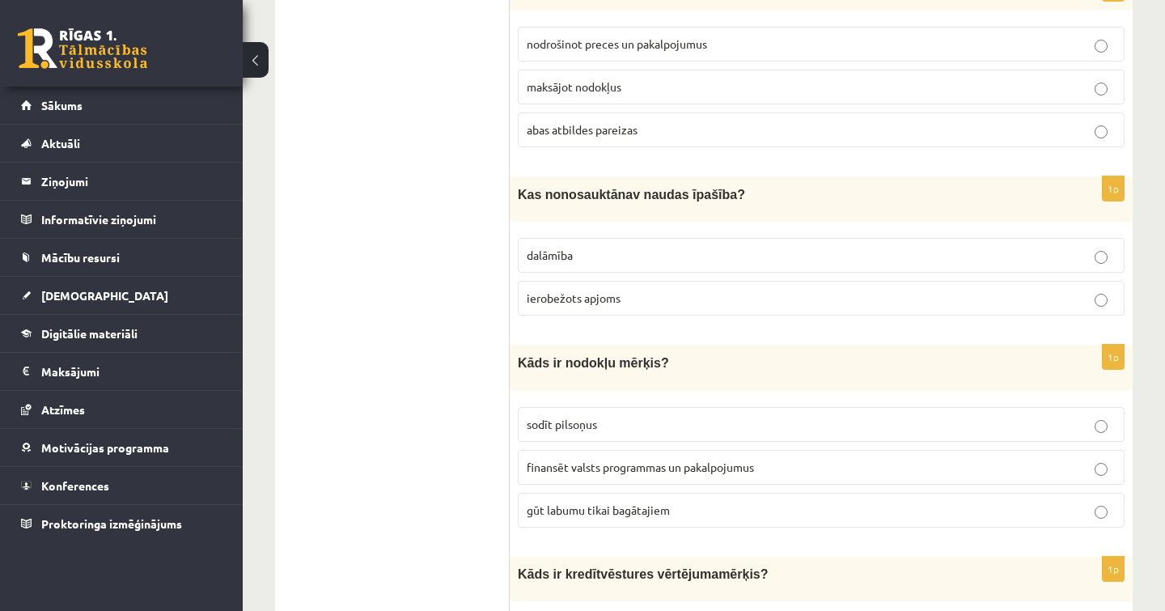
click at [642, 290] on p "ierobežots apjoms" at bounding box center [821, 298] width 589 height 17
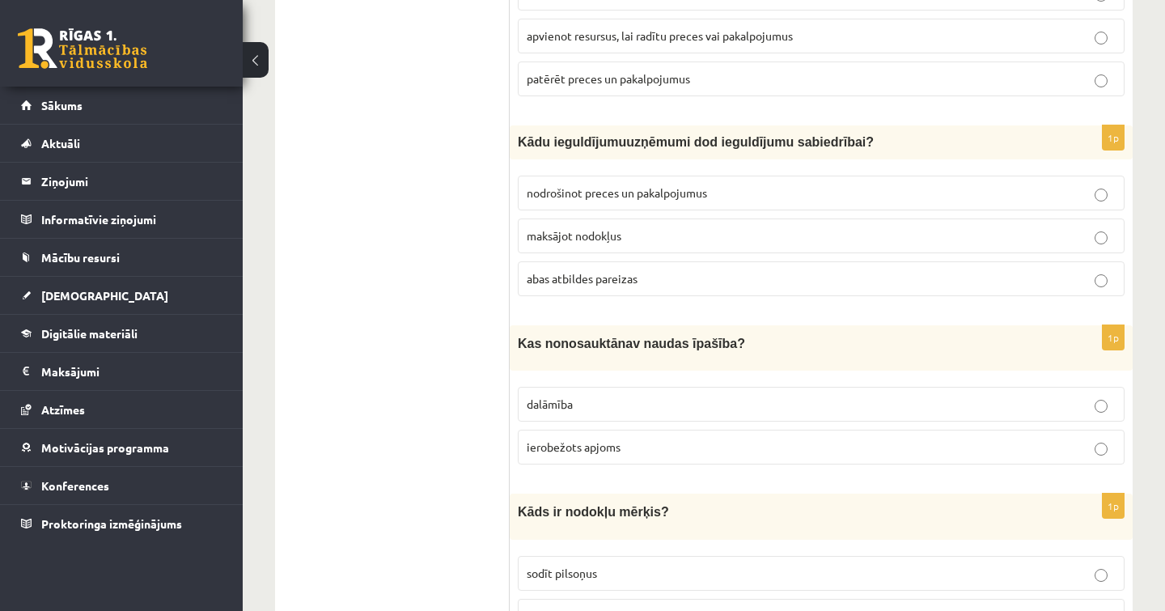
scroll to position [3263, 0]
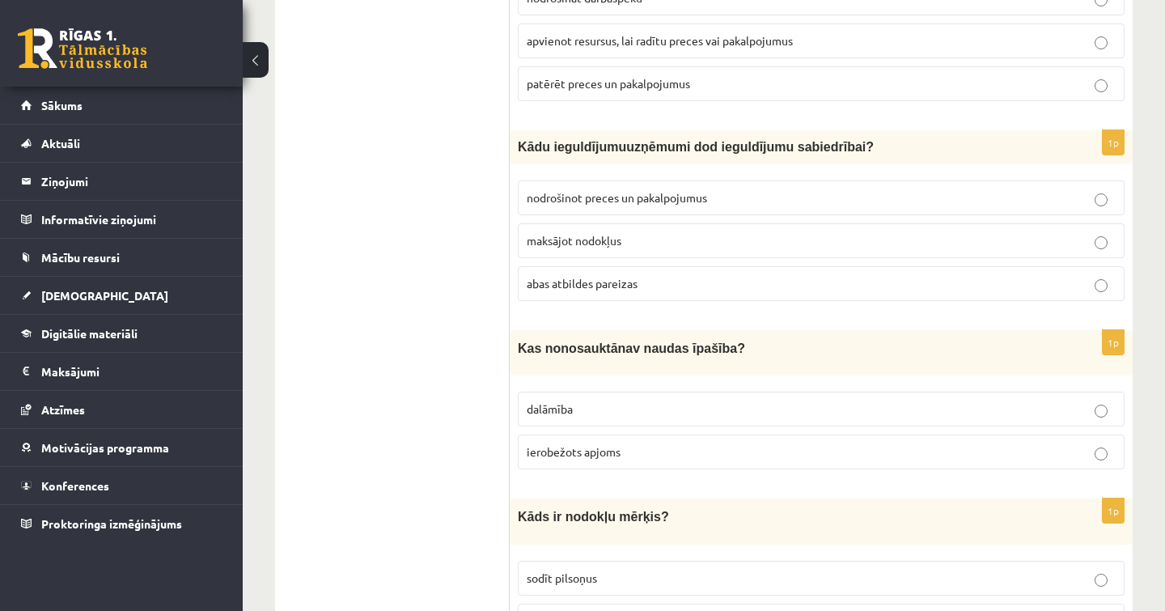
click at [687, 193] on label "nodrošinot preces un pakalpojumus" at bounding box center [821, 197] width 607 height 35
click at [678, 275] on p "abas atbildes pareizas" at bounding box center [821, 283] width 589 height 17
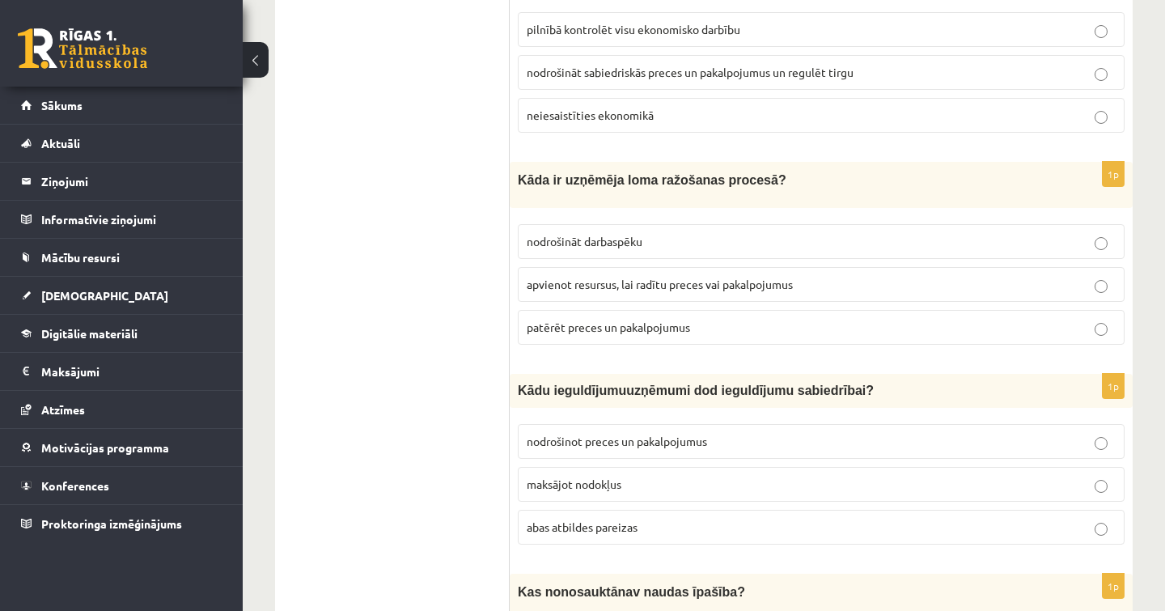
scroll to position [3018, 0]
click at [639, 279] on label "apvienot resursus, lai radītu preces vai pakalpojumus" at bounding box center [821, 286] width 607 height 35
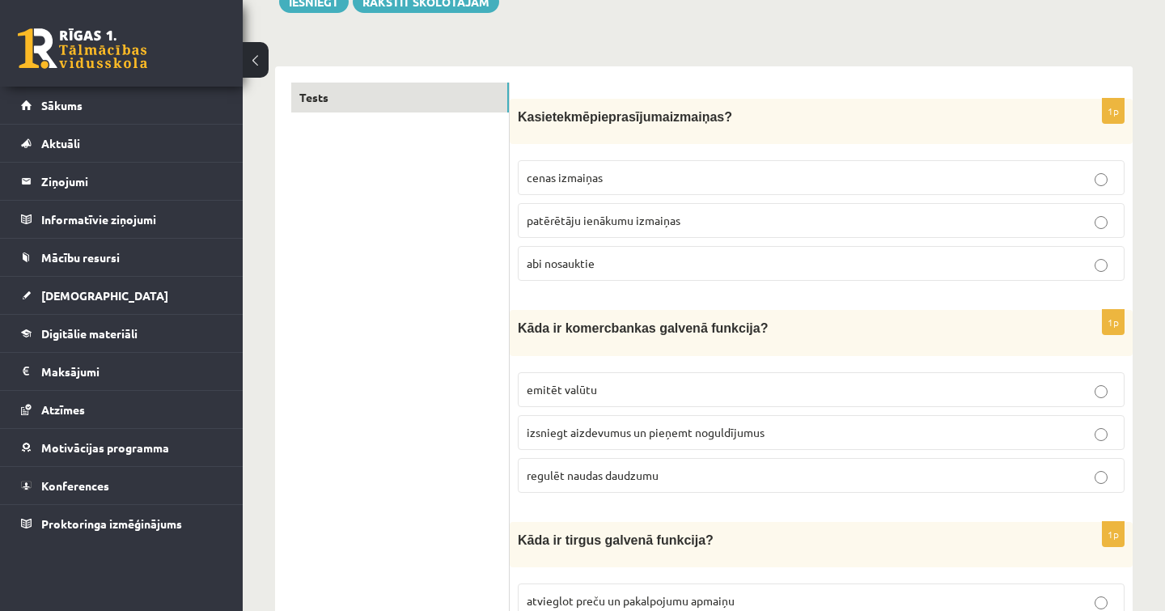
scroll to position [0, 0]
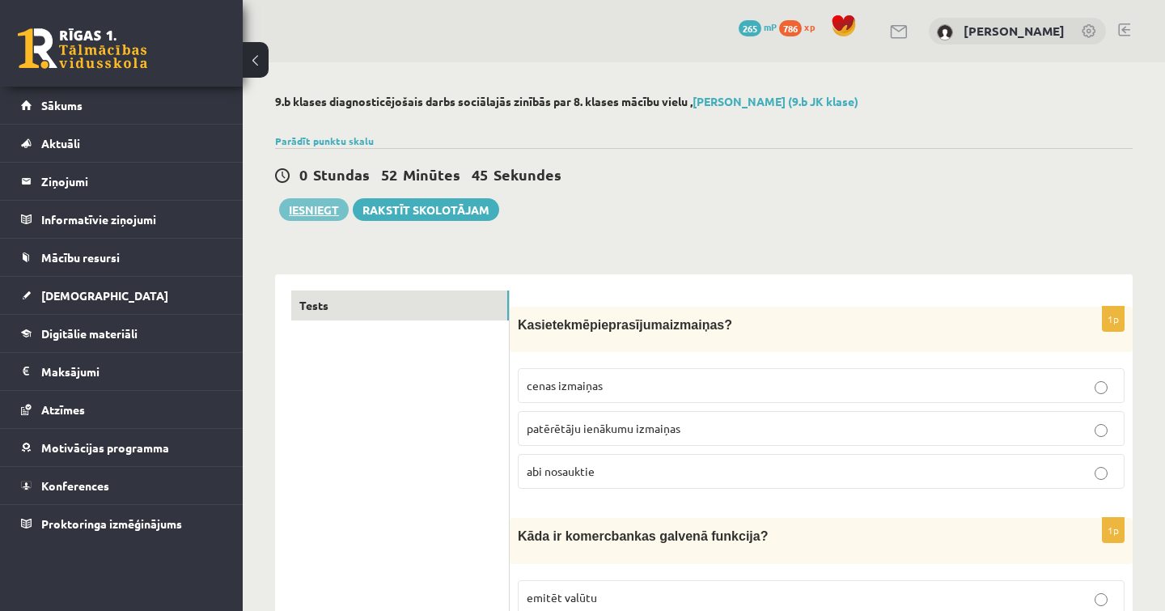
click at [317, 210] on button "Iesniegt" at bounding box center [314, 209] width 70 height 23
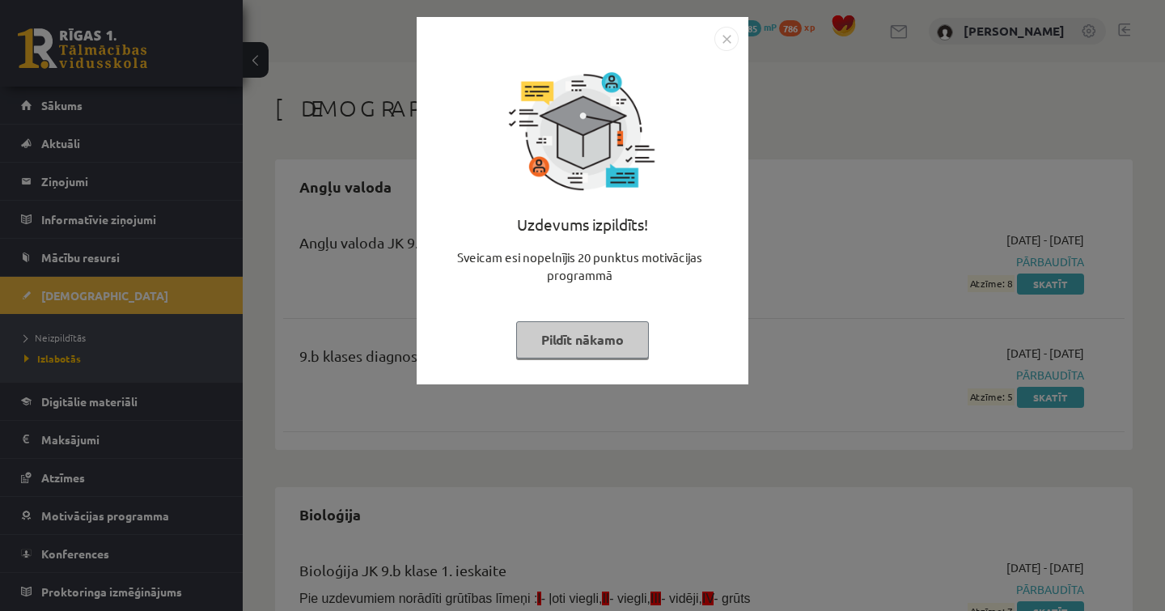
click at [624, 345] on button "Pildīt nākamo" at bounding box center [582, 339] width 133 height 37
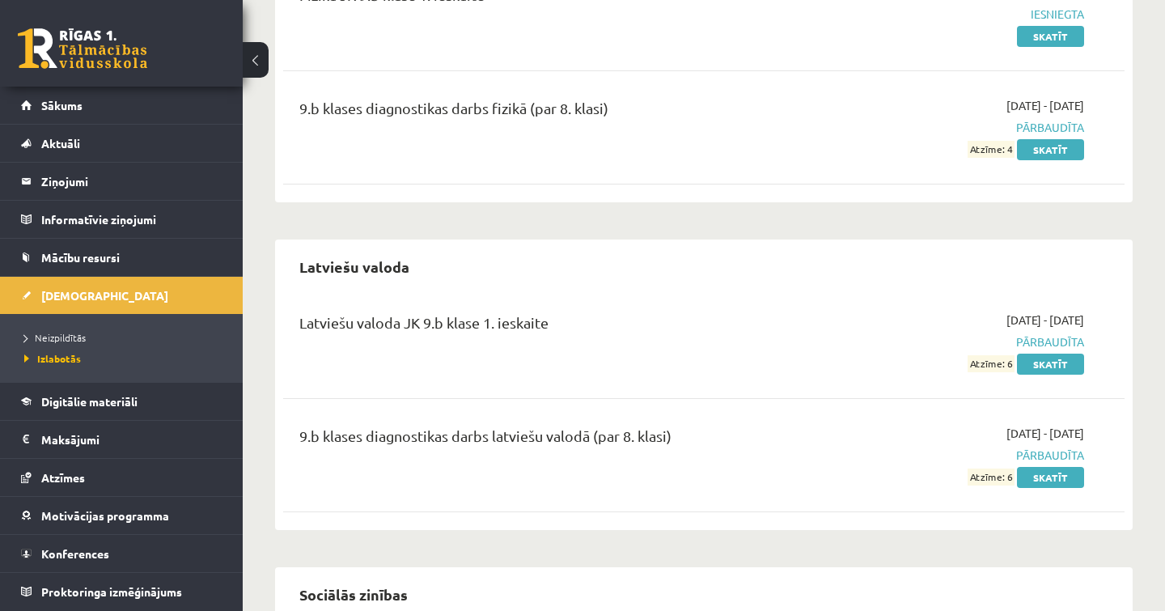
scroll to position [1282, 0]
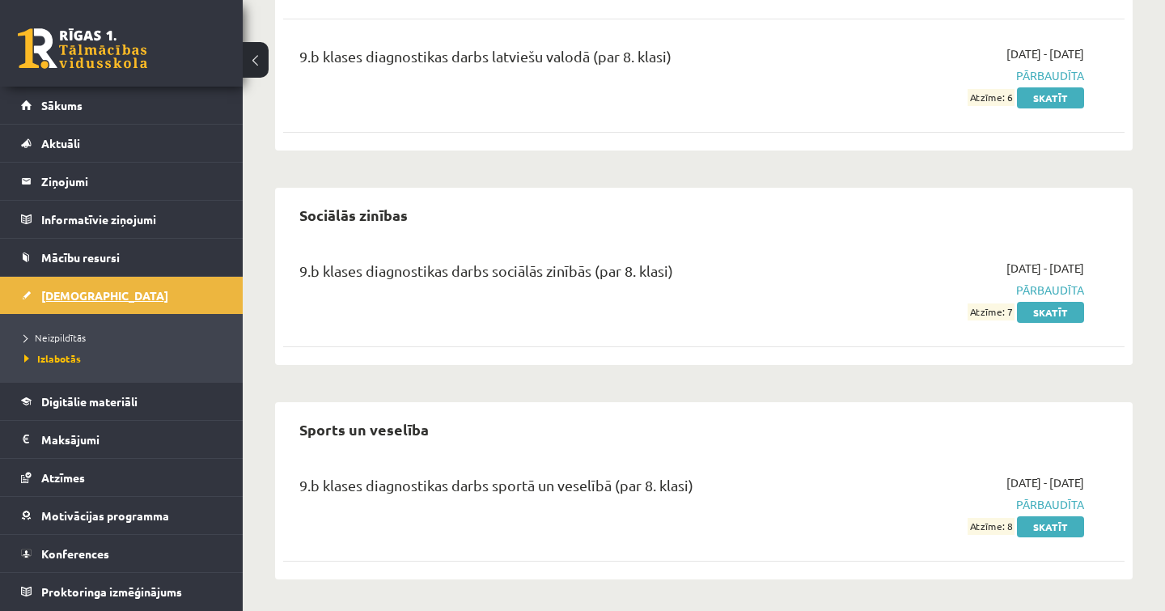
click at [76, 295] on span "[DEMOGRAPHIC_DATA]" at bounding box center [104, 295] width 127 height 15
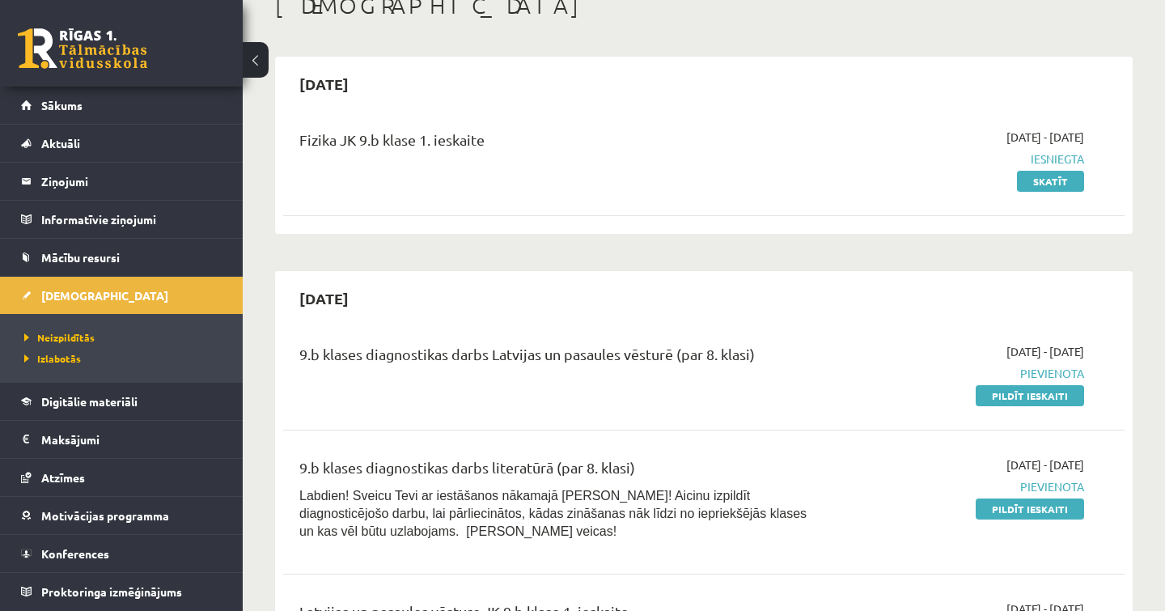
scroll to position [104, 0]
click at [1057, 184] on link "Skatīt" at bounding box center [1050, 180] width 67 height 21
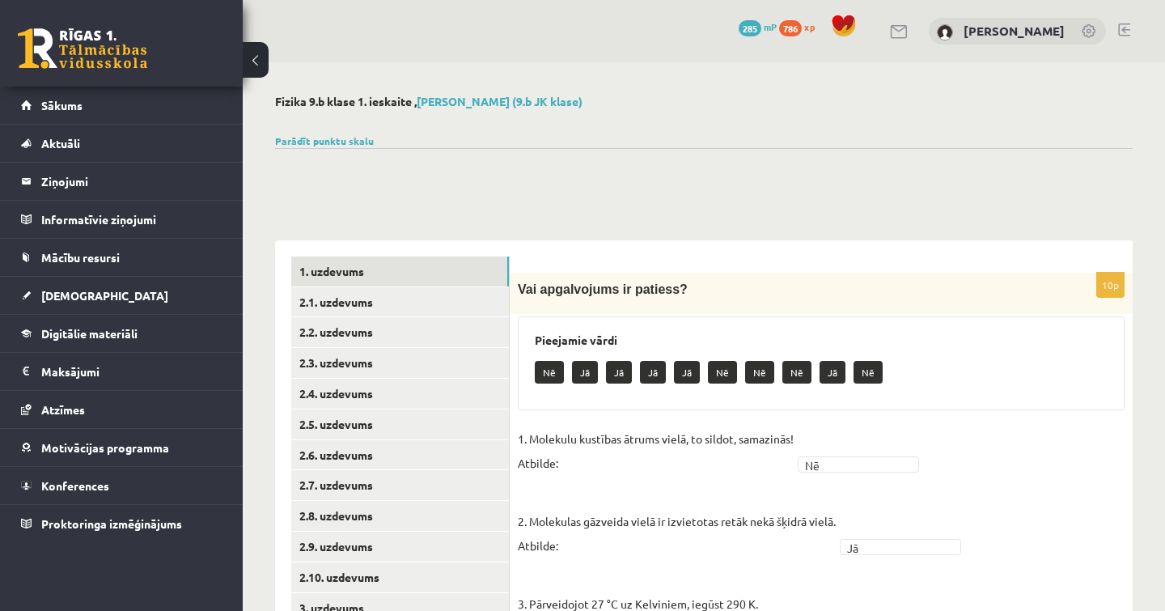
click at [256, 63] on button at bounding box center [256, 60] width 26 height 36
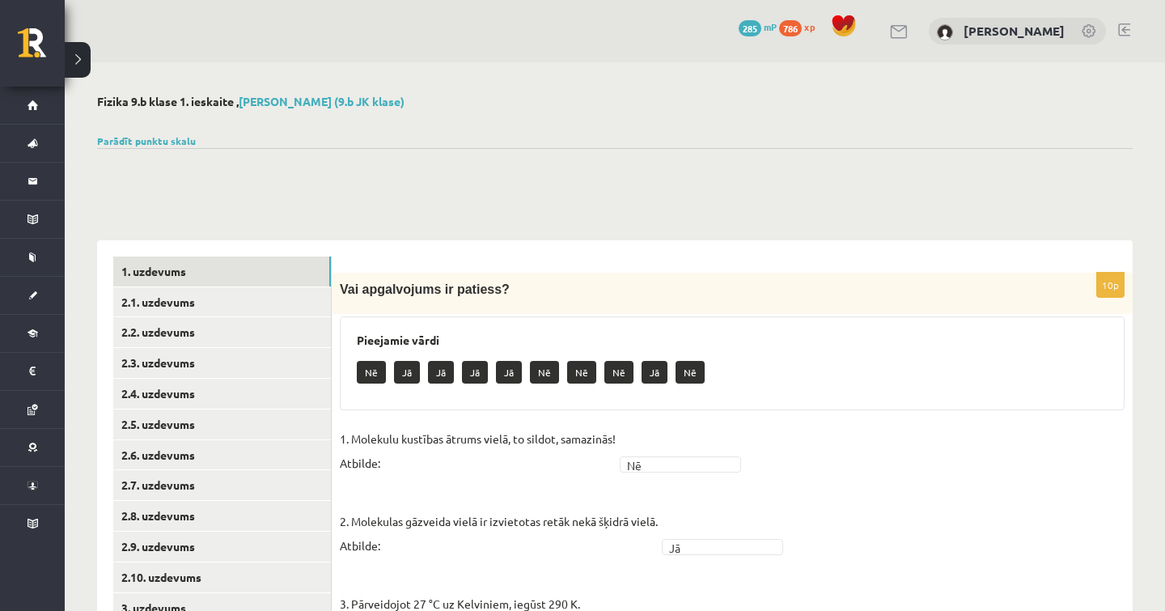
click at [82, 68] on button at bounding box center [78, 60] width 26 height 36
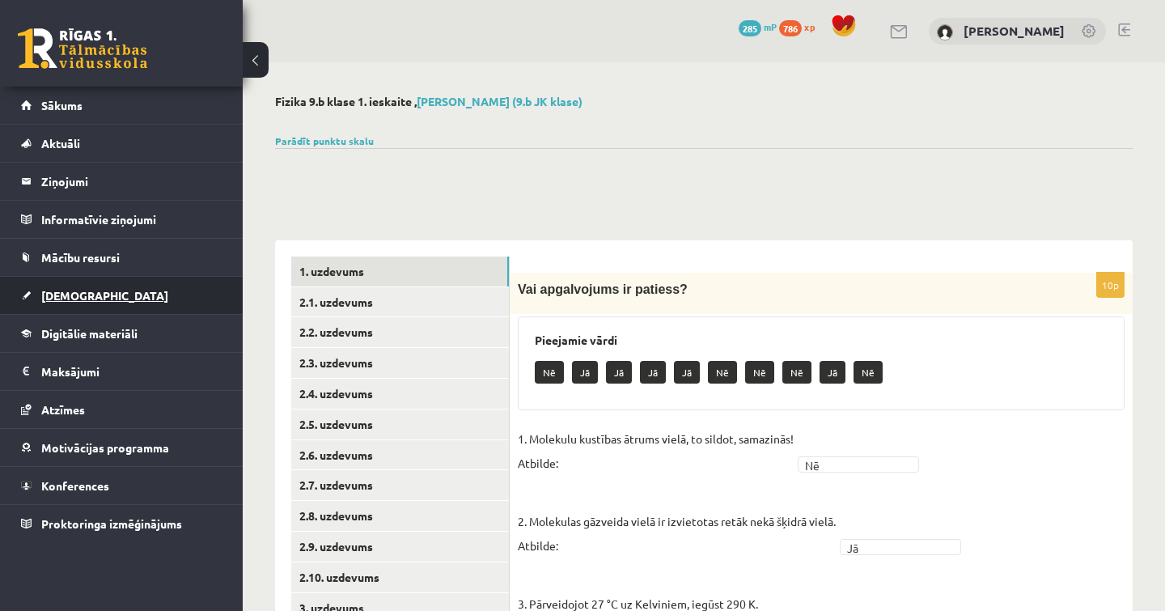
click at [87, 301] on span "[DEMOGRAPHIC_DATA]" at bounding box center [104, 295] width 127 height 15
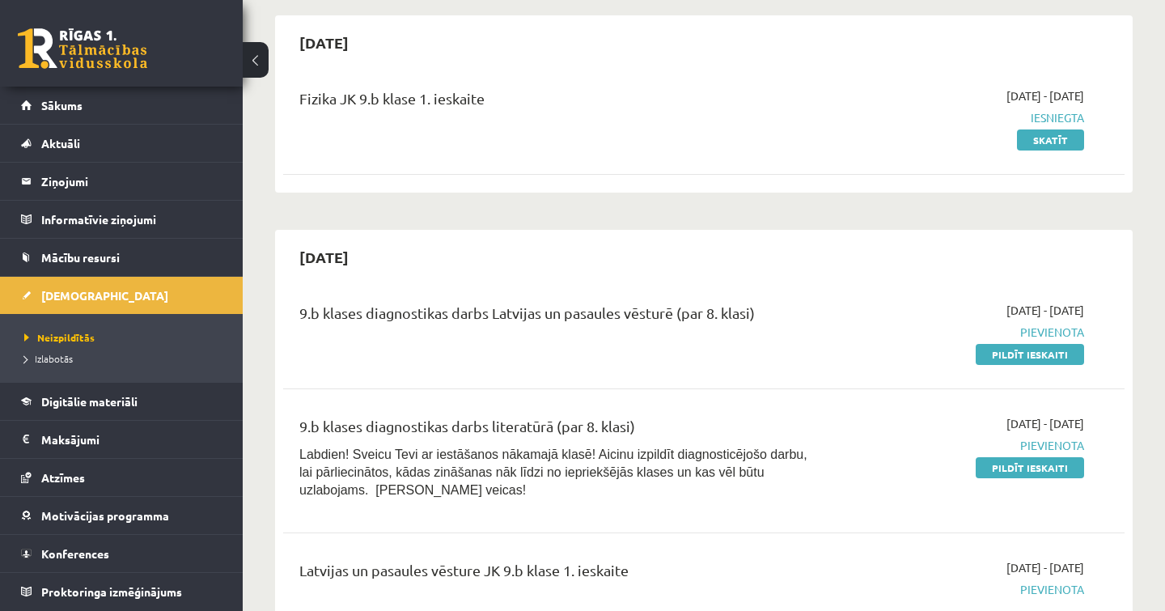
scroll to position [150, 0]
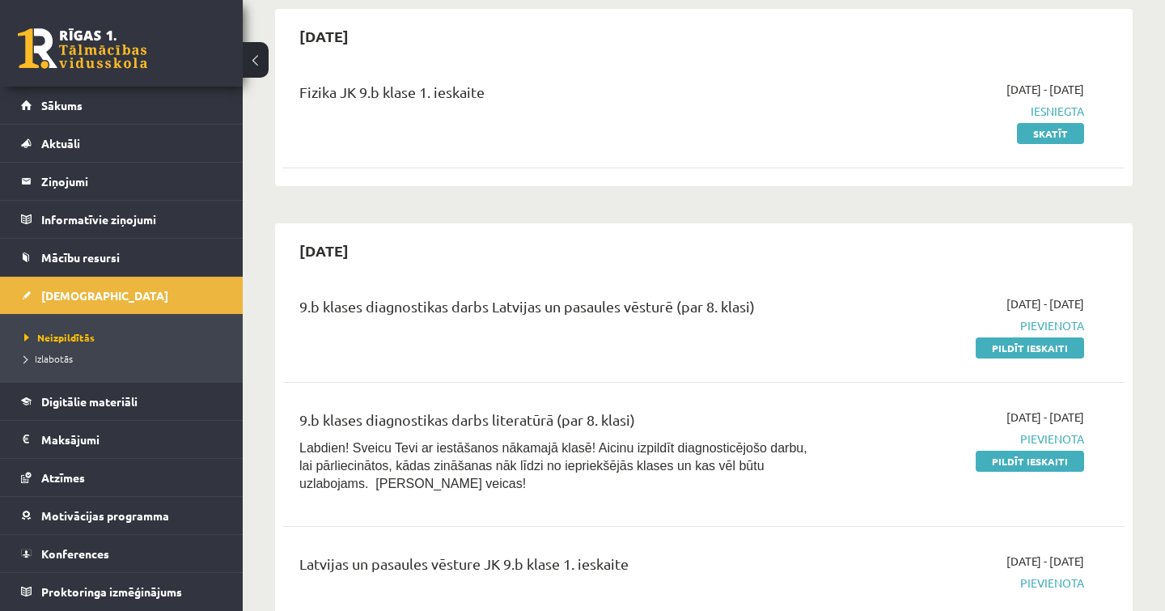
click at [1005, 328] on span "Pievienota" at bounding box center [961, 325] width 245 height 17
click at [1005, 346] on link "Pildīt ieskaiti" at bounding box center [1030, 347] width 108 height 21
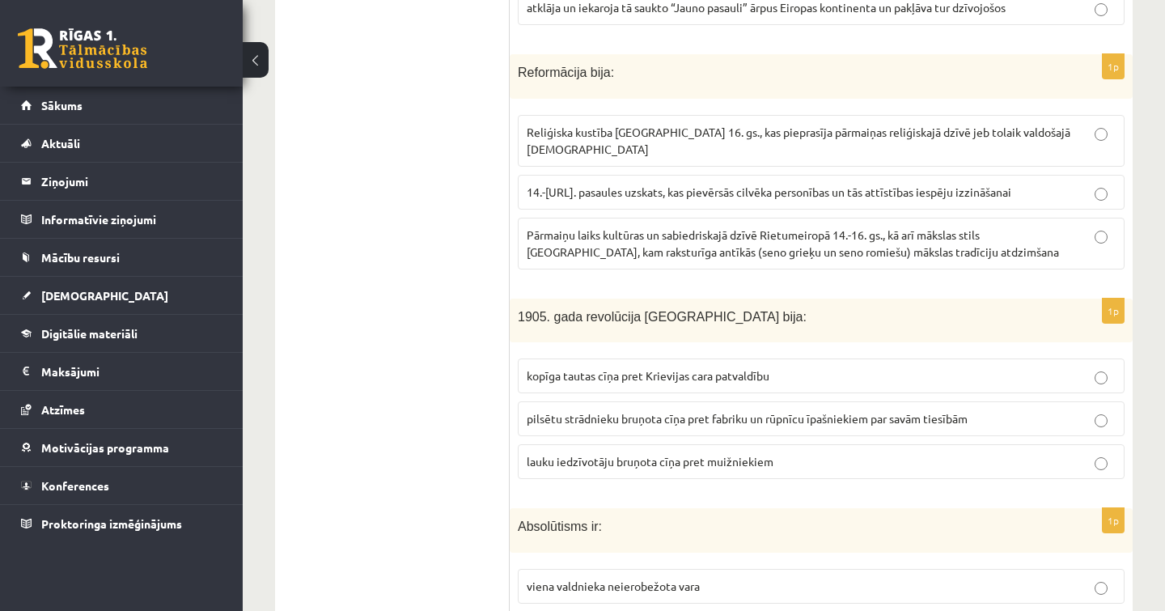
scroll to position [6183, 0]
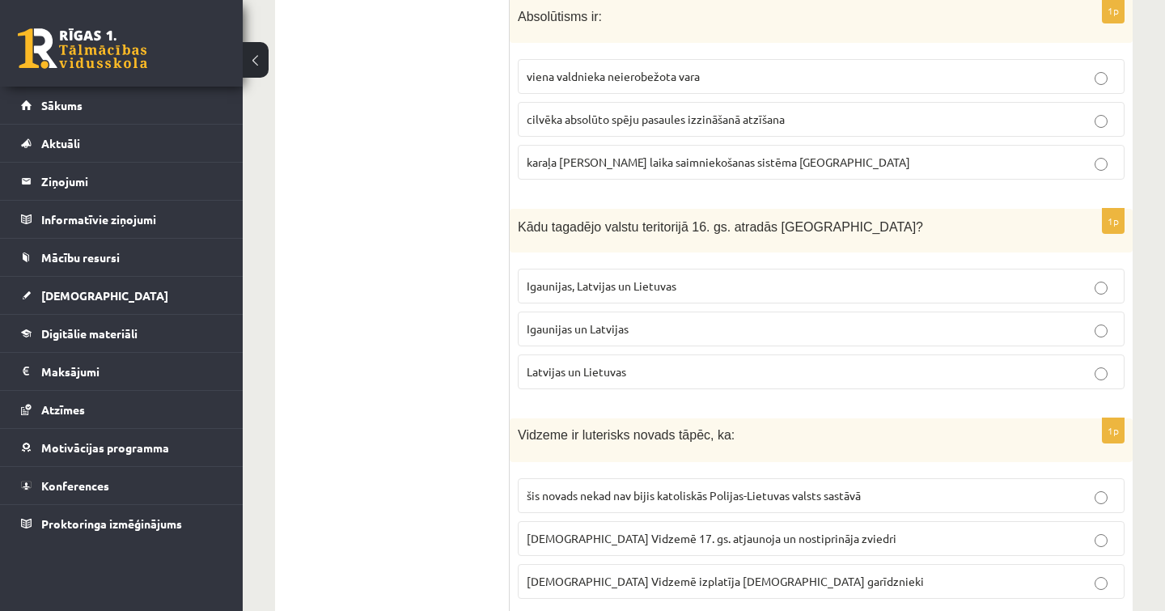
click at [693, 478] on label "šis novads nekad nav bijis katoliskās Polijas-Lietuvas valsts sastāvā" at bounding box center [821, 495] width 607 height 35
click at [633, 320] on p "Igaunijas un Latvijas" at bounding box center [821, 328] width 589 height 17
click at [701, 363] on p "Latvijas un Lietuvas" at bounding box center [821, 371] width 589 height 17
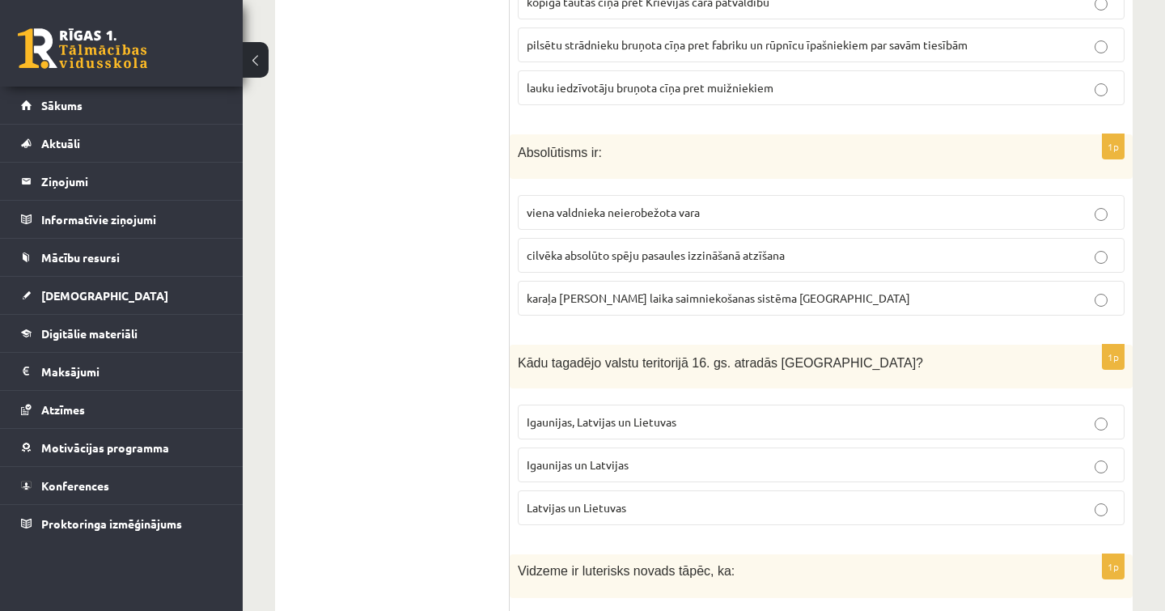
scroll to position [6043, 0]
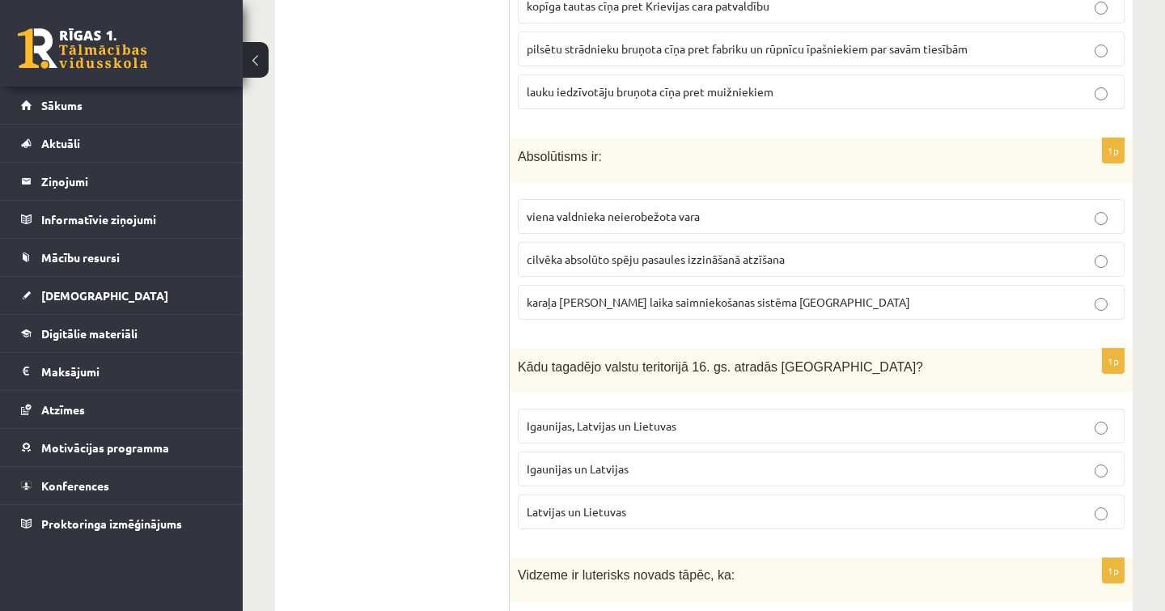
click at [699, 209] on span "viena valdnieka neierobežota vara" at bounding box center [613, 216] width 173 height 15
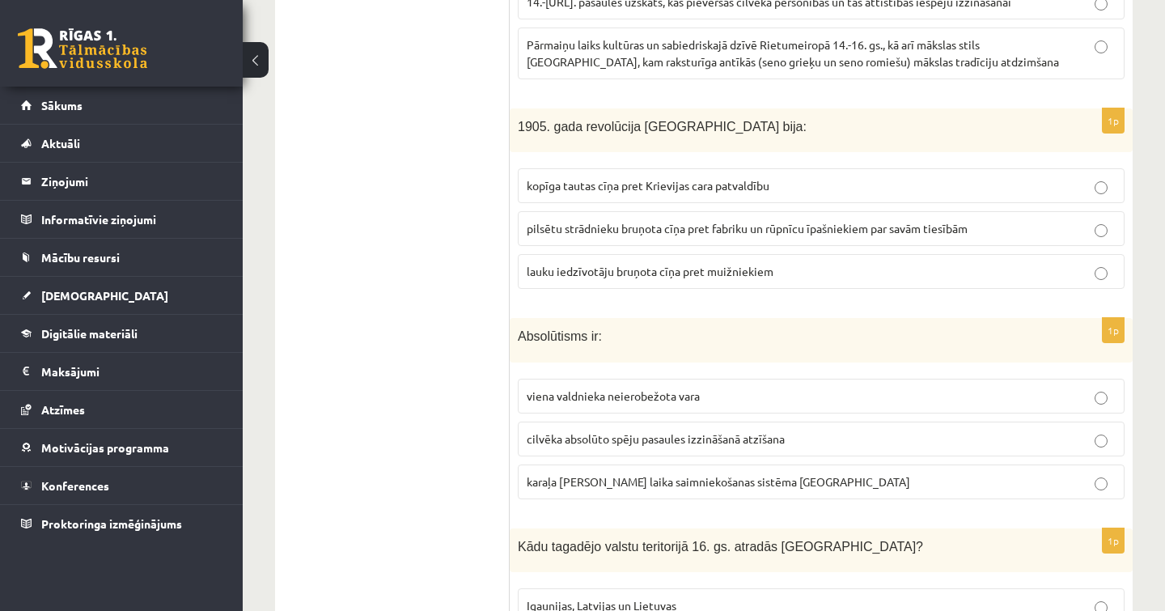
scroll to position [5868, 0]
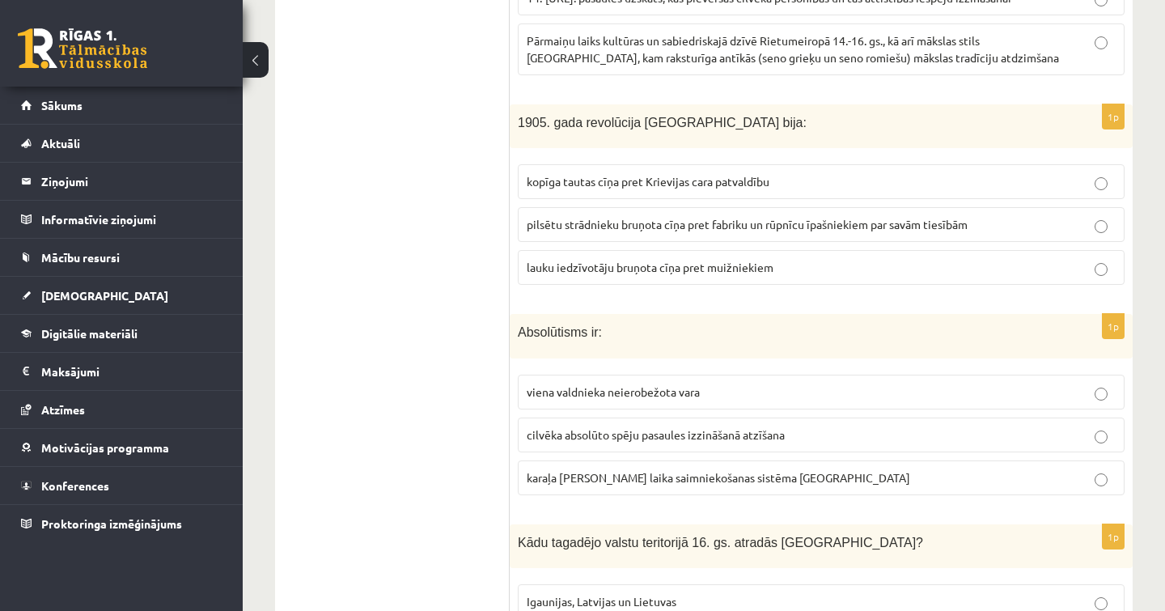
click at [682, 195] on fieldset "kopīga tautas cīņa pret Krievijas cara patvaldību pilsētu strādnieku bruņota cī…" at bounding box center [821, 222] width 607 height 133
click at [688, 207] on label "pilsētu strādnieku bruņota cīņa pret fabriku un rūpnīcu īpašniekiem par savām t…" at bounding box center [821, 224] width 607 height 35
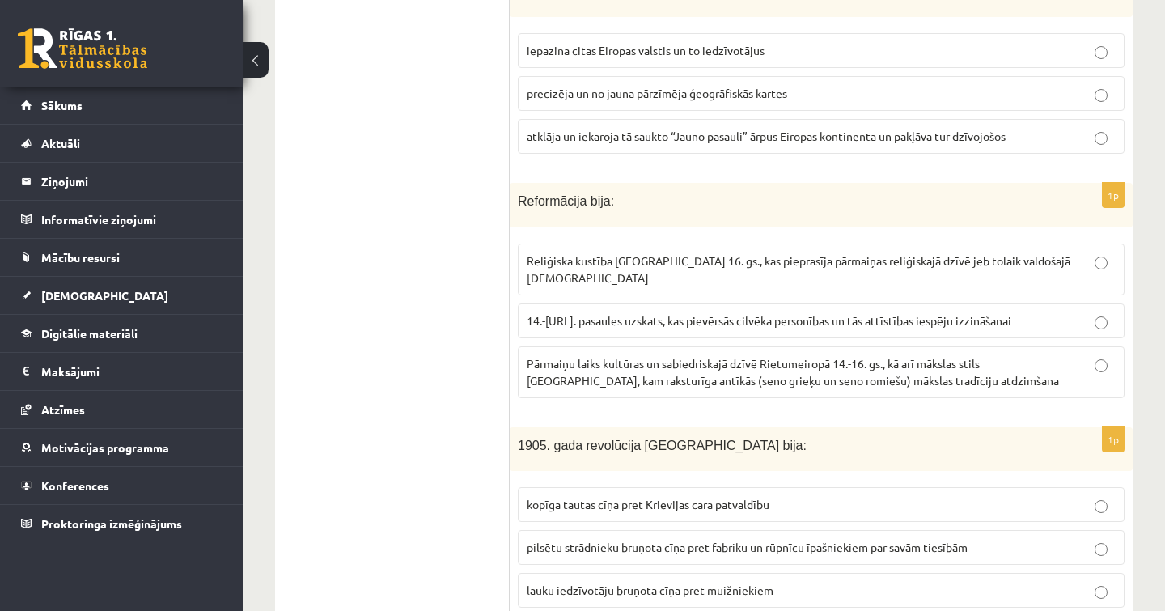
scroll to position [5543, 0]
click at [647, 306] on label "14.-[URL]. pasaules uzskats, kas pievērsās cilvēka personības un tās attīstības…" at bounding box center [821, 323] width 607 height 35
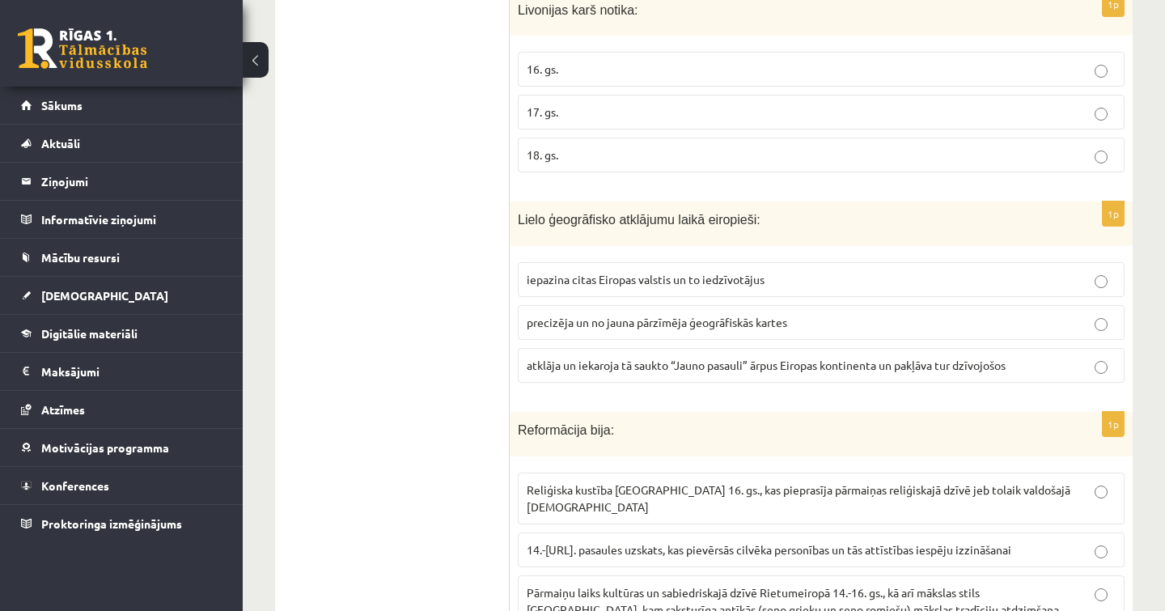
scroll to position [5293, 0]
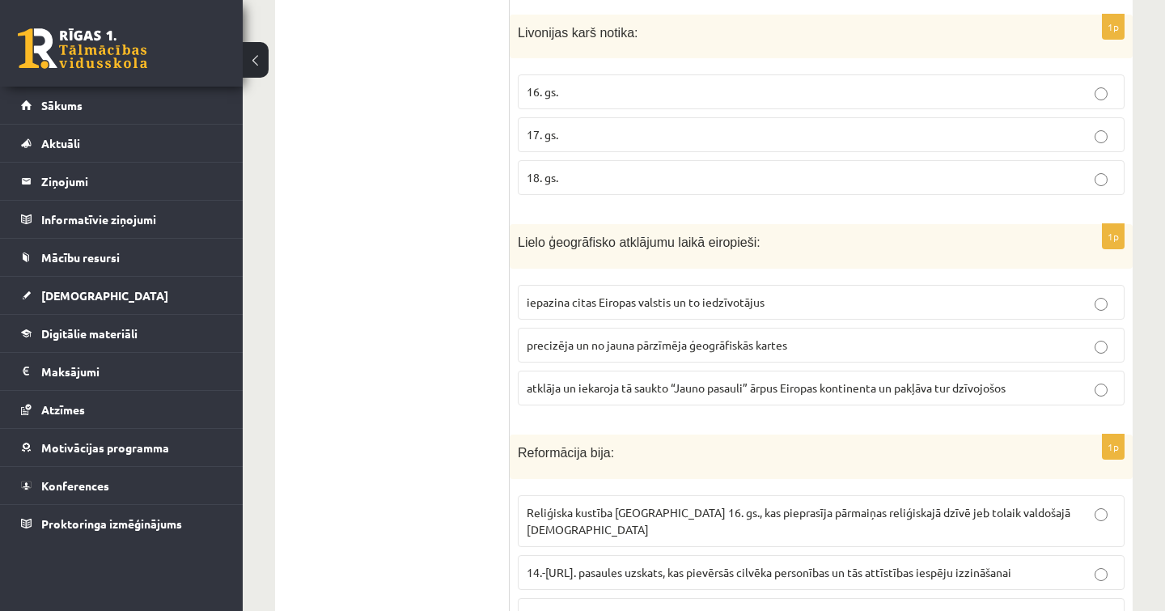
click at [675, 285] on label "iepazina citas Eiropas valstis un to iedzīvotājus" at bounding box center [821, 302] width 607 height 35
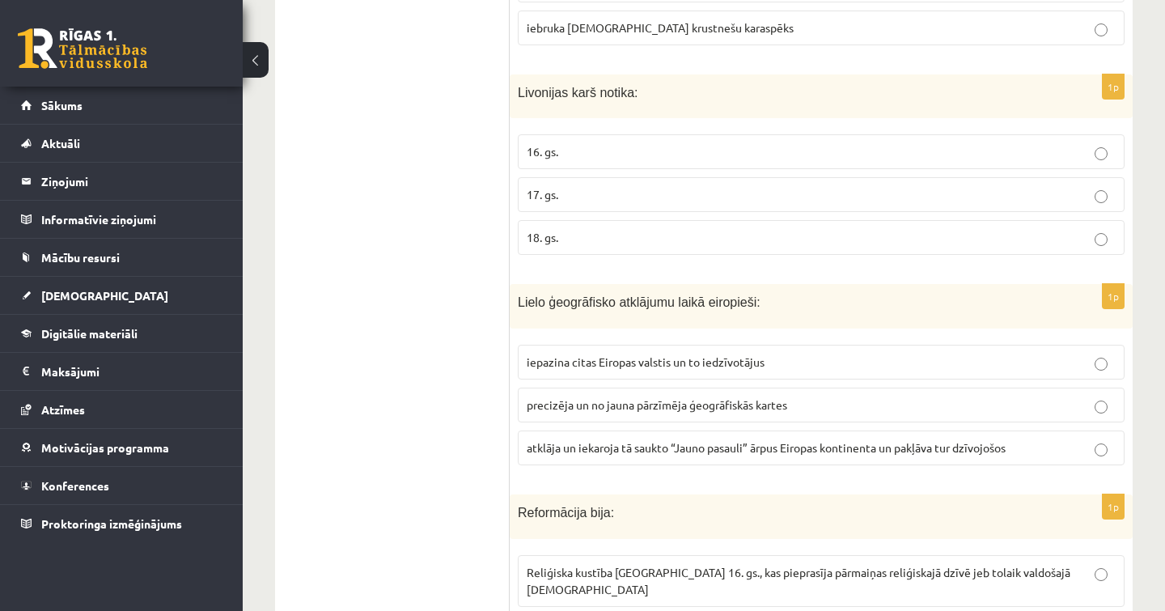
scroll to position [5234, 0]
click at [731, 142] on p "16. gs." at bounding box center [821, 150] width 589 height 17
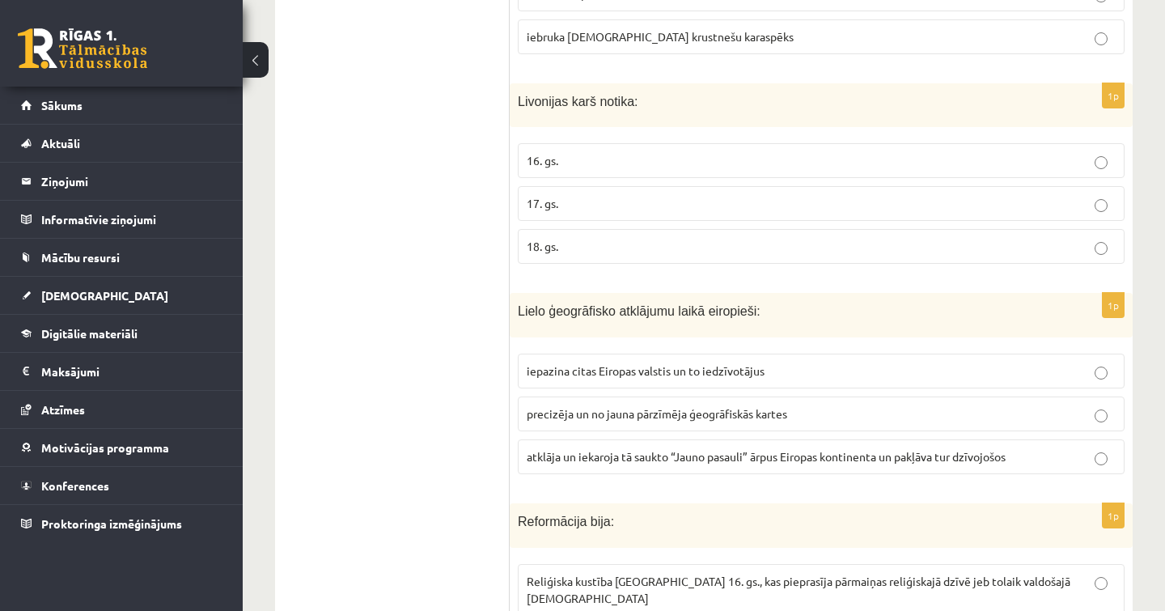
click at [712, 186] on label "17. gs." at bounding box center [821, 203] width 607 height 35
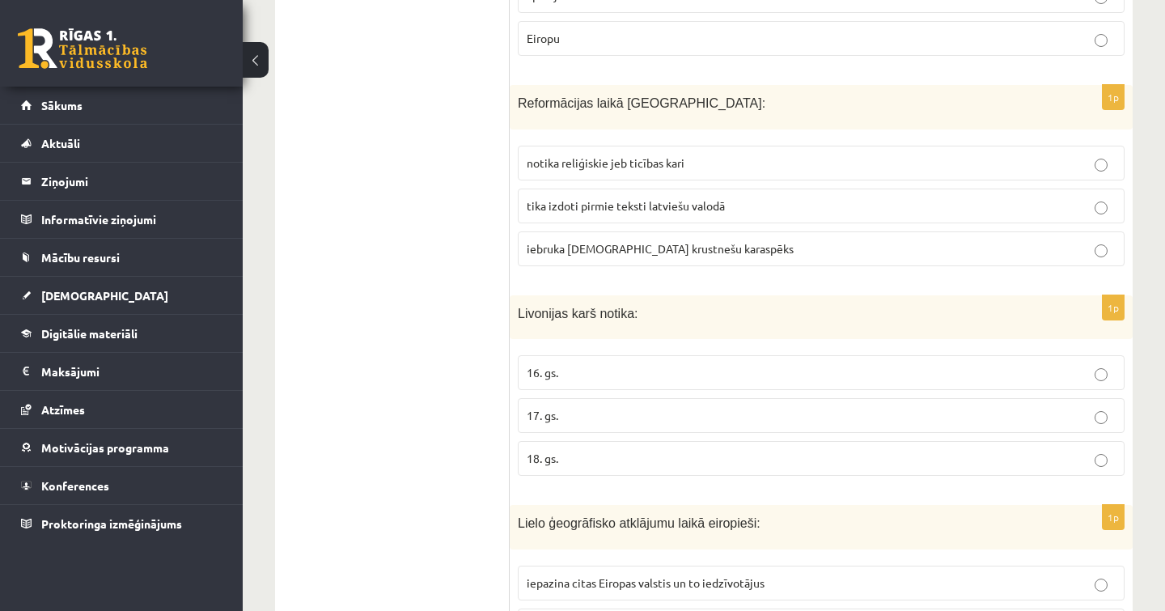
scroll to position [5003, 0]
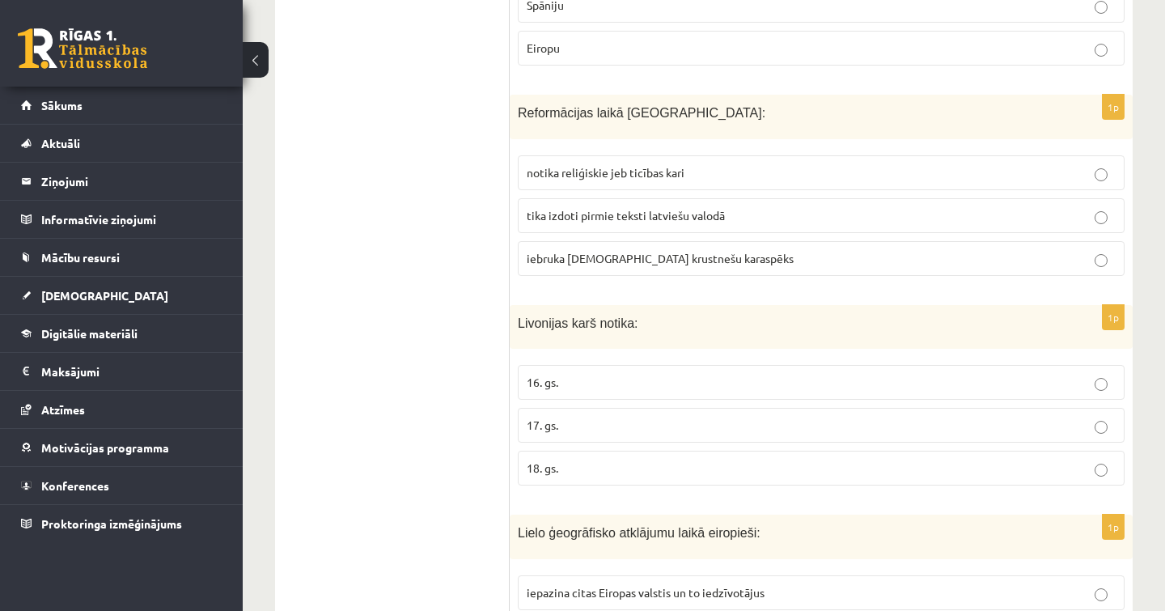
click at [718, 155] on label "notika reliģiskie jeb ticības kari" at bounding box center [821, 172] width 607 height 35
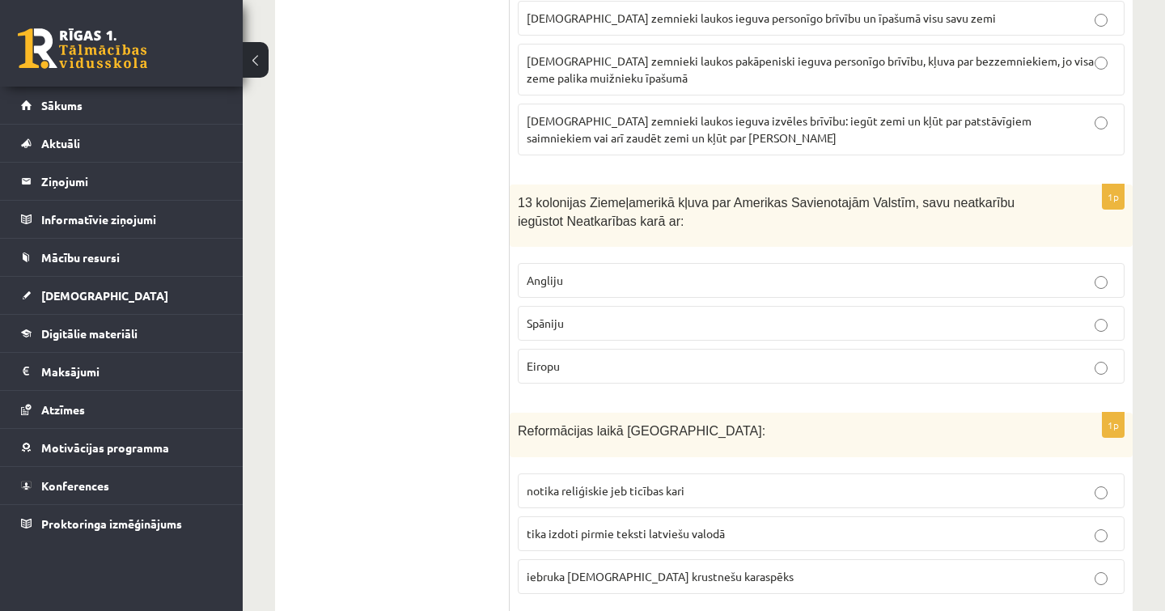
scroll to position [4667, 0]
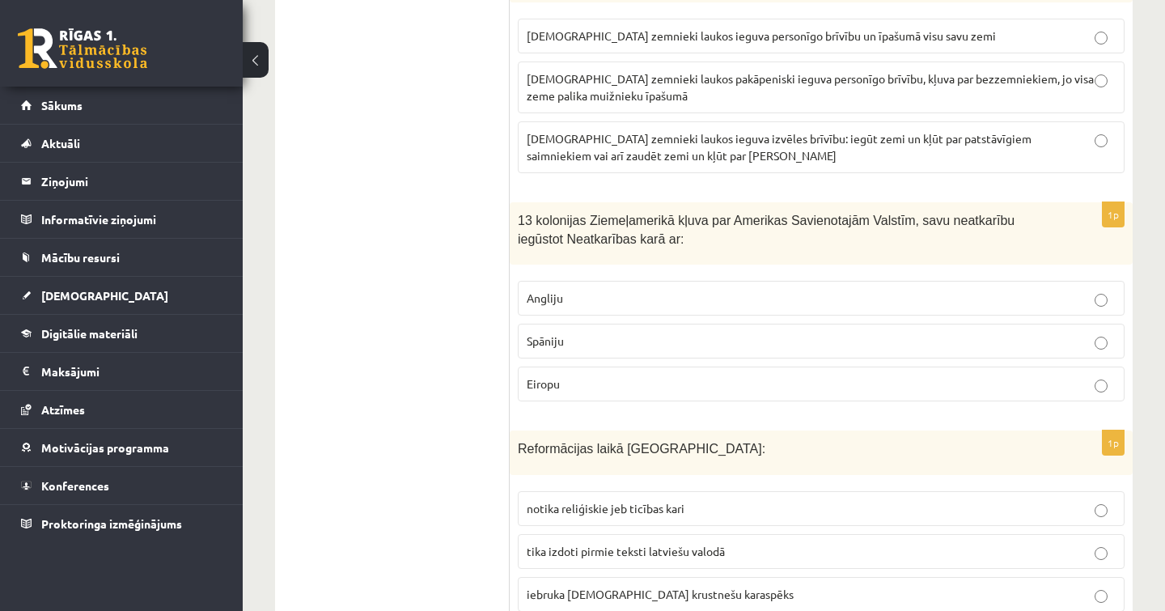
click at [679, 290] on p "Angliju" at bounding box center [821, 298] width 589 height 17
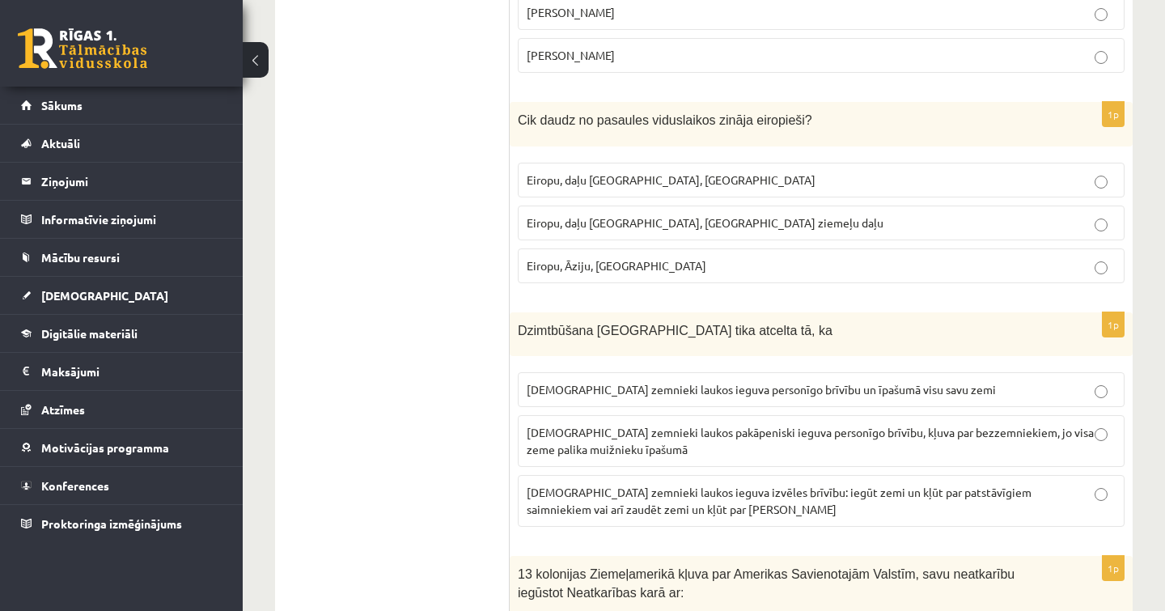
scroll to position [4310, 0]
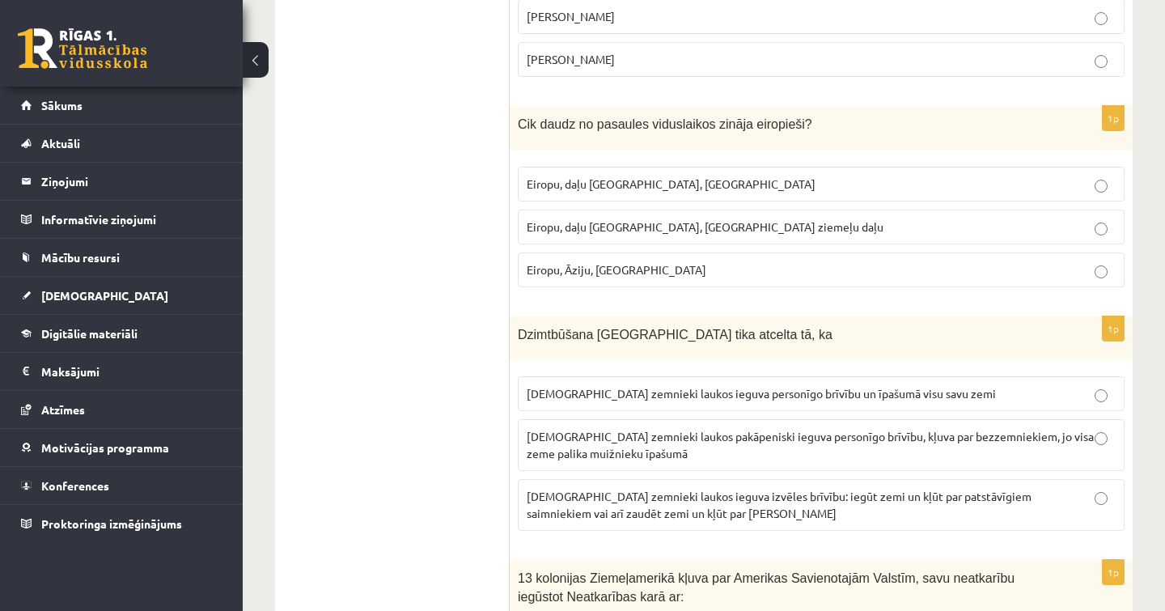
click at [723, 488] on p "[DEMOGRAPHIC_DATA] zemnieki laukos ieguva izvēles brīvību: iegūt zemi un kļūt p…" at bounding box center [821, 505] width 589 height 34
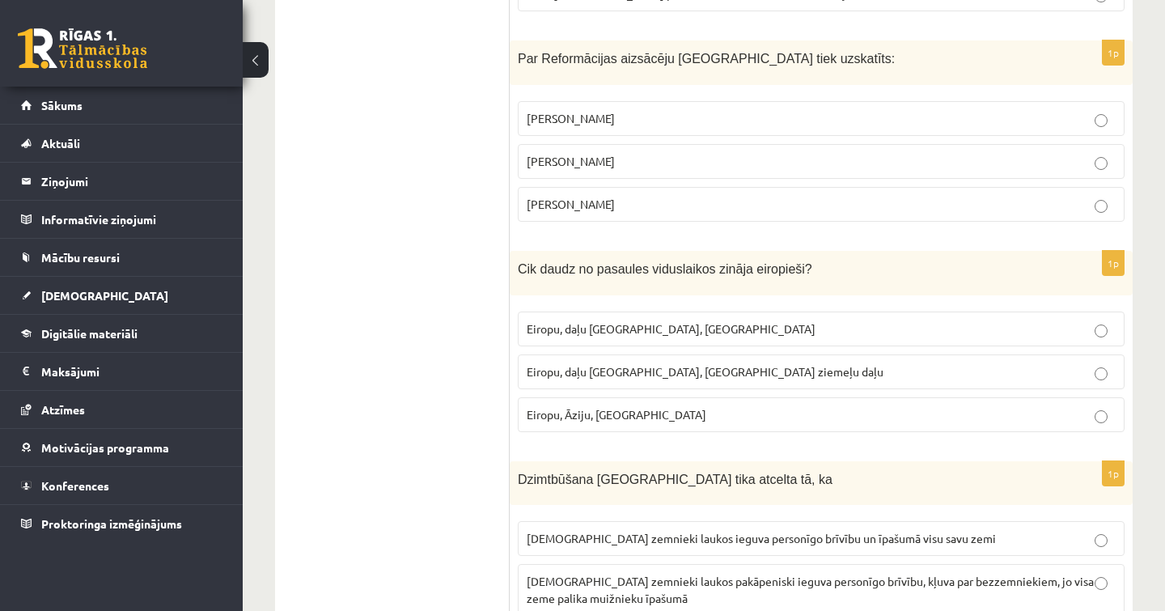
scroll to position [4162, 0]
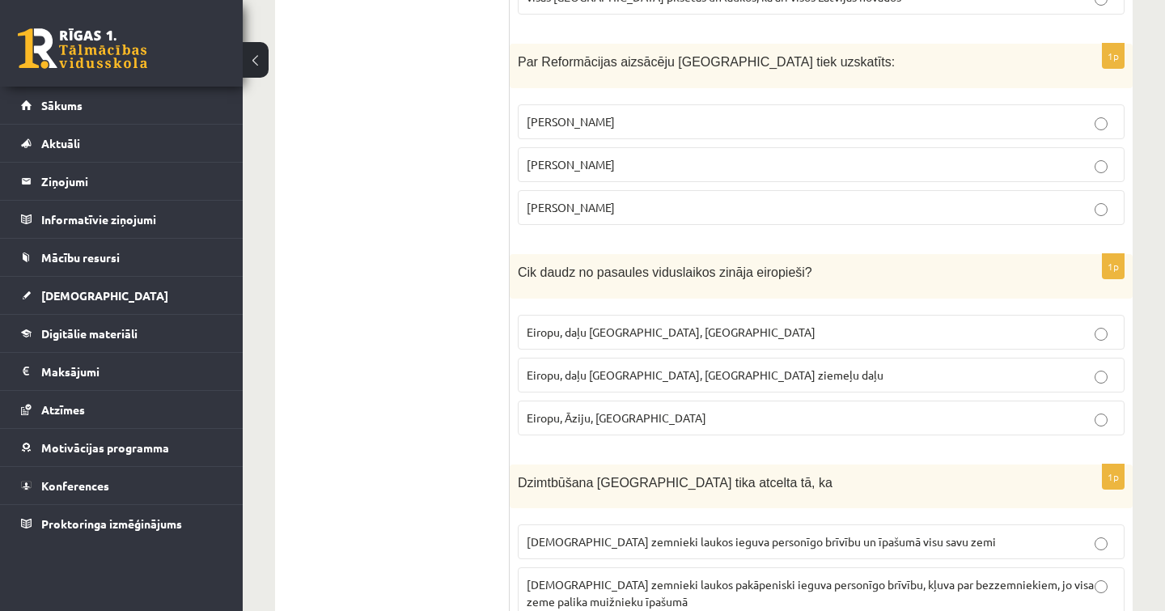
click at [707, 358] on label "Eiropu, daļu [GEOGRAPHIC_DATA], [GEOGRAPHIC_DATA] ziemeļu daļu" at bounding box center [821, 375] width 607 height 35
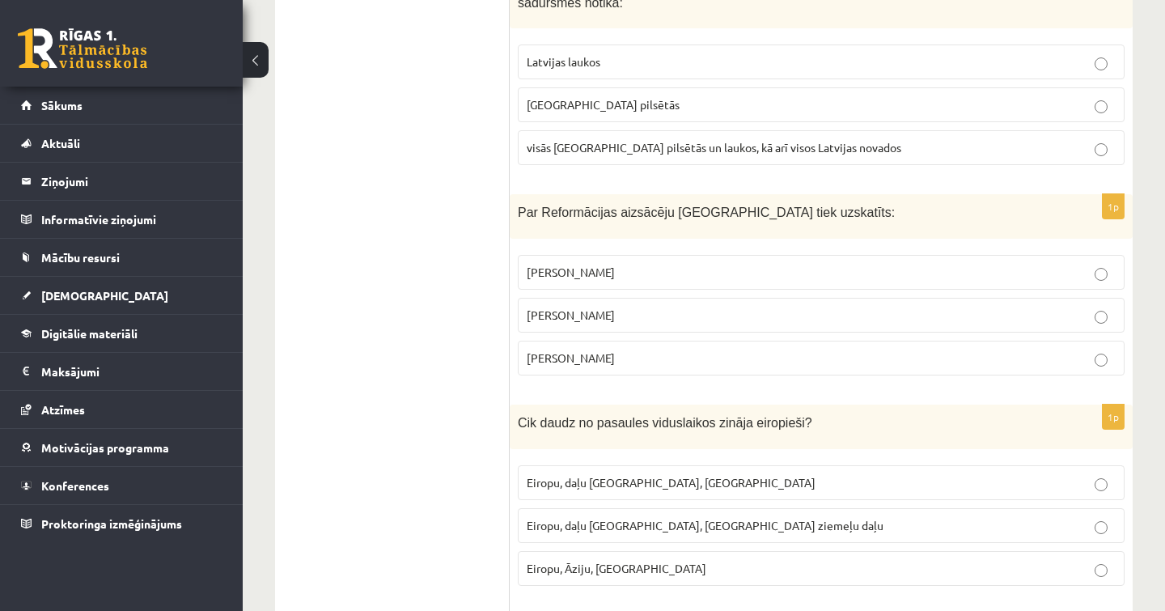
scroll to position [4011, 0]
click at [630, 264] on p "[PERSON_NAME]" at bounding box center [821, 272] width 589 height 17
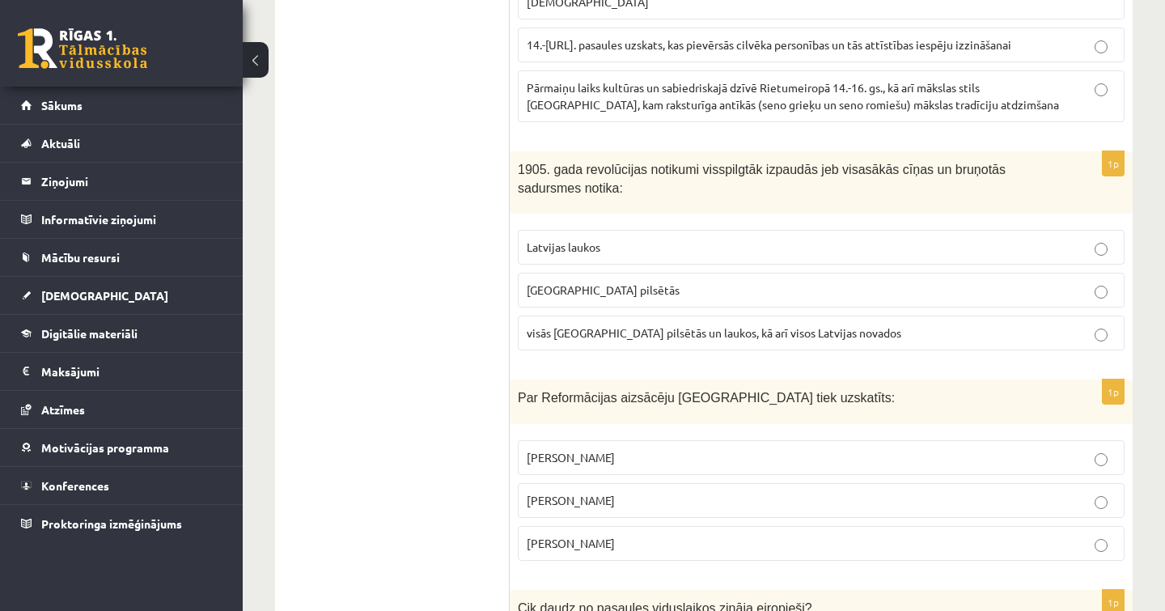
scroll to position [3825, 0]
click at [645, 493] on p "[PERSON_NAME]" at bounding box center [821, 501] width 589 height 17
click at [650, 450] on p "[PERSON_NAME]" at bounding box center [821, 458] width 589 height 17
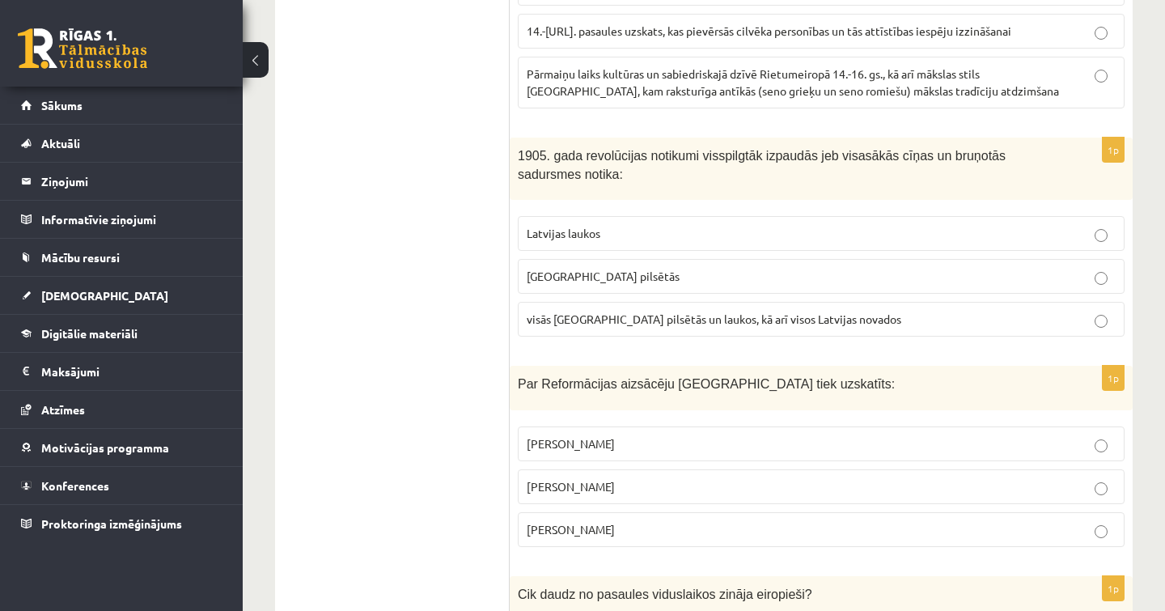
scroll to position [3841, 0]
click at [646, 477] on p "[PERSON_NAME]" at bounding box center [821, 485] width 589 height 17
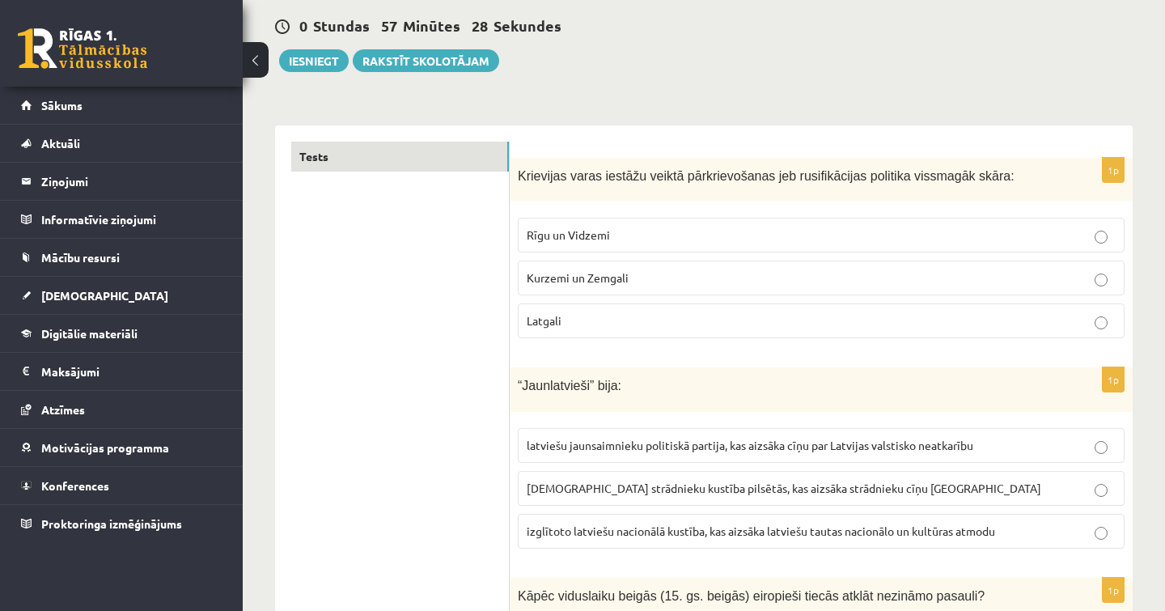
scroll to position [0, 0]
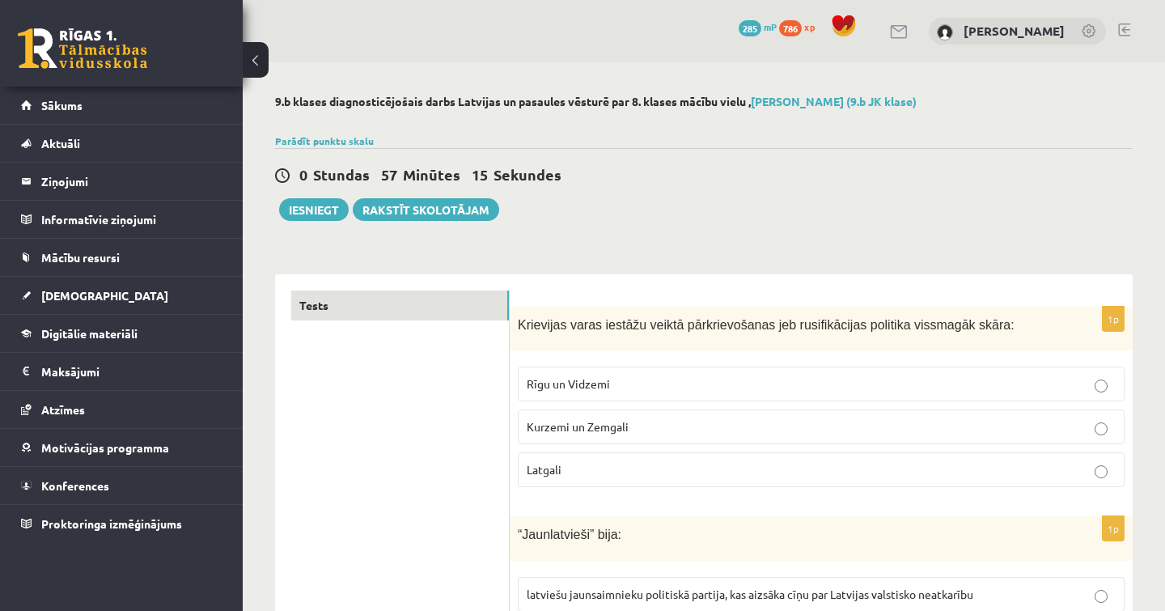
click at [637, 423] on p "Kurzemi un Zemgali" at bounding box center [821, 426] width 589 height 17
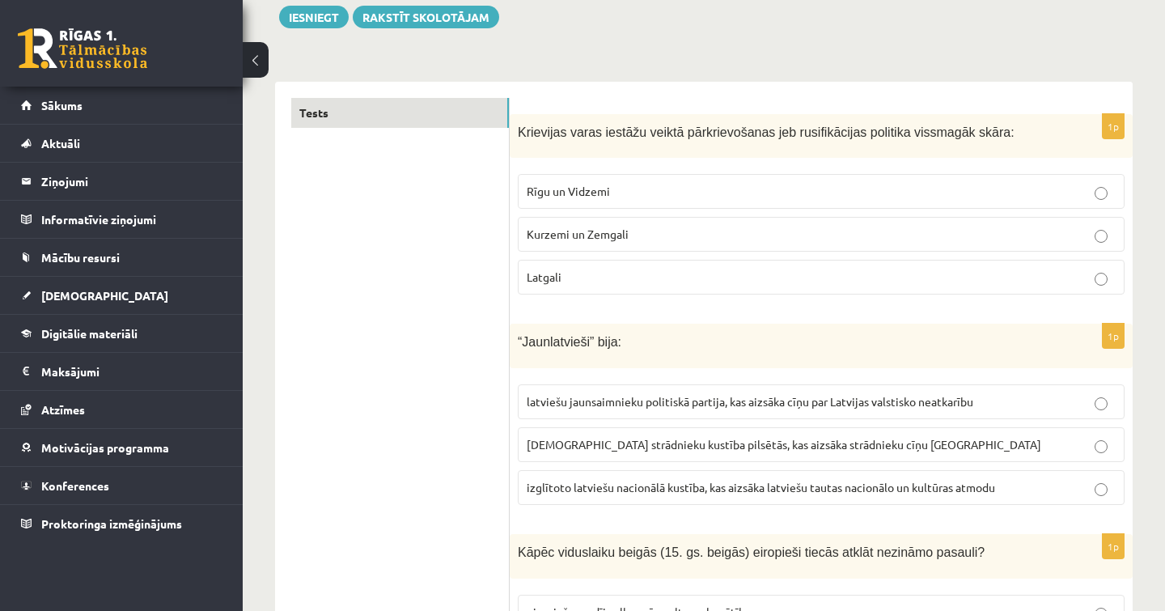
scroll to position [192, 0]
click at [632, 279] on p "Latgali" at bounding box center [821, 277] width 589 height 17
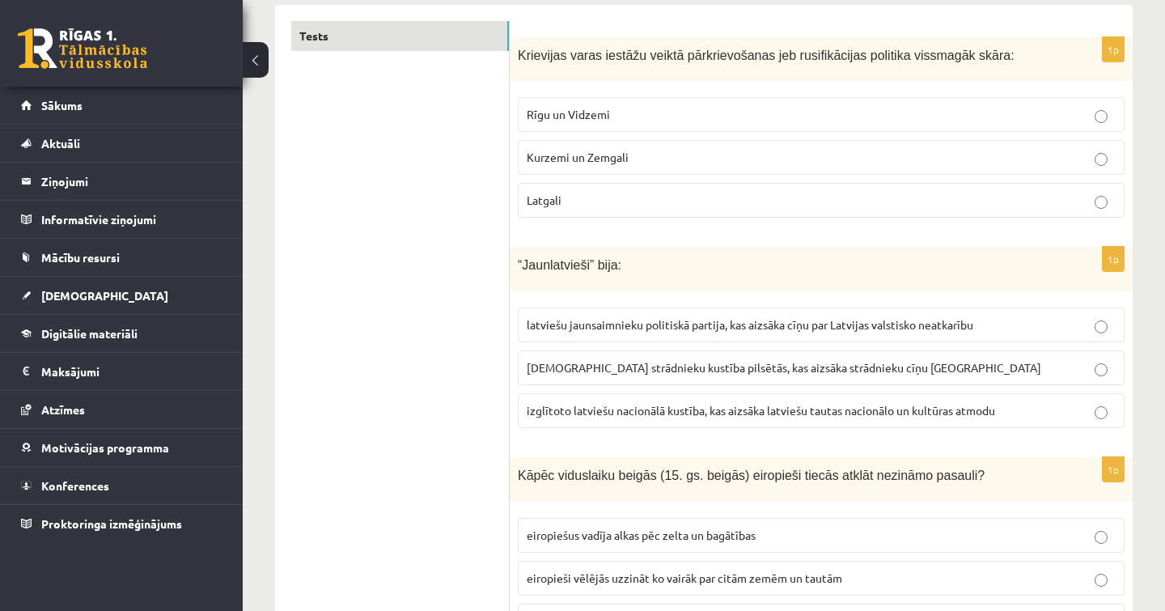
scroll to position [271, 0]
click at [685, 420] on label "izglītoto latviešu nacionālā kustība, kas aizsāka latviešu tautas nacionālo un …" at bounding box center [821, 409] width 607 height 35
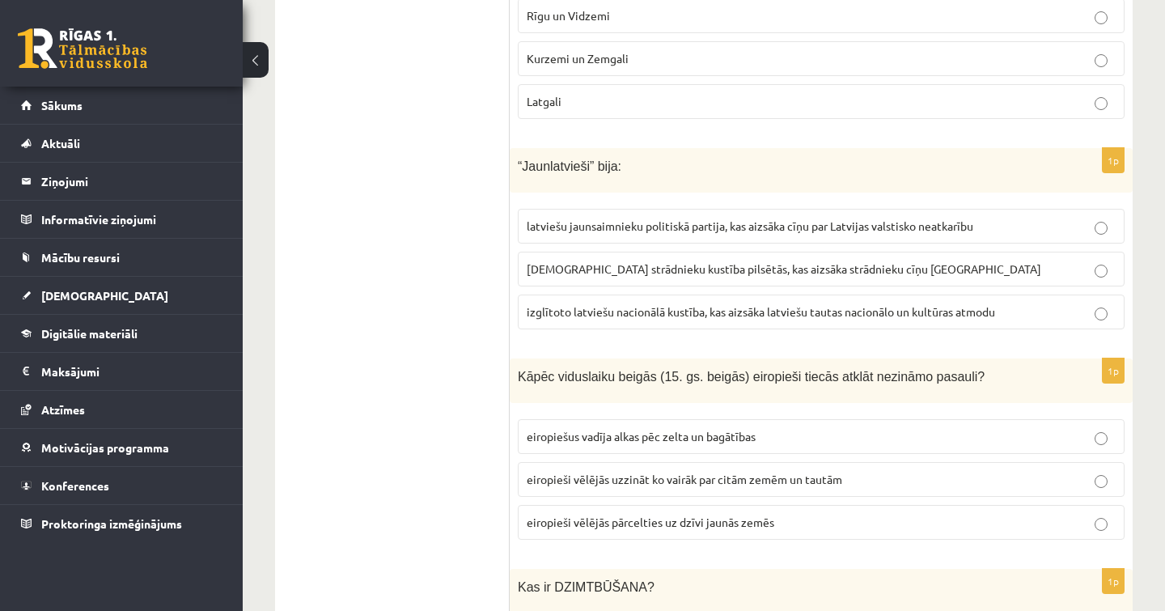
scroll to position [371, 0]
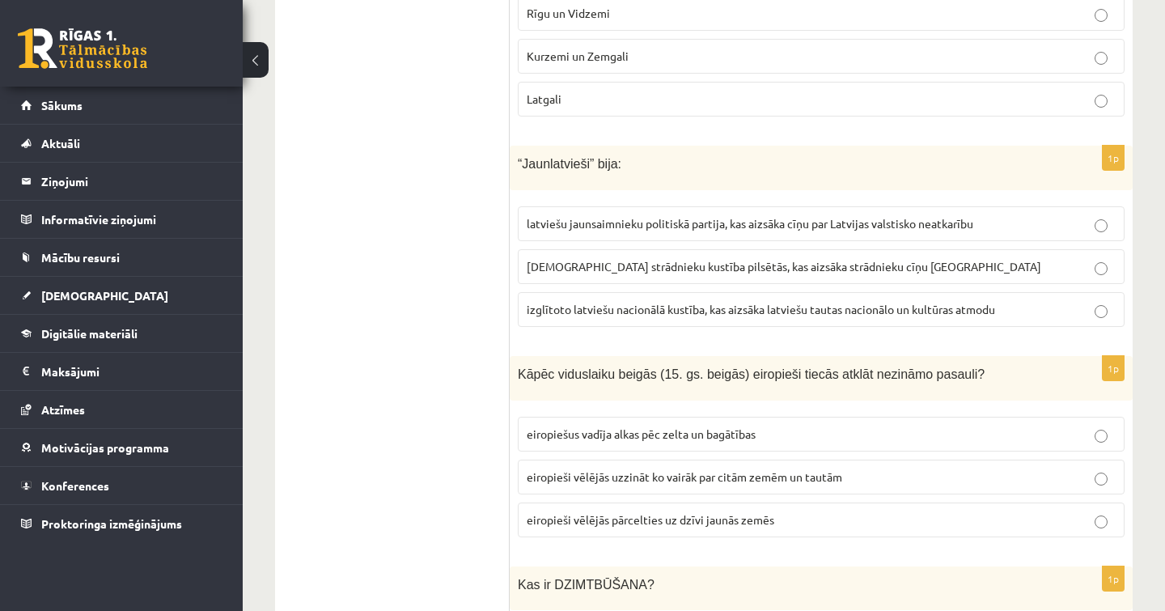
click at [726, 478] on span "eiropieši vēlējās uzzināt ko vairāk par citām zemēm un tautām" at bounding box center [685, 476] width 316 height 15
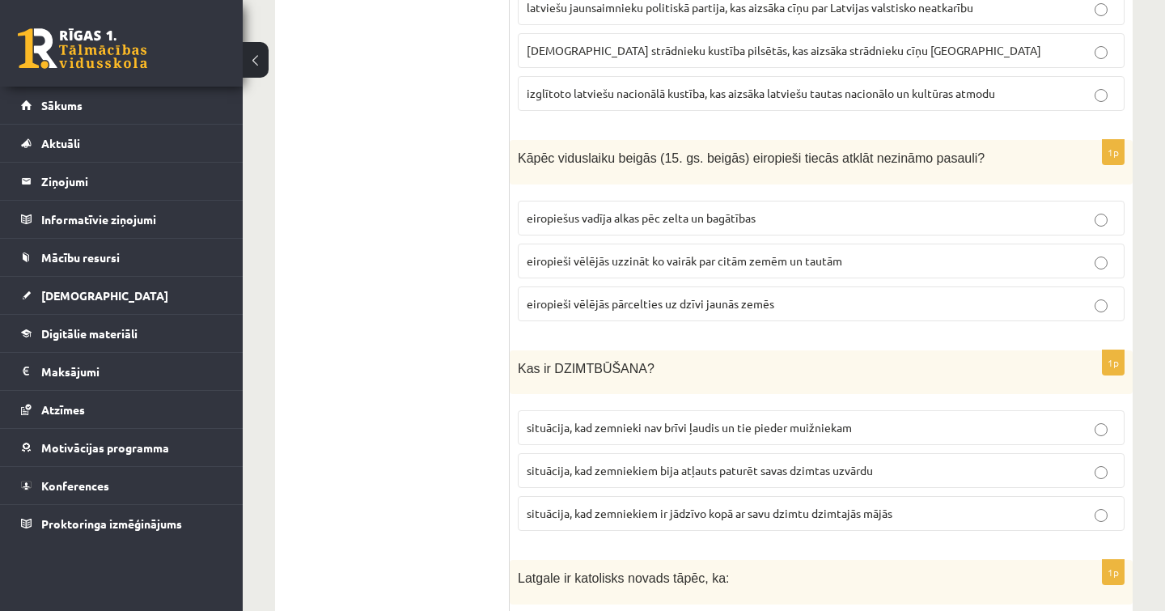
scroll to position [587, 0]
click at [748, 470] on span "situācija, kad zemniekiem bija atļauts paturēt savas dzimtas uzvārdu" at bounding box center [700, 469] width 346 height 15
click at [750, 521] on label "situācija, kad zemniekiem ir jādzīvo kopā ar savu dzimtu dzimtajās mājās" at bounding box center [821, 512] width 607 height 35
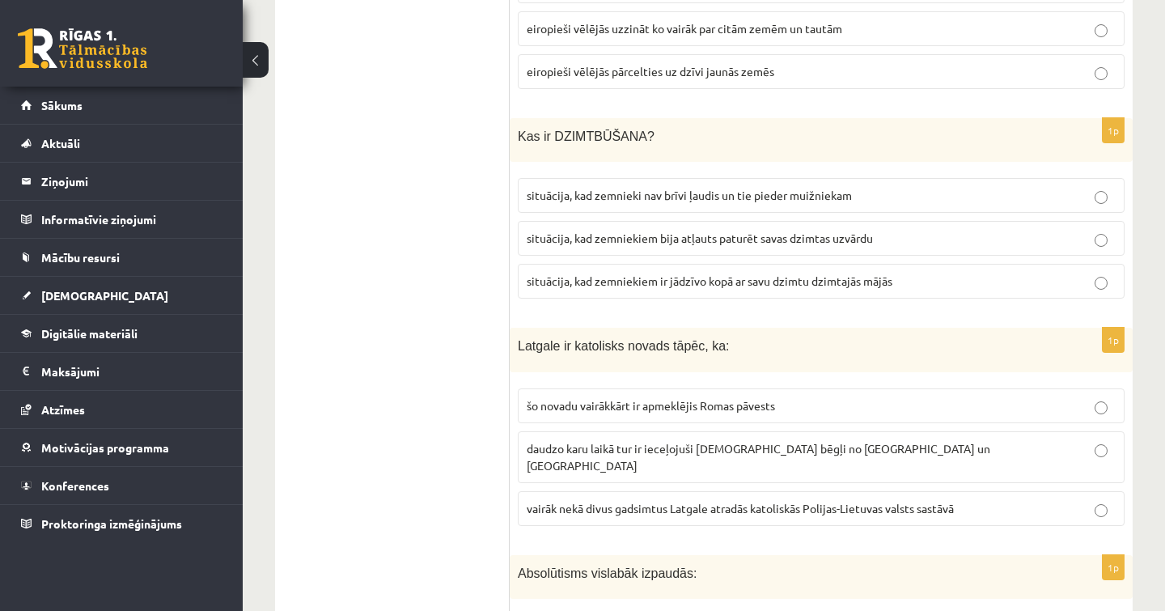
scroll to position [824, 0]
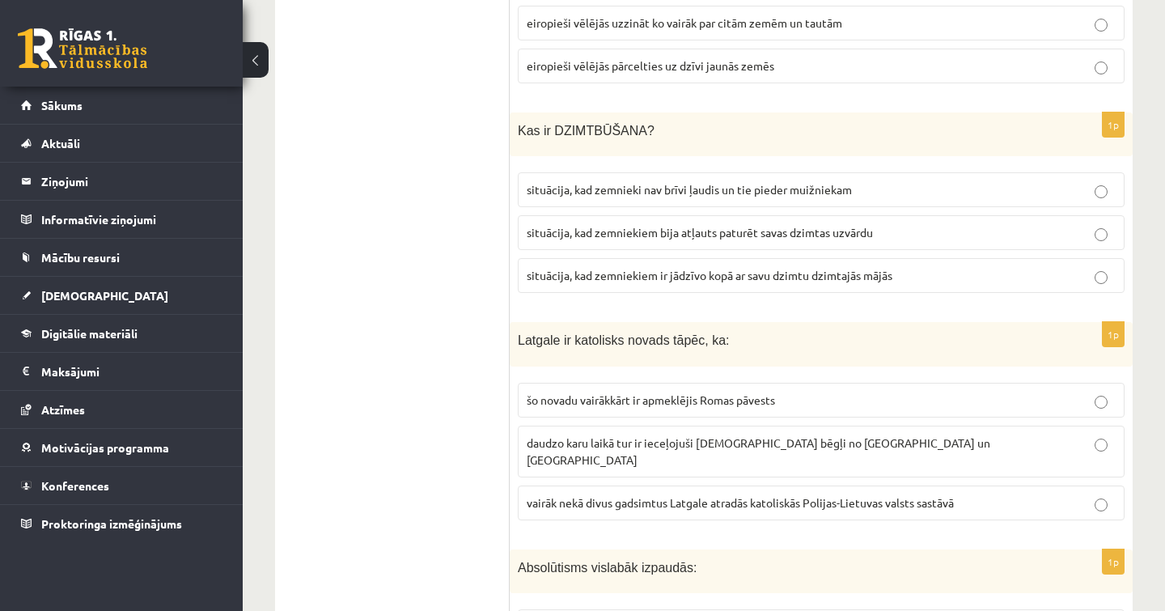
click at [773, 494] on p "vairāk nekā divus gadsimtus Latgale atradās katoliskās Polijas-Lietuvas valsts …" at bounding box center [821, 502] width 589 height 17
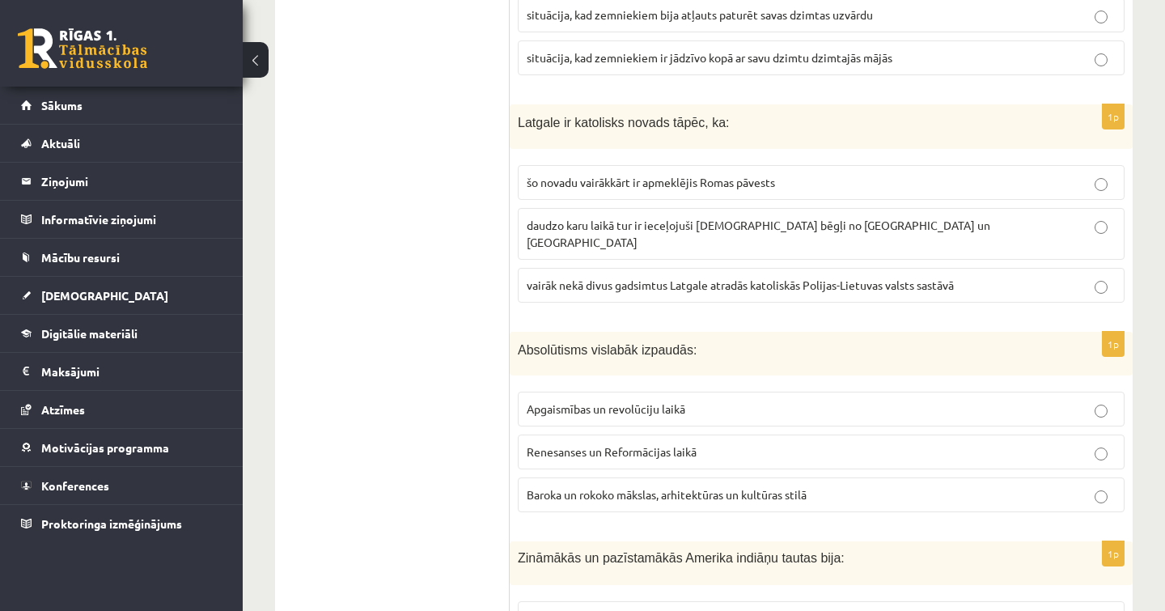
scroll to position [1044, 0]
click at [681, 443] on span "Renesanses un Reformācijas laikā" at bounding box center [612, 450] width 170 height 15
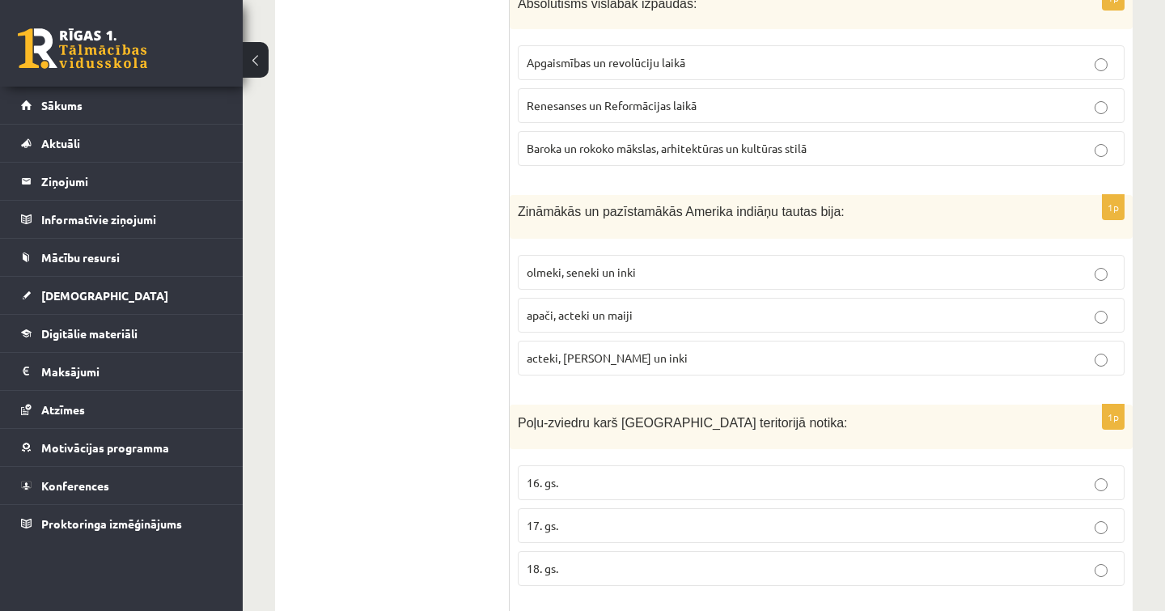
scroll to position [1389, 0]
click at [653, 263] on p "olmeki, seneki un inki" at bounding box center [821, 271] width 589 height 17
click at [633, 340] on label "acteki, maiji un inki" at bounding box center [821, 357] width 607 height 35
click at [637, 306] on p "apači, acteki un maiji" at bounding box center [821, 314] width 589 height 17
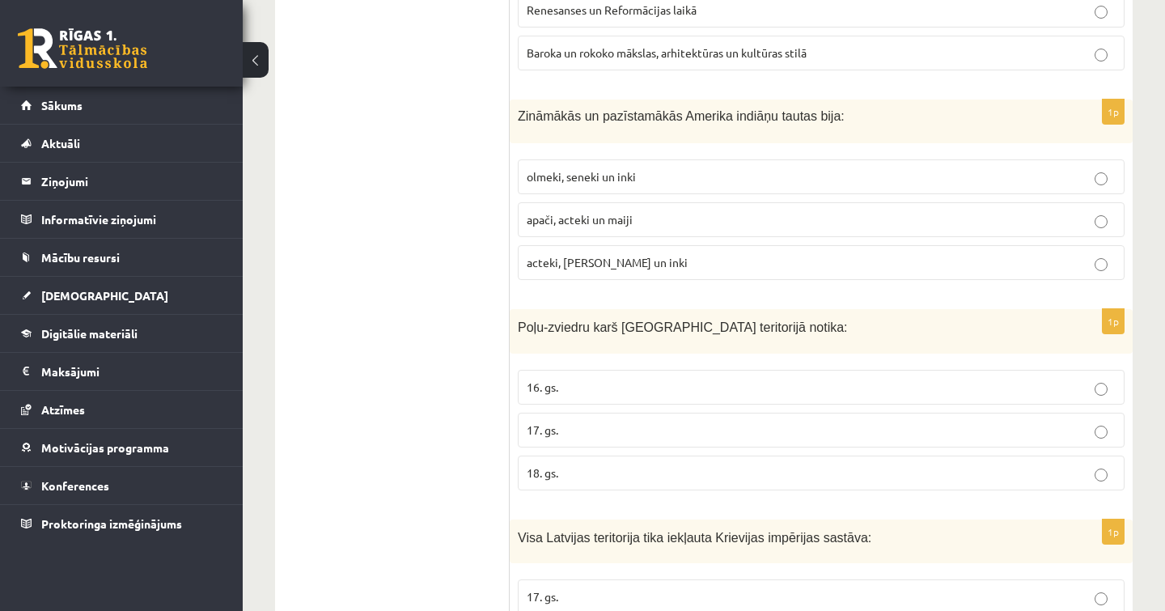
scroll to position [1483, 0]
click at [619, 465] on p "18. gs." at bounding box center [821, 473] width 589 height 17
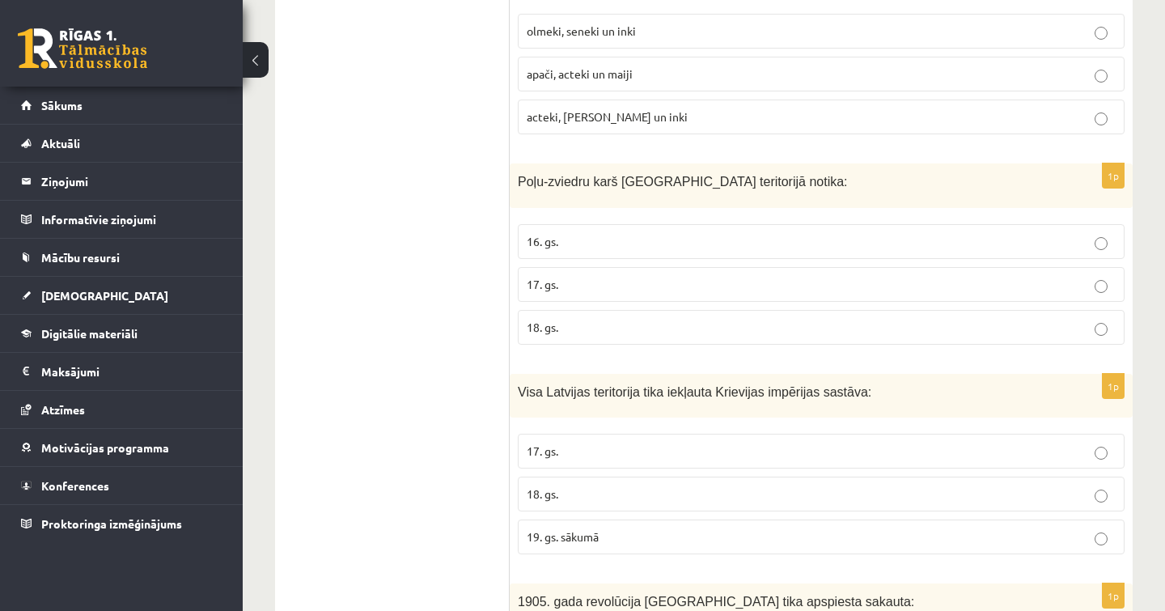
scroll to position [1639, 0]
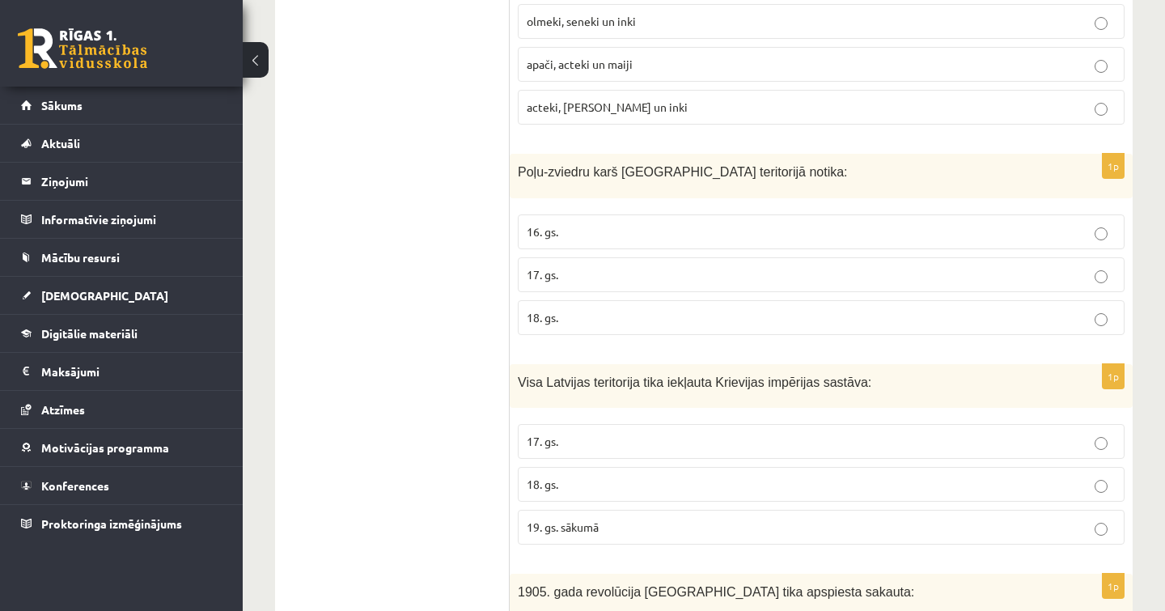
click at [592, 519] on span "19. gs. sākumā" at bounding box center [563, 526] width 72 height 15
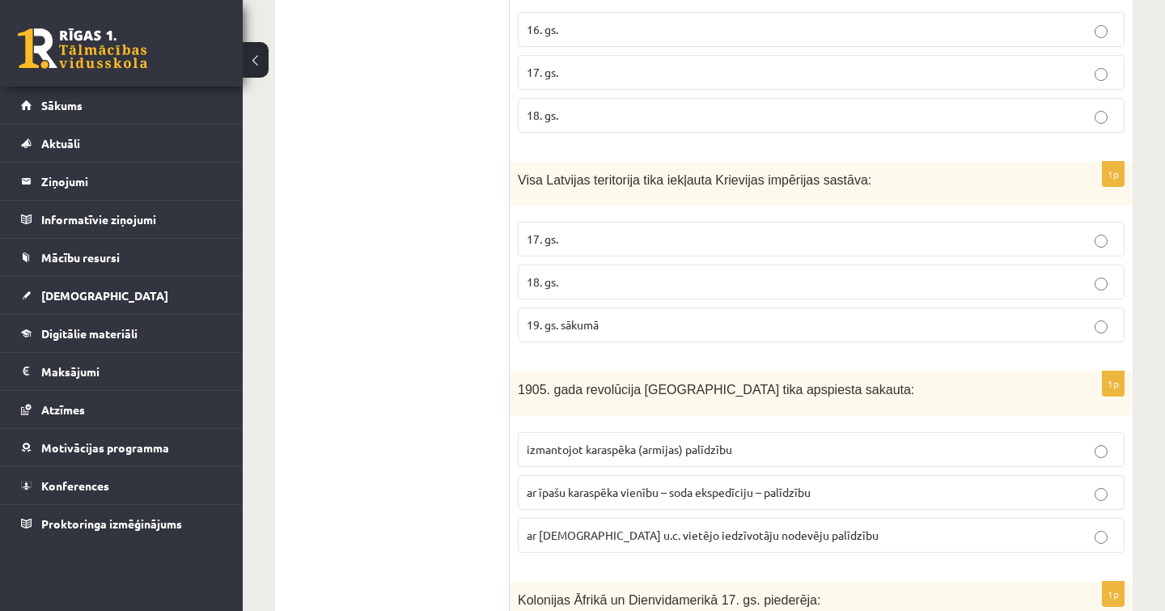
scroll to position [1841, 0]
click at [659, 442] on span "izmantojot karaspēka (armijas) palīdzību" at bounding box center [629, 449] width 205 height 15
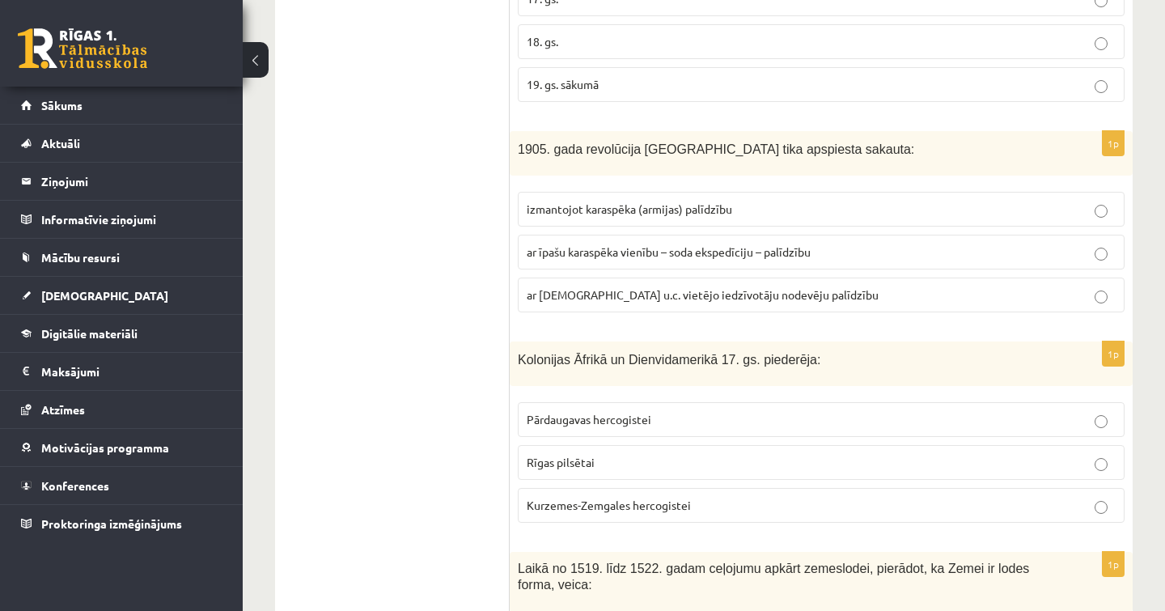
scroll to position [2086, 0]
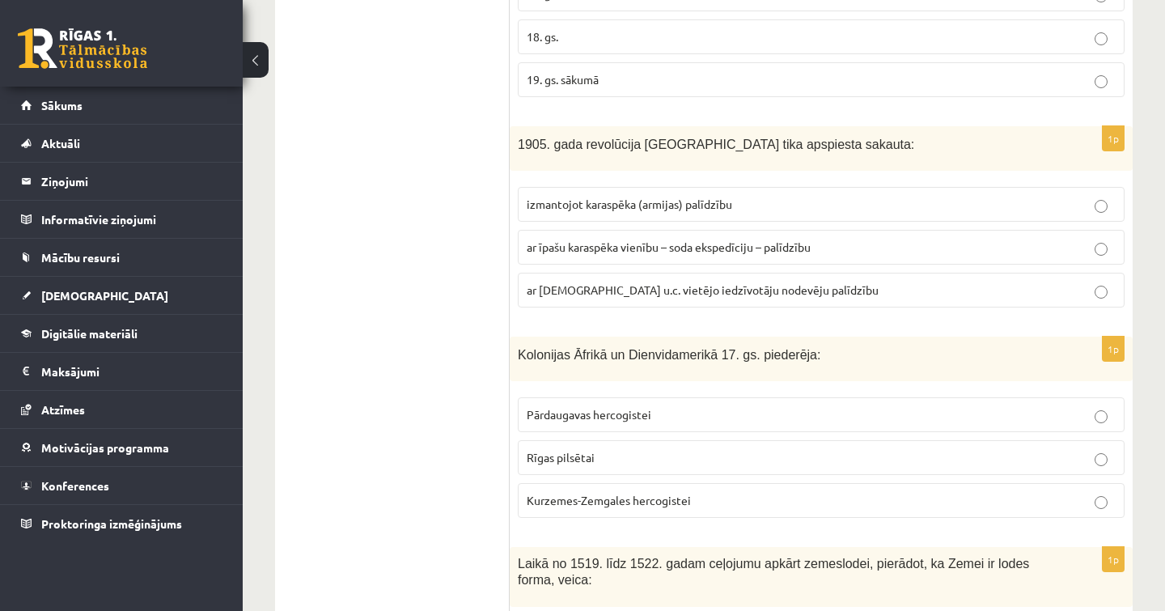
click at [636, 449] on p "Rīgas pilsētai" at bounding box center [821, 457] width 589 height 17
click at [634, 493] on span "Kurzemes-Zemgales hercogistei" at bounding box center [609, 500] width 164 height 15
click at [665, 406] on p "Pārdaugavas hercogistei" at bounding box center [821, 414] width 589 height 17
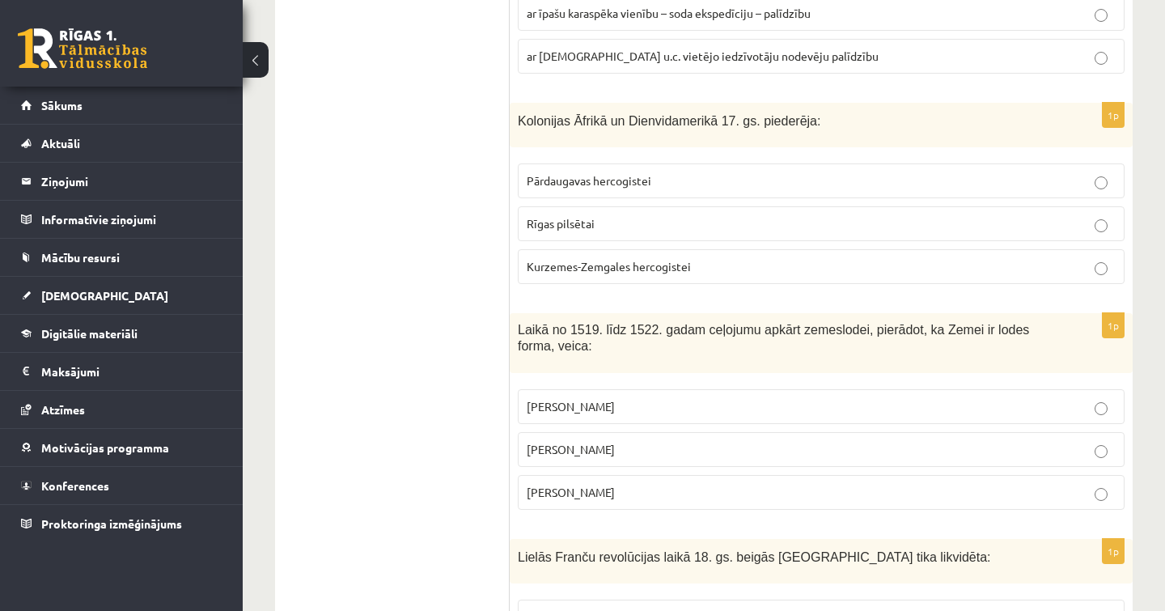
scroll to position [2322, 0]
click at [608, 397] on span "[PERSON_NAME]" at bounding box center [571, 404] width 88 height 15
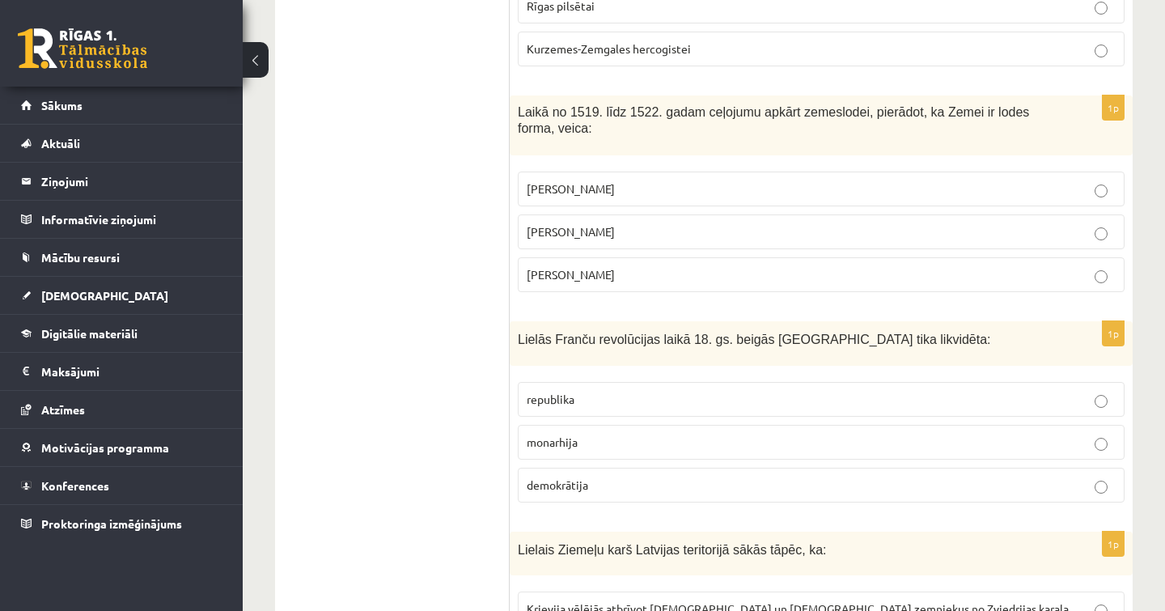
scroll to position [2539, 0]
click at [601, 433] on p "monarhija" at bounding box center [821, 441] width 589 height 17
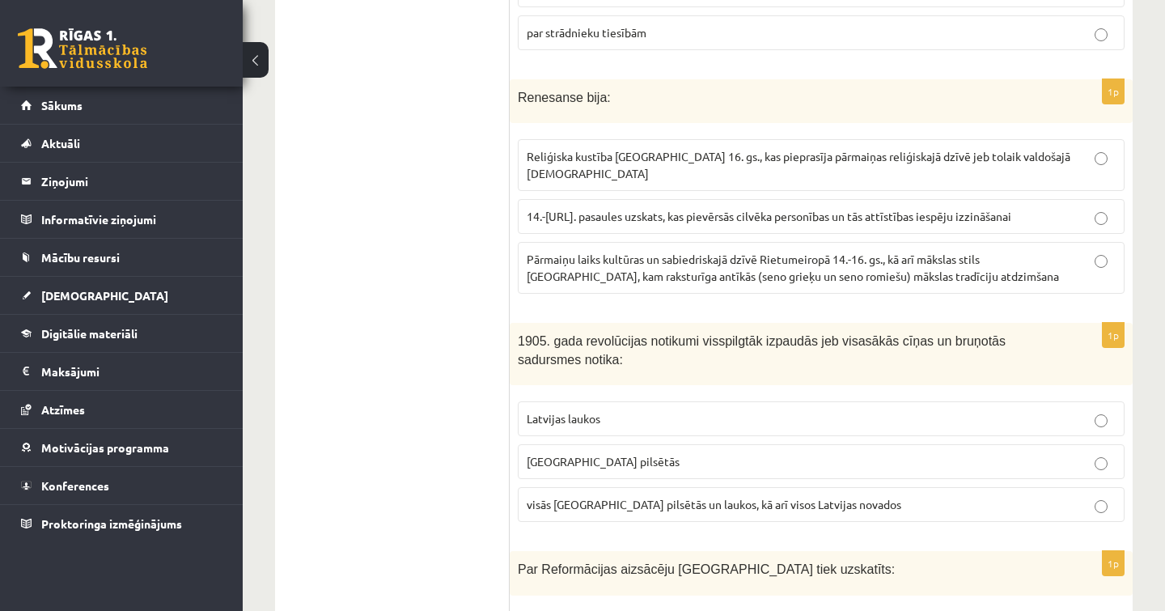
scroll to position [3654, 0]
click at [618, 401] on label "Latvijas laukos" at bounding box center [821, 418] width 607 height 35
click at [627, 453] on p "[GEOGRAPHIC_DATA] pilsētās" at bounding box center [821, 461] width 589 height 17
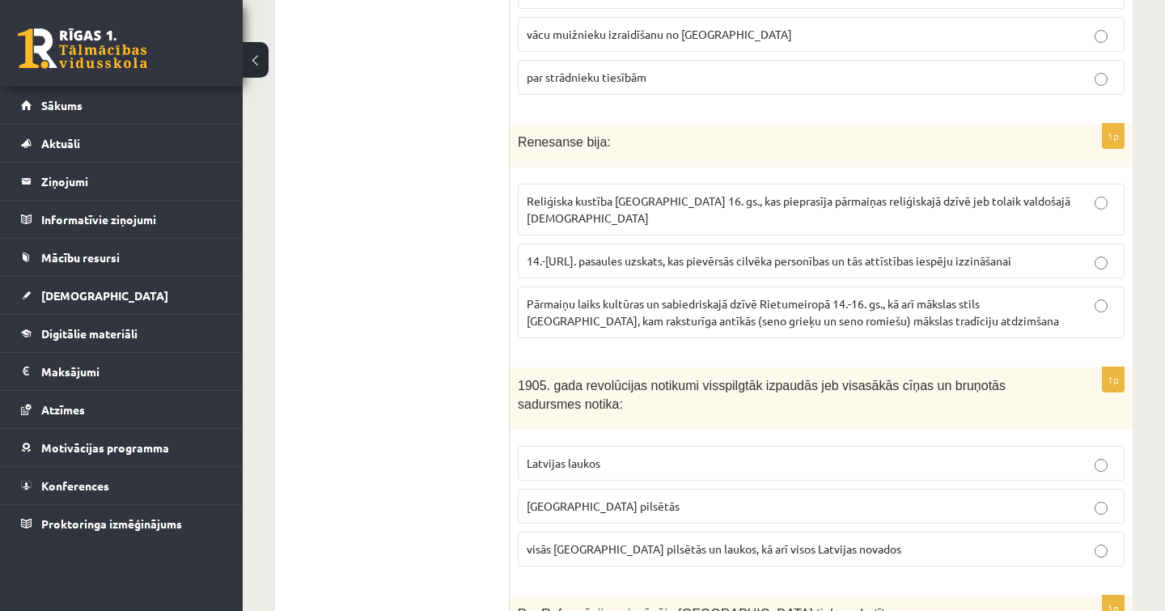
scroll to position [3598, 0]
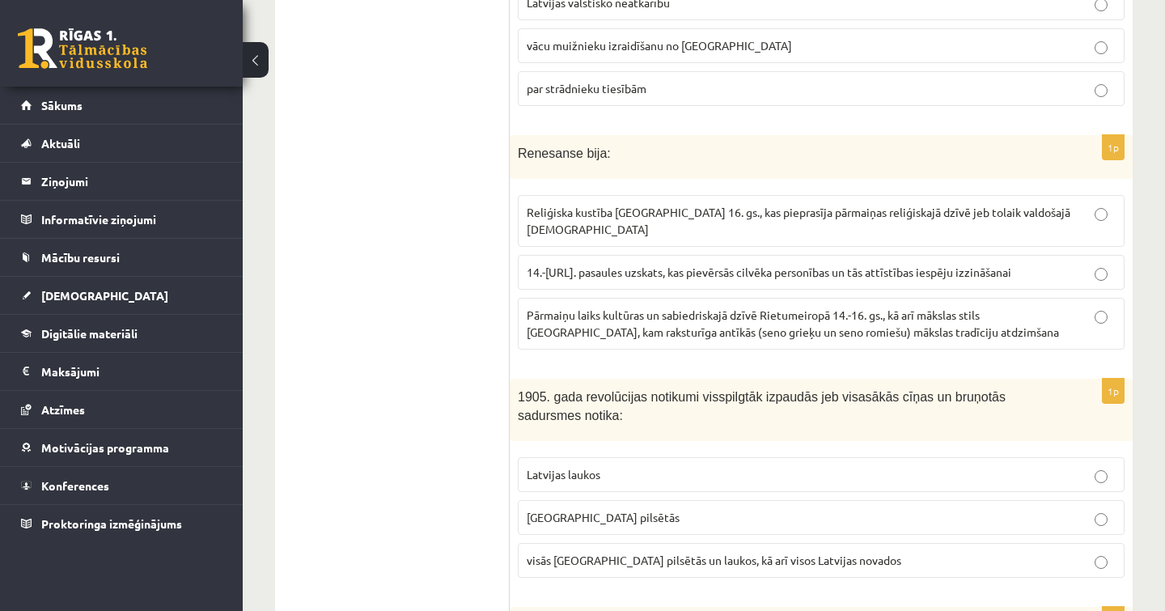
click at [622, 204] on p "Reliģiska kustība [GEOGRAPHIC_DATA] 16. gs., kas pieprasīja pārmaiņas reliģiska…" at bounding box center [821, 221] width 589 height 34
click at [699, 307] on span "Pārmaiņu laiks kultūras un sabiedriskajā dzīvē Rietumeiropā 14.-16. gs., kā arī…" at bounding box center [793, 323] width 532 height 32
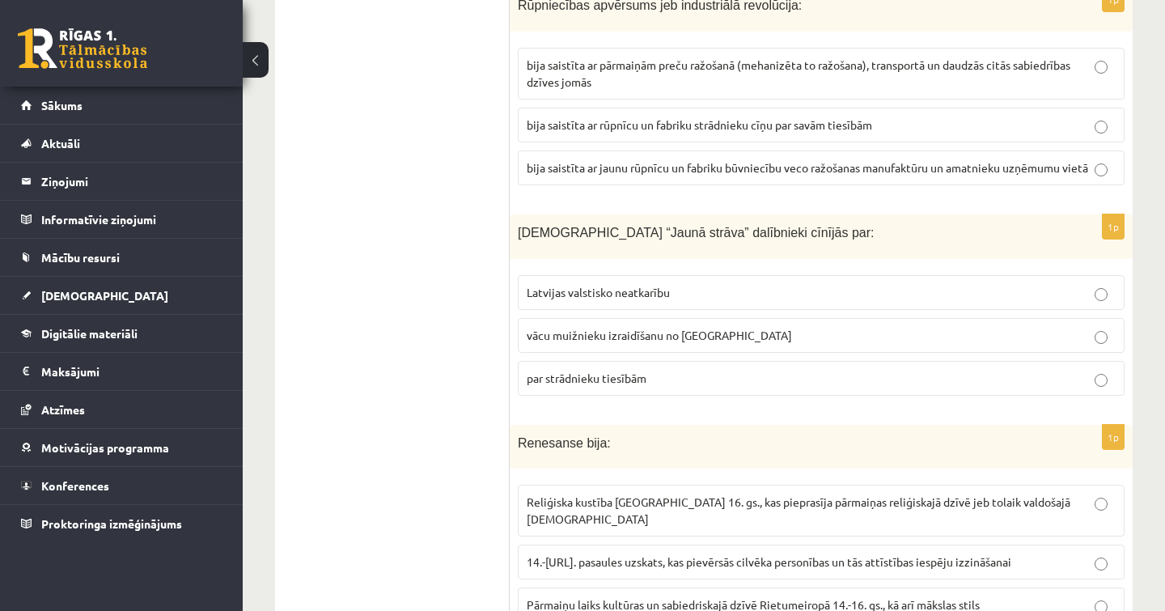
scroll to position [3305, 0]
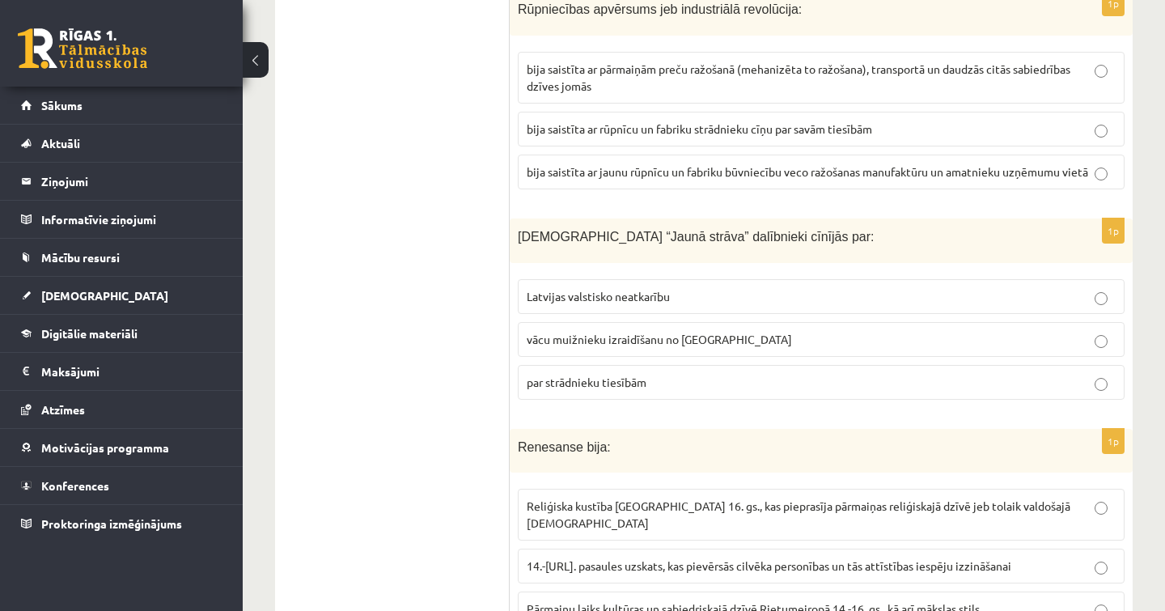
click at [660, 322] on label "vācu muižnieku izraidīšanu no [GEOGRAPHIC_DATA]" at bounding box center [821, 339] width 607 height 35
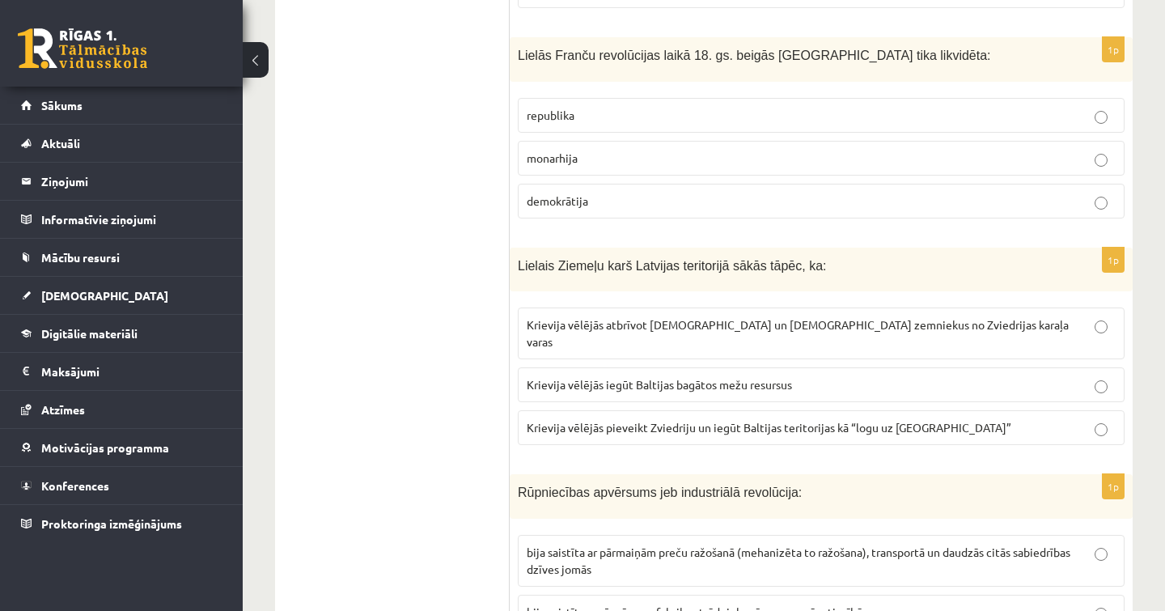
scroll to position [2856, 0]
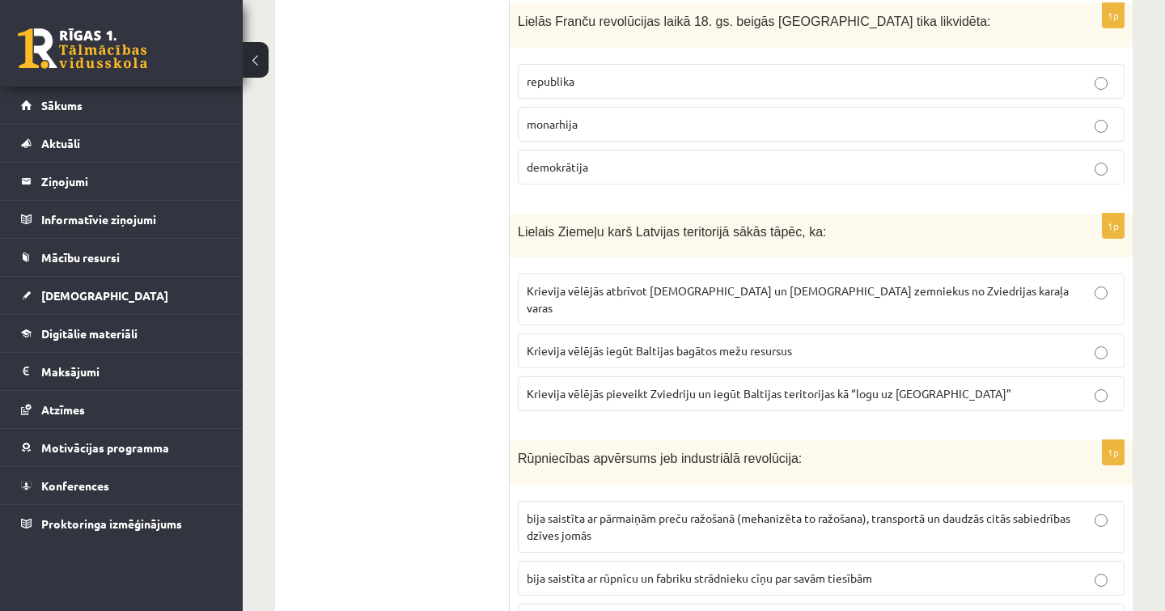
click at [645, 283] on span "Krievija vēlējās atbrīvot [DEMOGRAPHIC_DATA] un [DEMOGRAPHIC_DATA] zemniekus no…" at bounding box center [798, 299] width 542 height 32
click at [744, 343] on span "Krievija vēlējās iegūt Baltijas bagātos mežu resursus" at bounding box center [659, 350] width 265 height 15
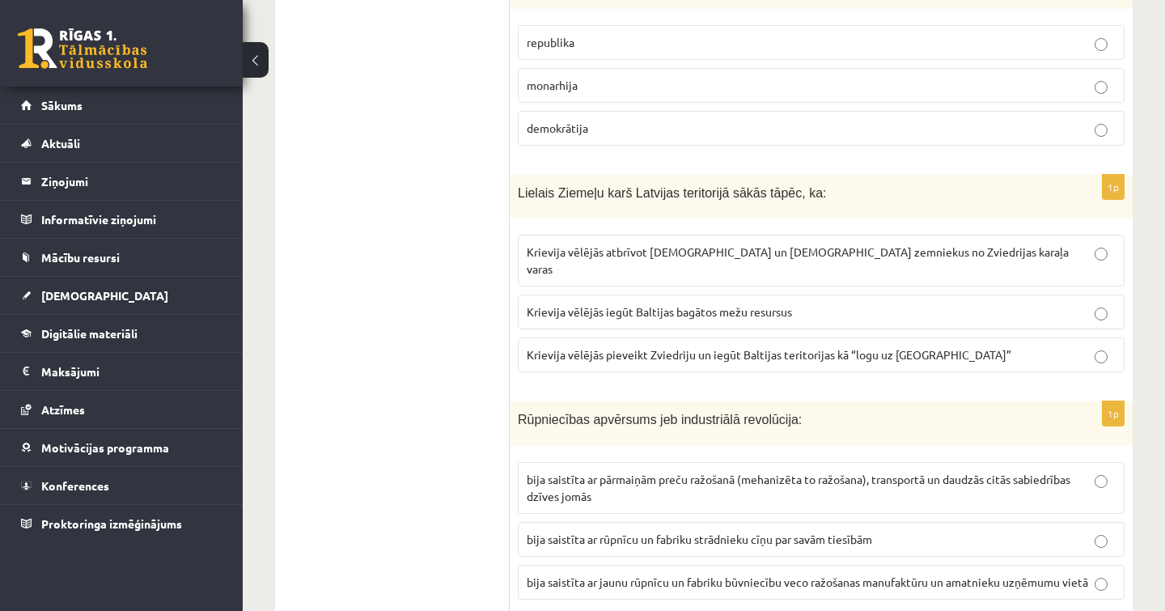
scroll to position [2903, 0]
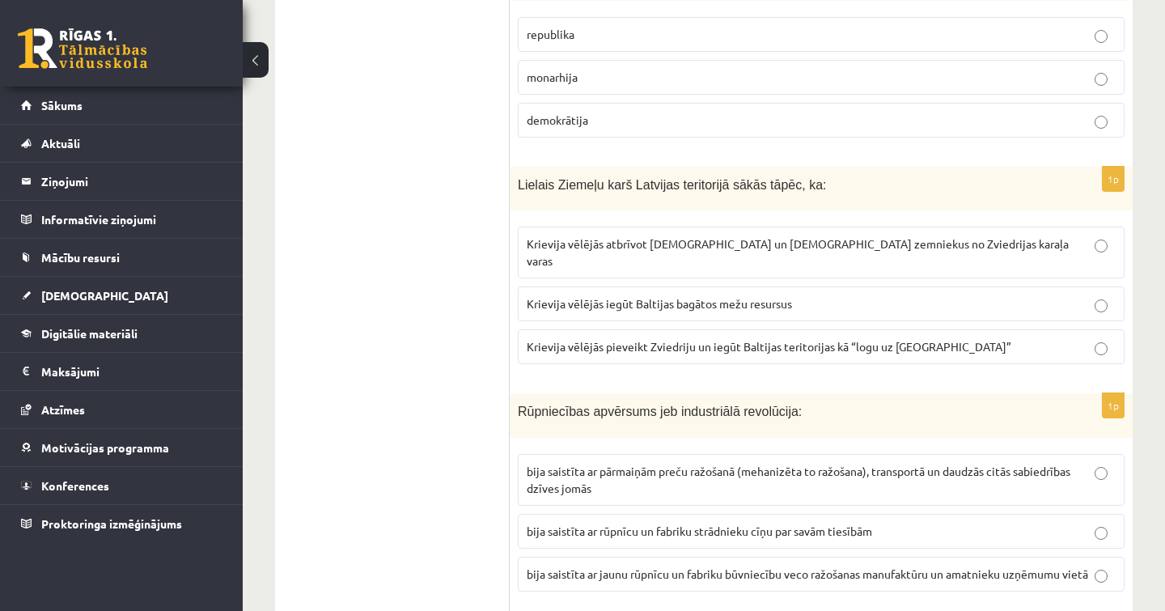
click at [696, 339] on span "Krievija vēlējās pieveikt Zviedriju un iegūt Baltijas teritorijas kā “logu uz […" at bounding box center [769, 346] width 485 height 15
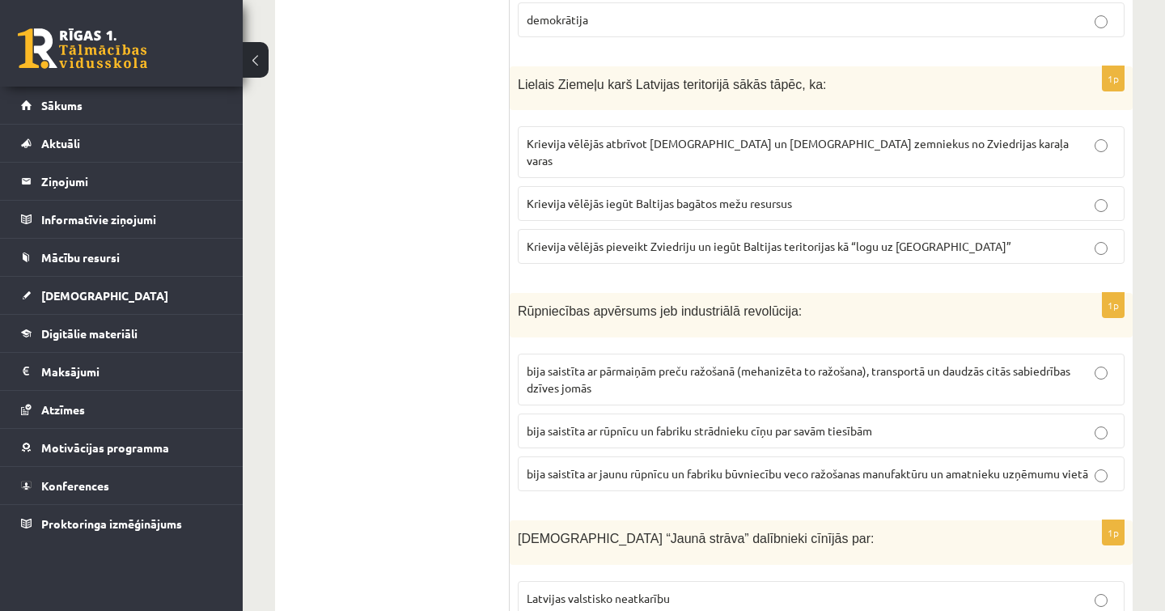
scroll to position [3034, 0]
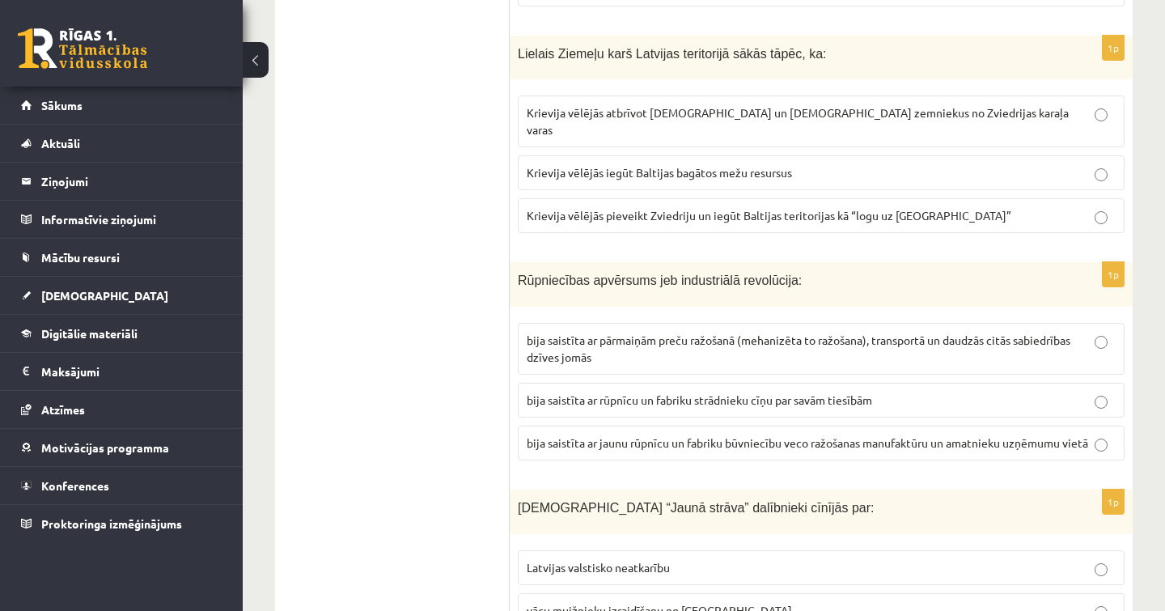
click at [623, 332] on p "bija saistīta ar pārmaiņām preču ražošanā (mehanizēta to ražošana), transportā …" at bounding box center [821, 349] width 589 height 34
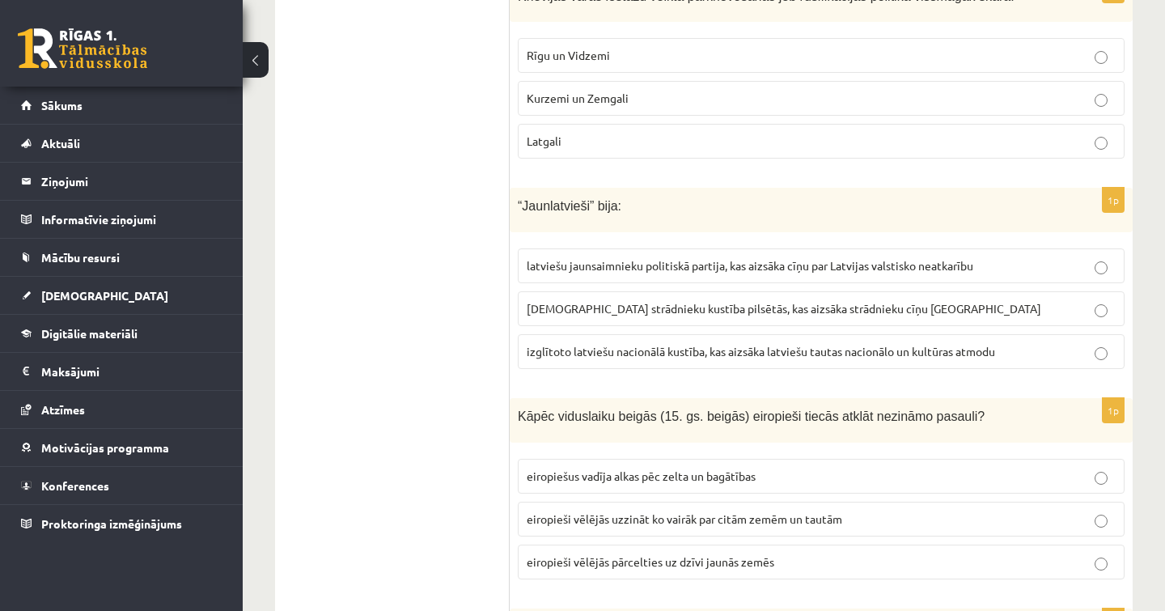
scroll to position [0, 0]
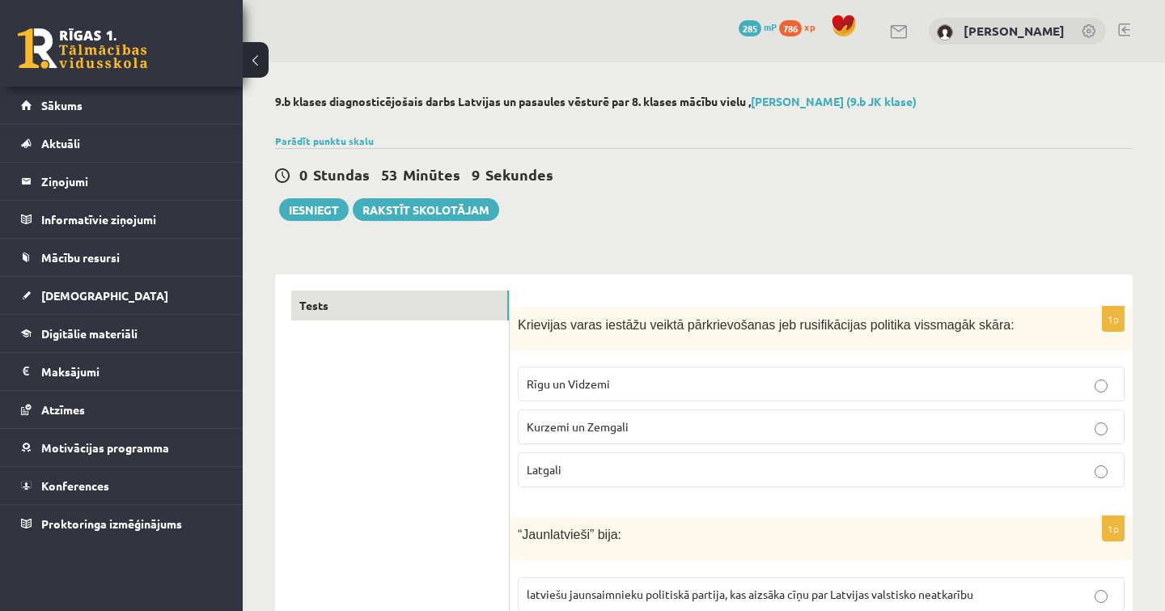
click at [311, 194] on div "0 Stundas 53 Minūtes 9 Sekundes Ieskaite saglabāta! Iesniegt Rakstīt skolotājam" at bounding box center [704, 184] width 858 height 73
click at [311, 201] on button "Iesniegt" at bounding box center [314, 209] width 70 height 23
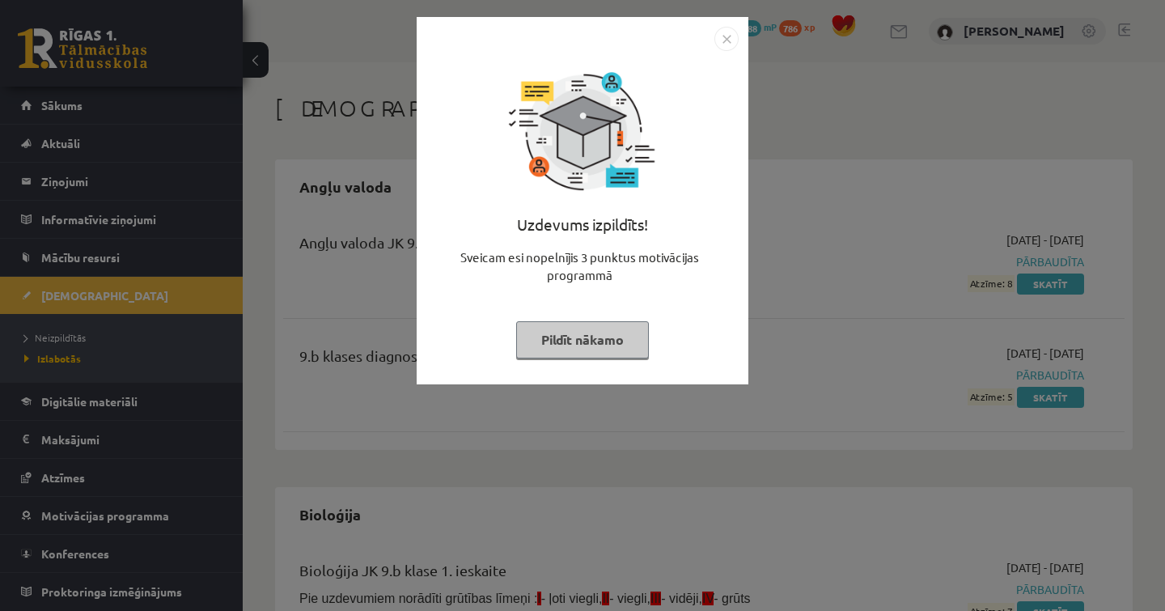
click at [587, 325] on button "Pildīt nākamo" at bounding box center [582, 339] width 133 height 37
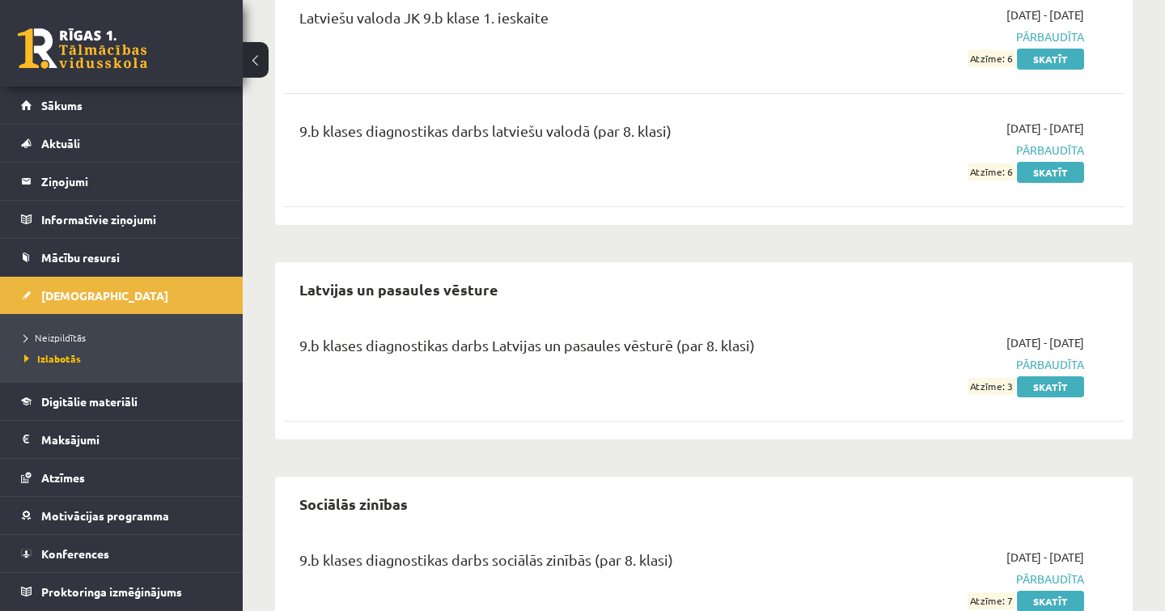
scroll to position [1209, 0]
click at [1065, 378] on link "Skatīt" at bounding box center [1050, 385] width 67 height 21
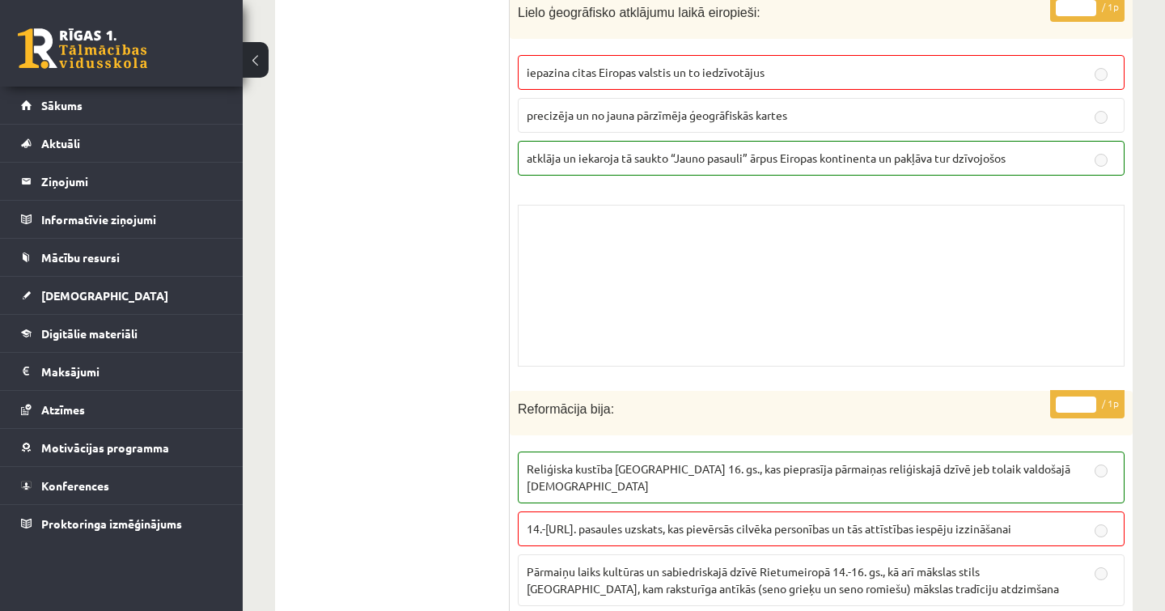
scroll to position [8754, 0]
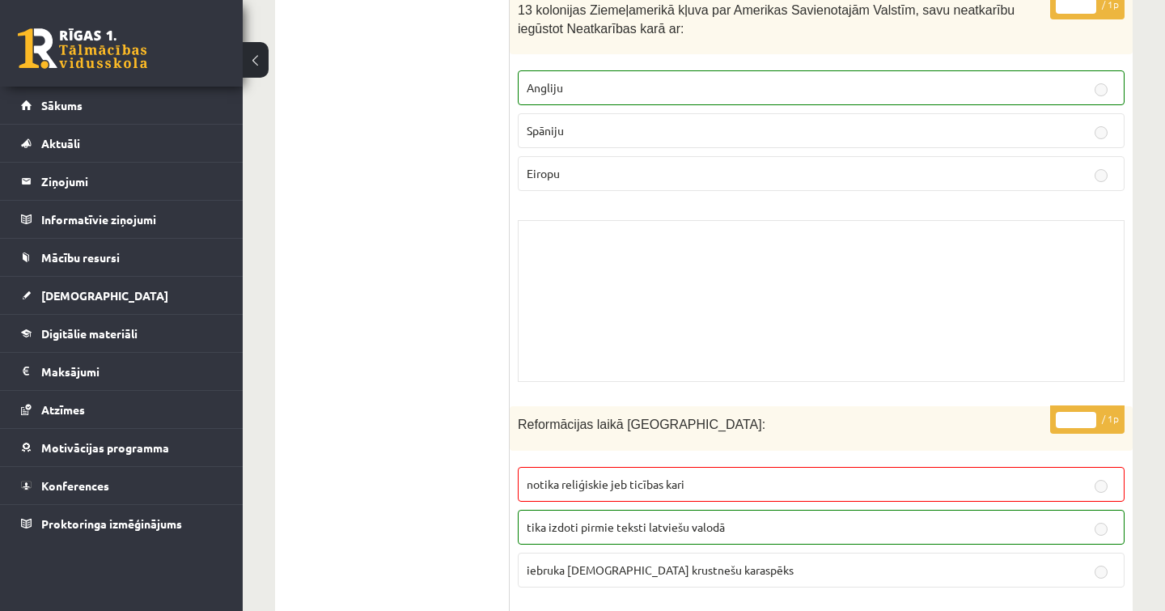
drag, startPoint x: 790, startPoint y: 338, endPoint x: 790, endPoint y: 684, distance: 346.3
click at [254, 66] on button at bounding box center [256, 60] width 26 height 36
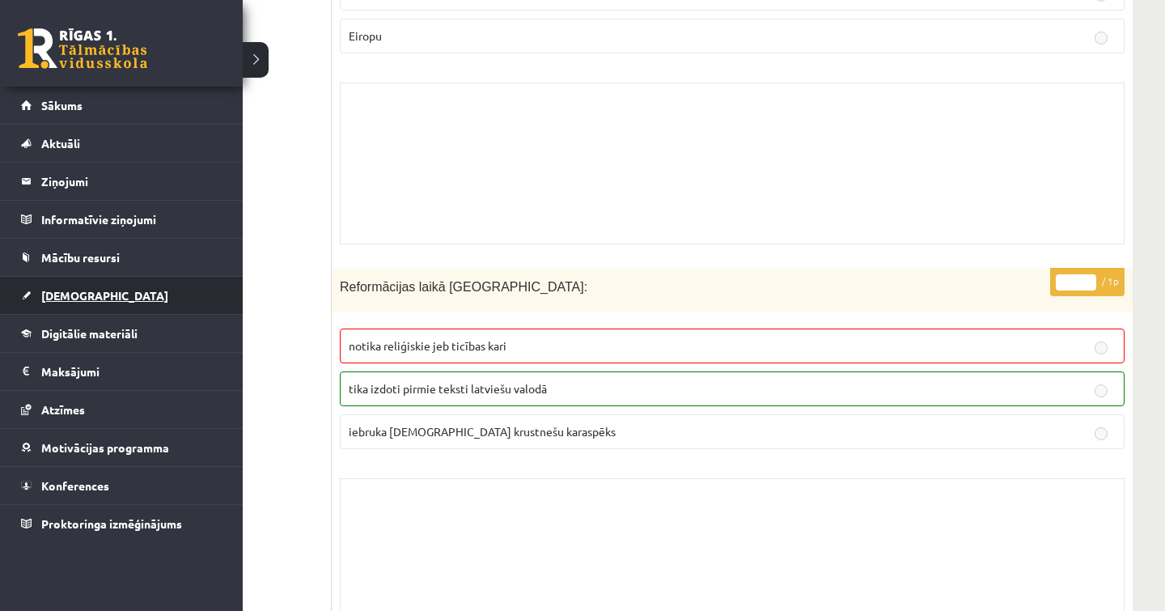
click at [40, 290] on link "[DEMOGRAPHIC_DATA]" at bounding box center [121, 295] width 201 height 37
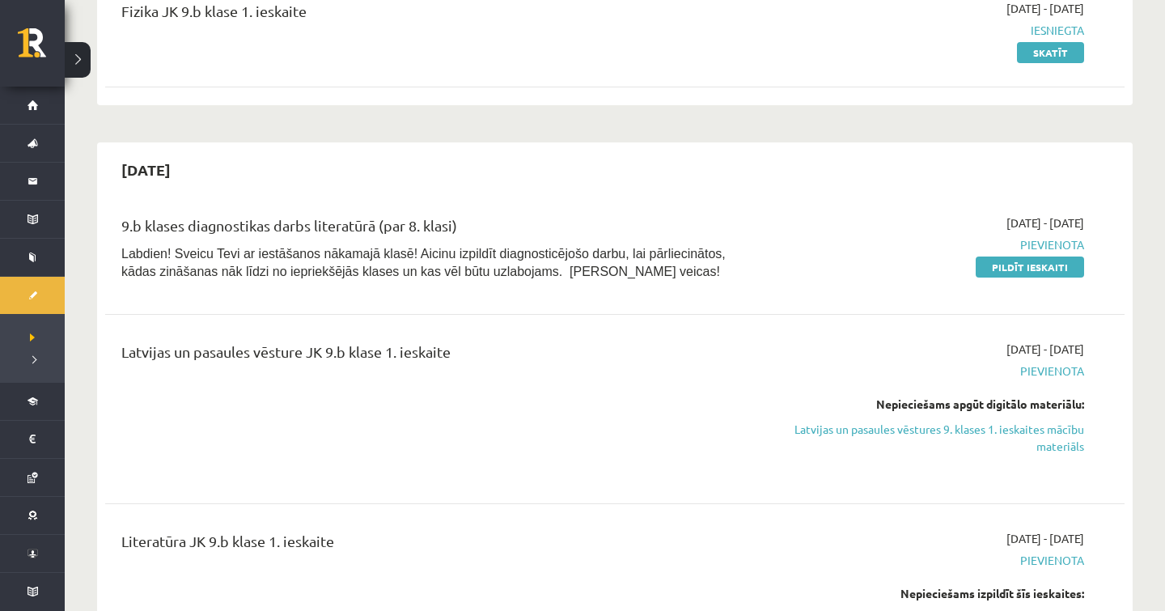
scroll to position [233, 0]
click at [1041, 264] on link "Pildīt ieskaiti" at bounding box center [1030, 265] width 108 height 21
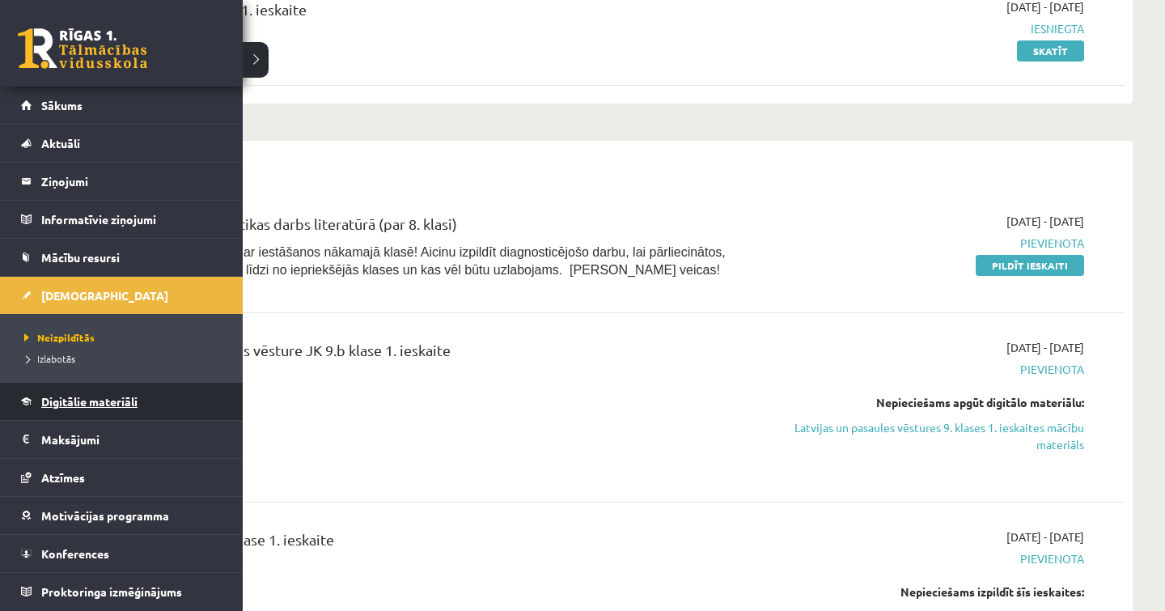
click at [76, 401] on span "Digitālie materiāli" at bounding box center [89, 401] width 96 height 15
